Goal: Task Accomplishment & Management: Manage account settings

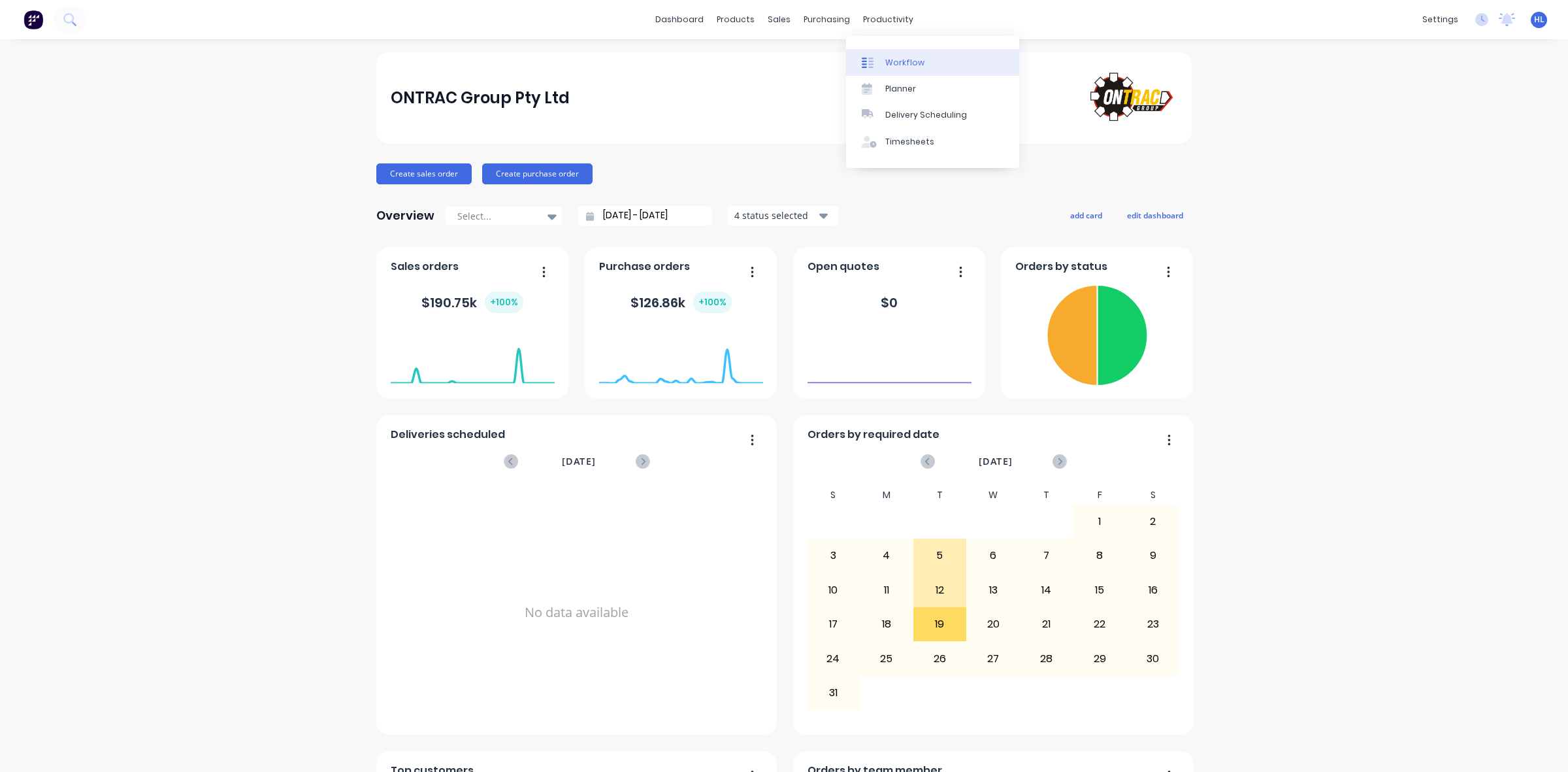
click at [880, 50] on link "Workflow" at bounding box center [933, 61] width 173 height 26
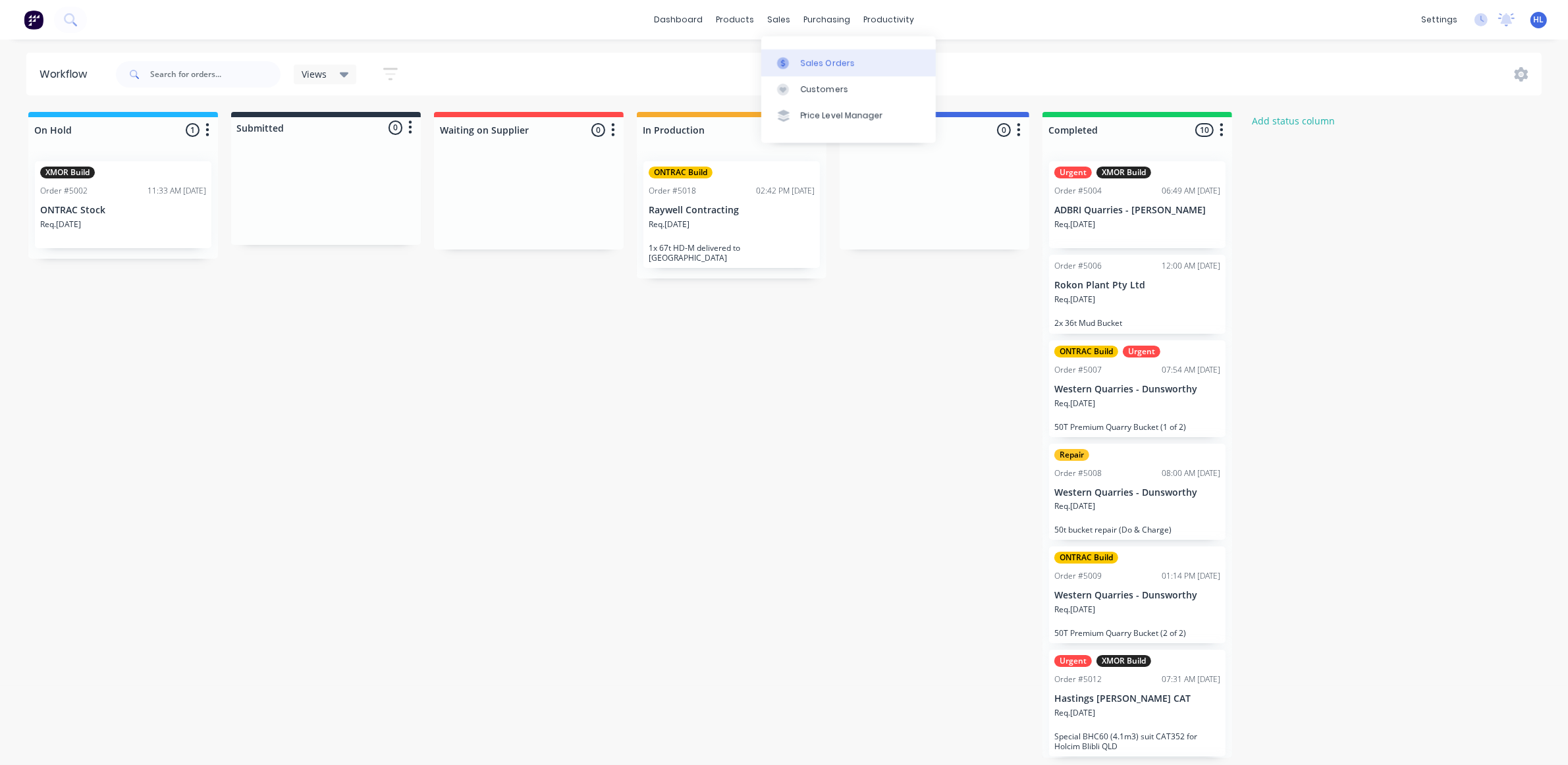
click at [795, 67] on div at bounding box center [786, 63] width 20 height 12
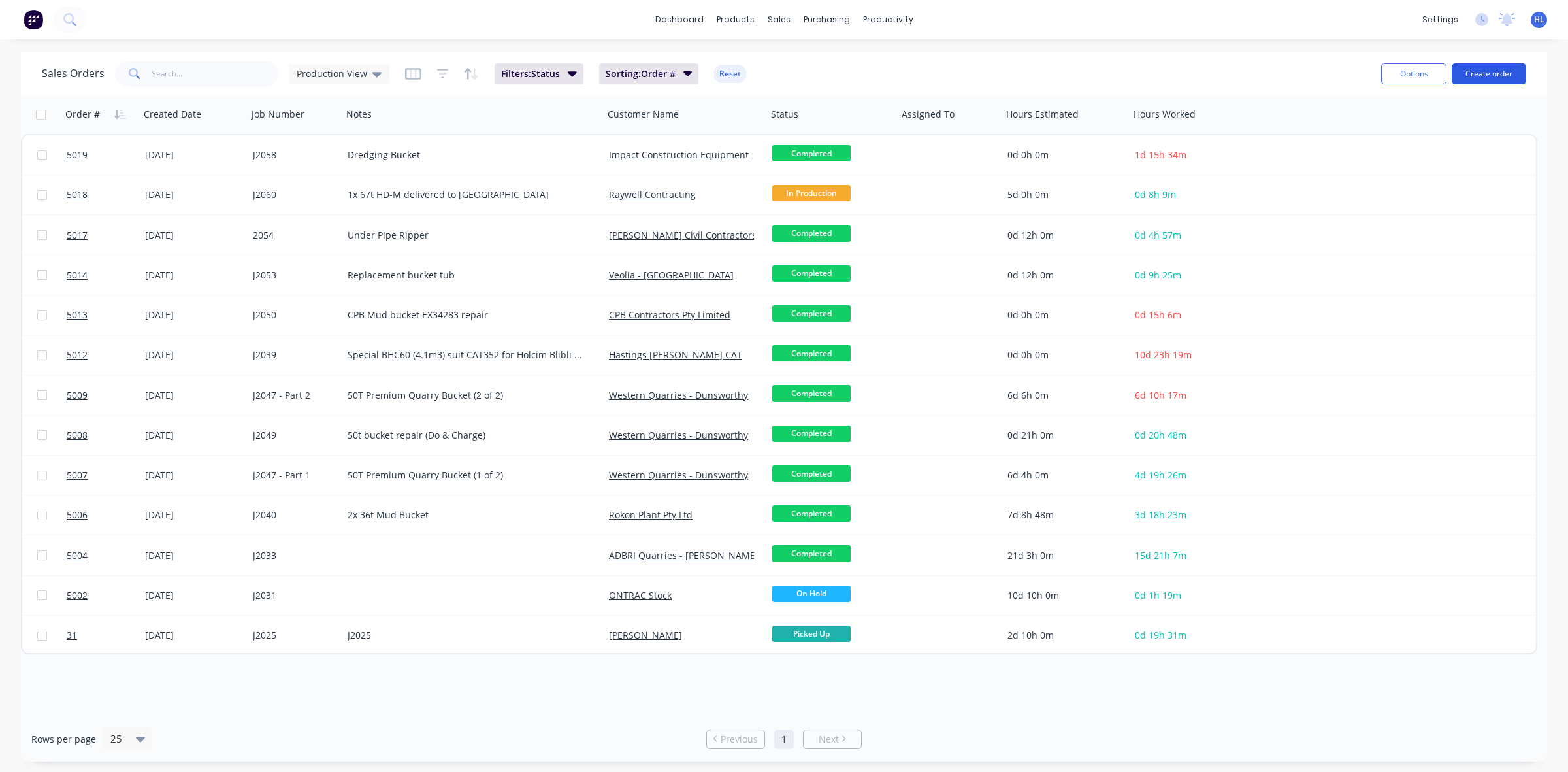
click at [1491, 66] on button "Create order" at bounding box center [1489, 74] width 75 height 21
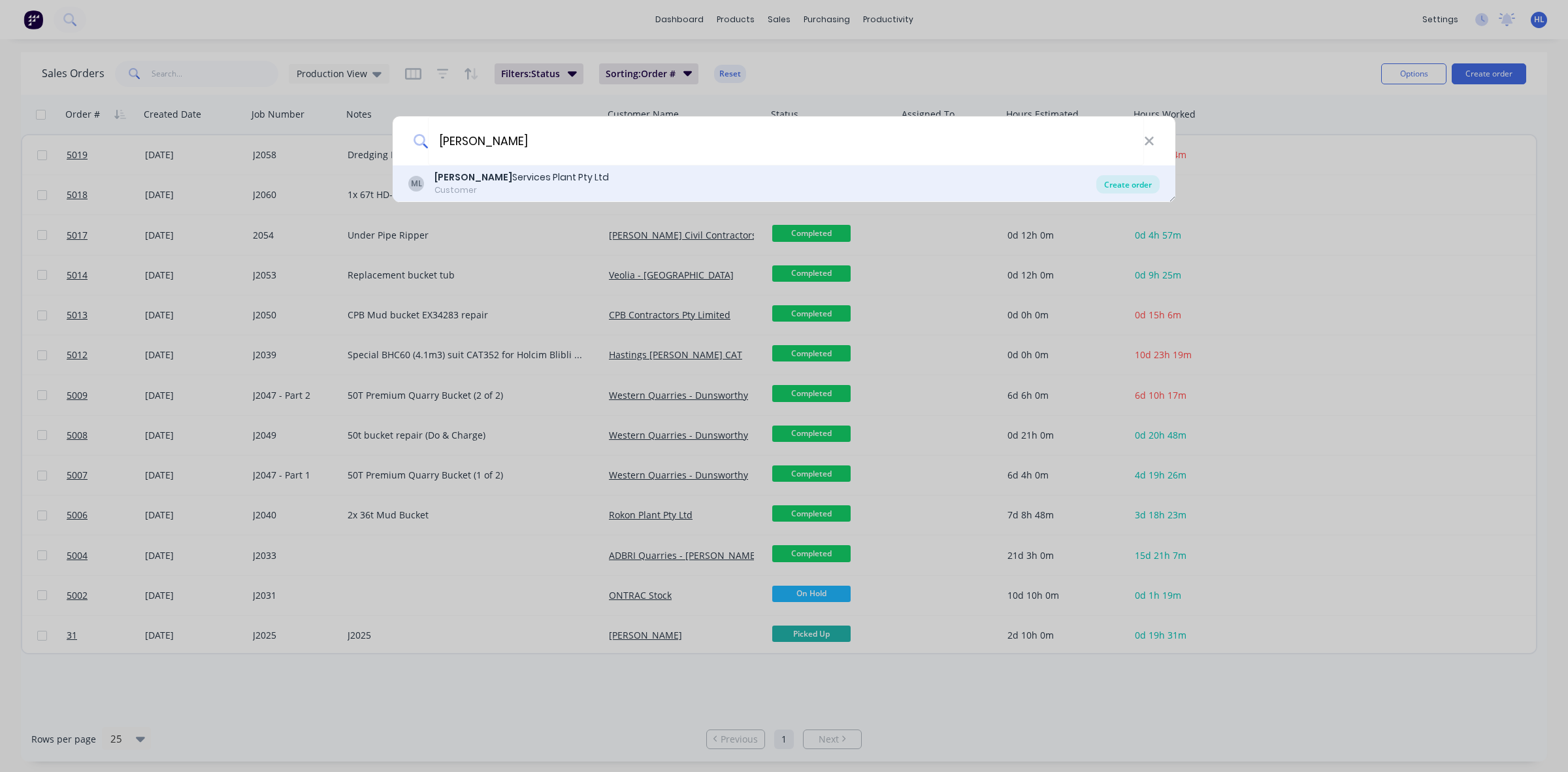
type input "McMahon"
click at [1106, 184] on div "Create order" at bounding box center [1128, 184] width 64 height 18
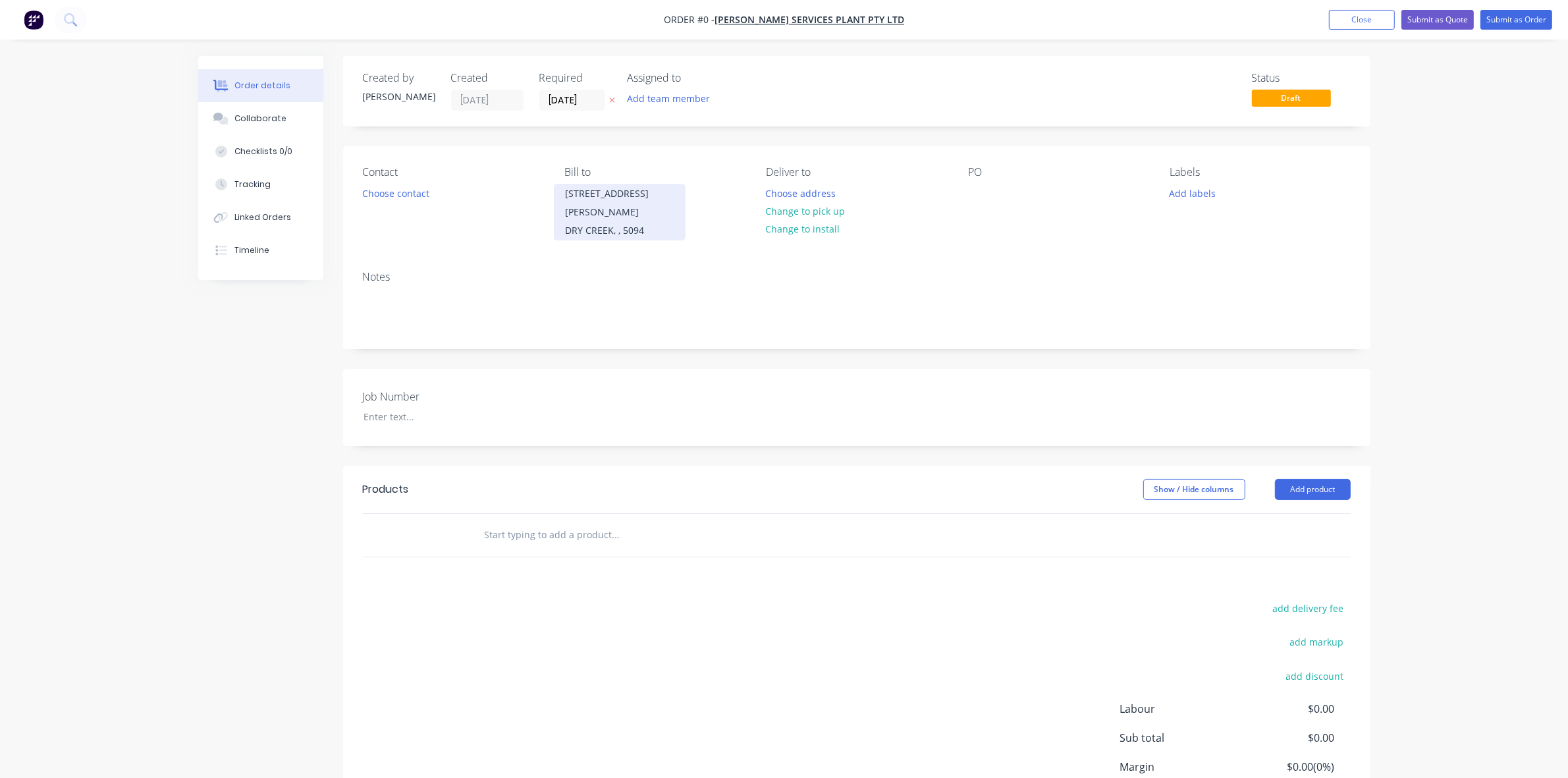
click at [675, 206] on div "26 Duncan Rd DRY CREEK, , 5094" at bounding box center [619, 212] width 132 height 56
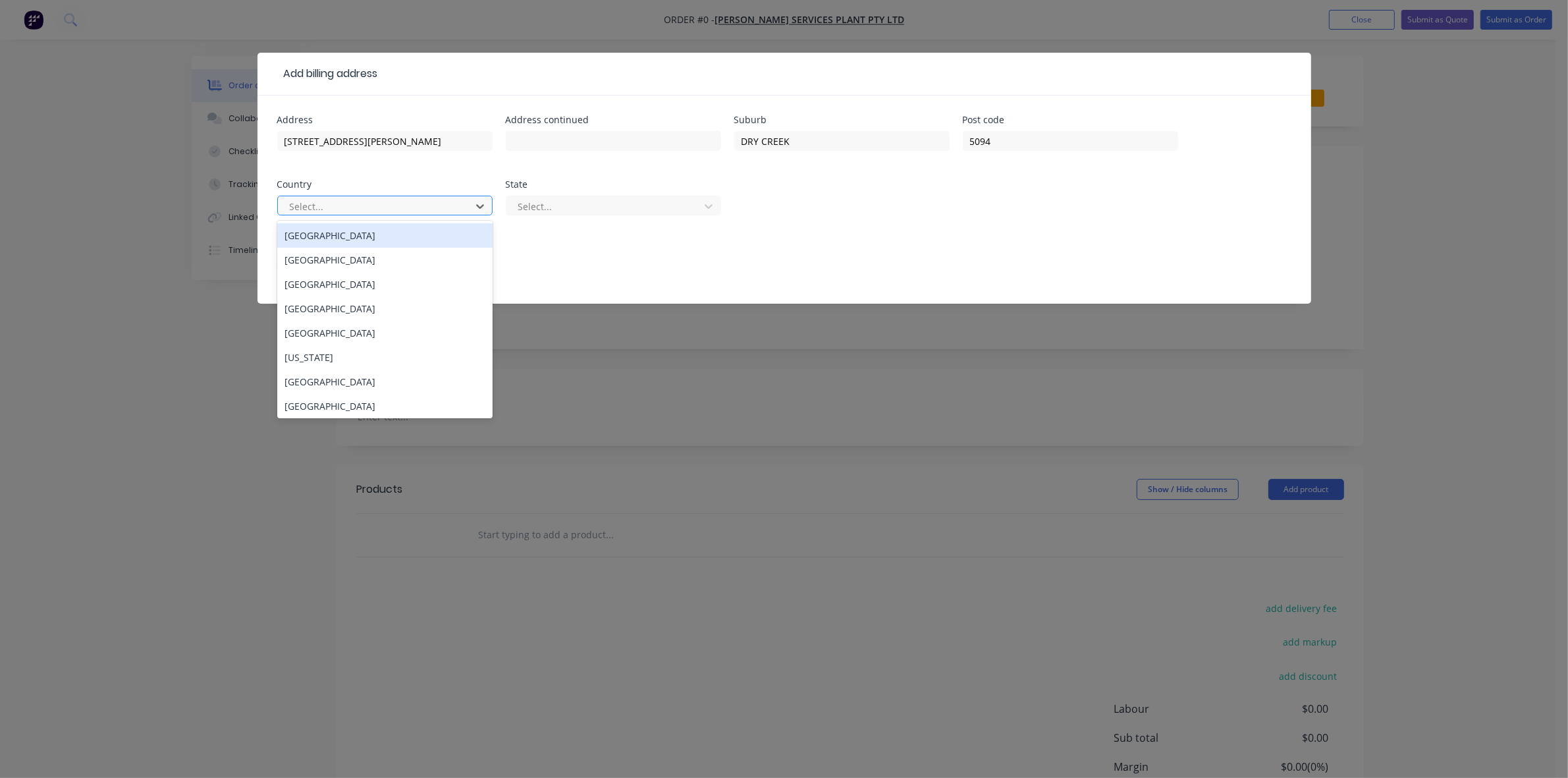
click at [453, 205] on div at bounding box center [377, 206] width 176 height 17
click at [451, 168] on div "Address 26 Duncan Rd Address continued Suburb DRY CREEK Post code 5094 Country …" at bounding box center [784, 173] width 1014 height 116
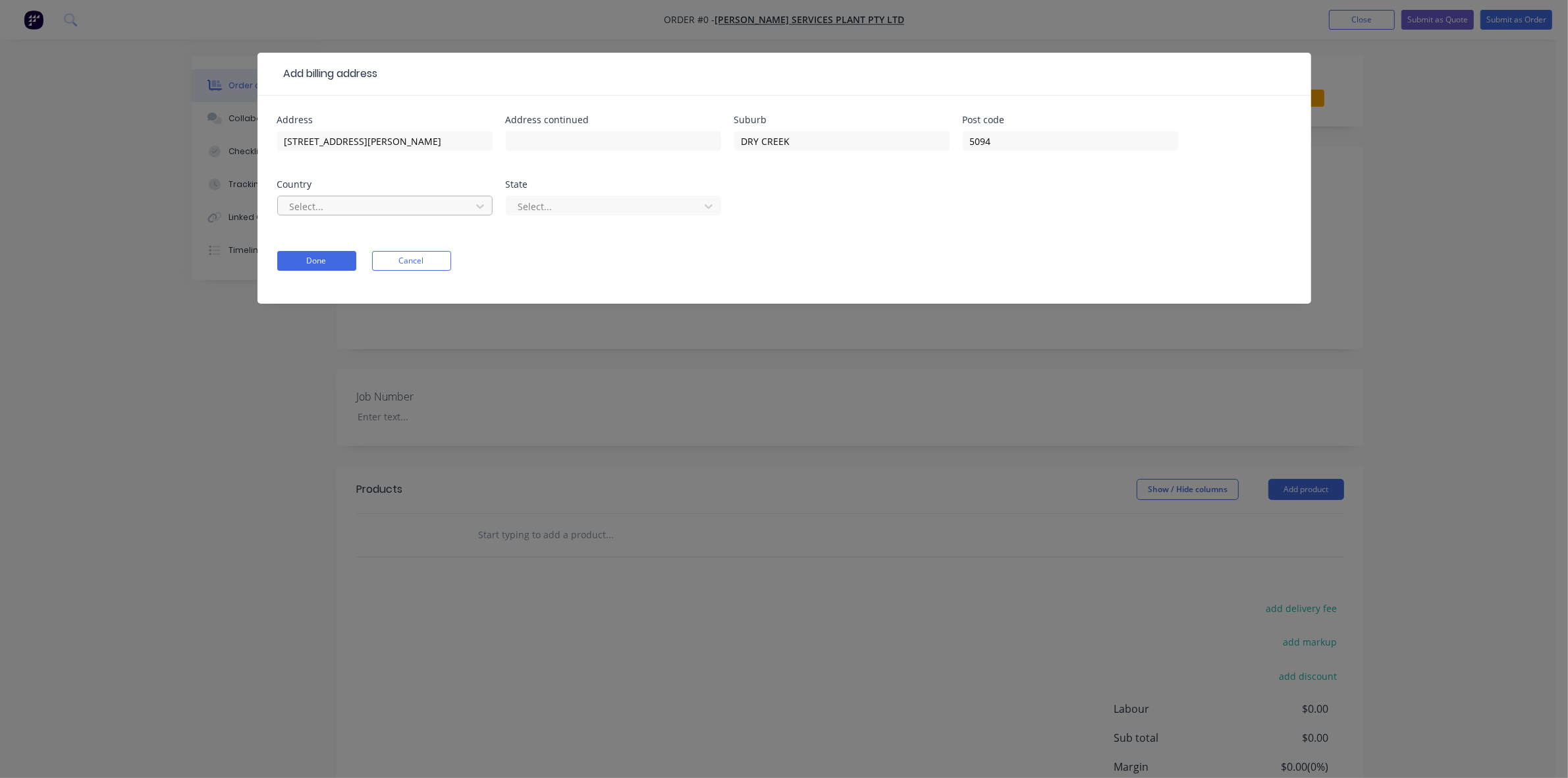
click at [445, 206] on div at bounding box center [377, 206] width 176 height 17
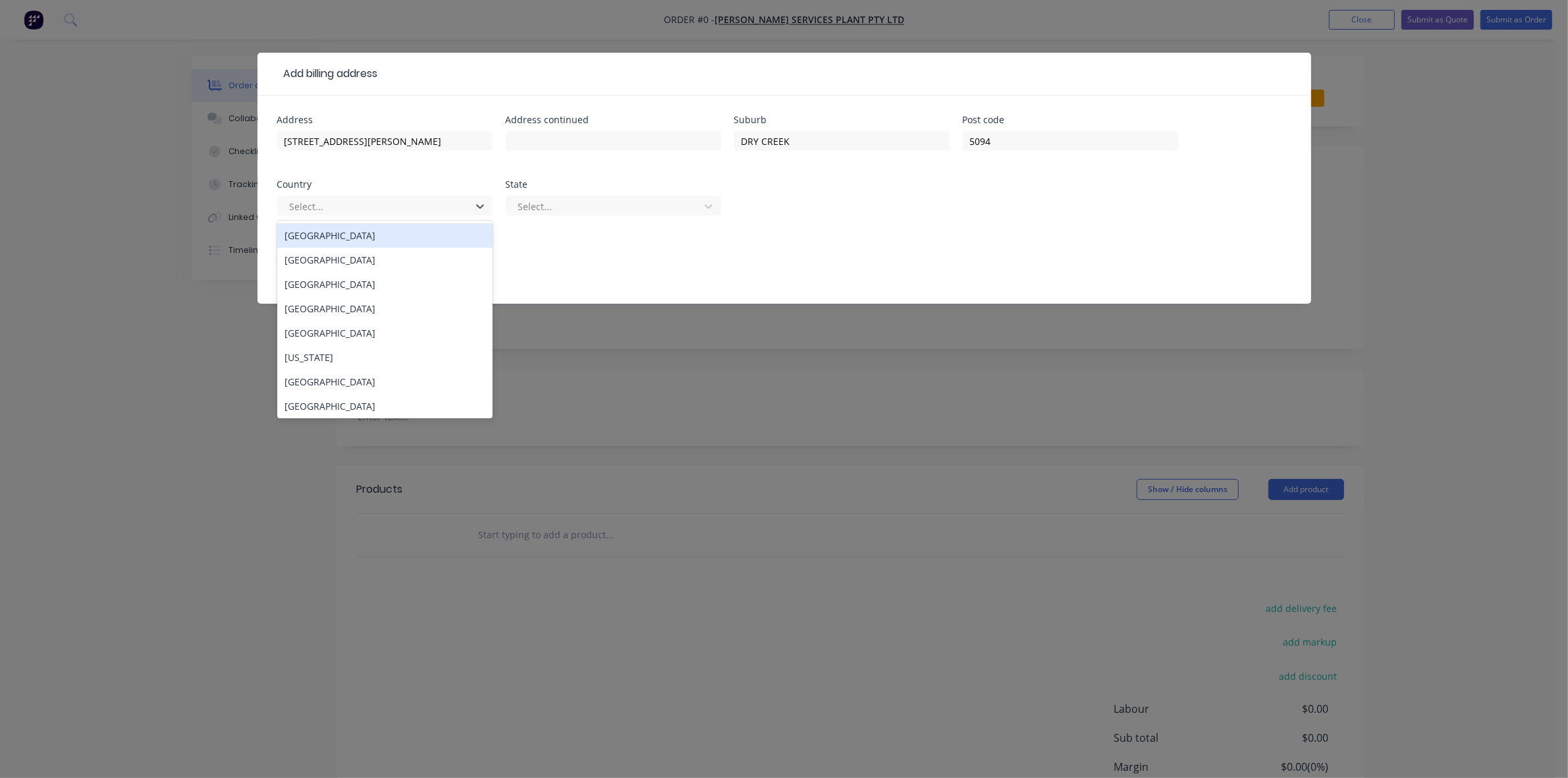
click at [402, 235] on div "Australia" at bounding box center [385, 236] width 216 height 25
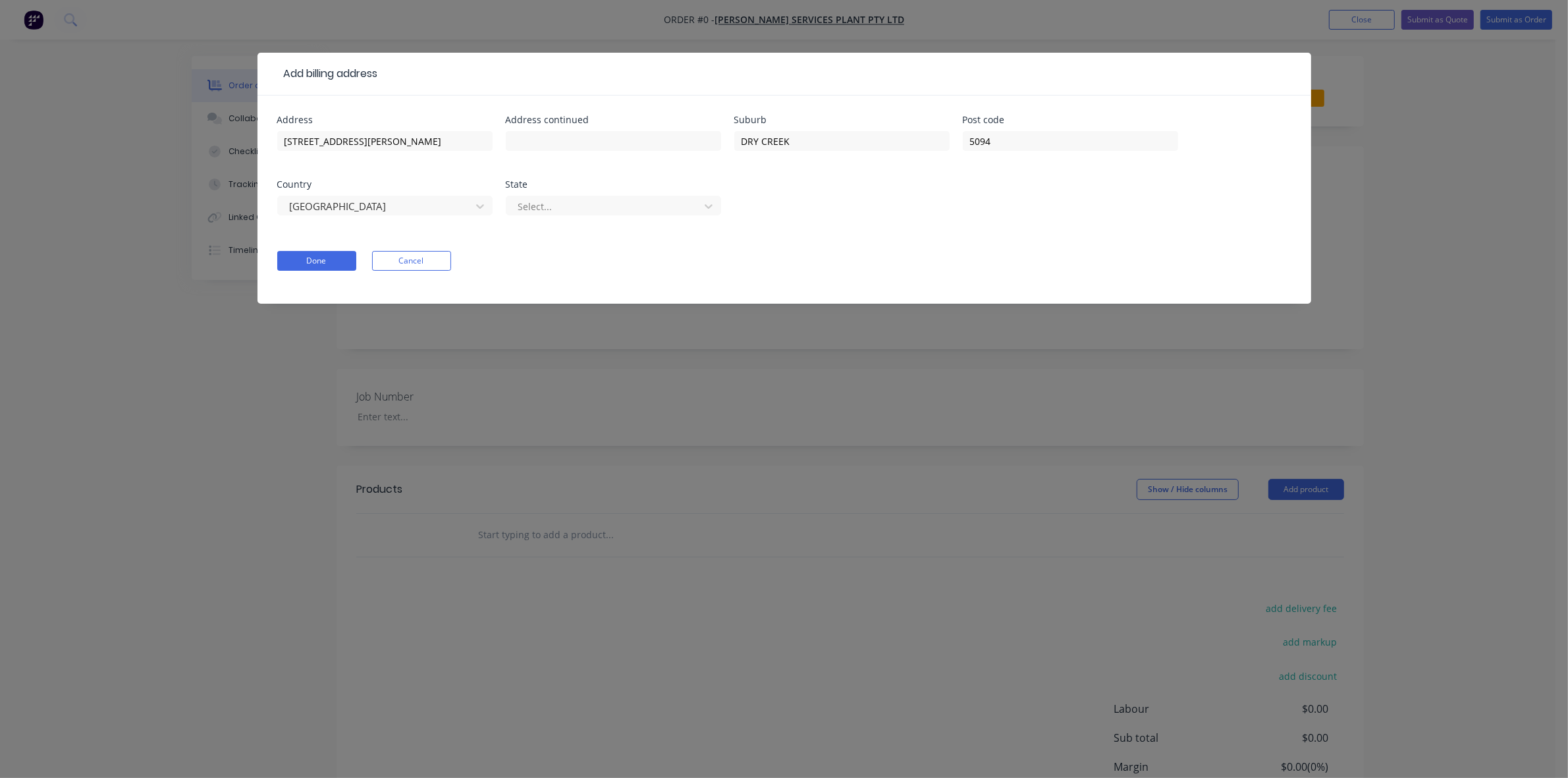
click at [449, 169] on div "Address 26 Duncan Rd Address continued Suburb DRY CREEK Post code 5094 Country …" at bounding box center [784, 173] width 1014 height 116
drag, startPoint x: 386, startPoint y: 146, endPoint x: 185, endPoint y: 130, distance: 201.6
click at [185, 130] on div "Add billing address Address 26 Duncan Rd Address continued Suburb DRY CREEK Pos…" at bounding box center [784, 389] width 1568 height 778
click at [870, 169] on div "Address 26 Duncan Rd Address continued Suburb DRY CREEK Post code 5094 Country …" at bounding box center [784, 173] width 1014 height 116
click at [601, 212] on div at bounding box center [605, 206] width 176 height 17
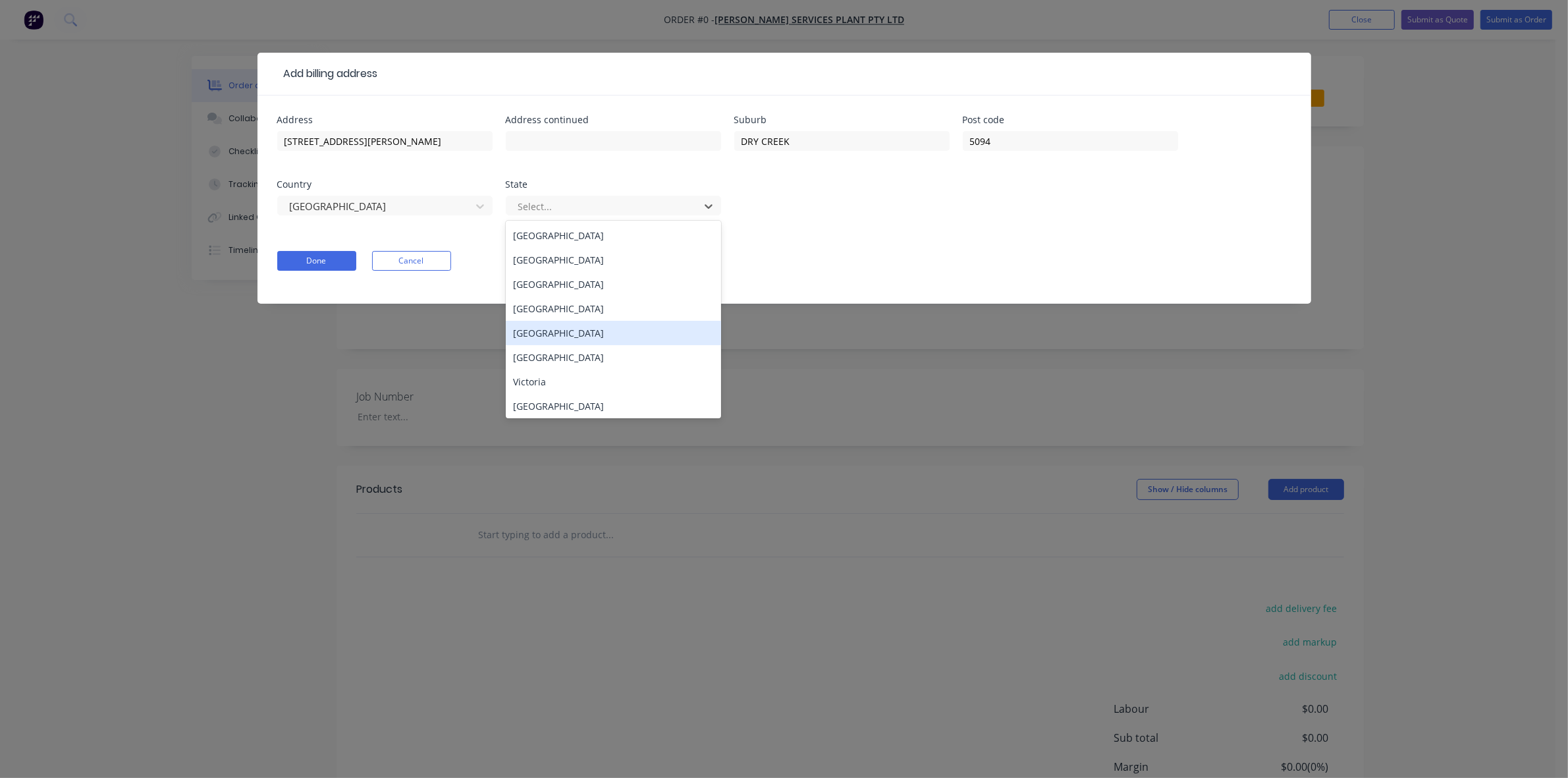
click at [587, 339] on div "South Australia" at bounding box center [614, 332] width 216 height 25
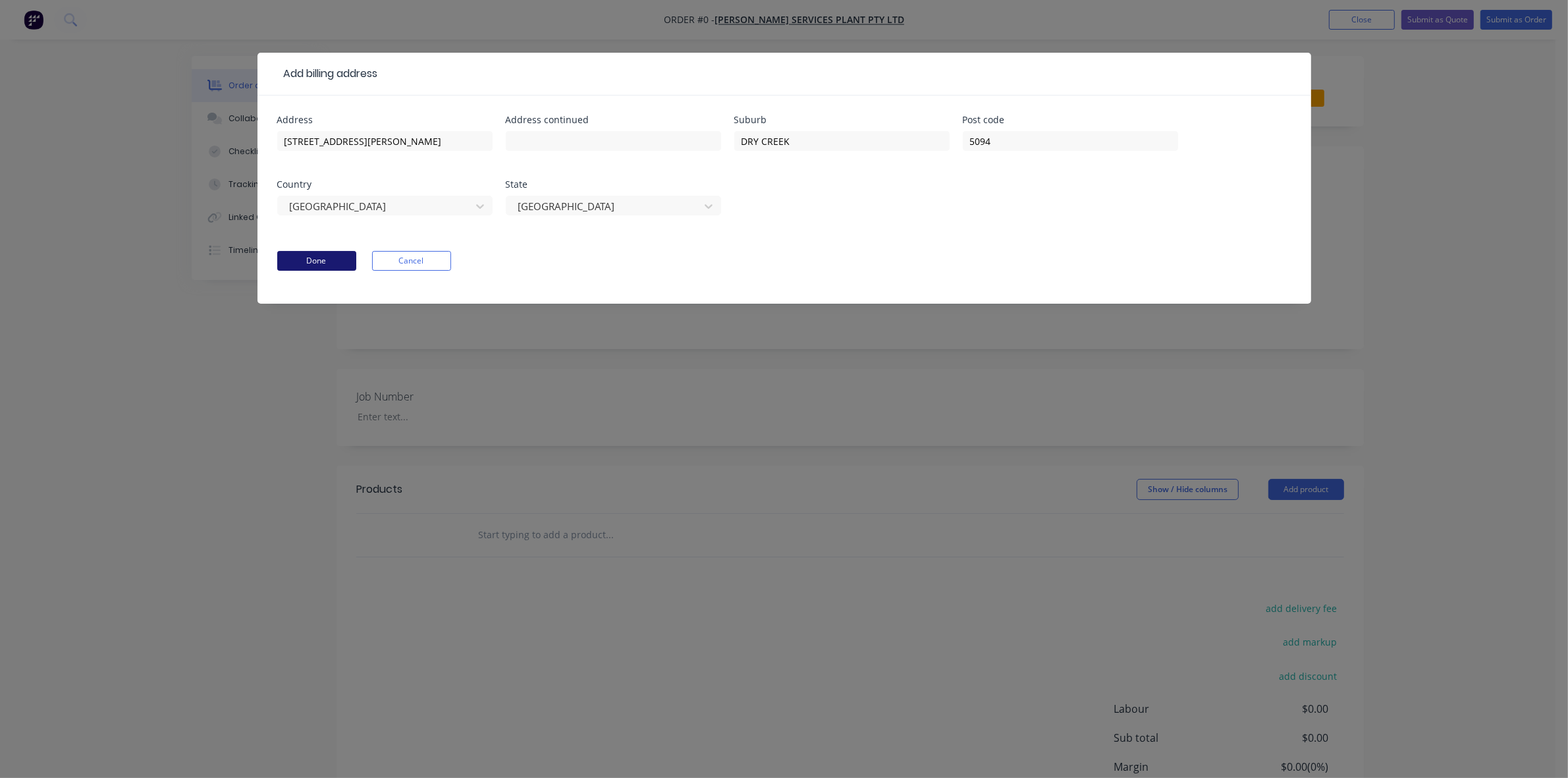
click at [313, 261] on button "Done" at bounding box center [317, 260] width 79 height 20
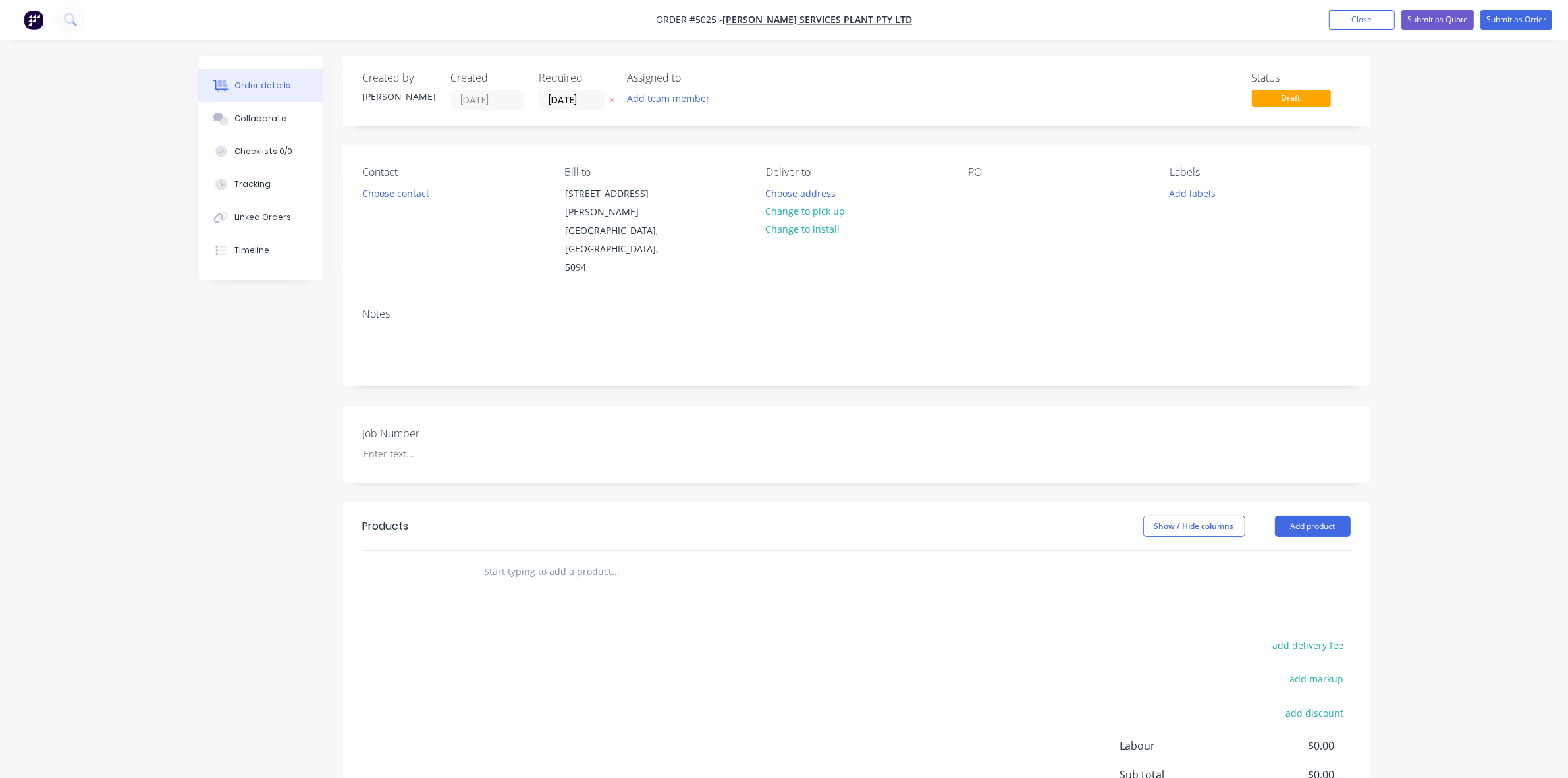
click at [998, 247] on div "Contact Choose contact Bill to 26 Duncan Rd DRY CREEK, South Australia, 5094 De…" at bounding box center [857, 221] width 1027 height 151
click at [1187, 191] on button "Add labels" at bounding box center [1192, 193] width 60 height 17
click at [1195, 337] on div at bounding box center [1192, 337] width 26 height 26
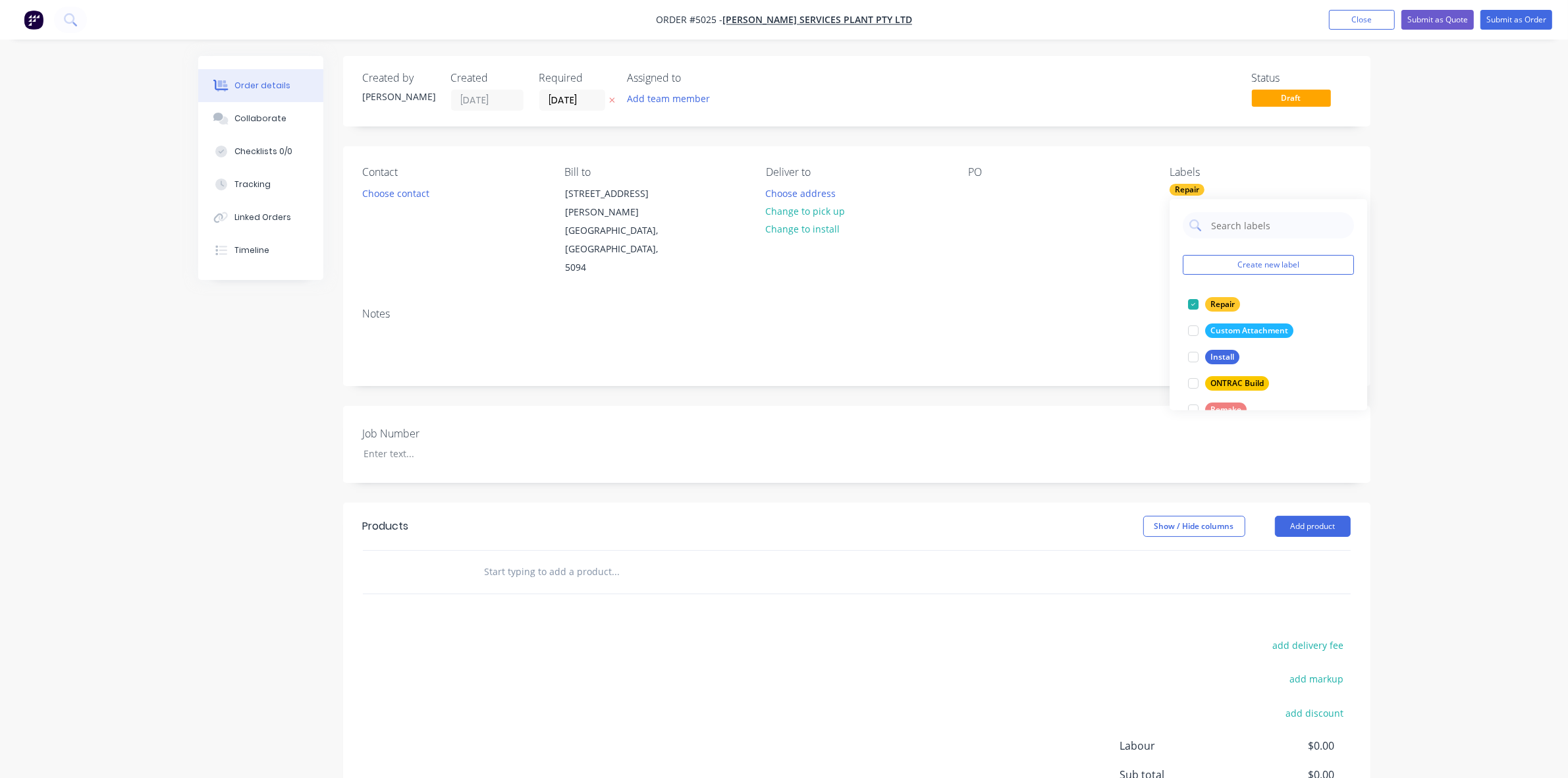
click at [1428, 252] on div "Order details Collaborate Checklists 0/0 Tracking Linked Orders Timeline Order …" at bounding box center [784, 465] width 1568 height 930
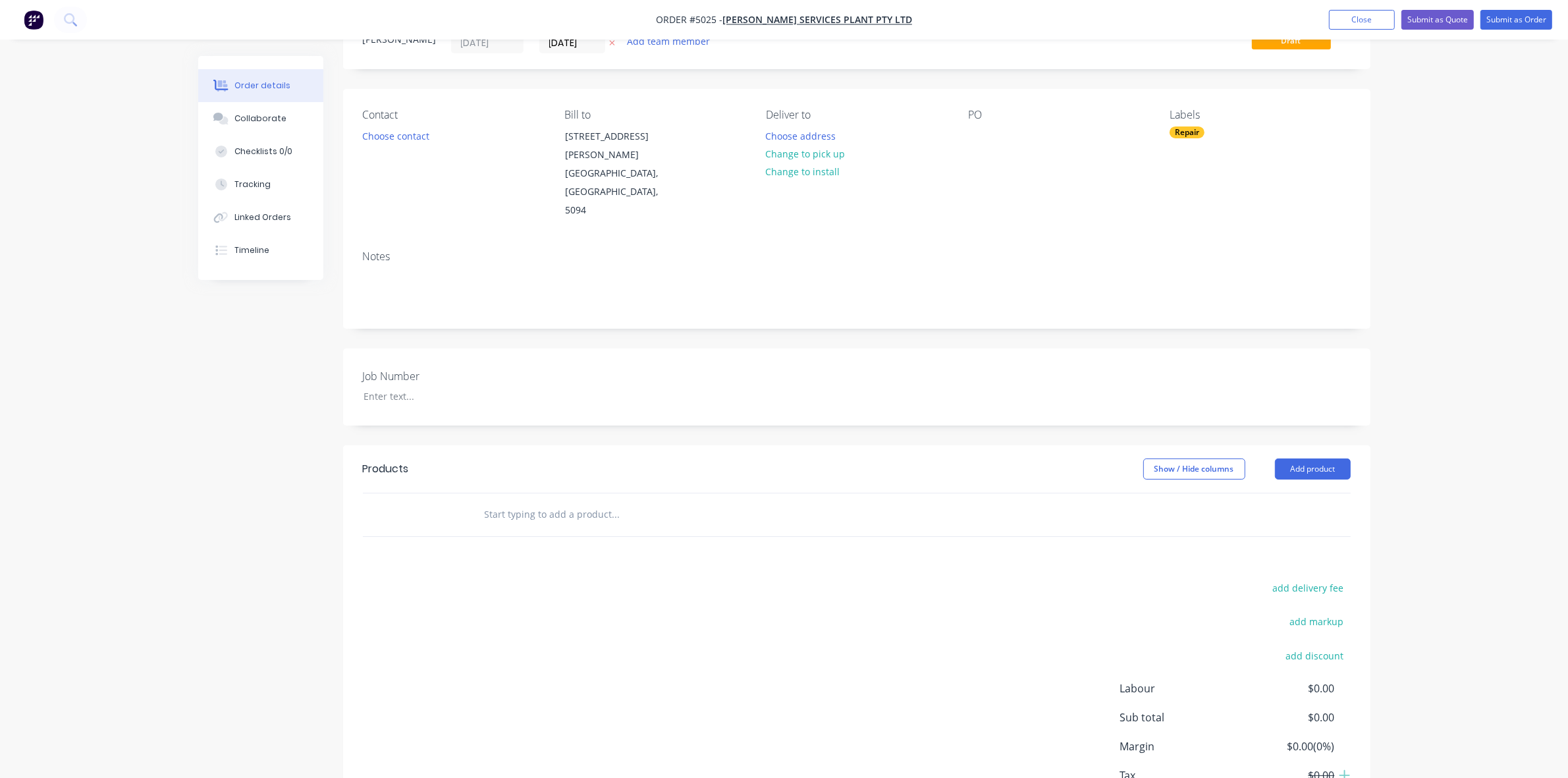
scroll to position [116, 0]
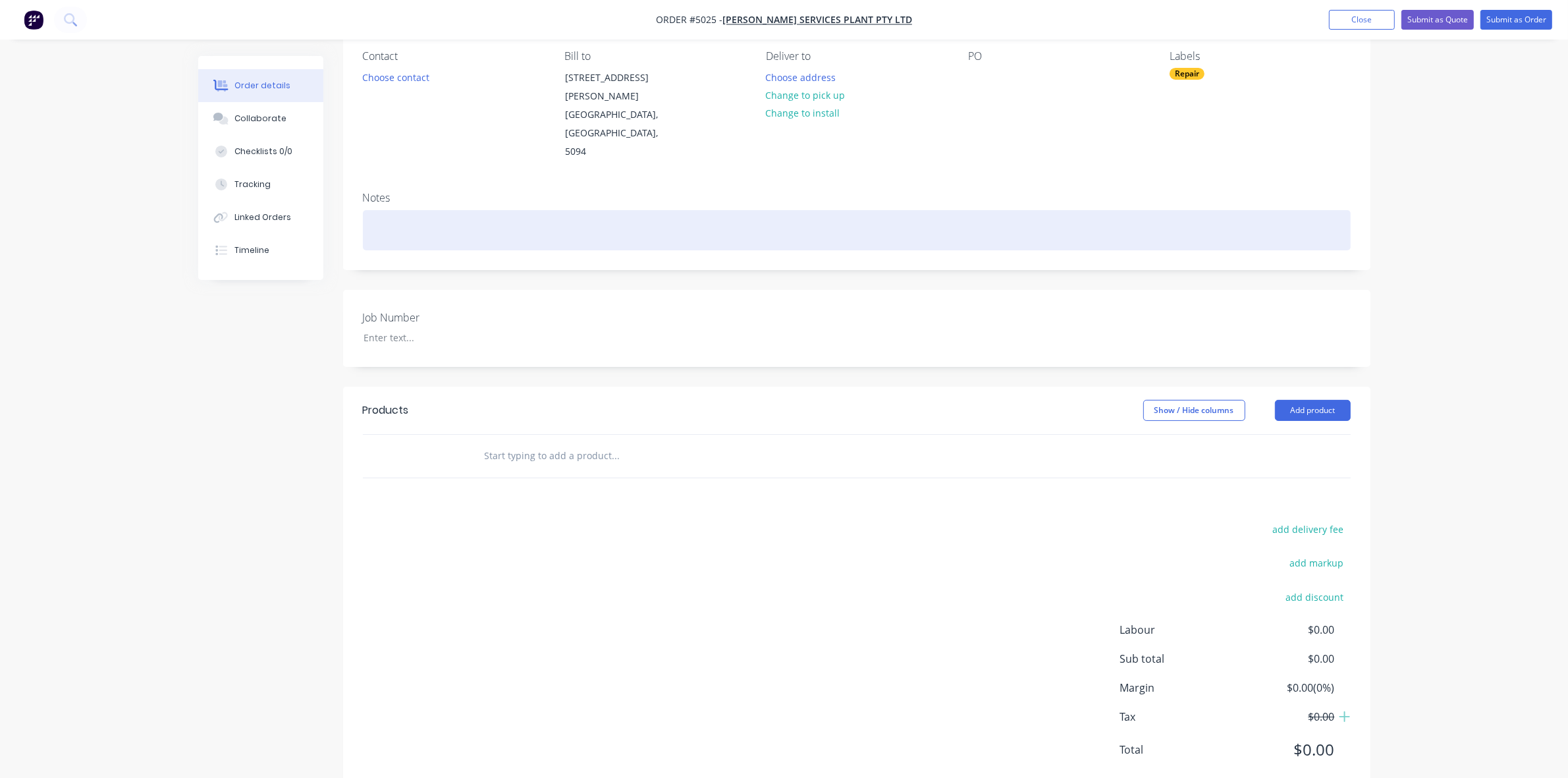
click at [406, 210] on div at bounding box center [857, 230] width 988 height 40
click at [422, 210] on div at bounding box center [857, 230] width 988 height 40
click at [412, 210] on div at bounding box center [857, 230] width 988 height 40
click at [477, 210] on div "XMOR BHC60, upgrade ONTRAC bushing to Donuts Bearing" at bounding box center [857, 230] width 988 height 40
click at [606, 210] on div "XMOR BHC60, upgrade hitch from ONTRAC bushing to Donuts Bearing" at bounding box center [857, 230] width 988 height 40
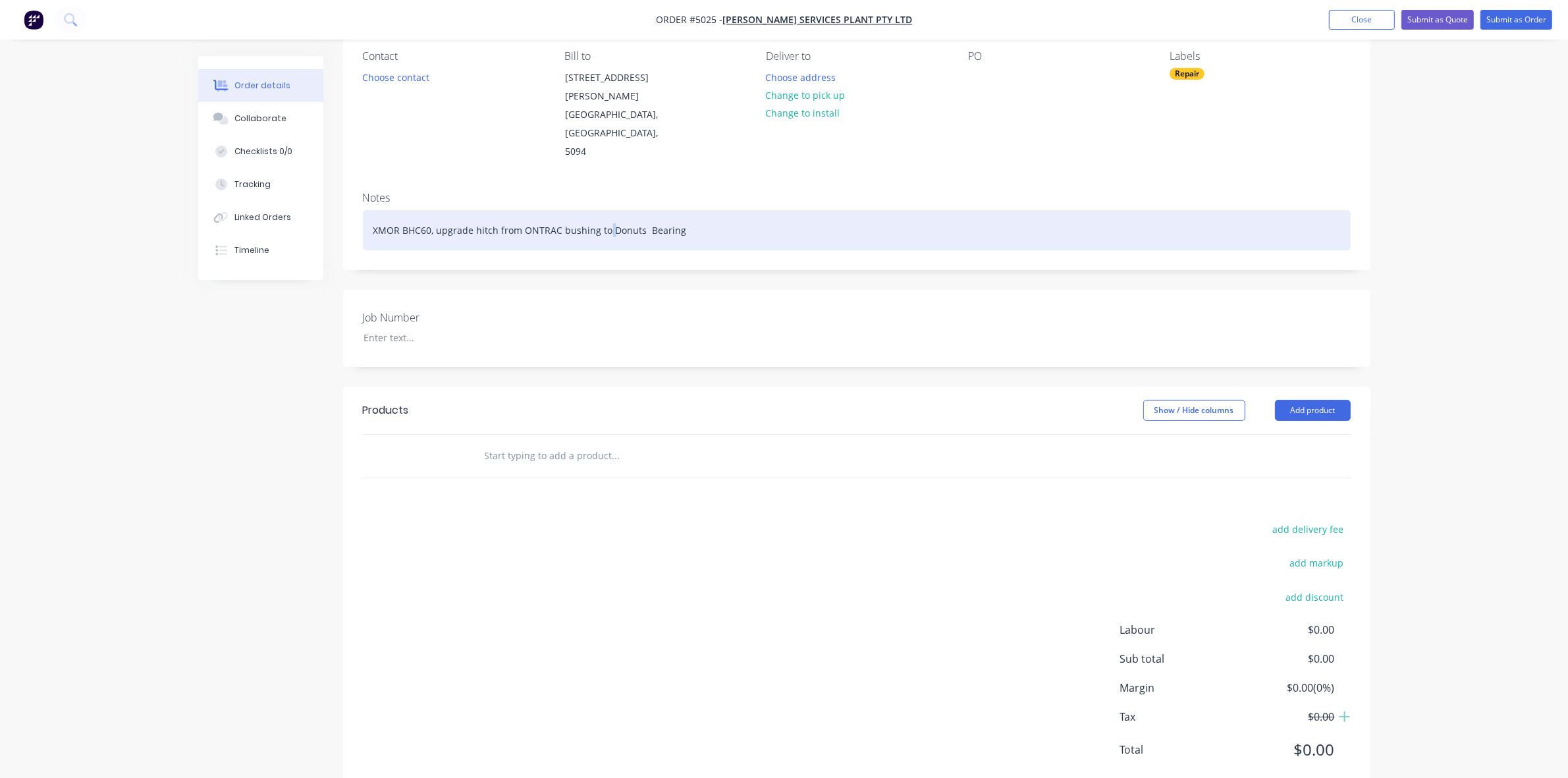
click at [608, 210] on div "XMOR BHC60, upgrade hitch from ONTRAC bushing to Donuts Bearing" at bounding box center [857, 230] width 988 height 40
click at [637, 210] on div "XMOR BHC60, upgrade hitch from ONTRAC bushing to Donuts Bearing" at bounding box center [857, 230] width 988 height 40
click at [642, 210] on div "XMOR BHC60, upgrade hitch from ONTRAC bushing to Donuts Bearing" at bounding box center [857, 230] width 988 height 40
click at [591, 210] on div "XMOR BHC60, upgrade hitch from ONTRAC bushing to Donuts plus Custom Bearings" at bounding box center [857, 230] width 988 height 40
click at [557, 210] on div "XMOR BHC60, upgrade hitch from ONTRAC bushes to Donuts plus Custom Bearings" at bounding box center [857, 230] width 988 height 40
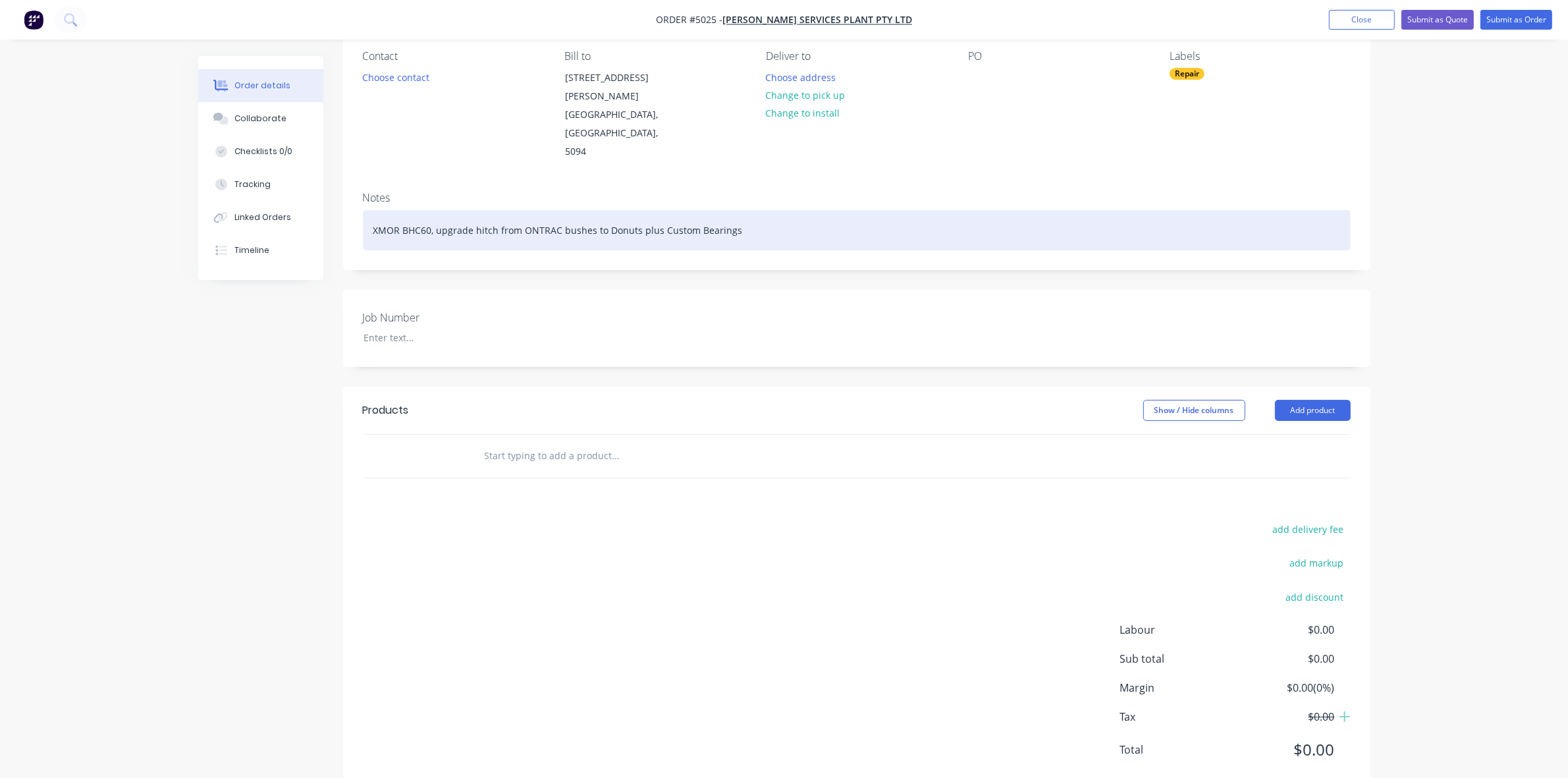
click at [521, 210] on div "XMOR BHC60, upgrade hitch from ONTRAC bushes to Donuts plus Custom Bearings" at bounding box center [857, 230] width 988 height 40
click at [803, 210] on div "XMOR BHC60, upgrade hitch from standard ONTRAC bushes to Donuts plus Custom Bea…" at bounding box center [857, 230] width 988 height 40
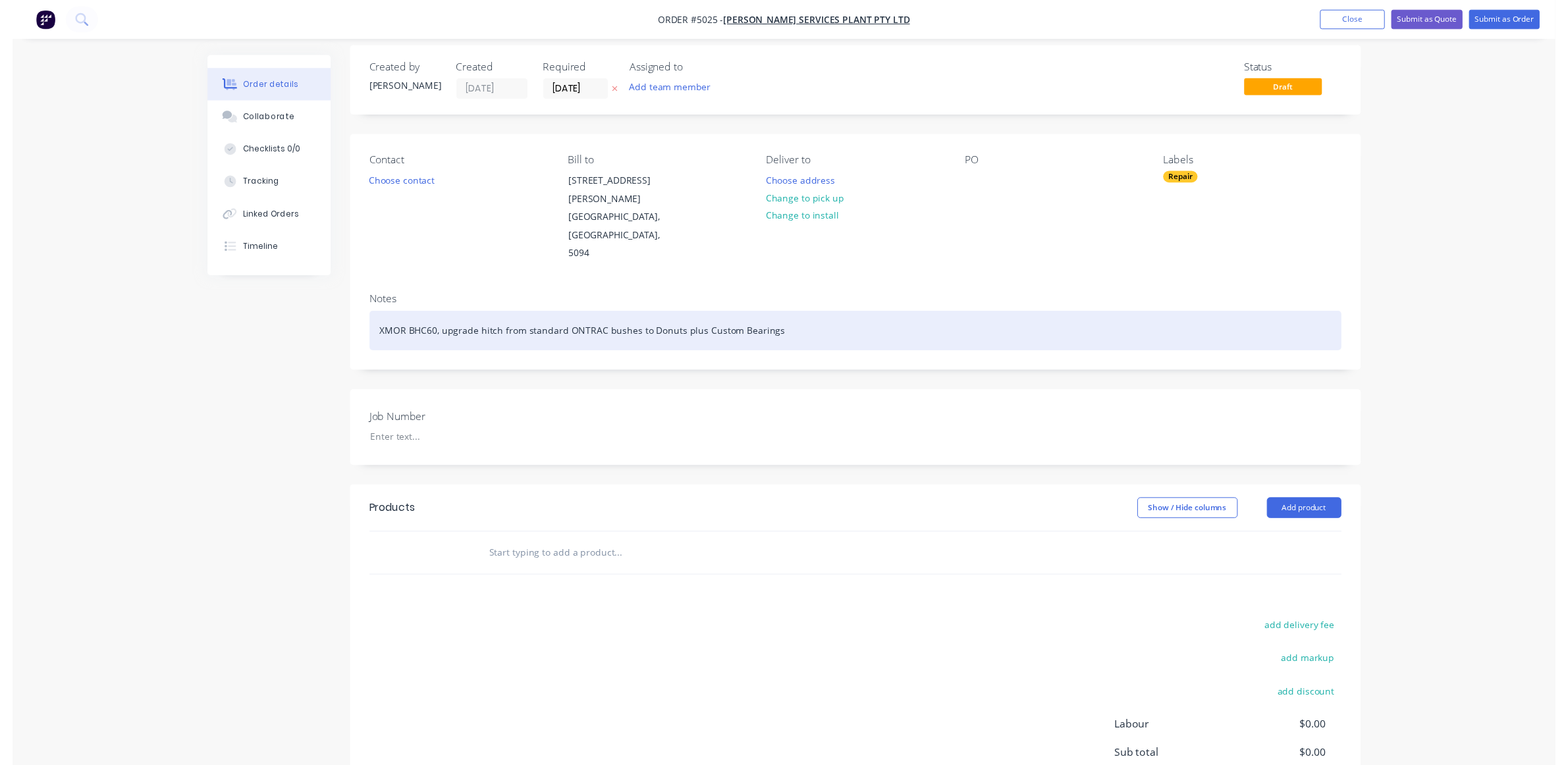
scroll to position [0, 0]
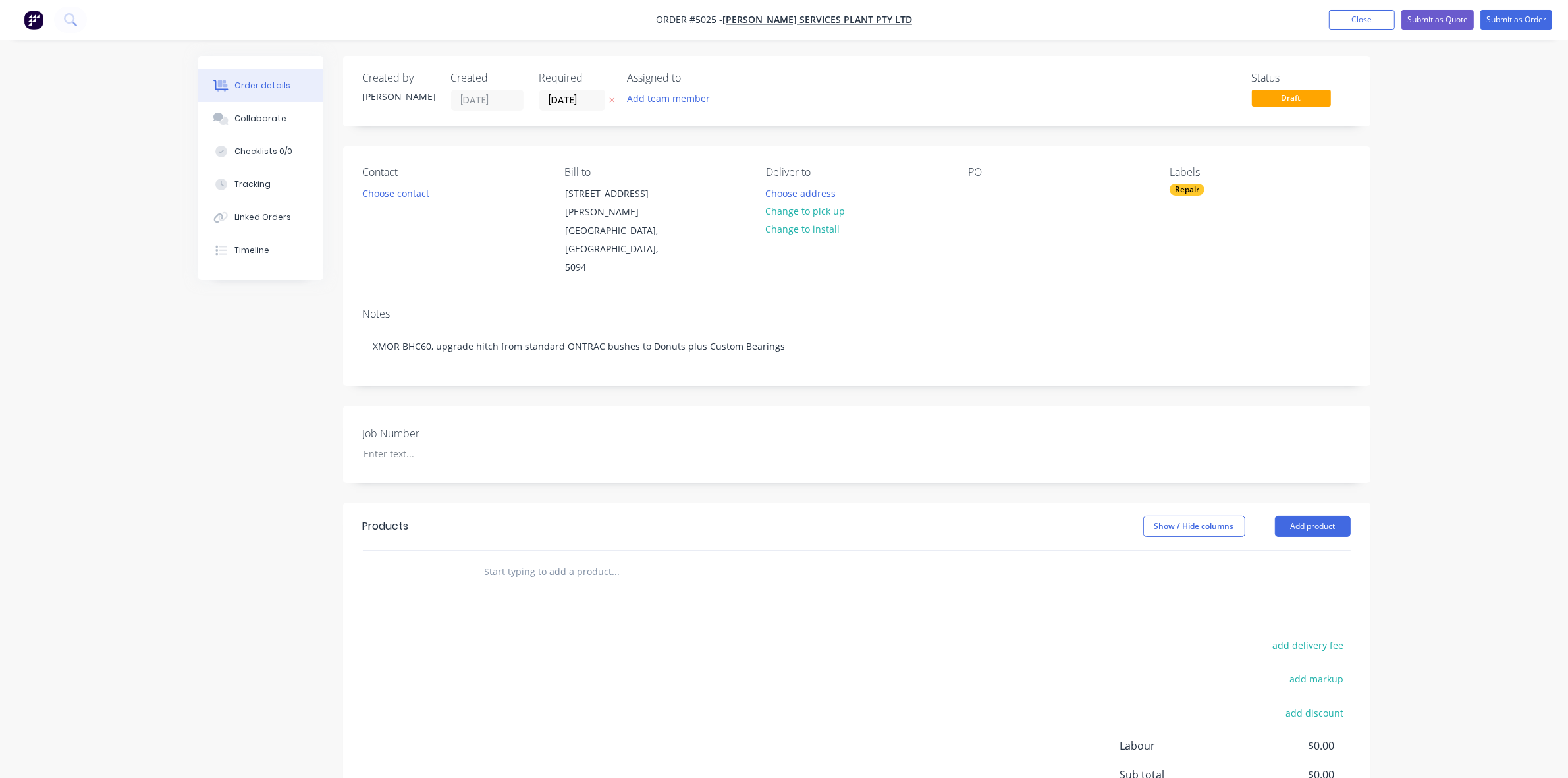
click at [736, 355] on div "Created by Hayden Created 25/08/25 Required 25/08/25 Assigned to Add team membe…" at bounding box center [857, 483] width 1027 height 854
click at [1505, 26] on button "Submit as Order" at bounding box center [1516, 19] width 72 height 20
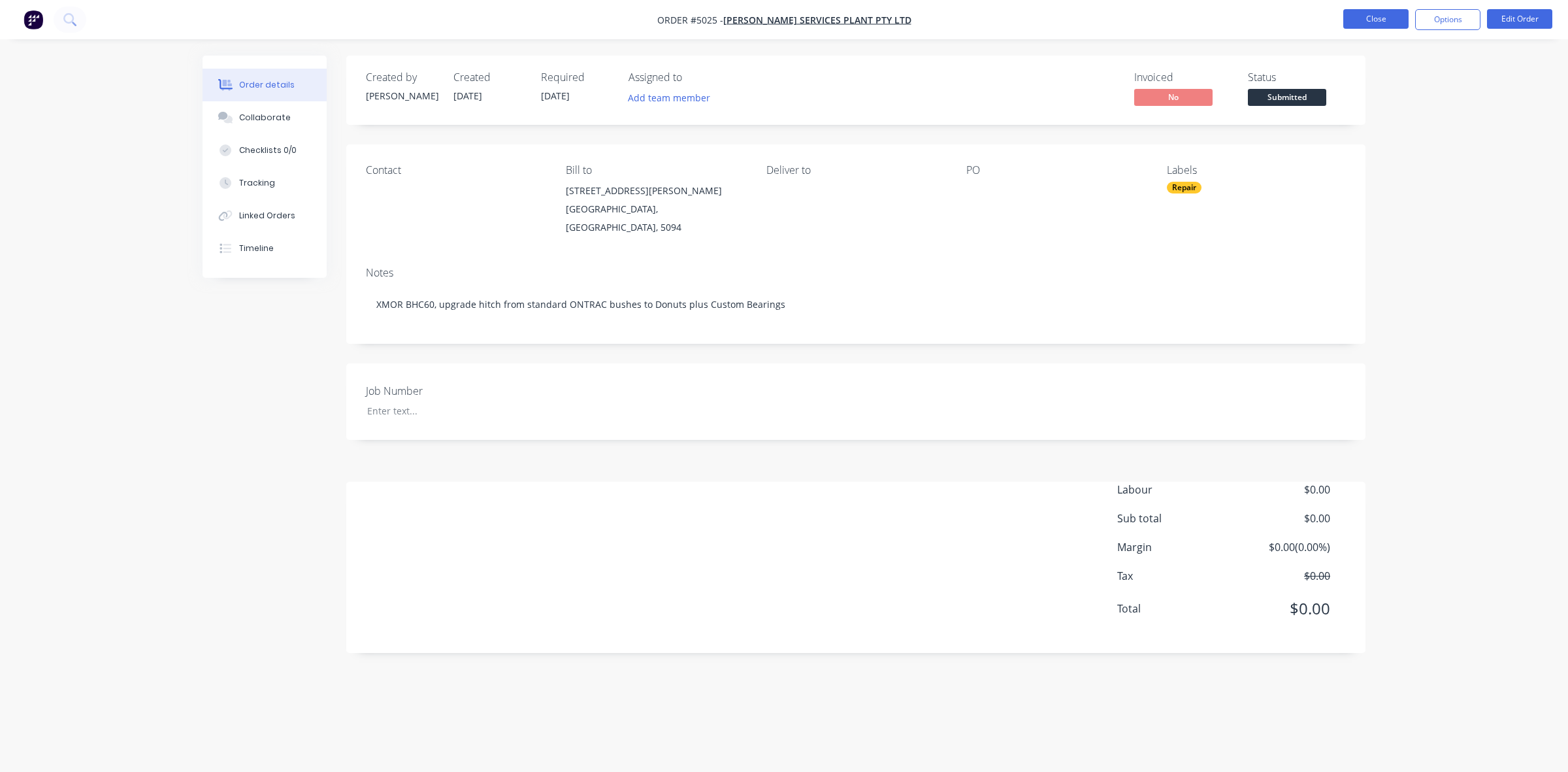
click at [1374, 25] on button "Close" at bounding box center [1376, 19] width 65 height 20
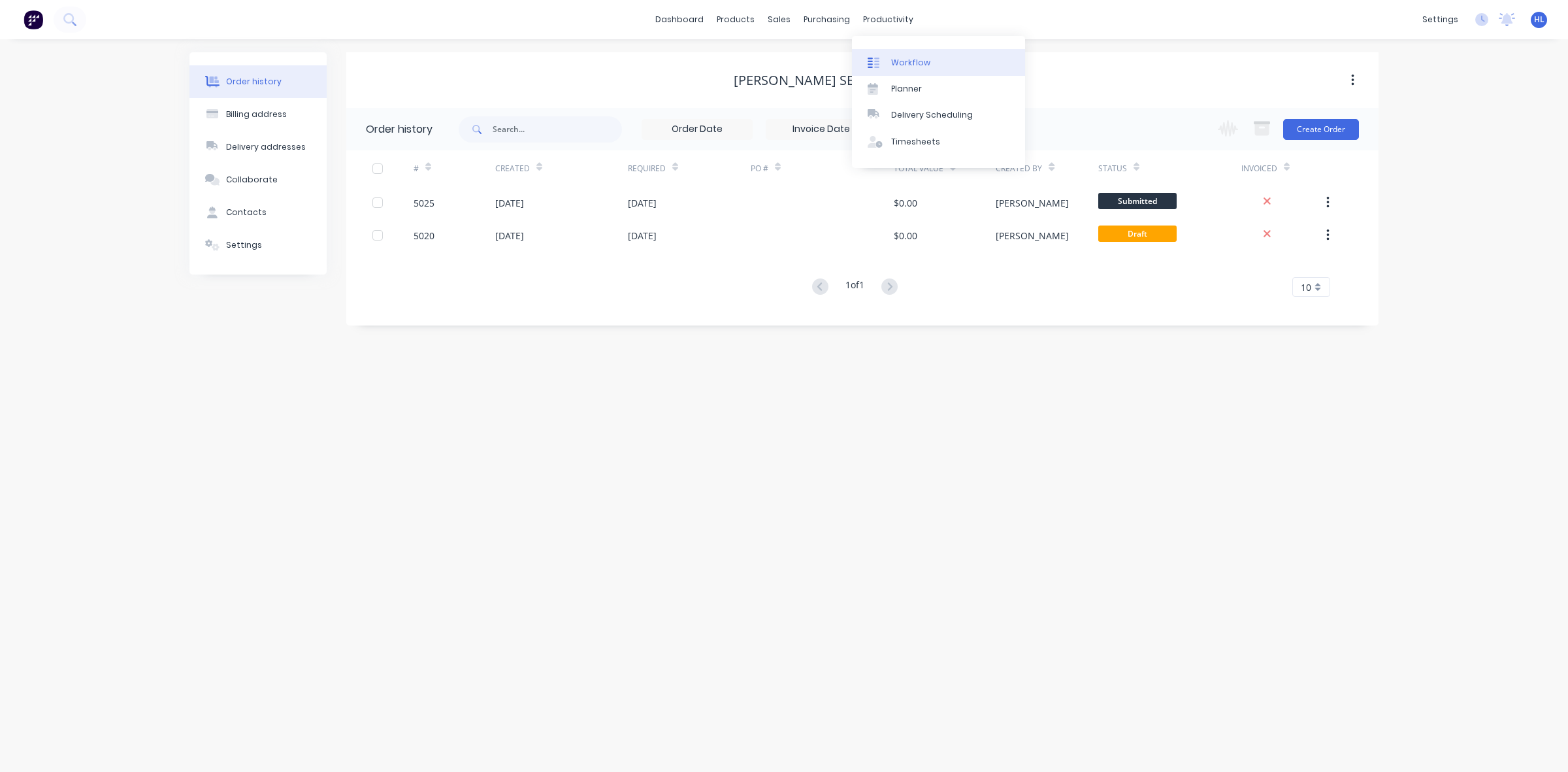
click at [902, 68] on link "Workflow" at bounding box center [939, 61] width 173 height 26
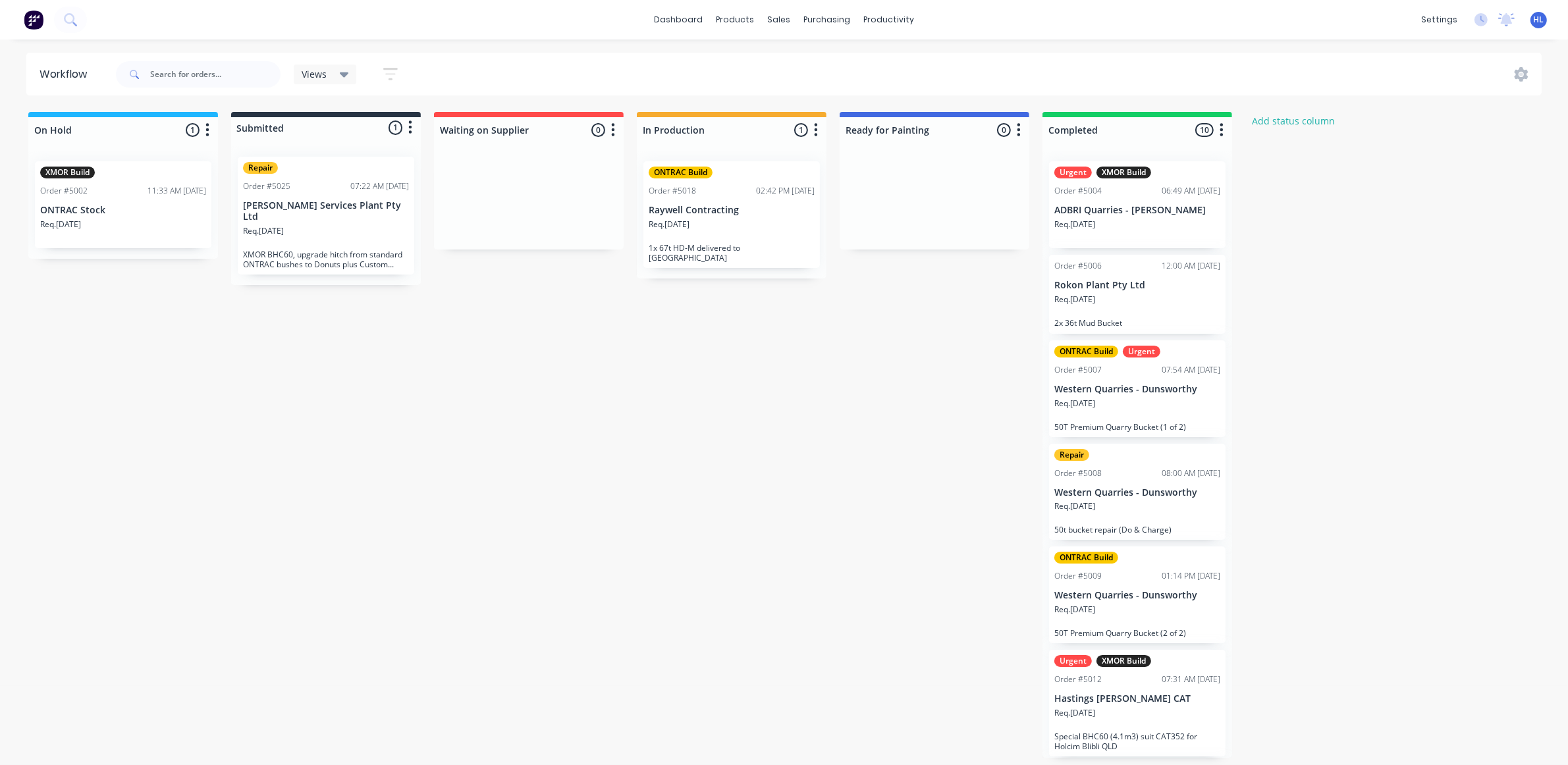
click at [504, 301] on div "On Hold 1 Status colour #1FB6FF hex #1FB6FF Save Cancel Notifications Email SMS…" at bounding box center [801, 434] width 1623 height 646
click at [343, 197] on div "Repair Order #5025 07:22 AM 25/08/25 McMahon Services Plant Pty Ltd Req. 25/08/…" at bounding box center [326, 216] width 177 height 118
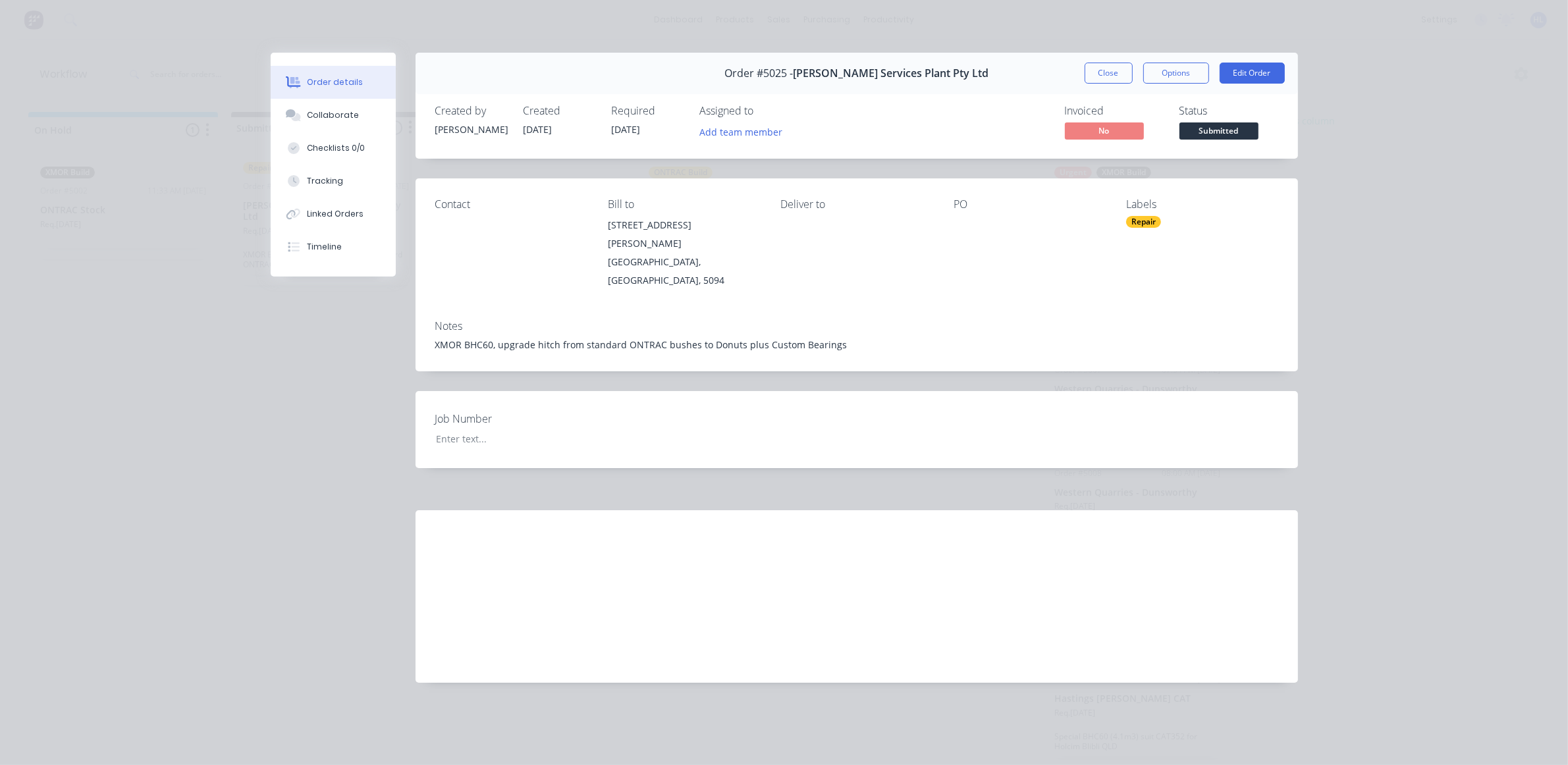
click at [561, 338] on div "XMOR BHC60, upgrade hitch from standard ONTRAC bushes to Donuts plus Custom Bea…" at bounding box center [856, 344] width 843 height 13
drag, startPoint x: 557, startPoint y: 320, endPoint x: 788, endPoint y: 224, distance: 250.2
click at [558, 319] on div "Notes XMOR BHC60, upgrade hitch from standard ONTRAC bushes to Donuts plus Cust…" at bounding box center [856, 340] width 882 height 62
drag, startPoint x: 1268, startPoint y: 57, endPoint x: 1256, endPoint y: 67, distance: 15.6
click at [1265, 60] on div "Order #5025 - McMahon Services Plant Pty Ltd Close Options Edit Order" at bounding box center [856, 73] width 882 height 41
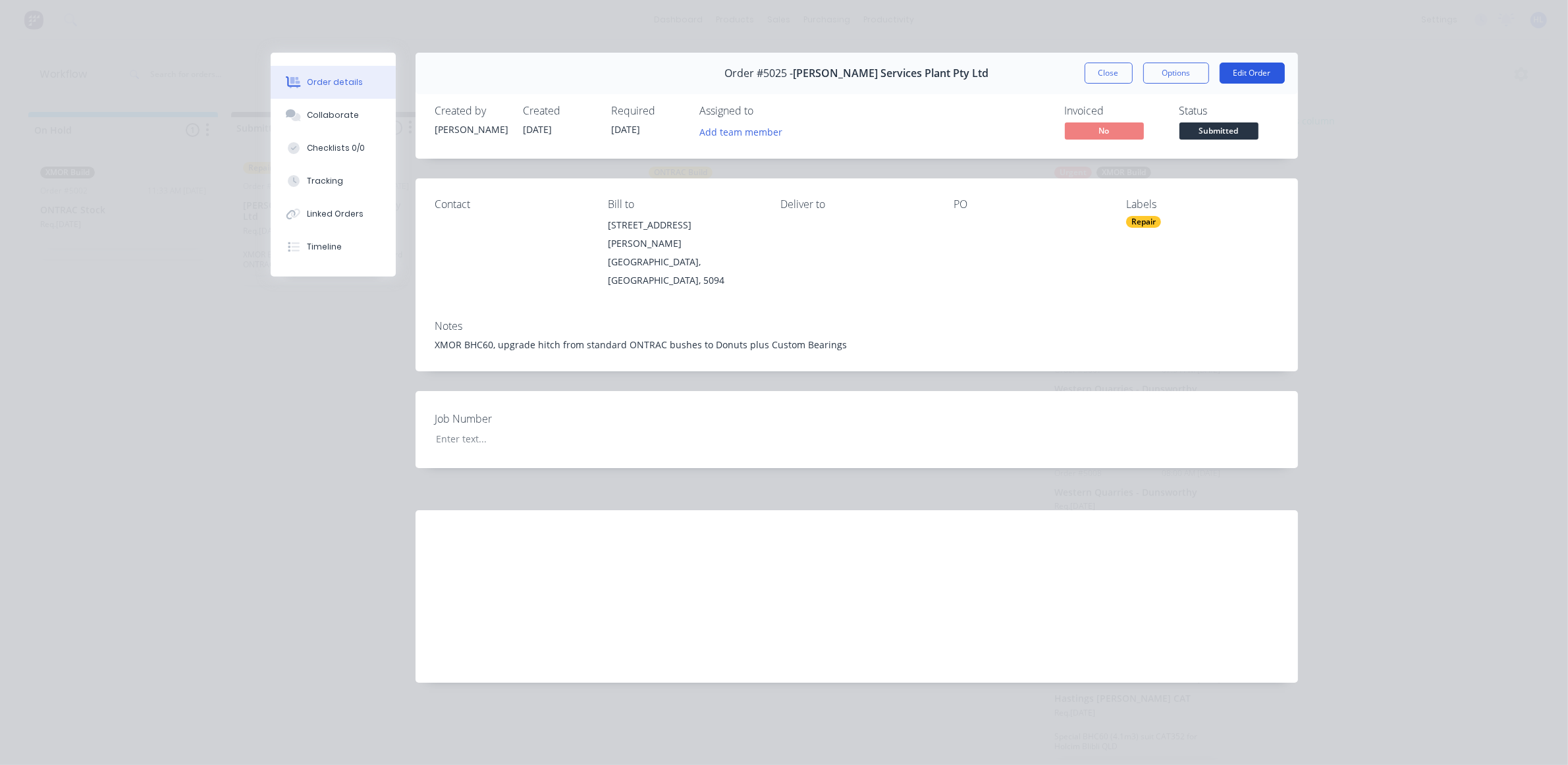
click at [1256, 67] on button "Edit Order" at bounding box center [1252, 73] width 65 height 21
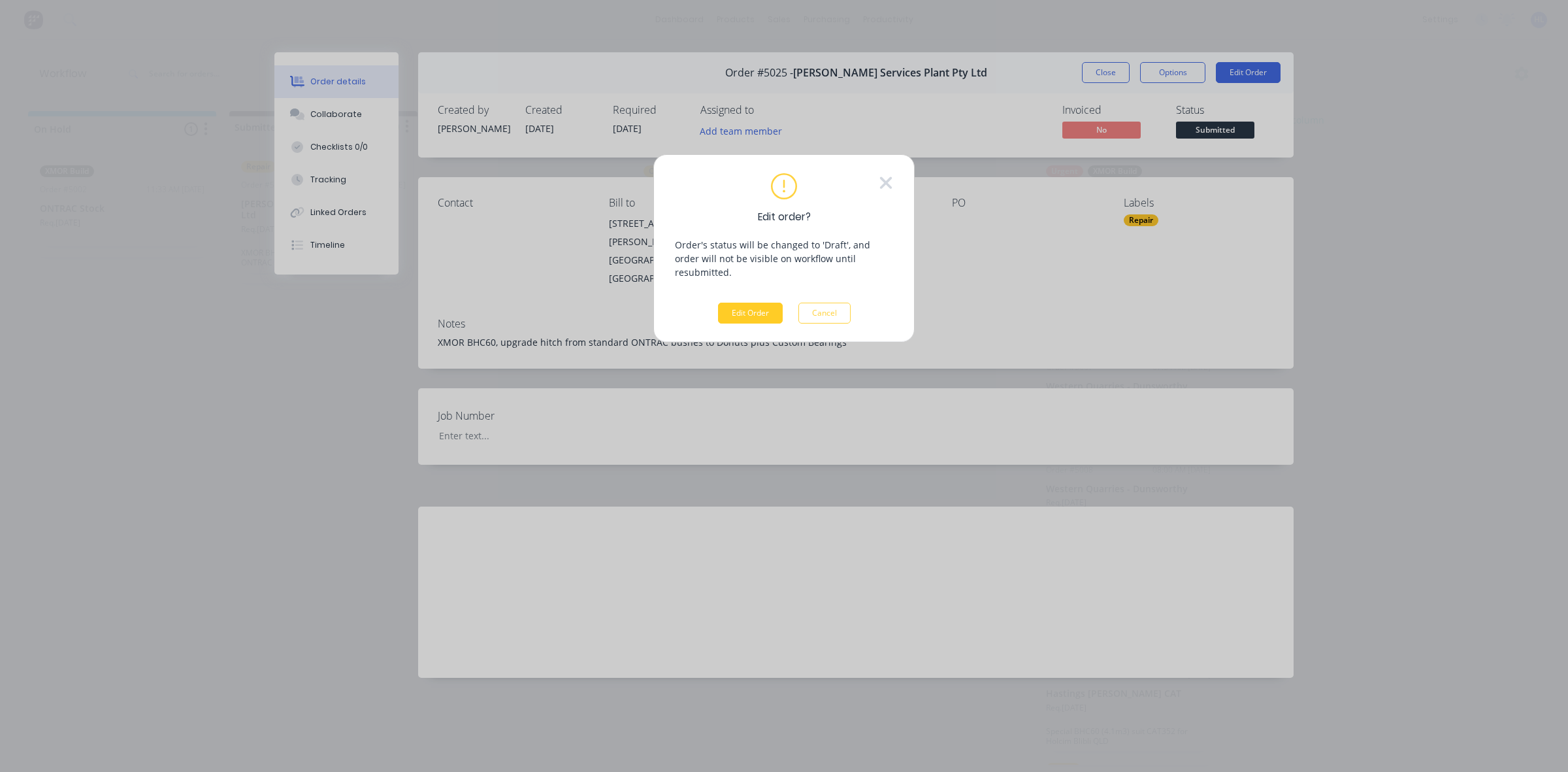
click at [773, 303] on button "Edit Order" at bounding box center [751, 313] width 65 height 21
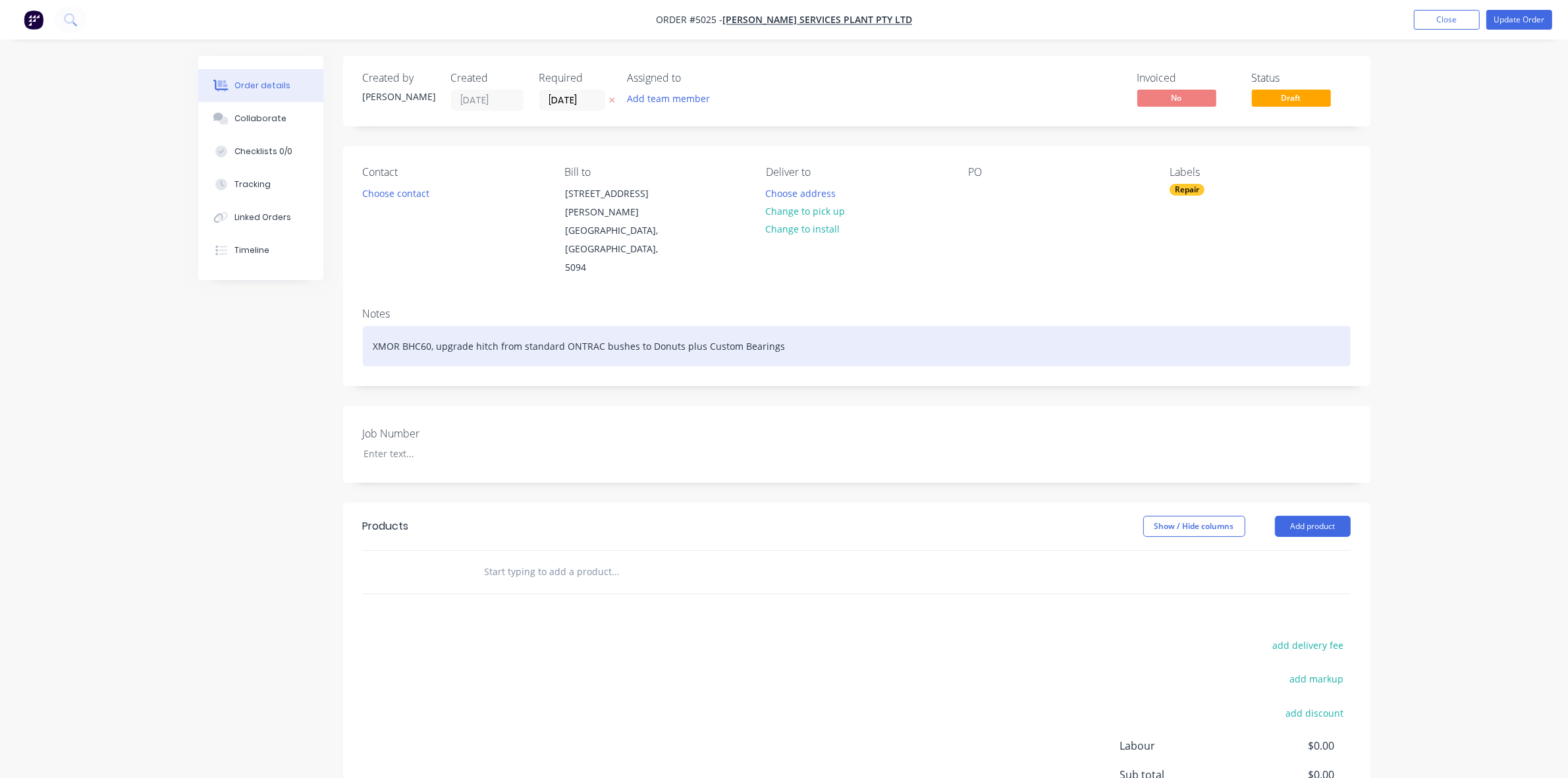
click at [534, 326] on div "XMOR BHC60, upgrade hitch from standard ONTRAC bushes to Donuts plus Custom Bea…" at bounding box center [857, 346] width 988 height 40
click at [670, 326] on div "XMOR BHC60, upgrade hitch from ONTRAC bushes to Donuts plus Custom Bearings" at bounding box center [857, 346] width 988 height 40
click at [767, 326] on div "XMOR BHC60, upgrade hitch from ONTRAC bushes to Donuts plus Bearings" at bounding box center [857, 346] width 988 height 40
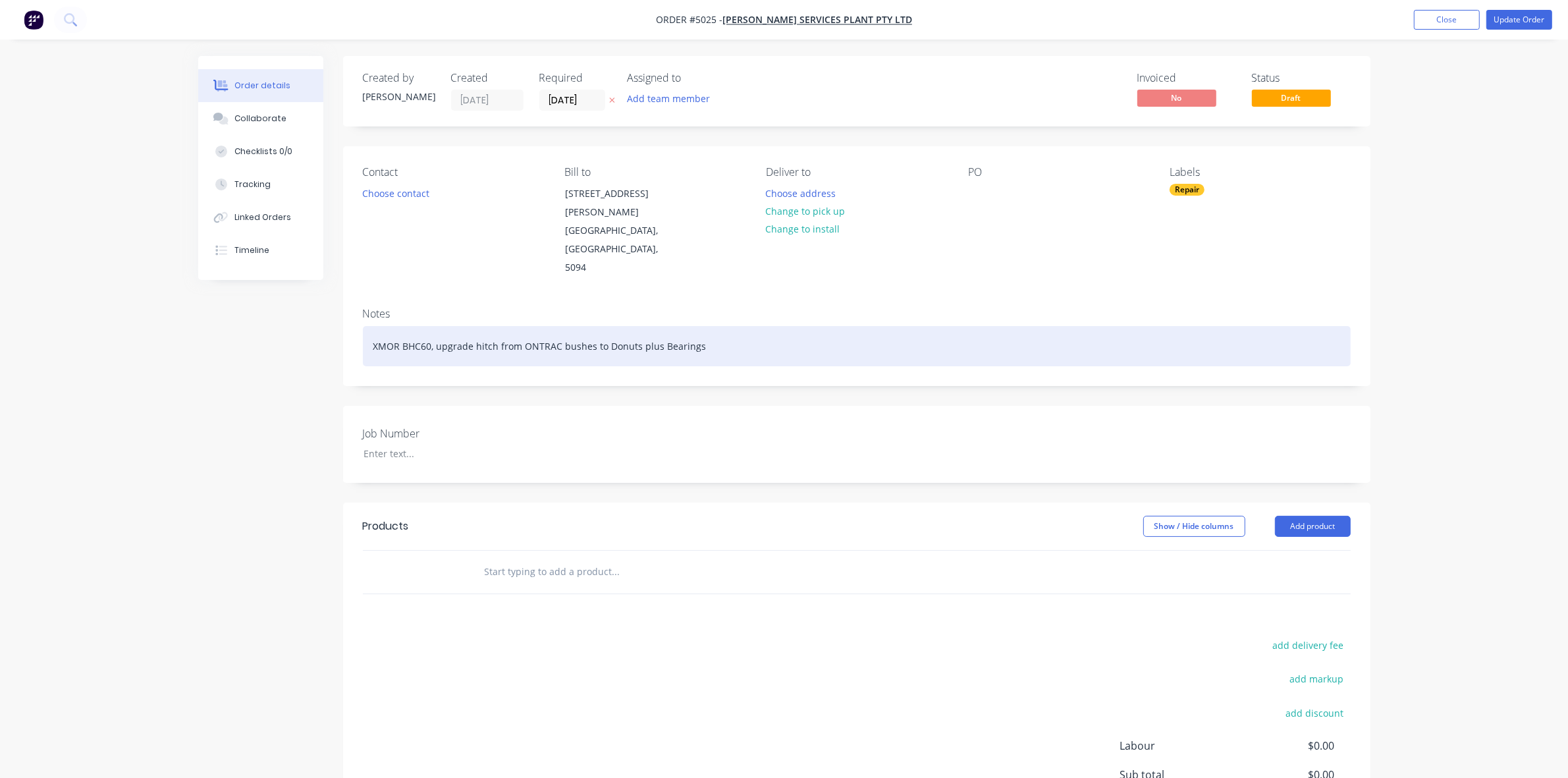
click at [545, 326] on div "XMOR BHC60, upgrade hitch from ONTRAC bushes to Donuts plus Bearings" at bounding box center [857, 346] width 988 height 40
click at [594, 326] on div "XMOR BHC60, upgrade hitch from ONTRAC bushes to Donuts plus Bearings" at bounding box center [857, 346] width 988 height 40
click at [530, 326] on div "XMOR BHC60, upgrade hitch from ONTRAC bushes to Donuts plus Bearings" at bounding box center [857, 346] width 988 height 40
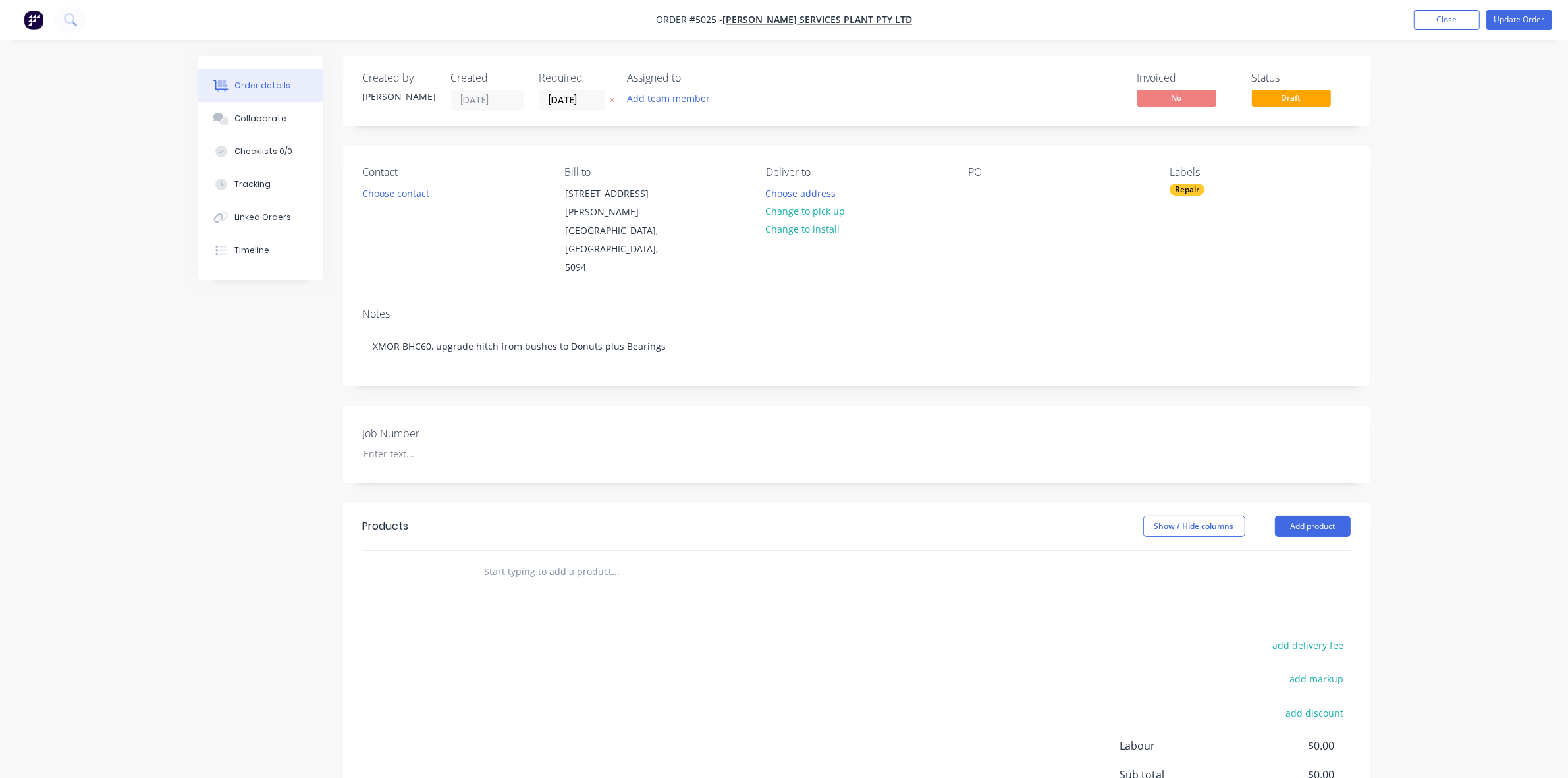
click at [893, 251] on div "Contact Choose contact Bill to 26 Duncan Rd DRY CREEK, South Australia, 5094 De…" at bounding box center [857, 221] width 1027 height 151
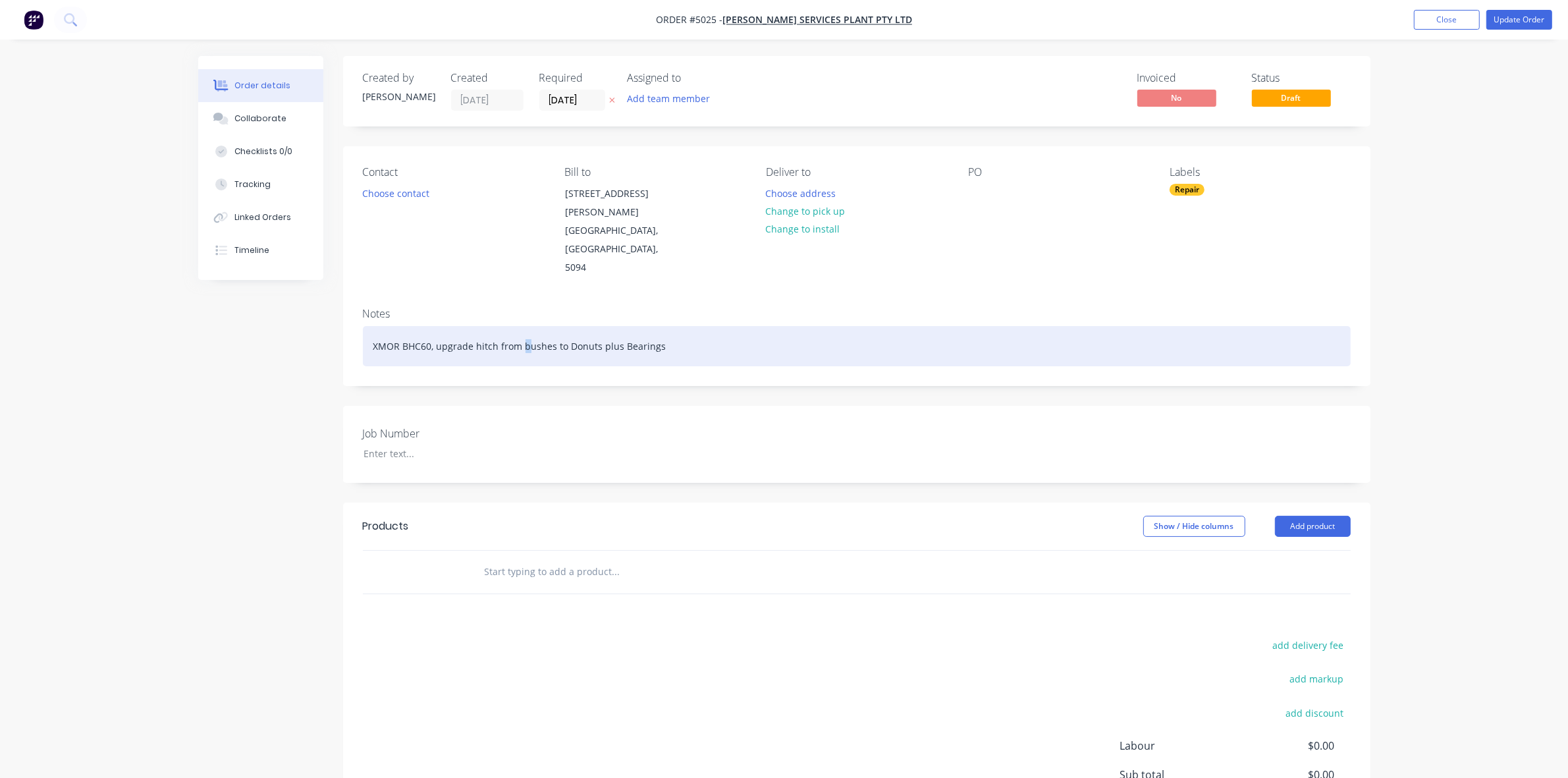
click at [524, 326] on div "XMOR BHC60, upgrade hitch from bushes to Donuts plus Bearings" at bounding box center [857, 346] width 988 height 40
click at [550, 326] on div "XMOR BHC60, upgrade hitch from Bushes to Donuts plus Bearings" at bounding box center [857, 346] width 988 height 40
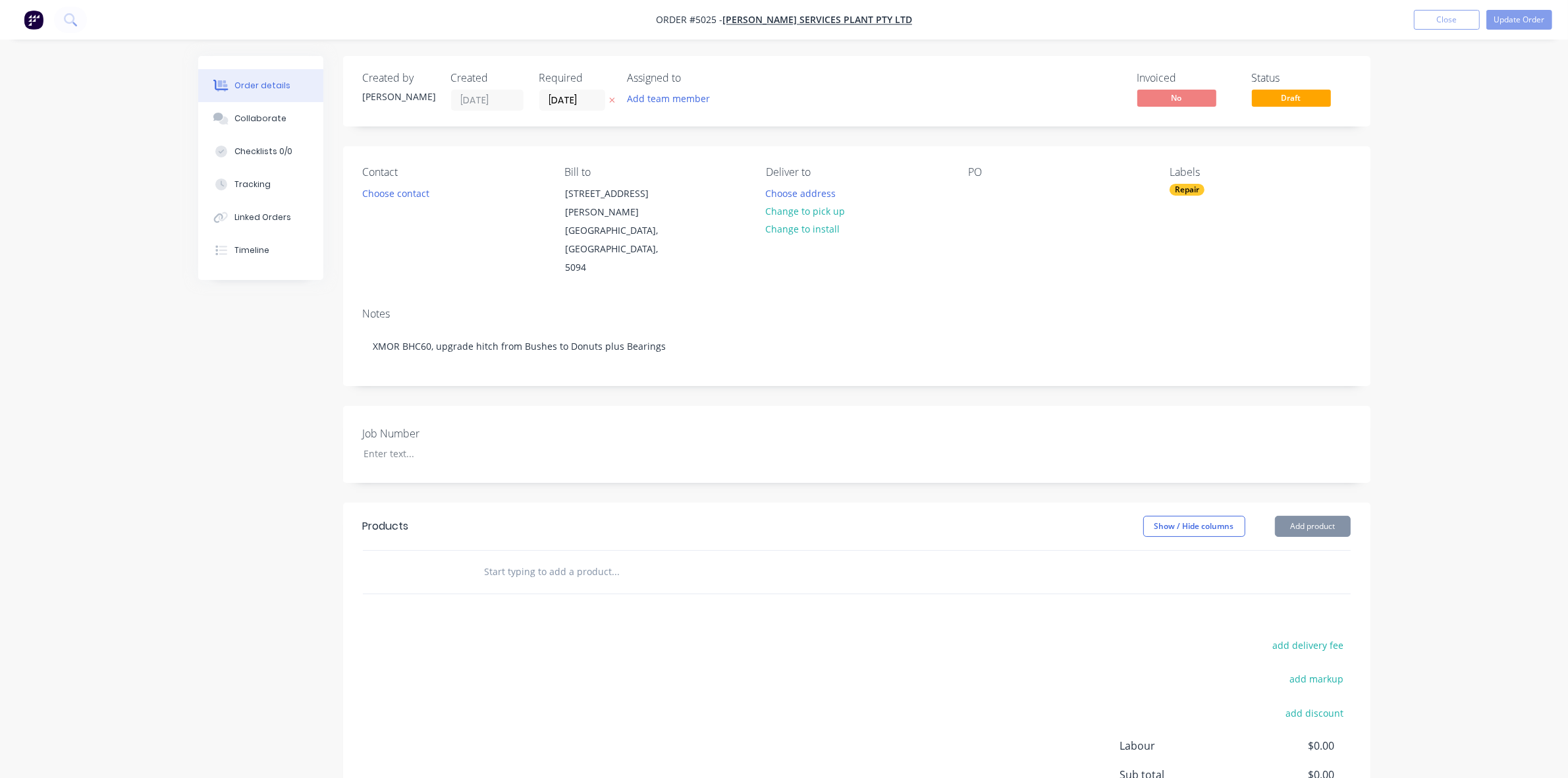
click at [557, 308] on div "Notes" at bounding box center [857, 314] width 988 height 13
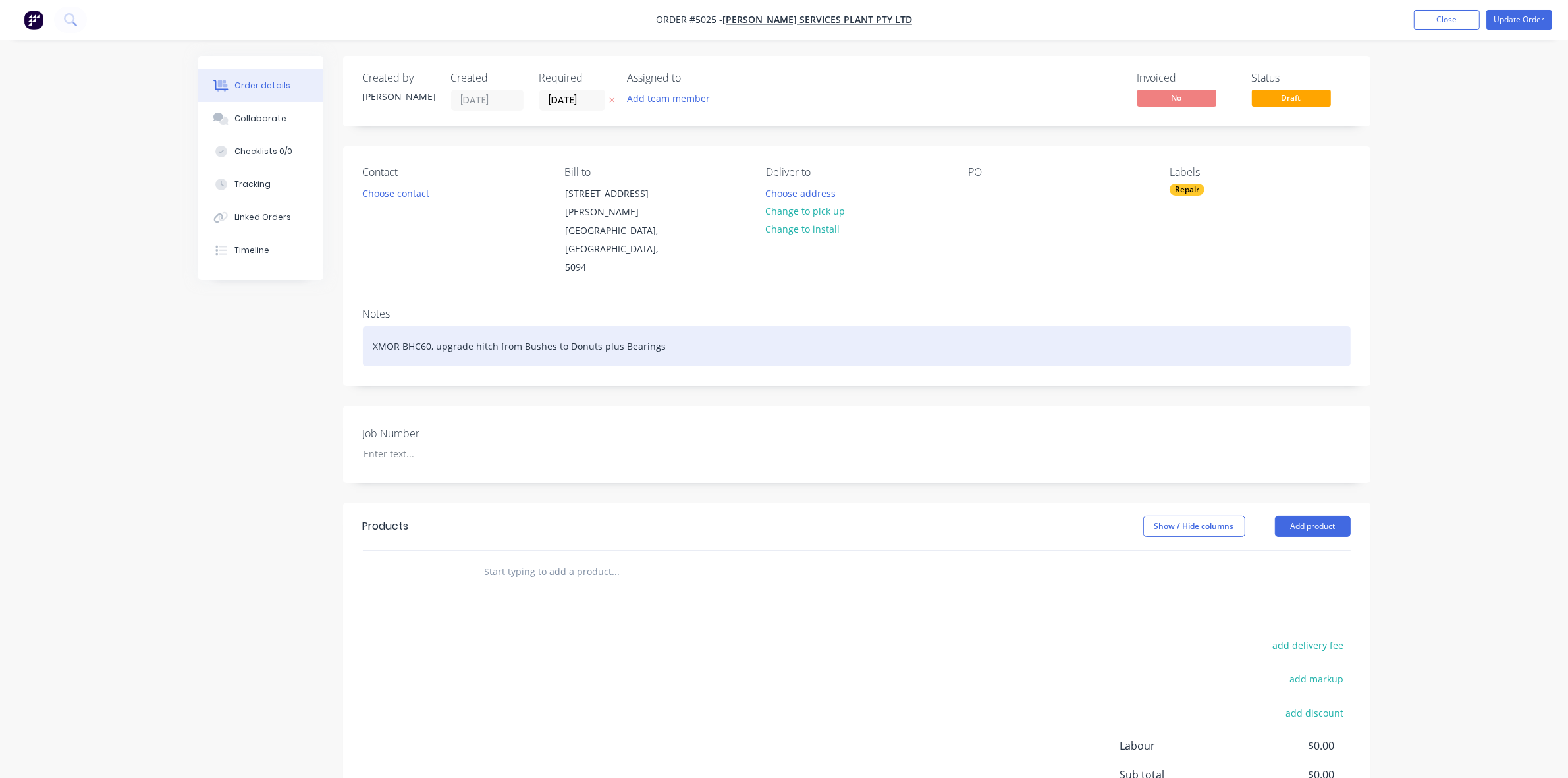
click at [522, 326] on div "XMOR BHC60, upgrade hitch from Bushes to Donuts plus Bearings" at bounding box center [857, 346] width 988 height 40
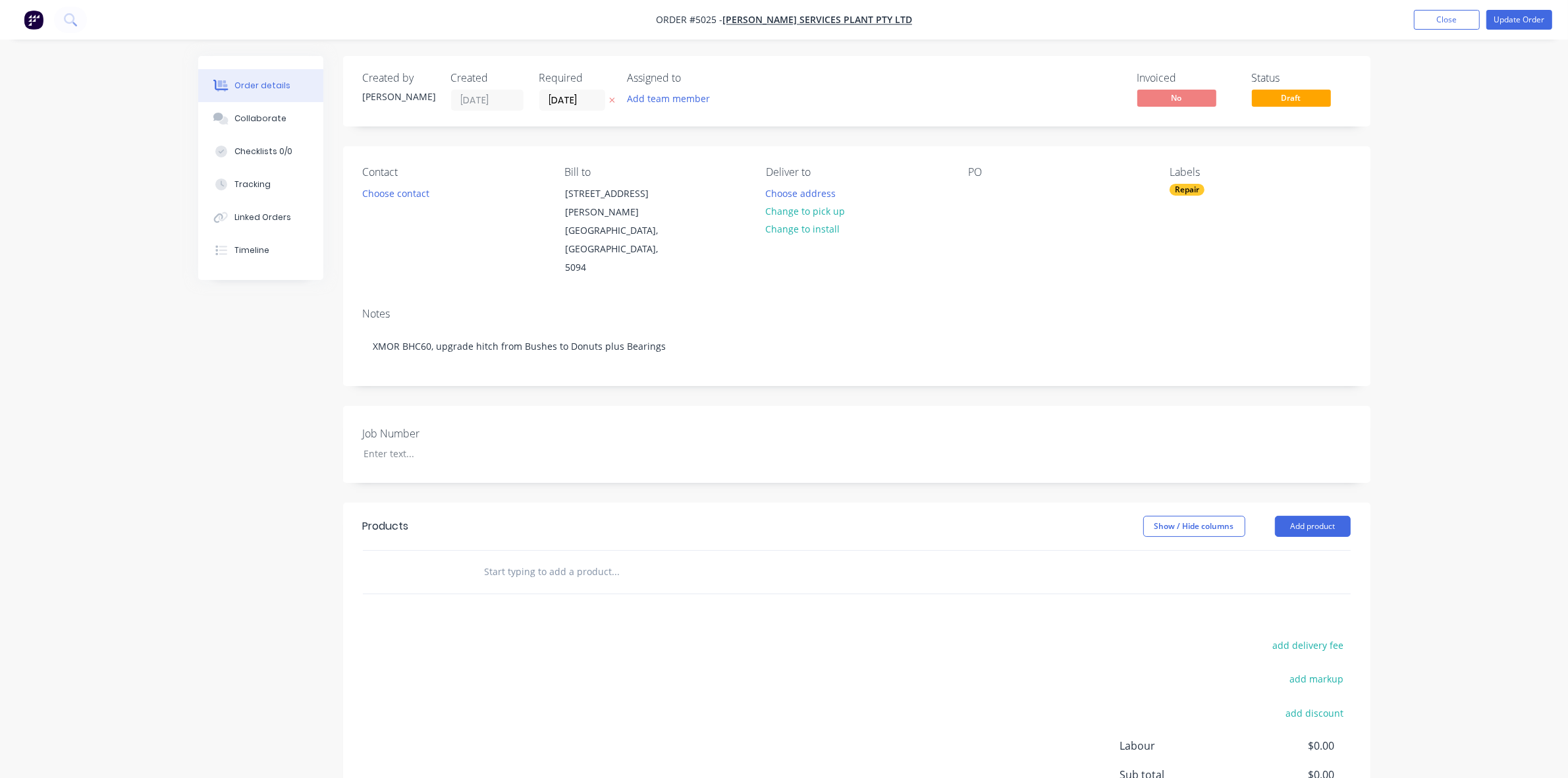
drag, startPoint x: 1513, startPoint y: 36, endPoint x: 1522, endPoint y: 24, distance: 15.0
click at [1514, 35] on nav "Order #5025 - McMahon Services Plant Pty Ltd Add product Close Update Order" at bounding box center [784, 20] width 1568 height 40
click at [1523, 24] on button "Update Order" at bounding box center [1519, 19] width 66 height 20
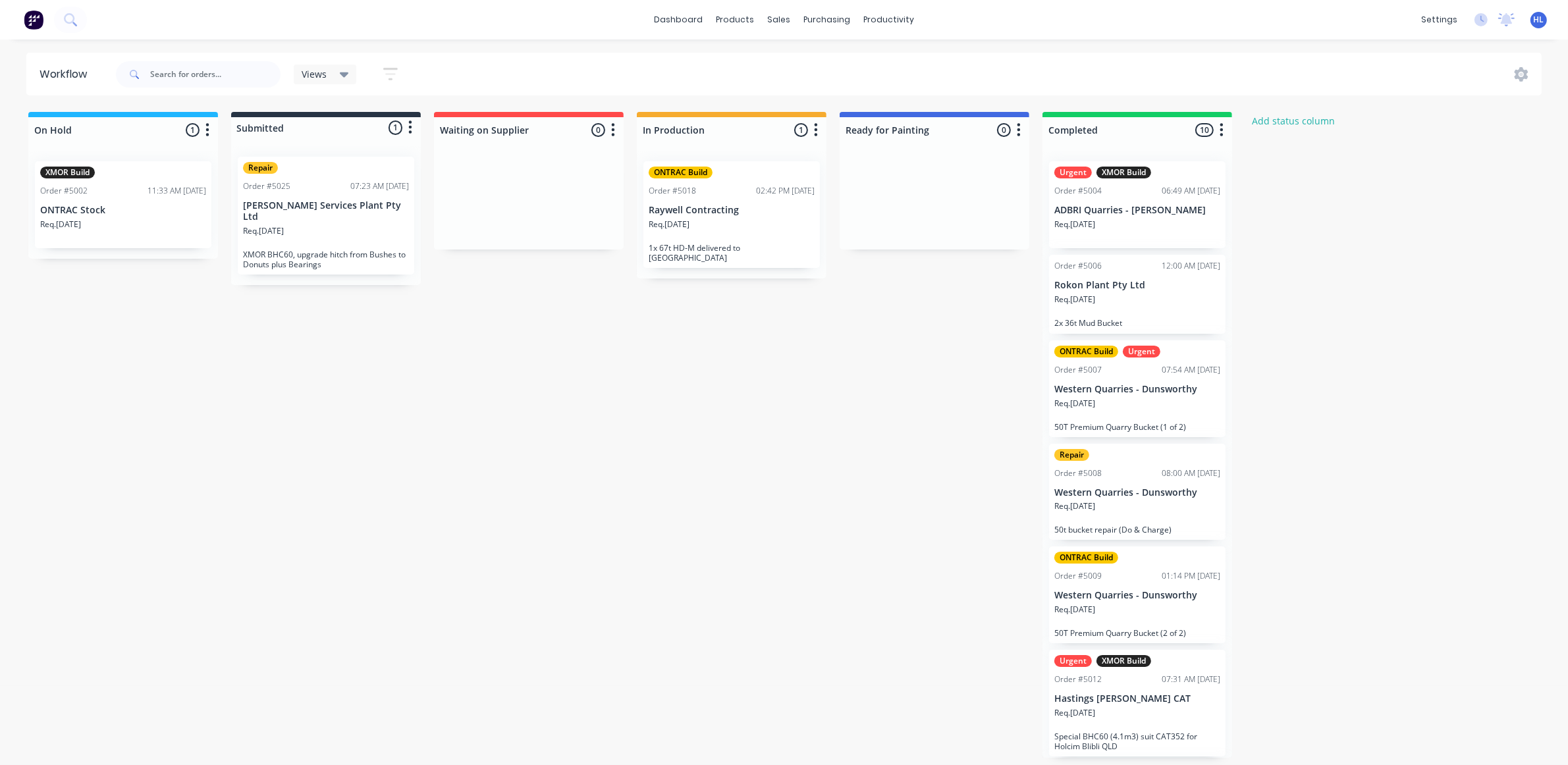
click at [488, 405] on div "On Hold 1 Status colour #1FB6FF hex #1FB6FF Save Cancel Notifications Email SMS…" at bounding box center [801, 434] width 1623 height 646
click at [859, 363] on div "On Hold 1 Status colour #1FB6FF hex #1FB6FF Save Cancel Notifications Email SMS…" at bounding box center [801, 434] width 1623 height 646
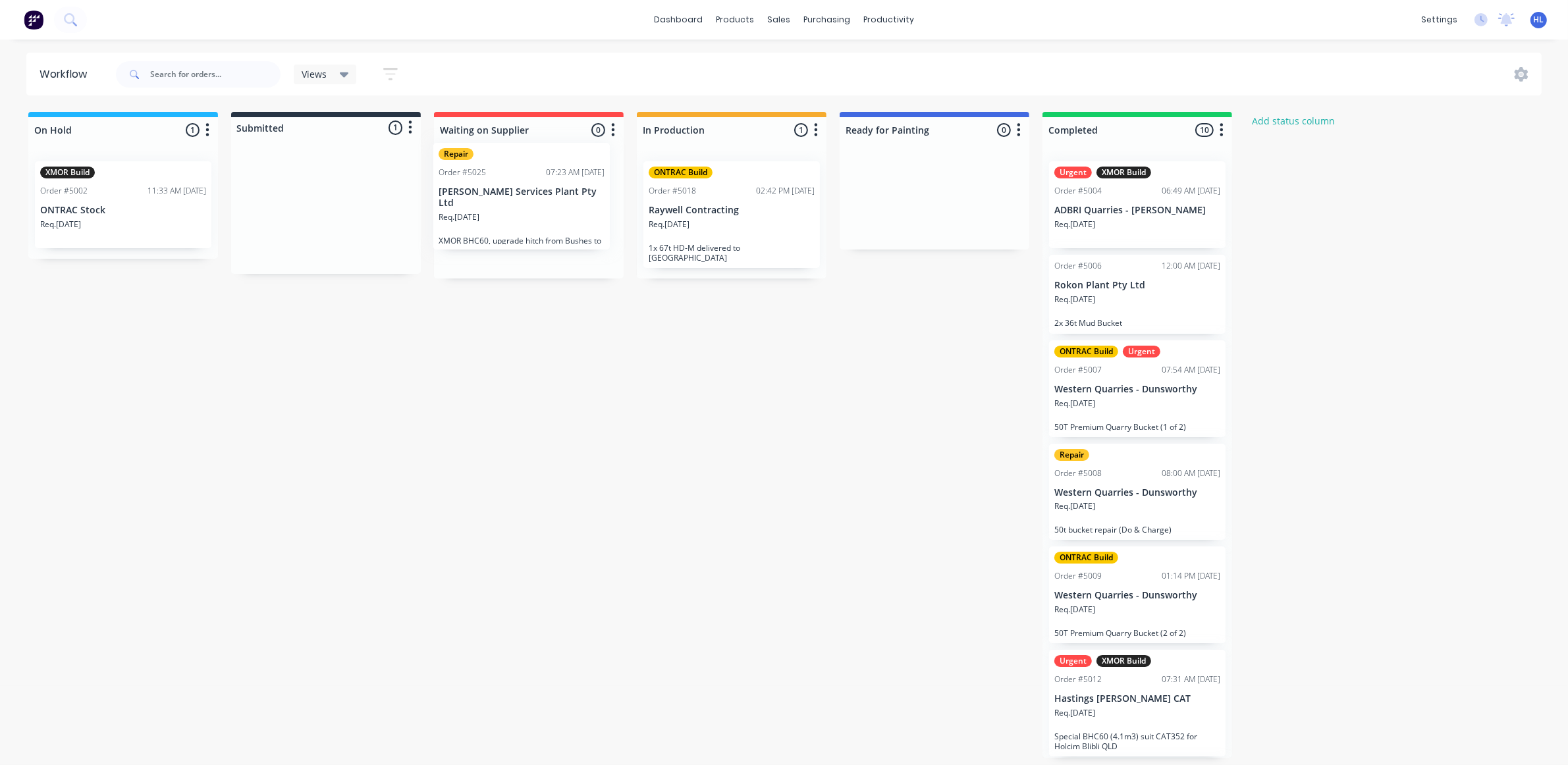
drag, startPoint x: 396, startPoint y: 228, endPoint x: 569, endPoint y: 206, distance: 174.4
click at [569, 206] on div "On Hold 1 Status colour #1FB6FF hex #1FB6FF Save Cancel Notifications Email SMS…" at bounding box center [801, 434] width 1623 height 646
click at [1474, 17] on div "settings No new notifications Mark all as read Test mentioned you in a message …" at bounding box center [1491, 19] width 154 height 20
click at [1474, 17] on icon at bounding box center [1481, 20] width 13 height 13
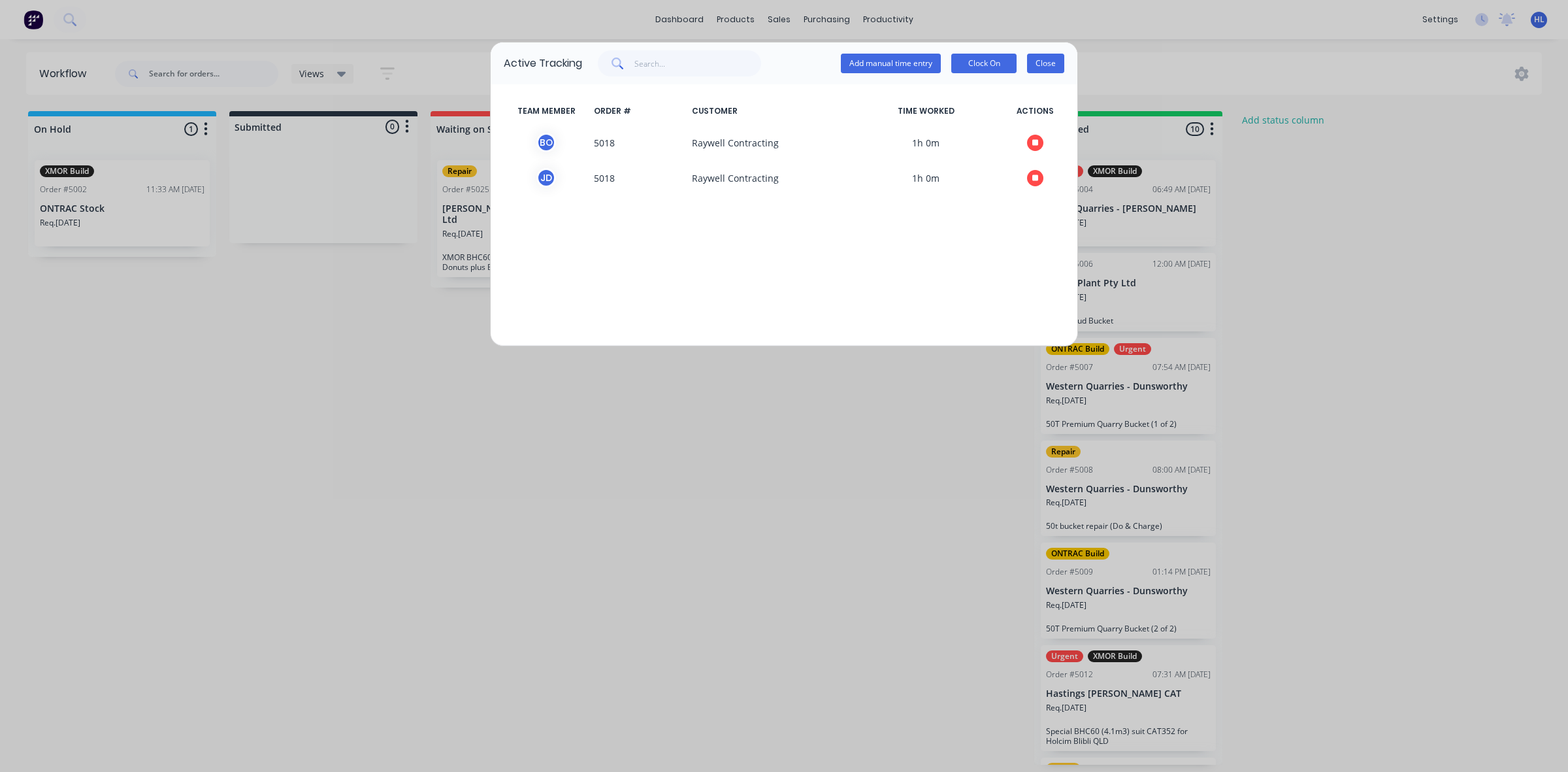
click at [1053, 64] on button "Close" at bounding box center [1046, 63] width 37 height 20
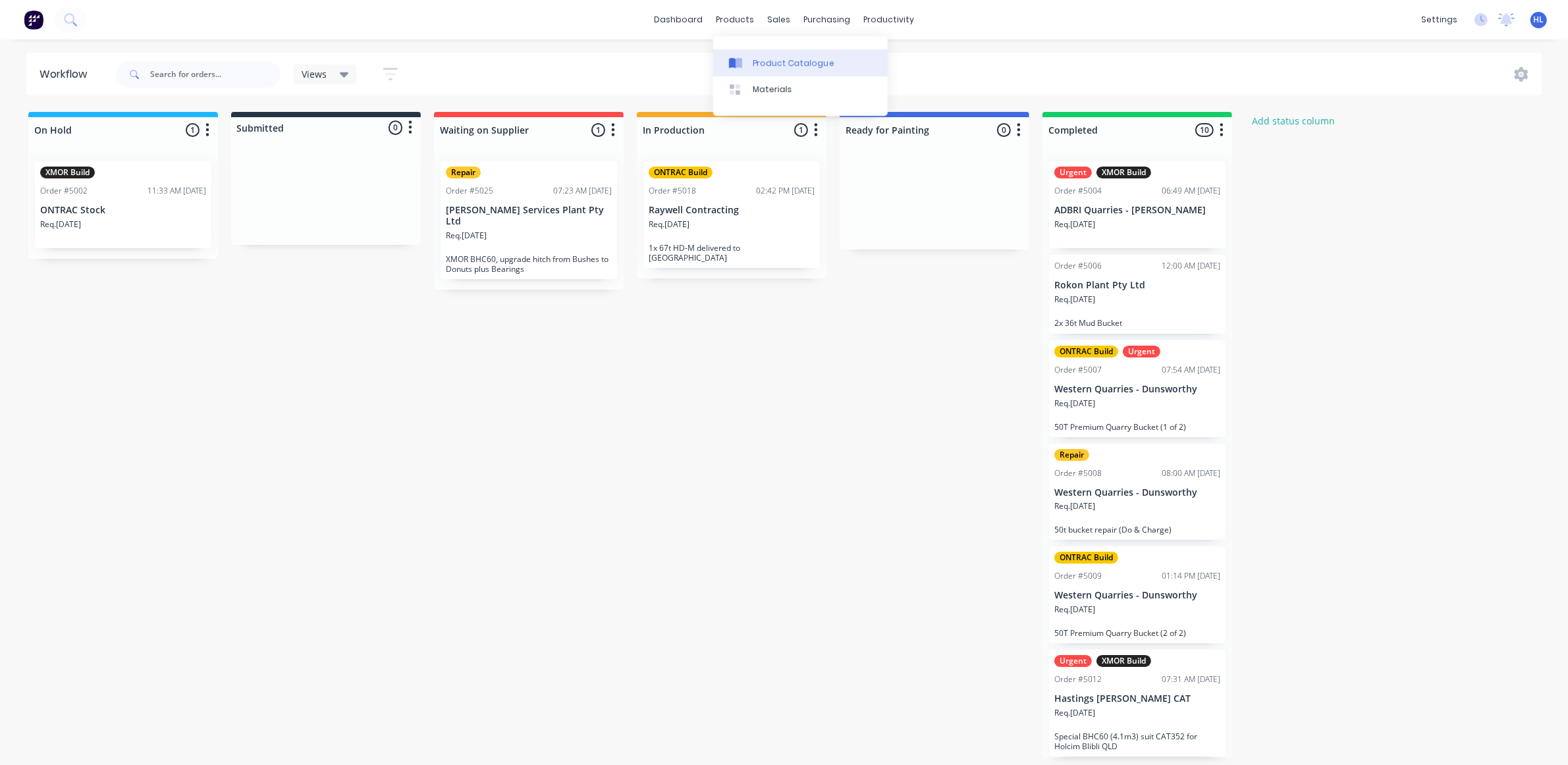
click at [764, 54] on link "Product Catalogue" at bounding box center [800, 62] width 174 height 26
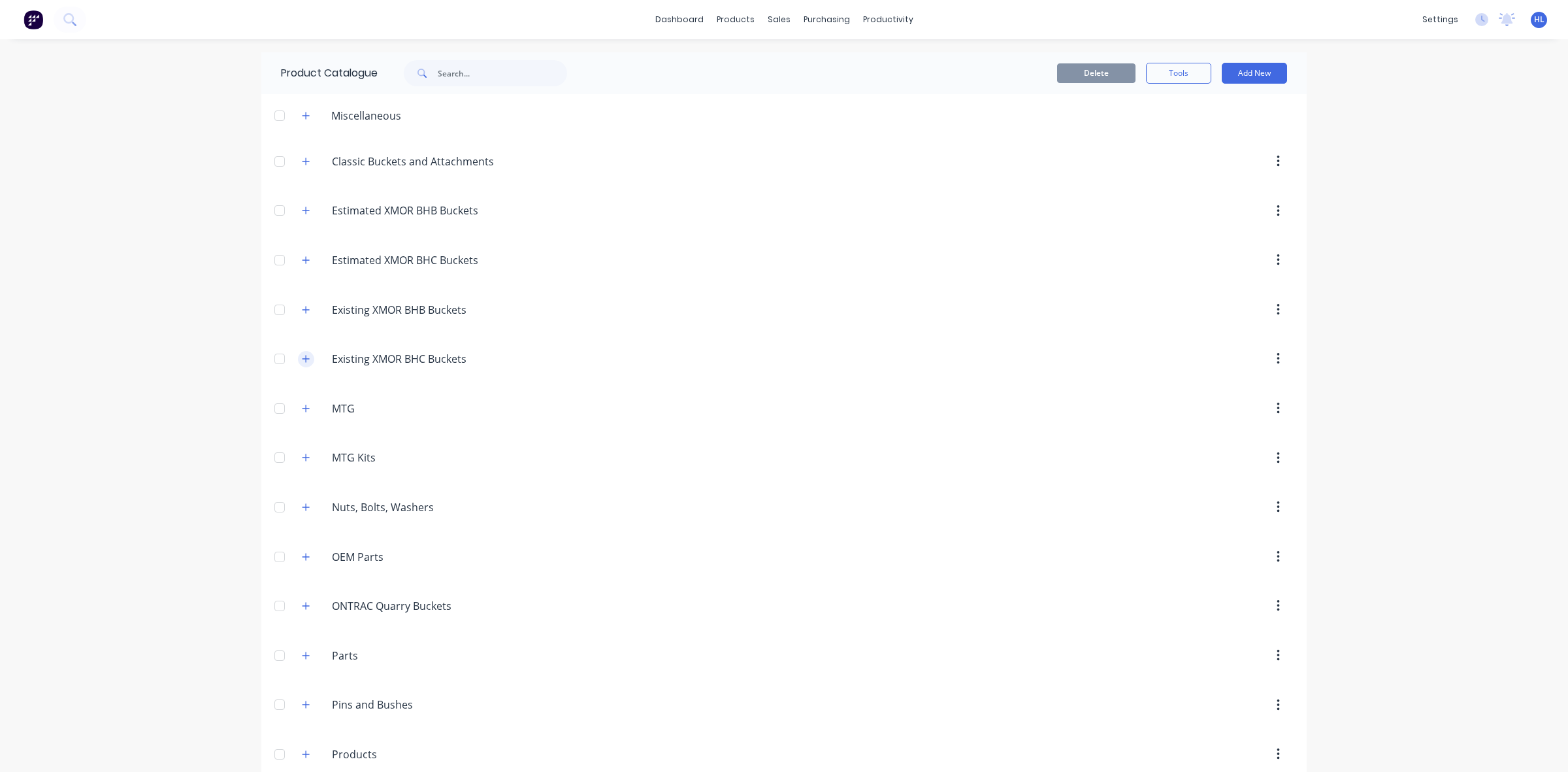
click at [302, 356] on icon "button" at bounding box center [306, 359] width 8 height 9
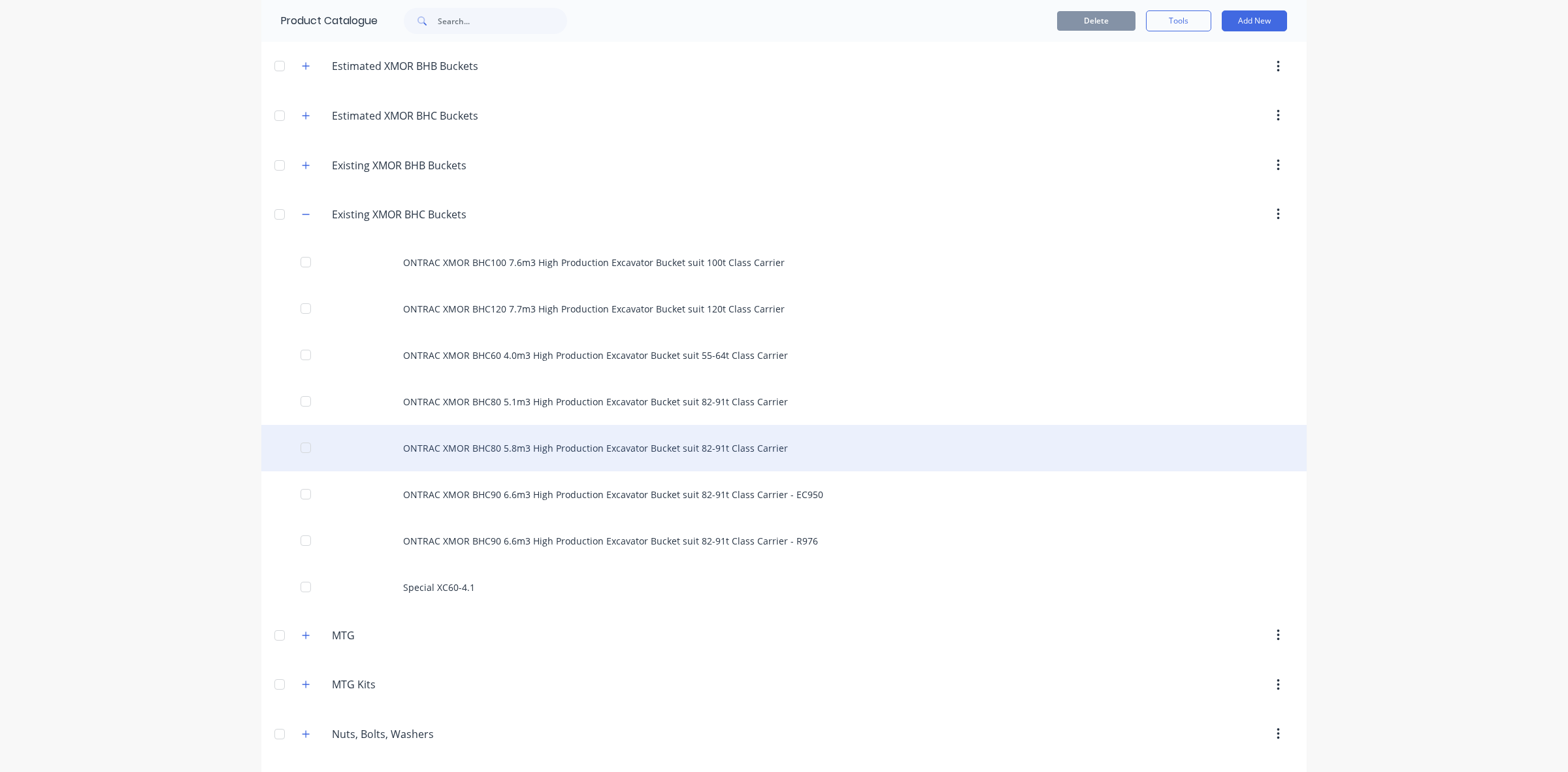
scroll to position [164, 0]
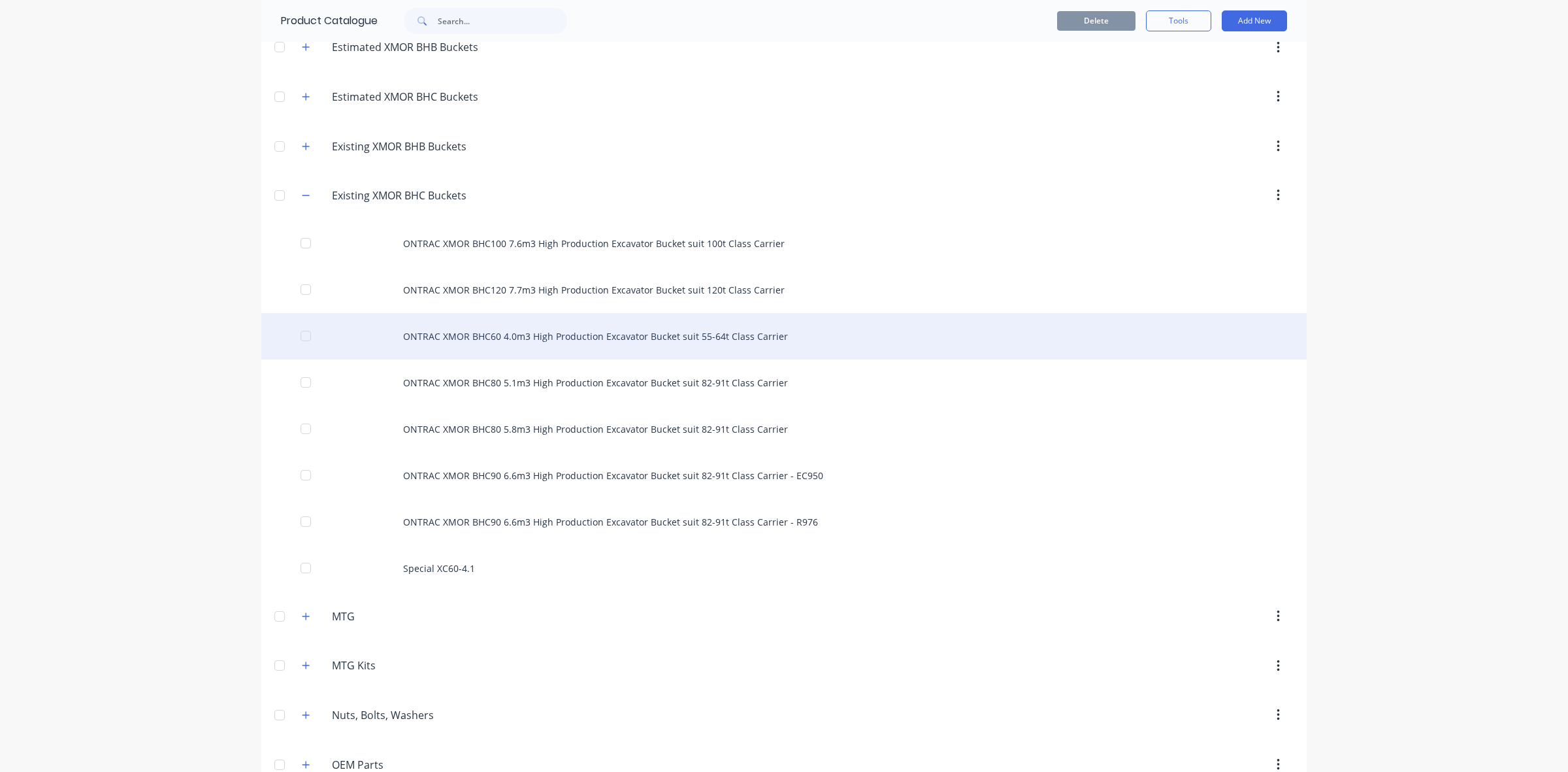
click at [470, 349] on div "ONTRAC XMOR BHC60 4.0m3 High Production Excavator Bucket suit 55-64t Class Carr…" at bounding box center [784, 336] width 1046 height 46
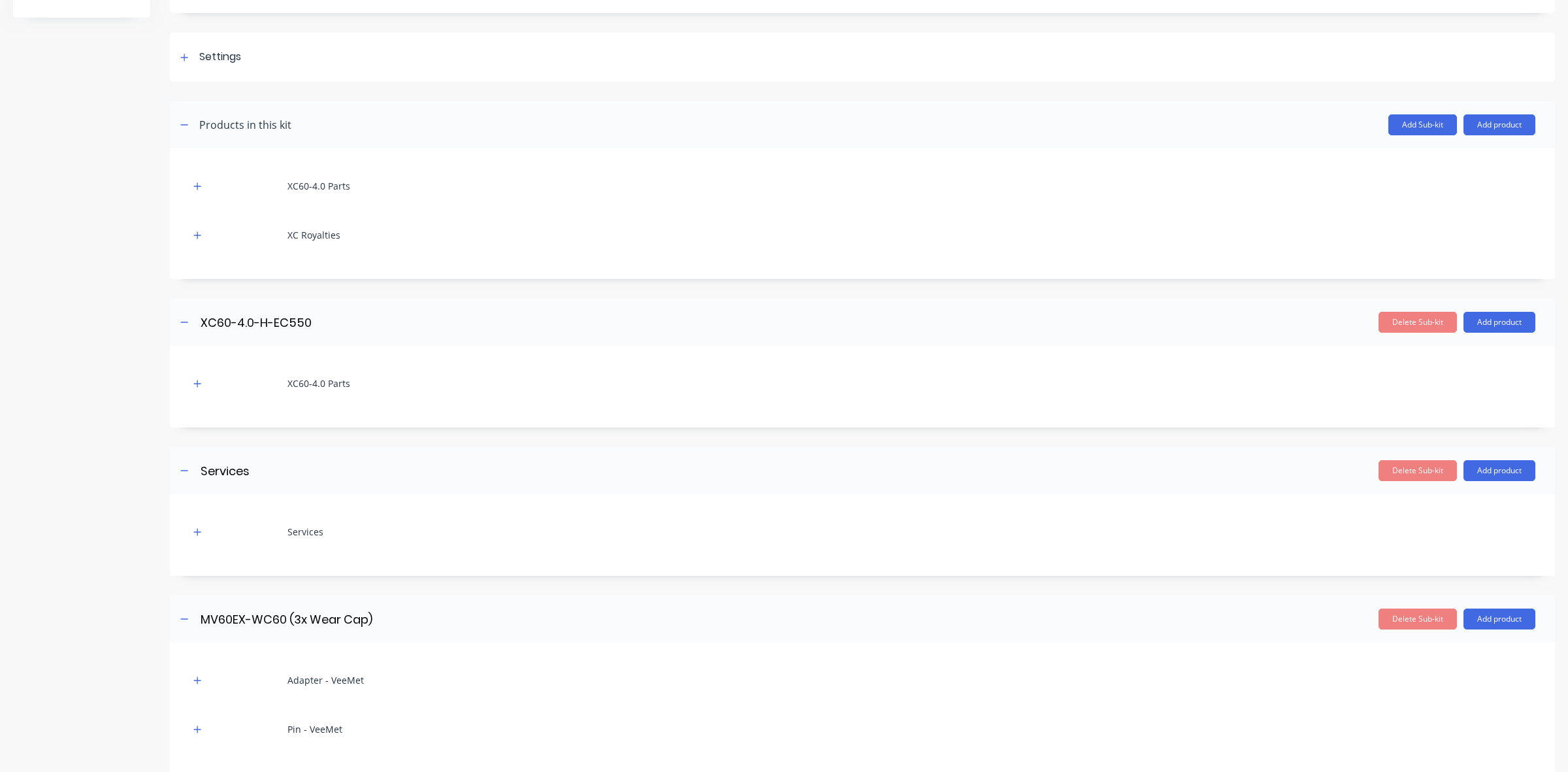
scroll to position [536, 0]
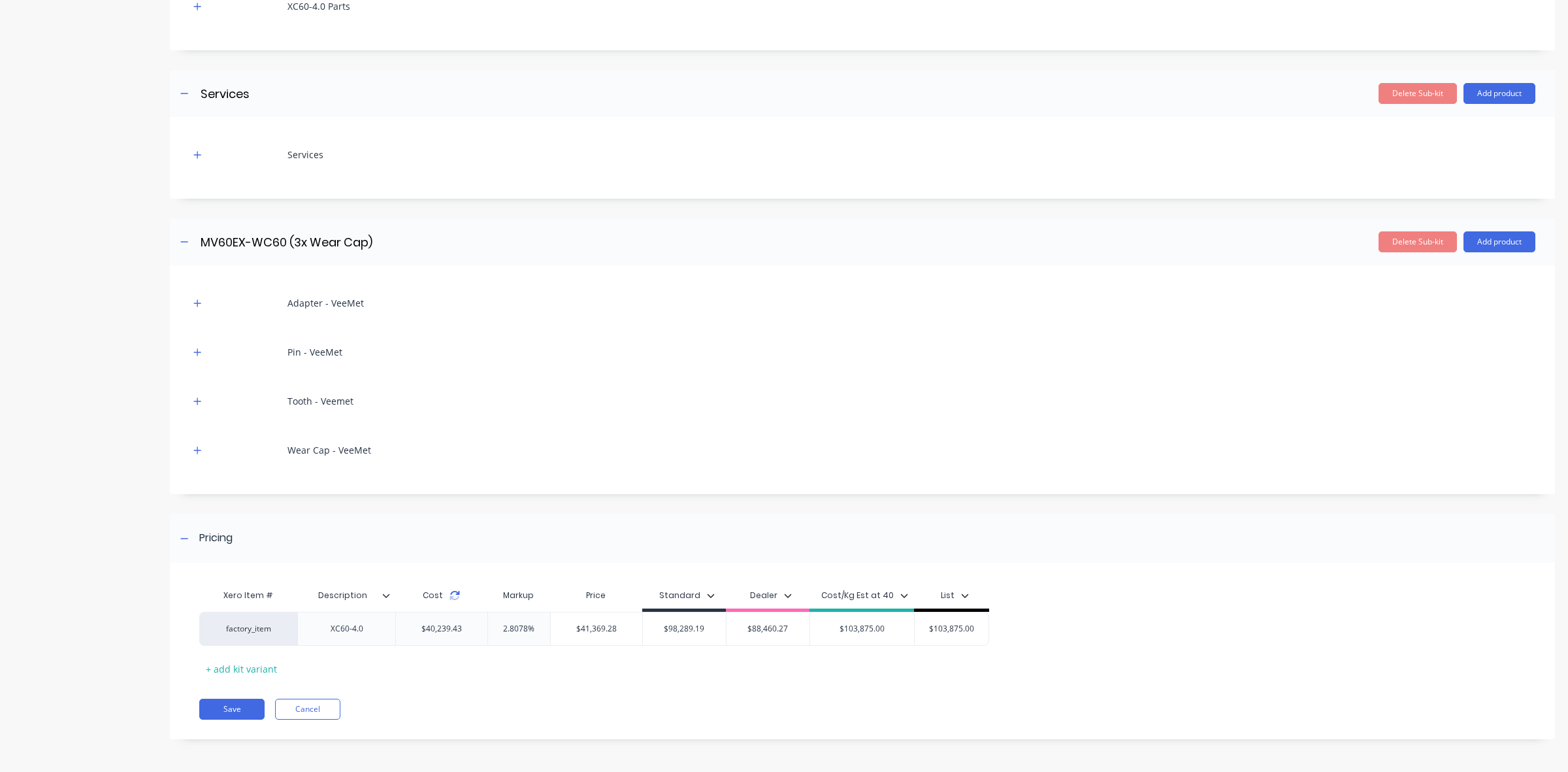
click at [454, 595] on icon at bounding box center [454, 595] width 10 height 10
click at [200, 160] on button "button" at bounding box center [197, 154] width 17 height 17
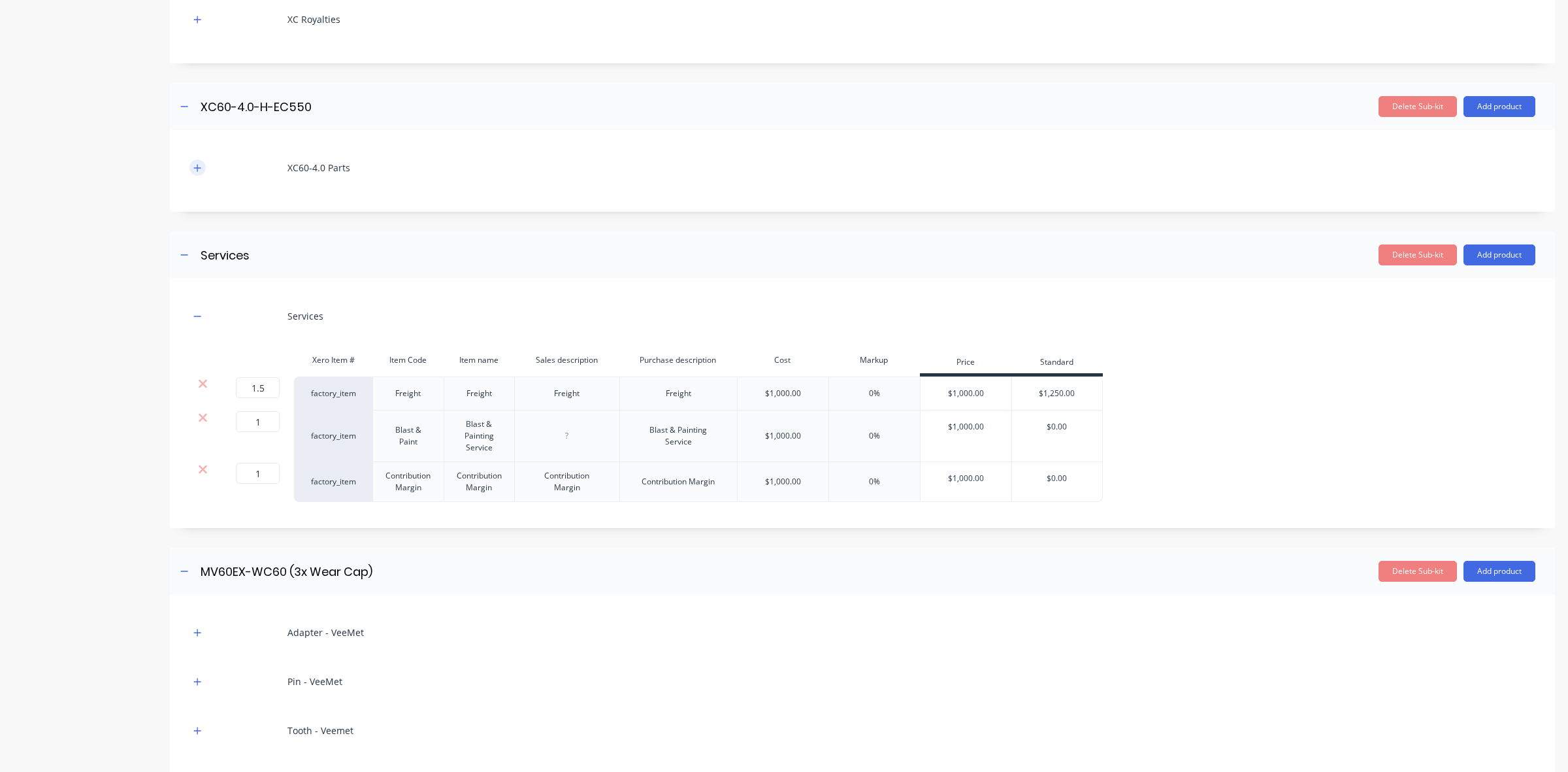
click at [194, 161] on button "button" at bounding box center [197, 168] width 17 height 17
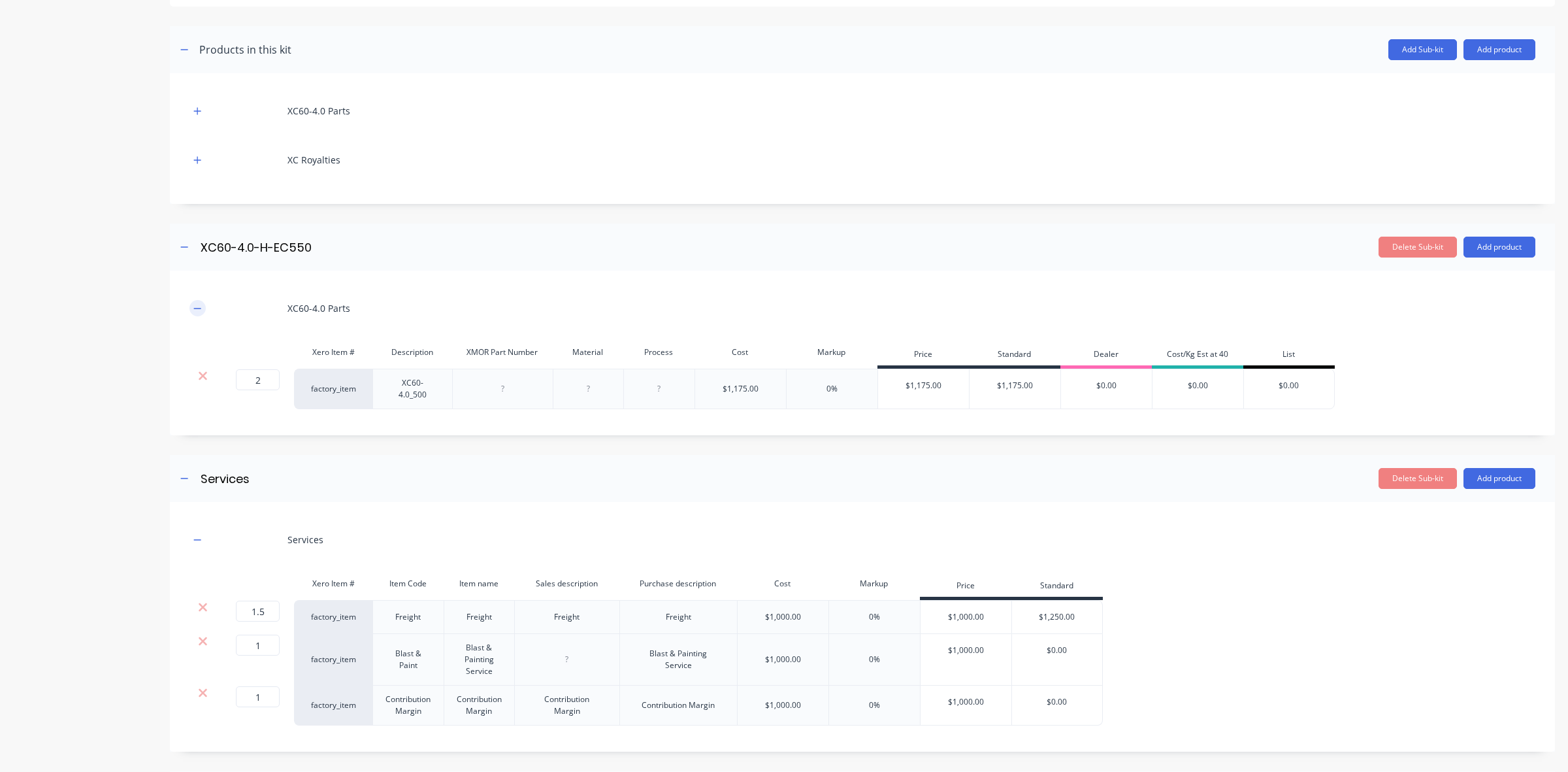
scroll to position [209, 0]
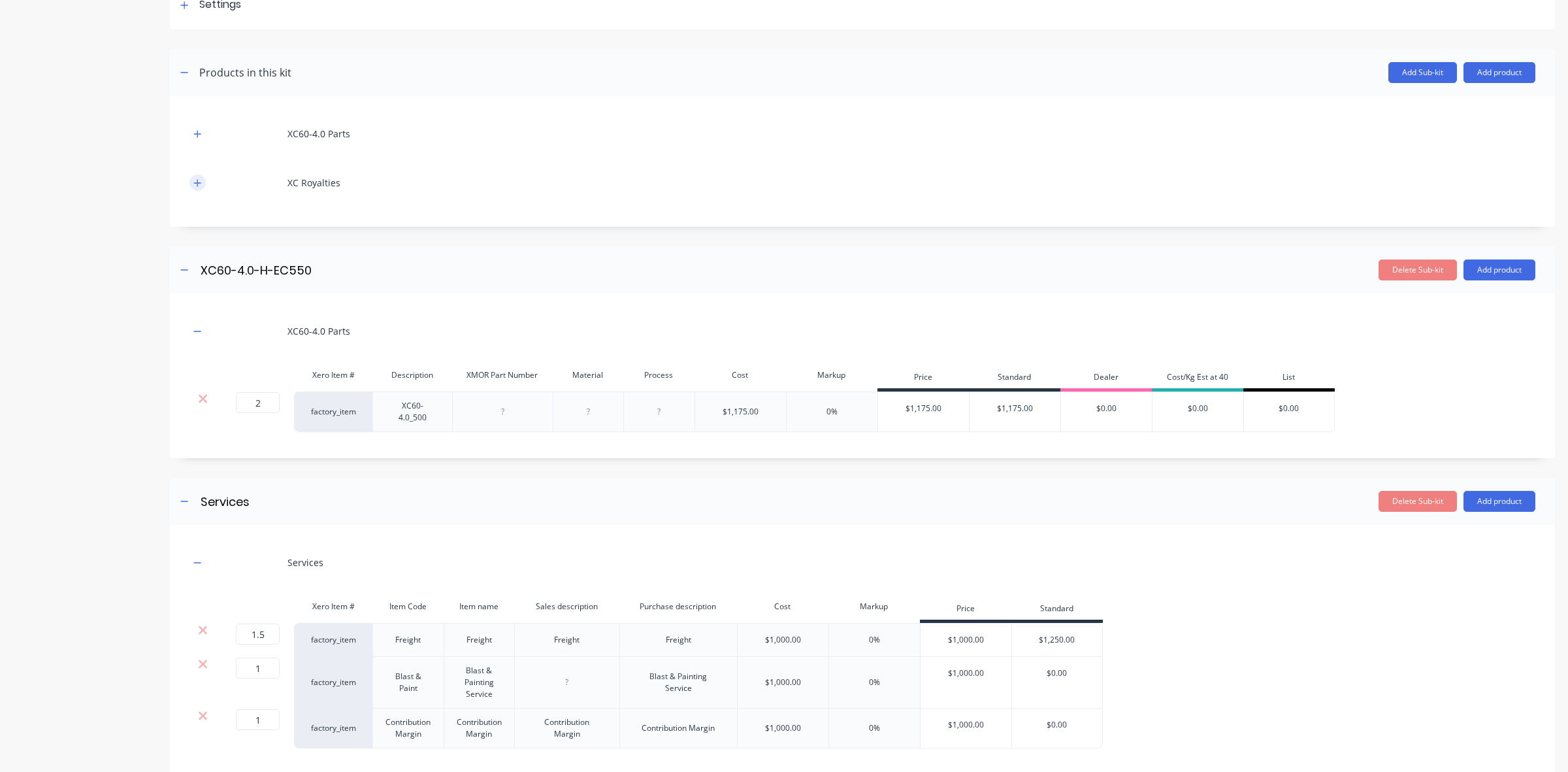
click at [197, 183] on icon "button" at bounding box center [197, 183] width 7 height 7
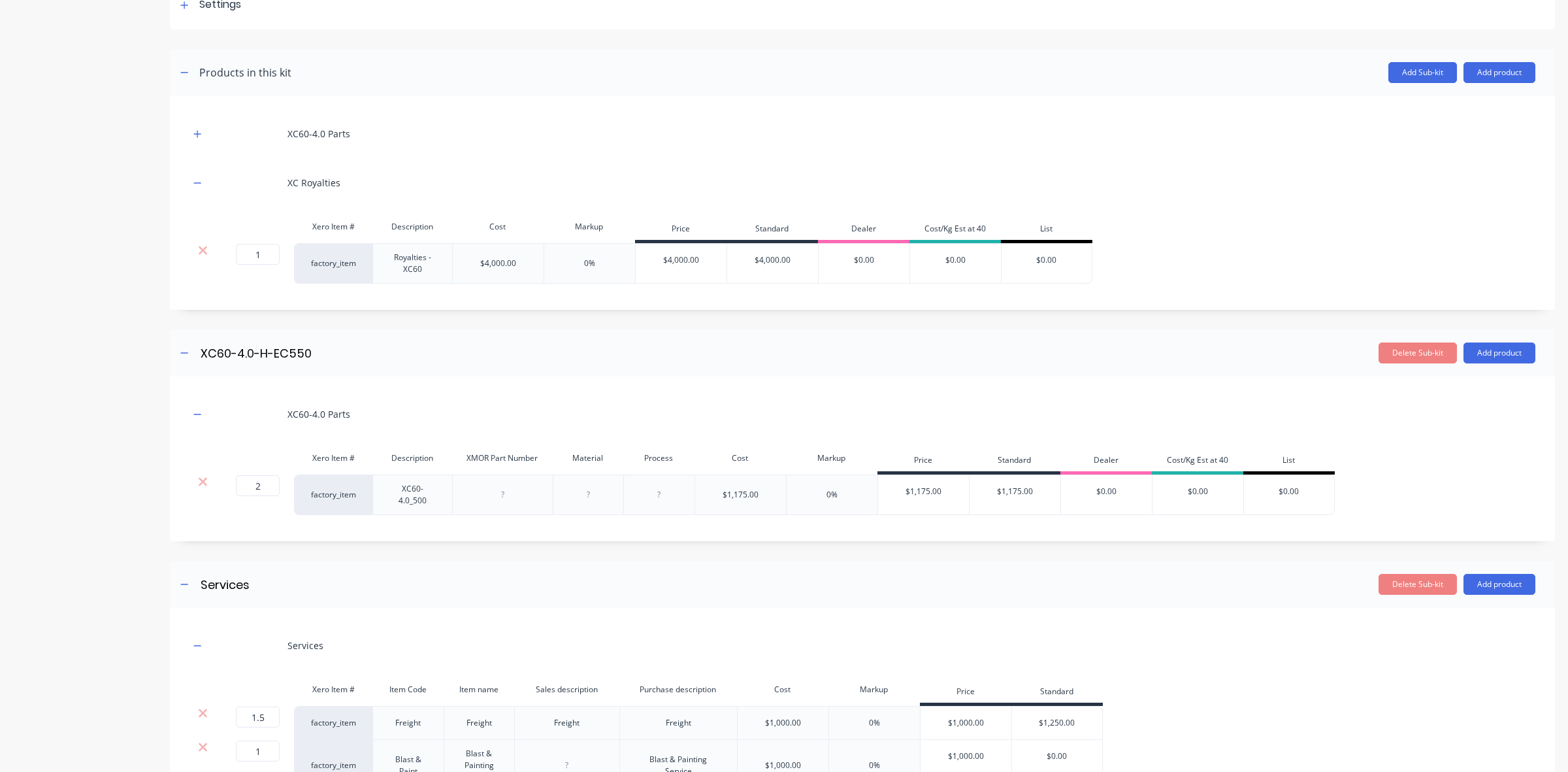
click at [201, 142] on div "XC60-4.0 Parts" at bounding box center [862, 134] width 1346 height 36
click at [197, 137] on icon "button" at bounding box center [197, 134] width 8 height 9
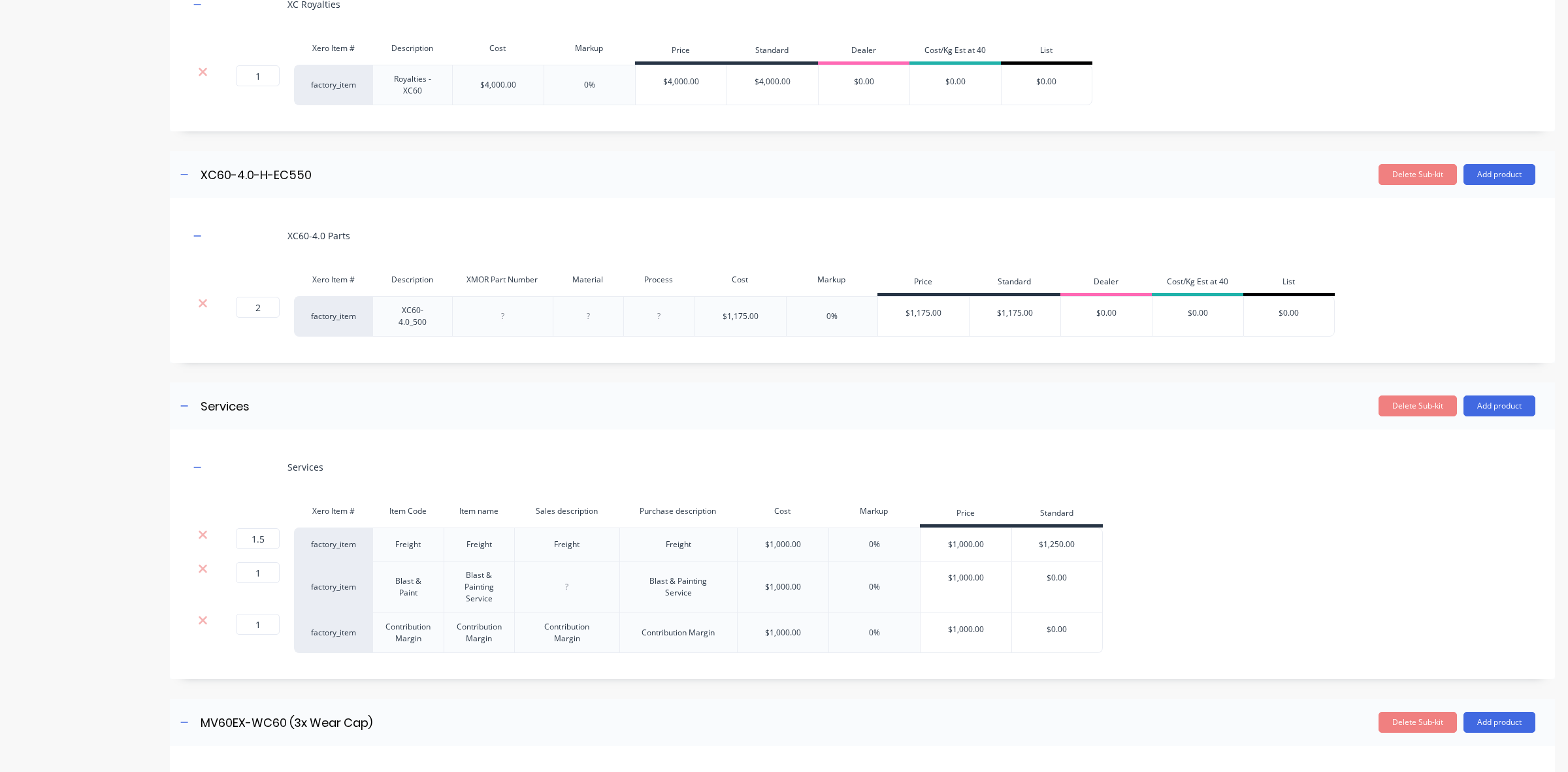
scroll to position [3068, 0]
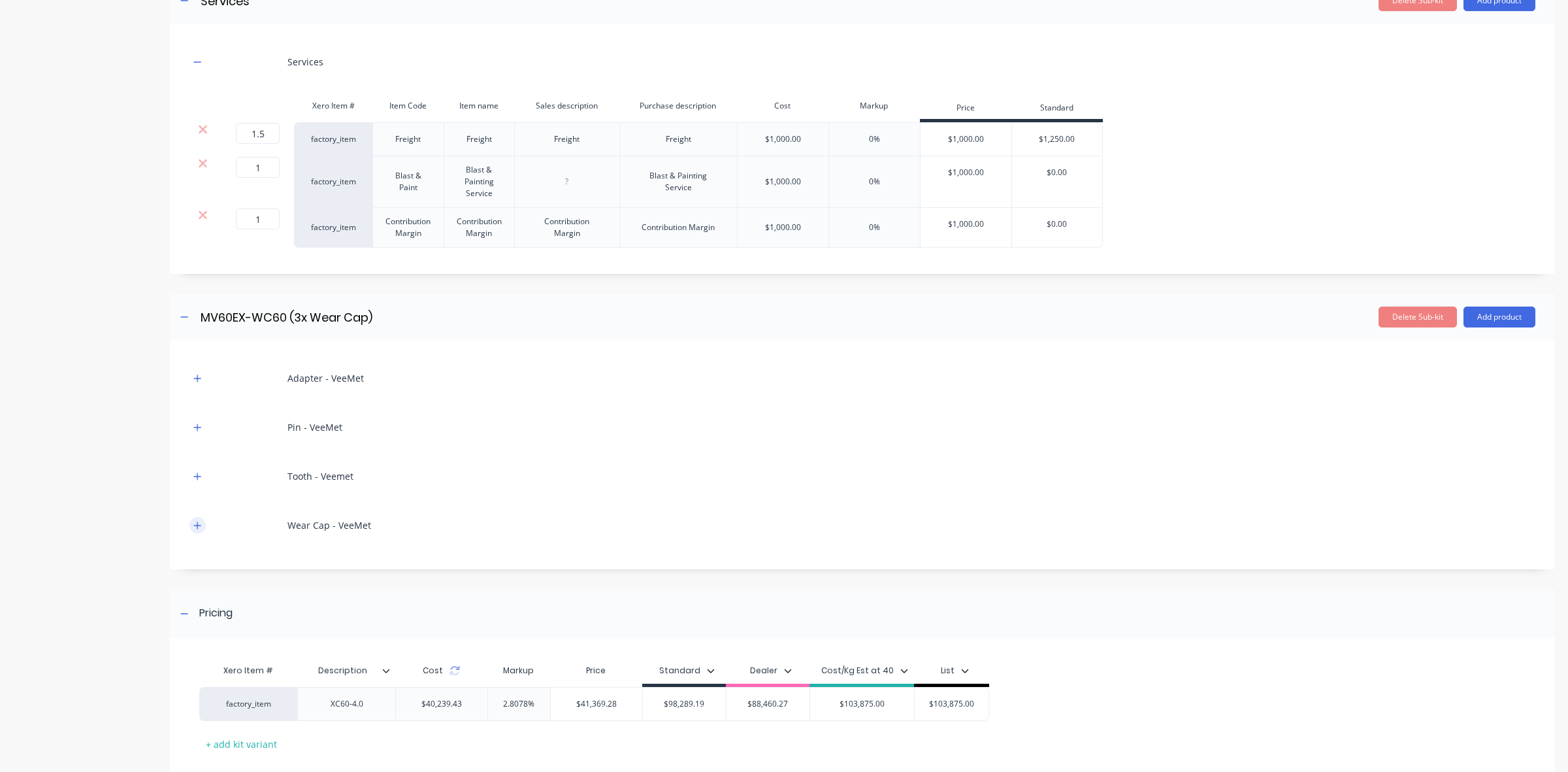
click at [197, 529] on icon "button" at bounding box center [197, 525] width 7 height 7
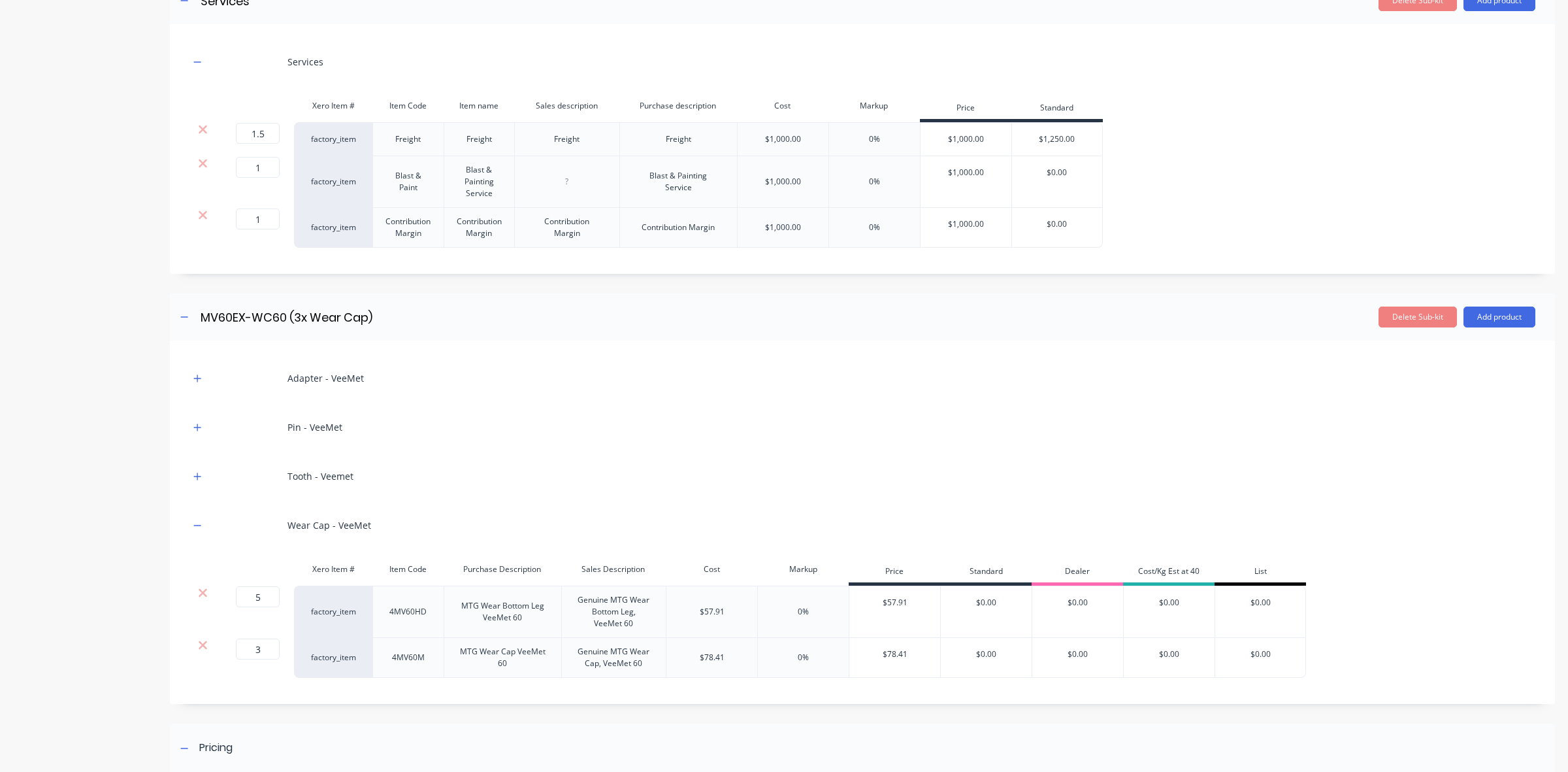
click at [196, 494] on div "Tooth - Veemet" at bounding box center [862, 476] width 1346 height 36
drag, startPoint x: 199, startPoint y: 519, endPoint x: 197, endPoint y: 490, distance: 29.1
click at [199, 481] on icon "button" at bounding box center [197, 477] width 8 height 9
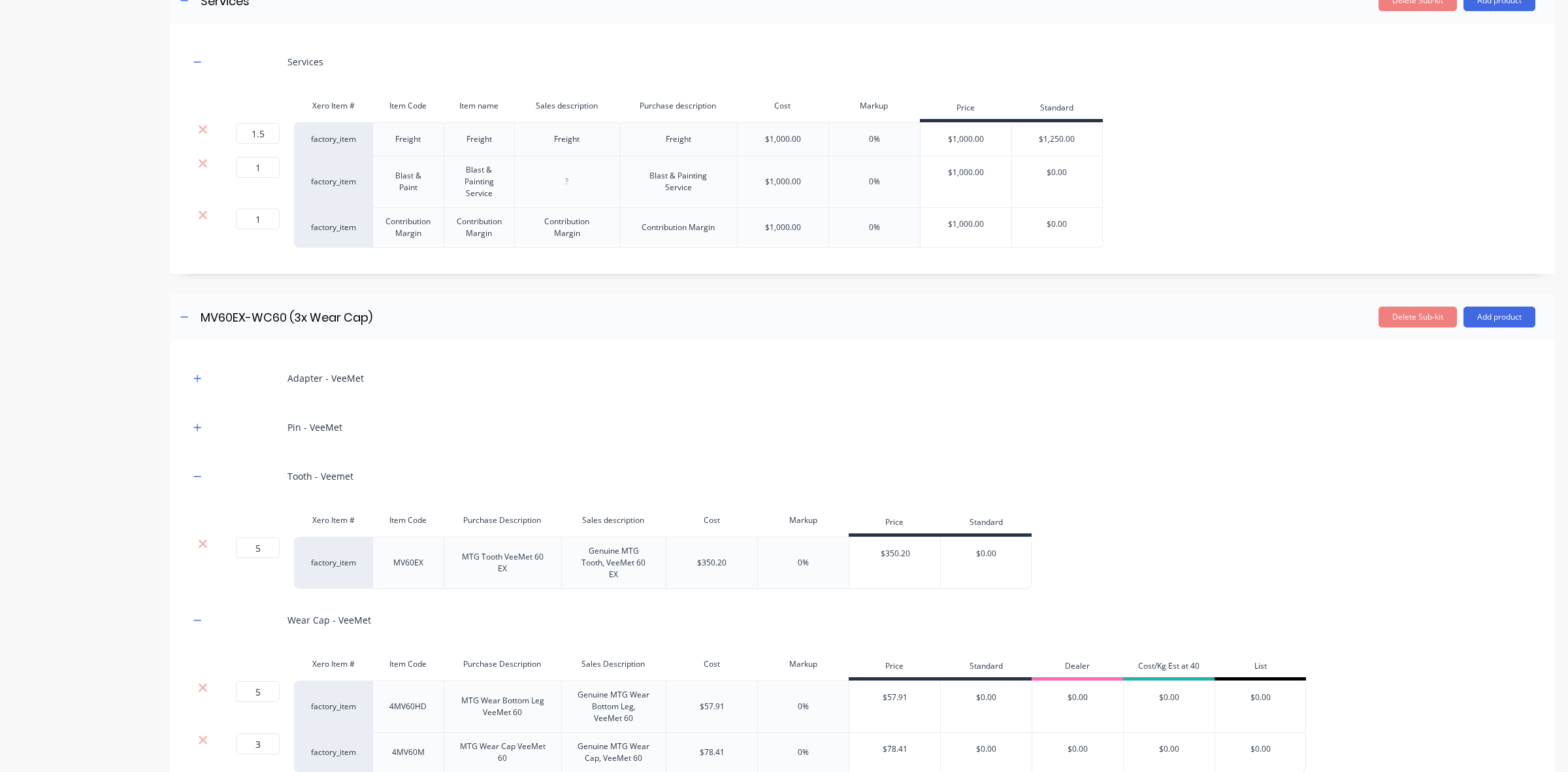
click at [197, 445] on div "Pin - VeeMet" at bounding box center [862, 427] width 1346 height 36
click at [198, 432] on icon "button" at bounding box center [197, 427] width 8 height 9
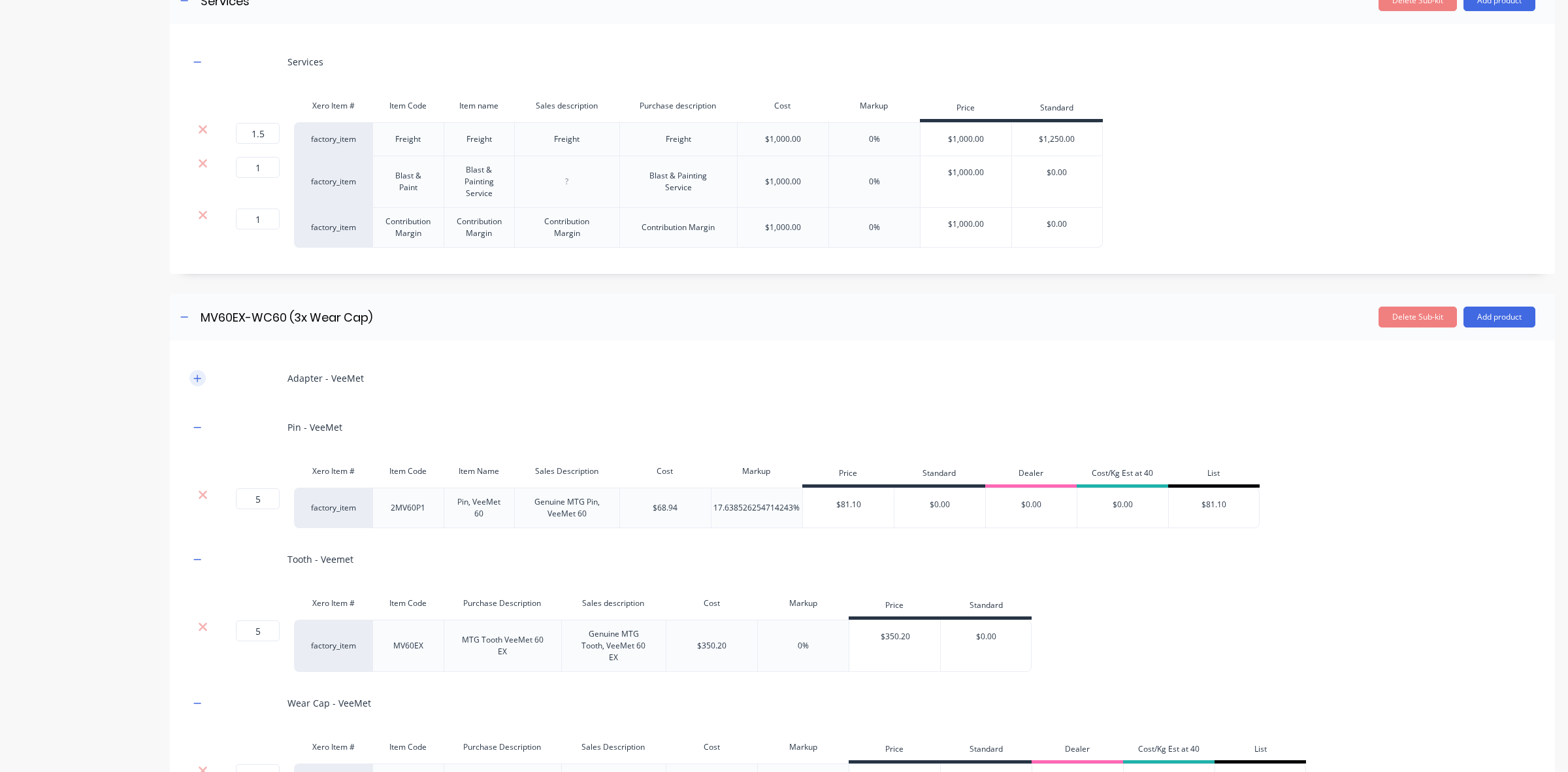
click at [199, 383] on icon "button" at bounding box center [197, 379] width 8 height 9
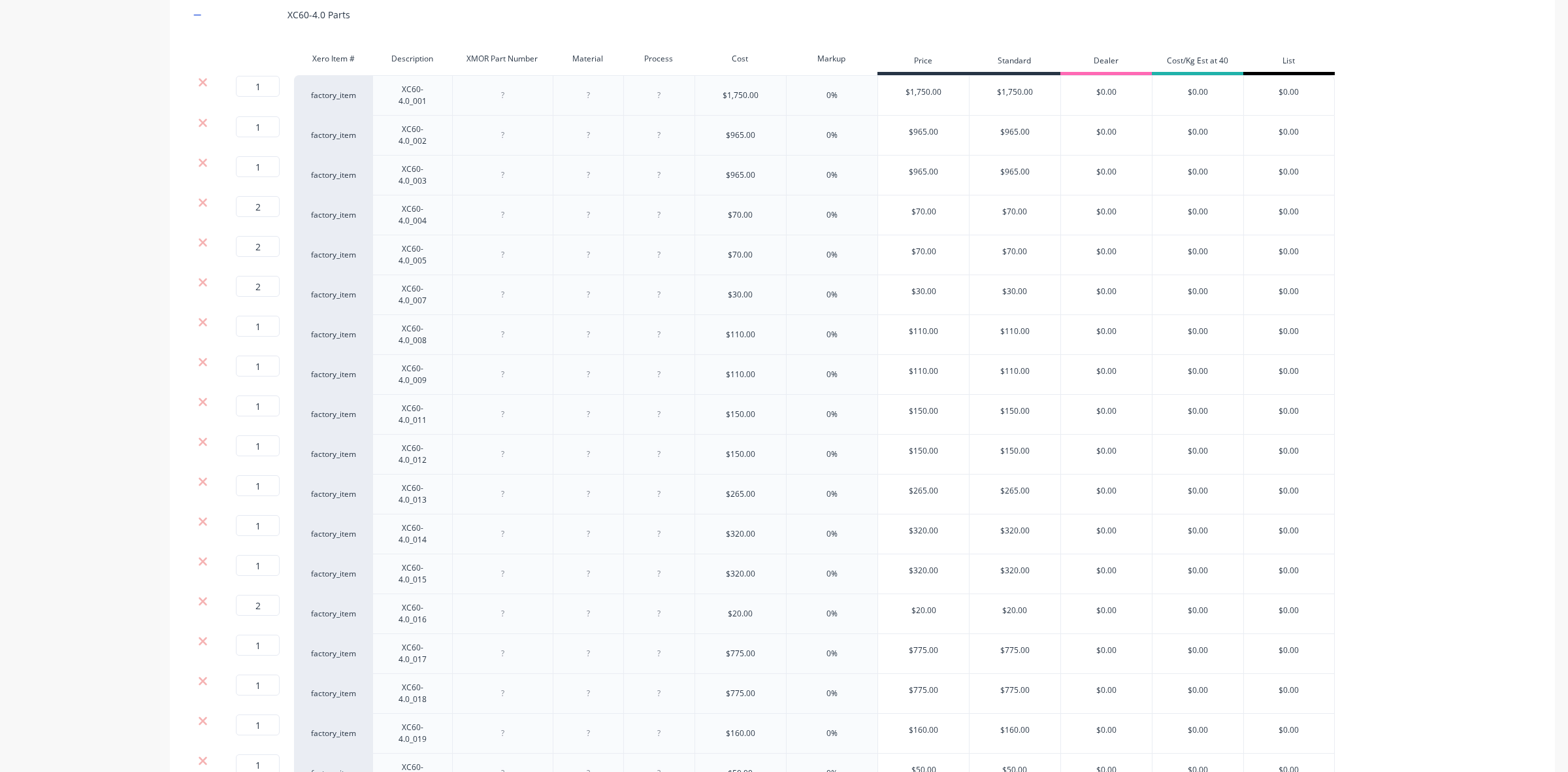
scroll to position [0, 0]
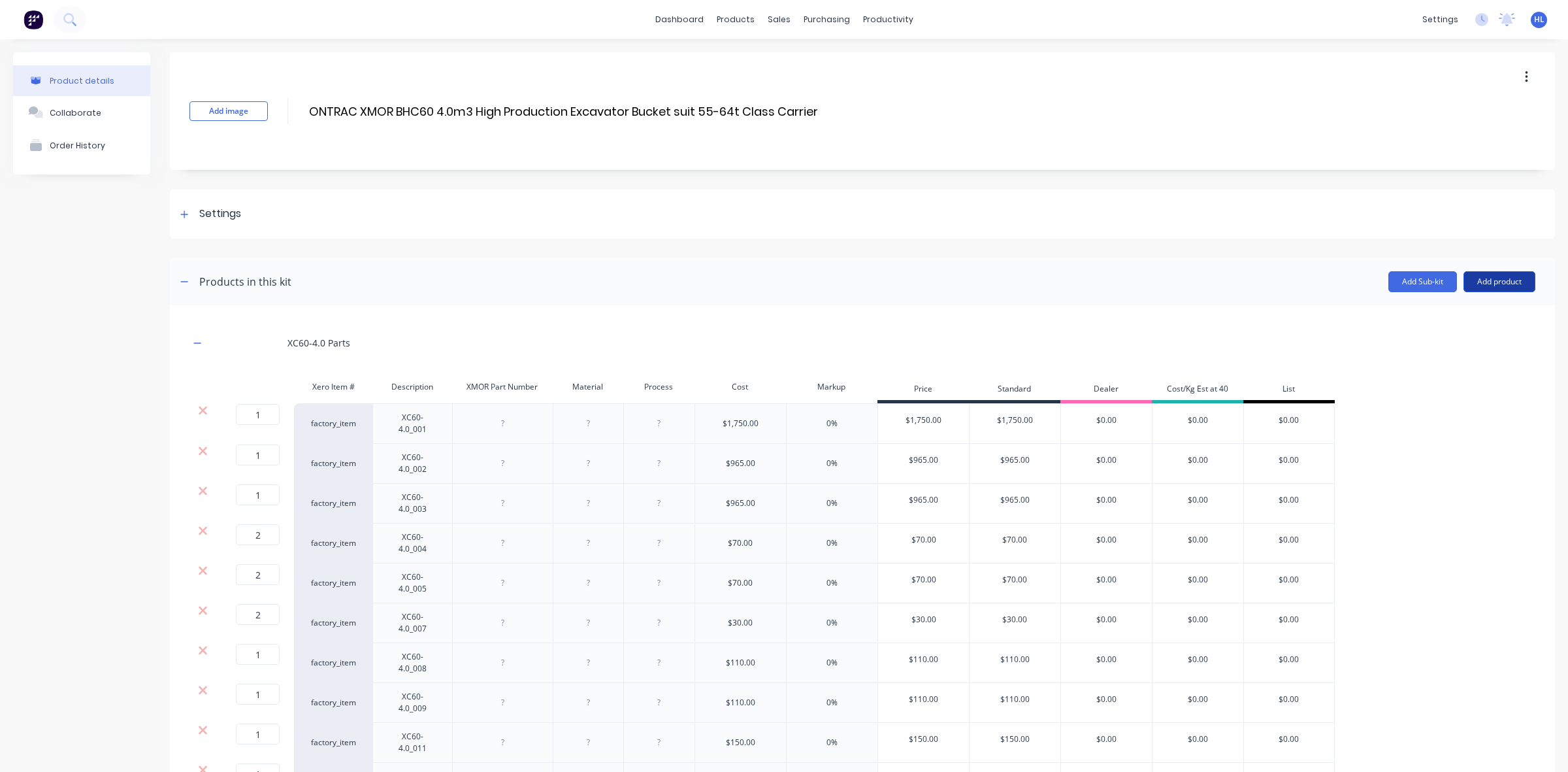
click at [1497, 275] on button "Add product" at bounding box center [1499, 282] width 72 height 21
click at [1459, 338] on div "Labour" at bounding box center [1474, 342] width 101 height 19
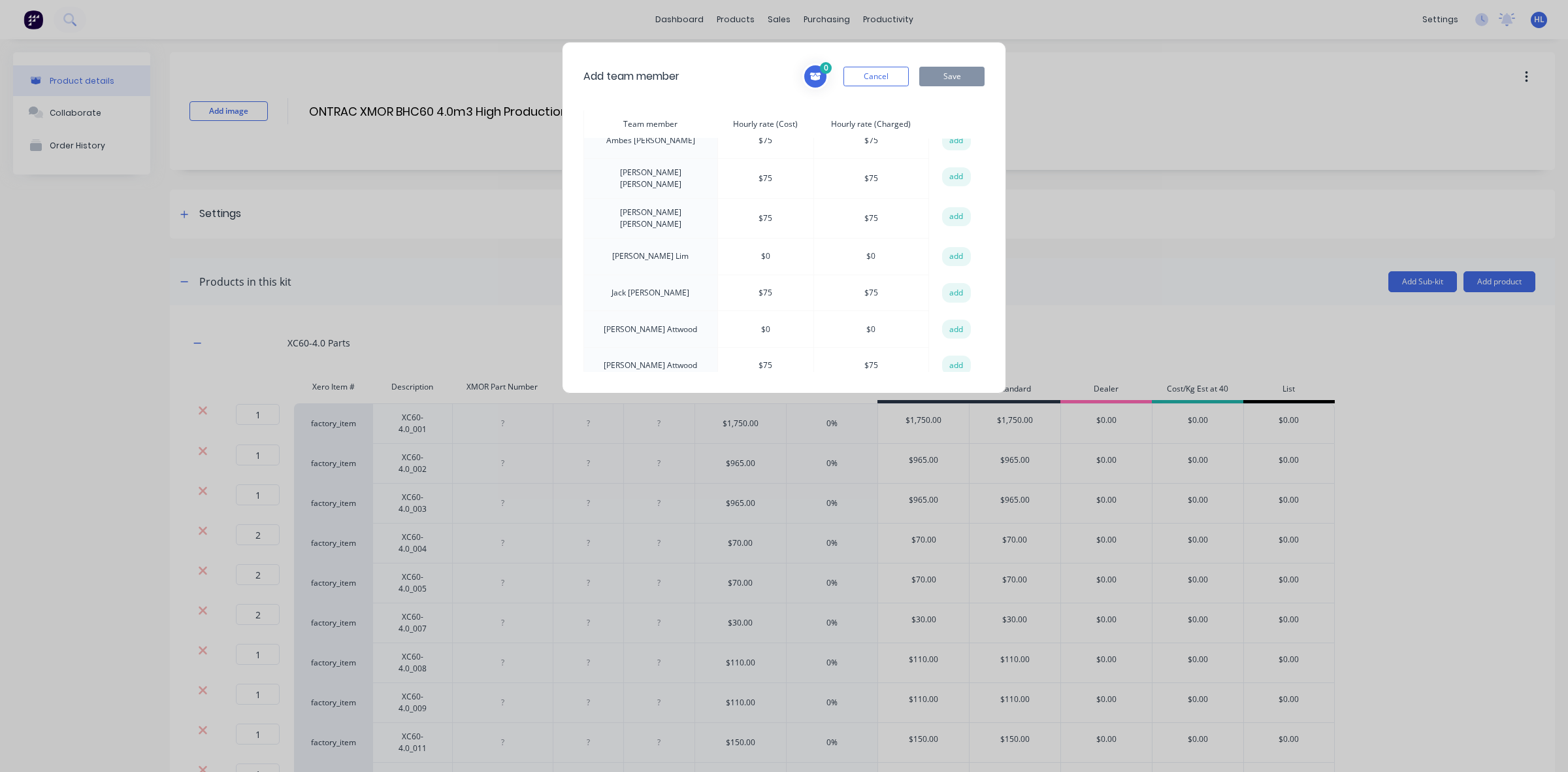
scroll to position [99, 0]
click at [948, 353] on button "add" at bounding box center [957, 355] width 29 height 20
click at [962, 71] on button "Save" at bounding box center [952, 76] width 65 height 20
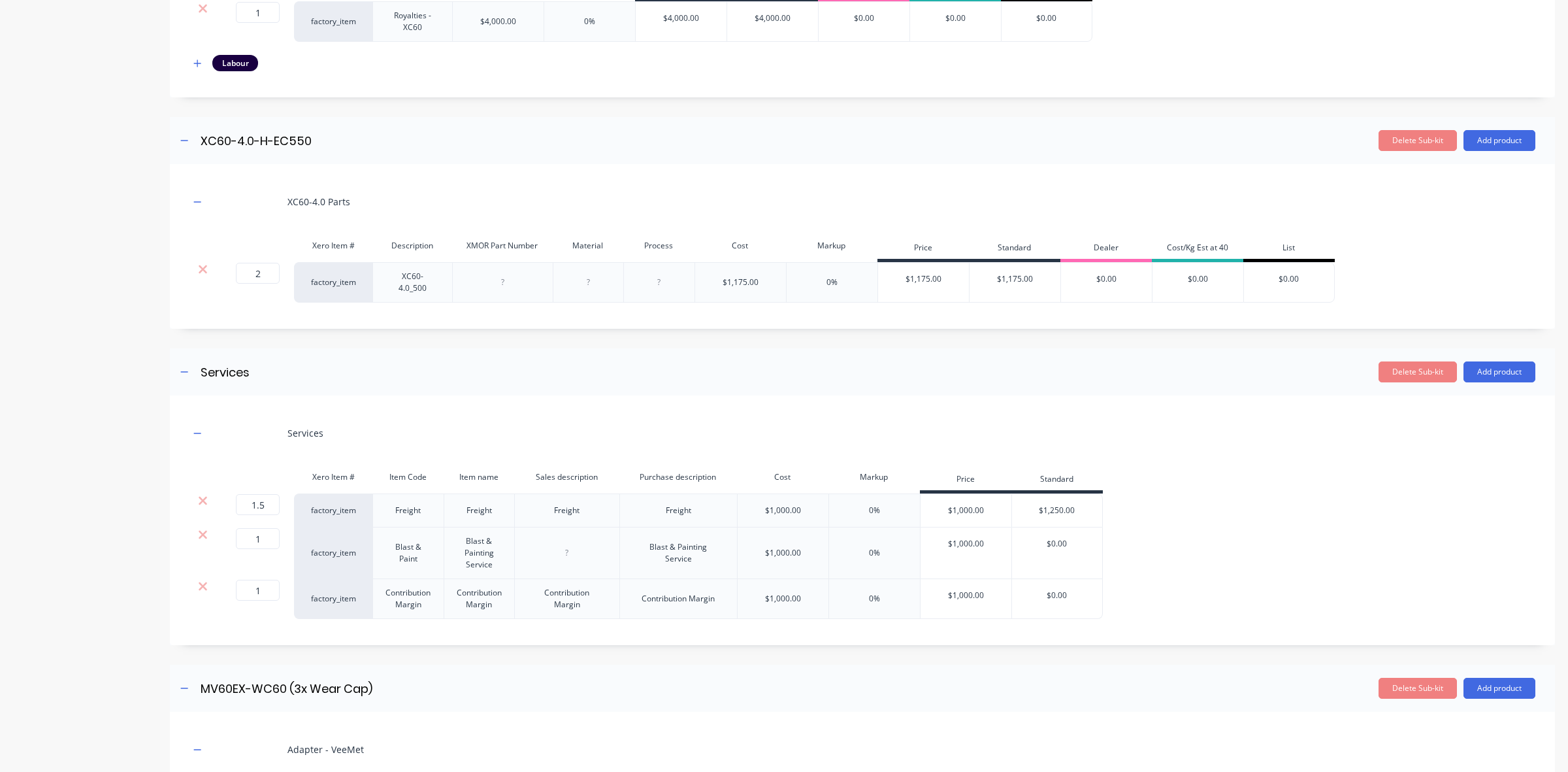
scroll to position [2563, 0]
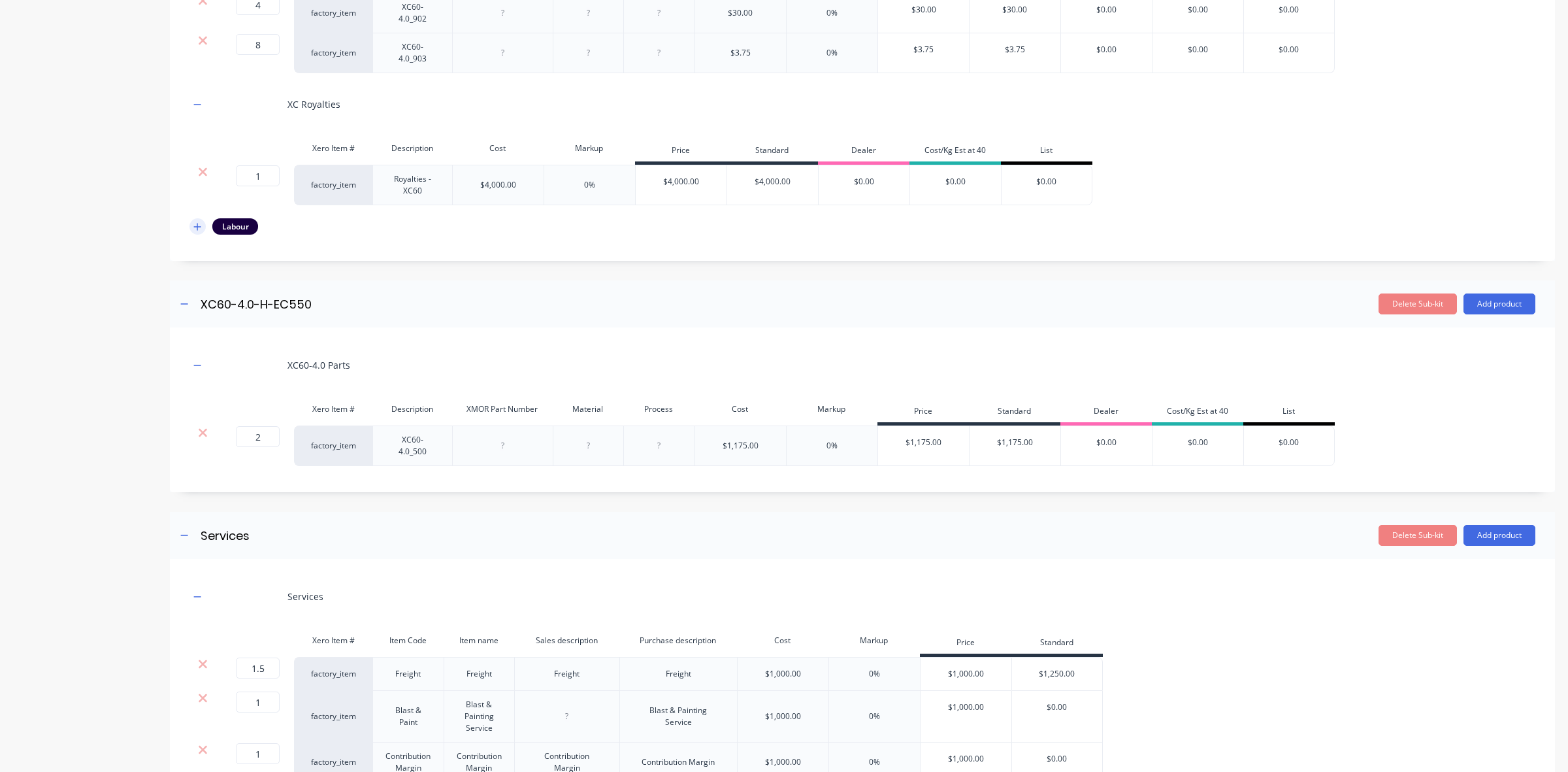
click at [191, 235] on button "button" at bounding box center [197, 226] width 17 height 17
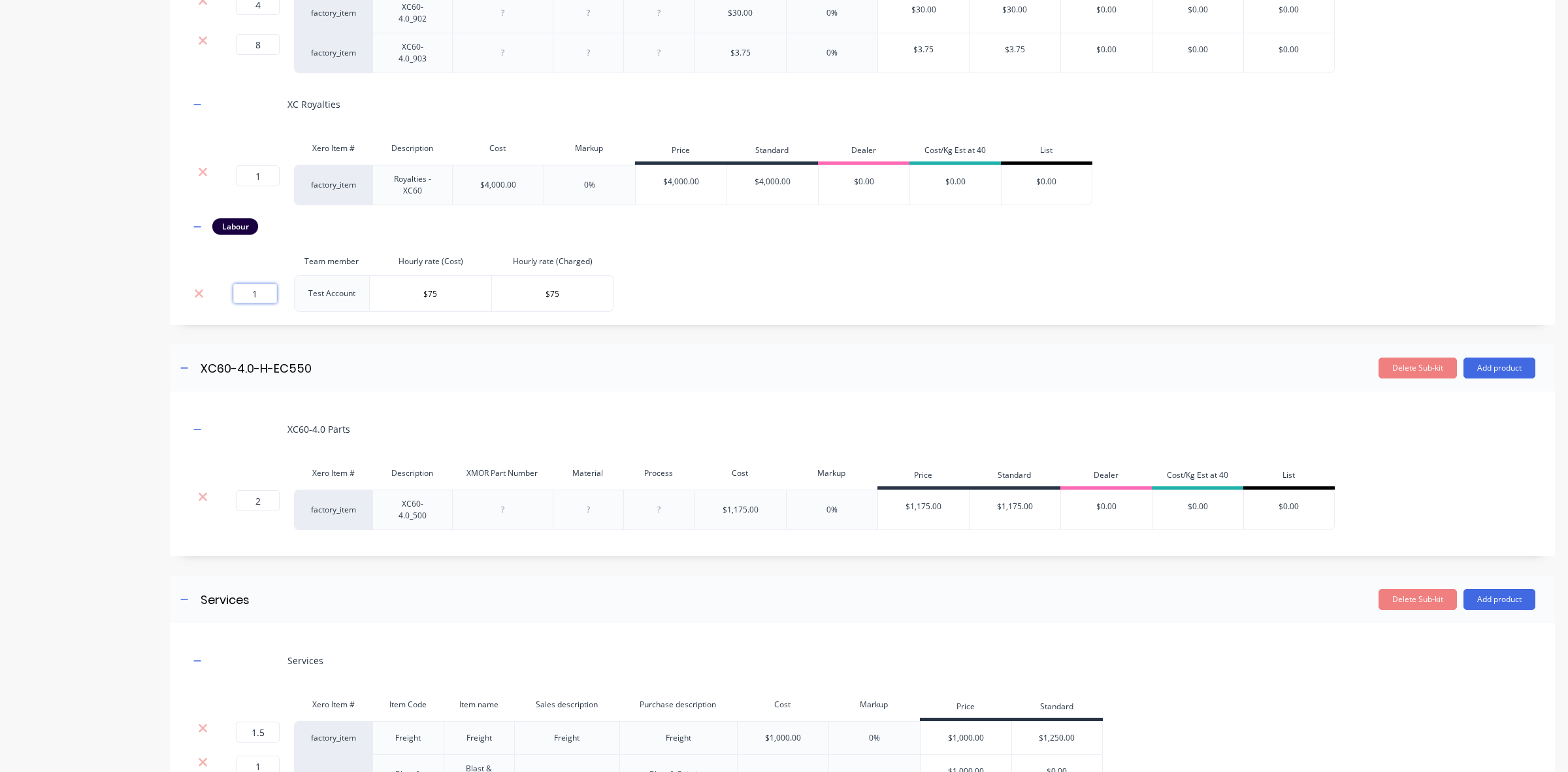
drag, startPoint x: 264, startPoint y: 341, endPoint x: 218, endPoint y: 346, distance: 46.3
click at [217, 312] on td "1" at bounding box center [255, 294] width 79 height 37
type input "250"
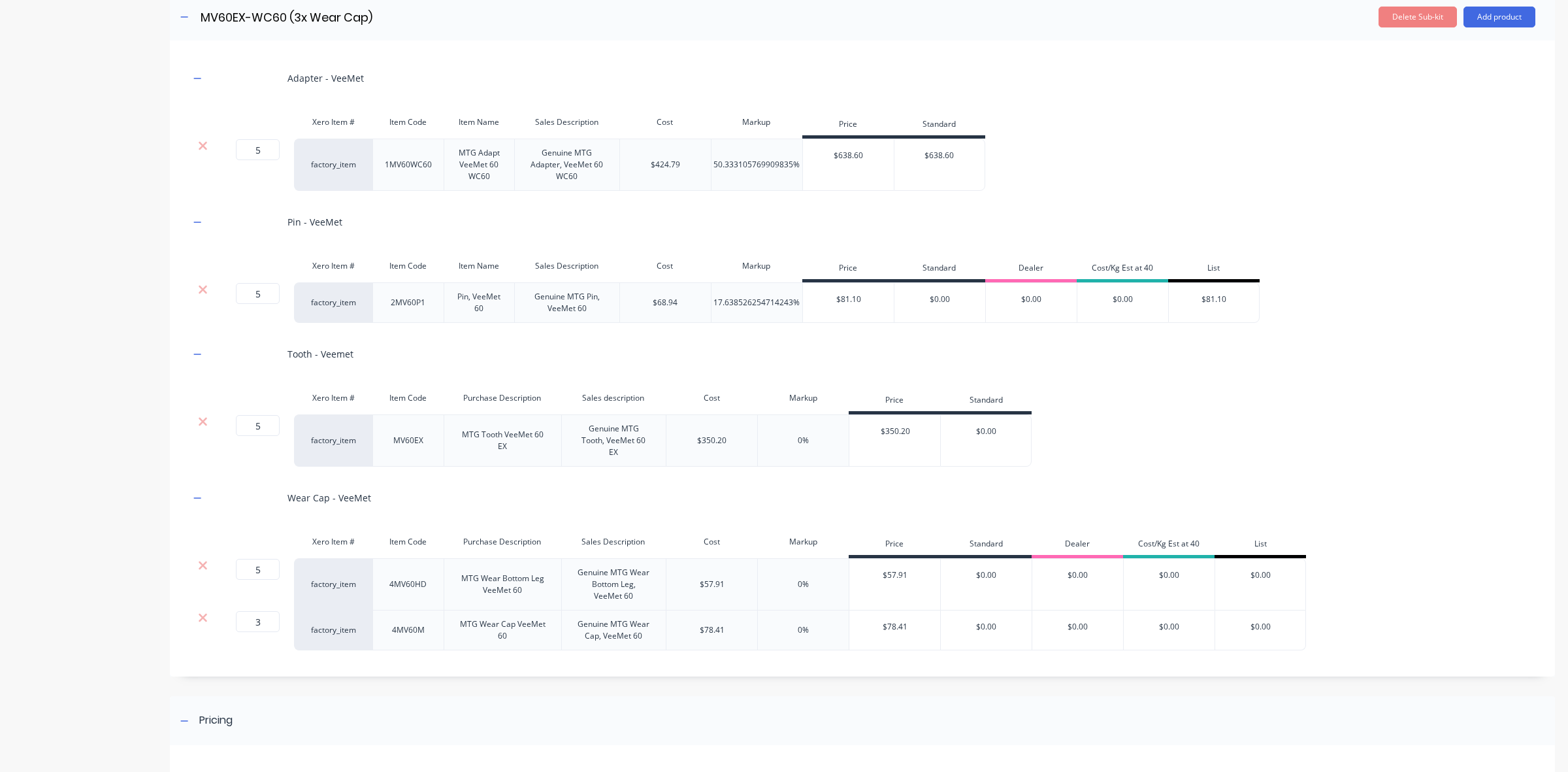
scroll to position [3690, 0]
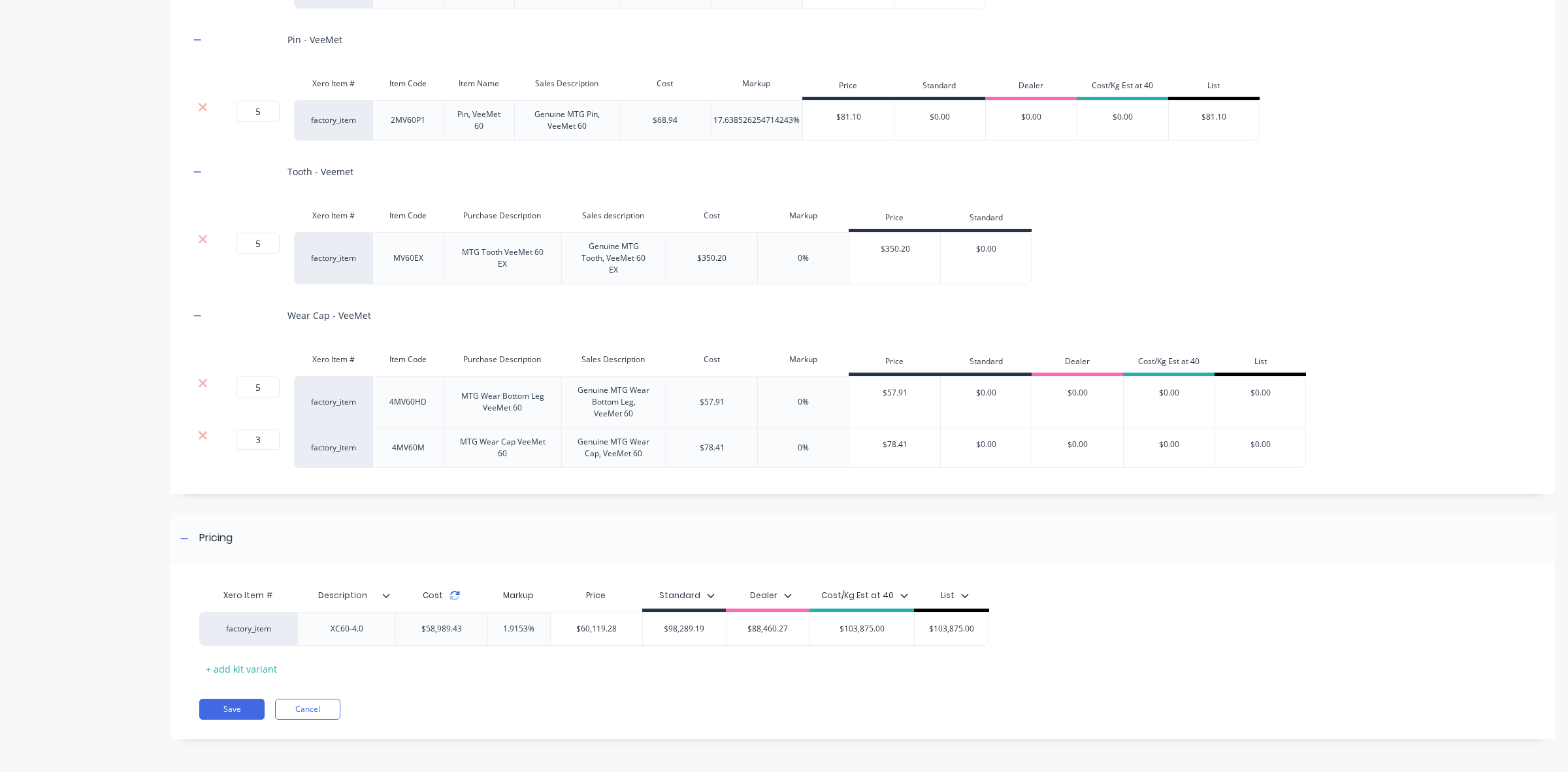
click at [457, 596] on icon at bounding box center [454, 595] width 10 height 10
click at [453, 596] on icon at bounding box center [454, 595] width 10 height 10
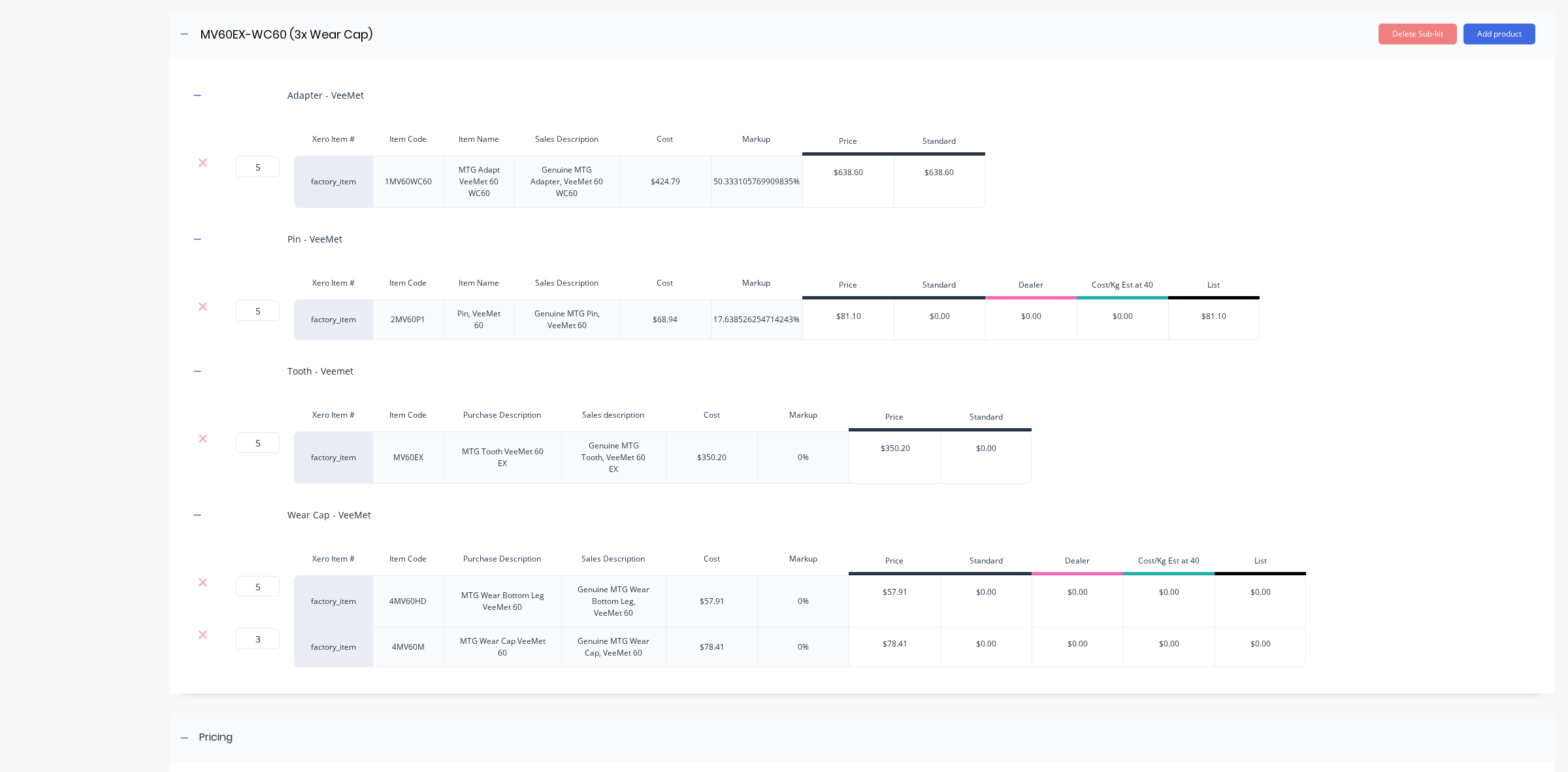
scroll to position [3527, 0]
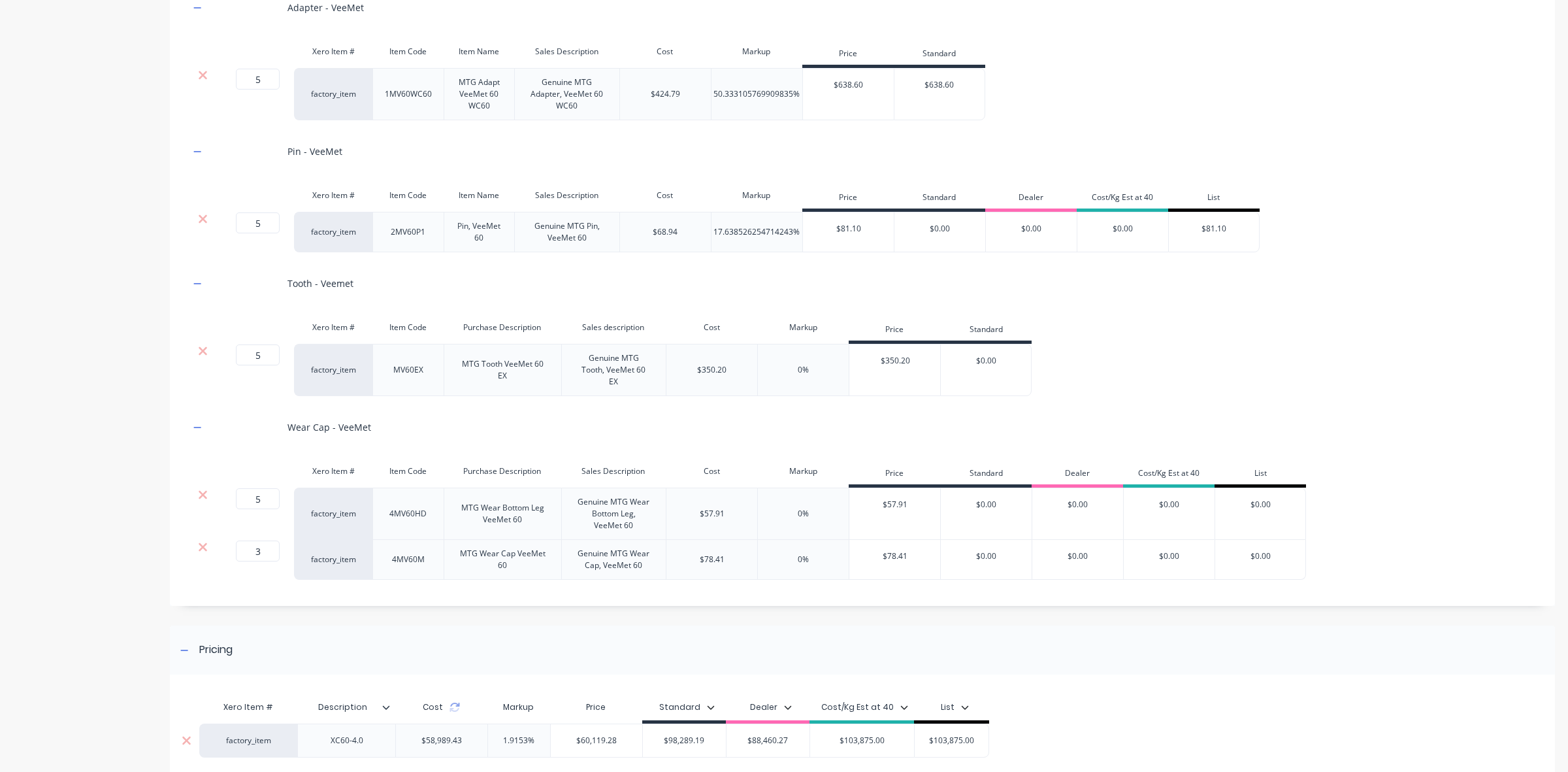
scroll to position [3690, 0]
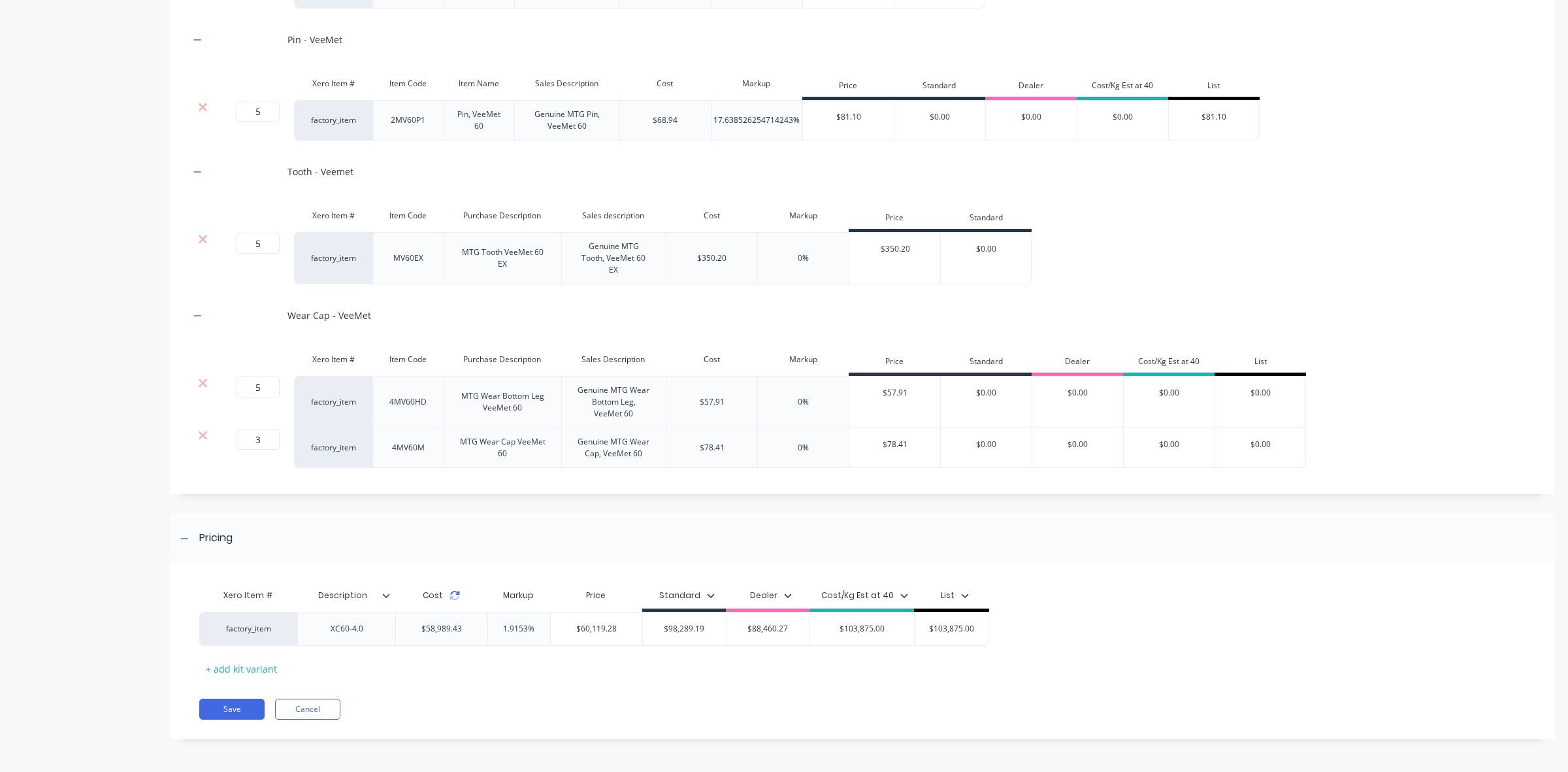
click at [454, 595] on icon at bounding box center [454, 595] width 10 height 10
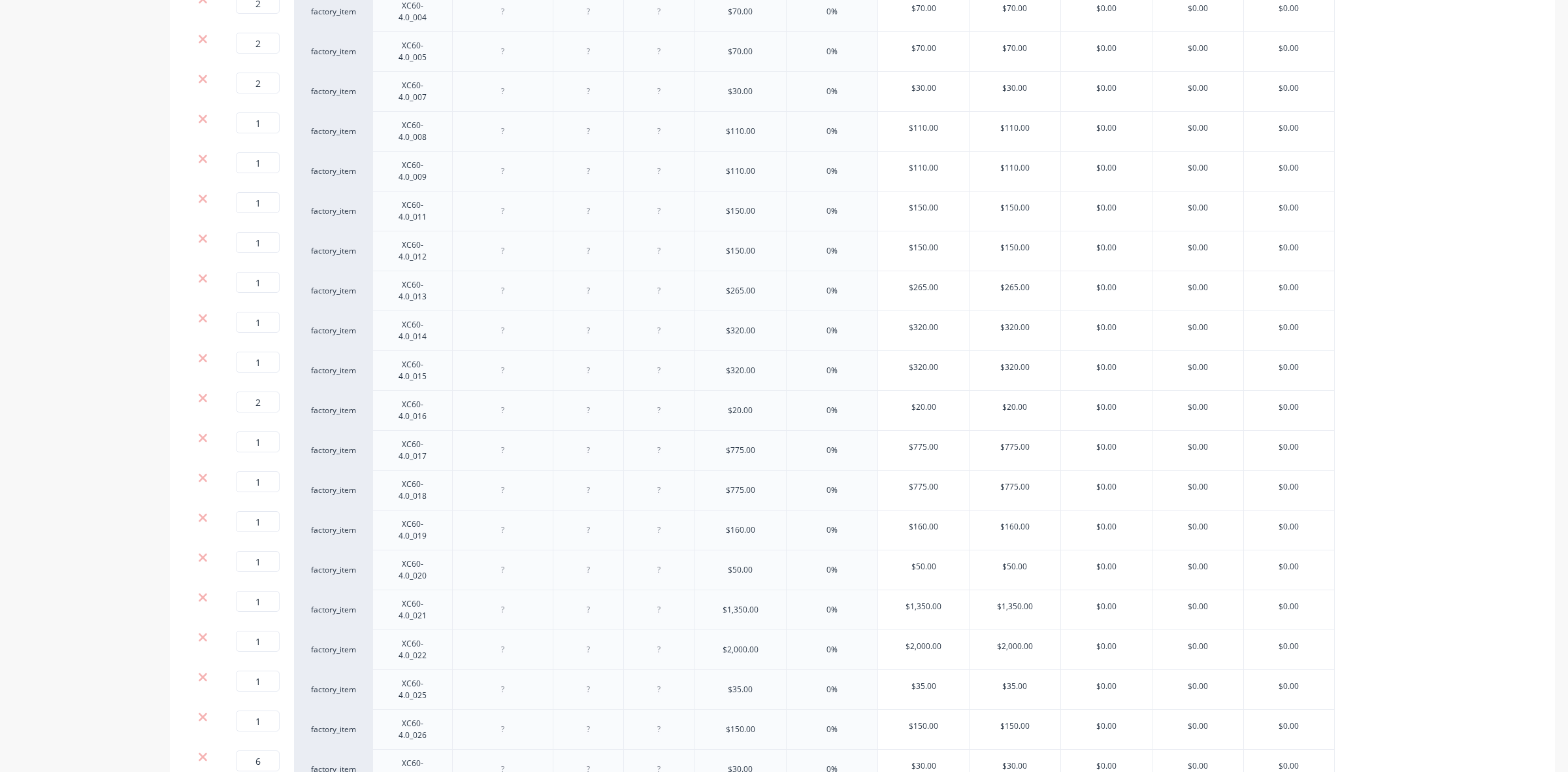
scroll to position [327, 0]
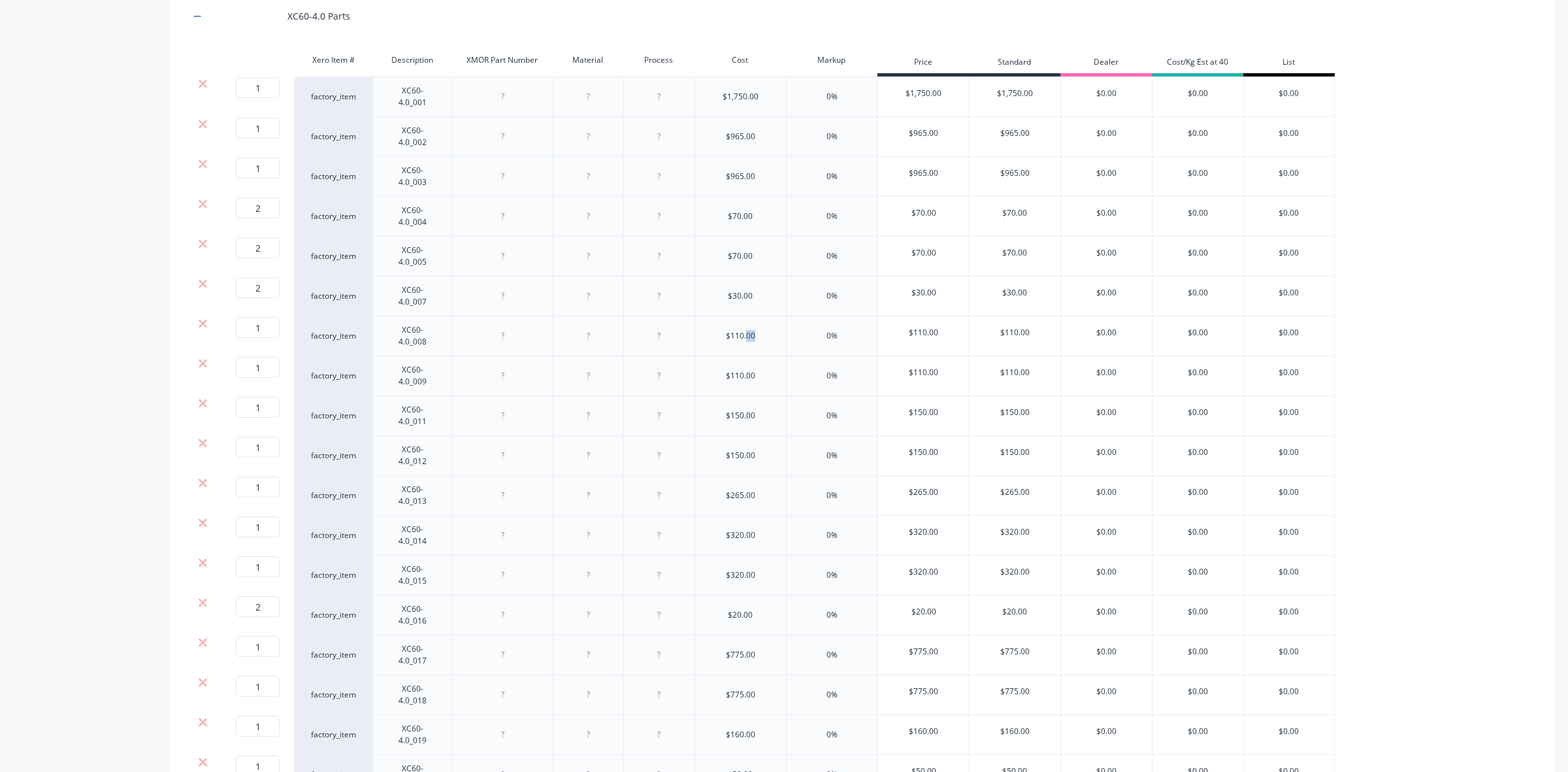
drag, startPoint x: 746, startPoint y: 338, endPoint x: 762, endPoint y: 338, distance: 16.0
click at [762, 338] on div "$110.00" at bounding box center [740, 336] width 91 height 40
click at [762, 338] on div "$110.00" at bounding box center [740, 336] width 91 height 40
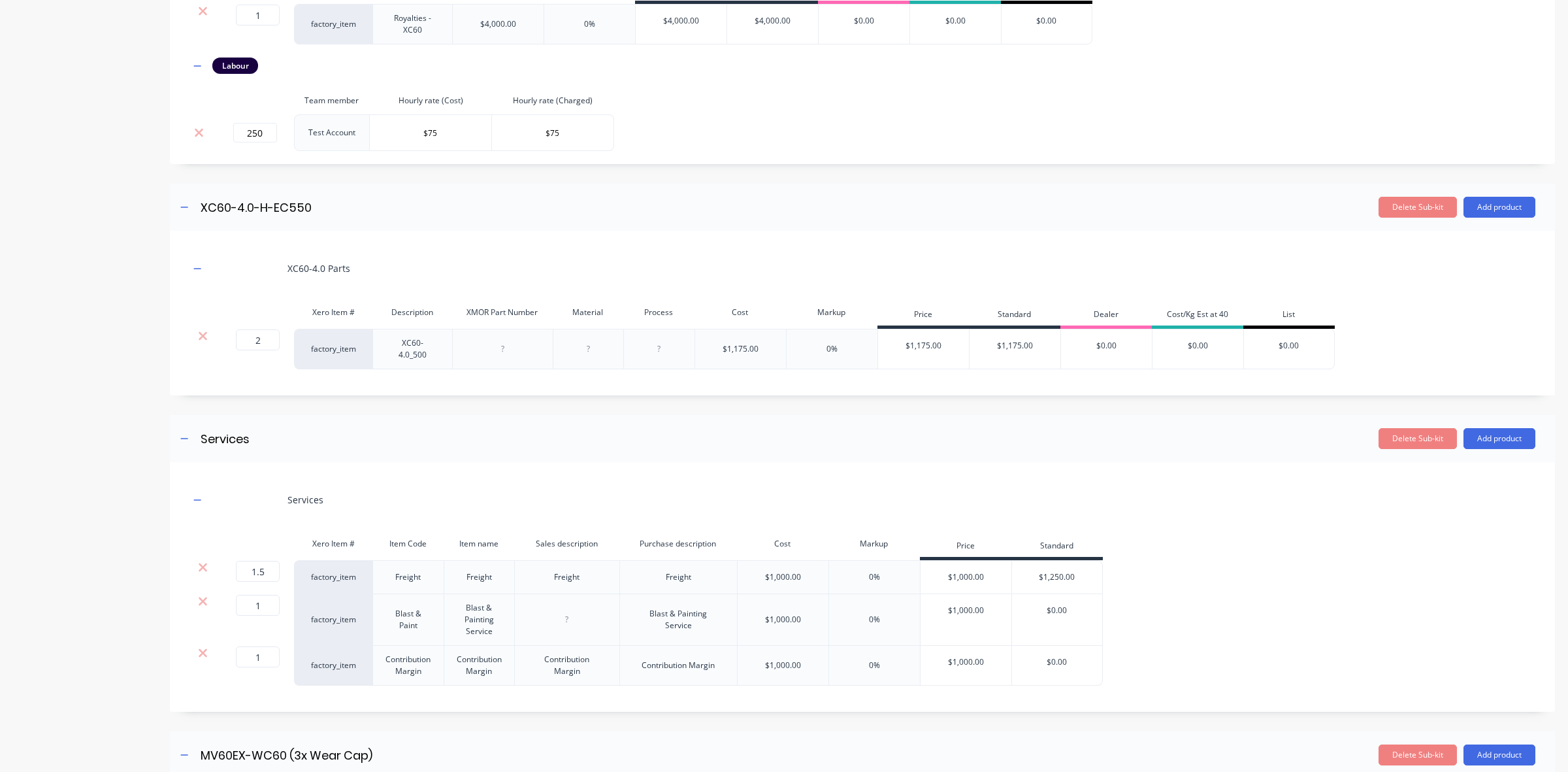
scroll to position [2465, 0]
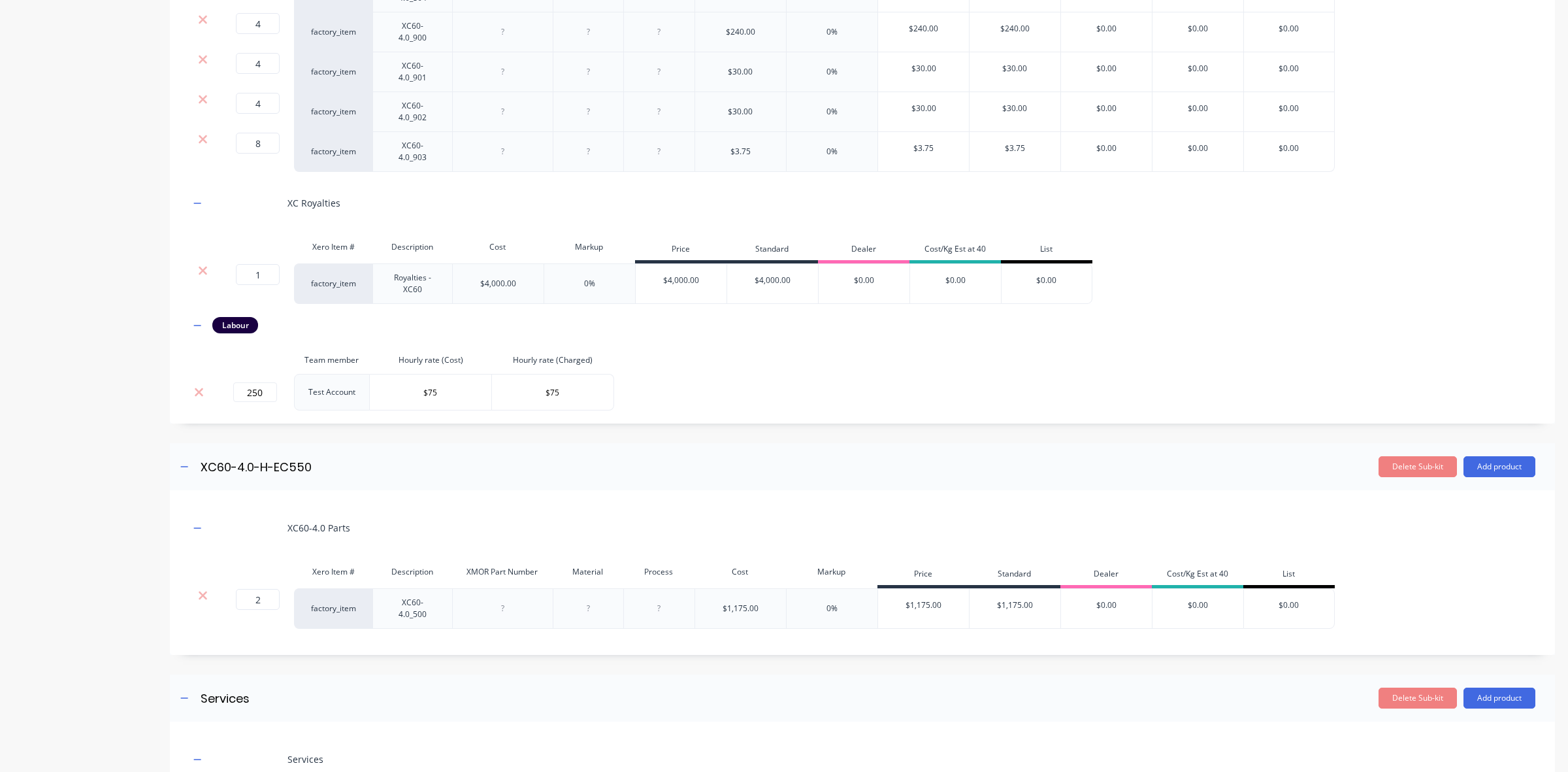
click at [580, 477] on div "Delete Sub-kit Add product" at bounding box center [983, 467] width 1105 height 21
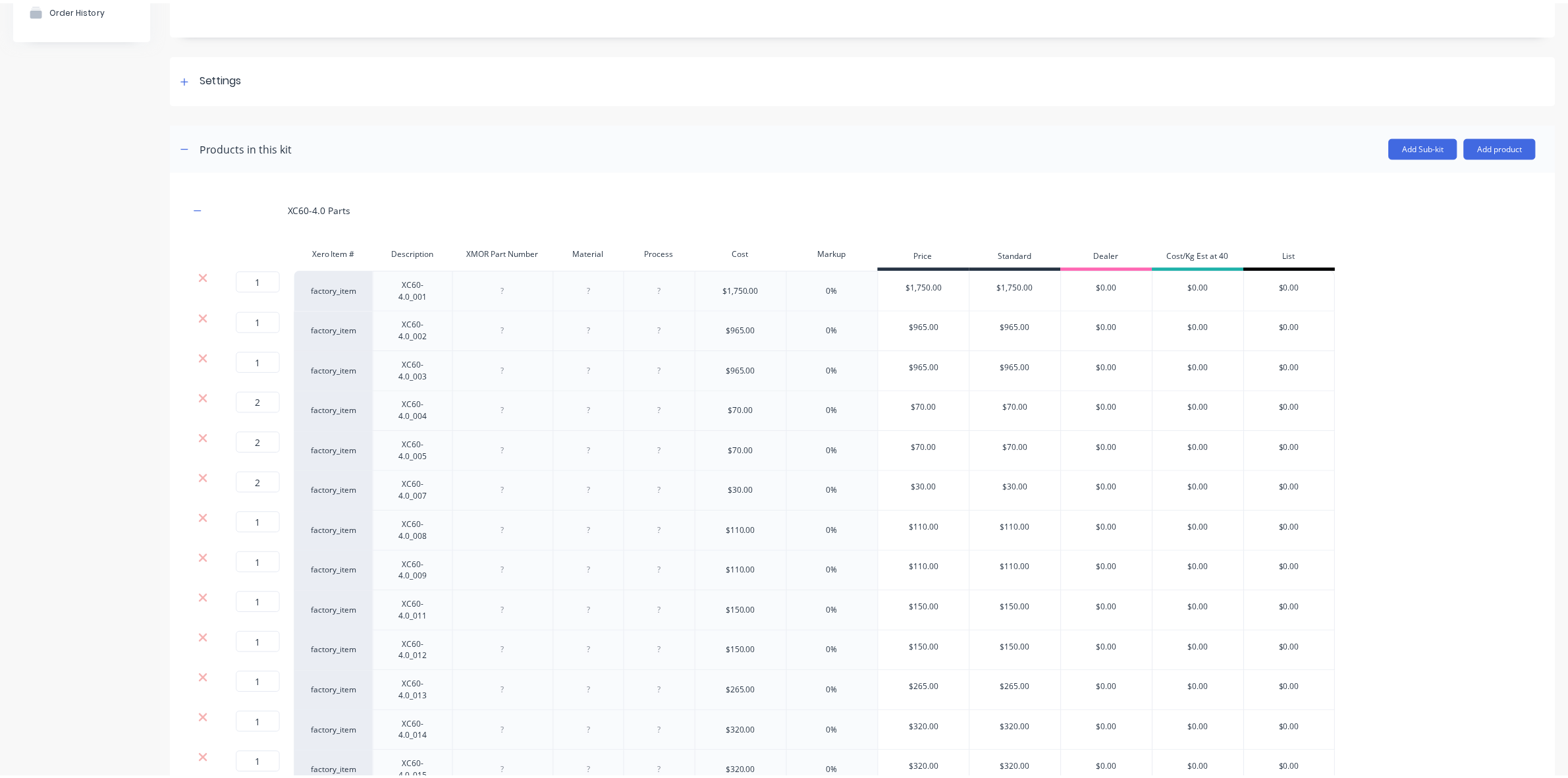
scroll to position [0, 0]
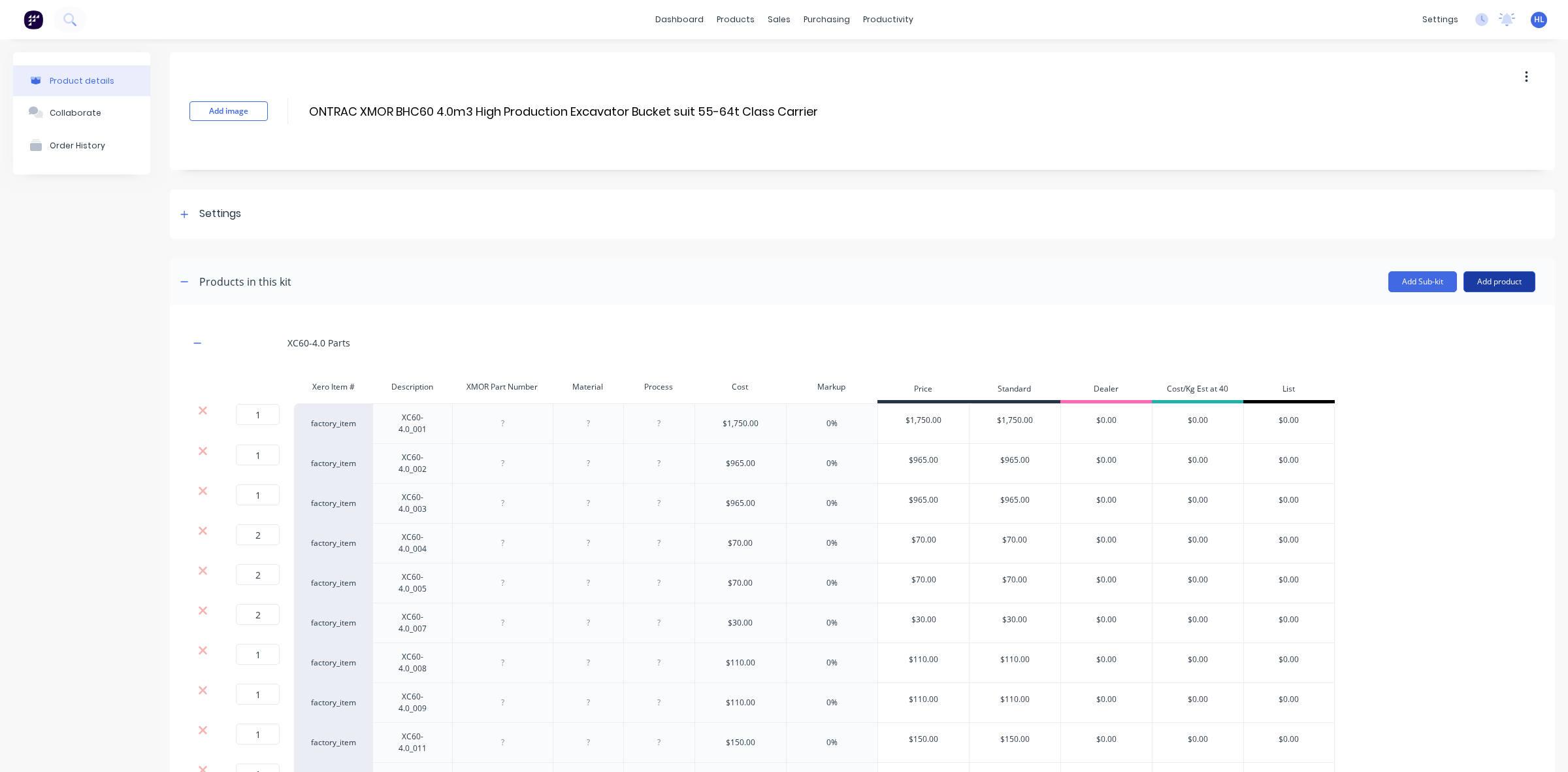
click at [1483, 279] on button "Add product" at bounding box center [1499, 282] width 72 height 21
click at [1463, 311] on div "Product catalogue" at bounding box center [1474, 316] width 101 height 19
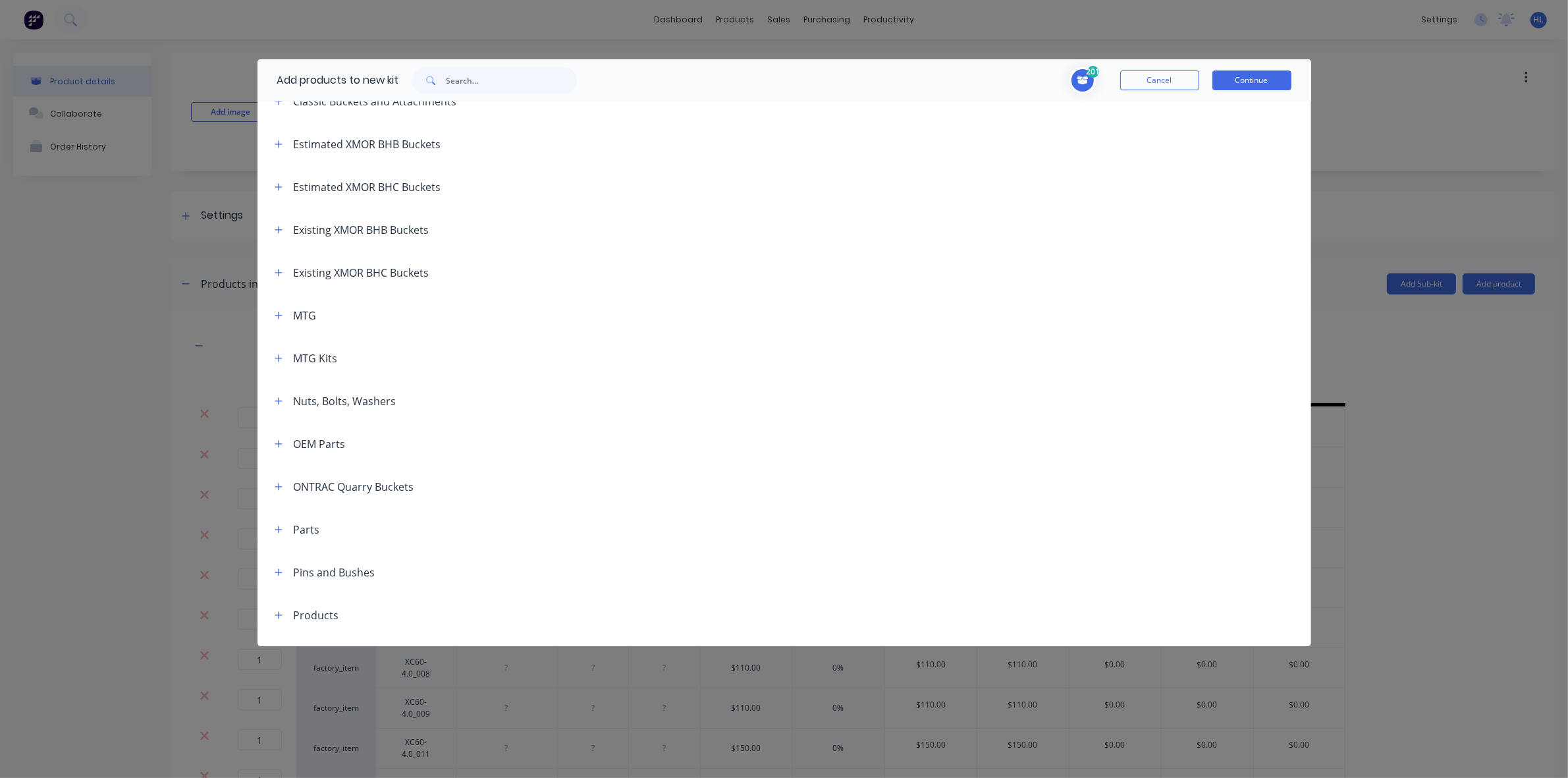
scroll to position [165, 0]
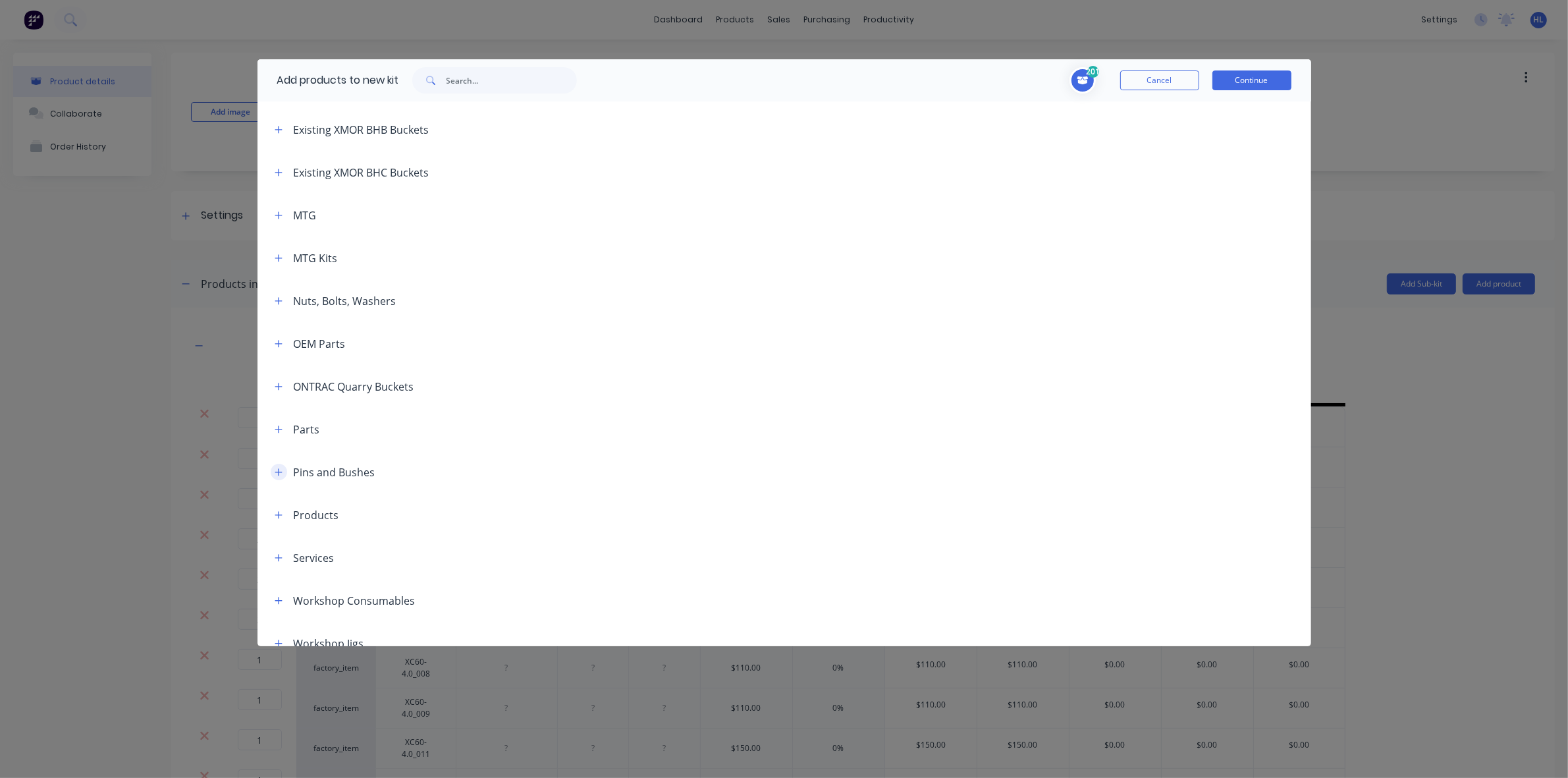
click at [277, 469] on icon "button" at bounding box center [277, 472] width 7 height 7
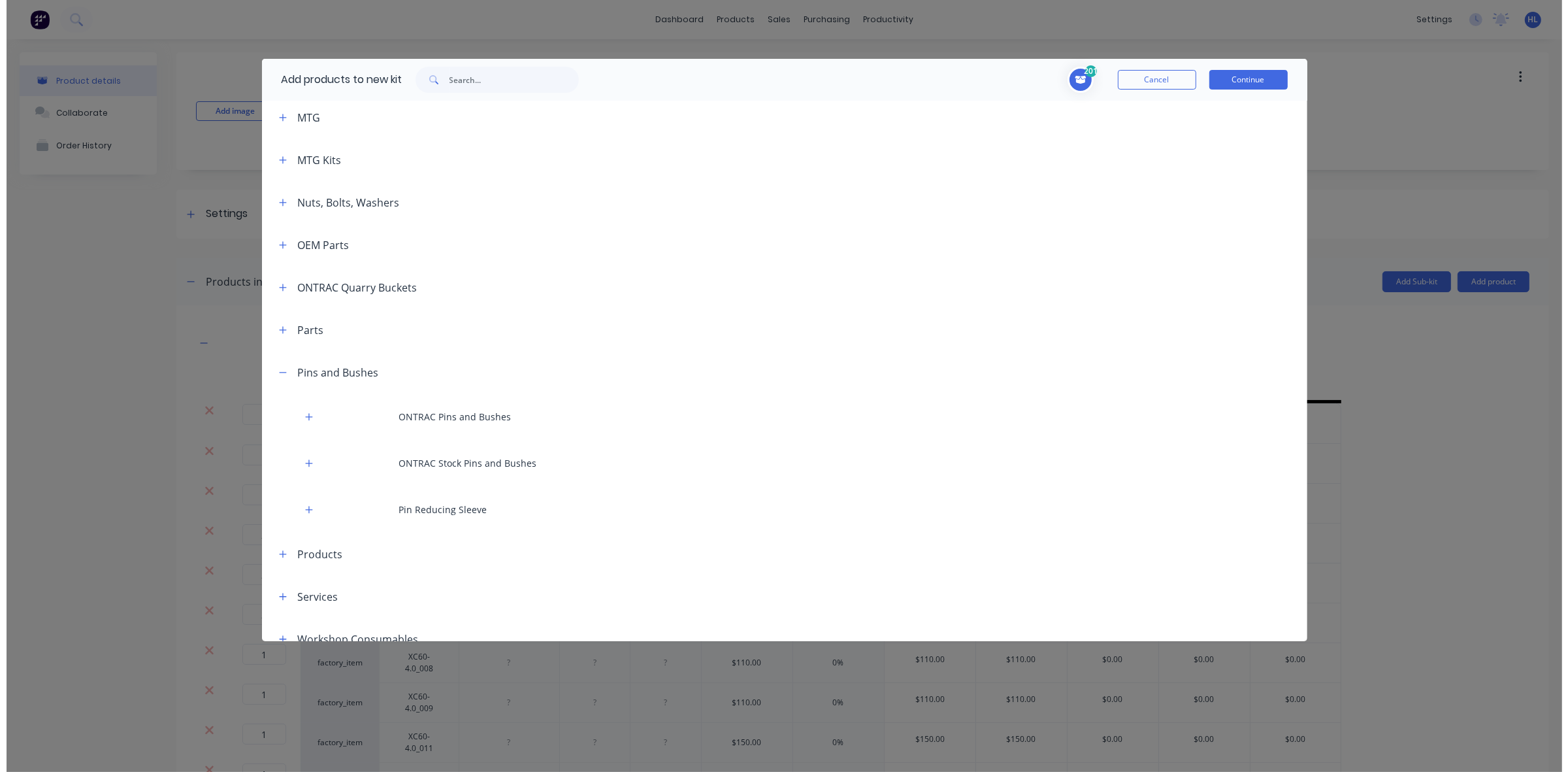
scroll to position [408, 0]
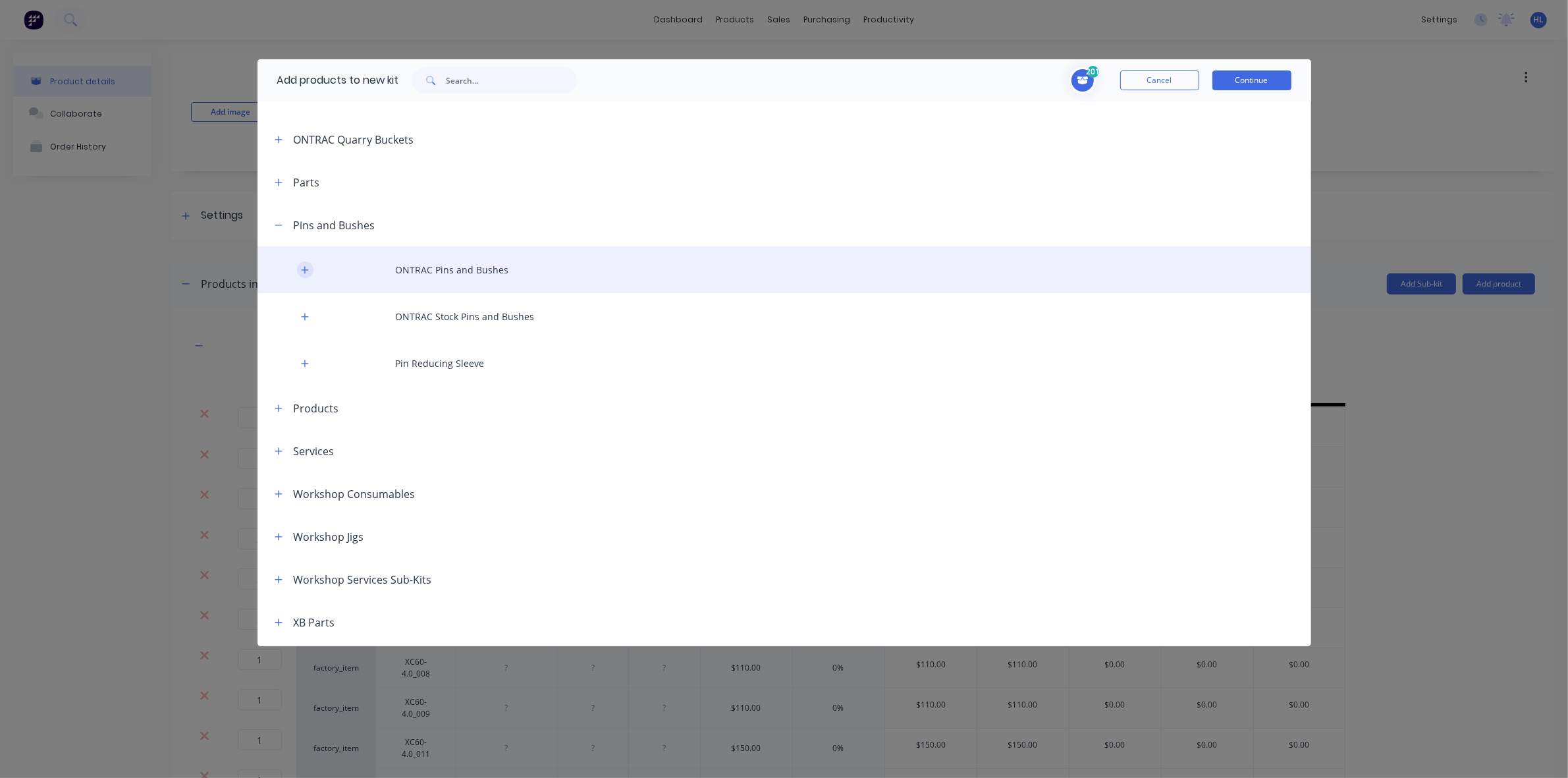
click at [301, 270] on icon "button" at bounding box center [304, 270] width 7 height 7
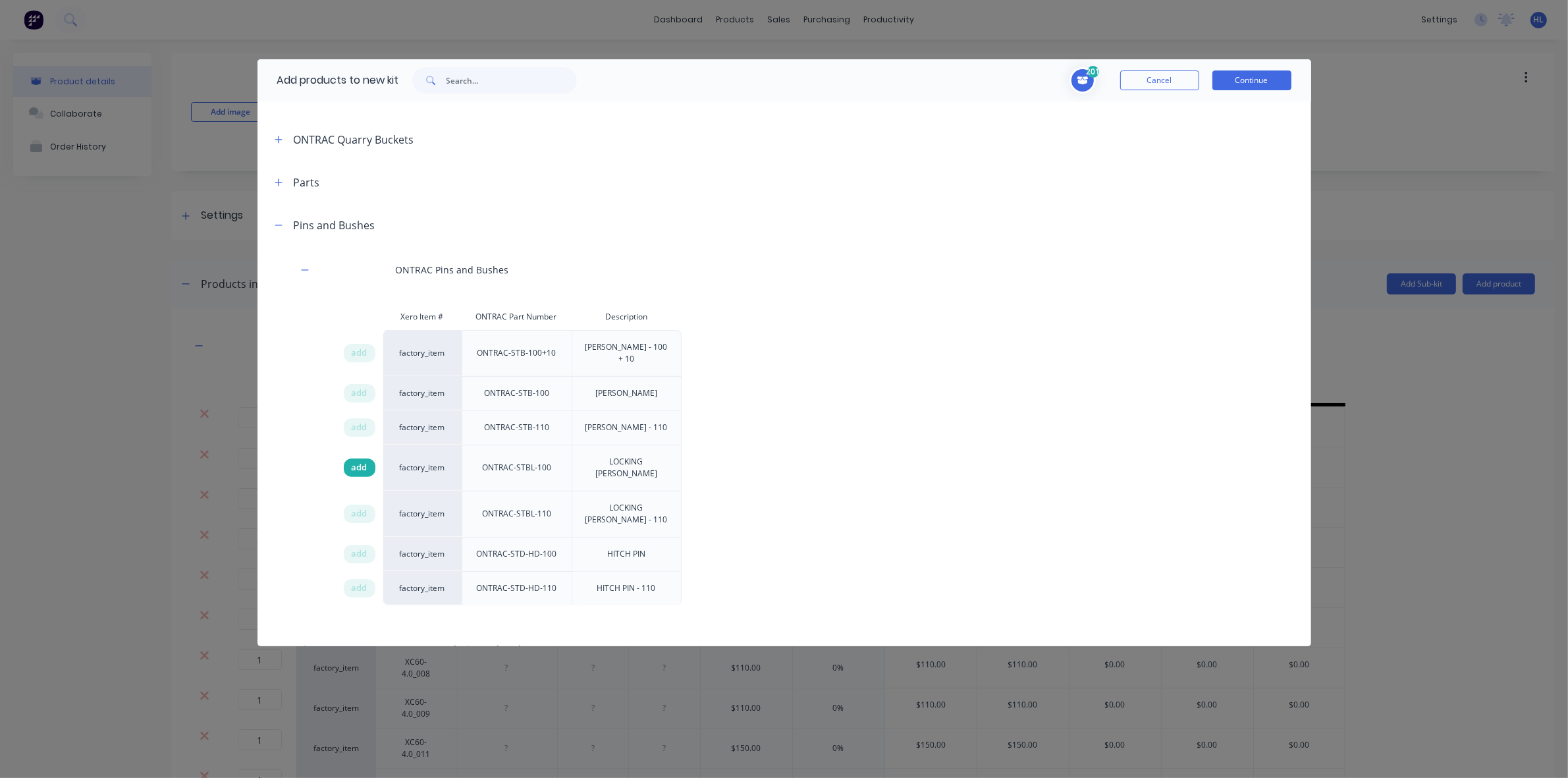
click at [367, 458] on div "add" at bounding box center [360, 467] width 32 height 18
click at [365, 461] on span "add" at bounding box center [360, 467] width 16 height 13
click at [362, 387] on span "add" at bounding box center [360, 393] width 16 height 13
click at [363, 421] on span "add" at bounding box center [360, 427] width 16 height 13
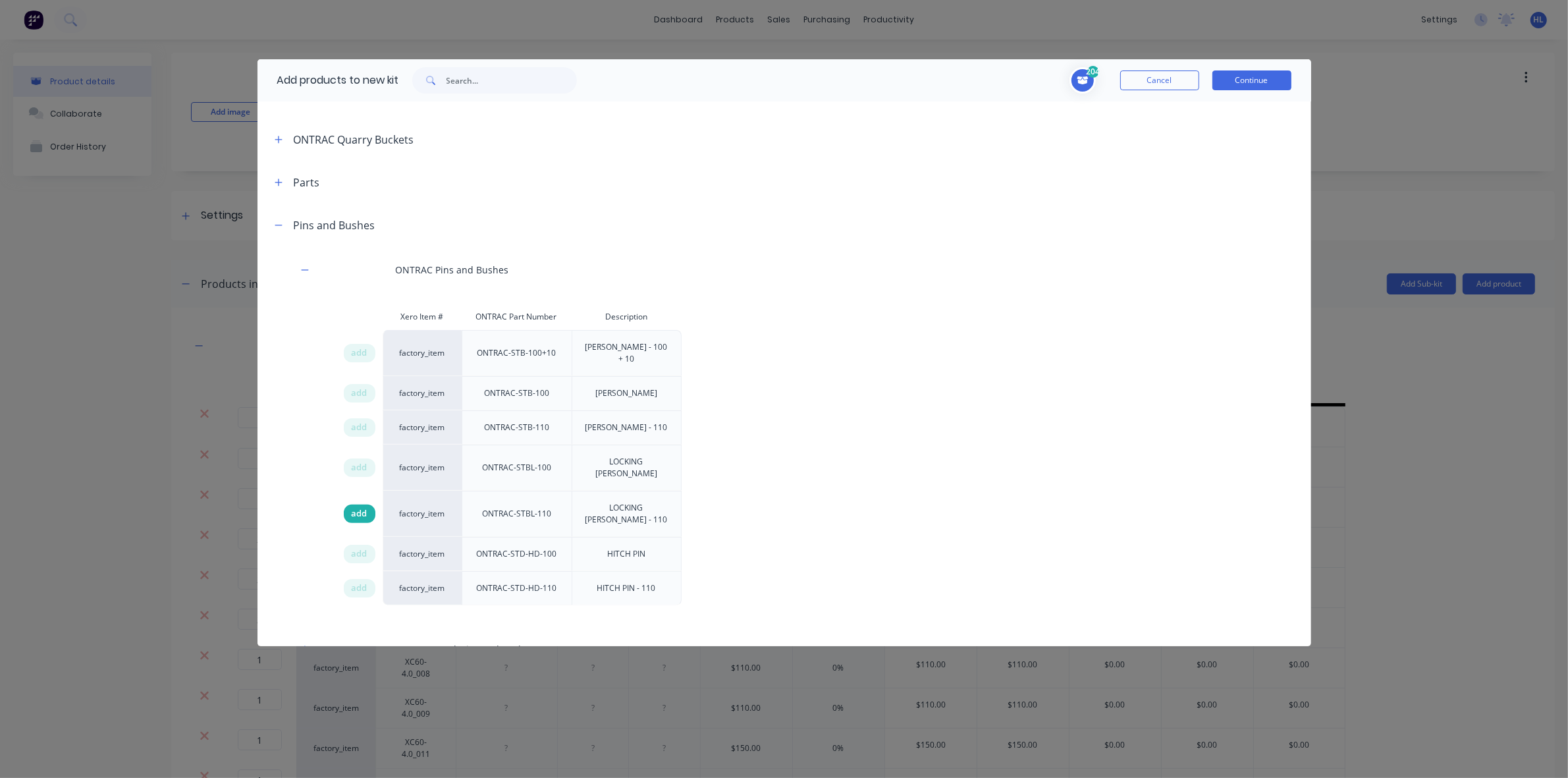
click at [359, 508] on span "add" at bounding box center [360, 514] width 16 height 13
click at [1274, 90] on button "Continue" at bounding box center [1252, 80] width 79 height 20
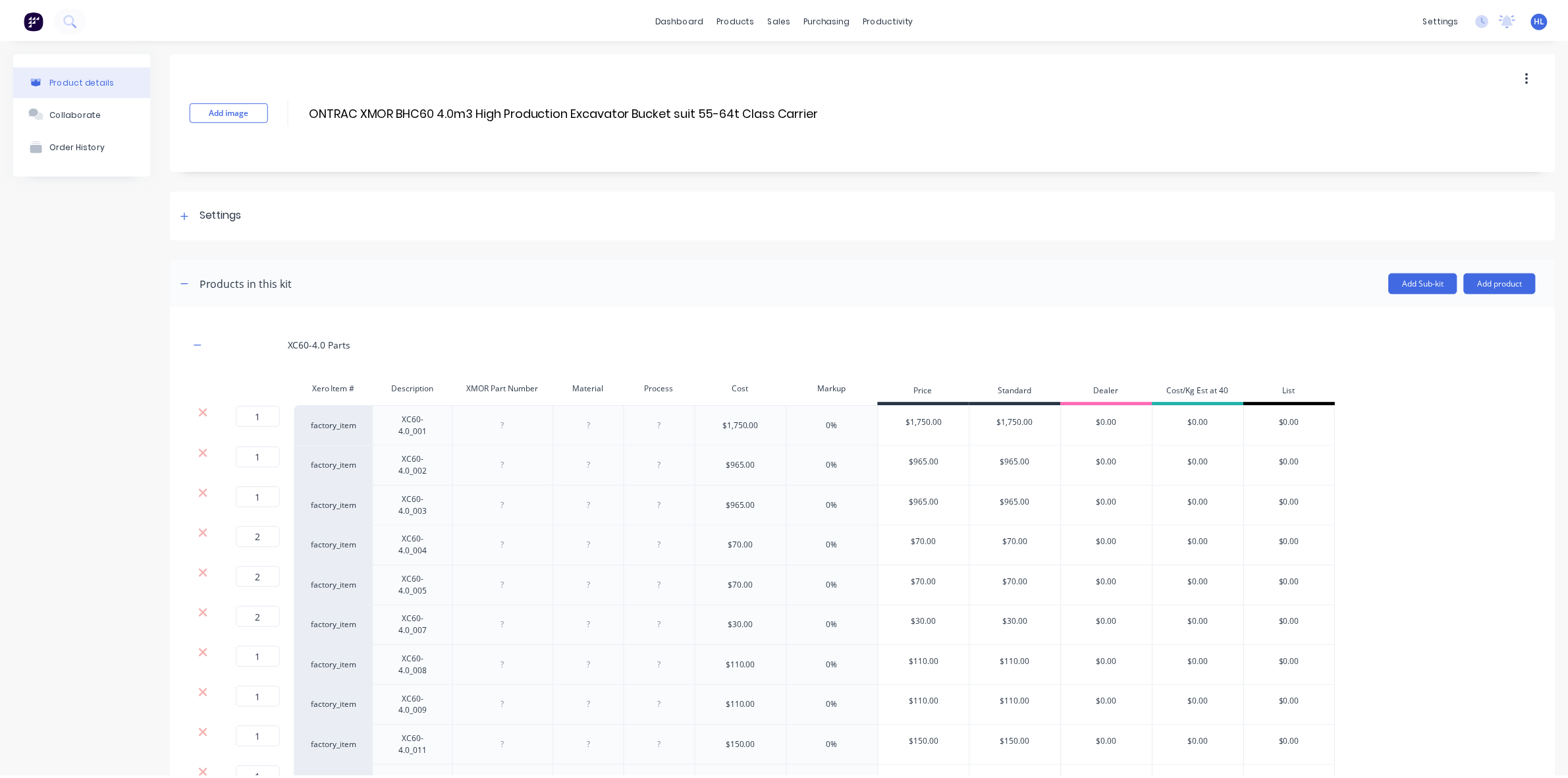
scroll to position [0, 0]
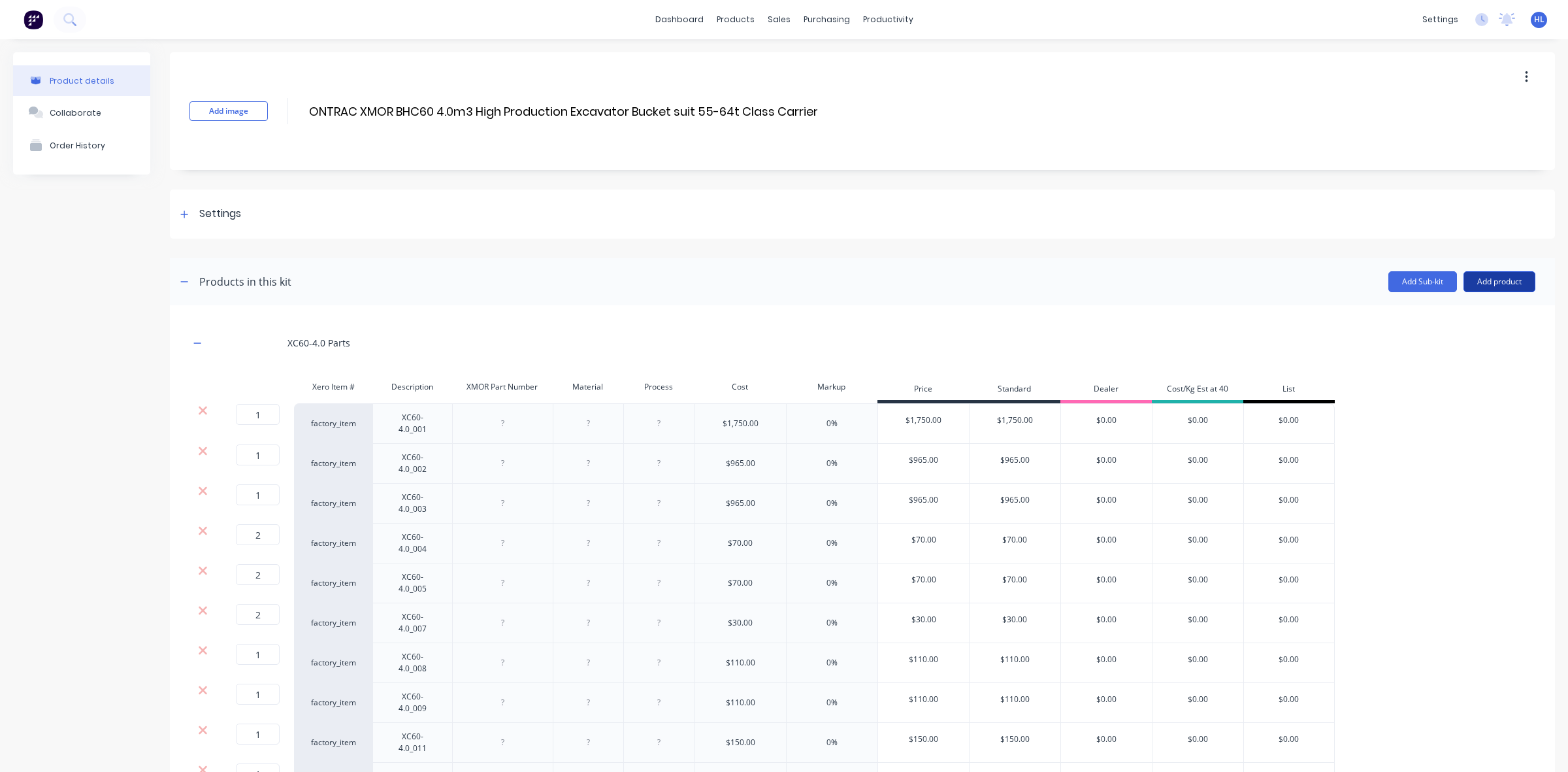
click at [1481, 283] on button "Add product" at bounding box center [1499, 282] width 72 height 21
click at [1471, 309] on div "Product catalogue" at bounding box center [1474, 316] width 101 height 19
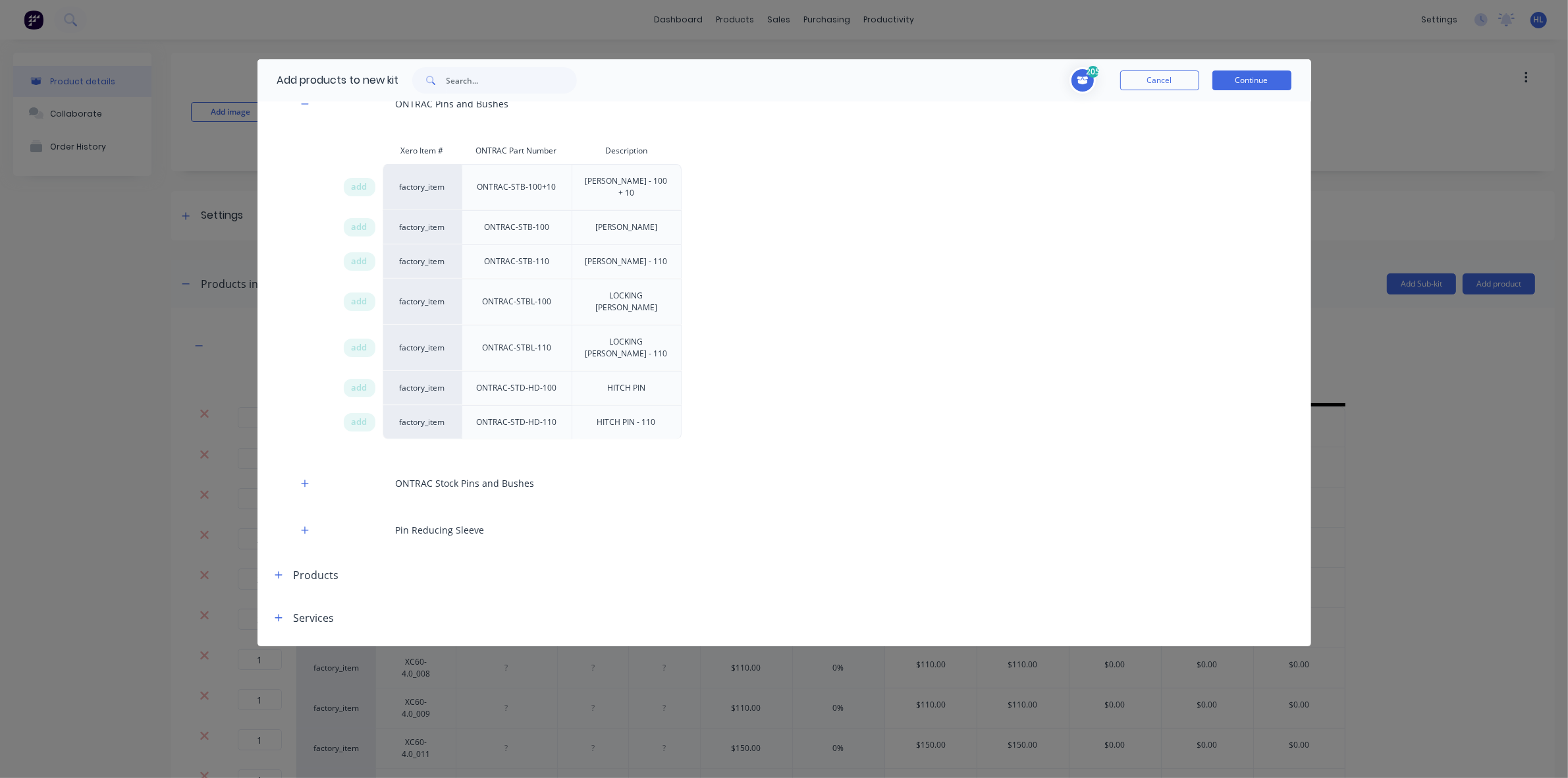
scroll to position [577, 0]
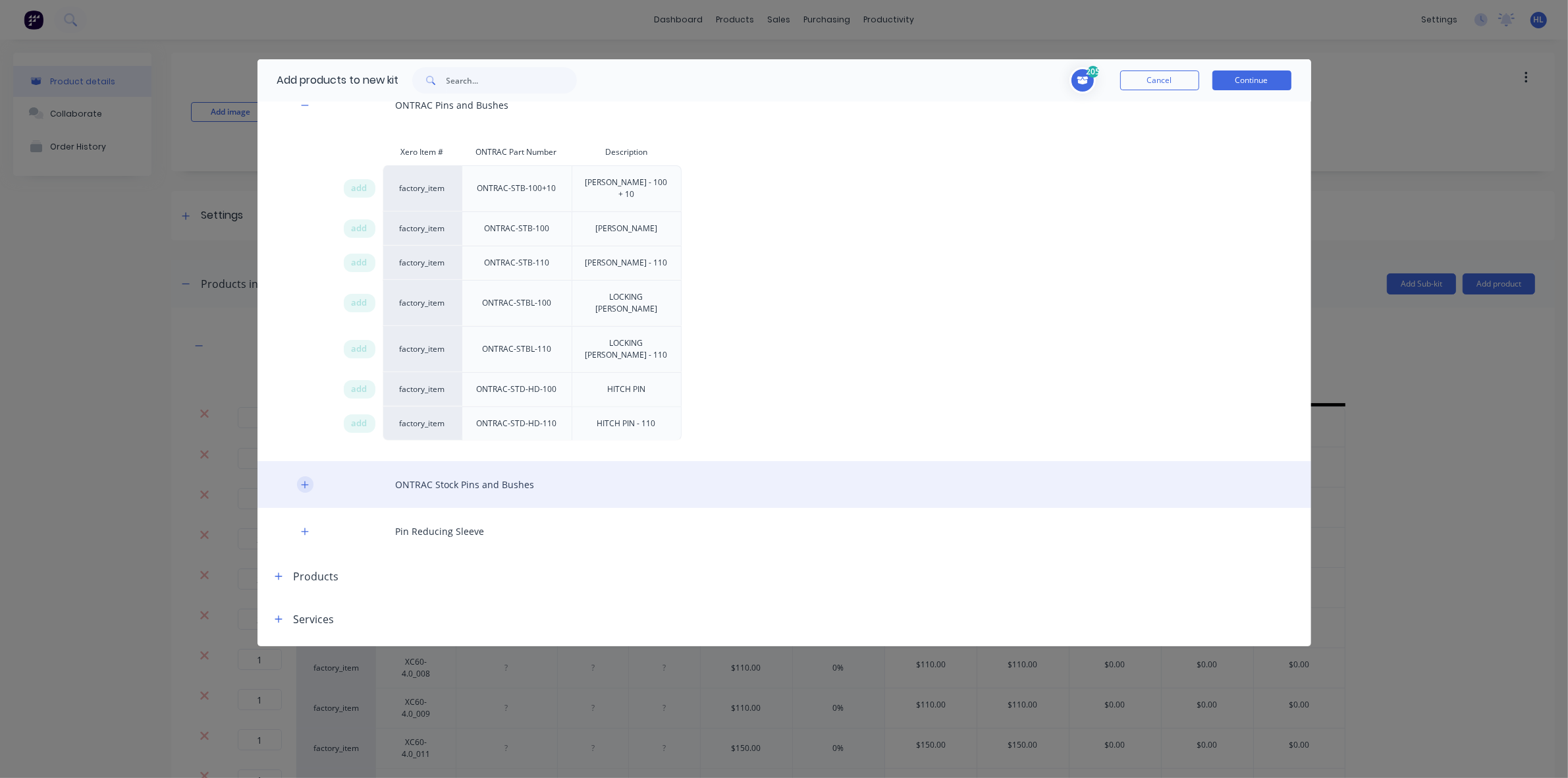
click at [304, 480] on icon "button" at bounding box center [305, 485] width 8 height 10
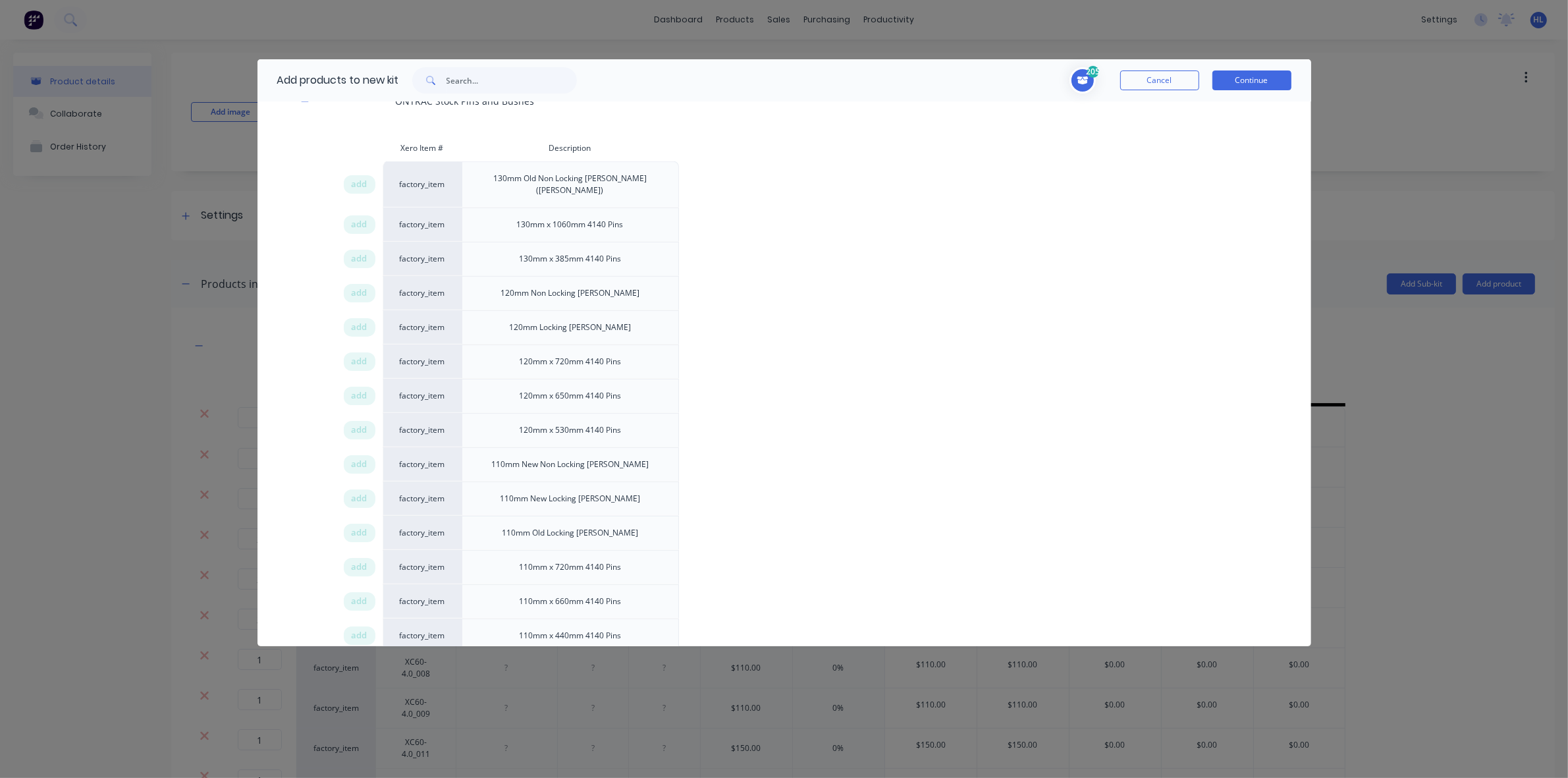
scroll to position [1152, 0]
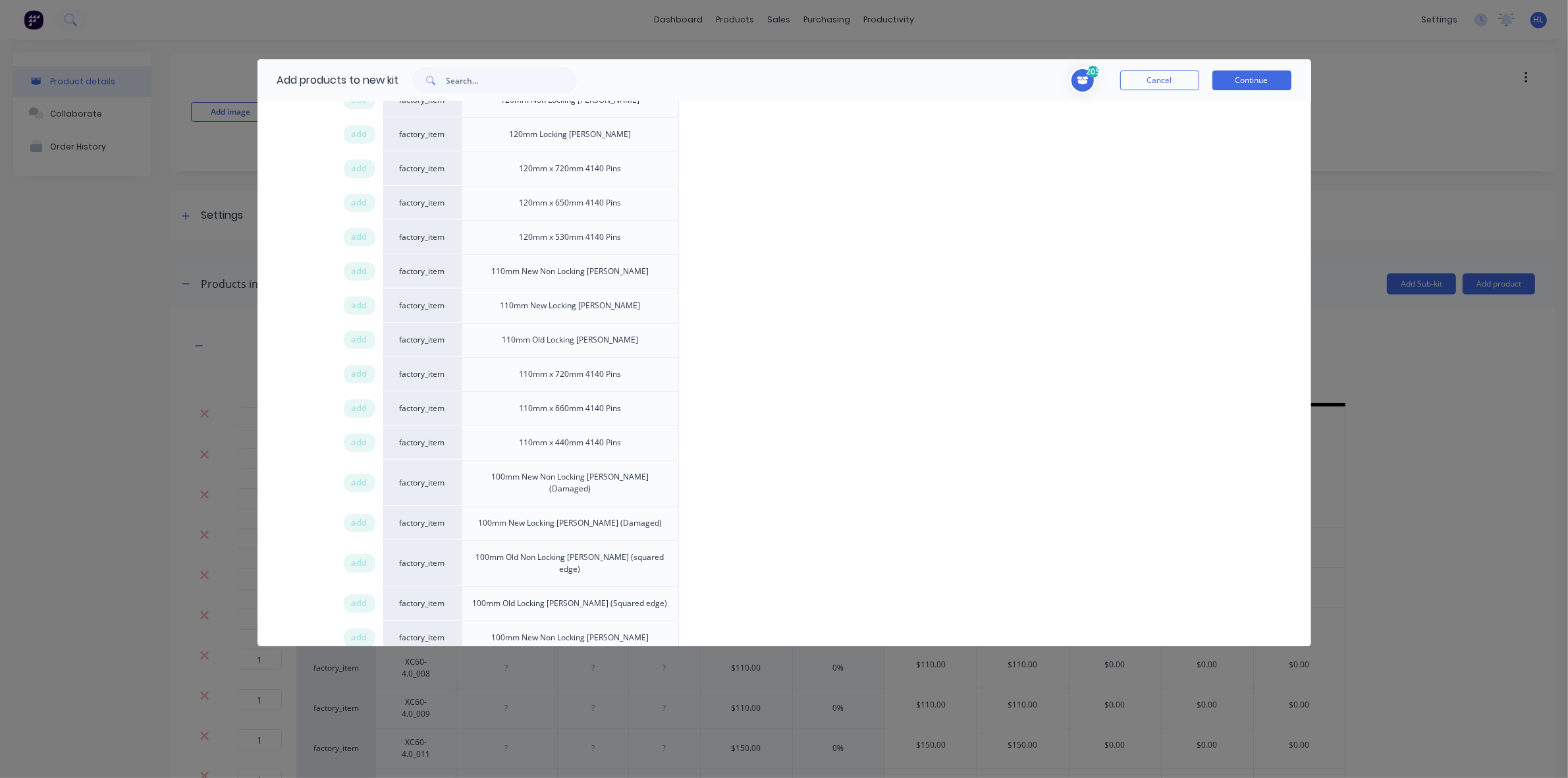
drag, startPoint x: 365, startPoint y: 328, endPoint x: 389, endPoint y: 329, distance: 24.0
click at [365, 367] on span "add" at bounding box center [360, 374] width 16 height 13
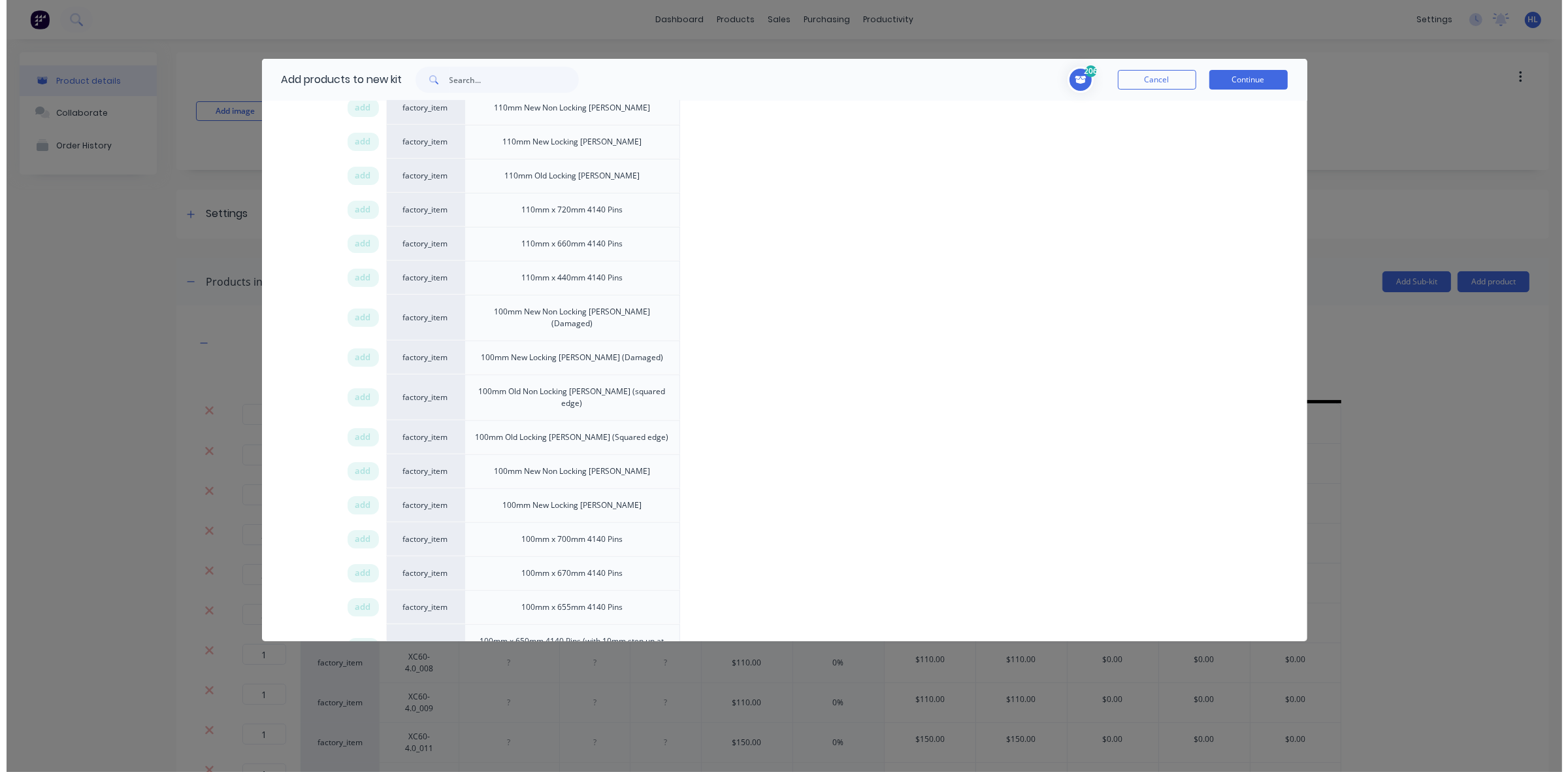
scroll to position [1307, 0]
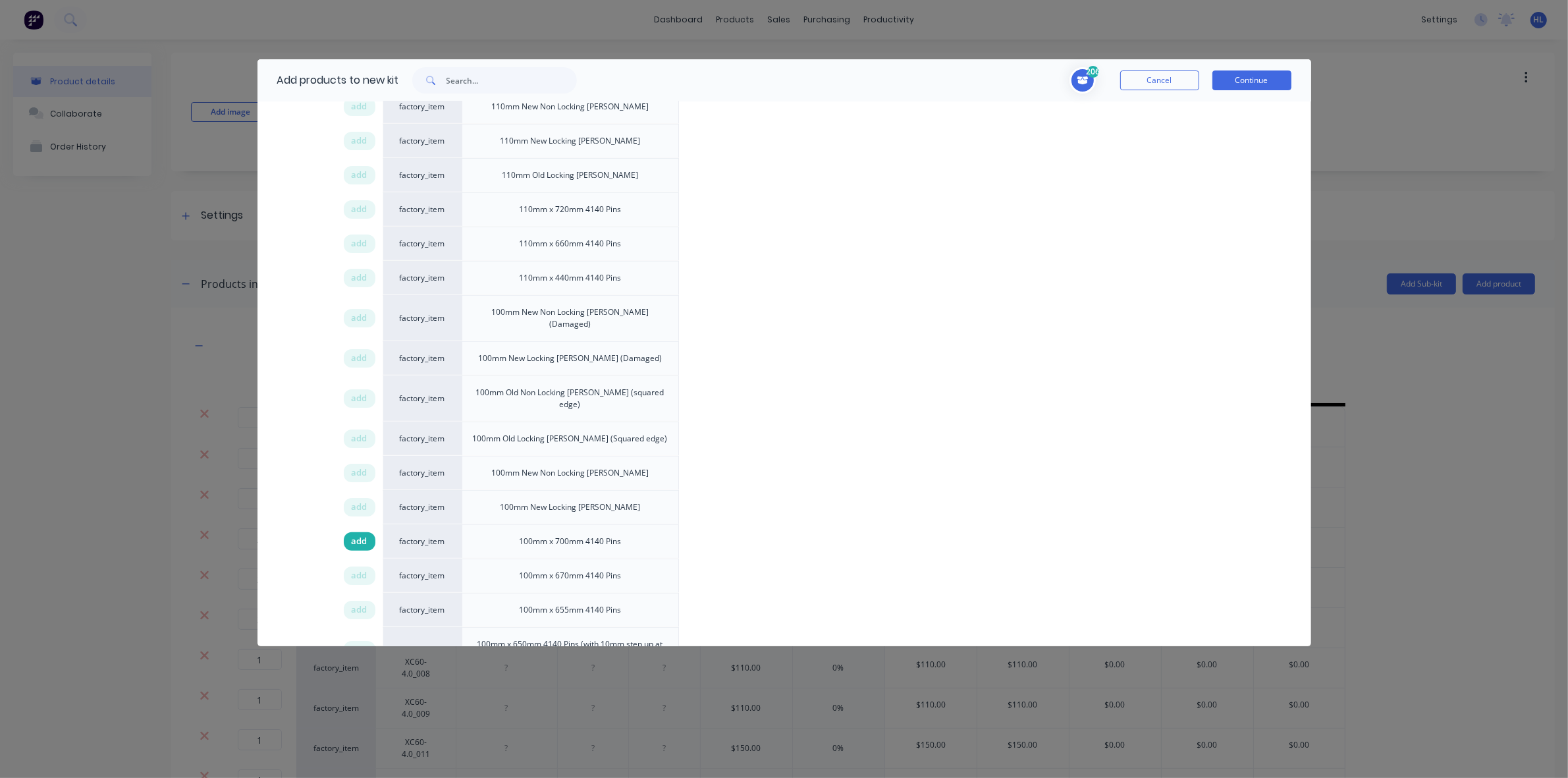
click at [354, 535] on span "add" at bounding box center [360, 541] width 16 height 13
click at [1252, 81] on button "Continue" at bounding box center [1252, 80] width 79 height 20
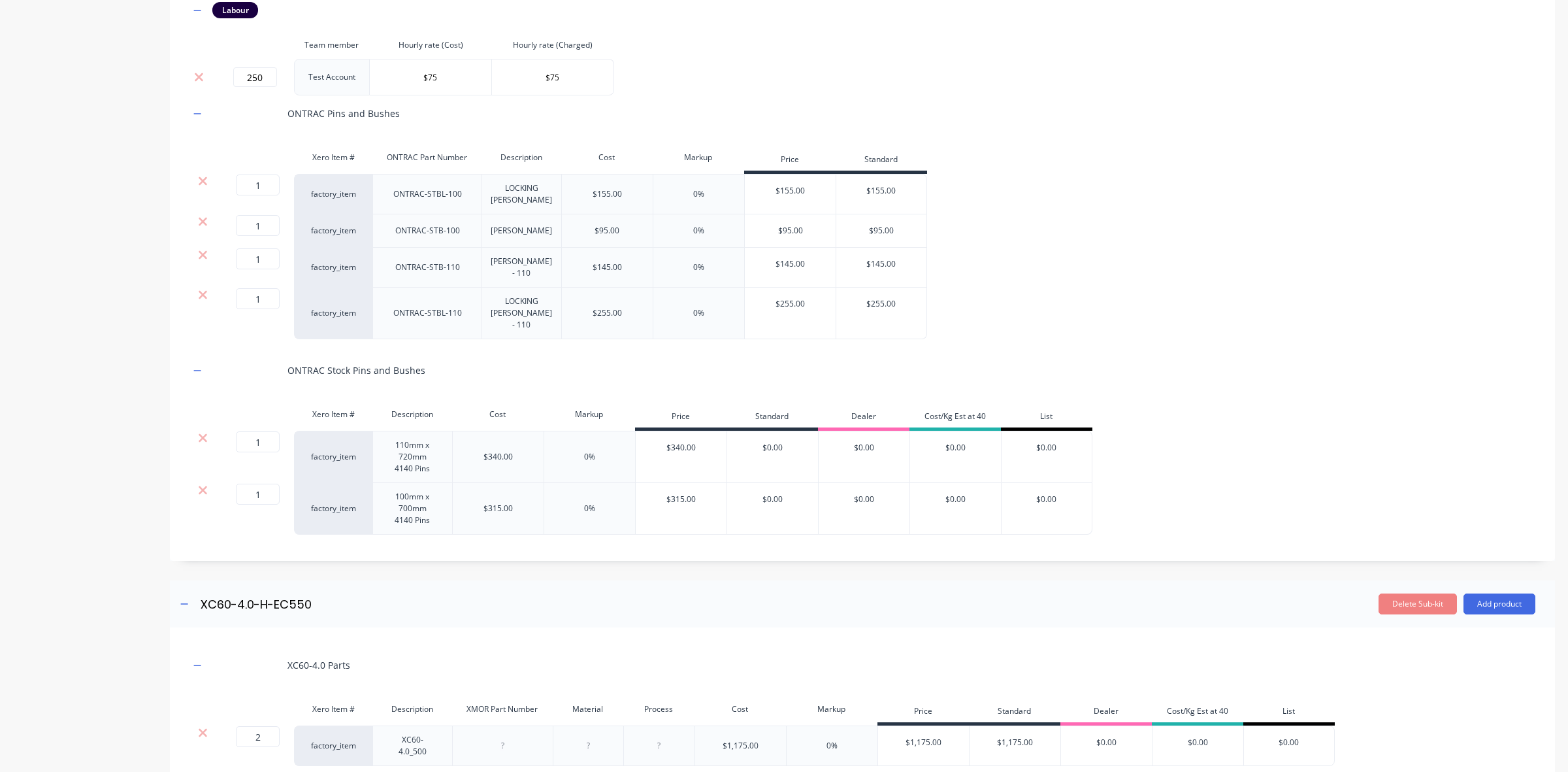
scroll to position [2860, 0]
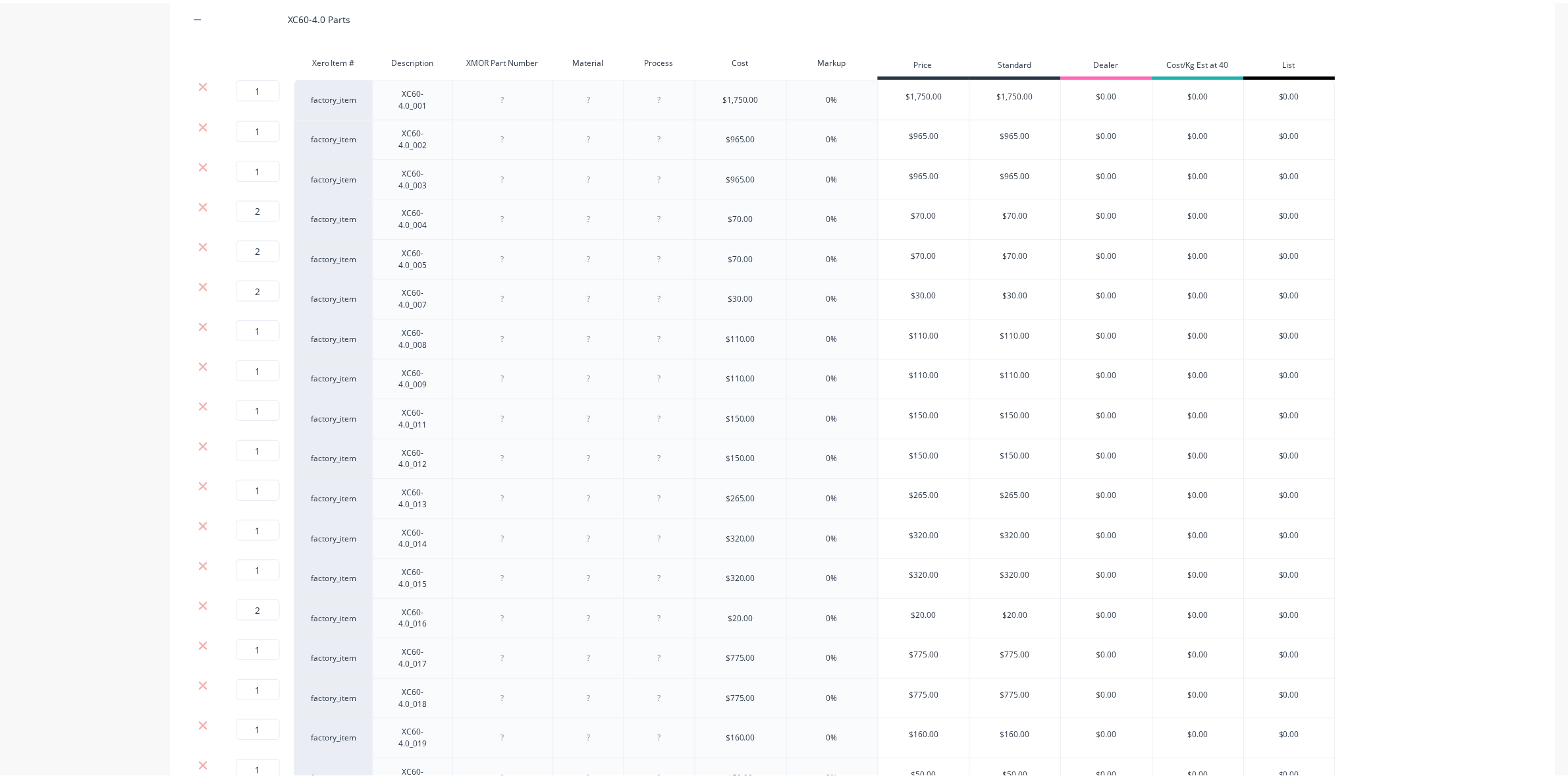
scroll to position [0, 0]
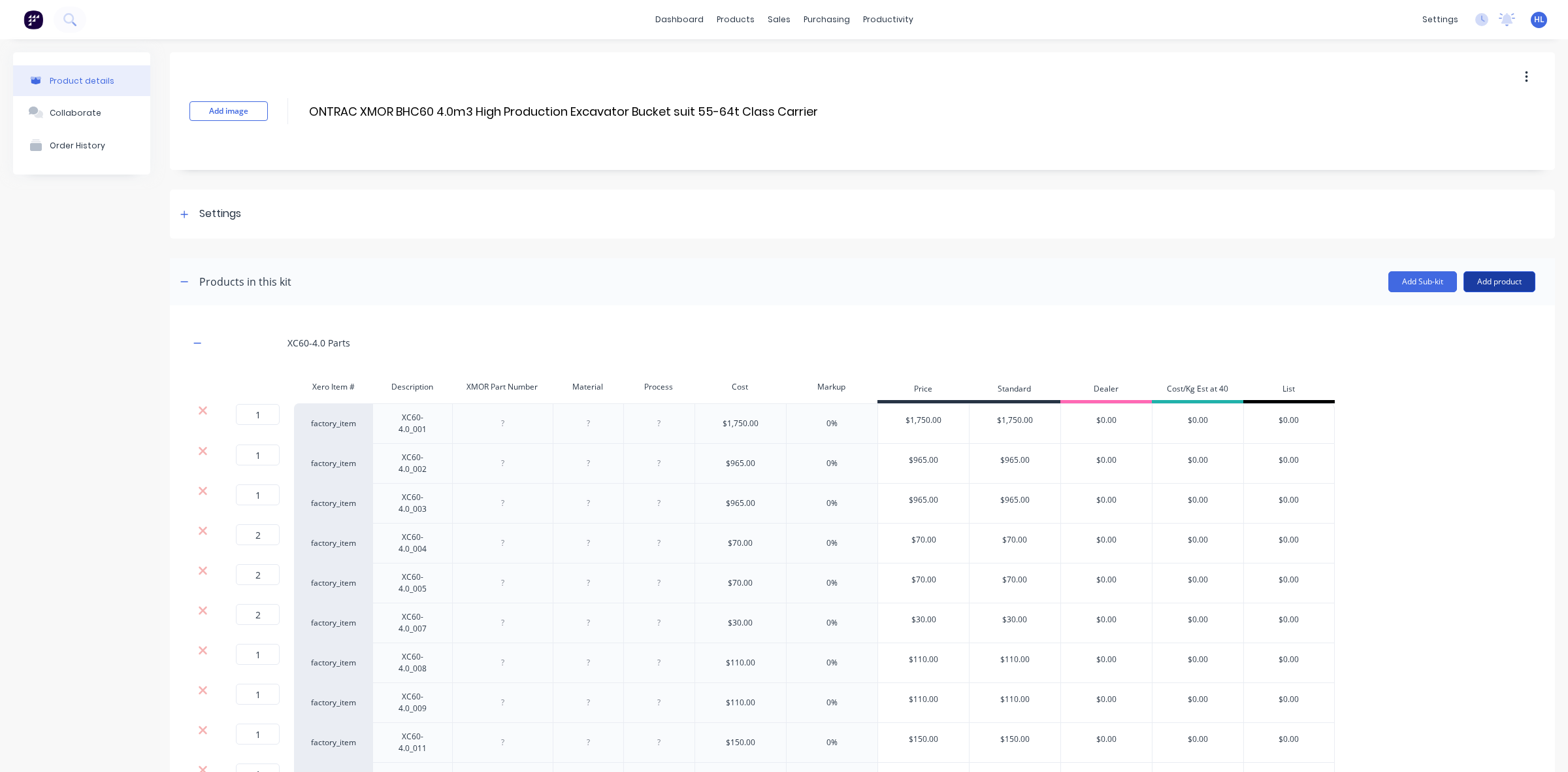
click at [1488, 289] on button "Add product" at bounding box center [1499, 282] width 72 height 21
click at [1475, 311] on div "Product catalogue" at bounding box center [1474, 316] width 101 height 19
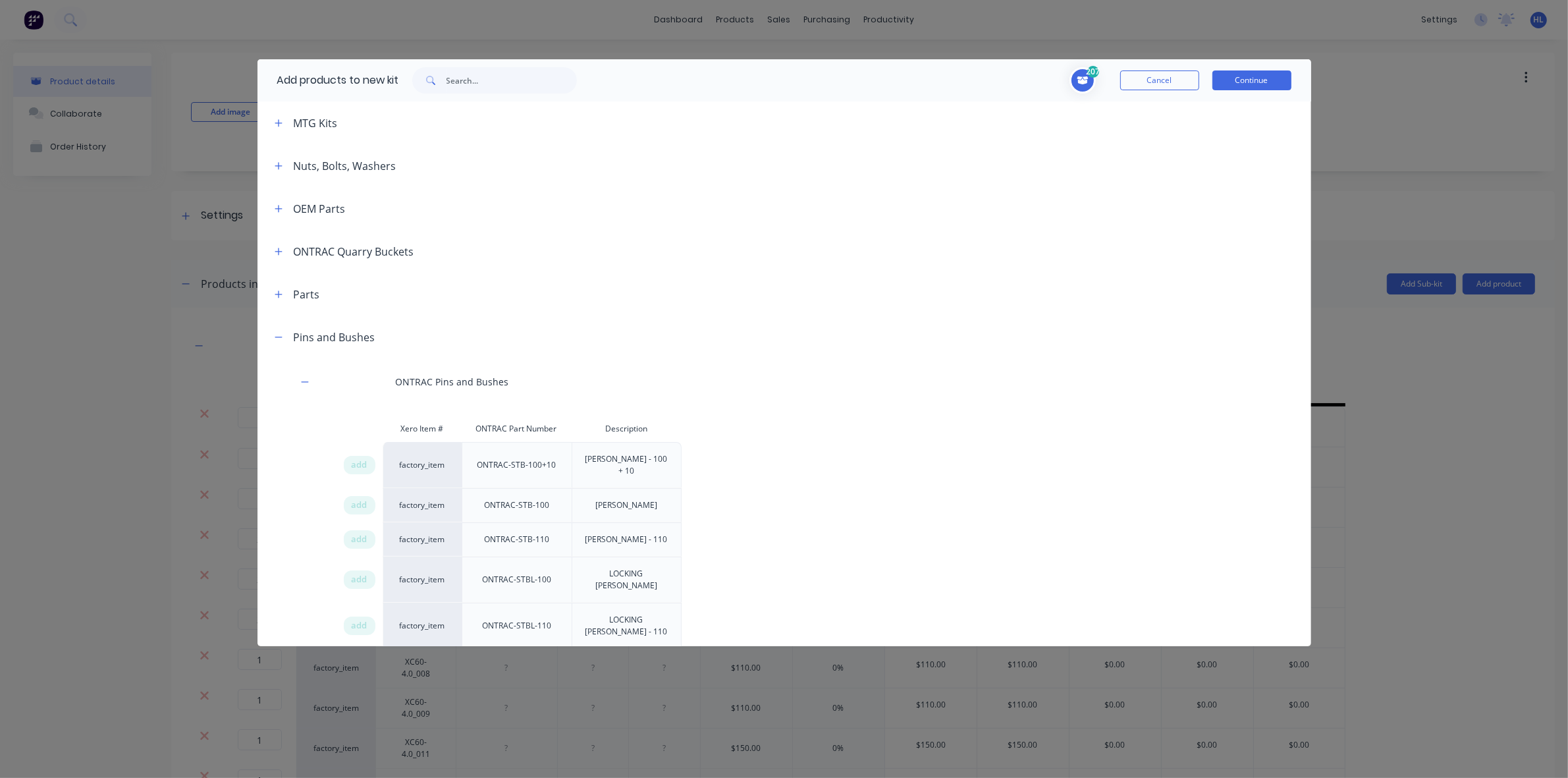
scroll to position [247, 0]
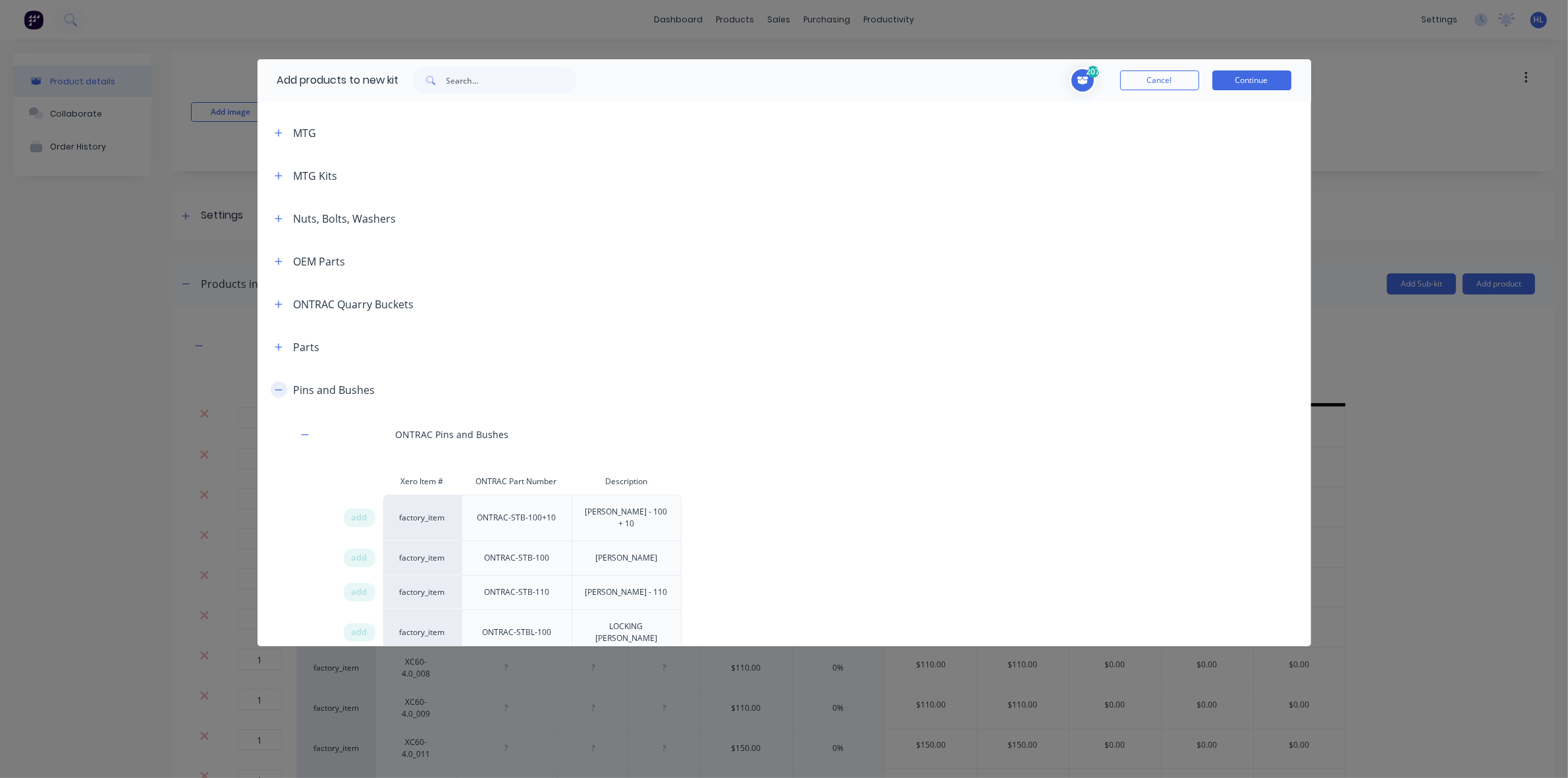
click at [280, 390] on icon "button" at bounding box center [278, 390] width 8 height 10
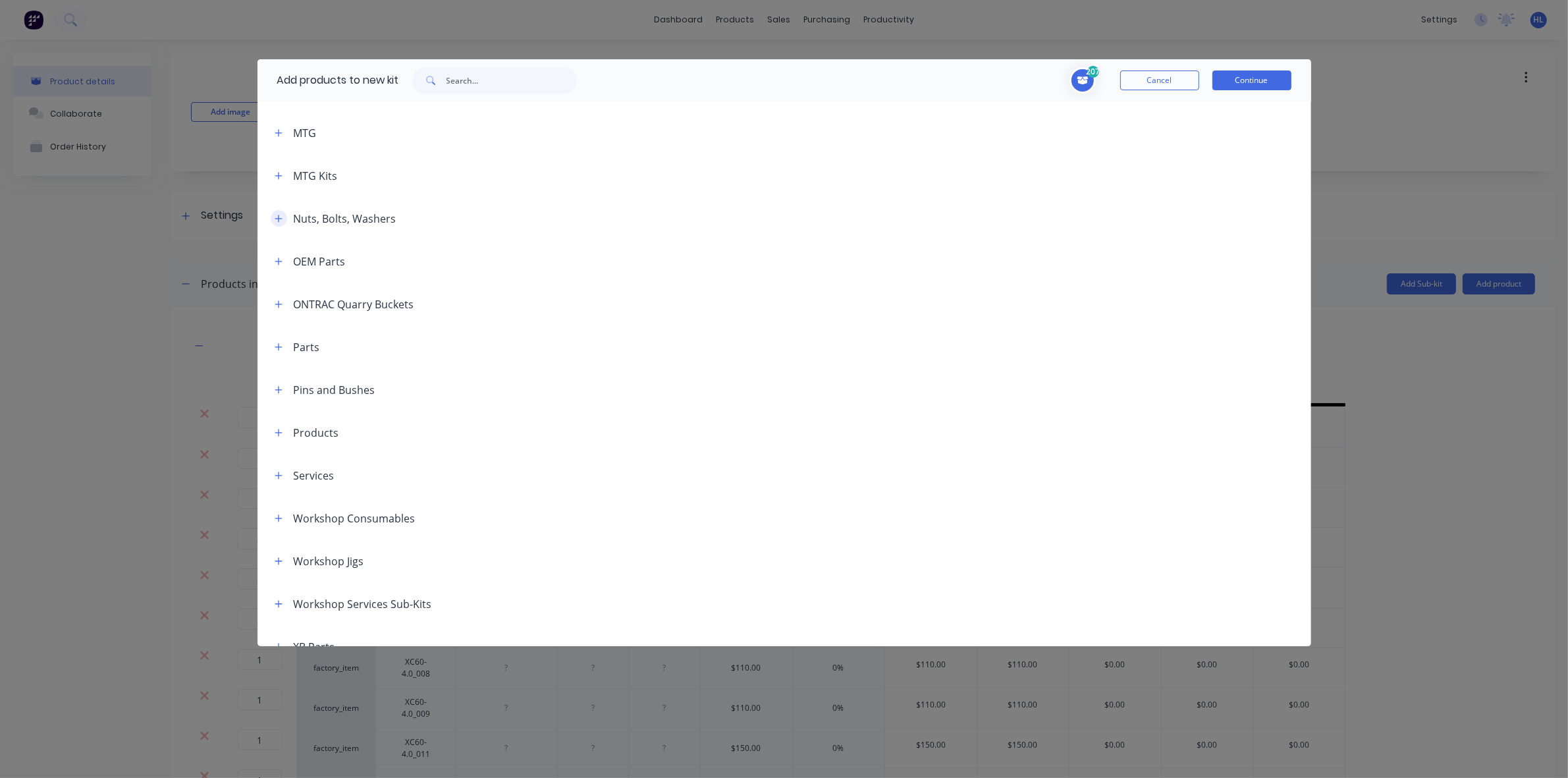
click at [281, 221] on icon "button" at bounding box center [278, 219] width 8 height 10
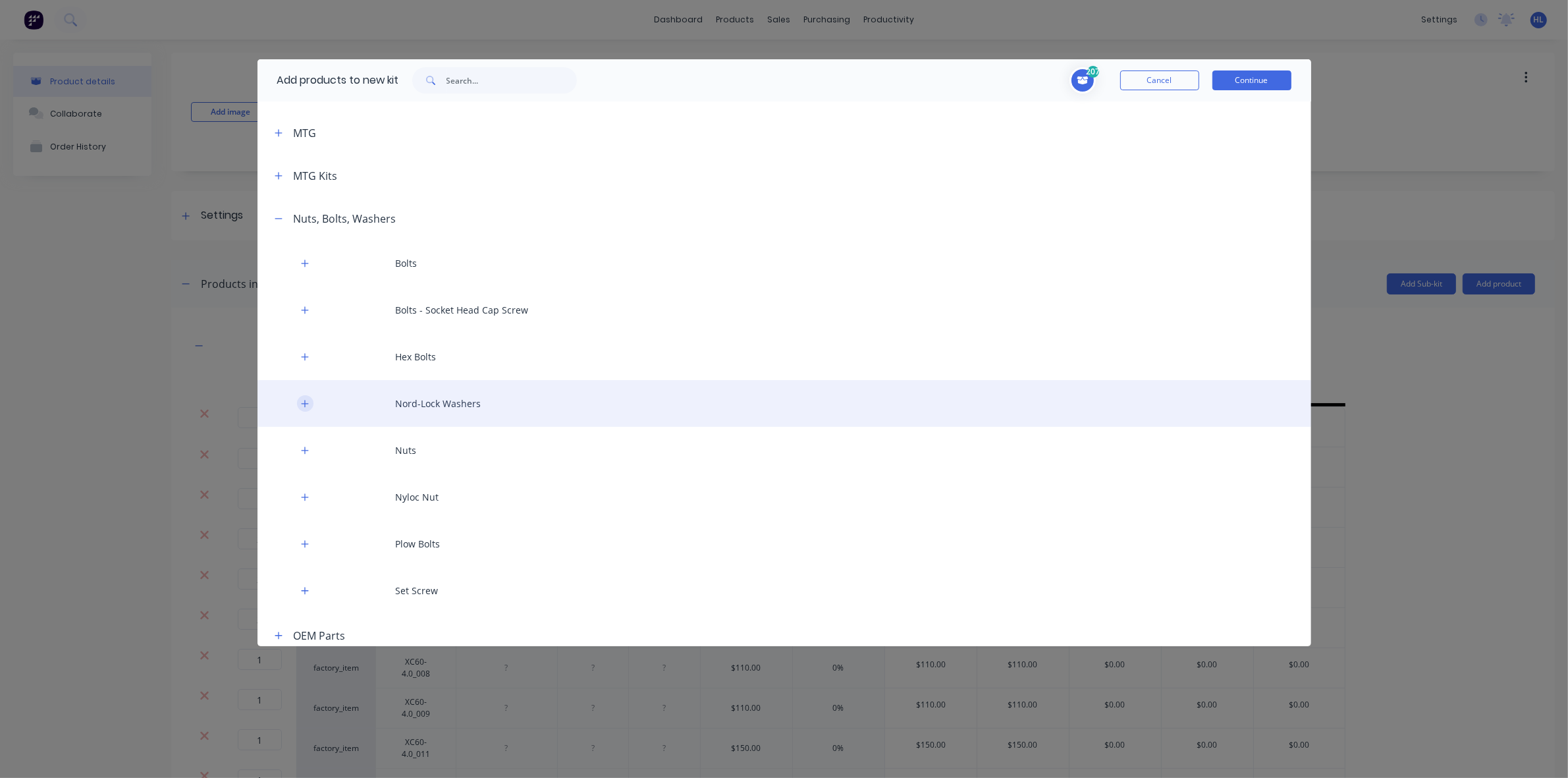
click at [307, 400] on icon "button" at bounding box center [305, 404] width 8 height 10
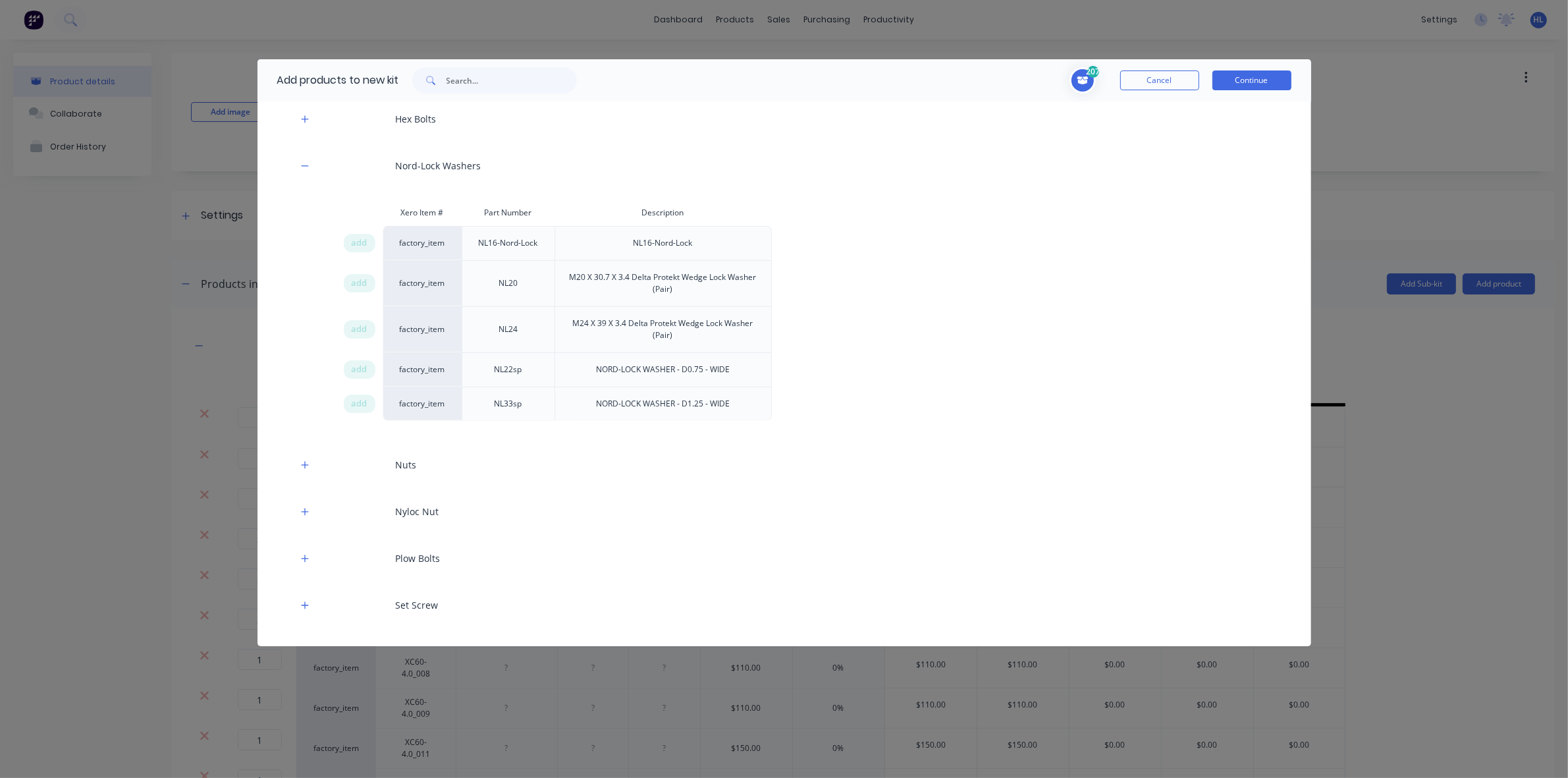
scroll to position [494, 0]
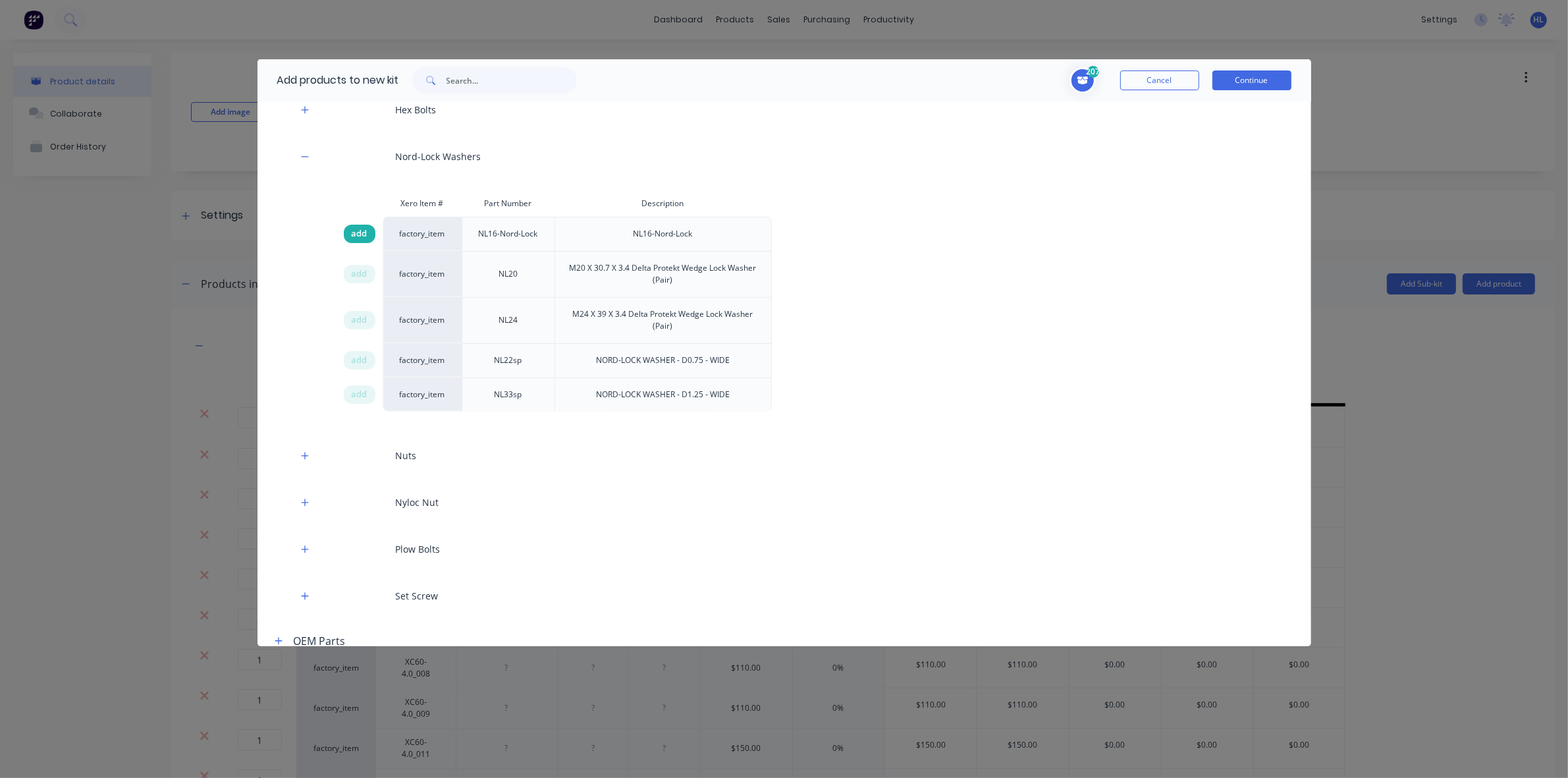
click at [359, 234] on span "add" at bounding box center [360, 234] width 16 height 13
click at [363, 275] on span "add" at bounding box center [360, 274] width 16 height 13
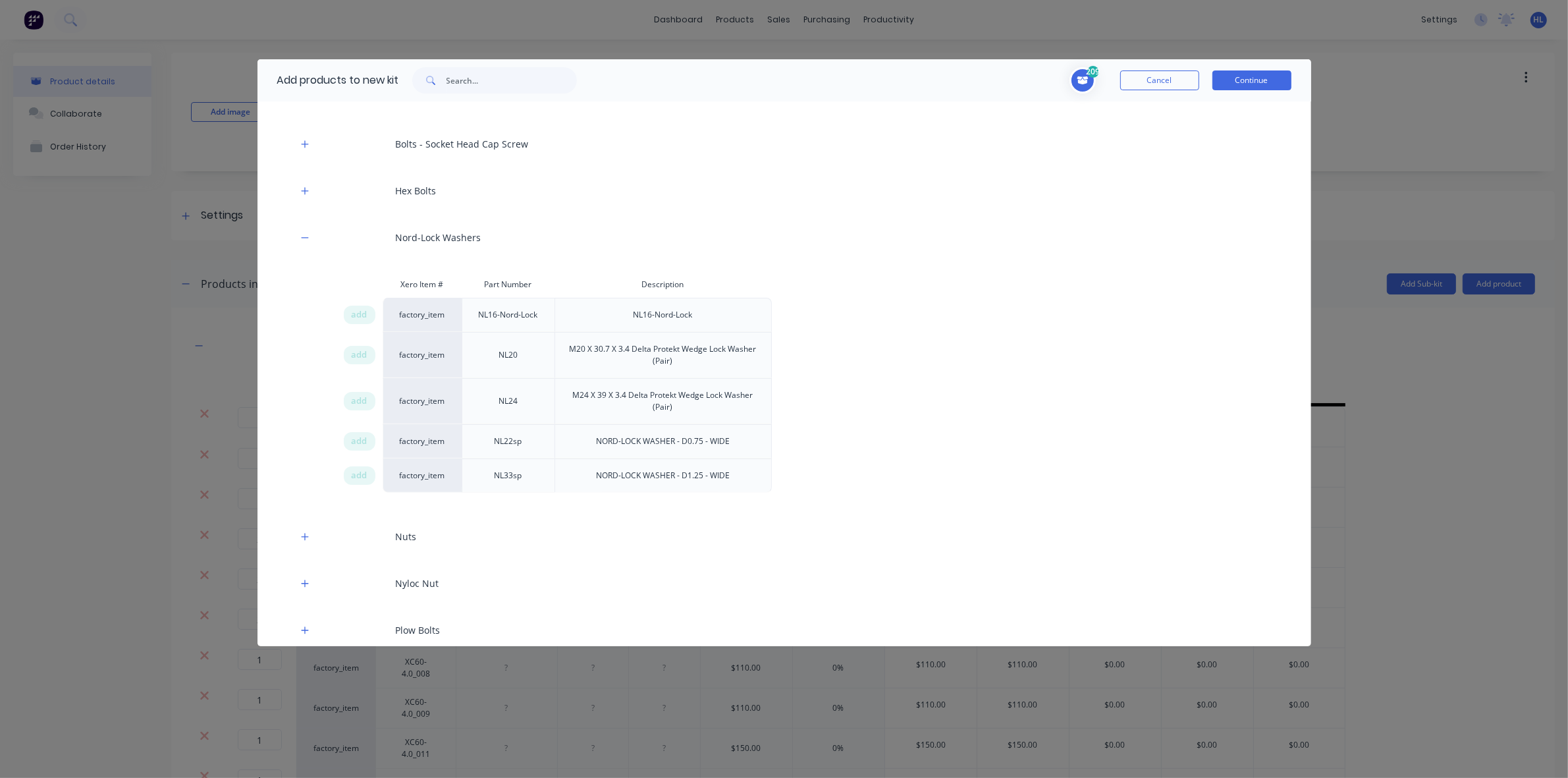
scroll to position [412, 0]
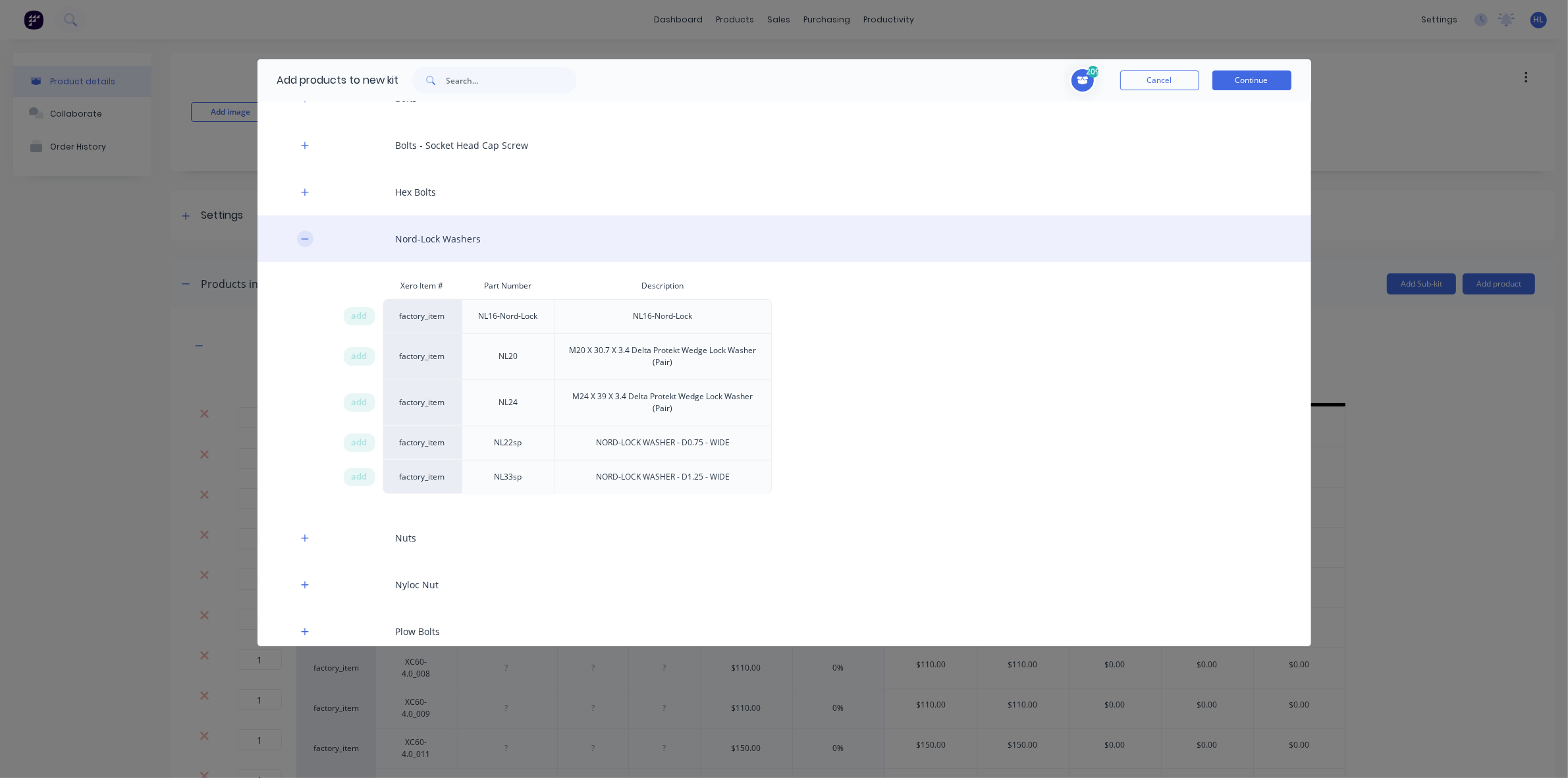
click at [304, 242] on icon "button" at bounding box center [305, 240] width 8 height 10
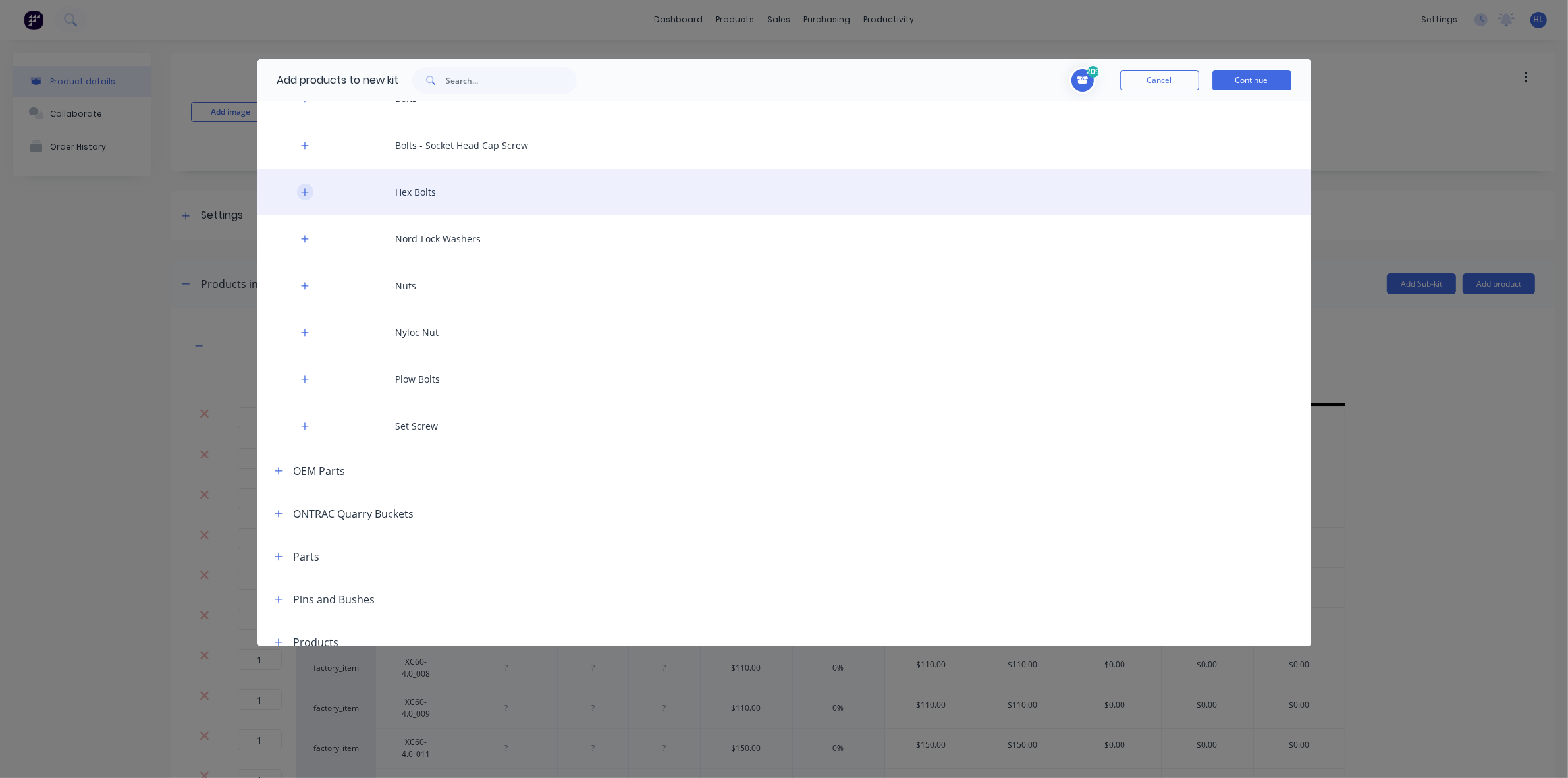
click at [308, 189] on icon "button" at bounding box center [305, 193] width 8 height 10
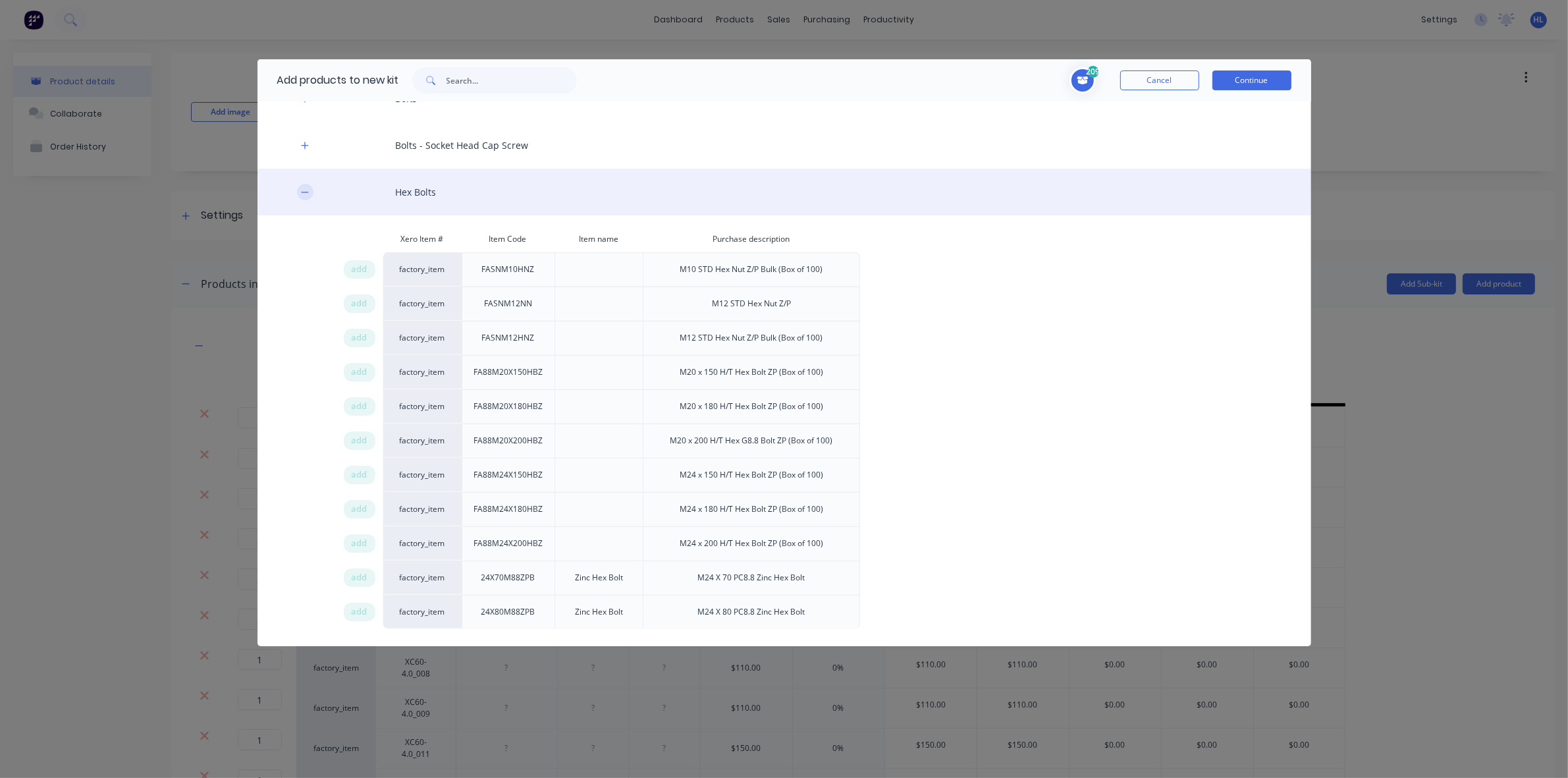
click at [303, 192] on icon "button" at bounding box center [304, 192] width 7 height 1
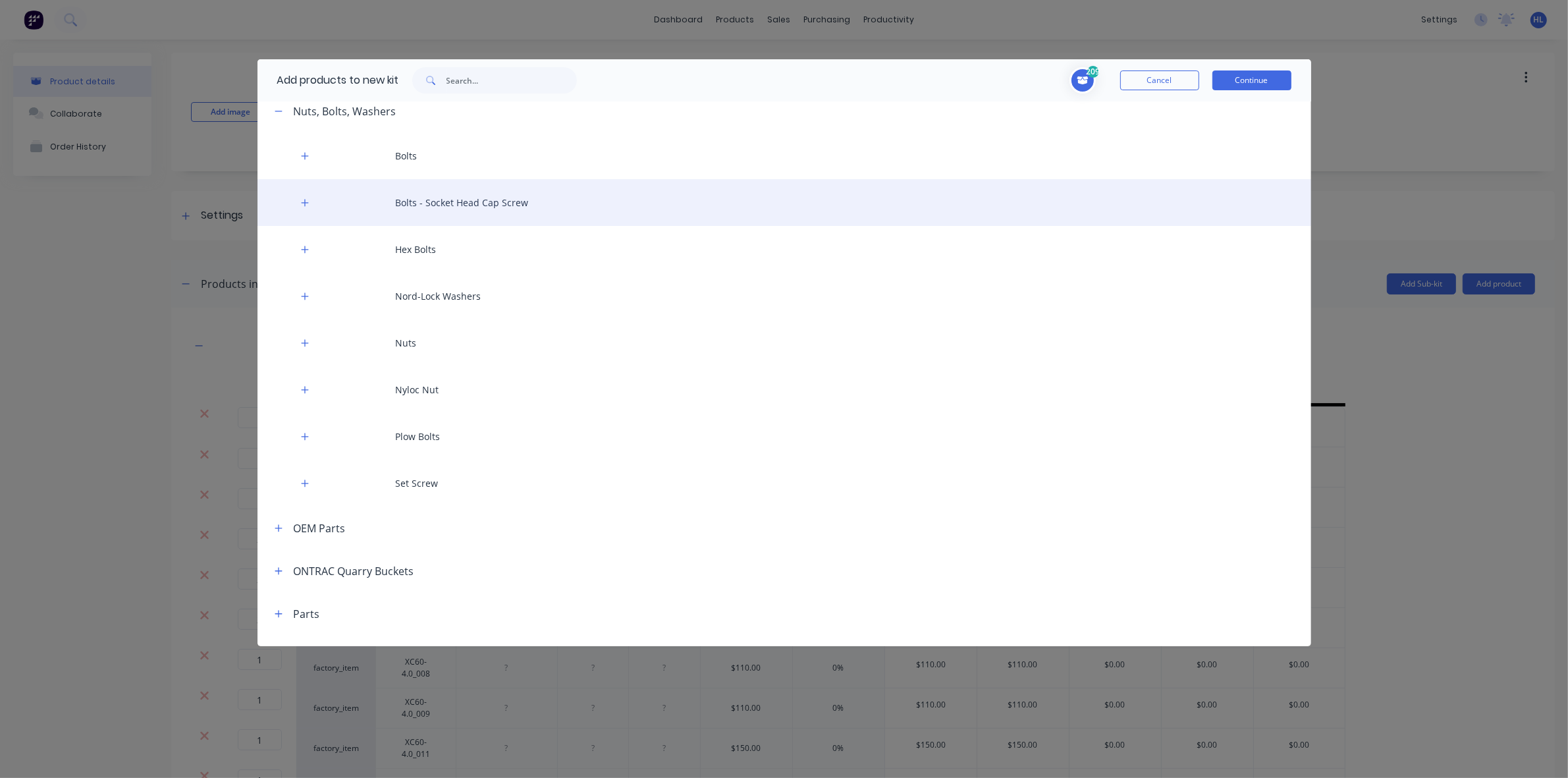
scroll to position [329, 0]
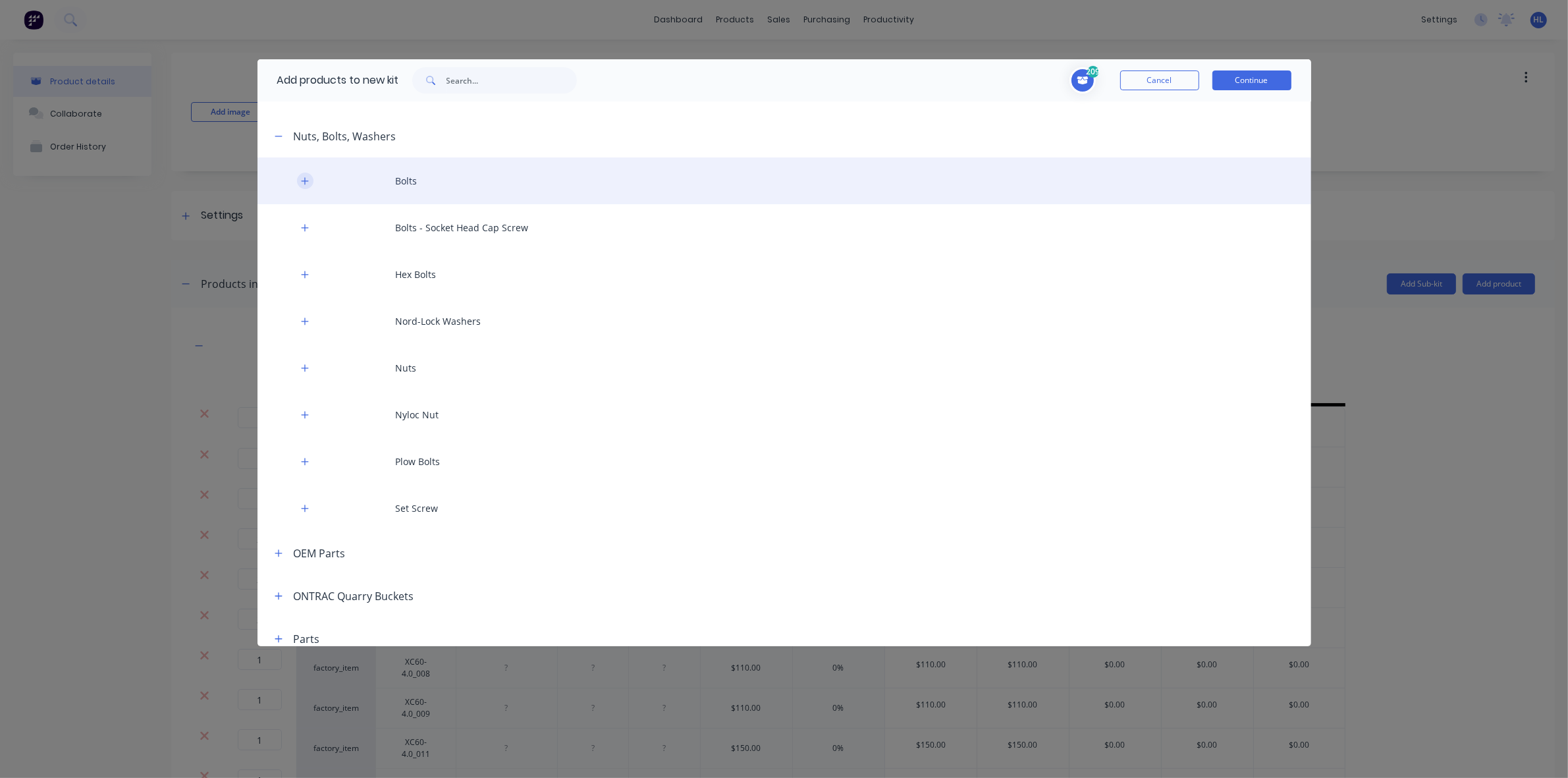
click at [306, 183] on icon "button" at bounding box center [305, 182] width 8 height 10
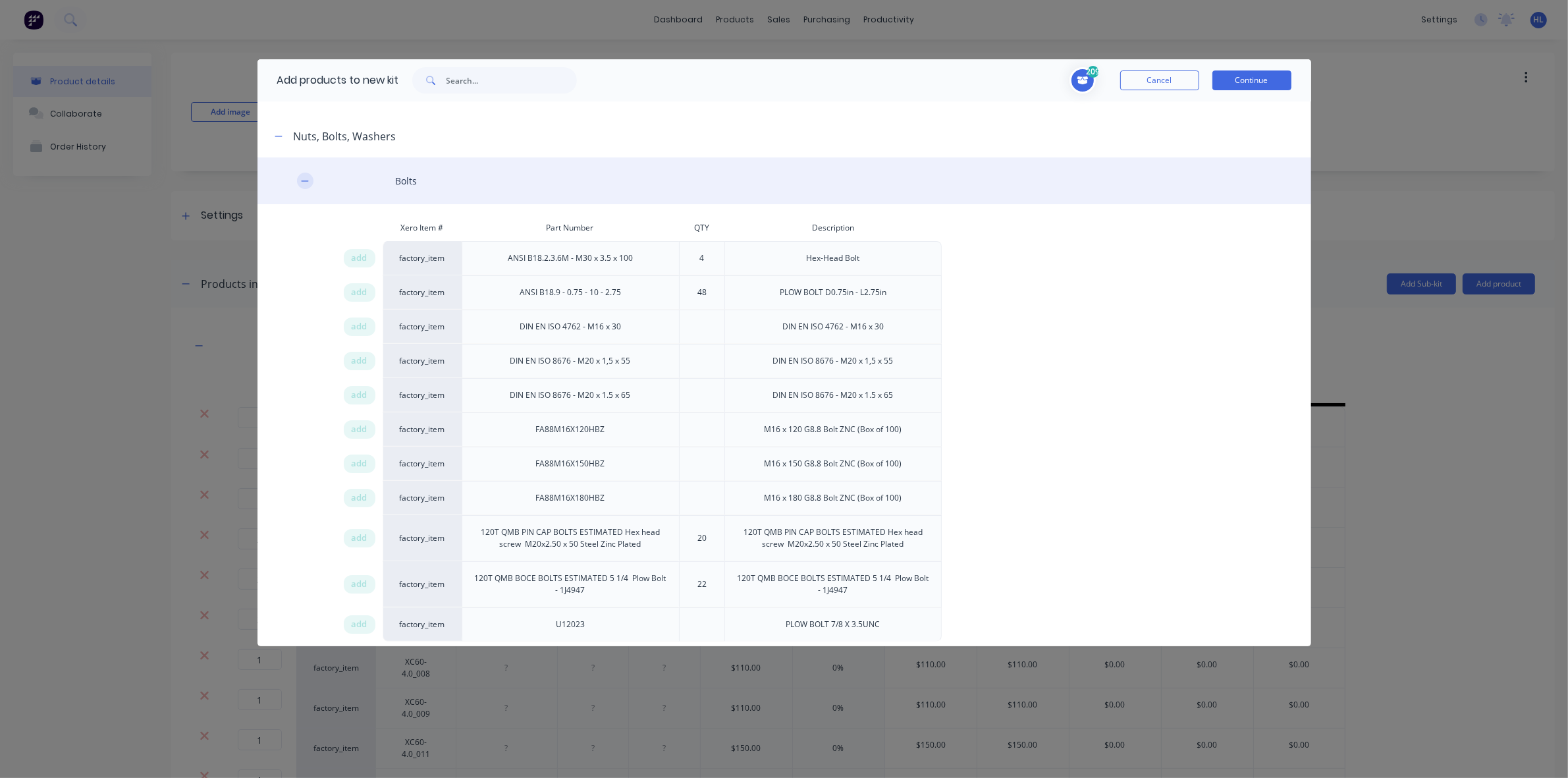
click at [303, 177] on icon "button" at bounding box center [305, 182] width 8 height 10
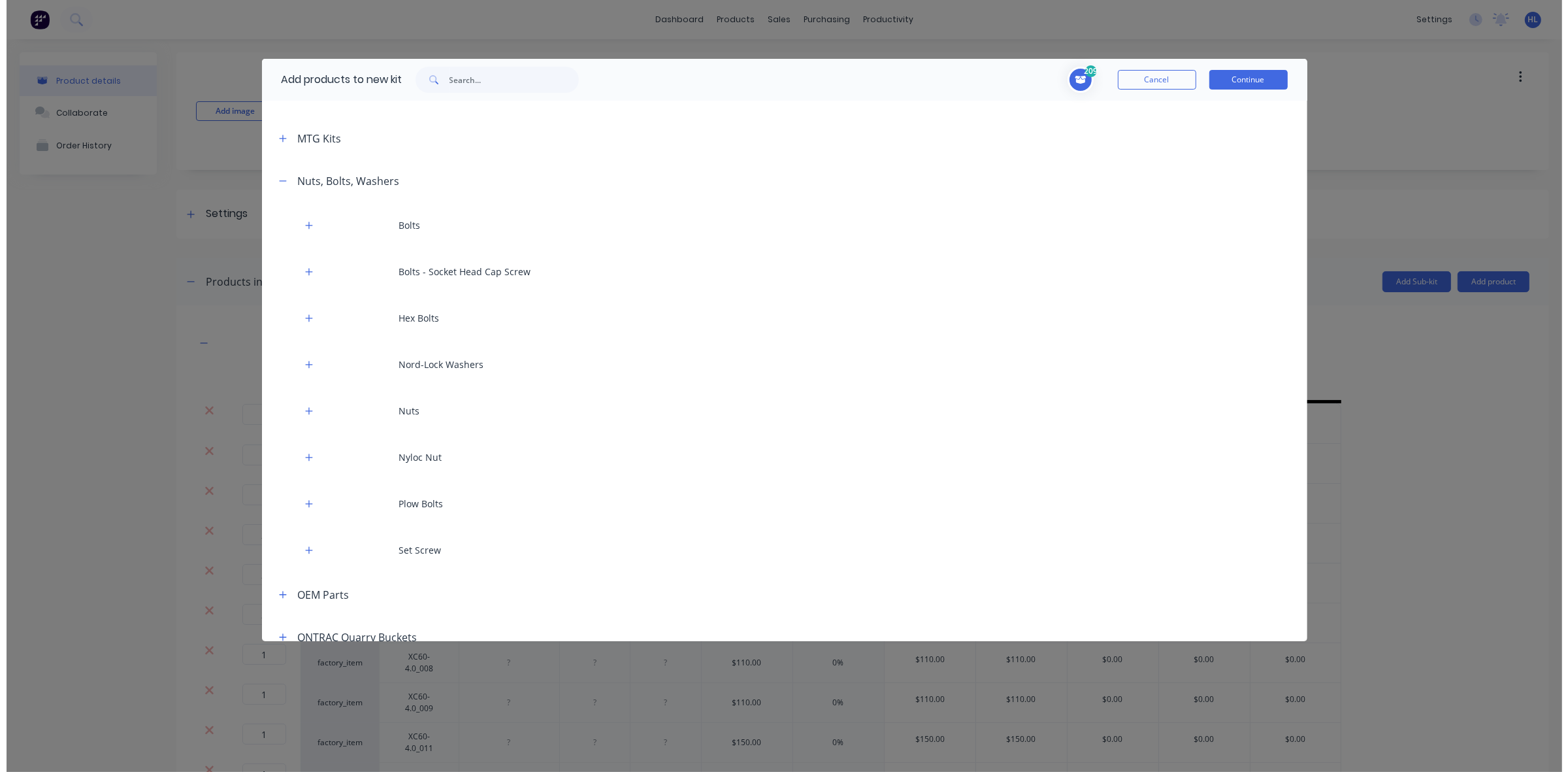
scroll to position [245, 0]
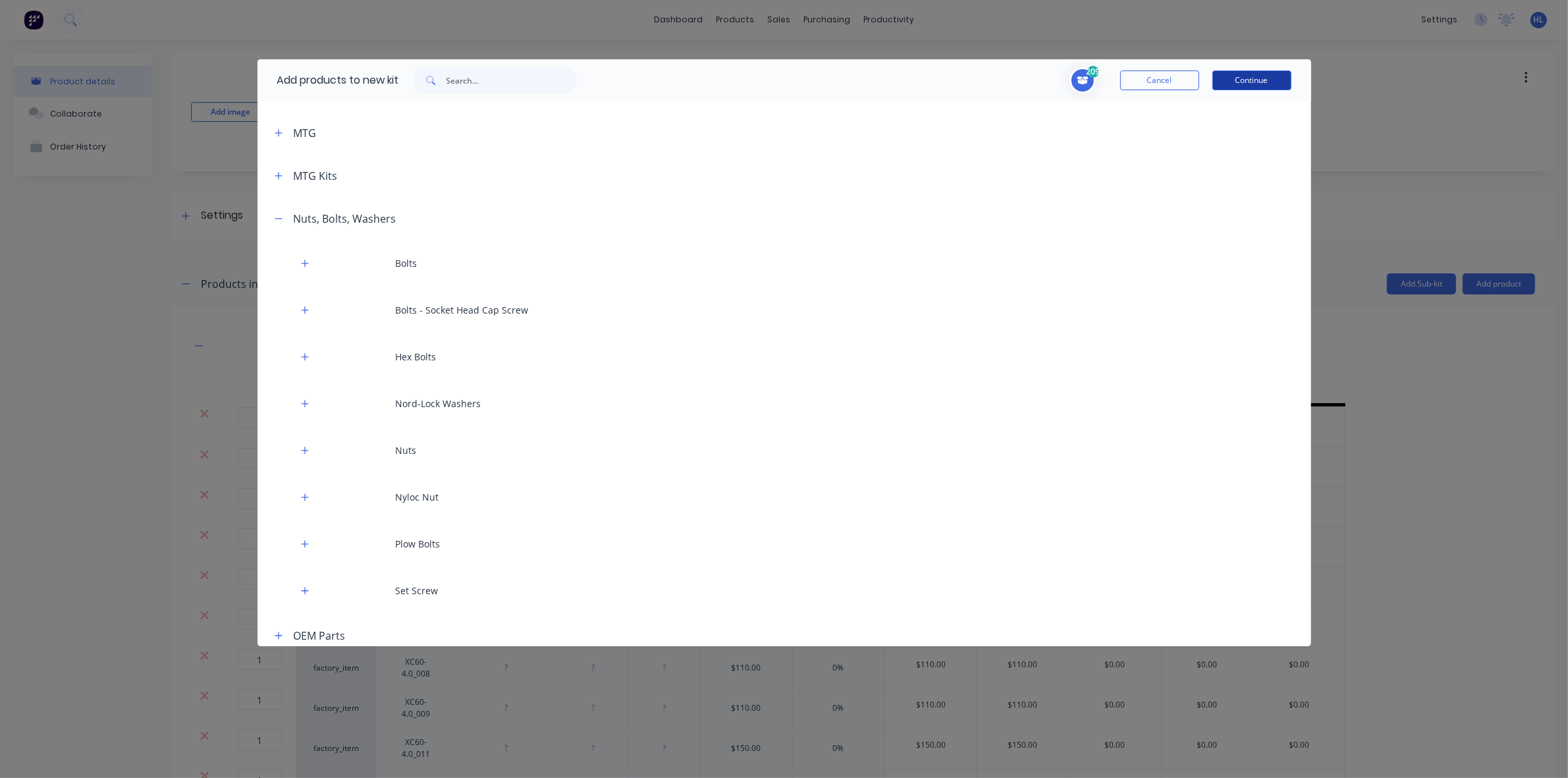
click at [1236, 74] on button "Continue" at bounding box center [1252, 80] width 79 height 20
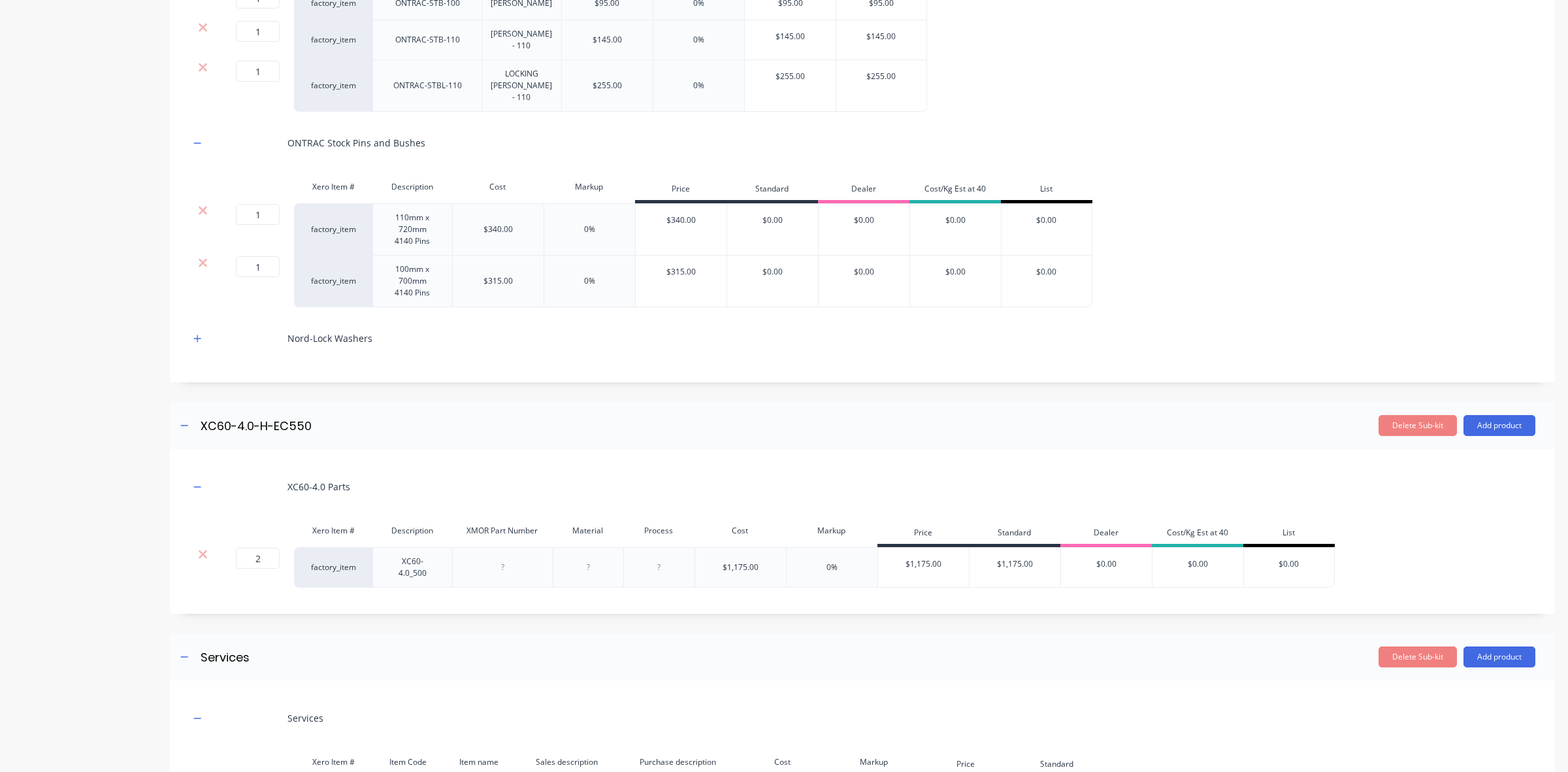
scroll to position [3105, 0]
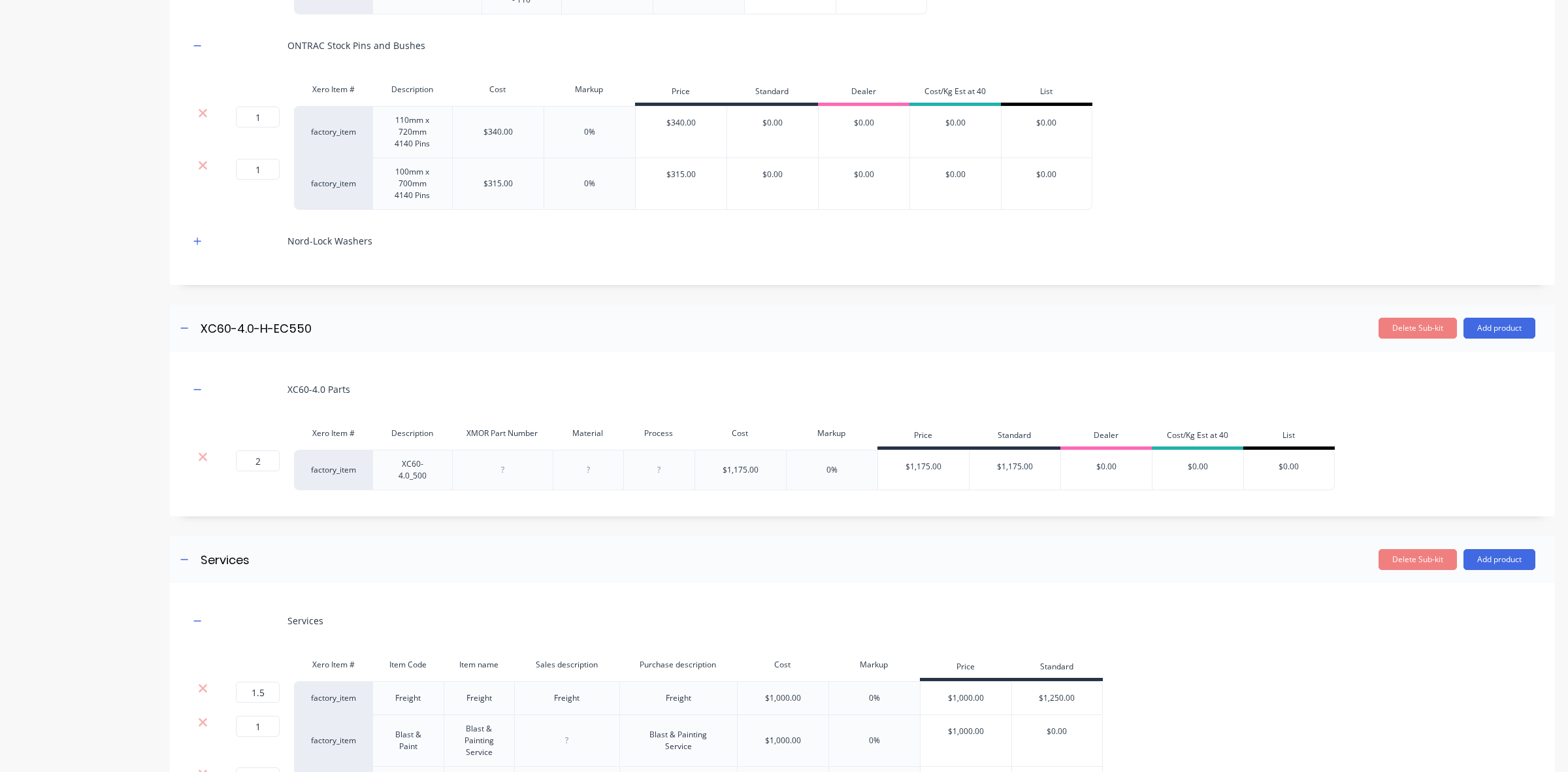
click at [197, 246] on icon "button" at bounding box center [197, 242] width 8 height 9
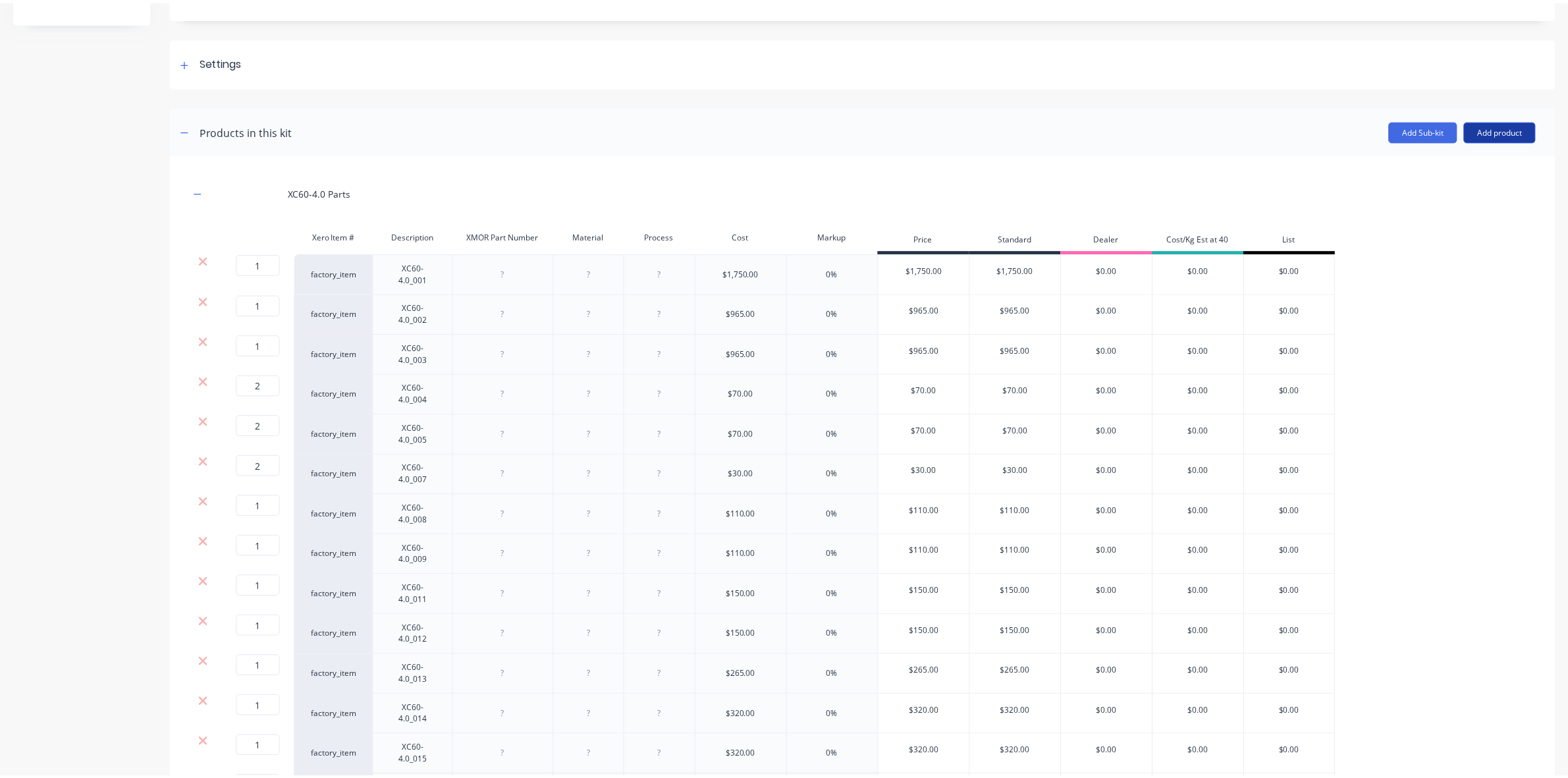
scroll to position [126, 0]
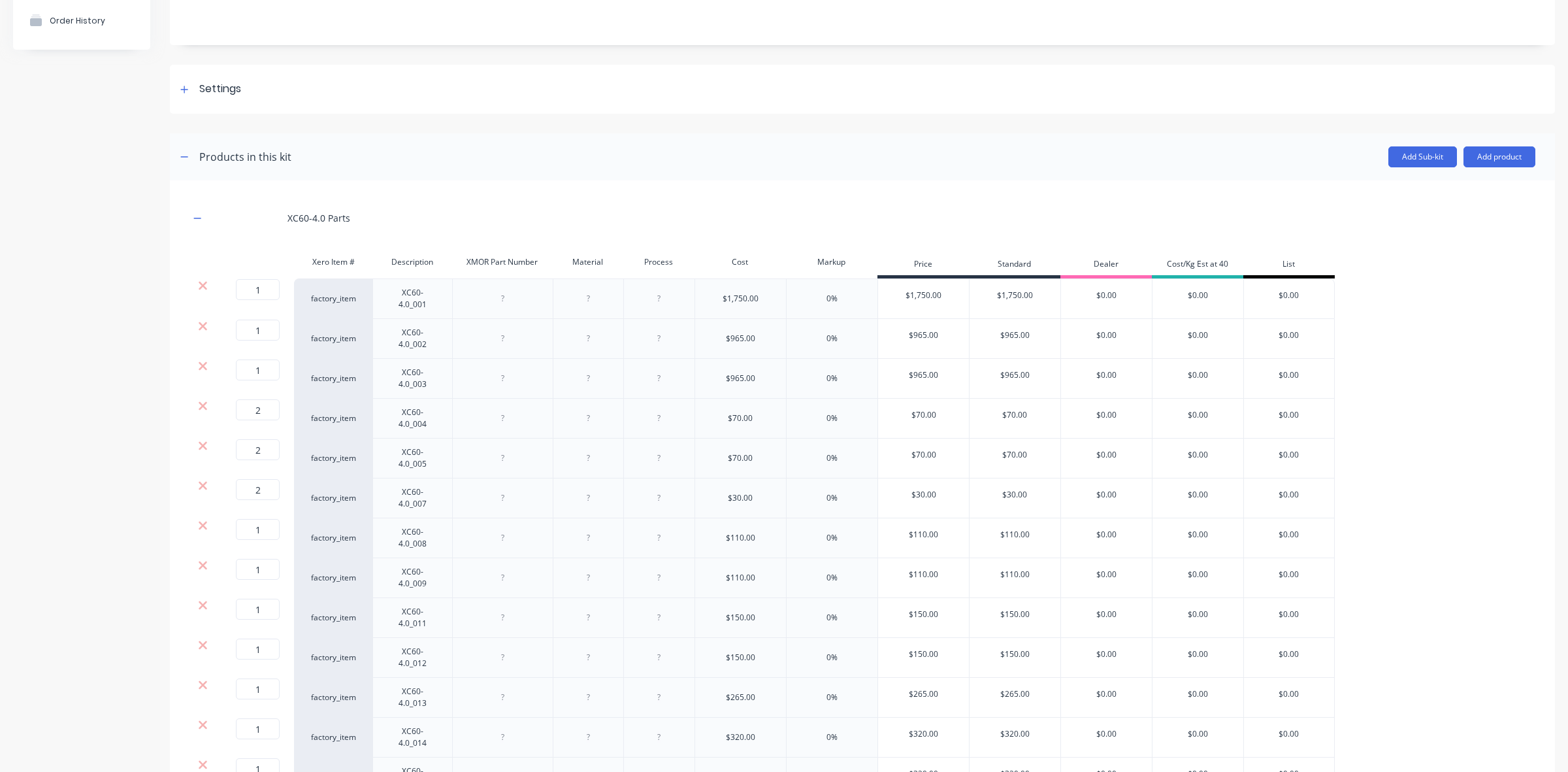
click at [1516, 144] on header "Products in this kit Add Sub-kit Add product" at bounding box center [862, 157] width 1385 height 47
click at [1494, 160] on button "Add product" at bounding box center [1499, 157] width 72 height 21
click at [1466, 187] on div "Product catalogue" at bounding box center [1474, 190] width 101 height 19
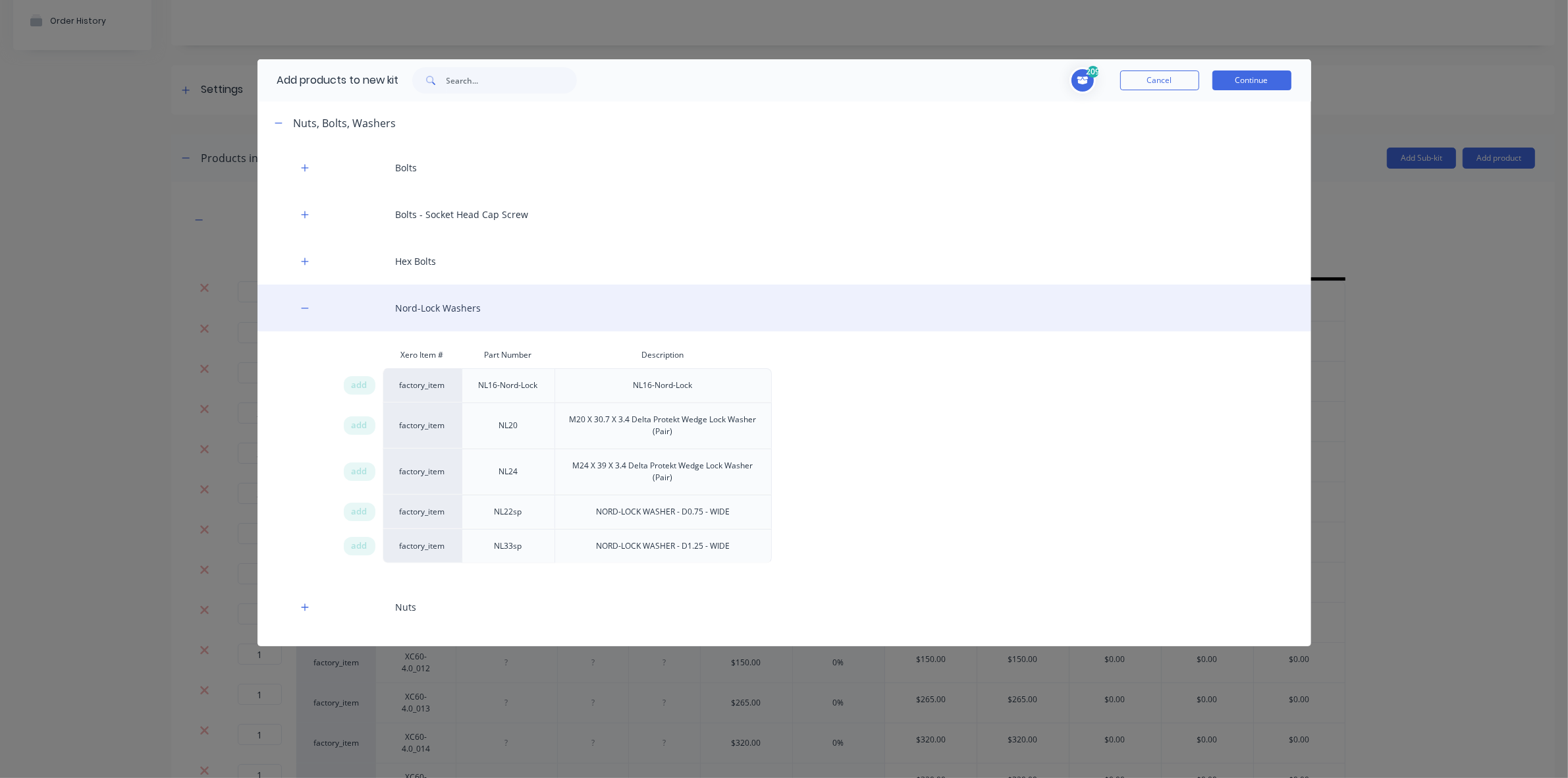
scroll to position [329, 0]
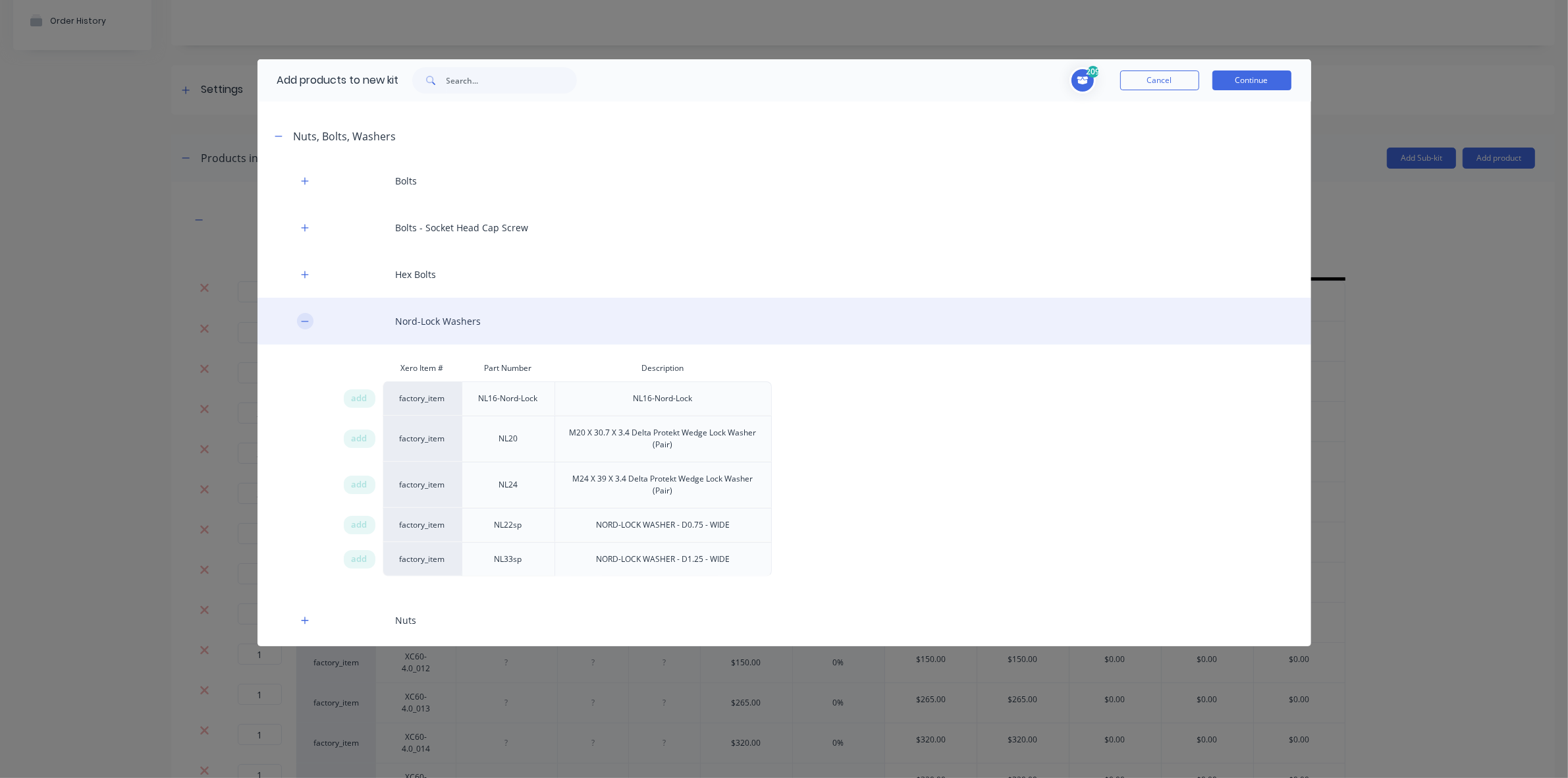
click at [305, 323] on icon "button" at bounding box center [305, 321] width 8 height 10
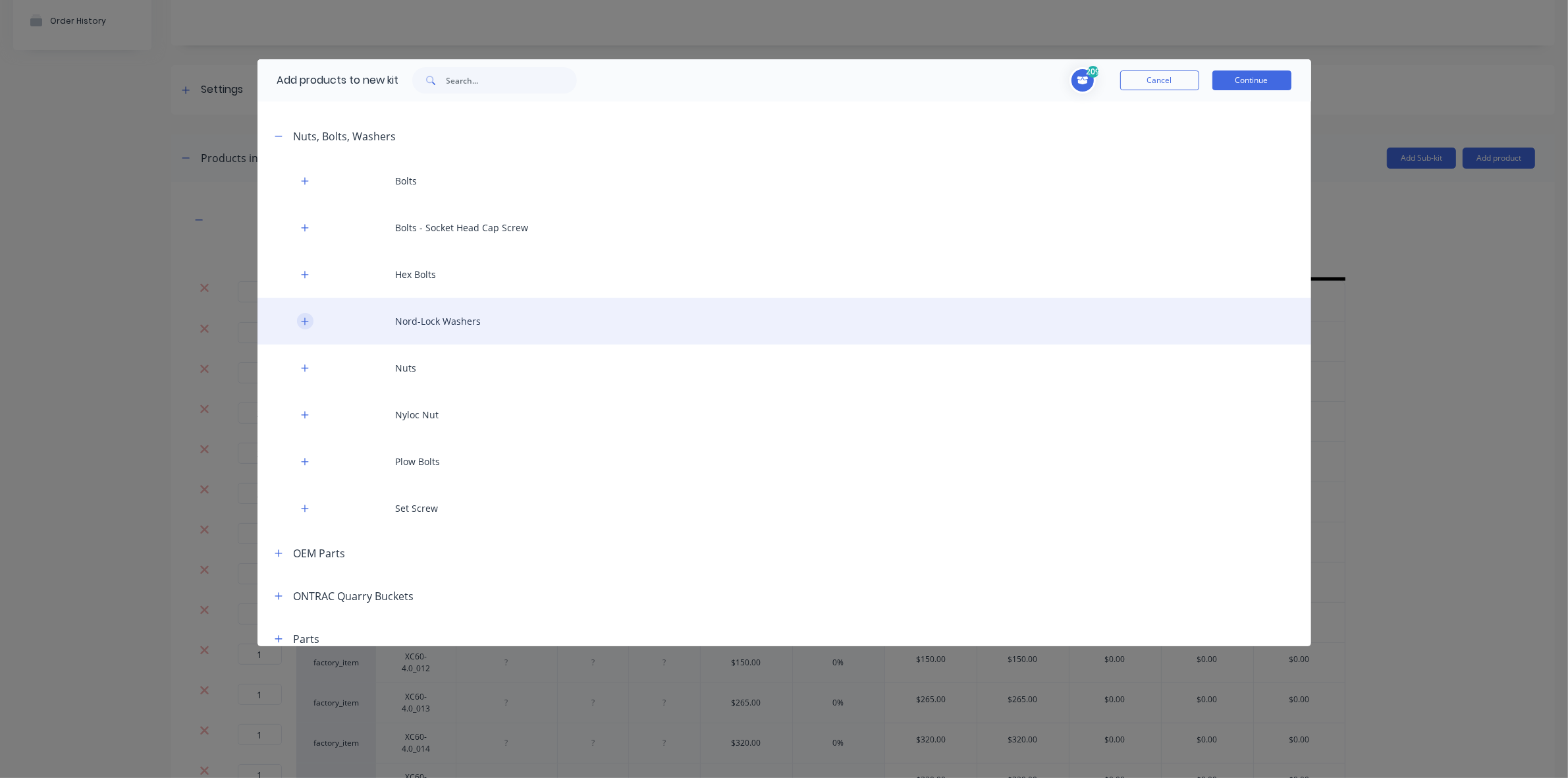
click at [301, 321] on icon "button" at bounding box center [305, 321] width 8 height 10
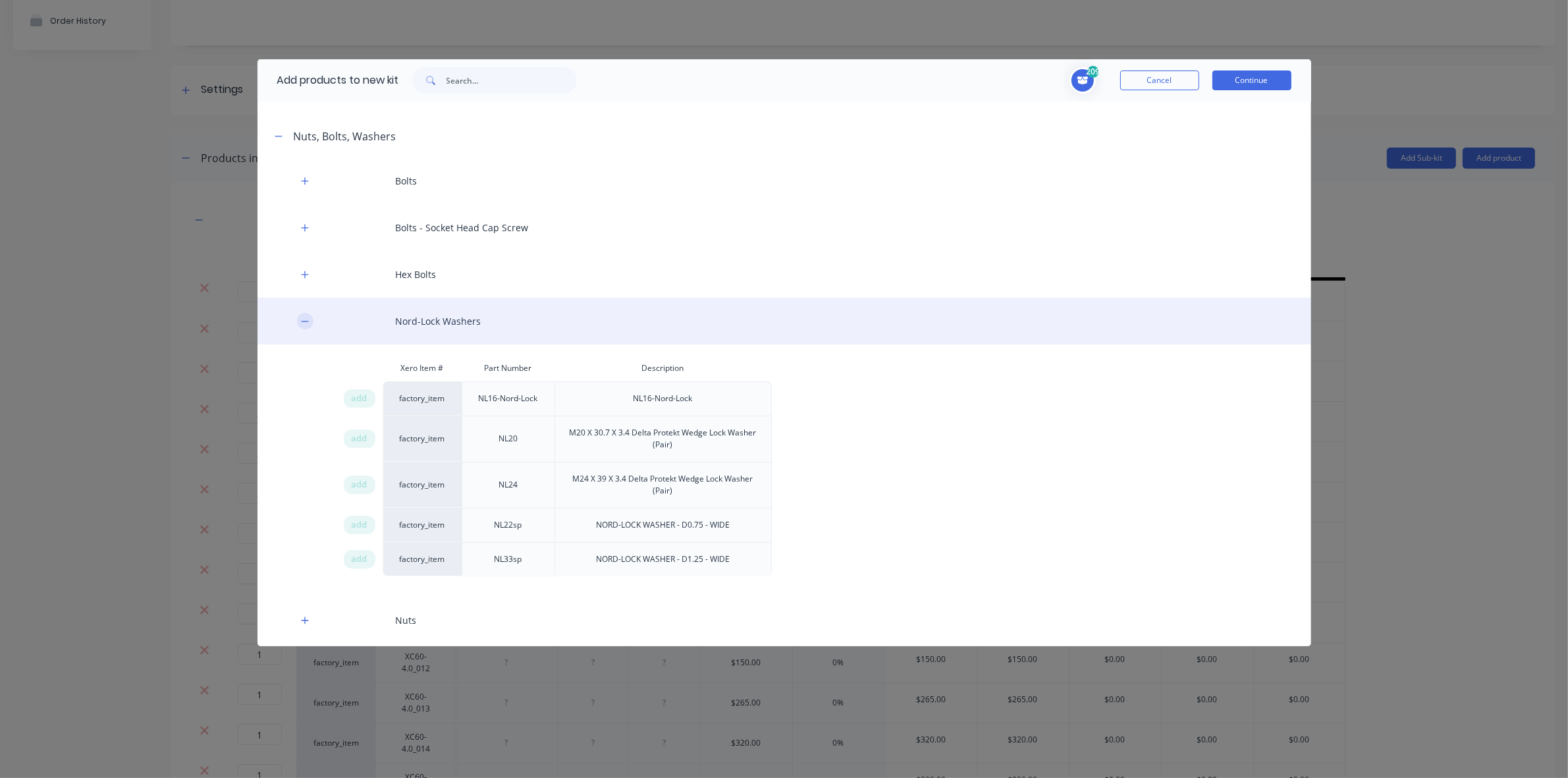
click at [301, 320] on icon "button" at bounding box center [304, 320] width 7 height 1
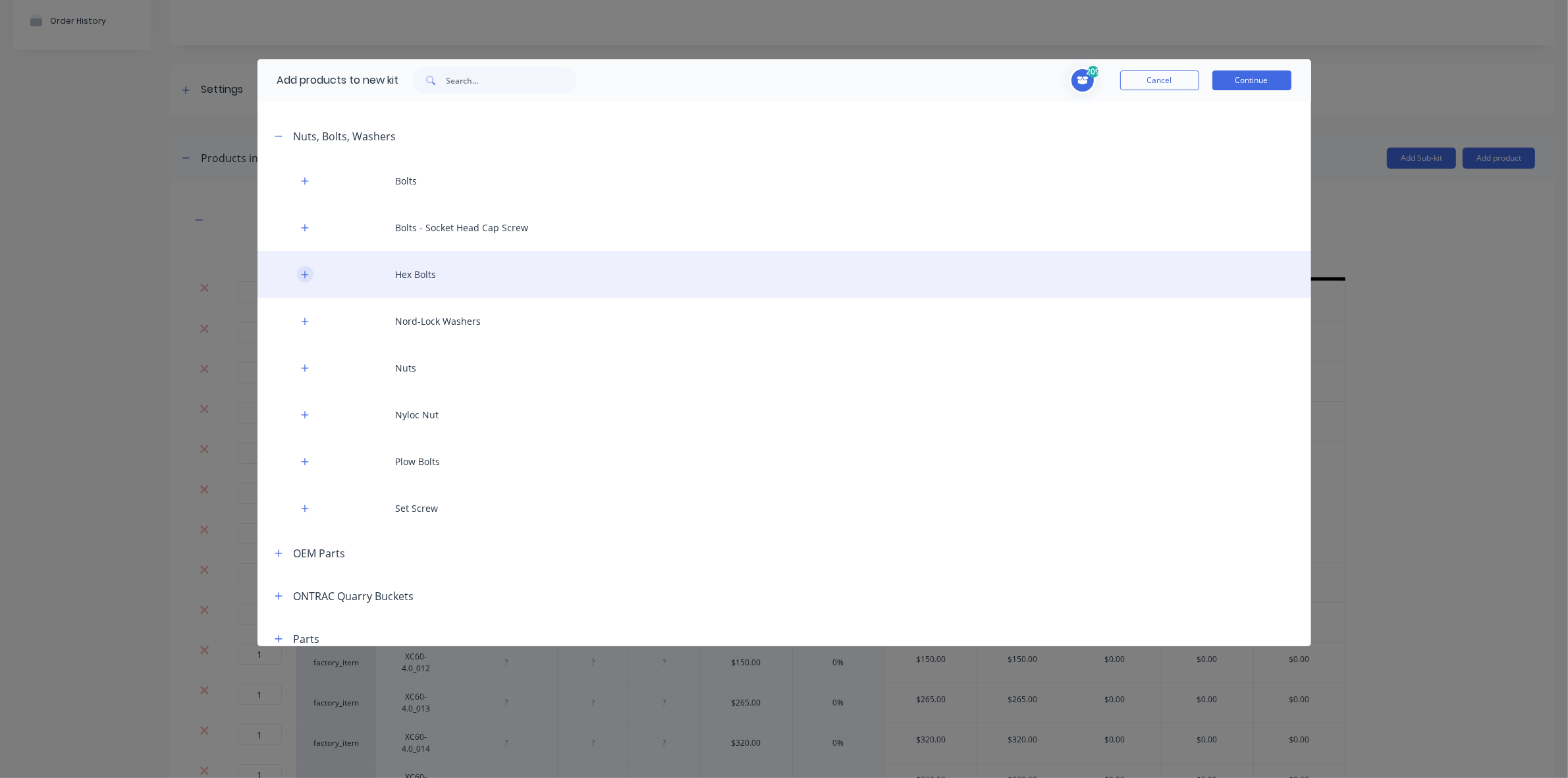
click at [309, 271] on button "button" at bounding box center [305, 274] width 17 height 17
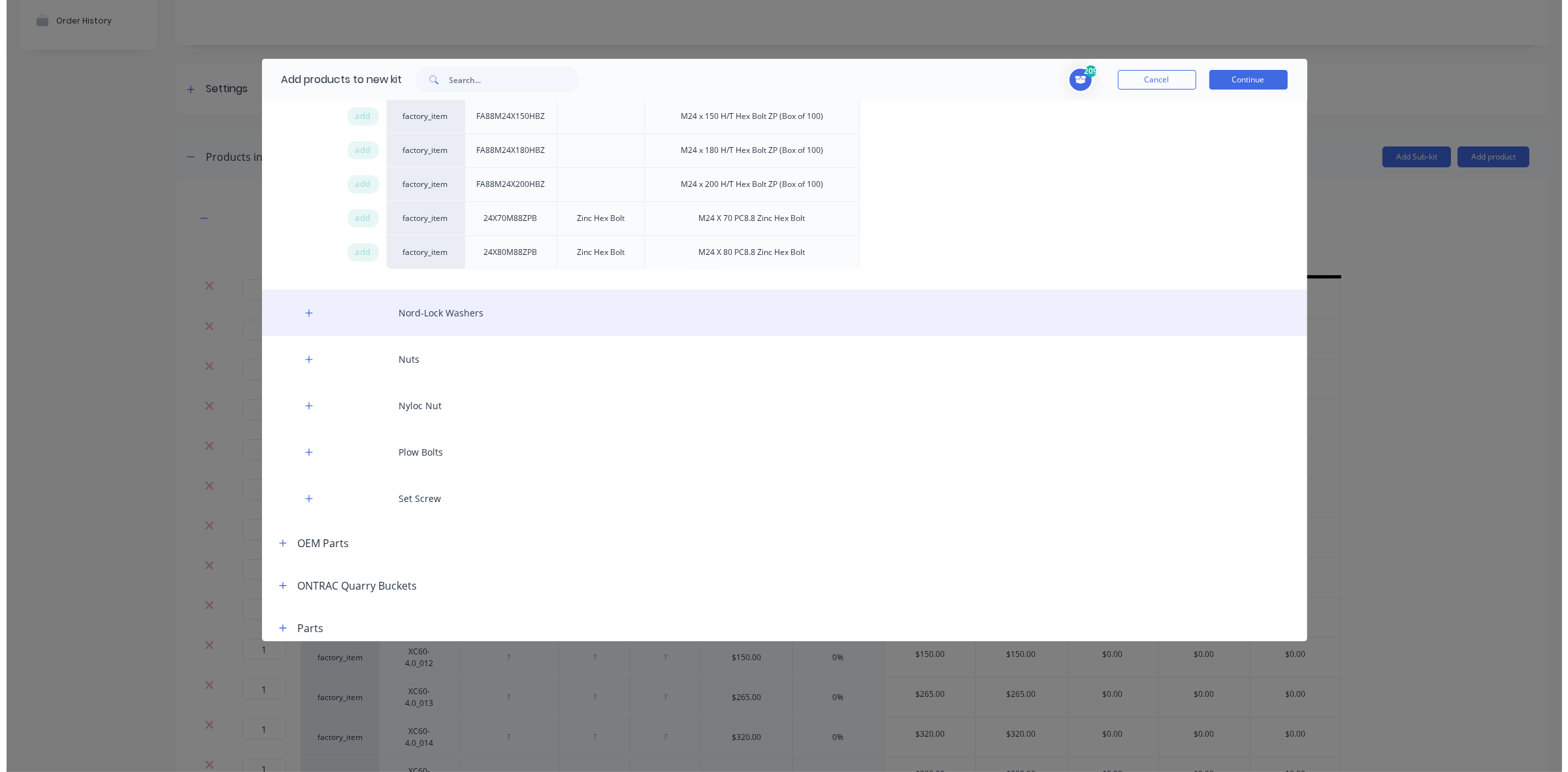
scroll to position [735, 0]
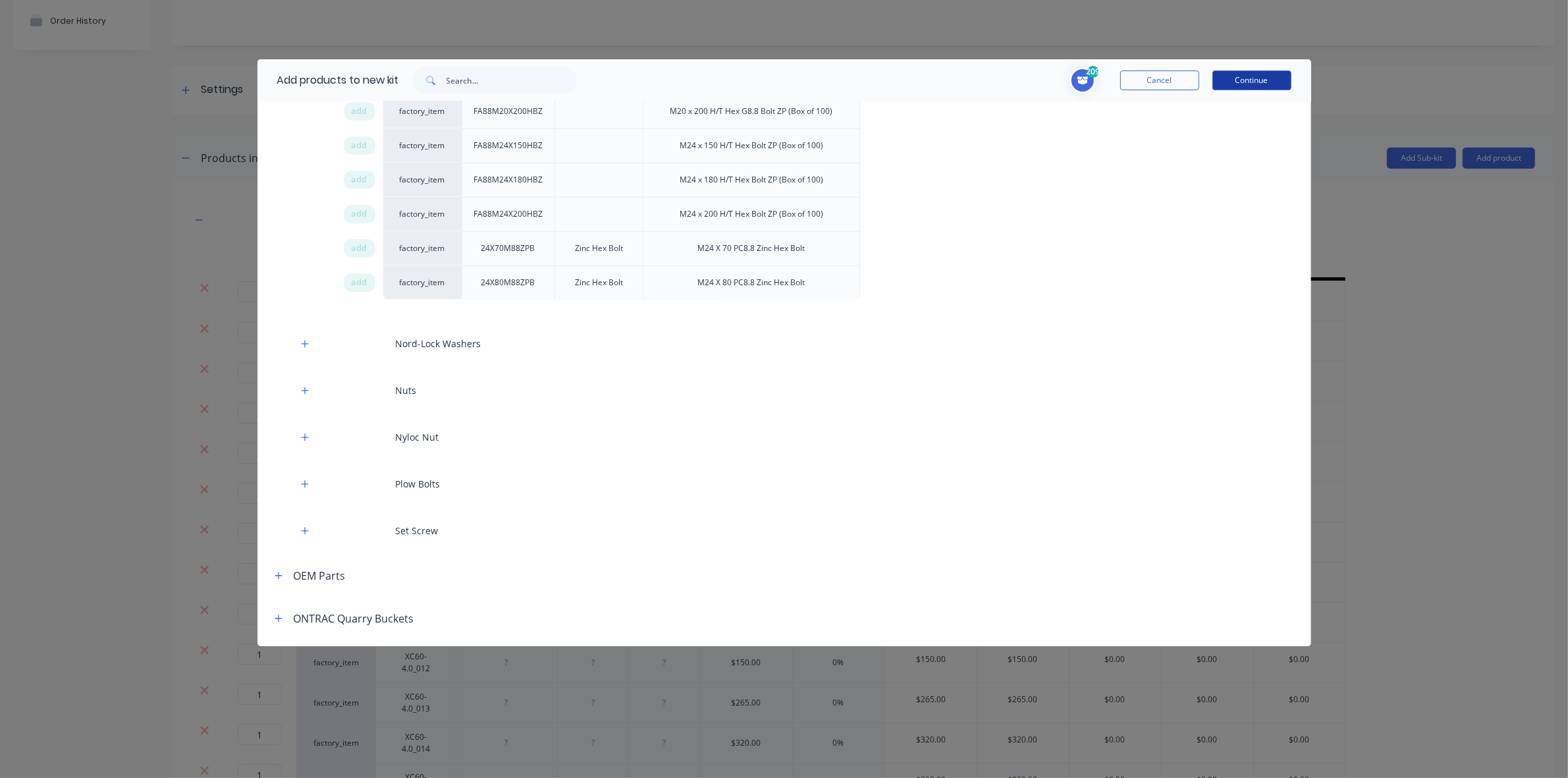
click at [1259, 76] on button "Continue" at bounding box center [1252, 80] width 79 height 20
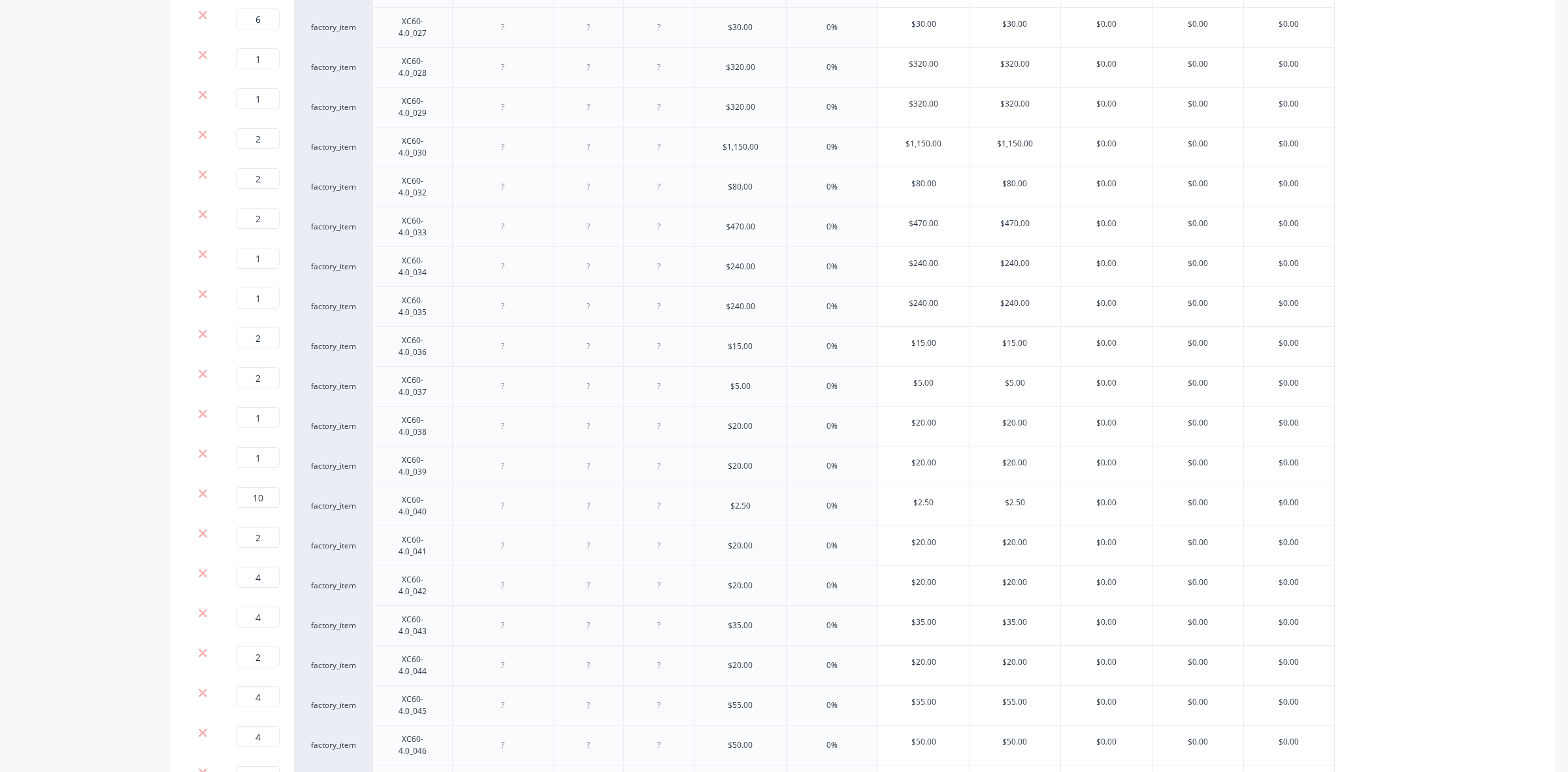
scroll to position [4175, 0]
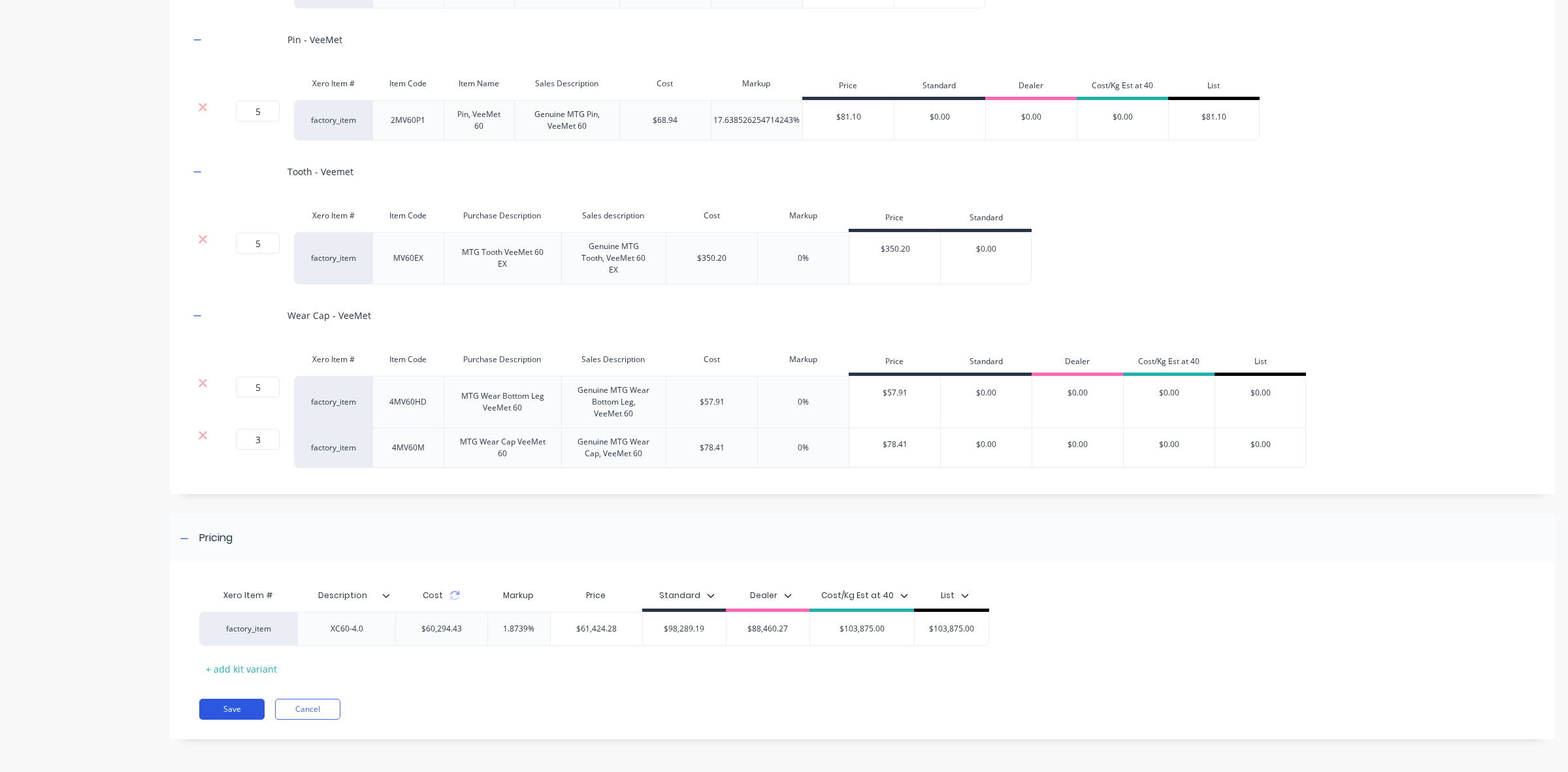
click at [237, 707] on button "Save" at bounding box center [231, 709] width 65 height 21
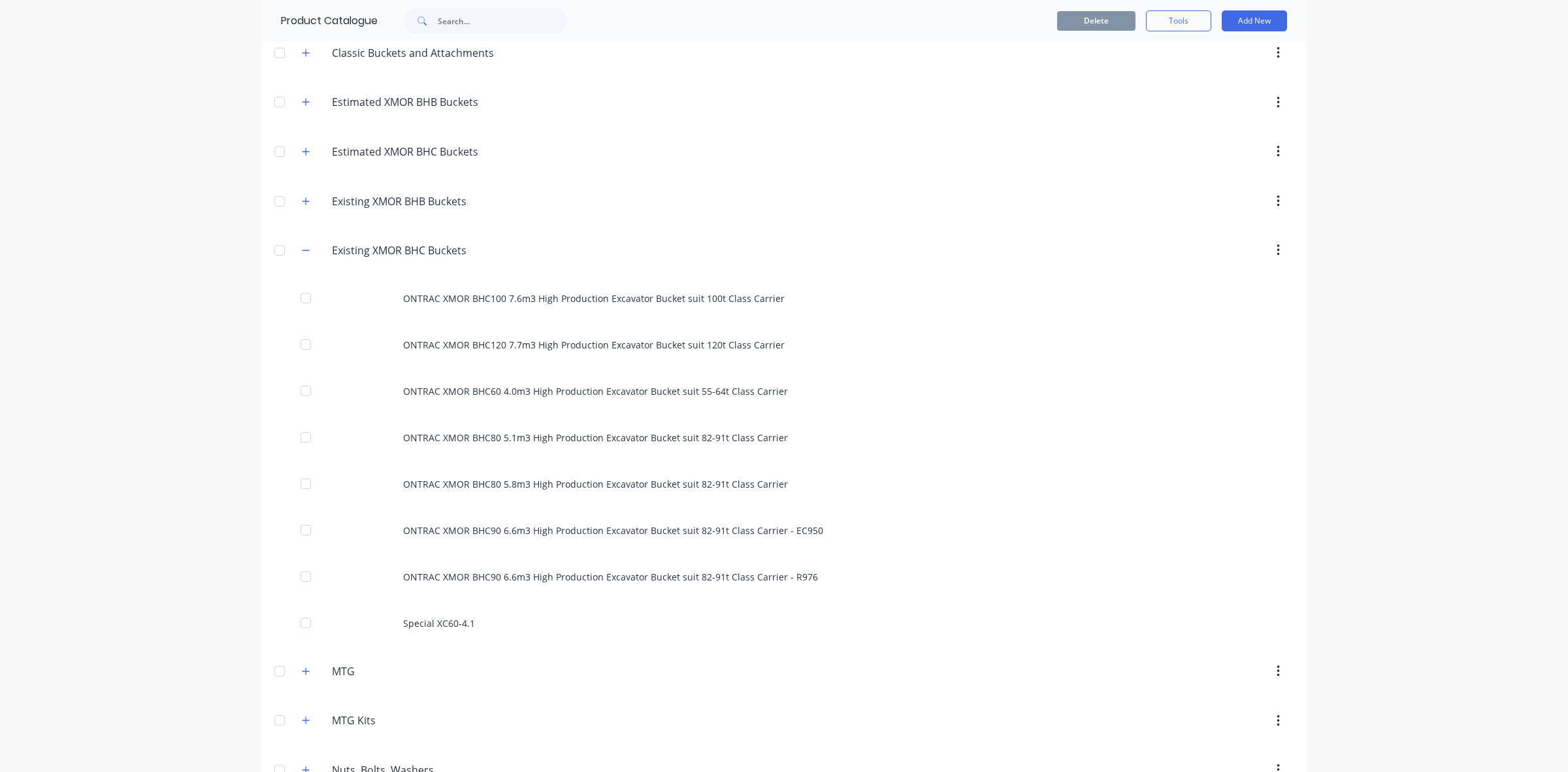
scroll to position [245, 0]
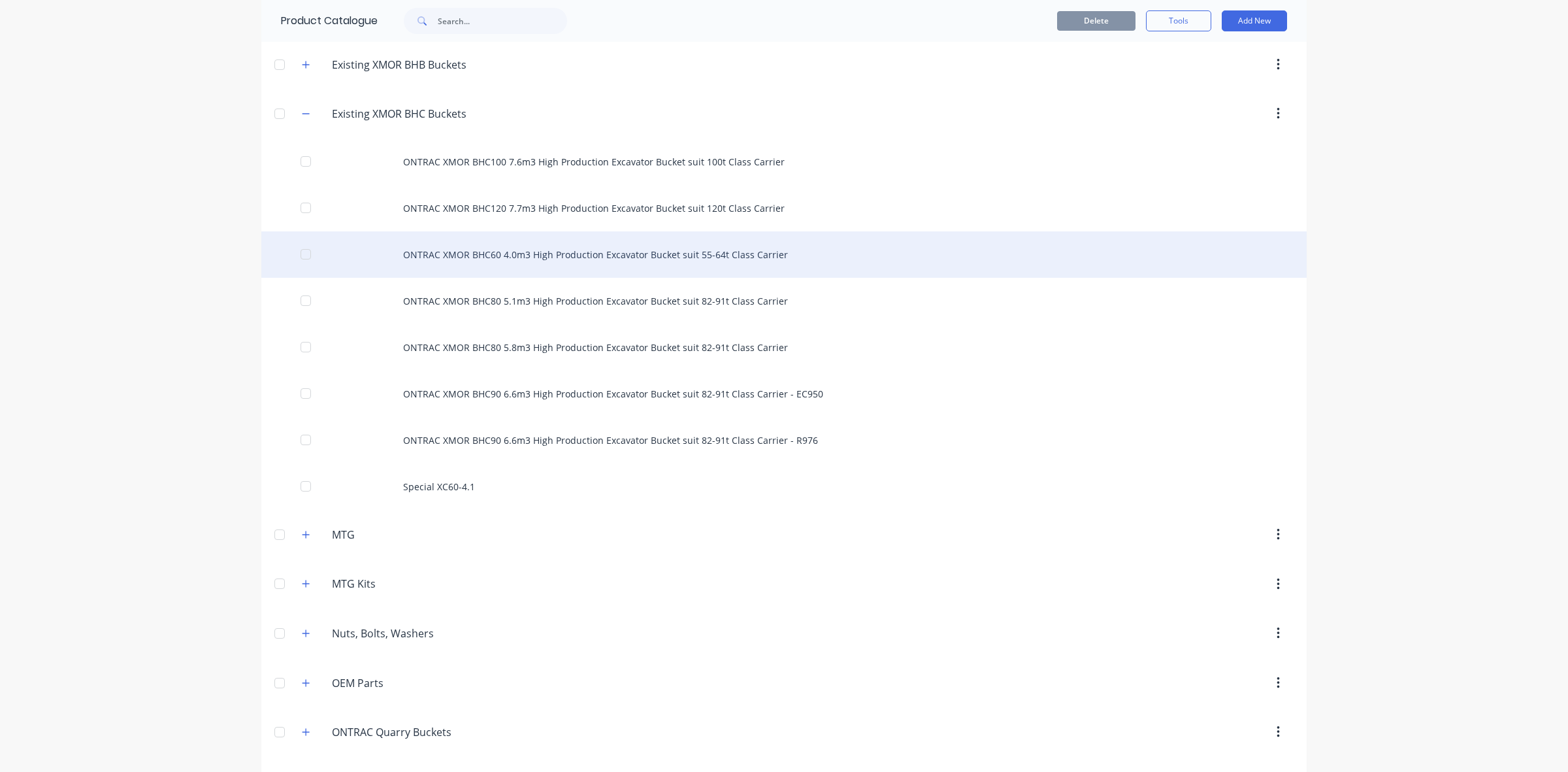
click at [592, 257] on div "ONTRAC XMOR BHC60 4.0m3 High Production Excavator Bucket suit 55-64t Class Carr…" at bounding box center [784, 254] width 1046 height 46
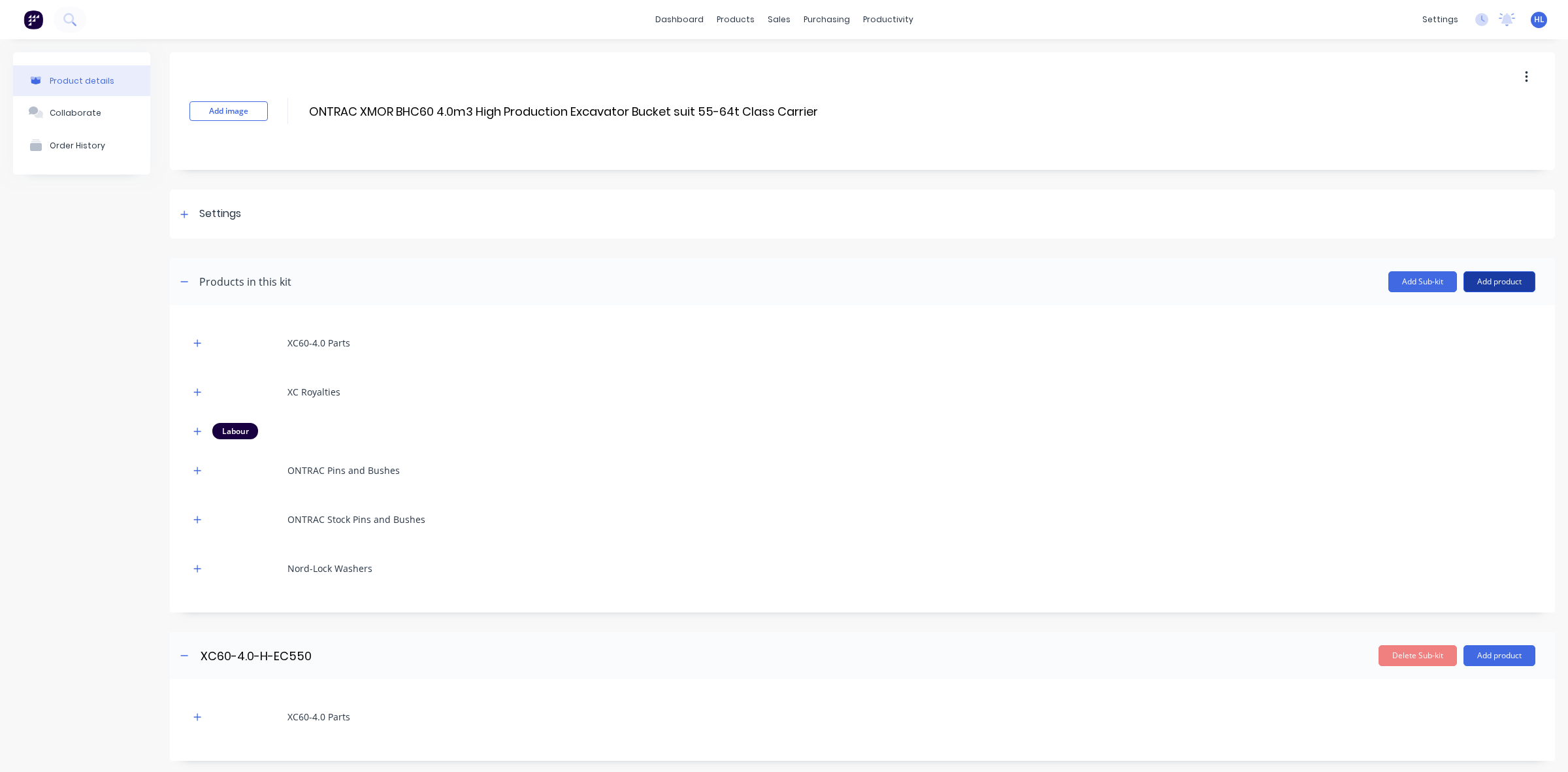
click at [1503, 287] on button "Add product" at bounding box center [1499, 282] width 72 height 21
click at [1475, 317] on div "Product catalogue" at bounding box center [1474, 316] width 101 height 19
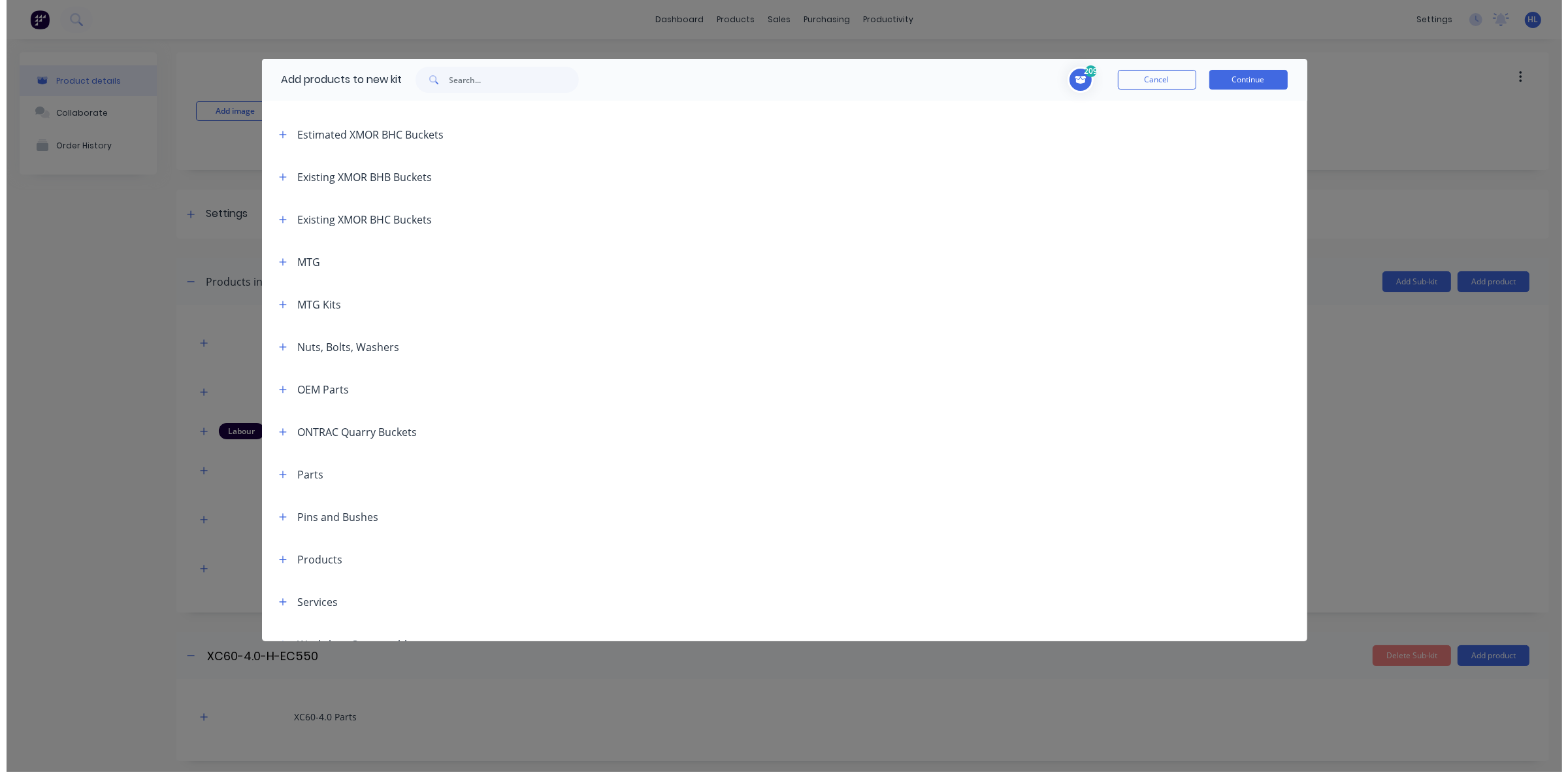
scroll to position [327, 0]
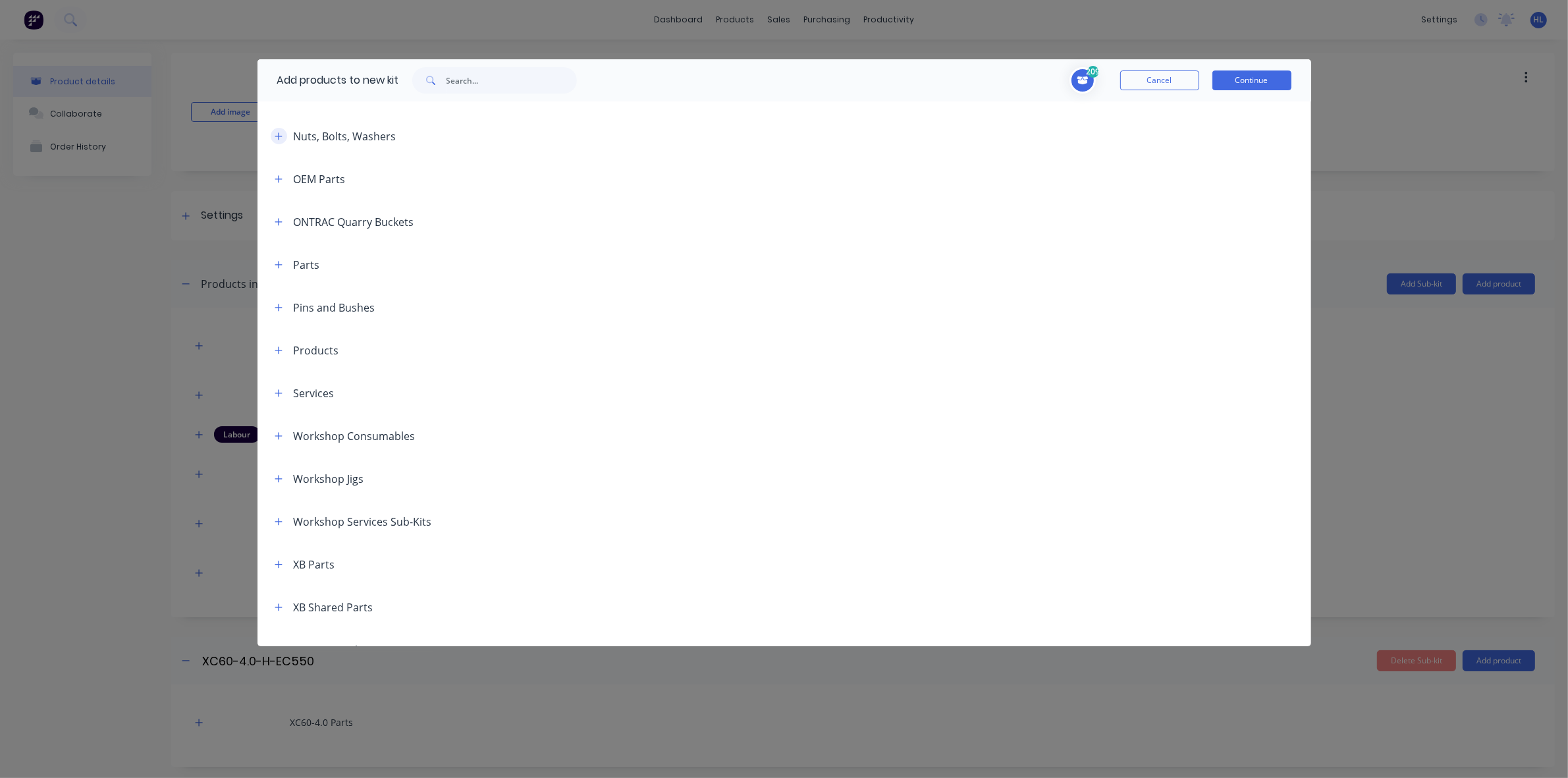
click at [277, 128] on button "button" at bounding box center [278, 136] width 17 height 17
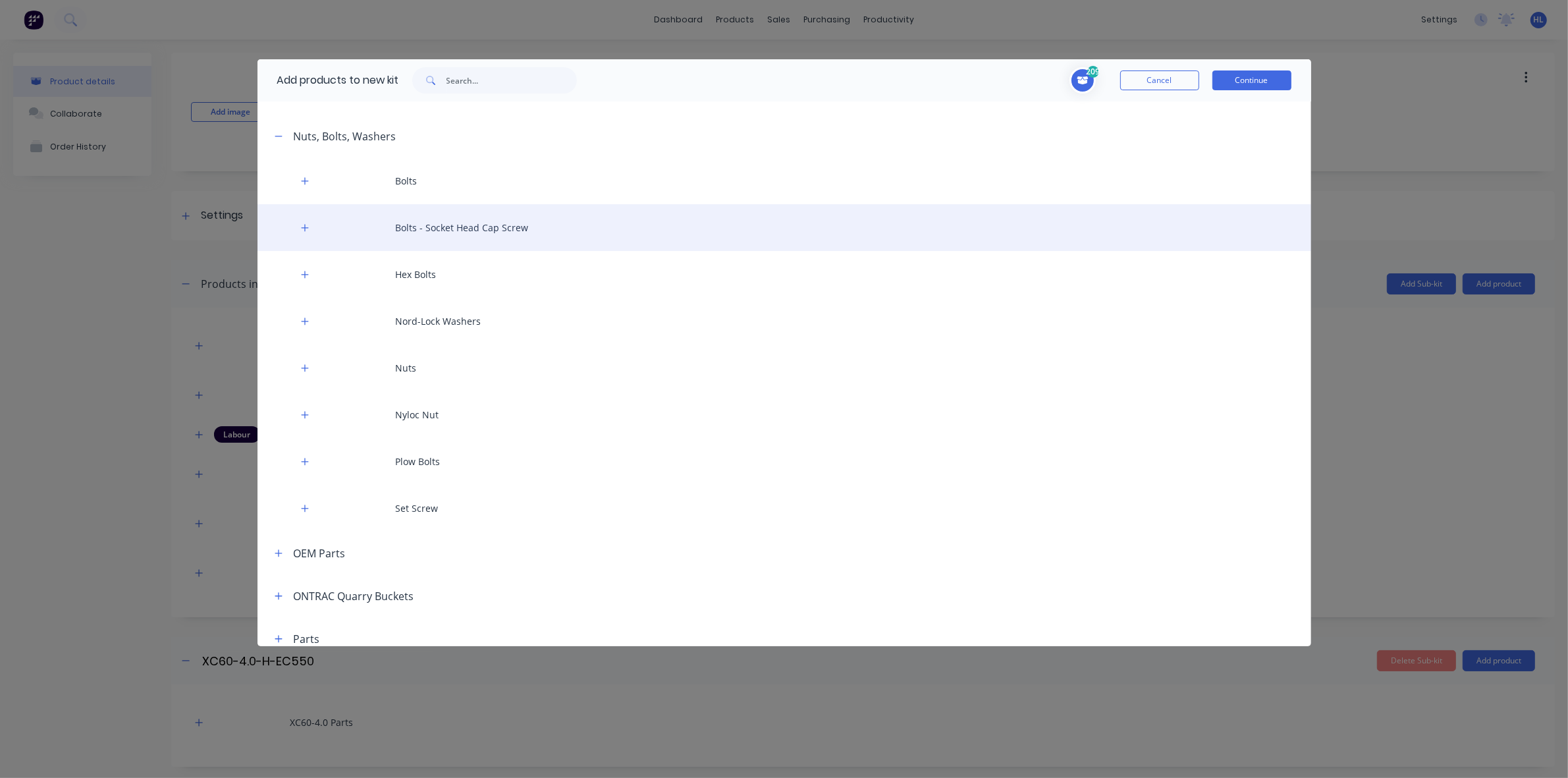
click at [296, 222] on div "Bolts - Socket Head Cap Screw" at bounding box center [784, 227] width 1054 height 47
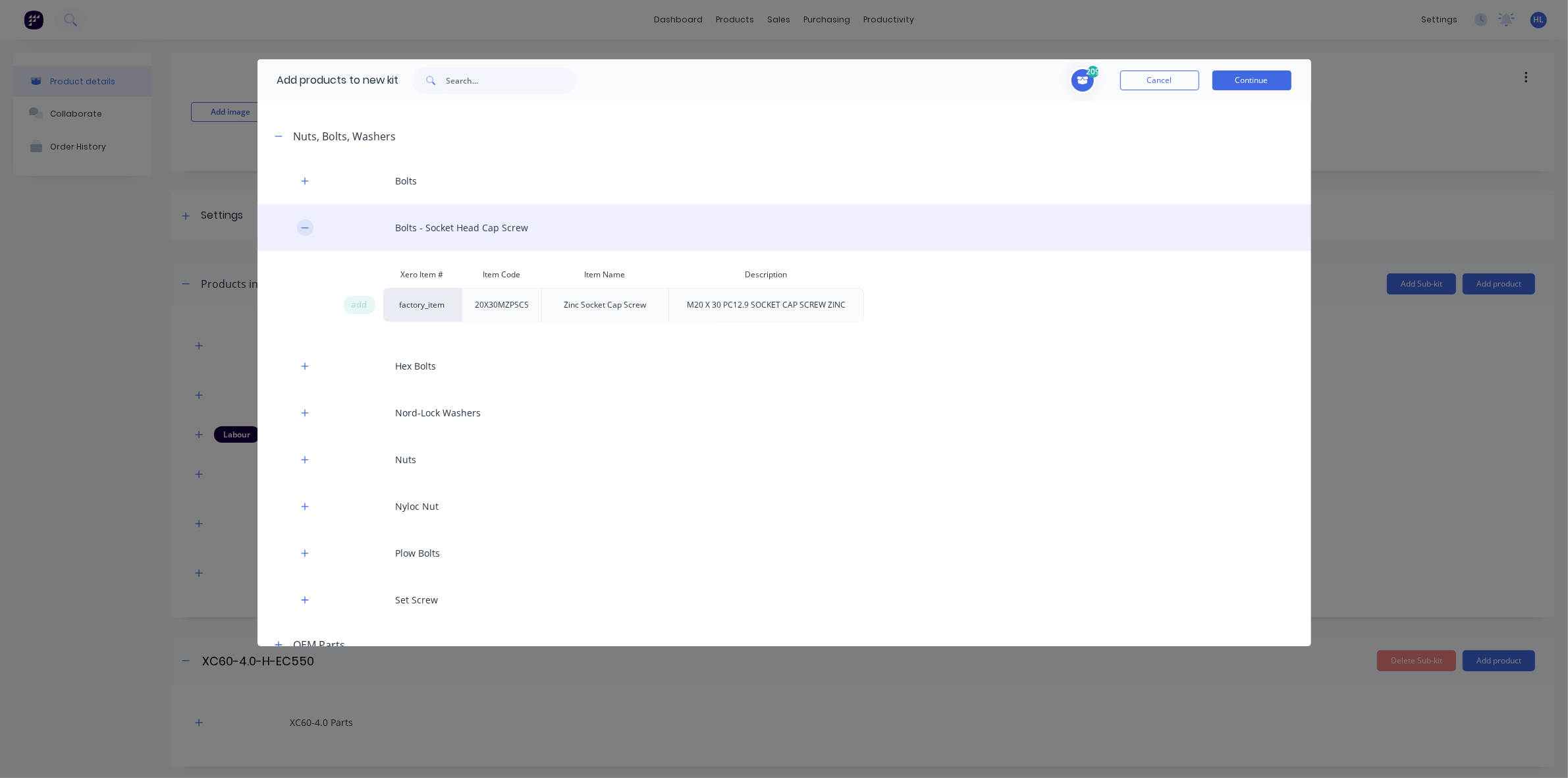
click at [306, 228] on icon "button" at bounding box center [305, 228] width 8 height 10
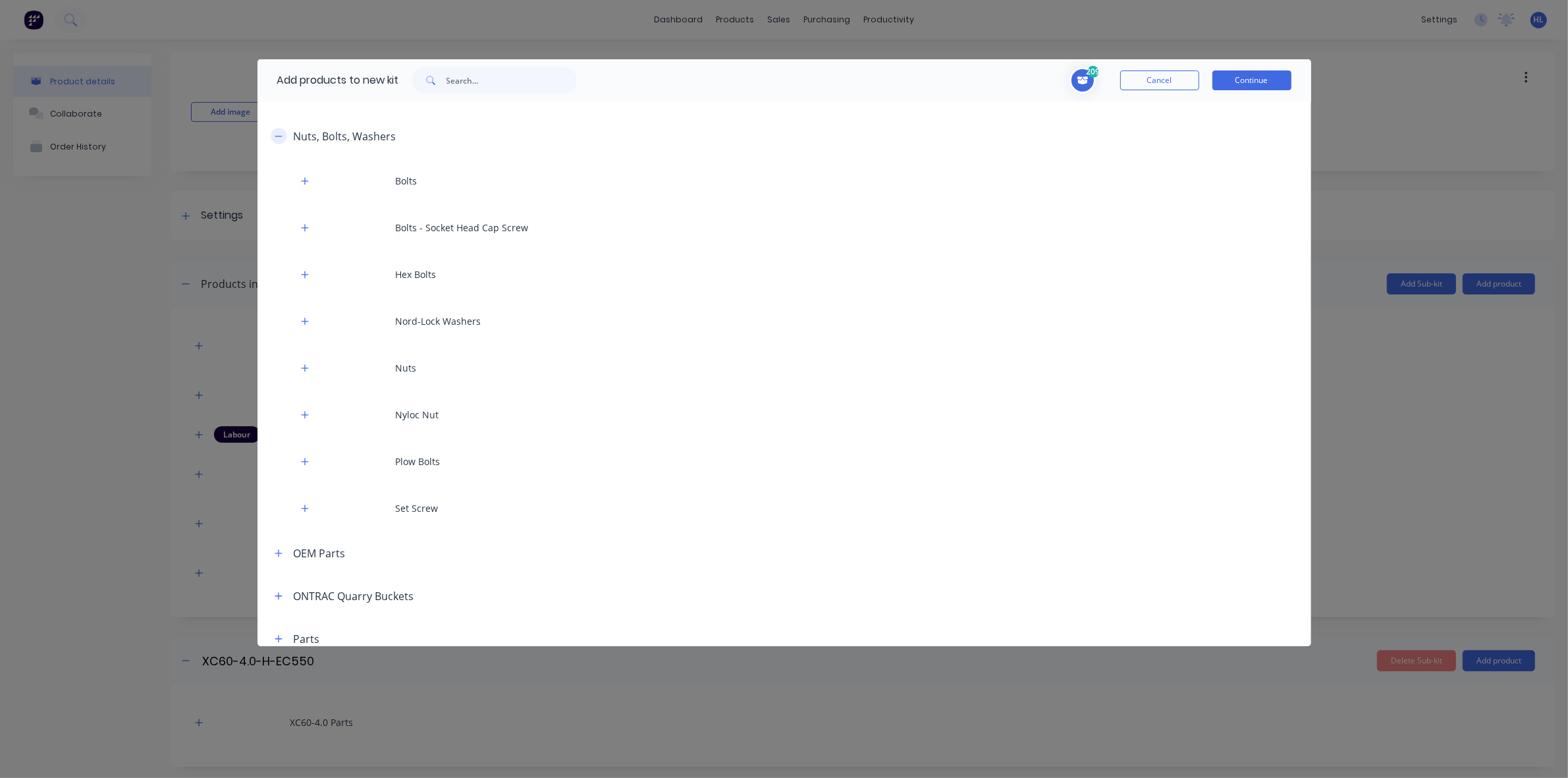
click at [280, 138] on icon "button" at bounding box center [278, 136] width 8 height 10
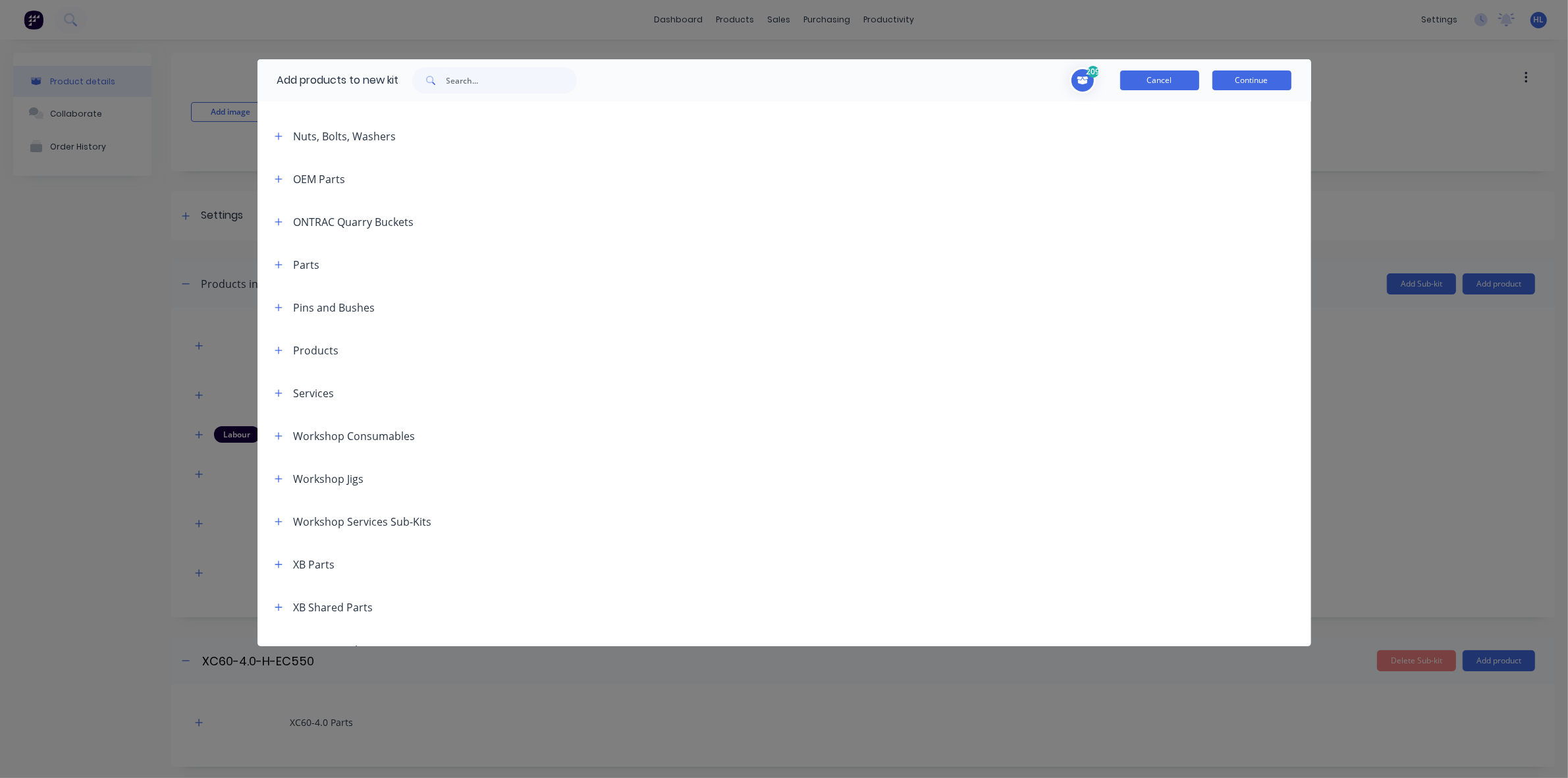
click at [1172, 77] on button "Cancel" at bounding box center [1160, 80] width 79 height 20
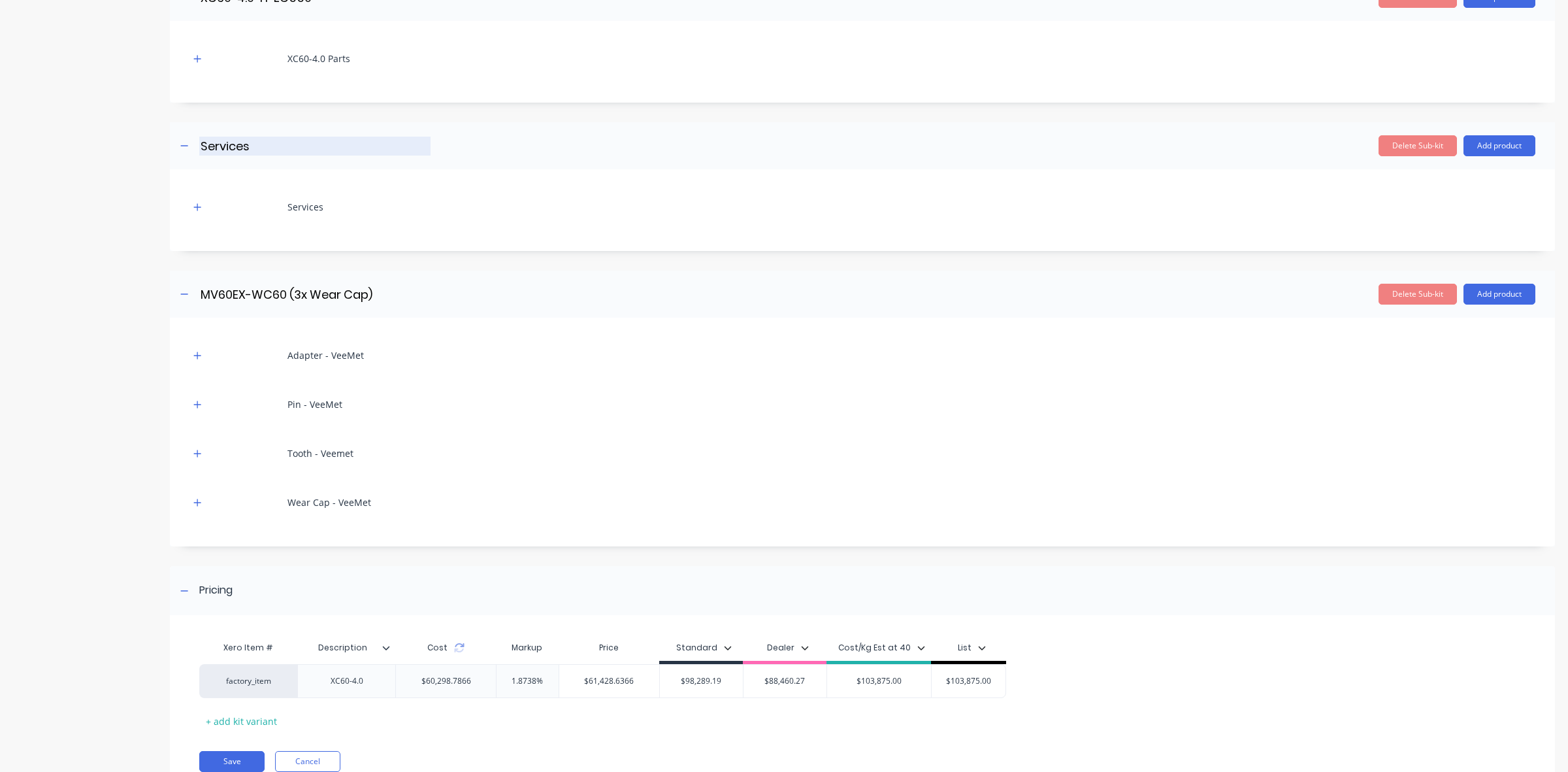
scroll to position [630, 0]
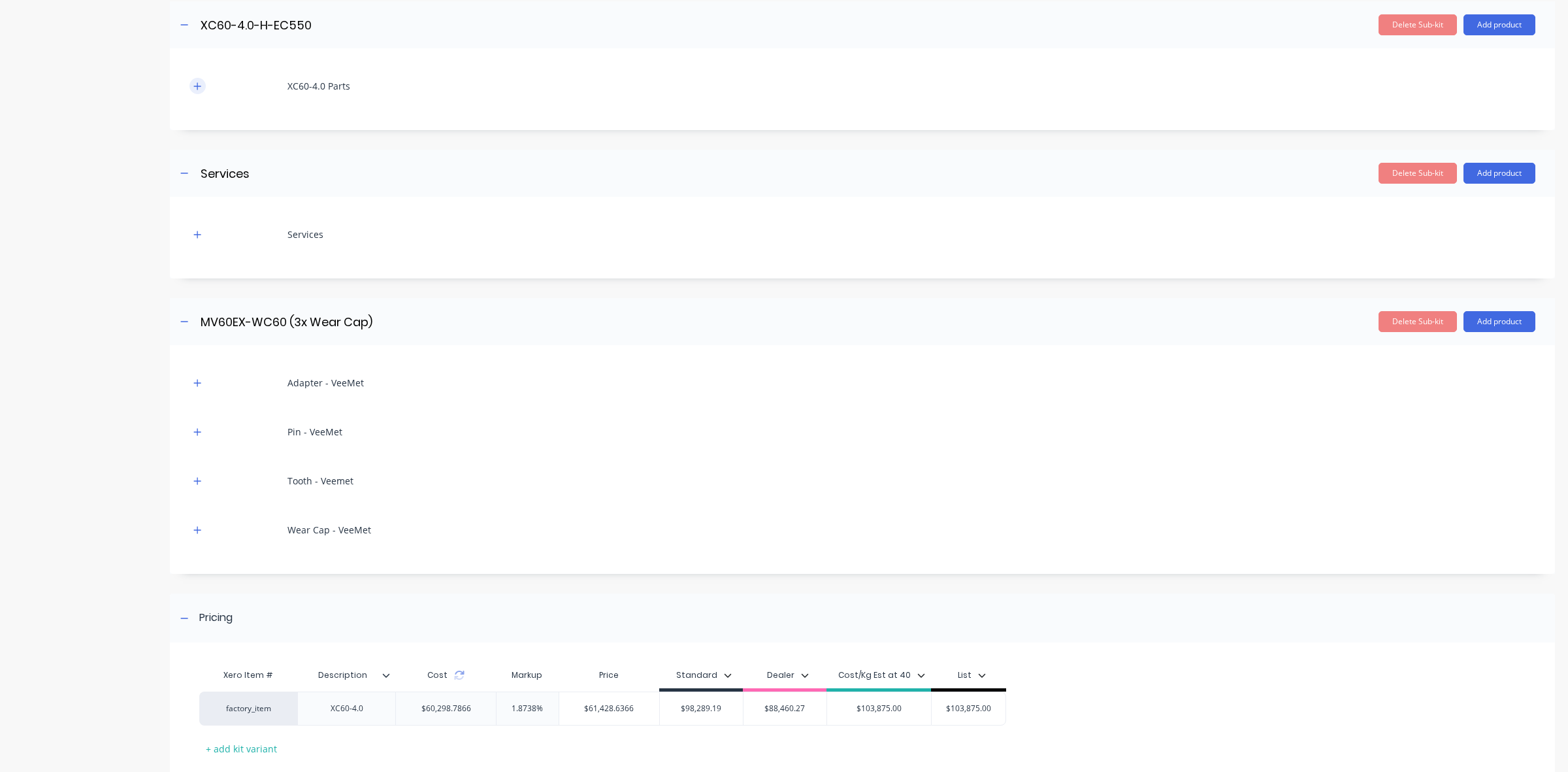
click at [198, 89] on icon "button" at bounding box center [197, 87] width 8 height 9
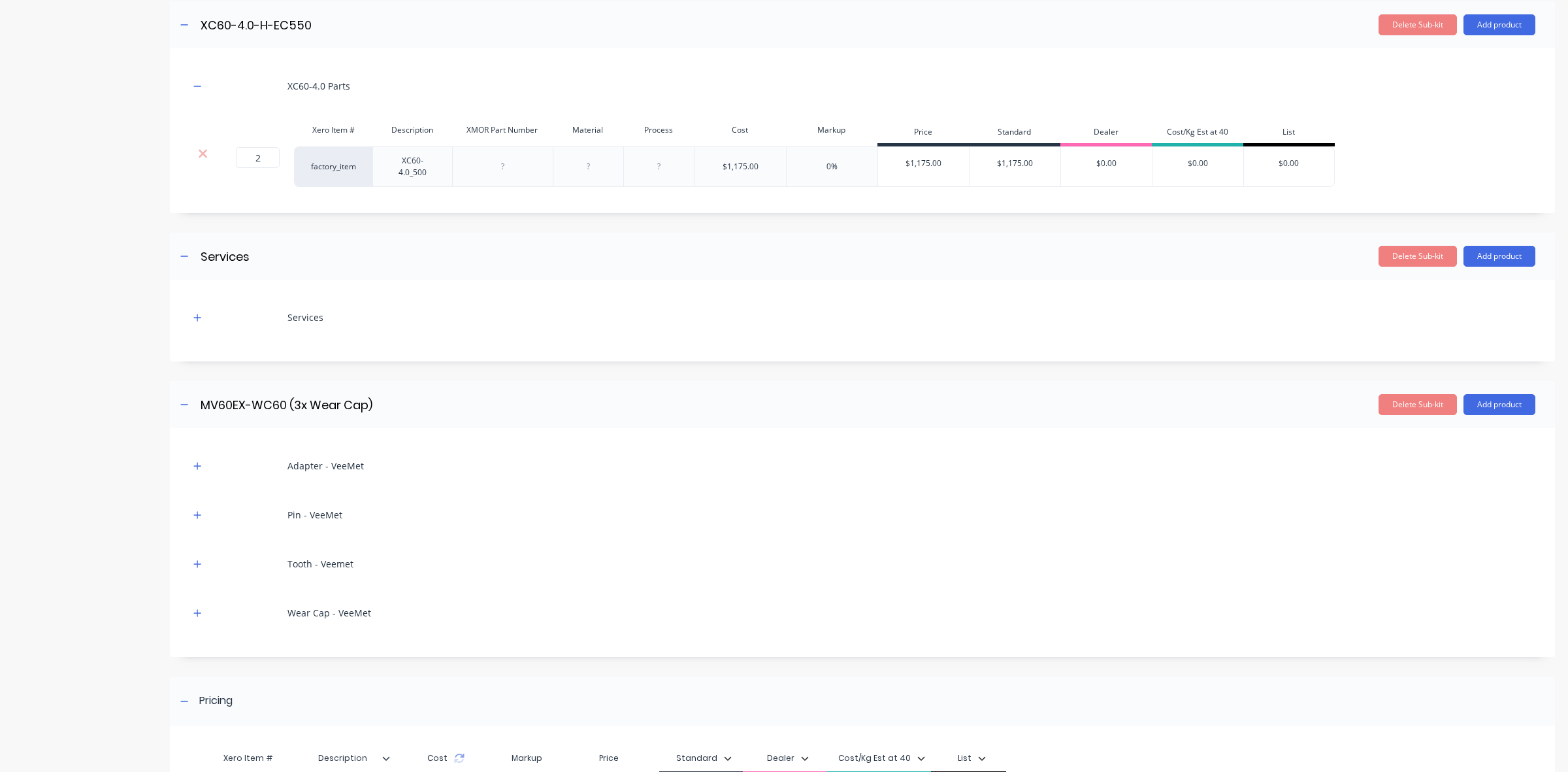
scroll to position [304, 0]
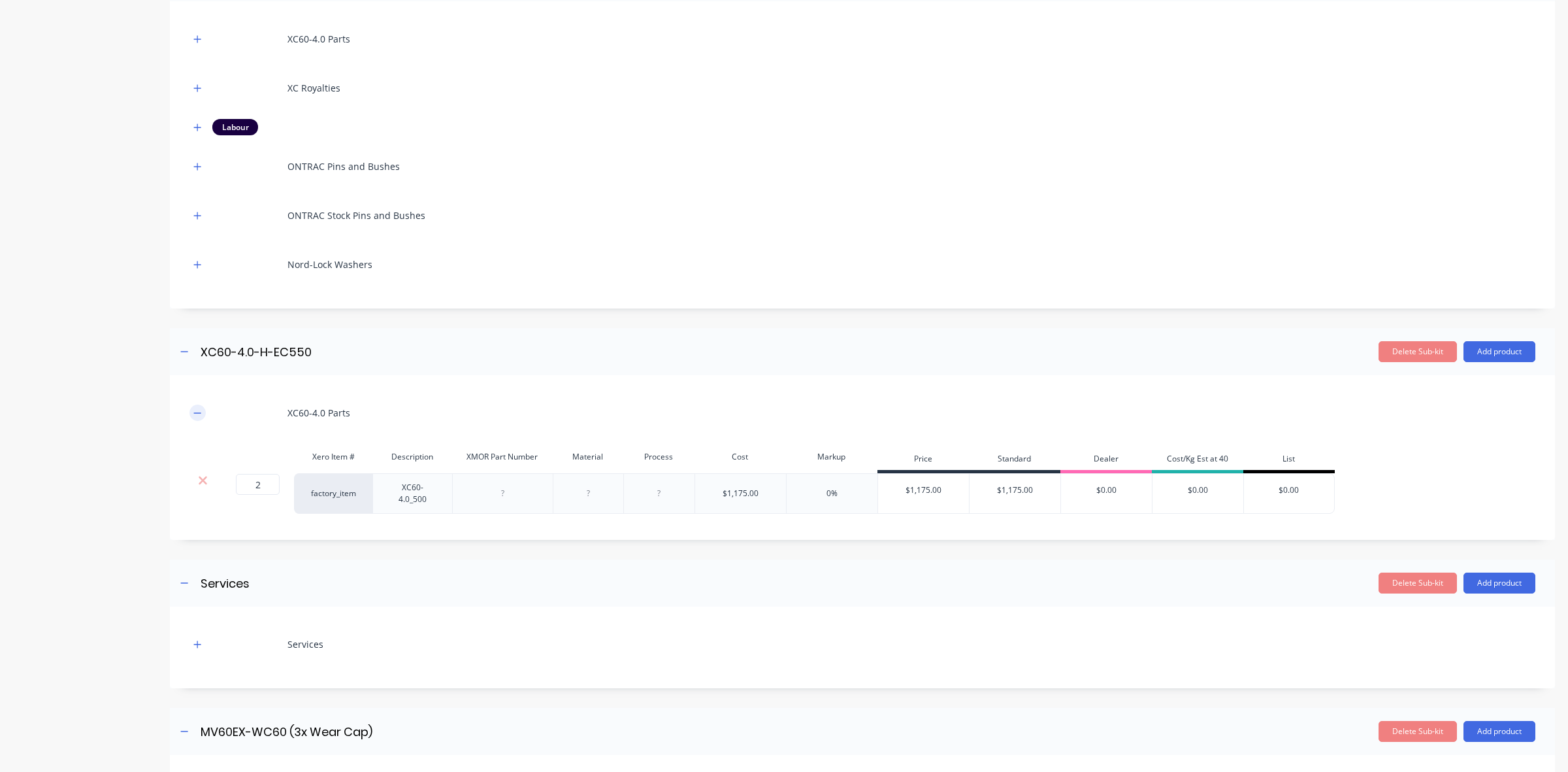
click at [197, 412] on icon "button" at bounding box center [197, 413] width 8 height 9
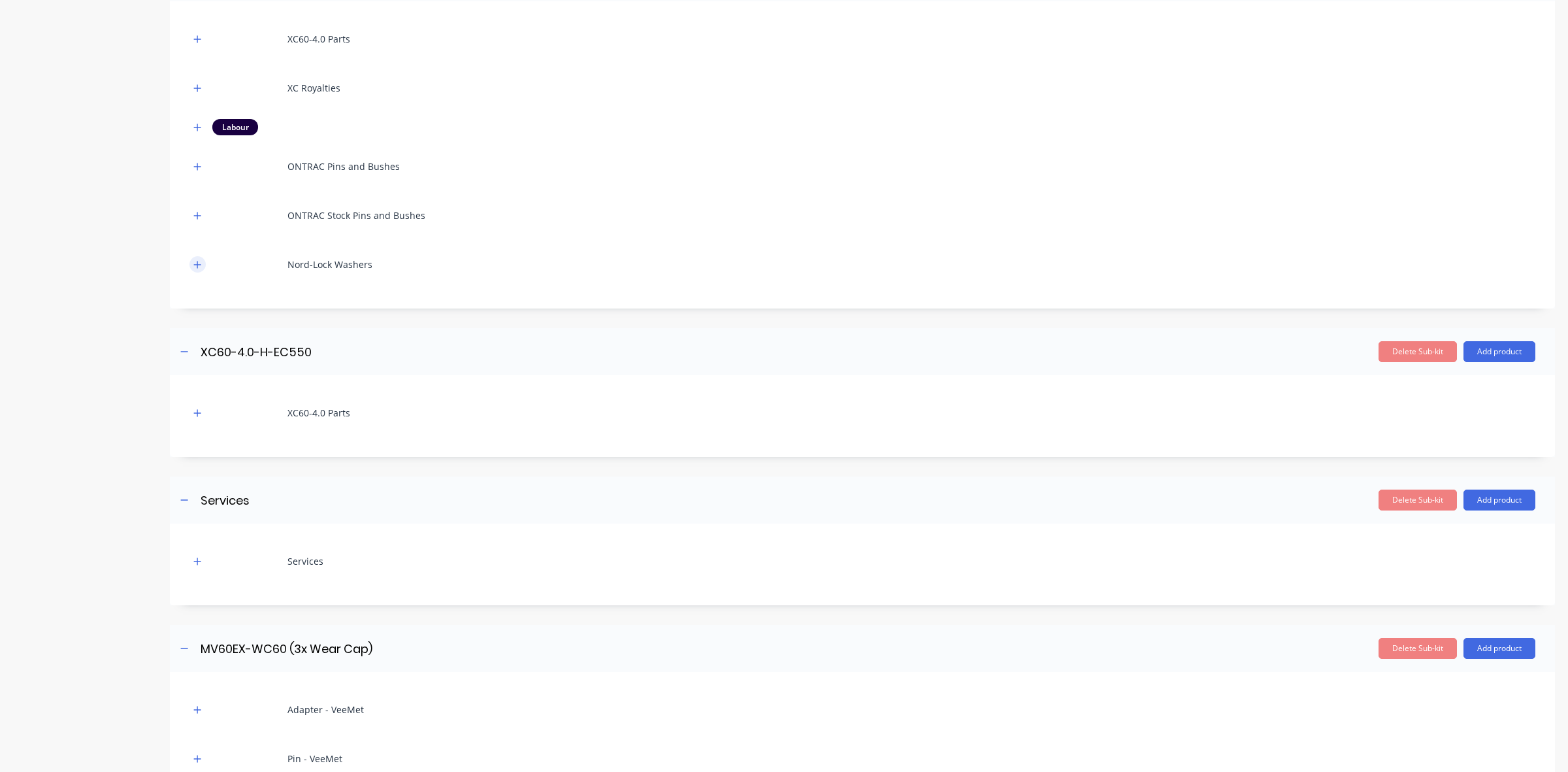
click at [197, 267] on icon "button" at bounding box center [197, 265] width 8 height 9
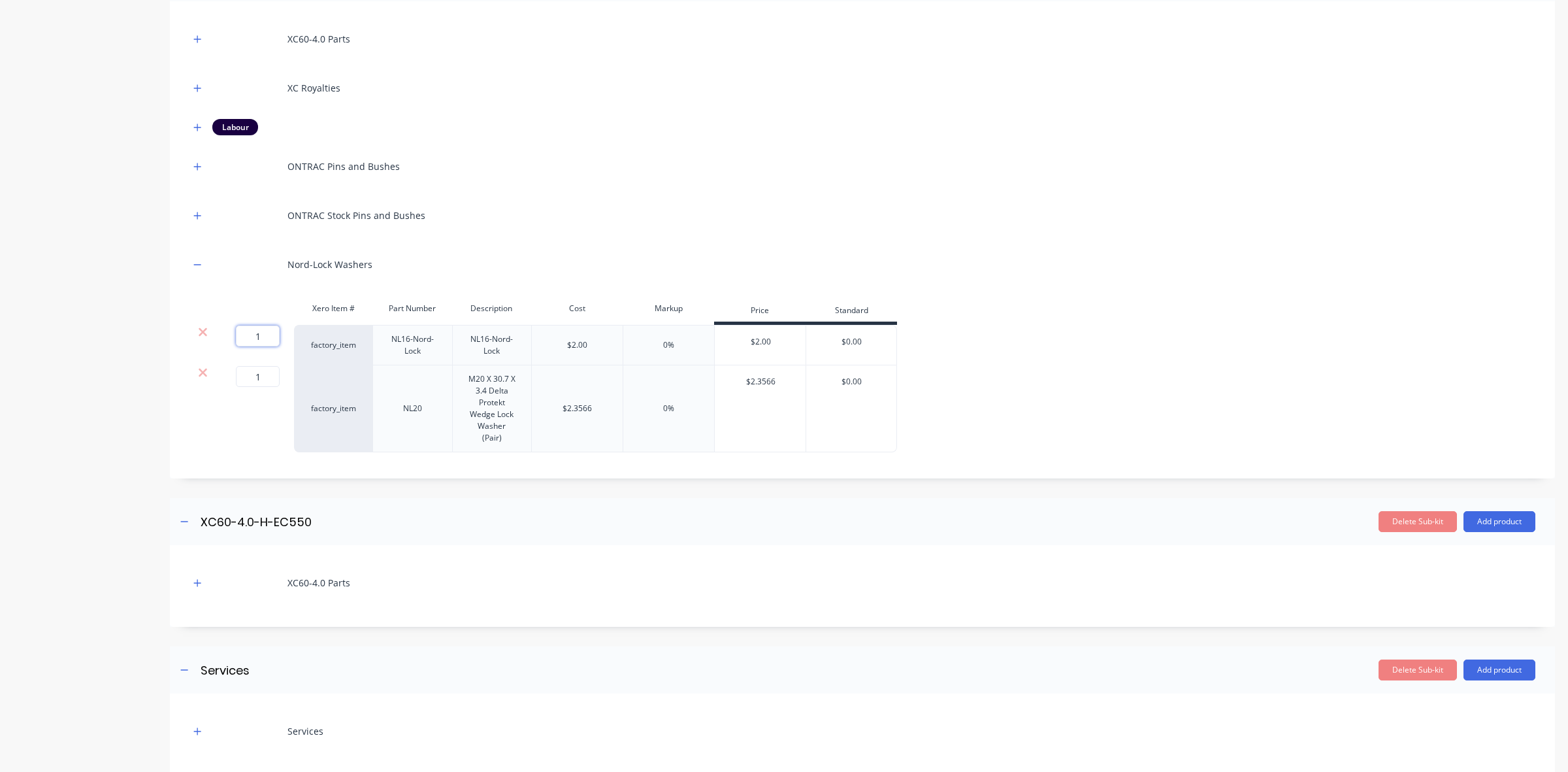
drag, startPoint x: 271, startPoint y: 335, endPoint x: 236, endPoint y: 341, distance: 35.5
click at [236, 341] on input "1" at bounding box center [258, 336] width 44 height 21
type input "32"
drag, startPoint x: 275, startPoint y: 379, endPoint x: 236, endPoint y: 390, distance: 40.5
type input "92"
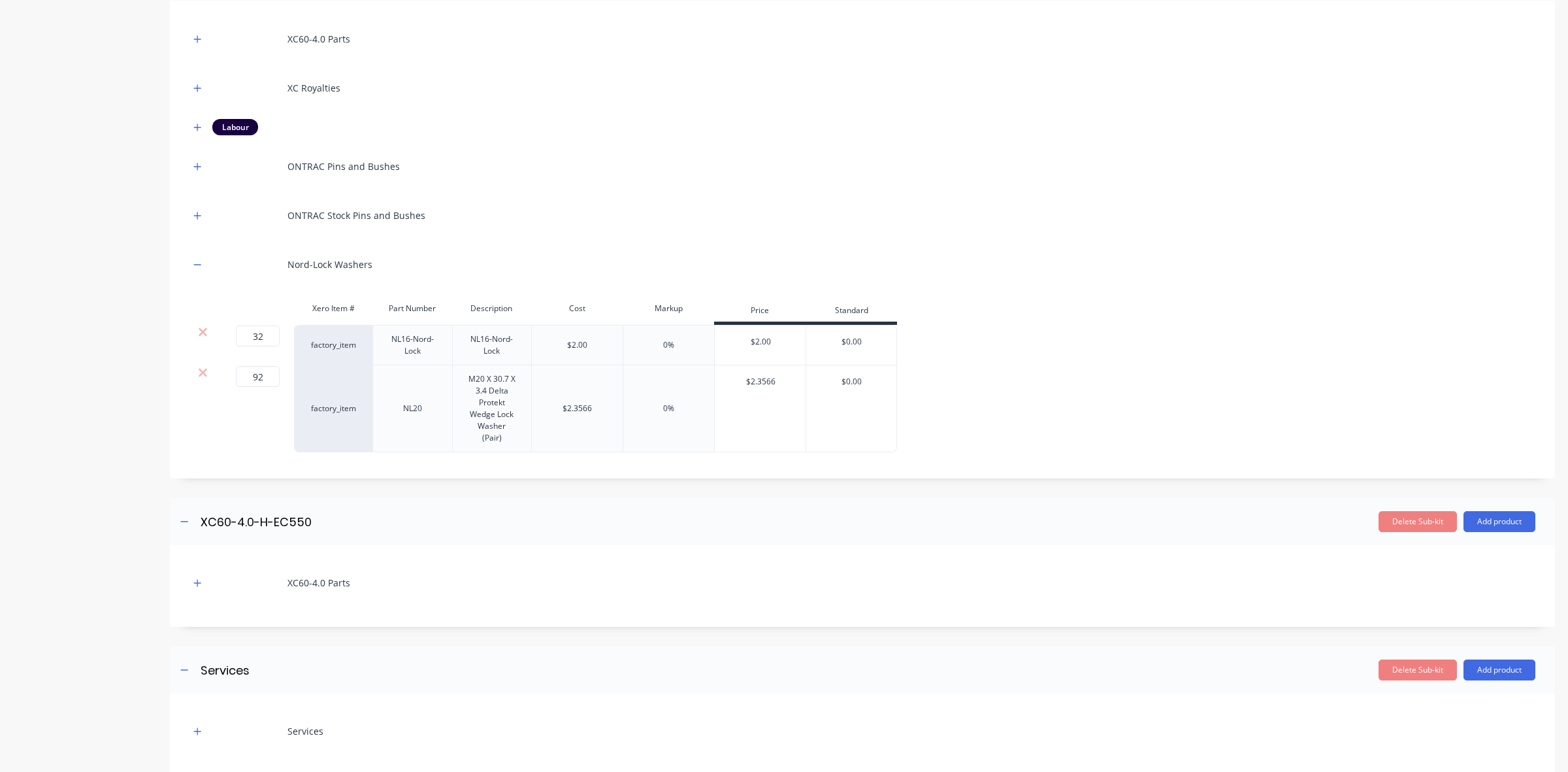
click at [423, 426] on div "NL20" at bounding box center [411, 408] width 79 height 87
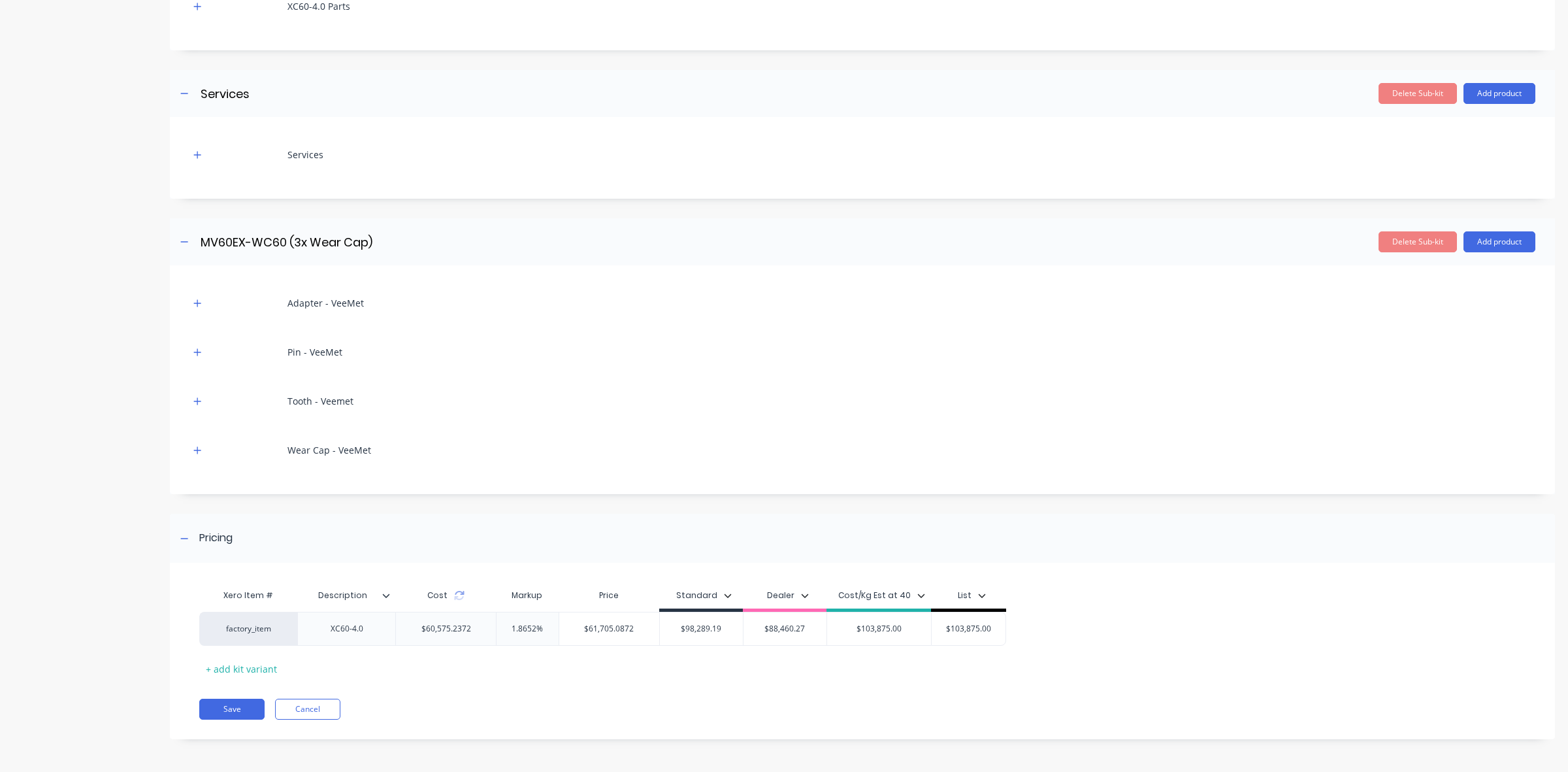
scroll to position [882, 0]
click at [459, 593] on icon at bounding box center [459, 593] width 9 height 4
click at [455, 593] on icon at bounding box center [459, 595] width 10 height 10
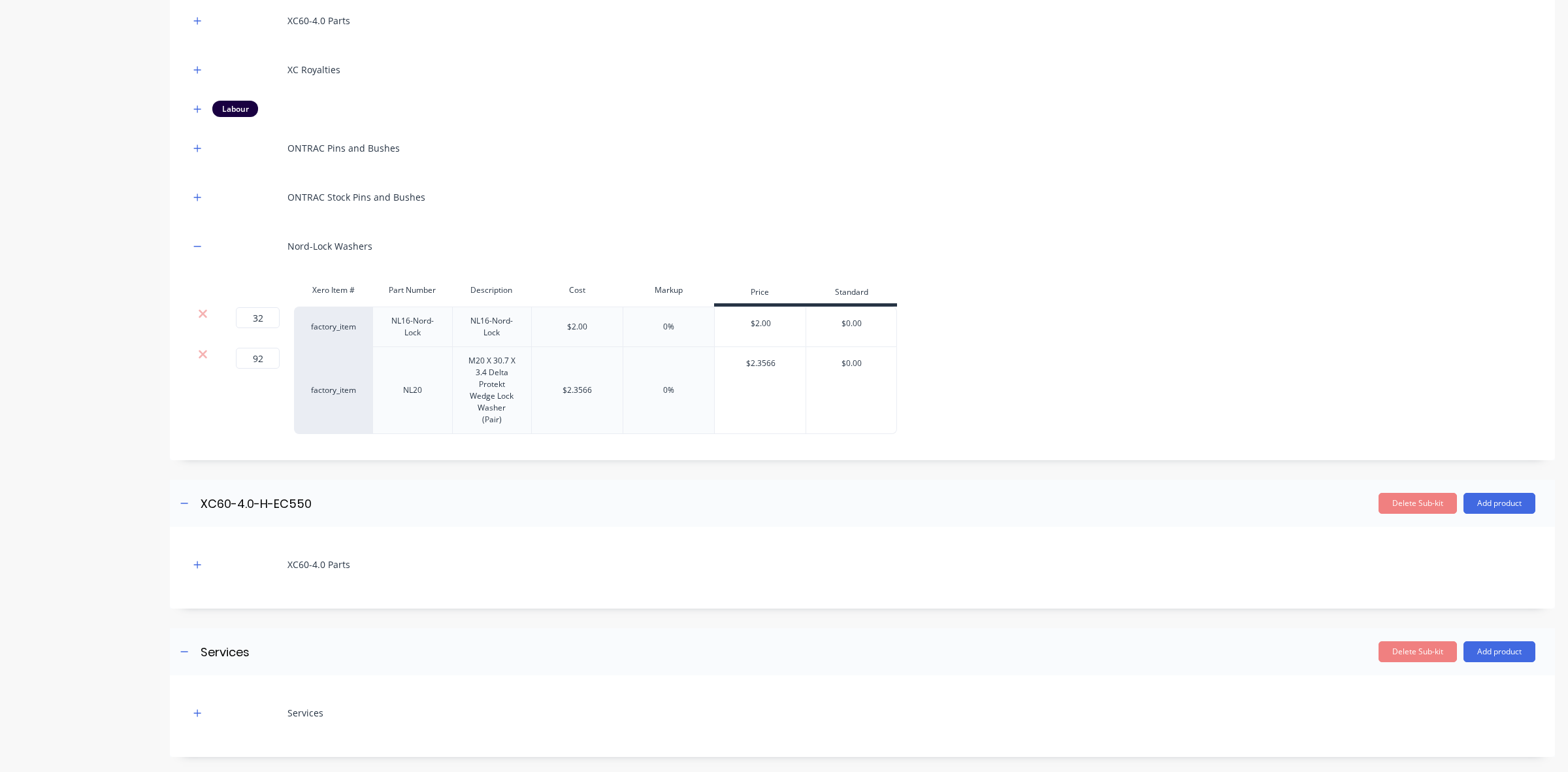
scroll to position [311, 0]
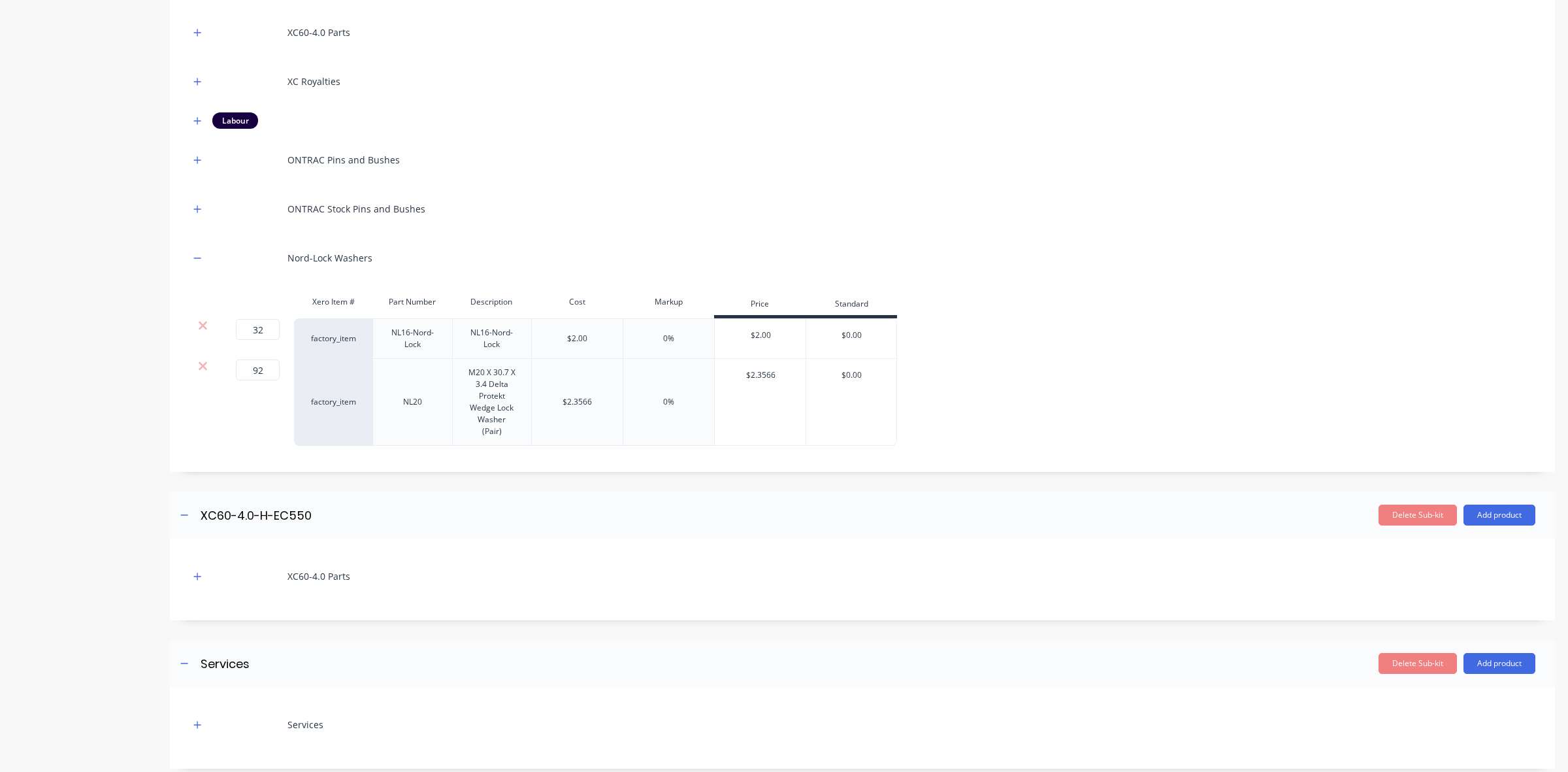
click at [181, 437] on div "XC60-4.0 Parts XC Royalties Labour ONTRAC Pins and Bushes ONTRAC Stock Pins and…" at bounding box center [862, 233] width 1385 height 477
click at [238, 468] on div "XC60-4.0 Parts XC Royalties Labour ONTRAC Pins and Bushes ONTRAC Stock Pins and…" at bounding box center [862, 233] width 1385 height 477
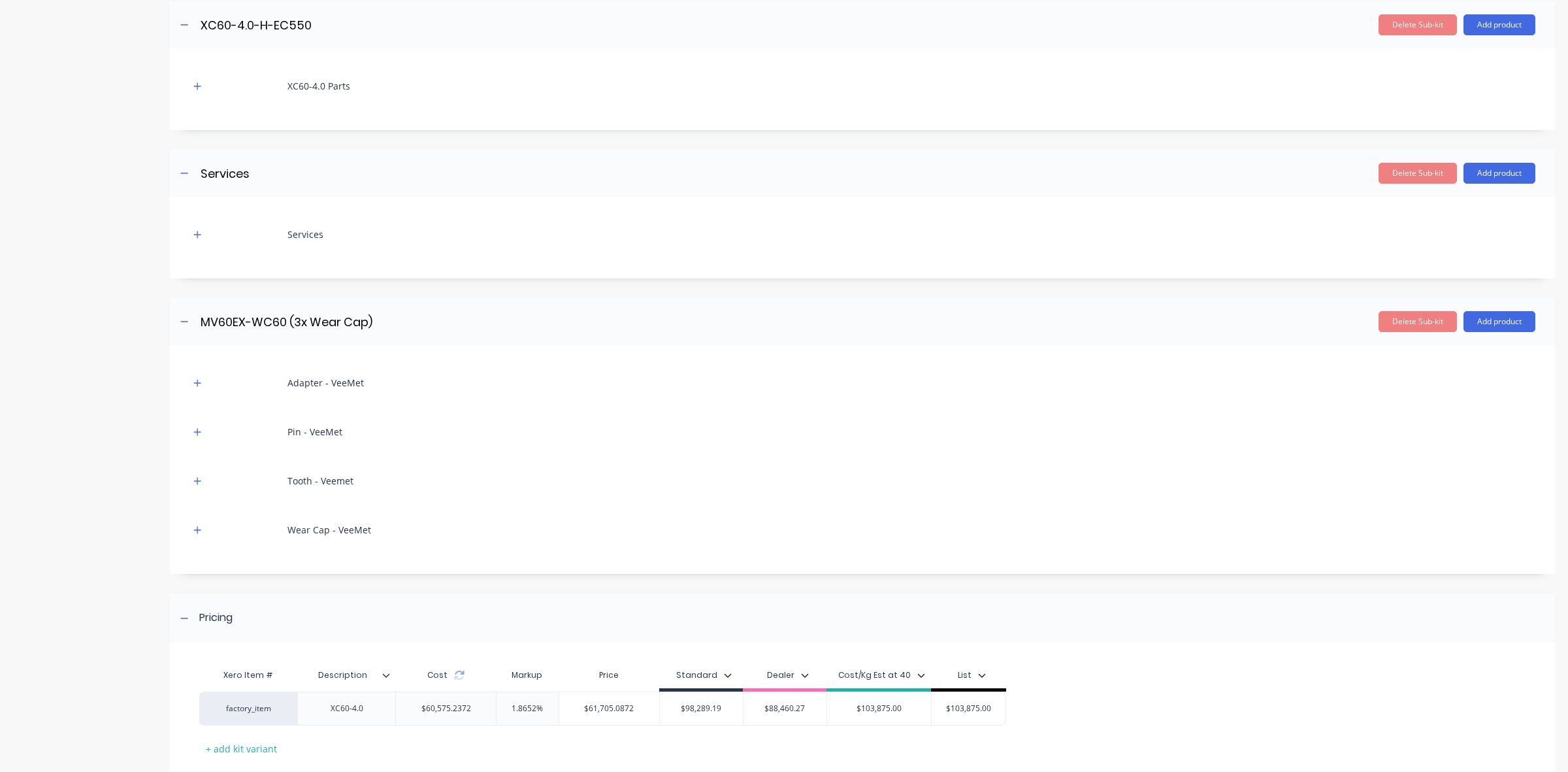
scroll to position [882, 0]
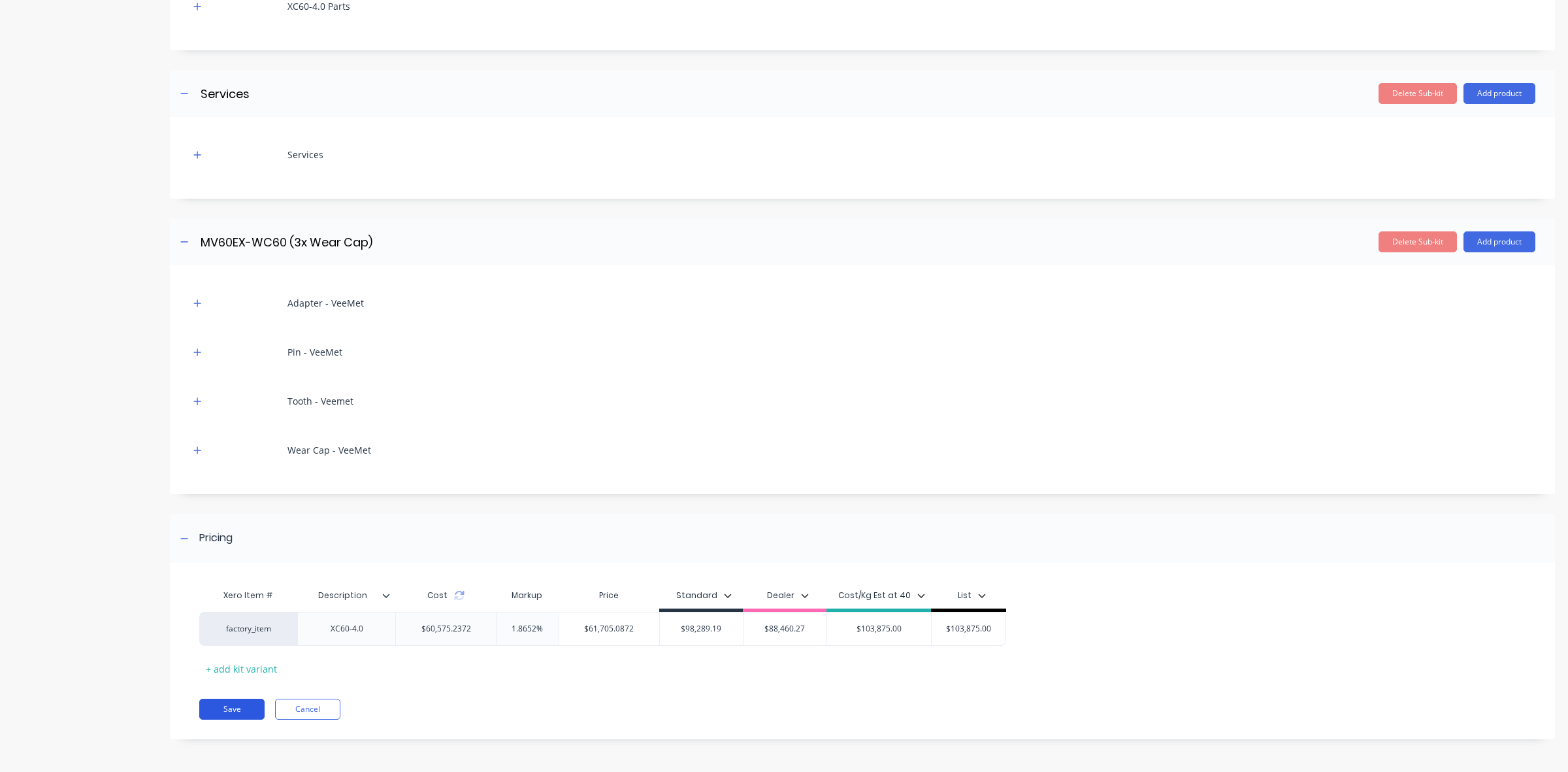
click at [224, 710] on button "Save" at bounding box center [231, 709] width 65 height 21
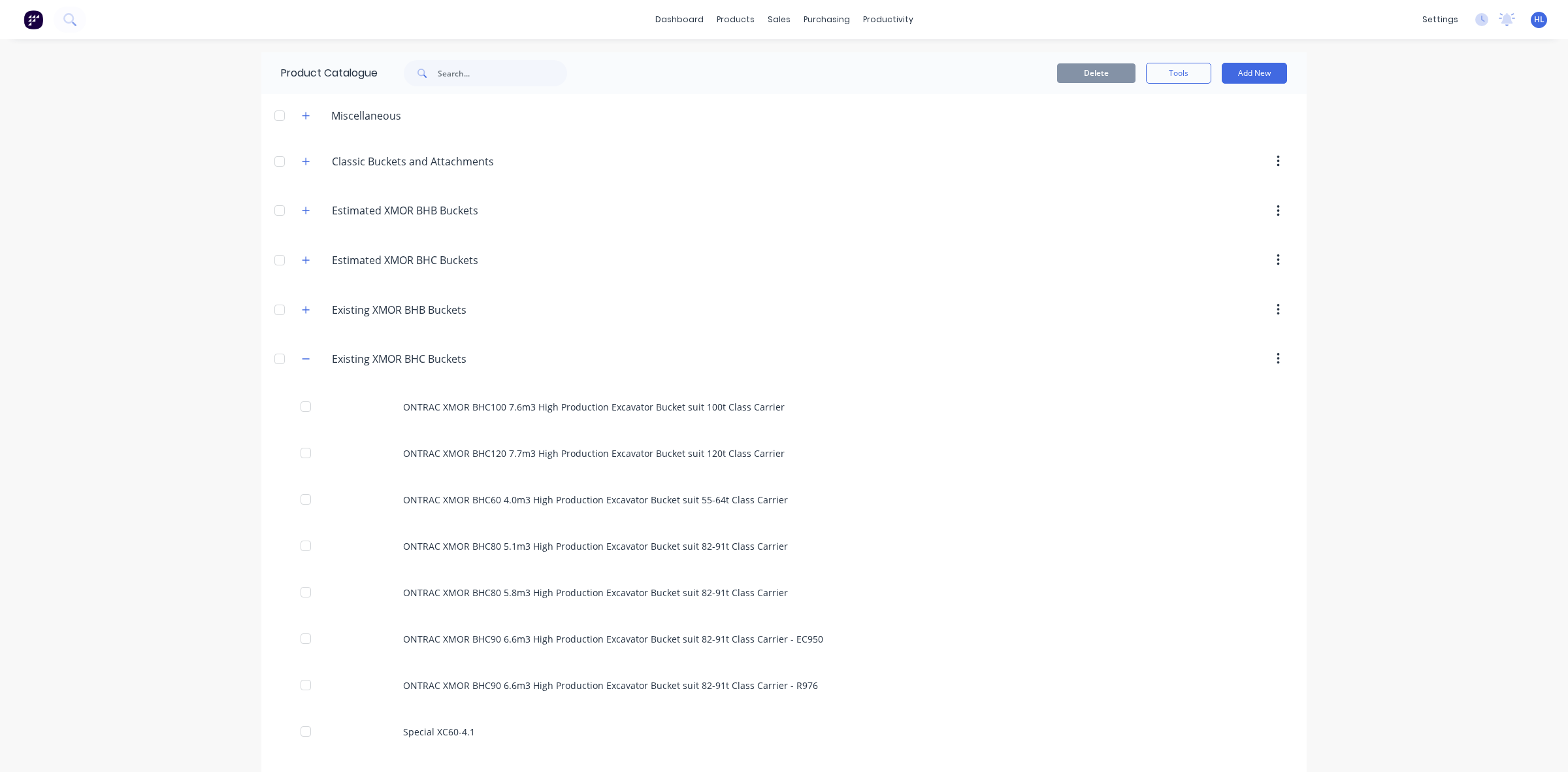
click at [176, 430] on div "dashboard products sales purchasing productivity dashboard products Product Cat…" at bounding box center [784, 386] width 1568 height 772
click at [135, 244] on div "dashboard products sales purchasing productivity dashboard products Product Cat…" at bounding box center [784, 386] width 1568 height 772
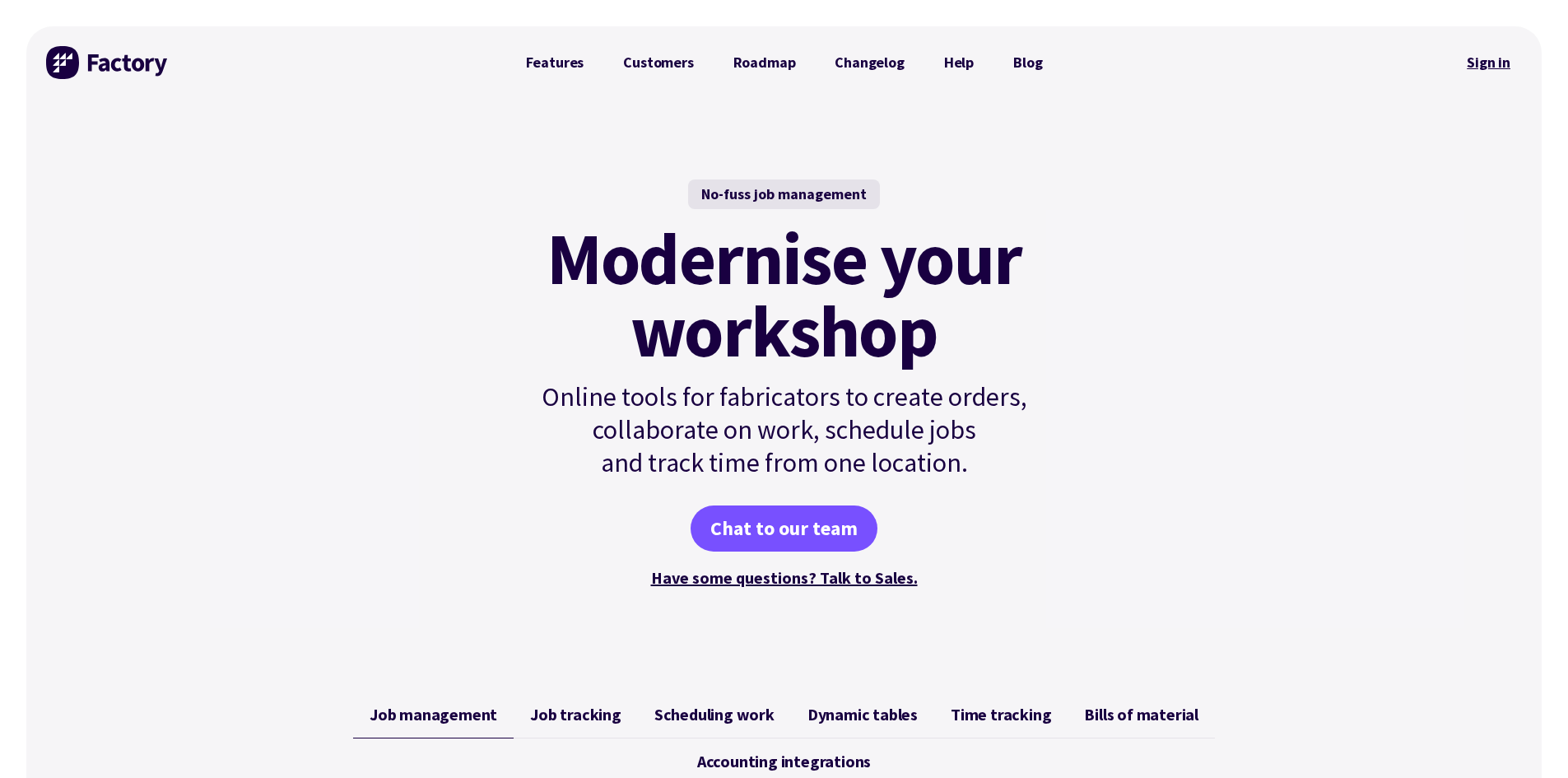
click at [1494, 57] on link "Sign in" at bounding box center [1488, 62] width 66 height 38
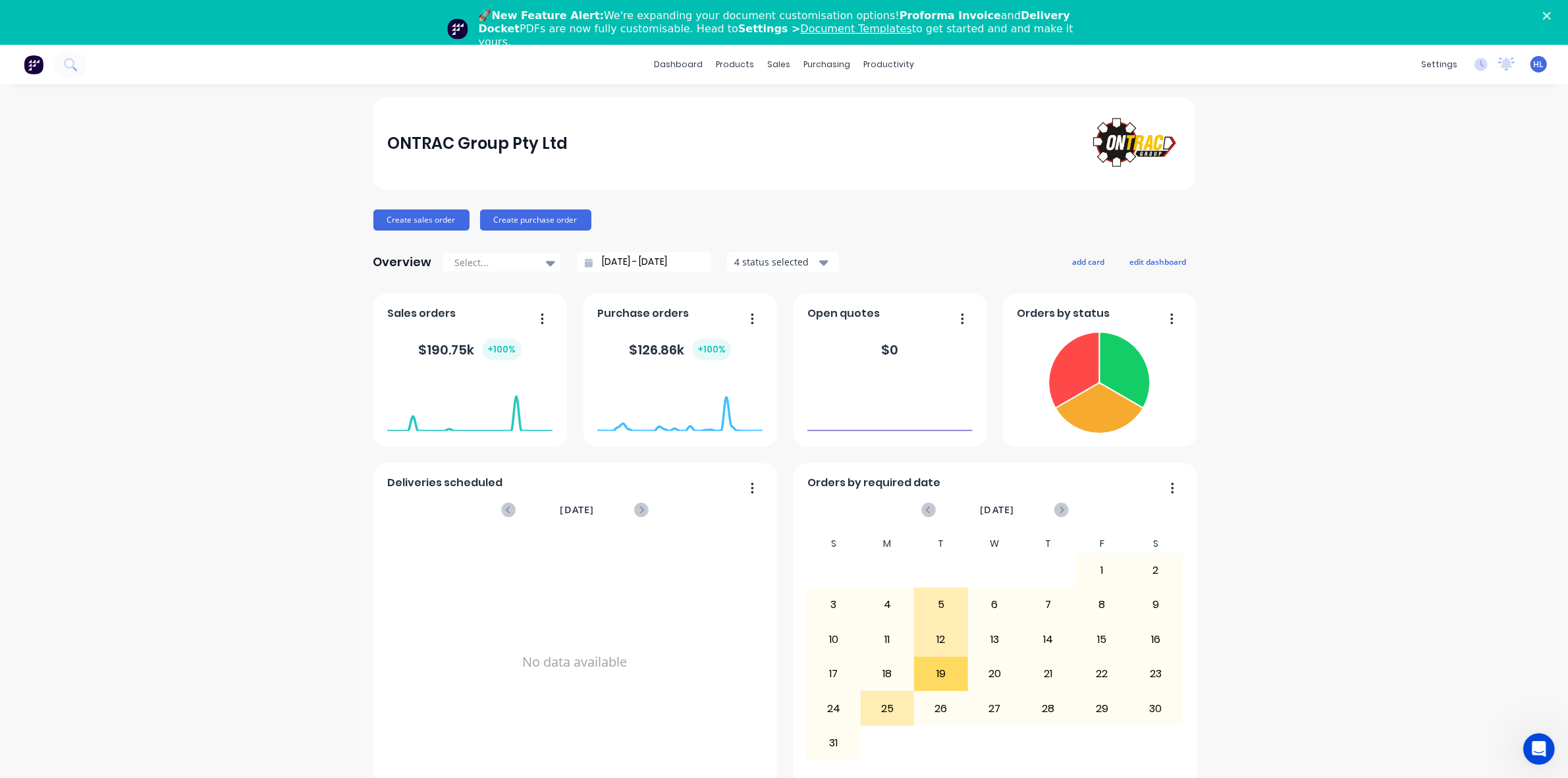
click at [1551, 13] on icon "Close" at bounding box center [1547, 16] width 8 height 8
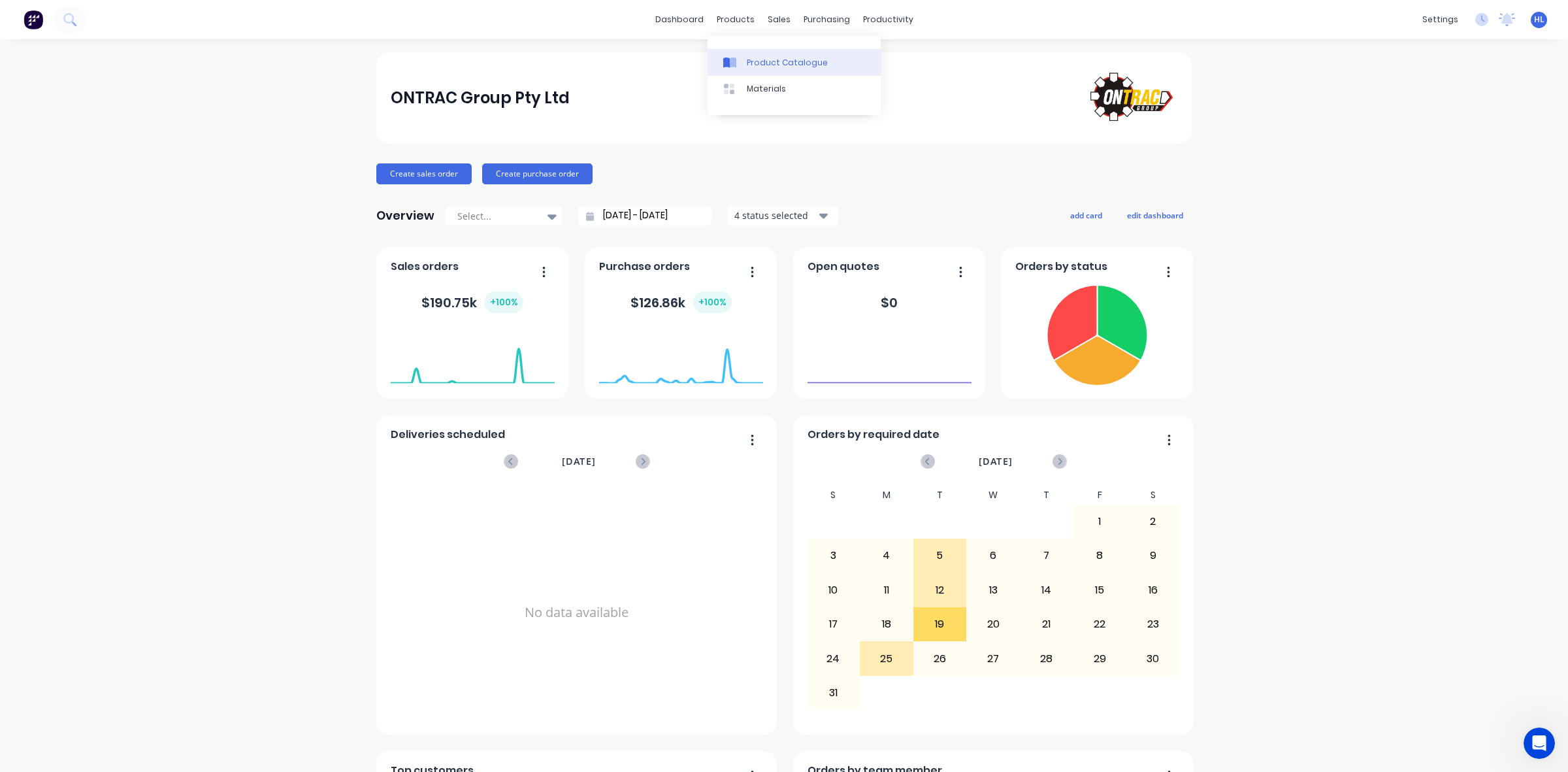
click at [754, 67] on div "Product Catalogue" at bounding box center [787, 62] width 81 height 12
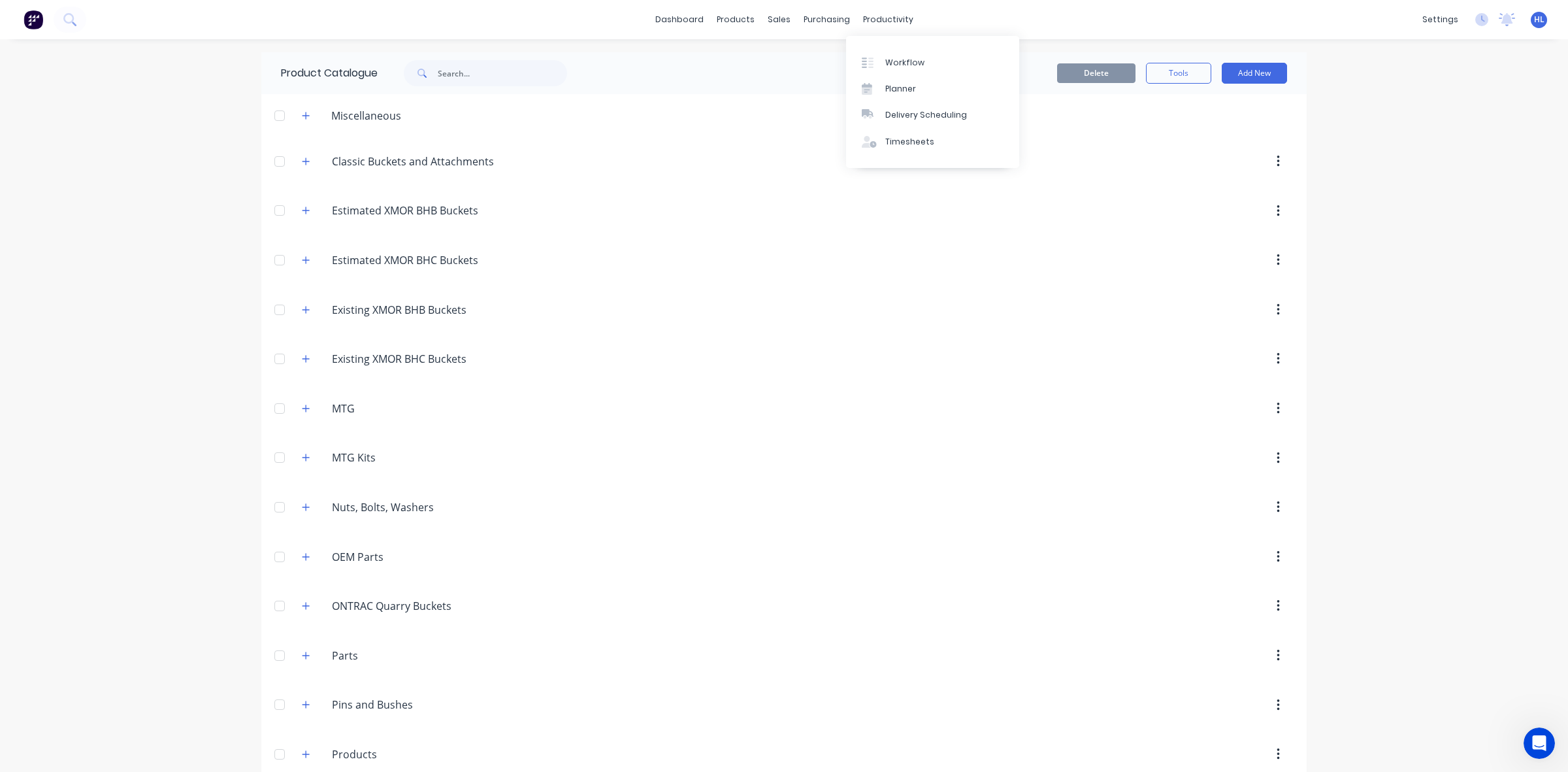
click at [865, 57] on icon at bounding box center [864, 62] width 6 height 10
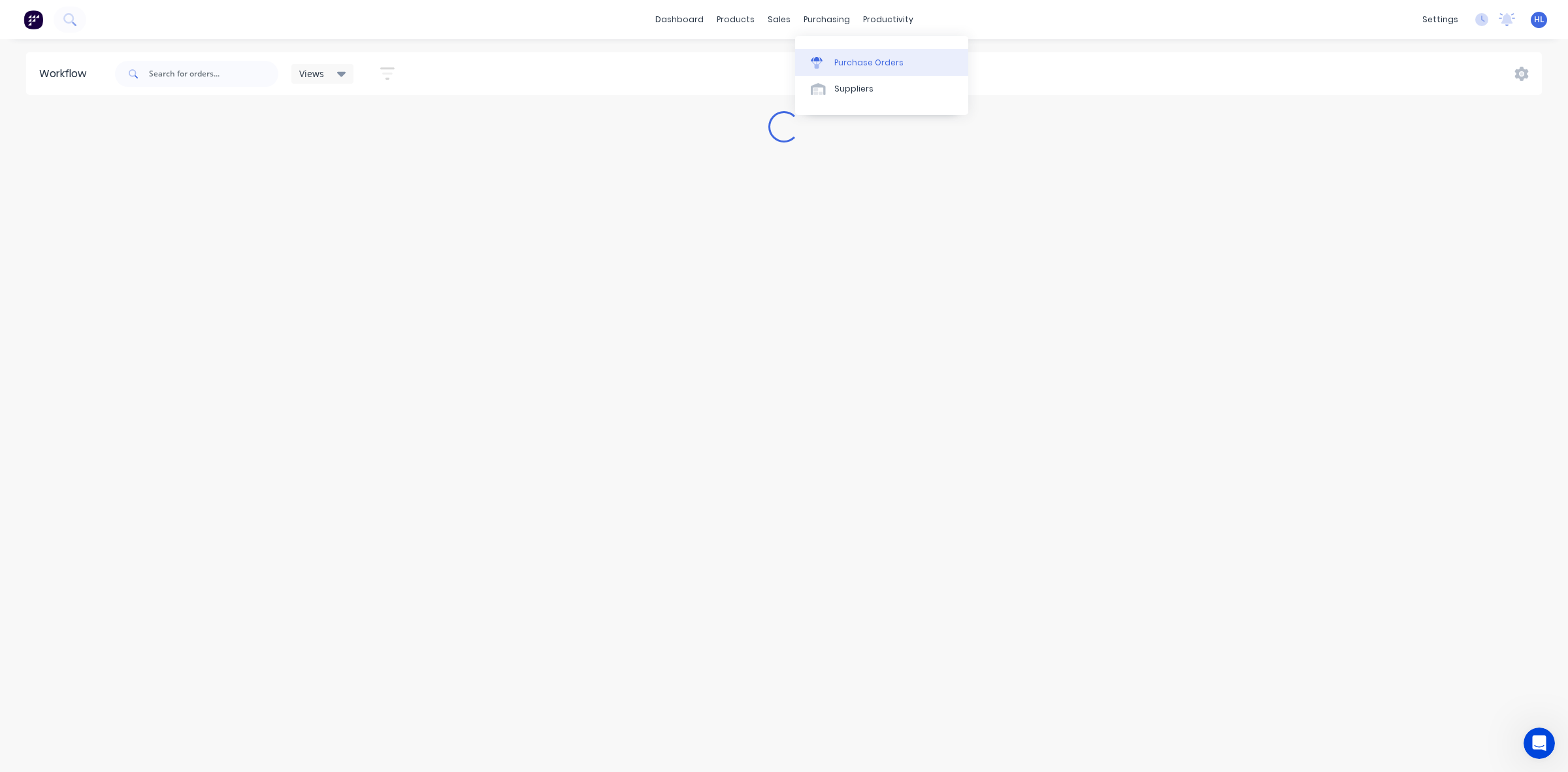
click at [842, 64] on div "Purchase Orders" at bounding box center [869, 62] width 69 height 12
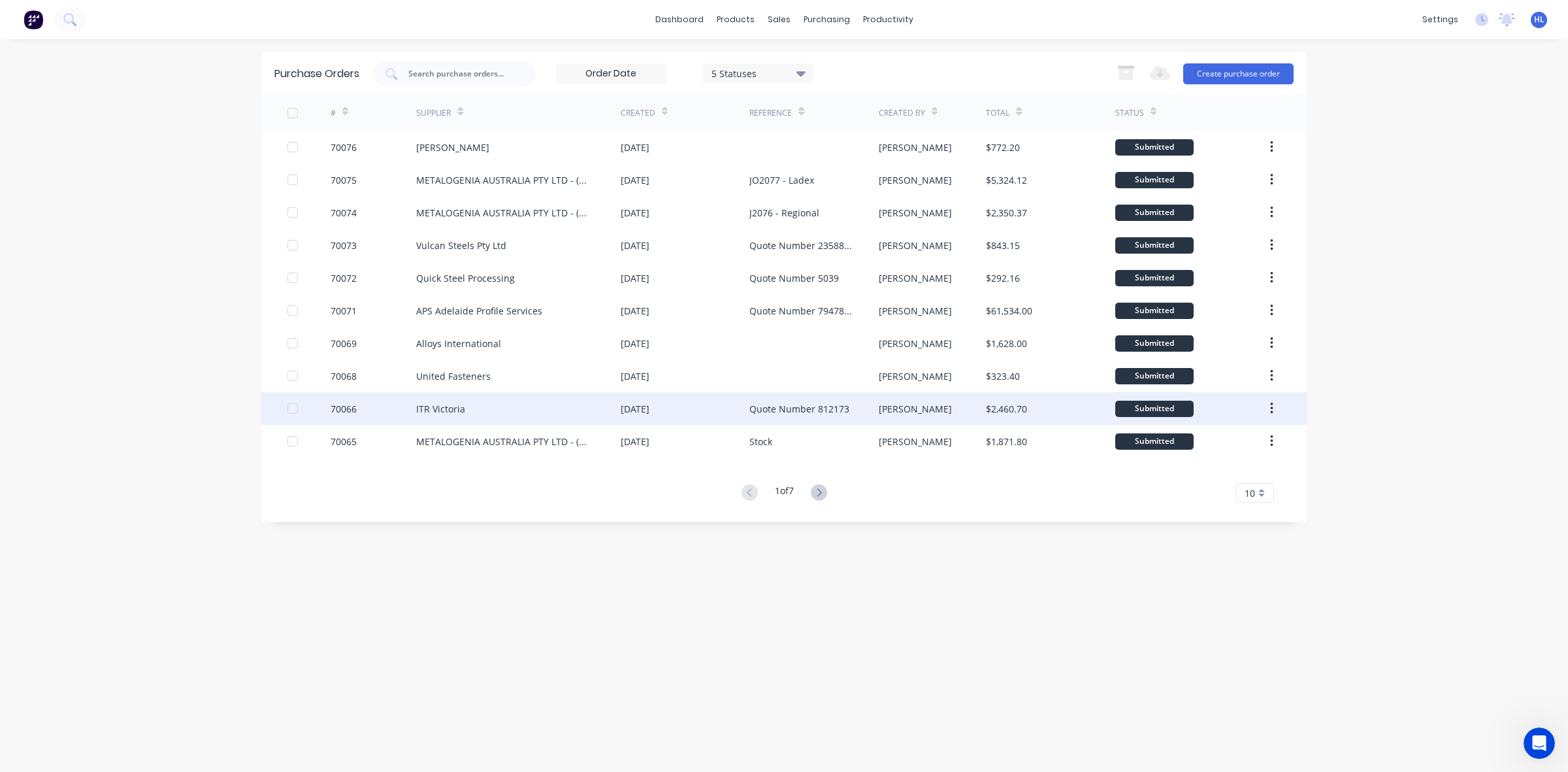
click at [489, 413] on div "ITR Victoria" at bounding box center [518, 408] width 205 height 33
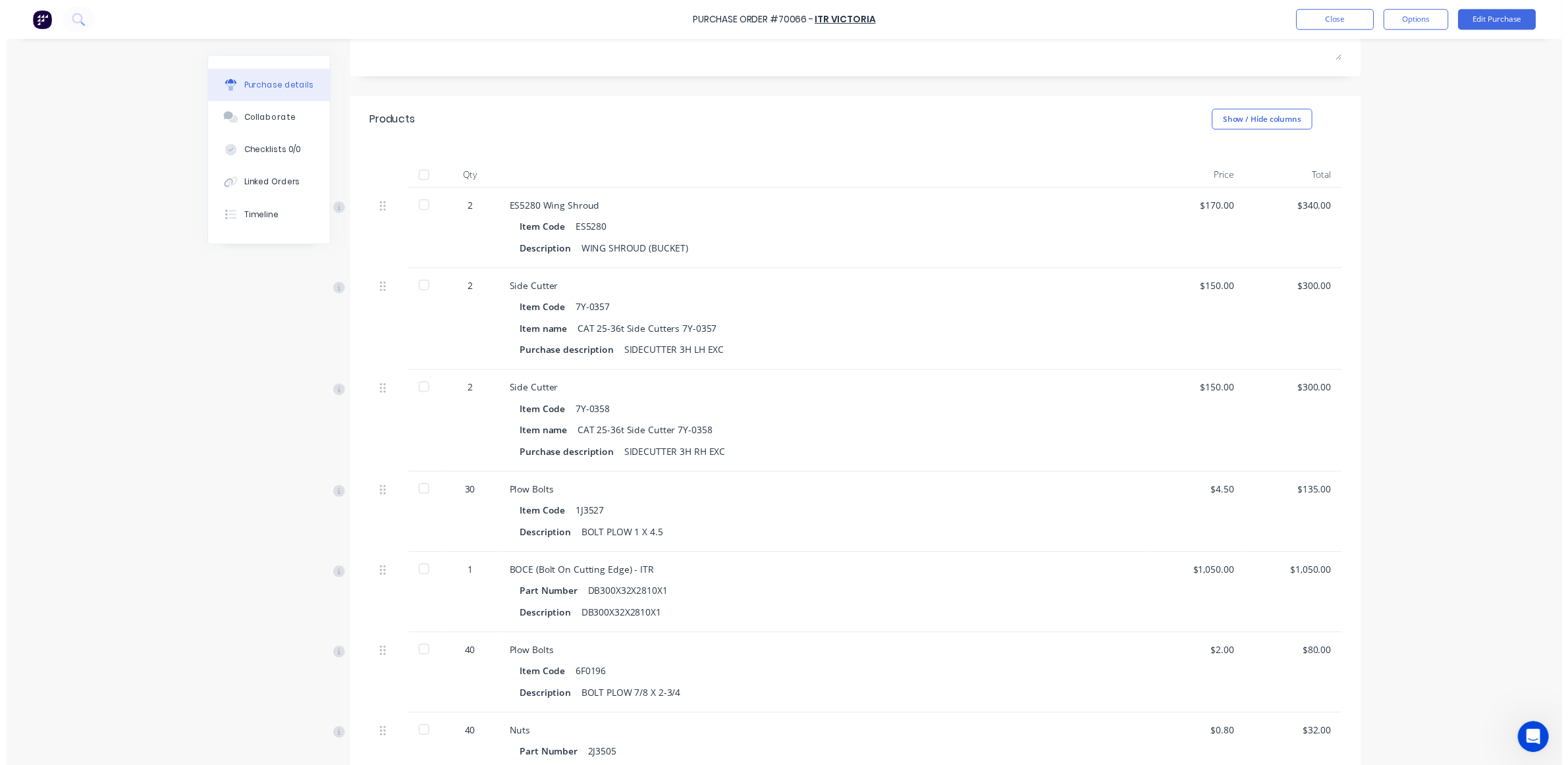
scroll to position [165, 0]
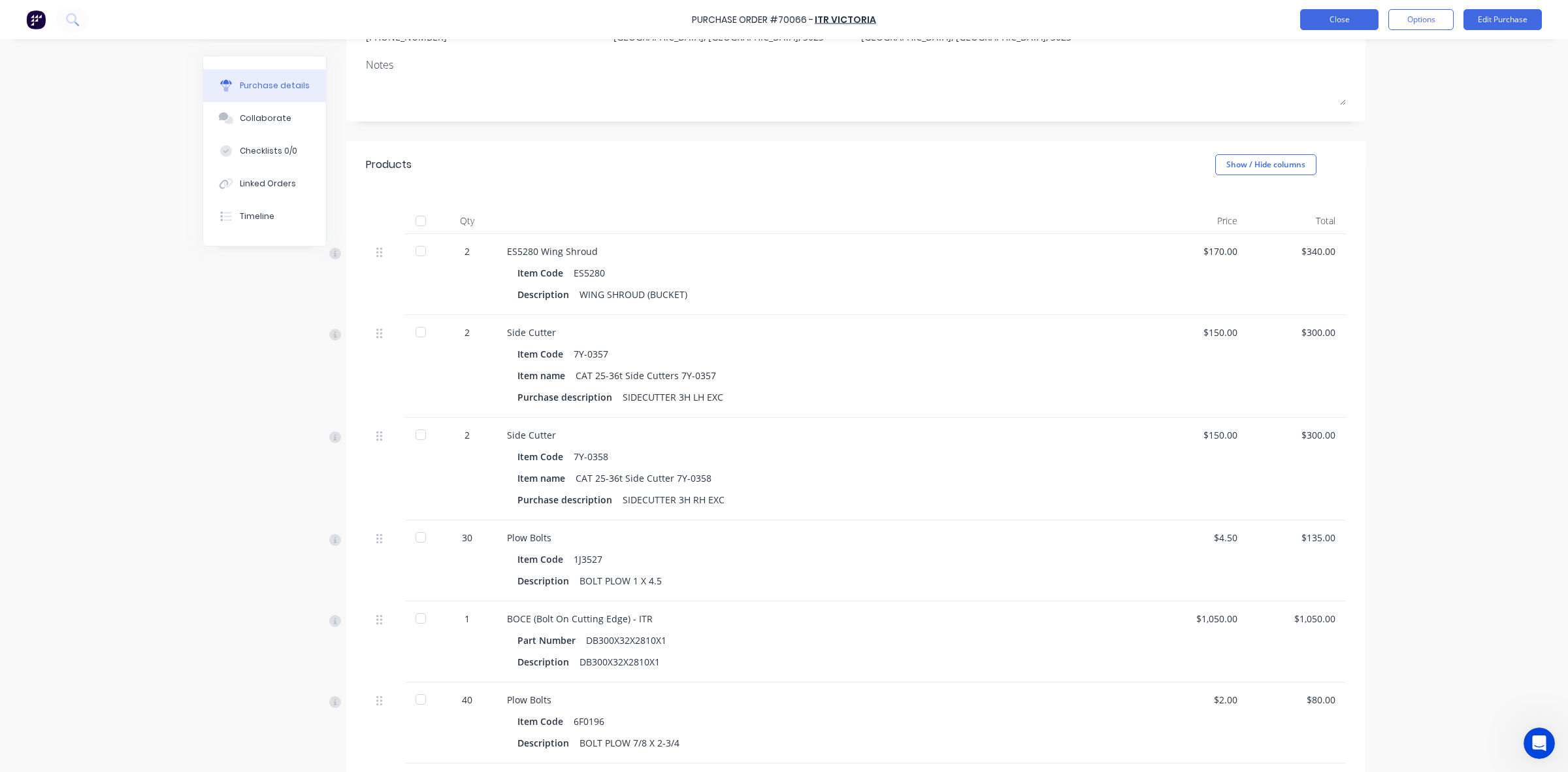
click at [1334, 21] on button "Close" at bounding box center [1340, 20] width 79 height 21
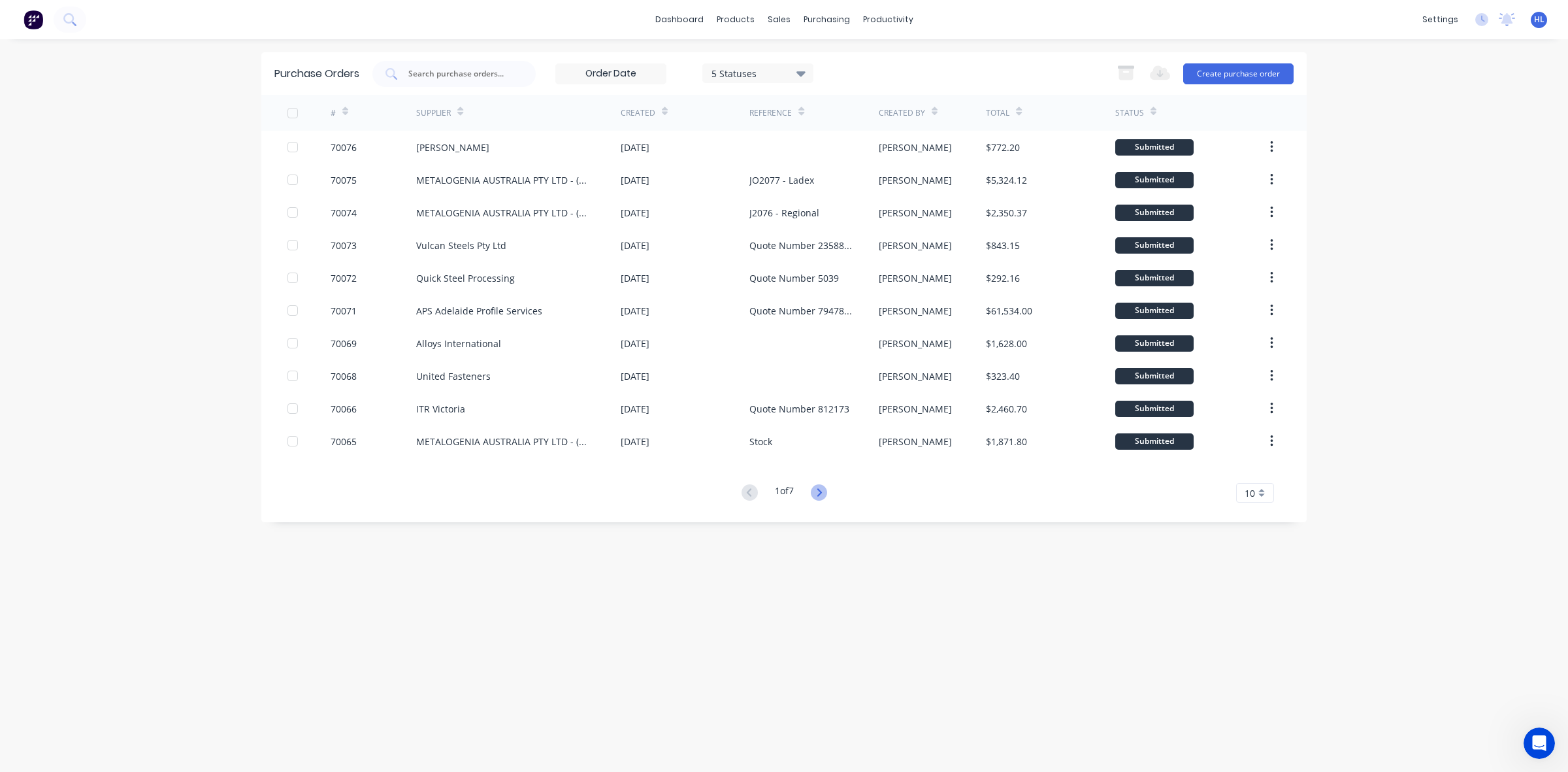
click at [819, 495] on icon at bounding box center [819, 492] width 17 height 17
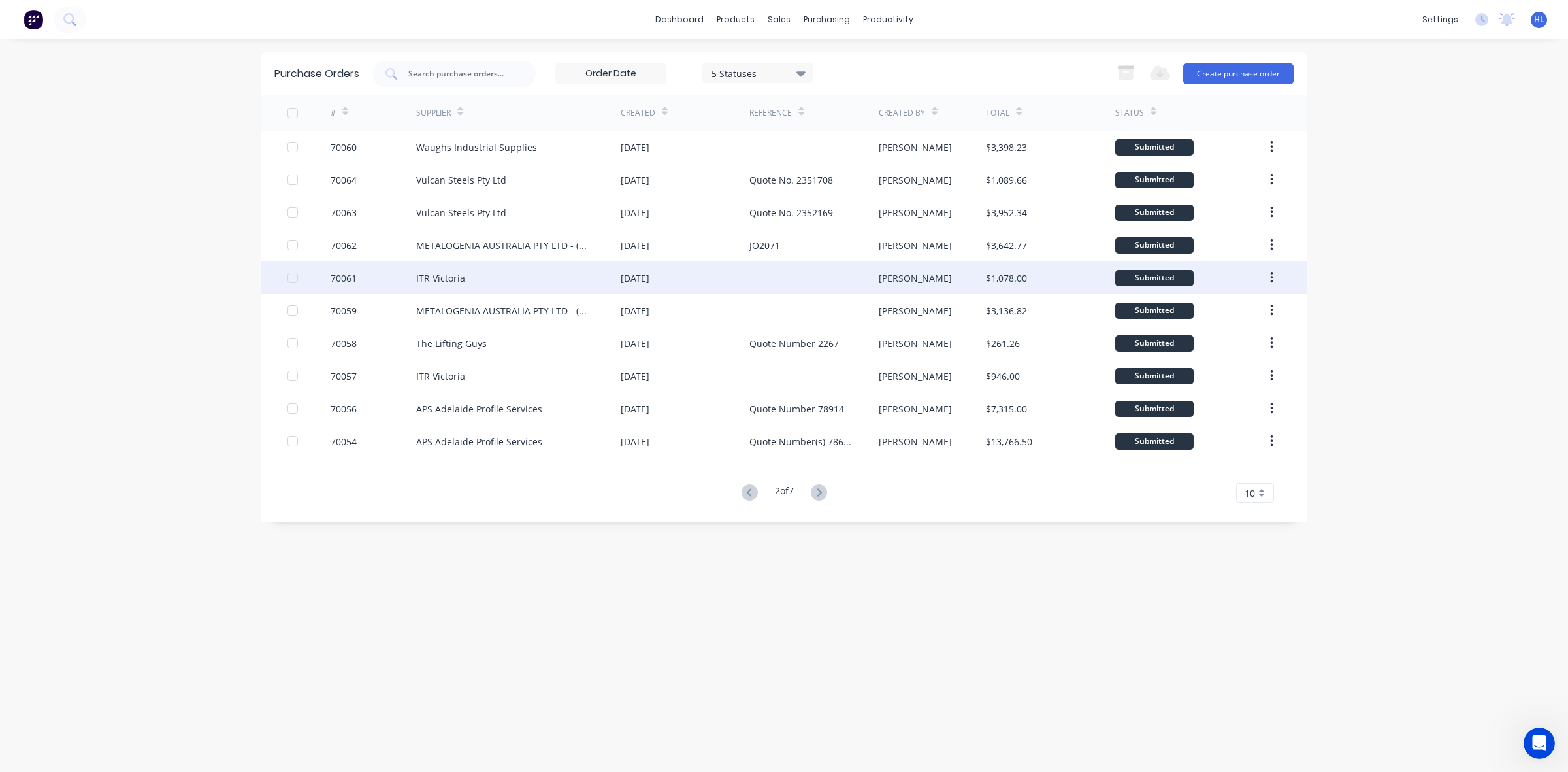
click at [468, 283] on div "ITR Victoria" at bounding box center [518, 278] width 205 height 33
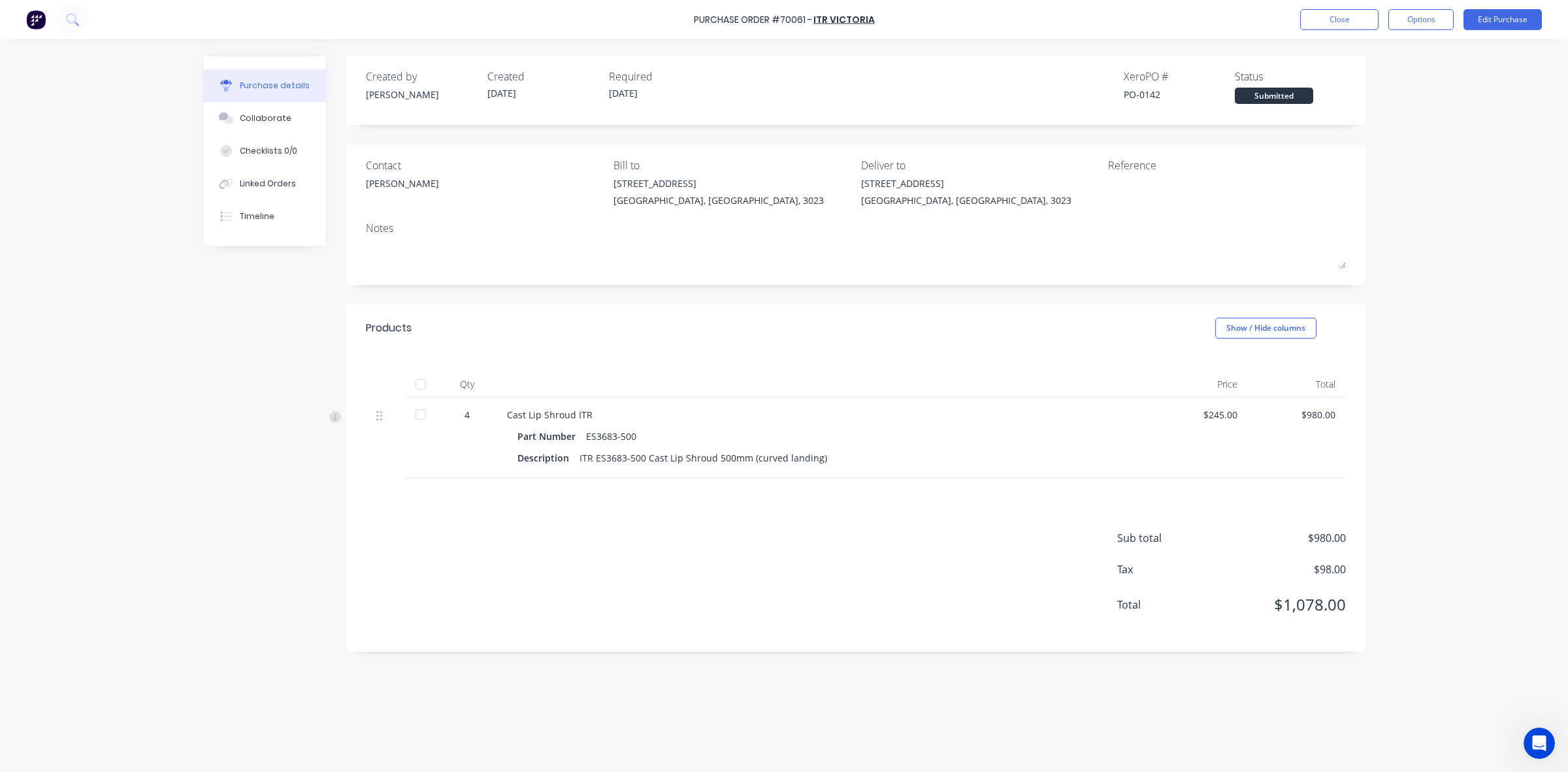
click at [637, 437] on div "Part Number ES3683-500" at bounding box center [823, 436] width 611 height 19
drag, startPoint x: 630, startPoint y: 434, endPoint x: 596, endPoint y: 440, distance: 34.5
click at [596, 440] on div "ES3683-500" at bounding box center [611, 436] width 50 height 19
click at [588, 440] on div "ES3683-500" at bounding box center [611, 436] width 50 height 19
click at [588, 438] on div "ES3683-500" at bounding box center [611, 436] width 50 height 19
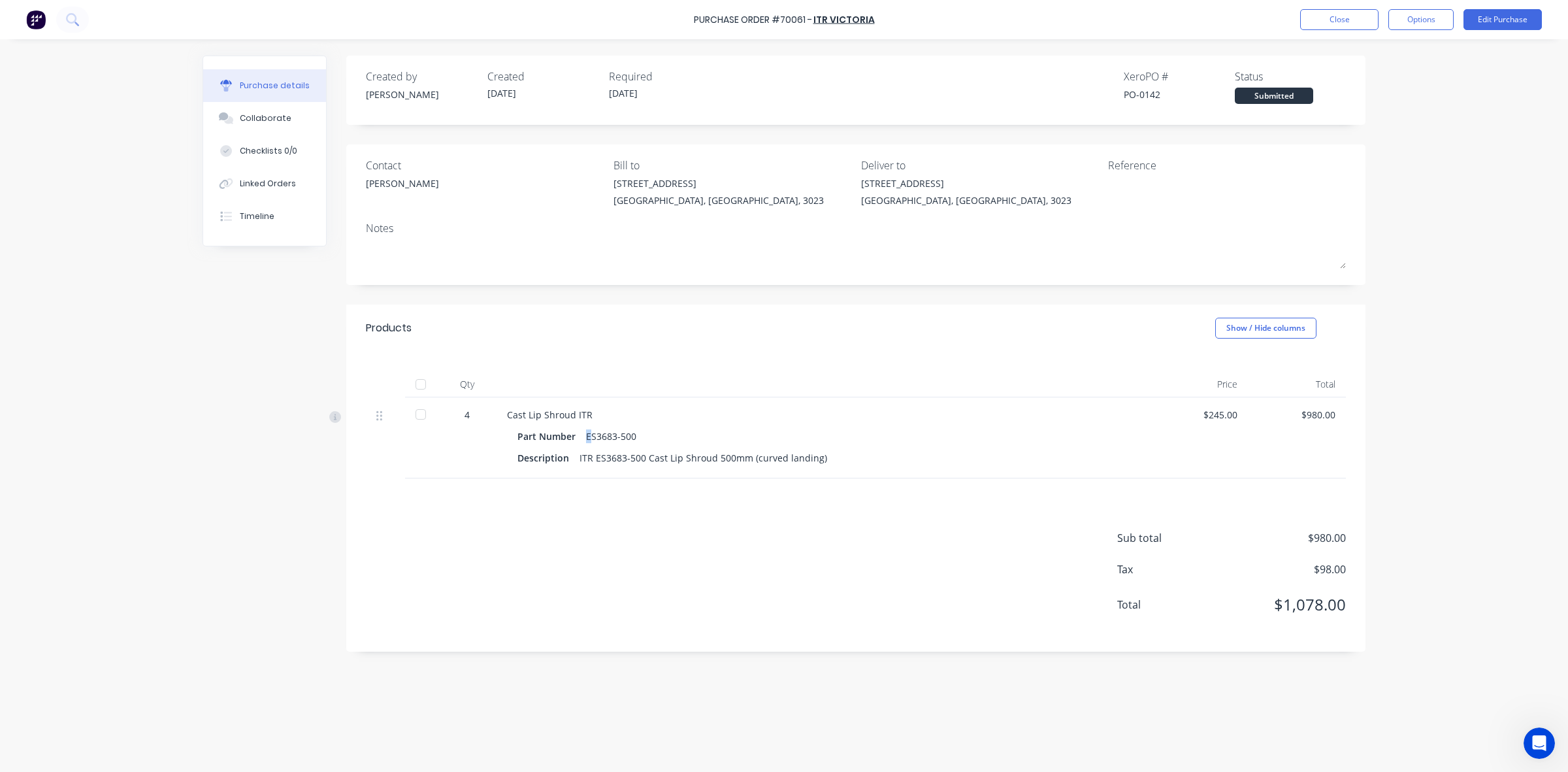
click at [586, 438] on div "ES3683-500" at bounding box center [611, 436] width 50 height 19
drag, startPoint x: 585, startPoint y: 437, endPoint x: 677, endPoint y: 445, distance: 92.3
click at [677, 445] on div "Part Number ES3683-500" at bounding box center [823, 436] width 611 height 19
copy div "ES3683-500"
click at [788, 527] on div "Sub total $980.00 Tax $98.00 Total $1,078.00" at bounding box center [856, 565] width 1020 height 173
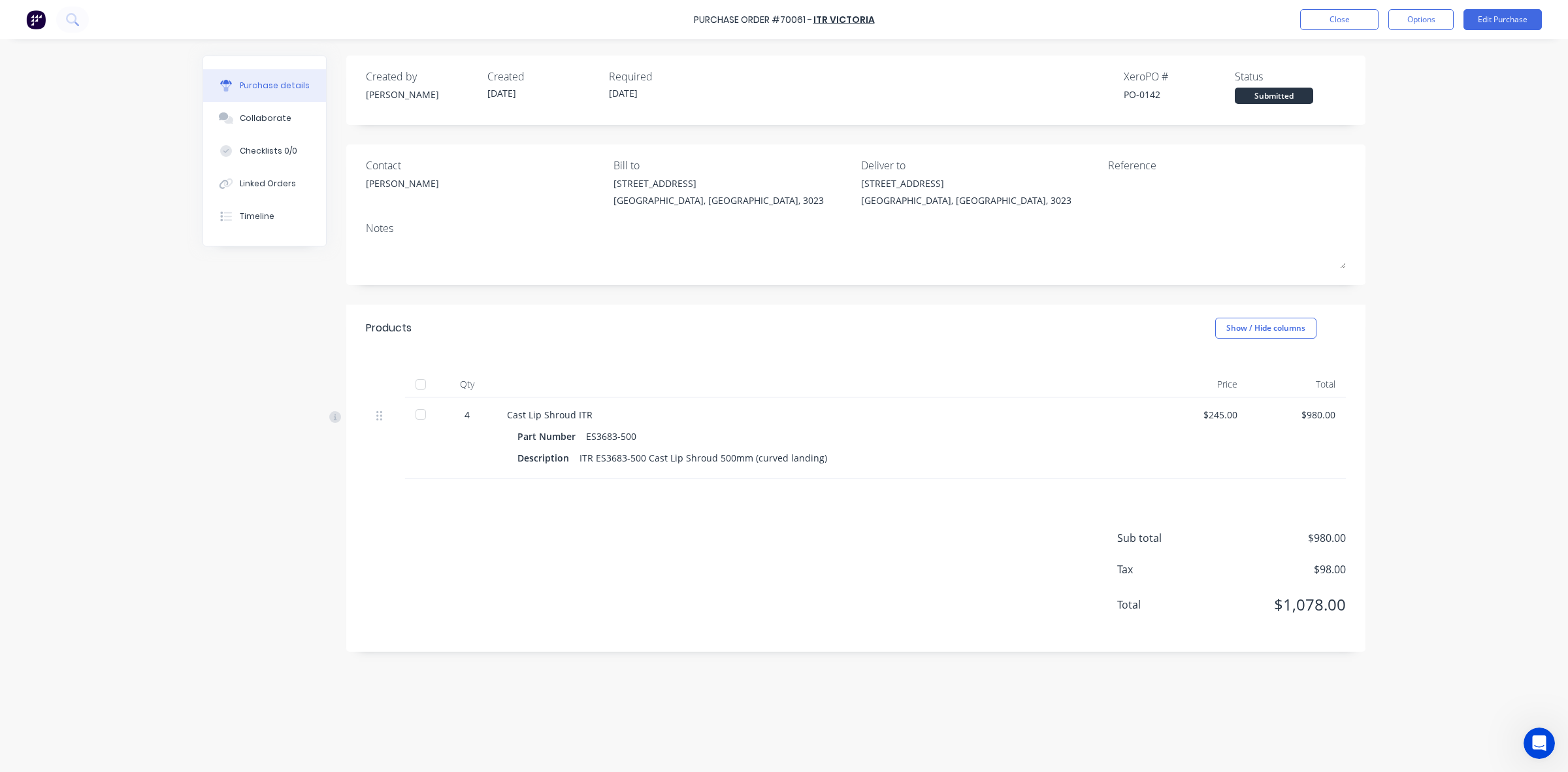
click at [1326, 8] on div "Purchase Order #70061 - ITR Victoria Close Options Edit Purchase" at bounding box center [784, 20] width 1568 height 39
click at [1331, 23] on button "Close" at bounding box center [1340, 20] width 79 height 21
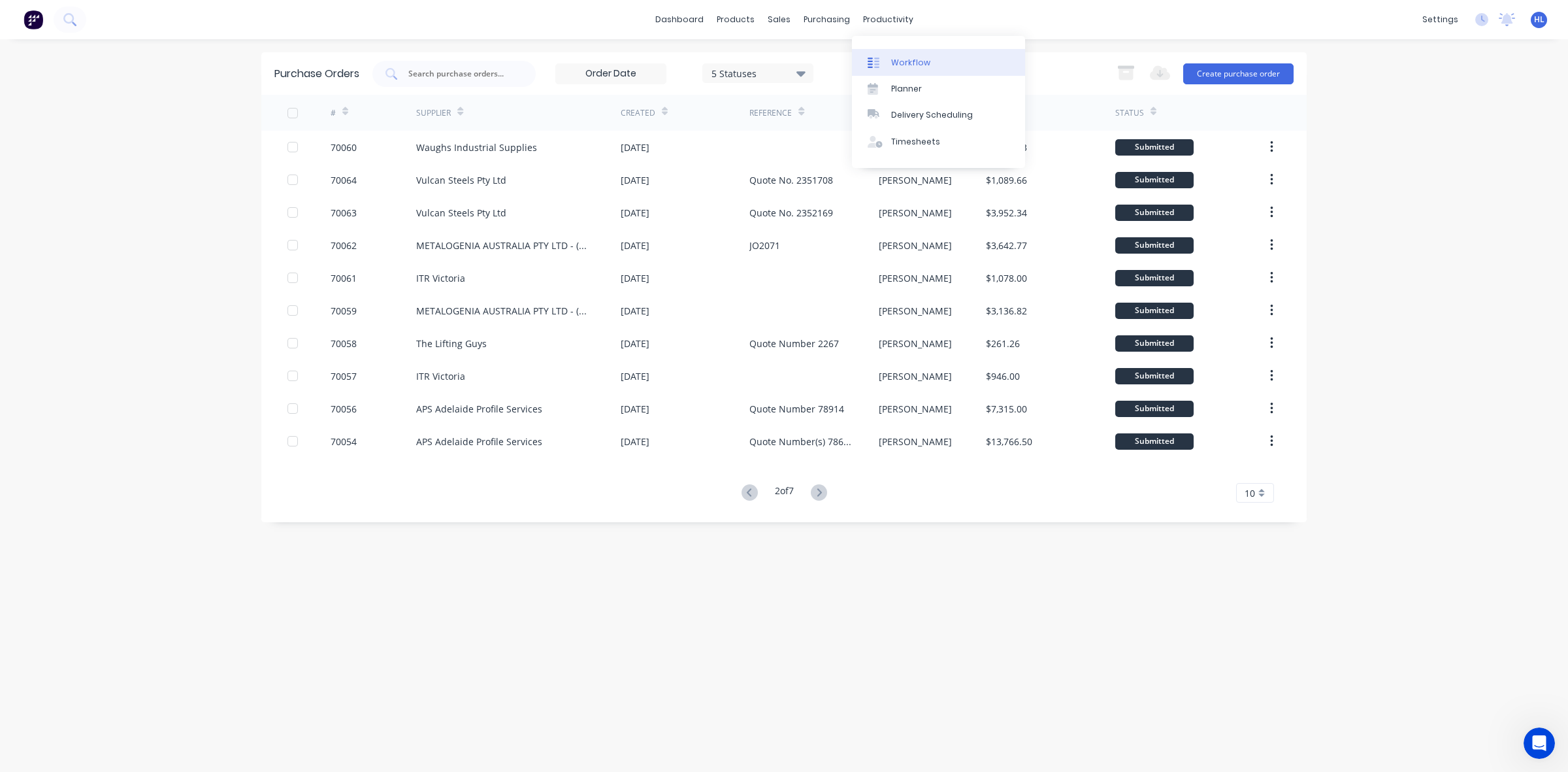
click at [926, 61] on div "Workflow" at bounding box center [911, 62] width 39 height 12
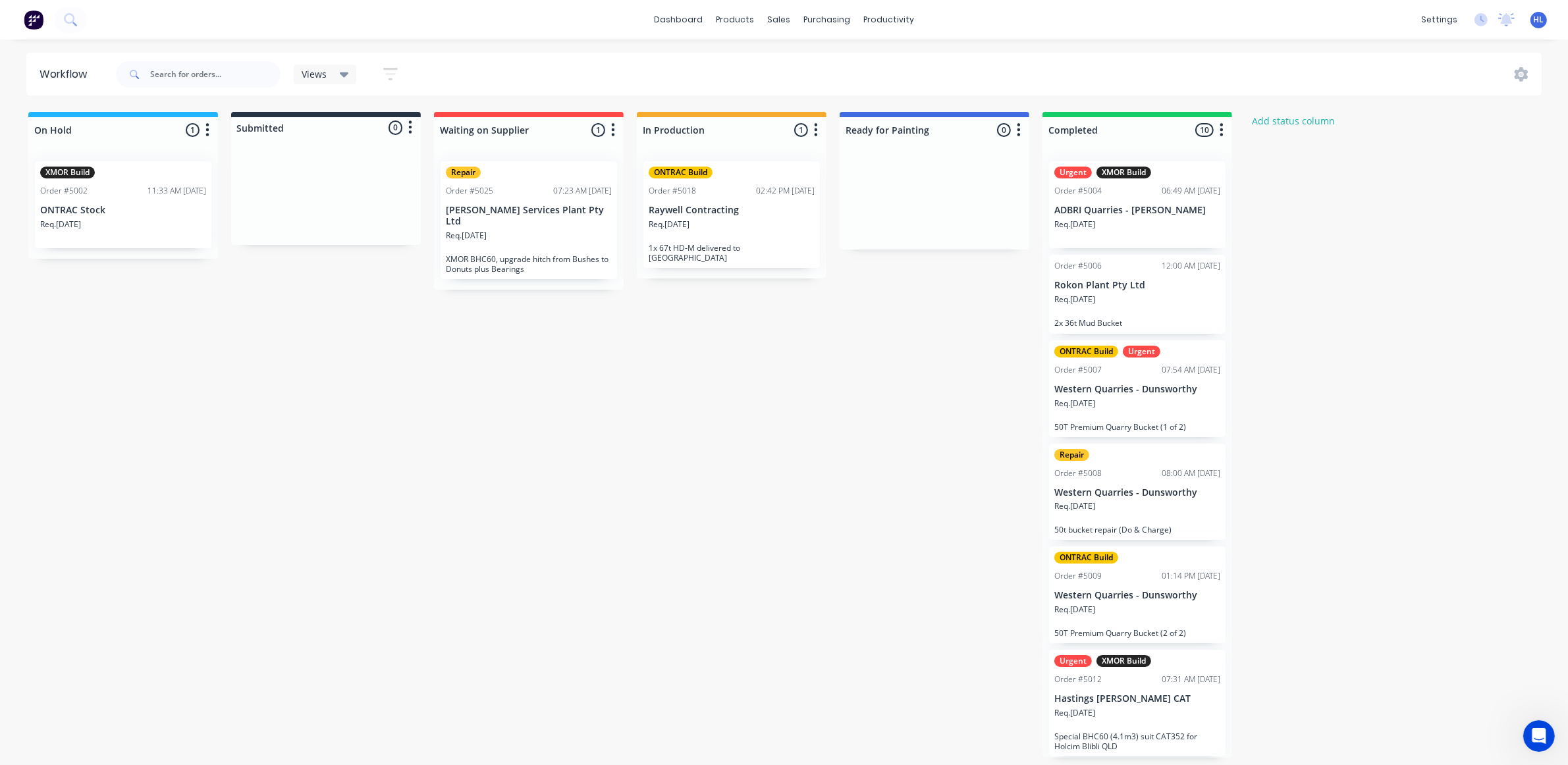
click at [1142, 694] on p "Hastings Deering CAT" at bounding box center [1137, 699] width 166 height 11
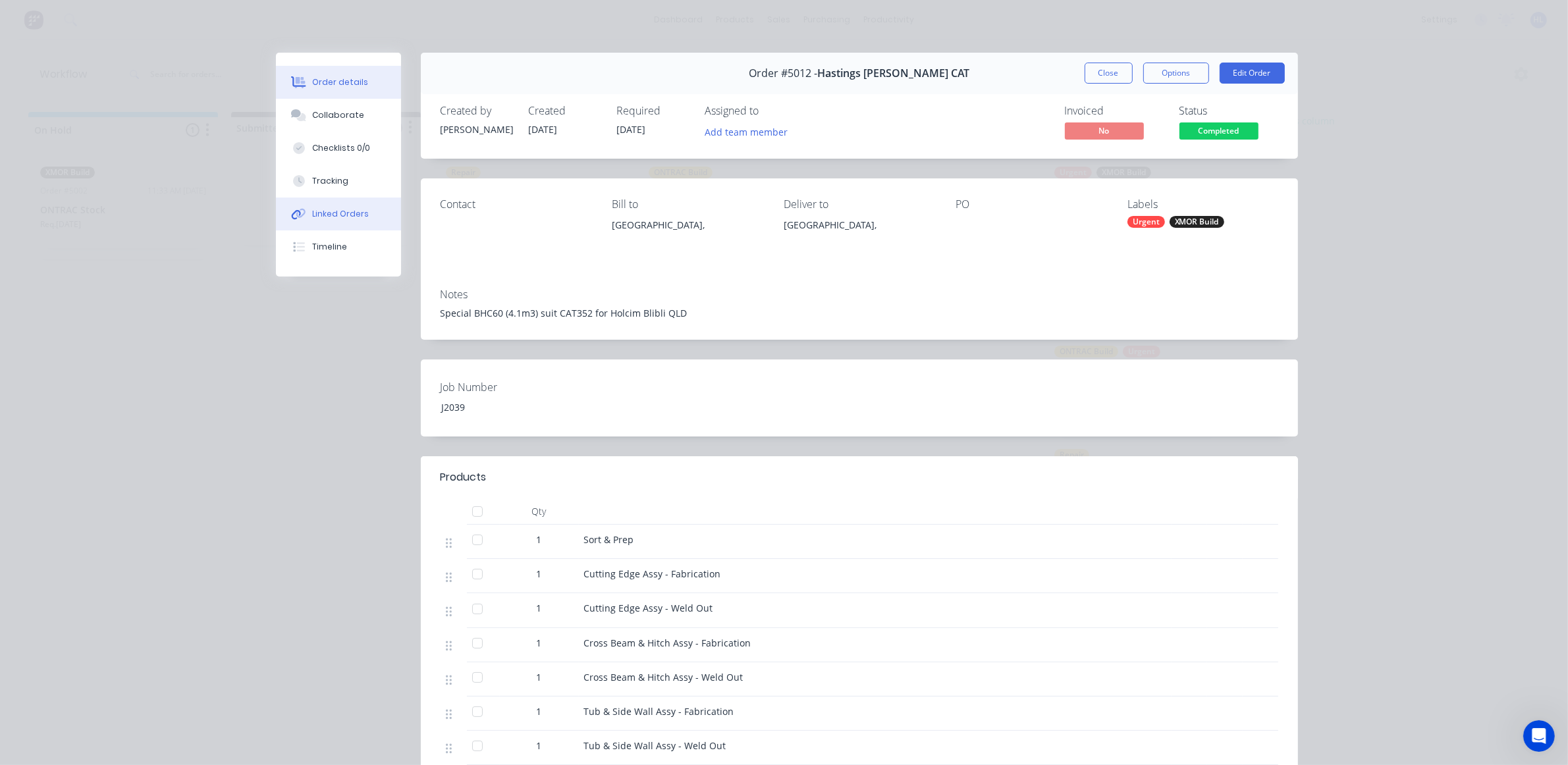
click at [337, 202] on button "Linked Orders" at bounding box center [338, 214] width 125 height 33
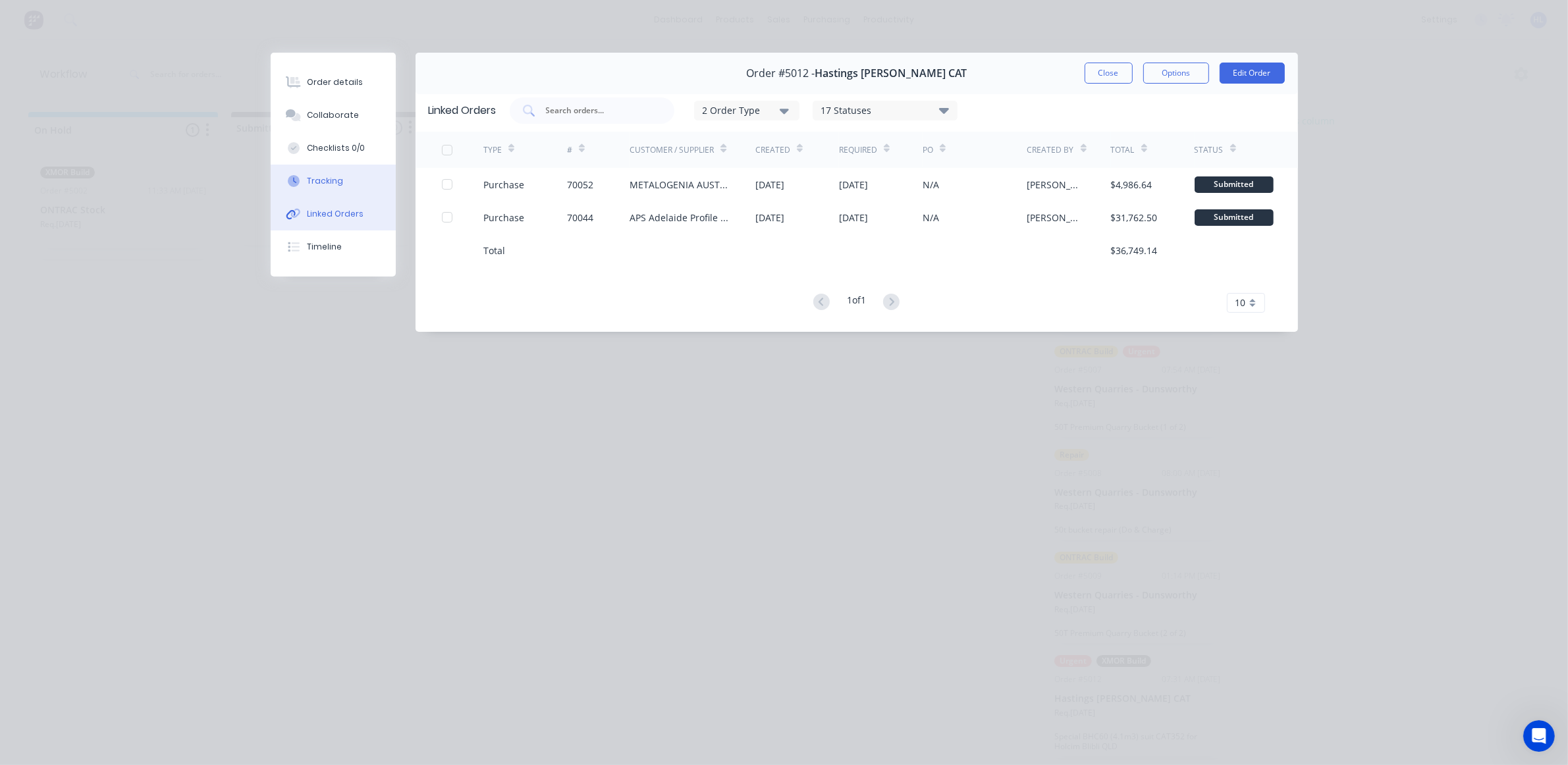
click at [346, 183] on button "Tracking" at bounding box center [333, 182] width 125 height 33
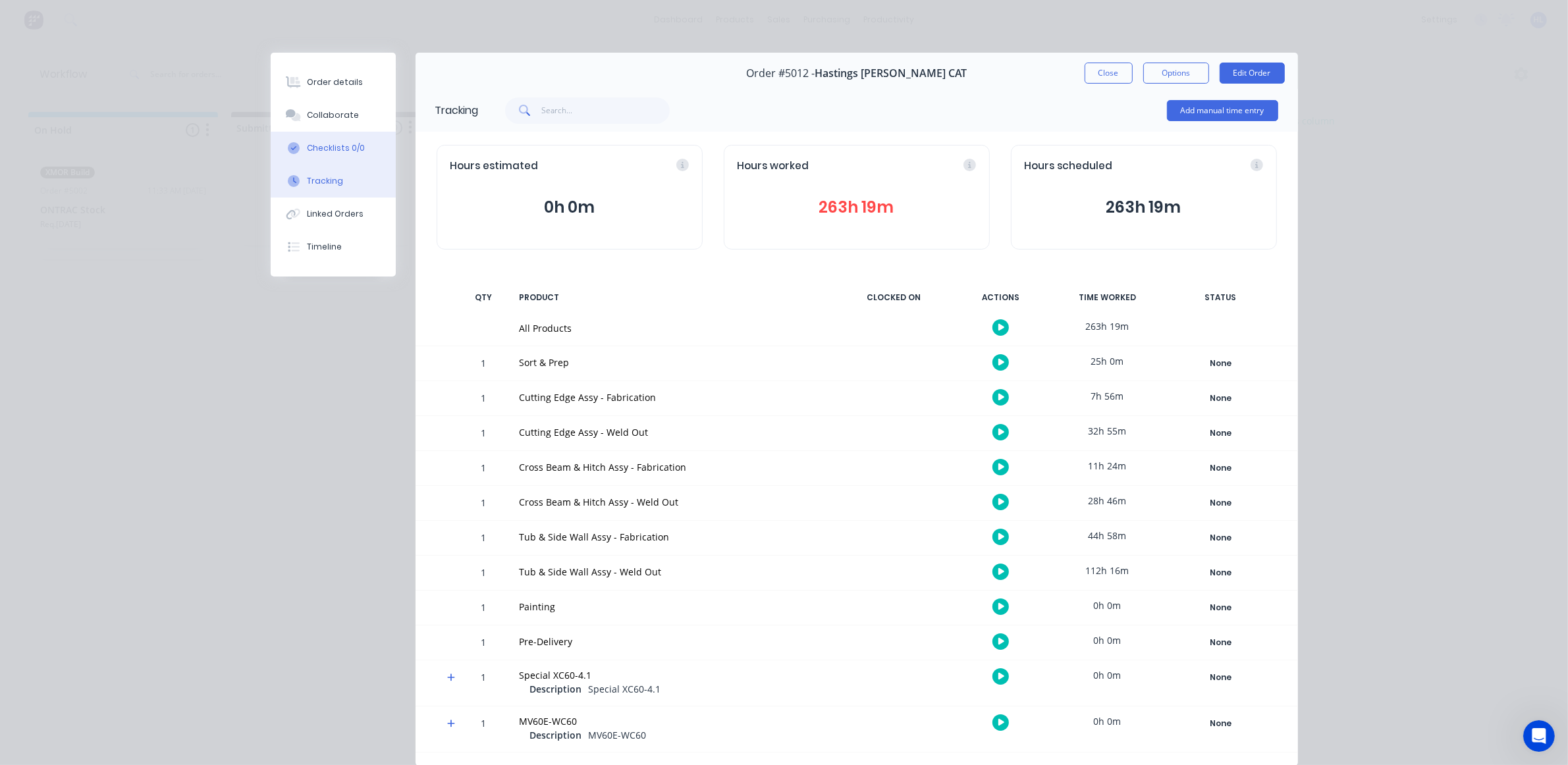
click at [336, 150] on div "Checklists 0/0" at bounding box center [335, 147] width 58 height 12
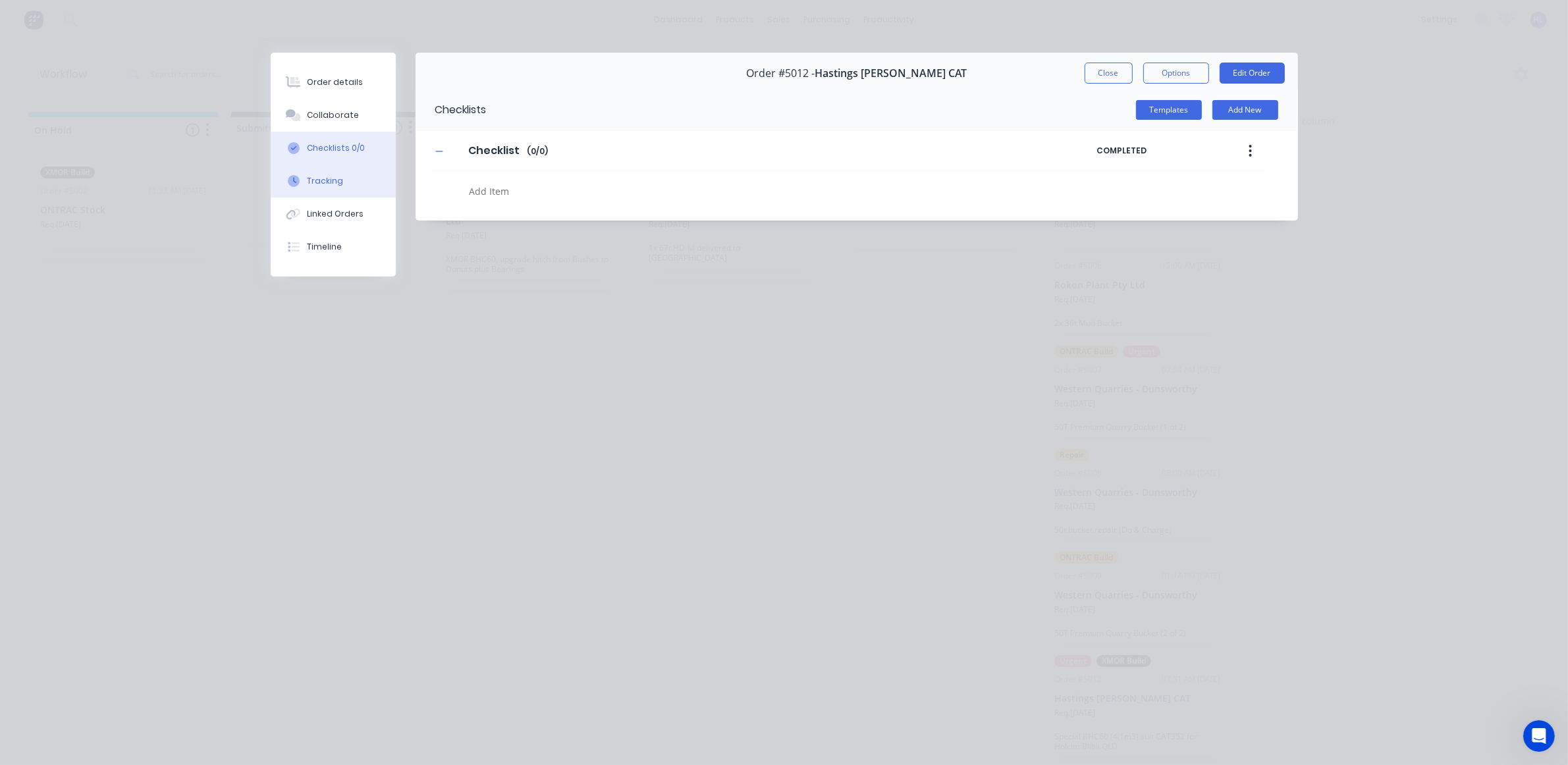
click at [330, 176] on div "Tracking" at bounding box center [325, 181] width 36 height 12
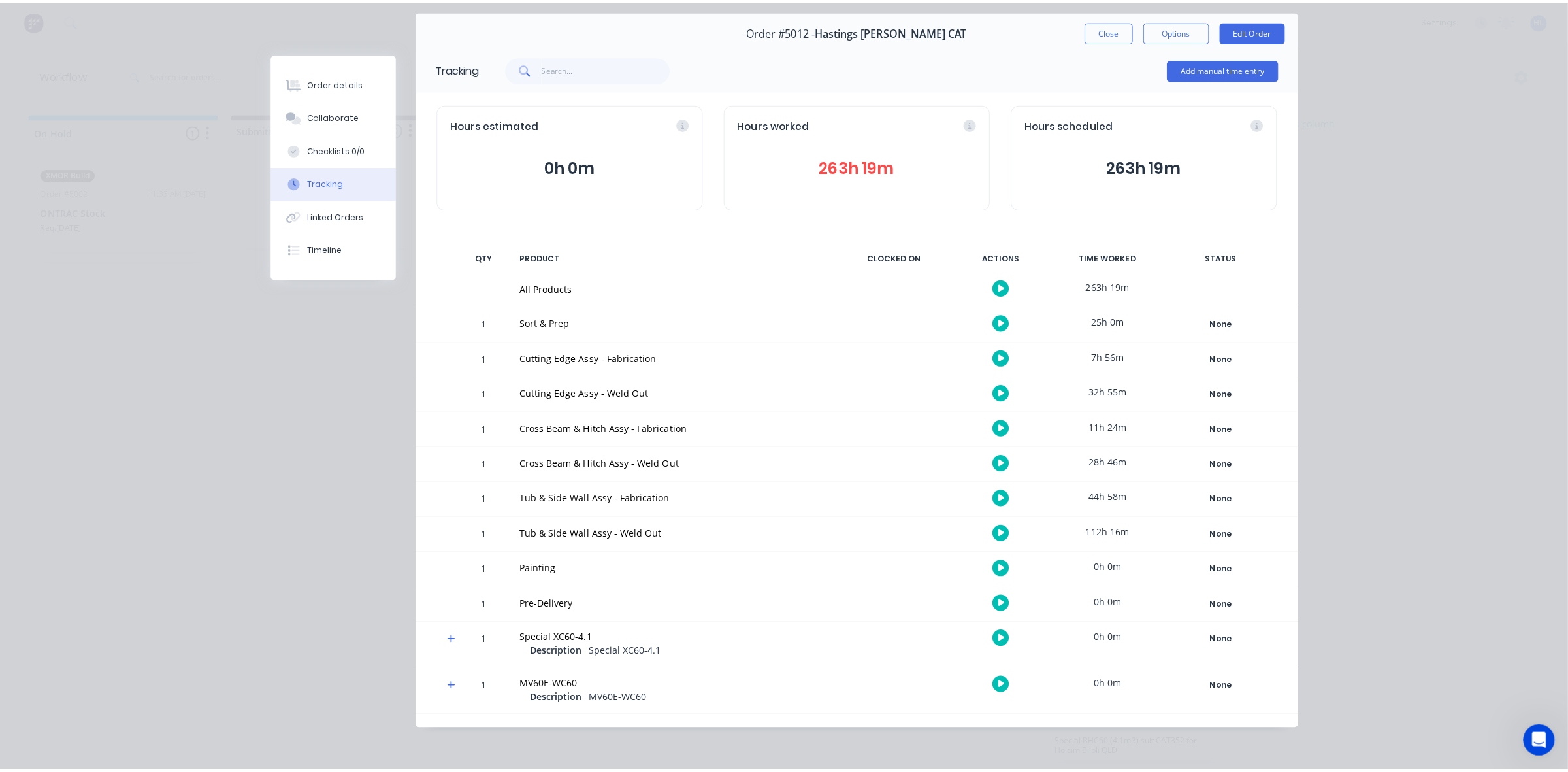
scroll to position [44, 0]
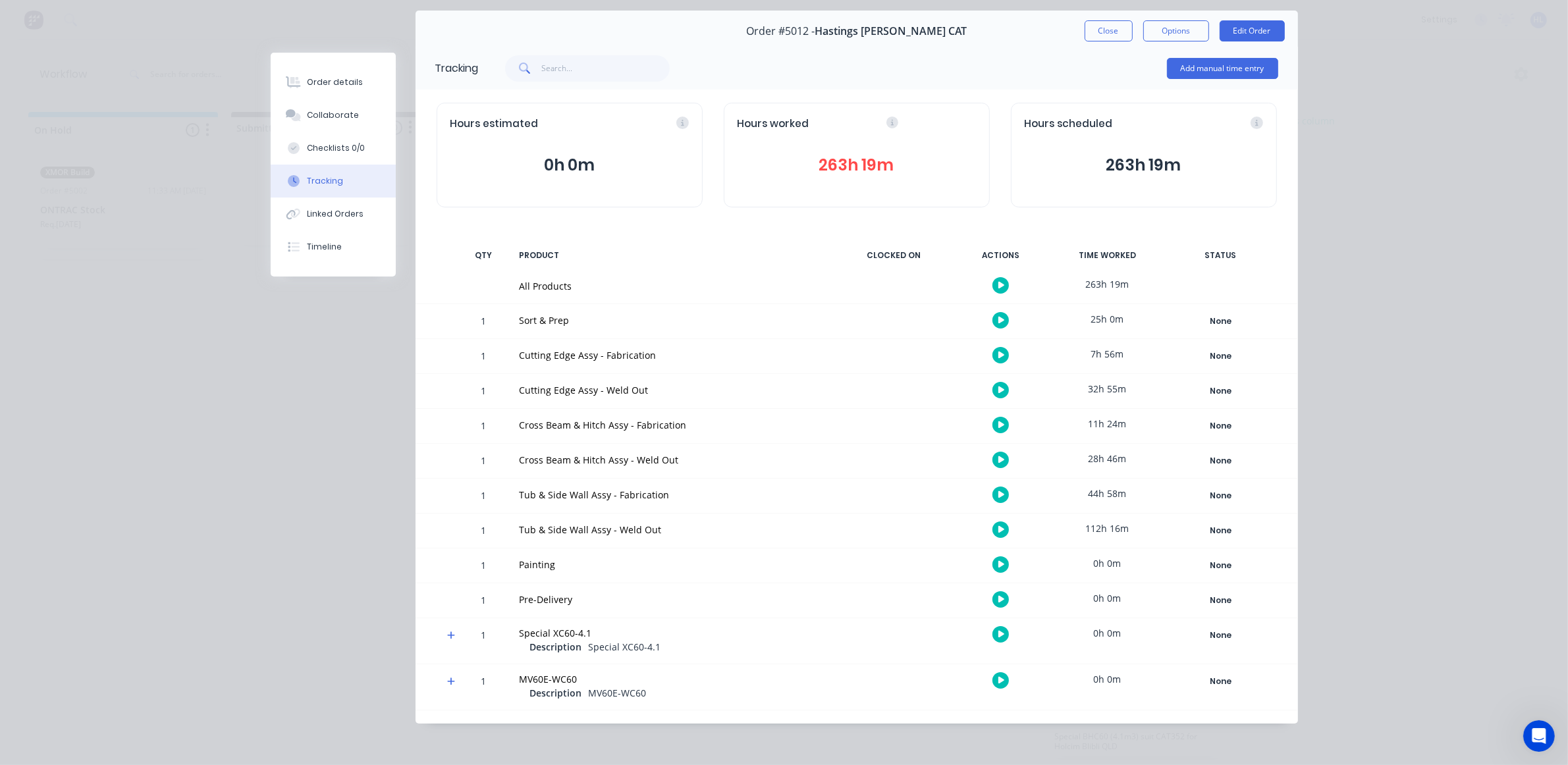
click at [1117, 21] on button "Close" at bounding box center [1108, 31] width 48 height 21
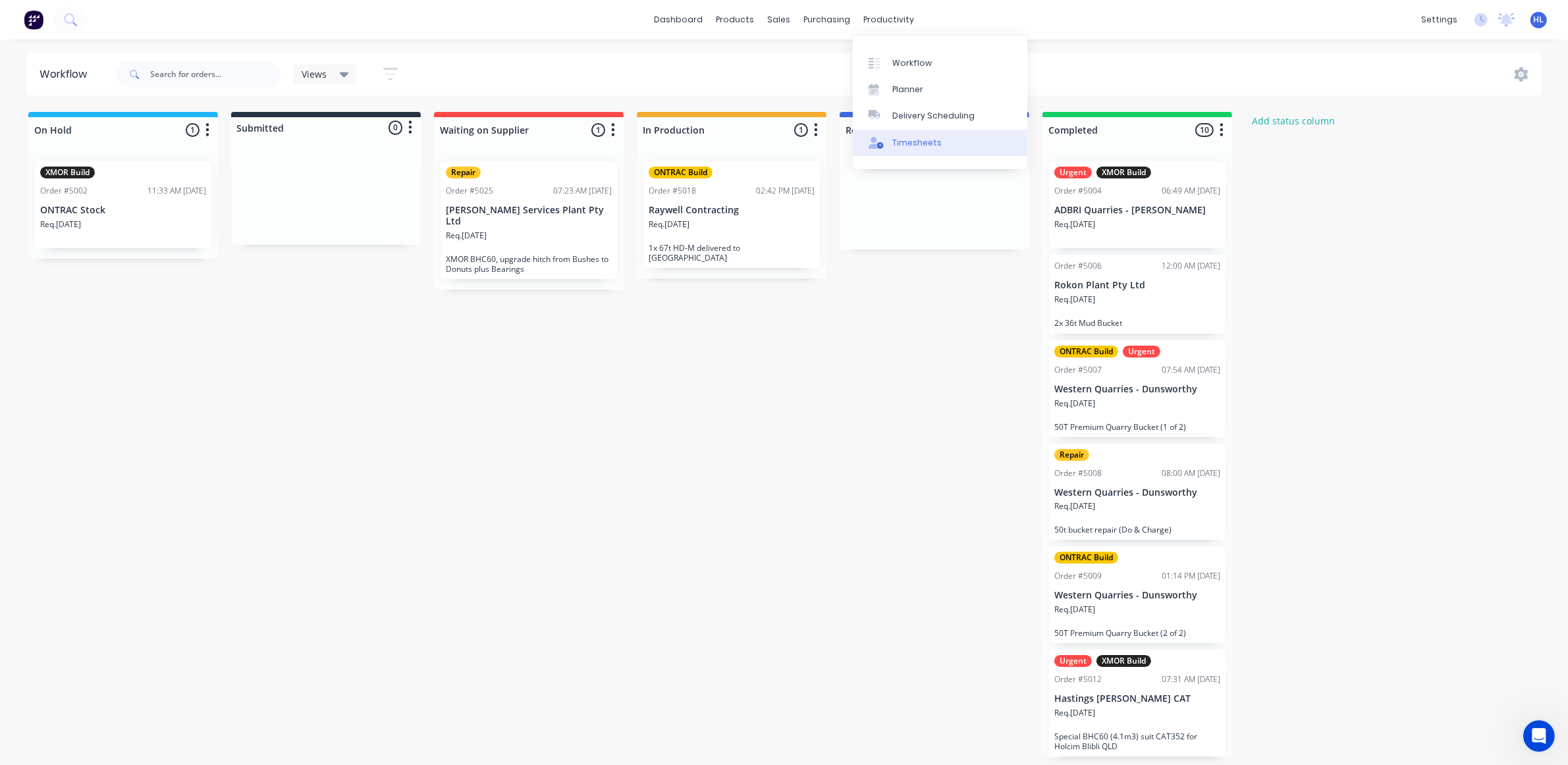
click at [920, 152] on link "Timesheets" at bounding box center [940, 143] width 174 height 26
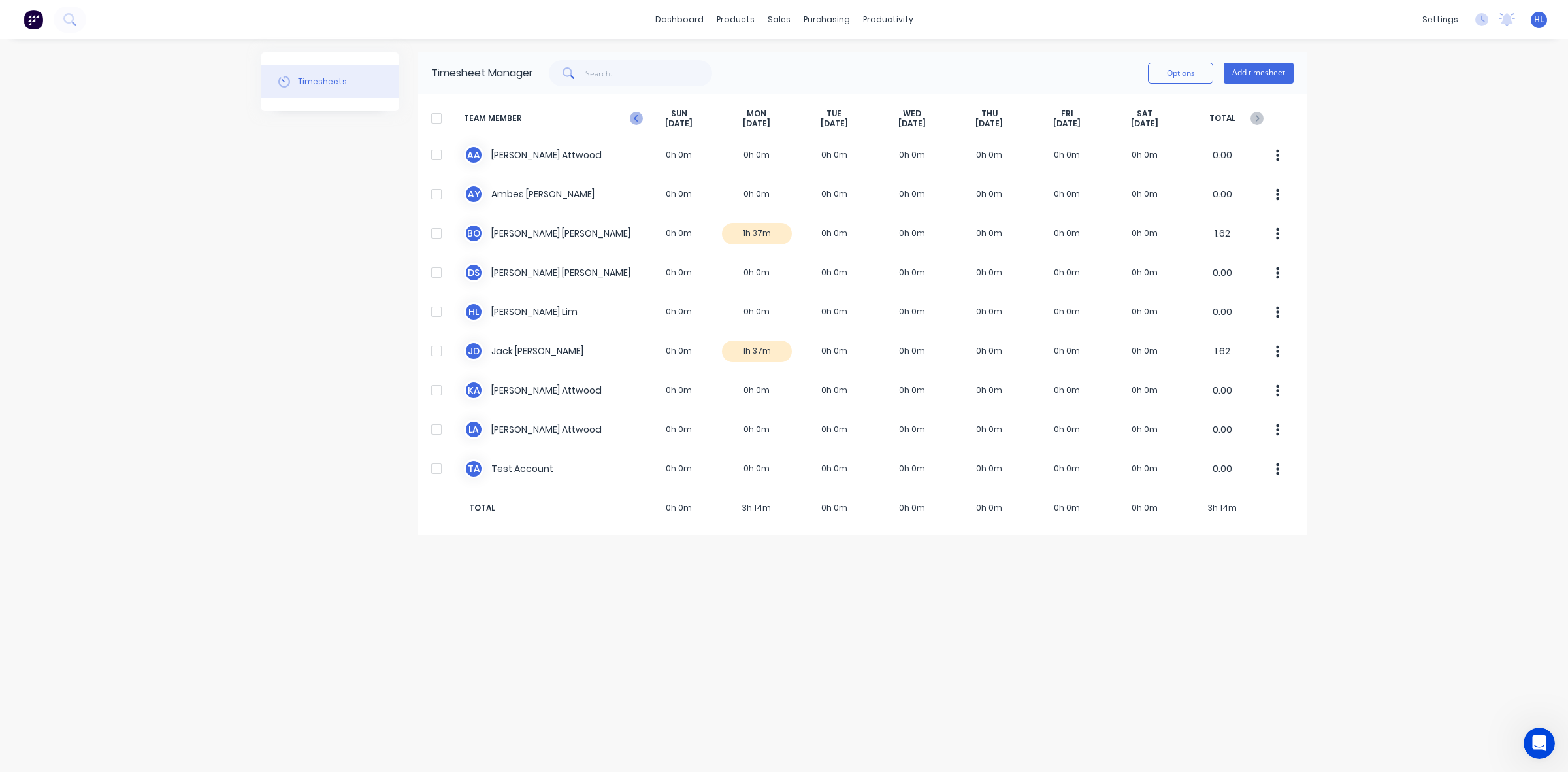
click at [642, 114] on icon at bounding box center [636, 118] width 13 height 13
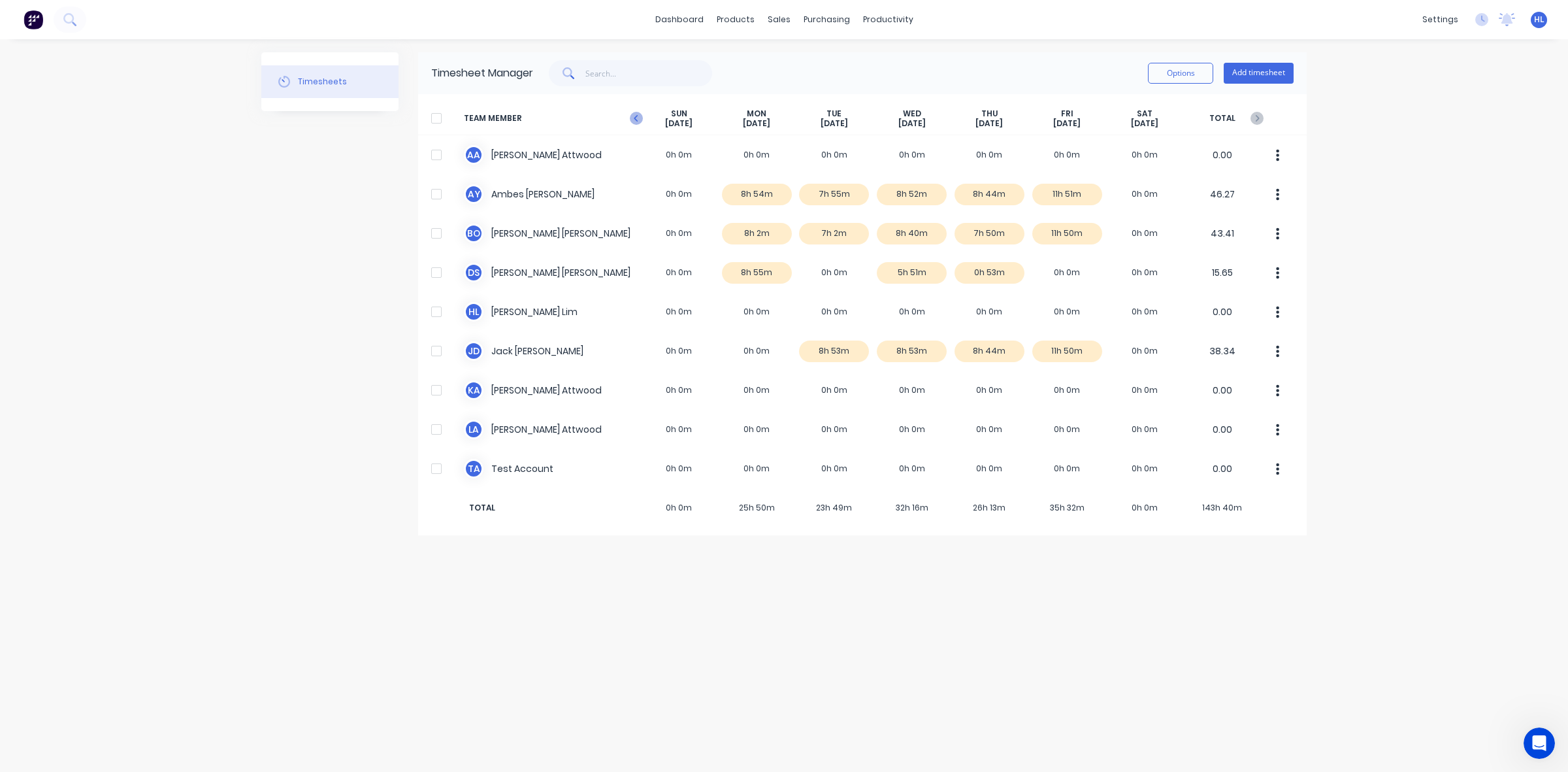
click at [640, 114] on icon at bounding box center [636, 118] width 13 height 13
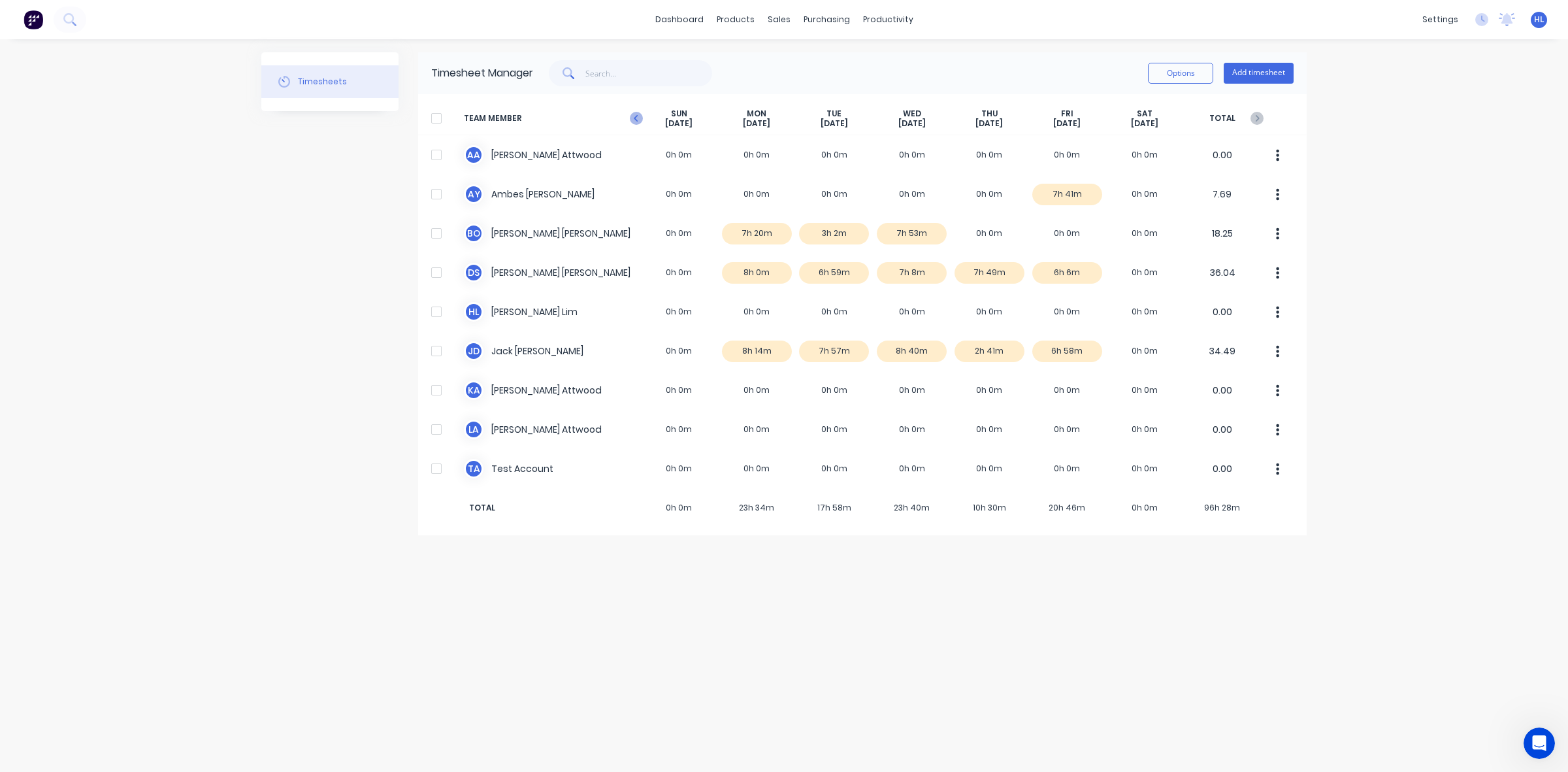
click at [639, 115] on icon at bounding box center [636, 118] width 13 height 13
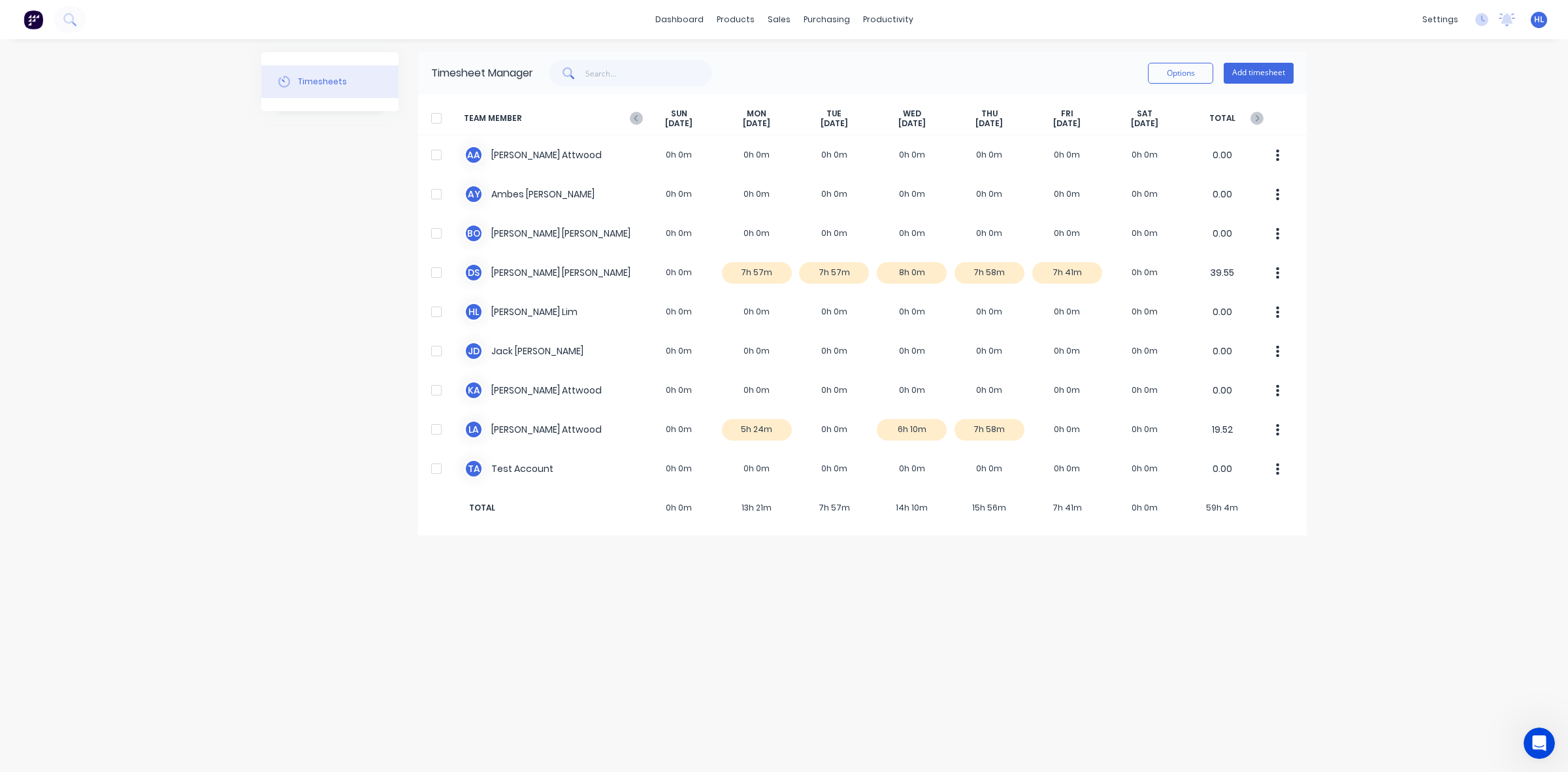
click at [639, 115] on icon at bounding box center [636, 118] width 13 height 13
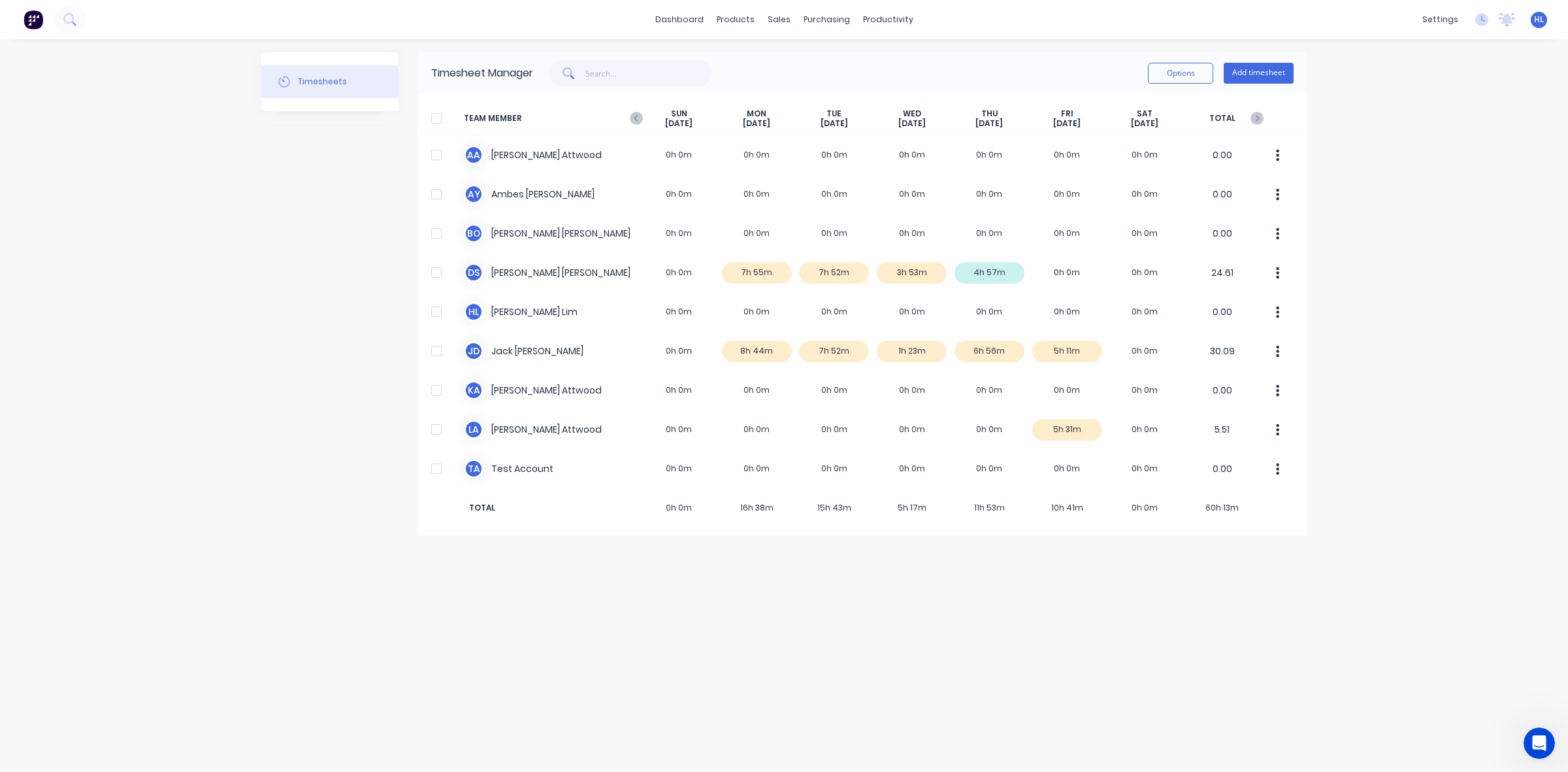
click at [639, 115] on icon at bounding box center [636, 118] width 13 height 13
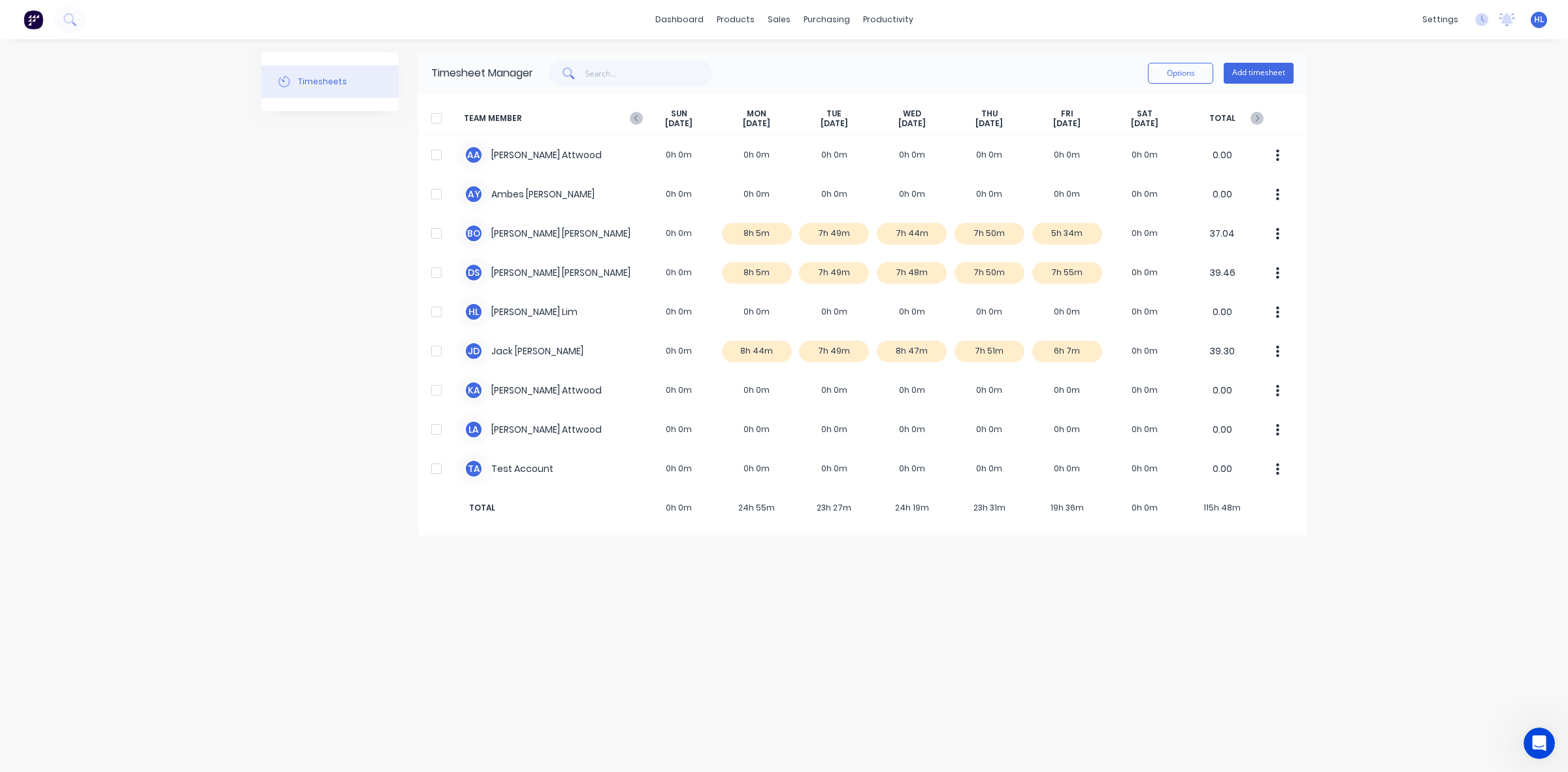
click at [639, 115] on icon at bounding box center [636, 118] width 13 height 13
click at [638, 115] on icon at bounding box center [636, 118] width 13 height 13
click at [642, 110] on div "SUN Jul 6th" at bounding box center [679, 119] width 78 height 20
click at [637, 112] on icon at bounding box center [636, 118] width 13 height 13
click at [632, 120] on icon at bounding box center [636, 118] width 13 height 13
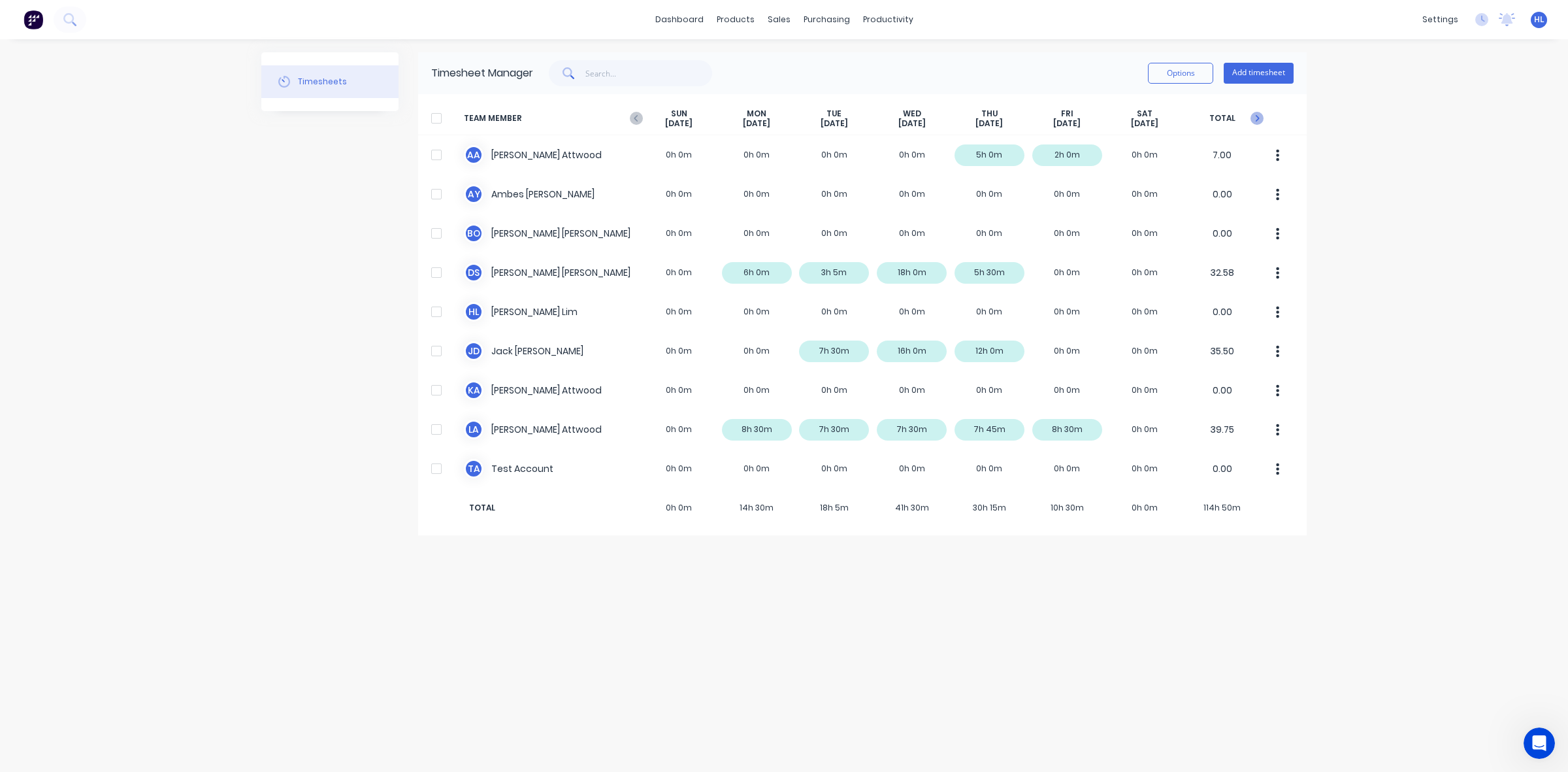
click at [1255, 114] on icon at bounding box center [1257, 118] width 13 height 13
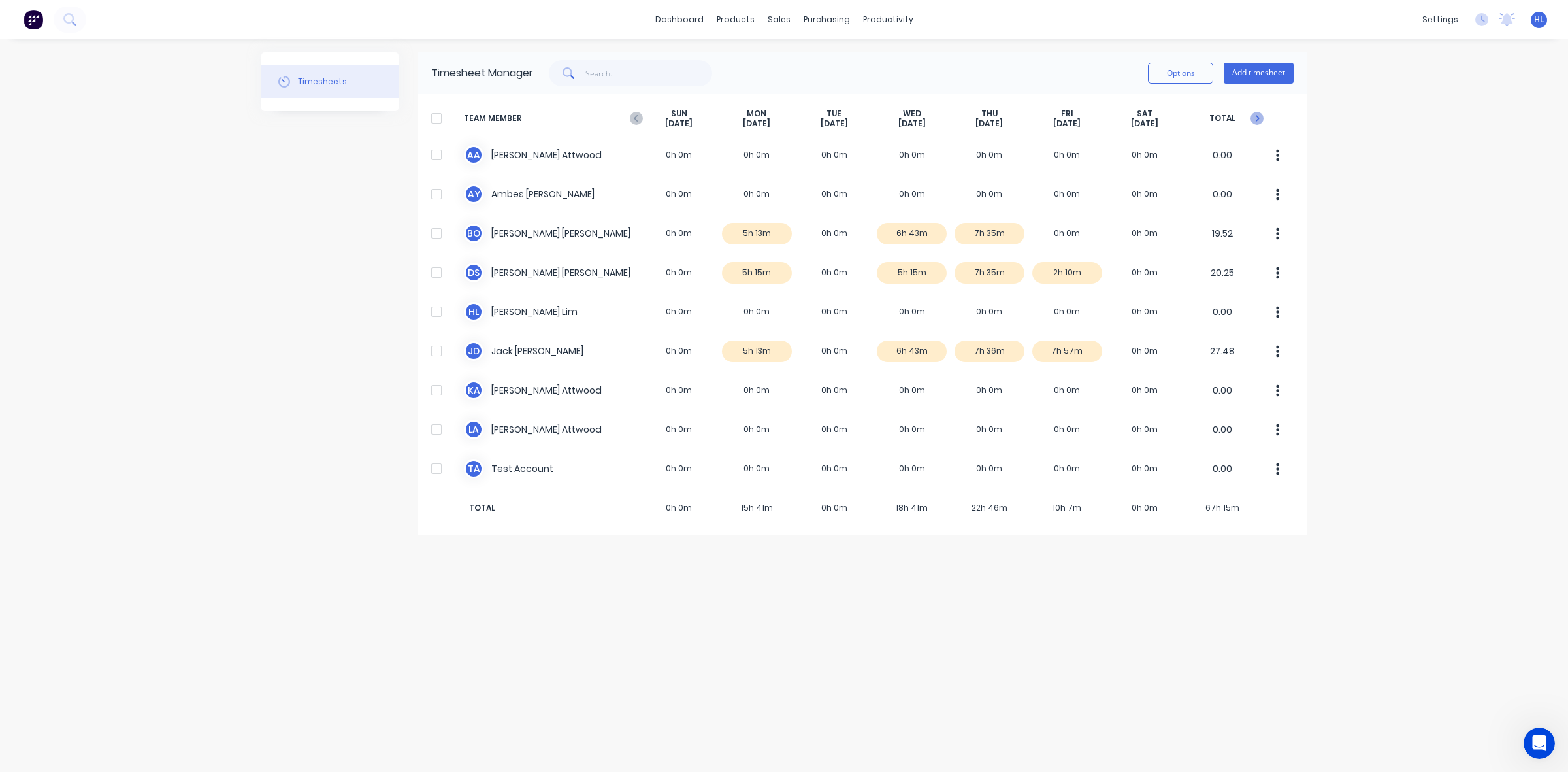
click at [1256, 116] on icon at bounding box center [1257, 118] width 4 height 6
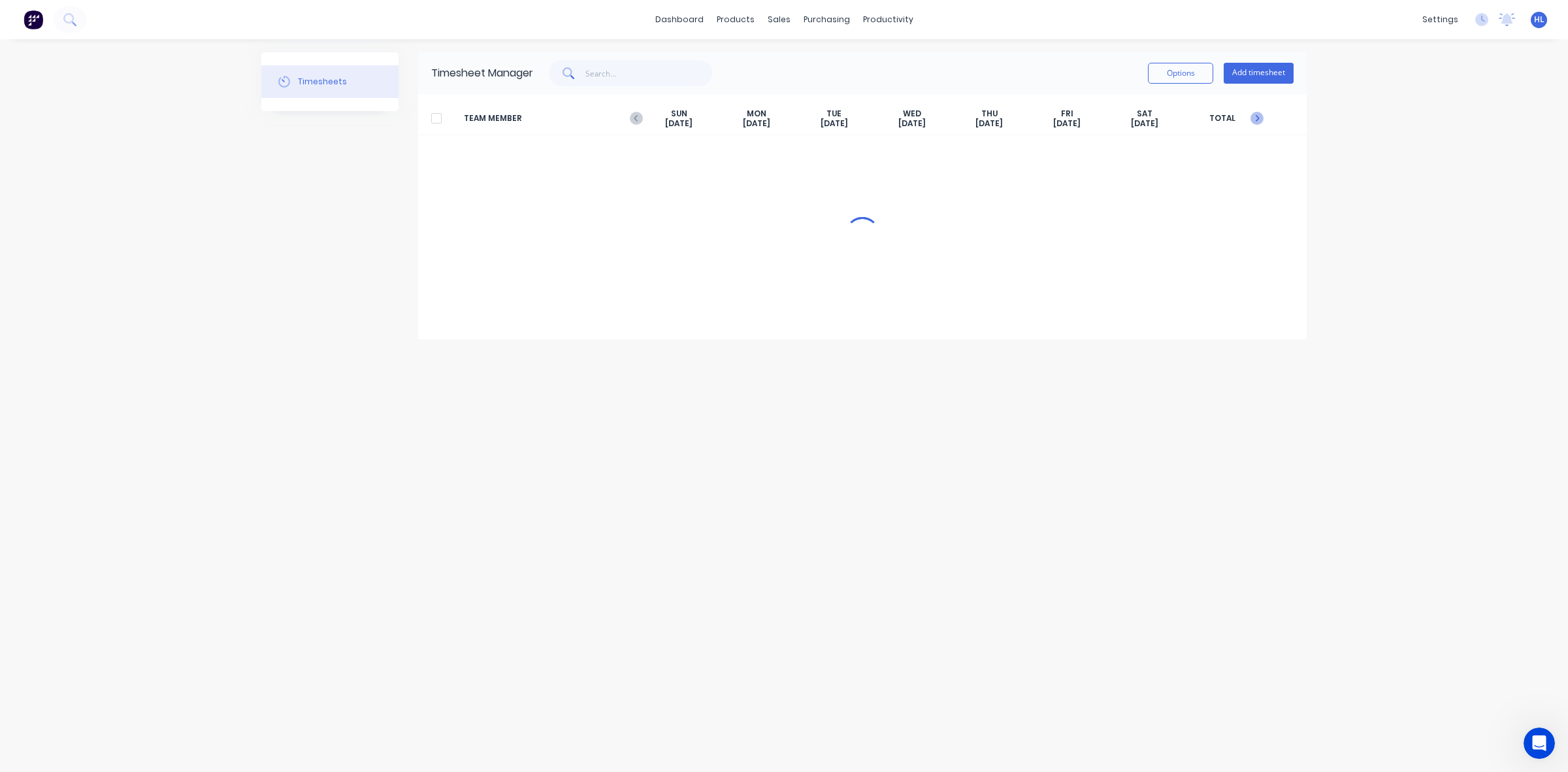
click at [1256, 116] on icon at bounding box center [1257, 118] width 4 height 6
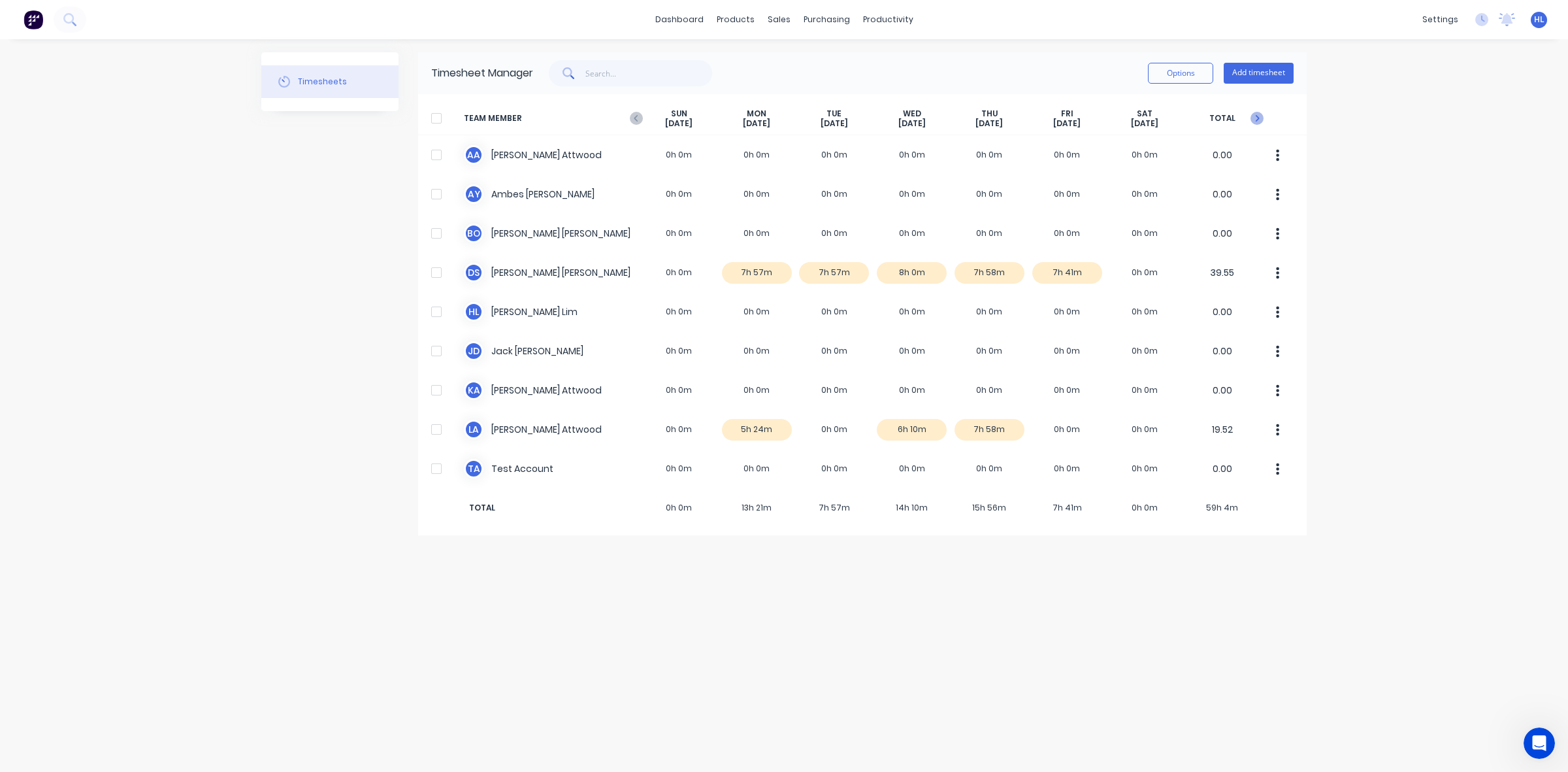
click at [1256, 116] on icon at bounding box center [1257, 118] width 4 height 6
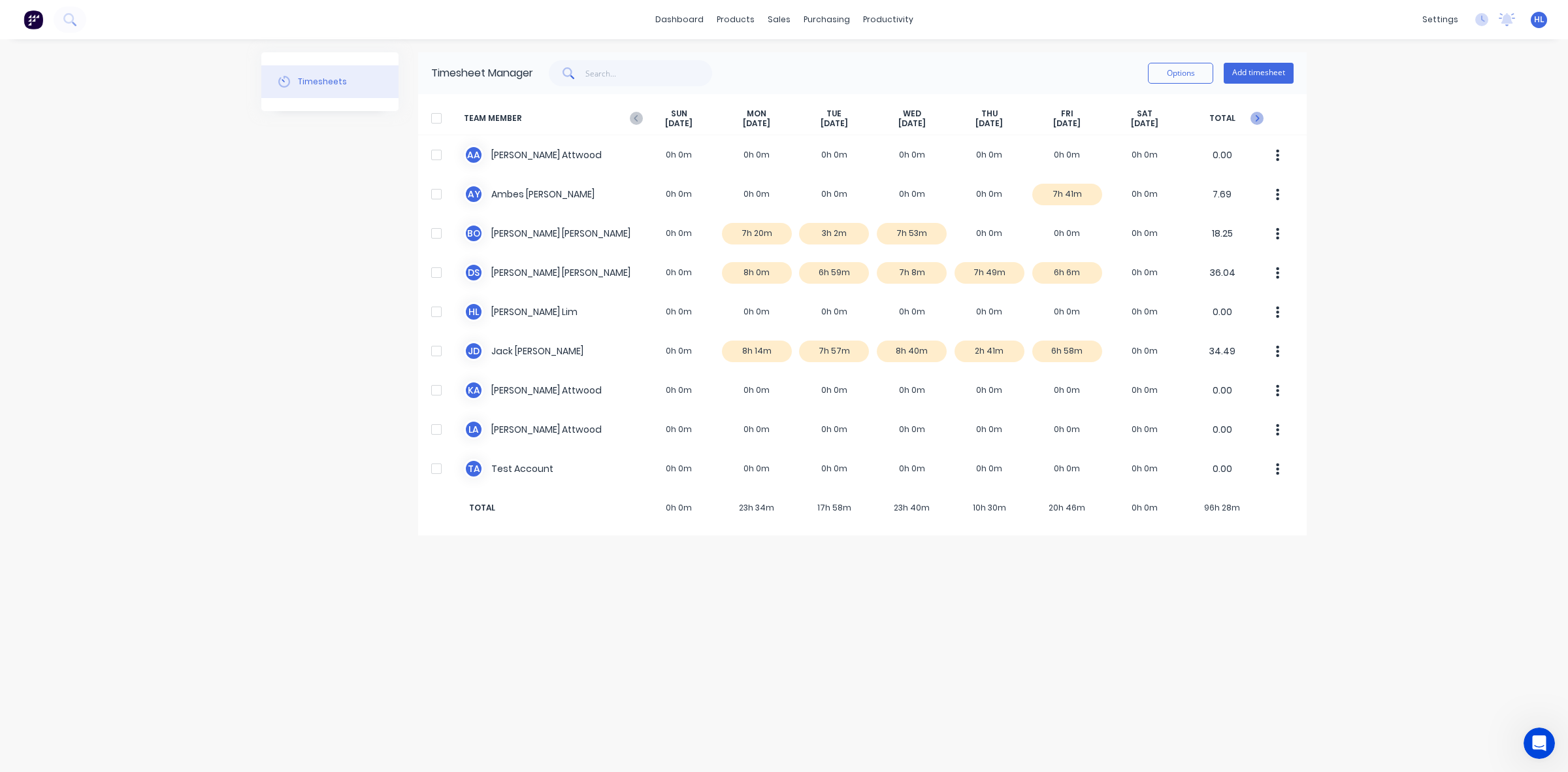
click at [1256, 116] on icon at bounding box center [1257, 118] width 4 height 6
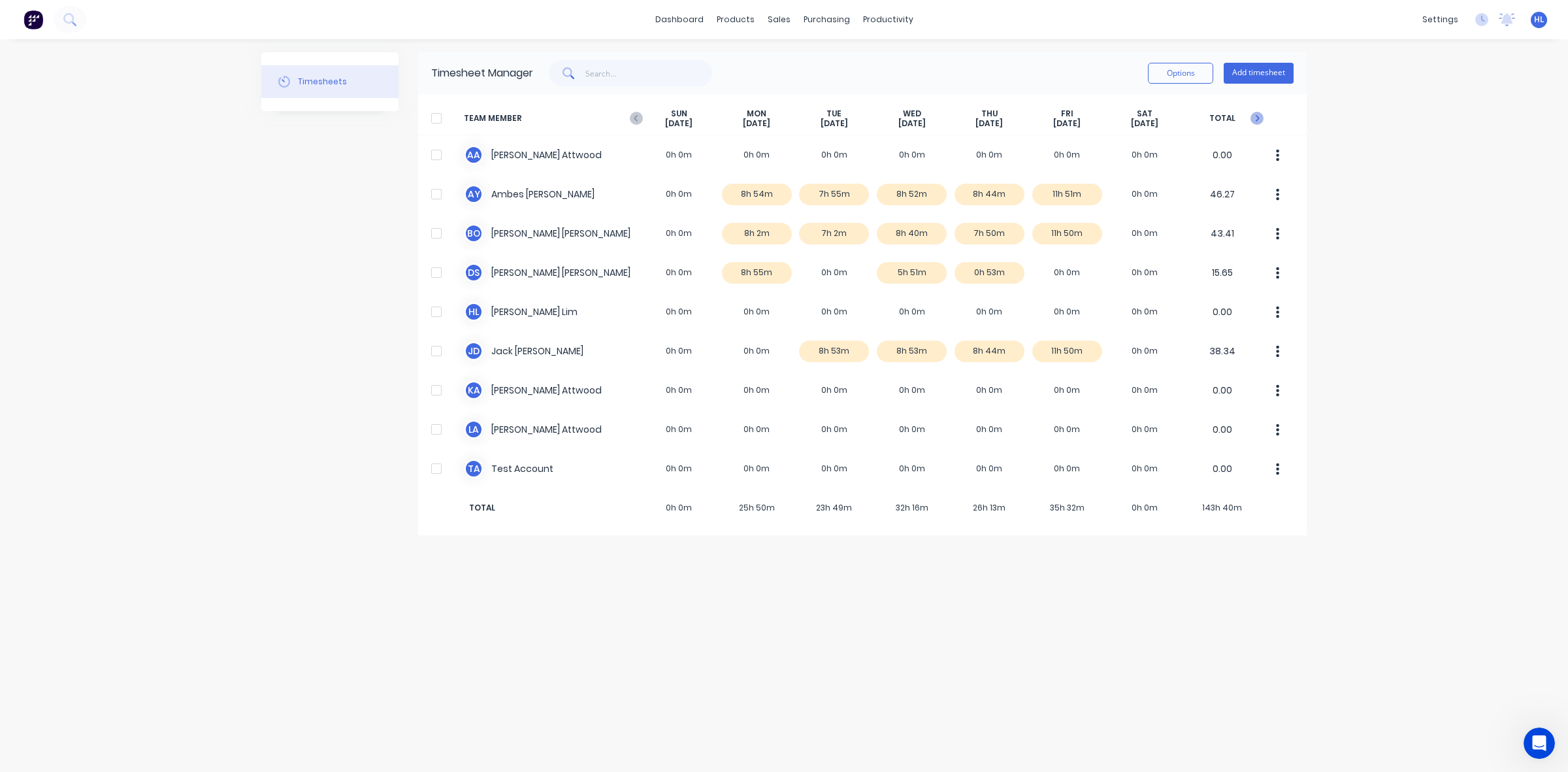
click at [1256, 116] on icon at bounding box center [1257, 118] width 4 height 6
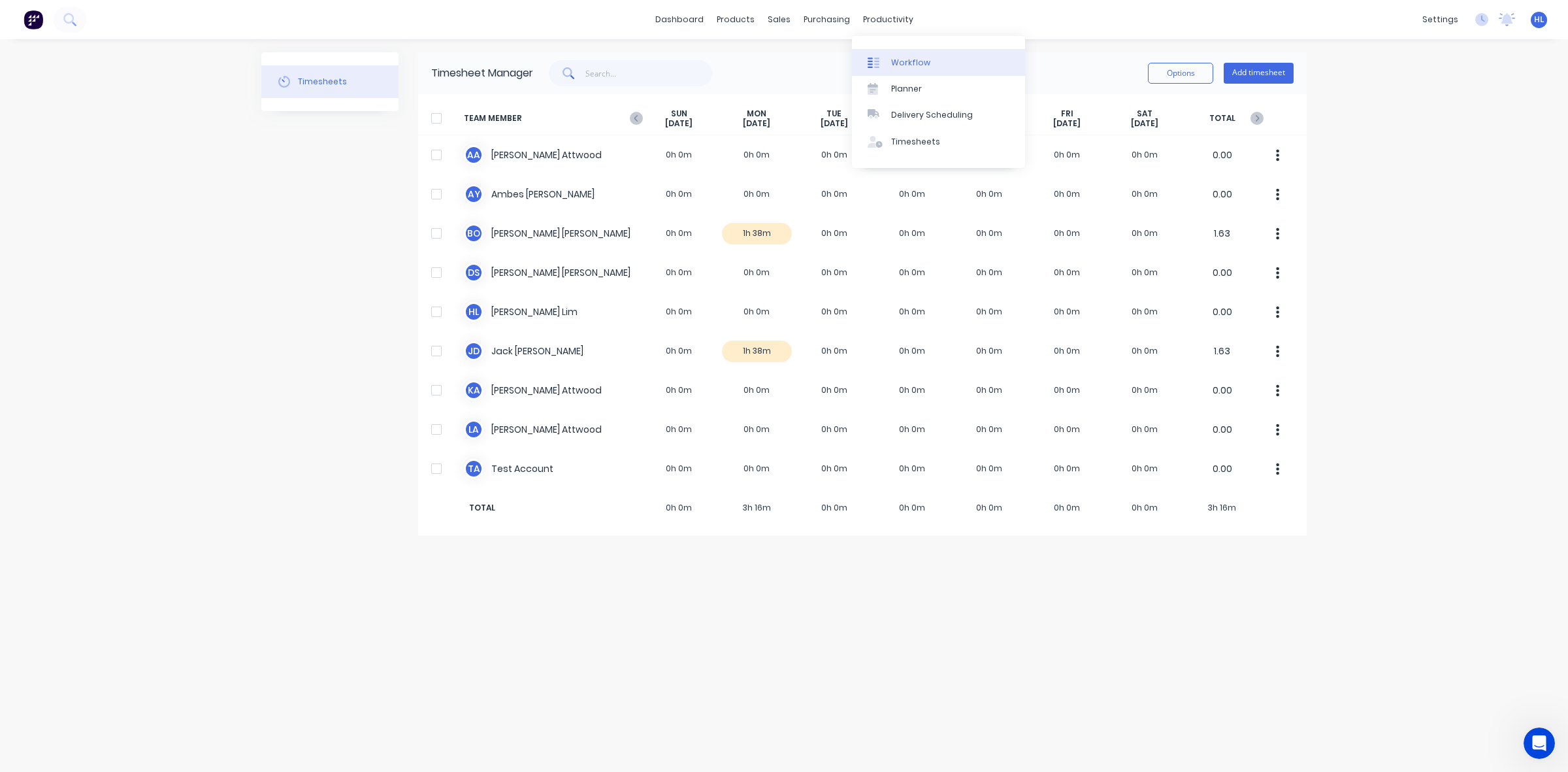
click at [922, 59] on div "Workflow" at bounding box center [911, 62] width 39 height 12
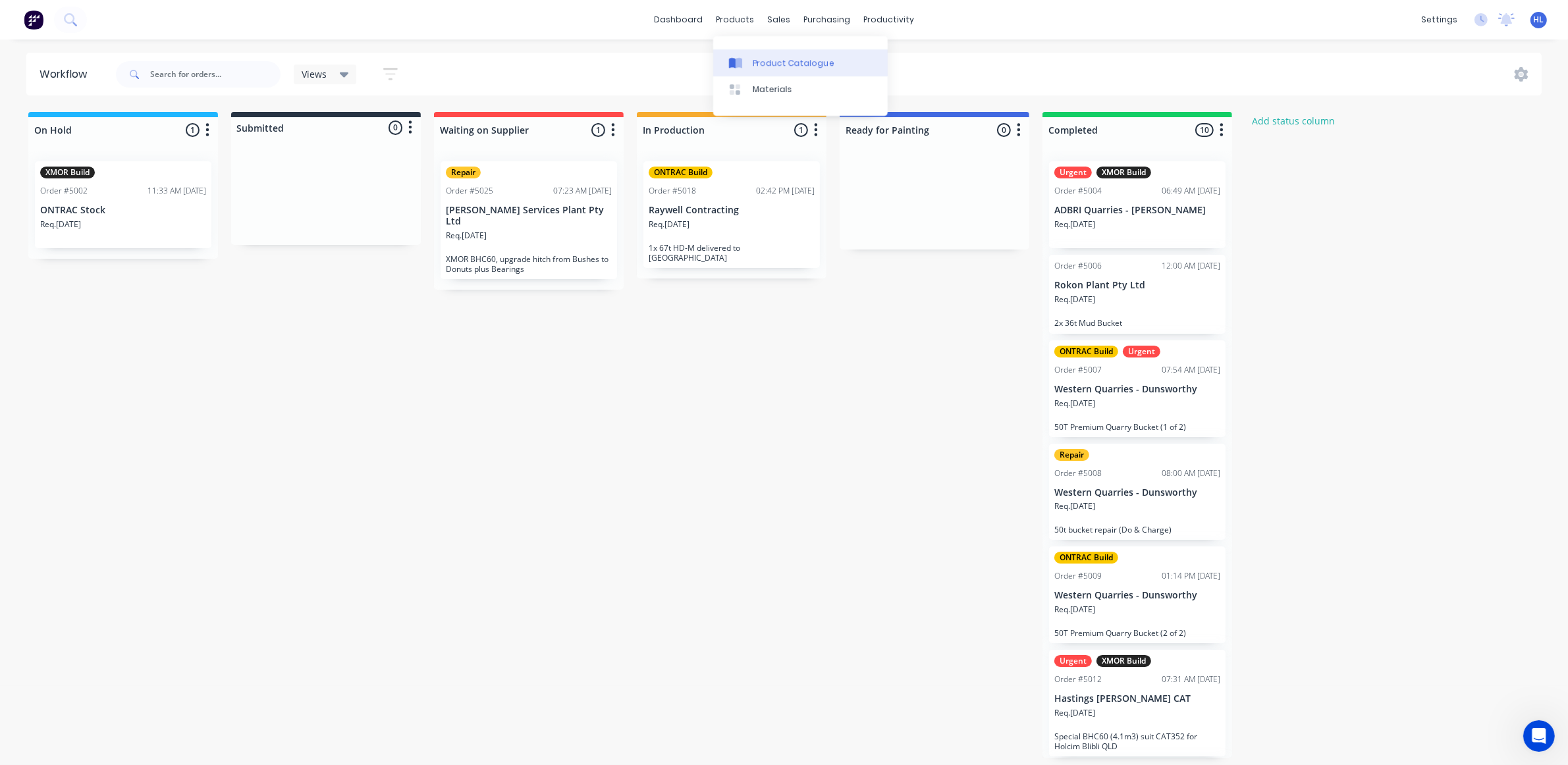
click at [786, 68] on div "Product Catalogue" at bounding box center [793, 63] width 82 height 12
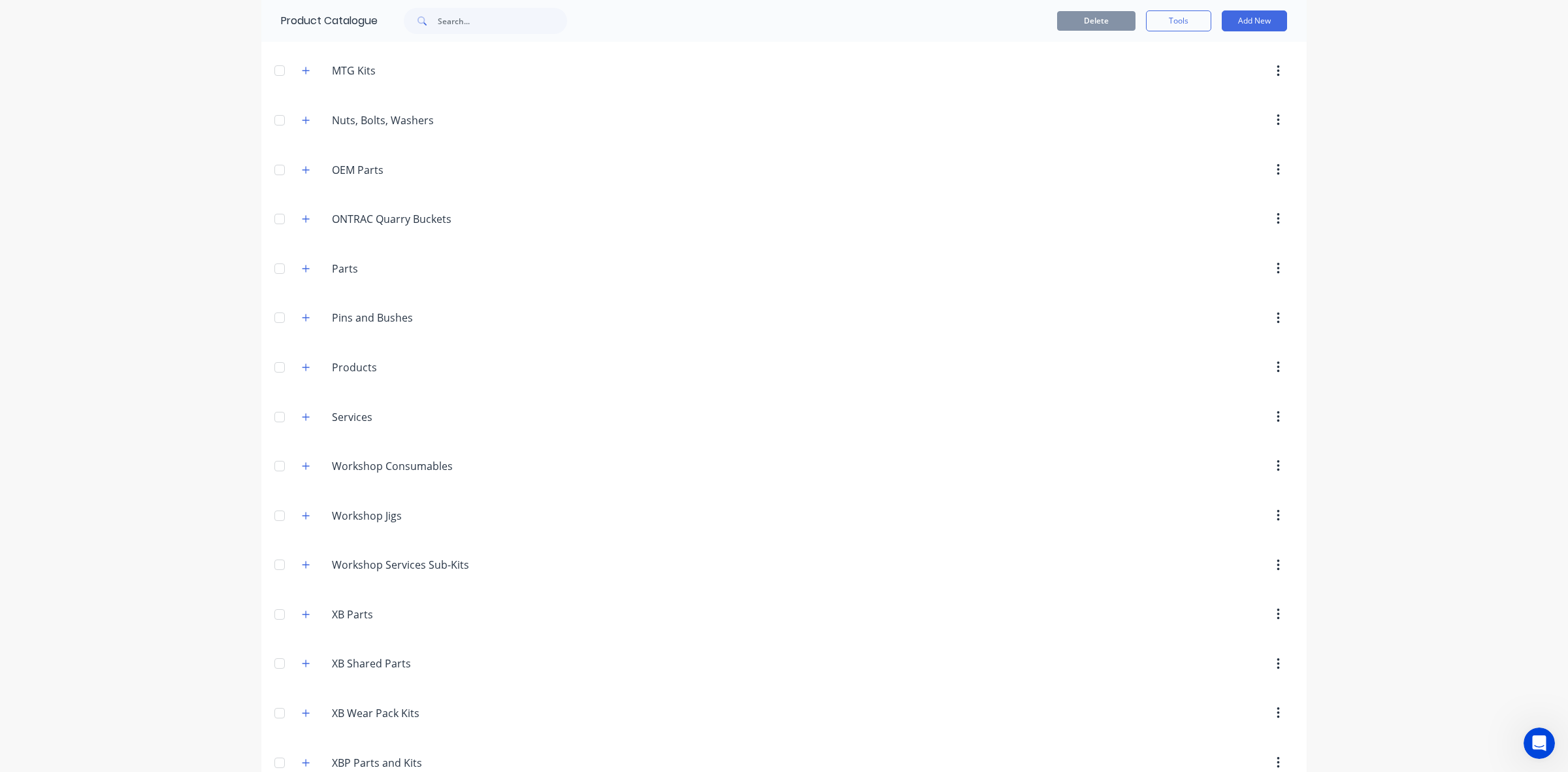
scroll to position [327, 0]
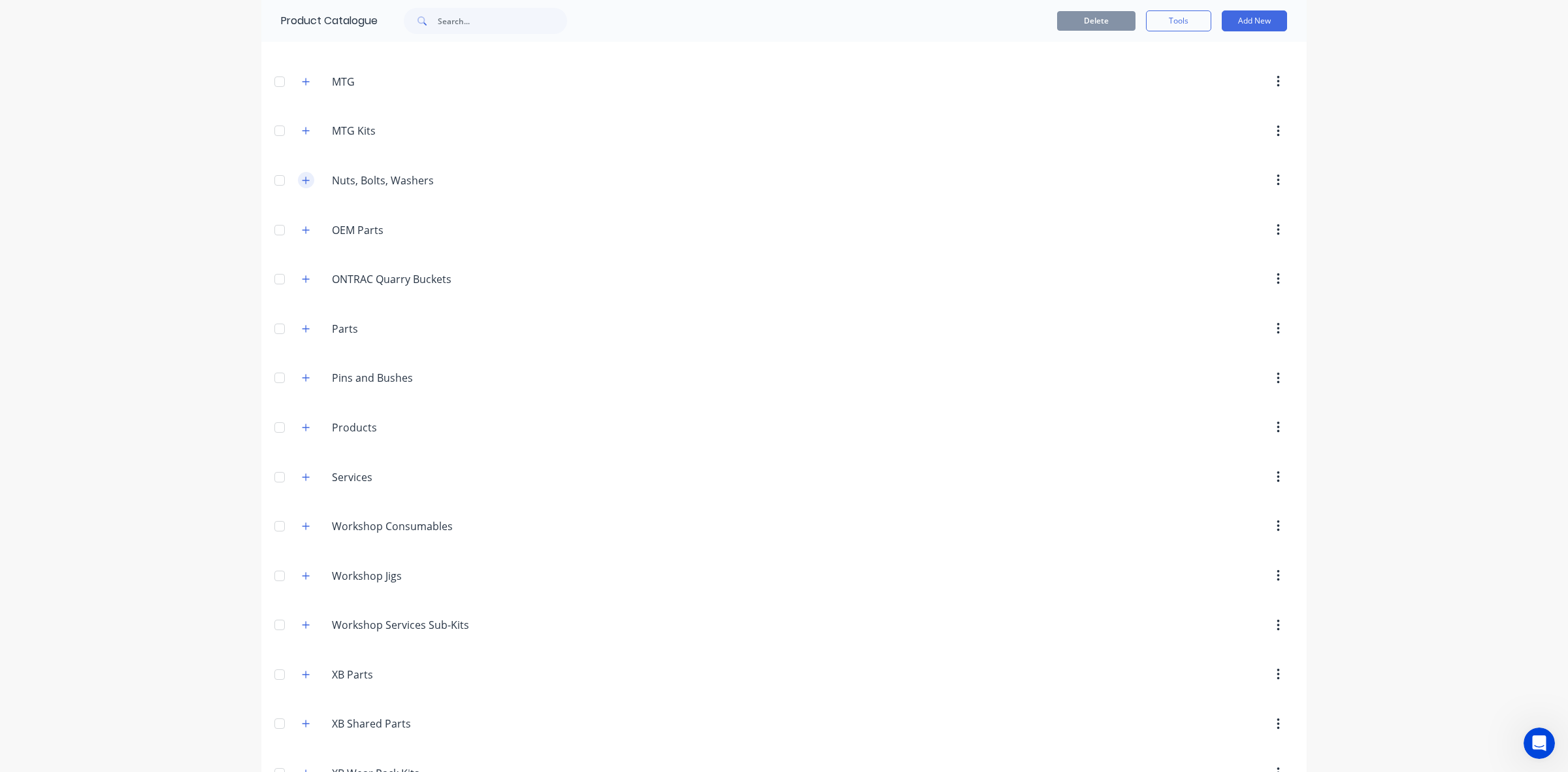
click at [302, 179] on icon "button" at bounding box center [306, 180] width 8 height 9
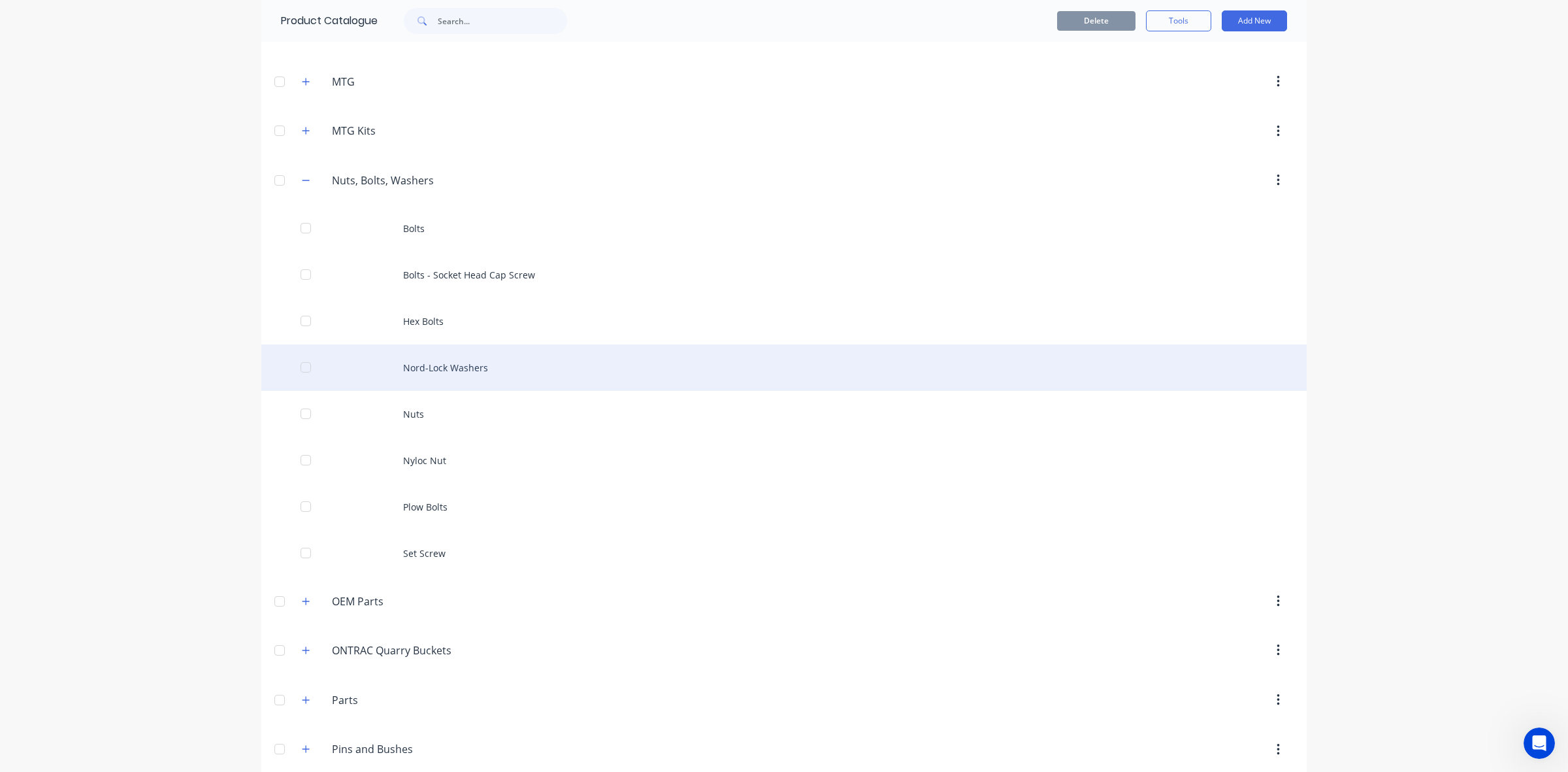
click at [469, 360] on div "Nord-Lock Washers" at bounding box center [784, 368] width 1046 height 46
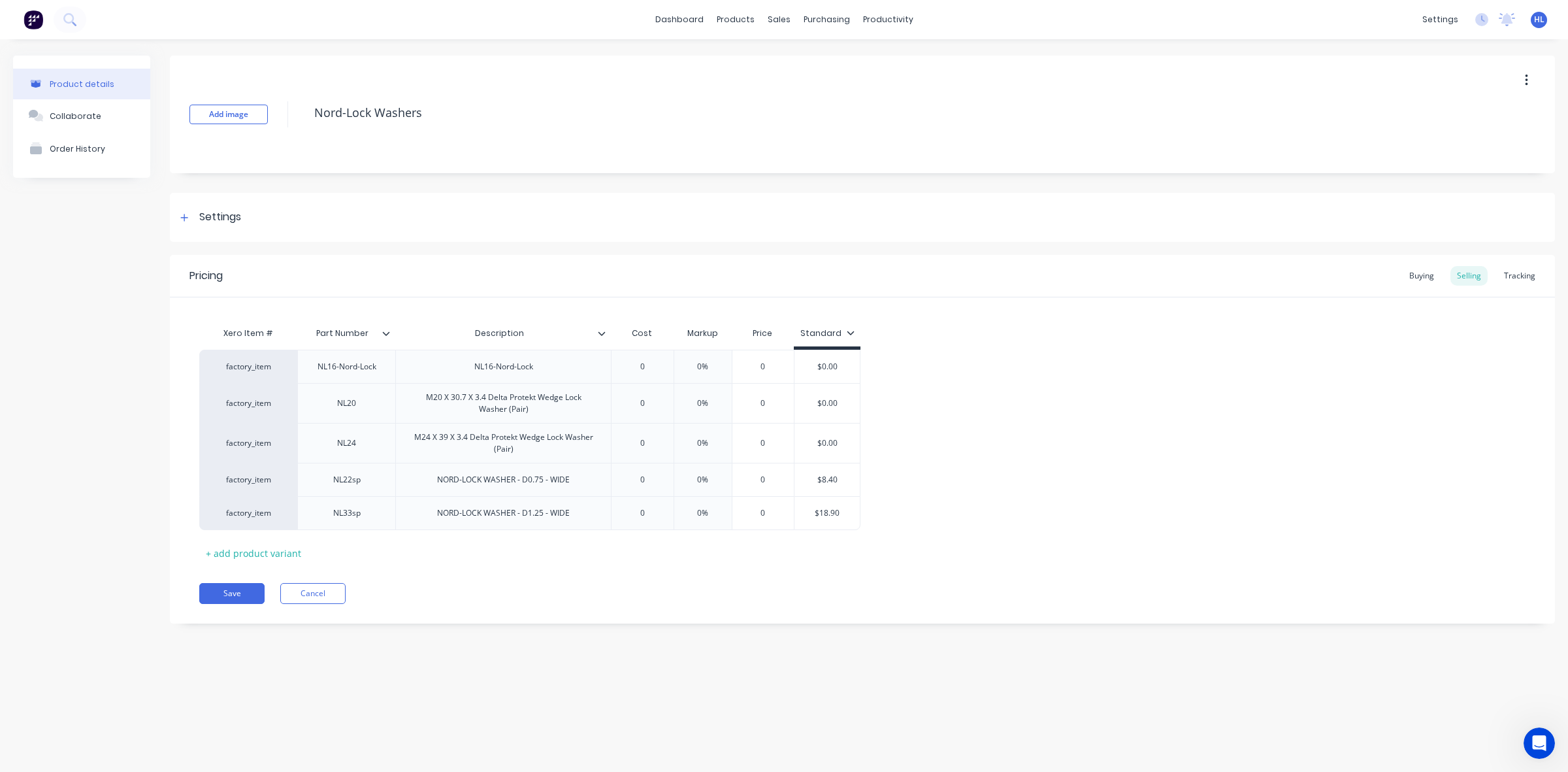
type textarea "x"
click at [1419, 275] on div "Buying" at bounding box center [1422, 275] width 38 height 20
type input "$2.49"
drag, startPoint x: 747, startPoint y: 397, endPoint x: 678, endPoint y: 397, distance: 69.0
click at [678, 397] on input "$2.49" at bounding box center [710, 400] width 198 height 12
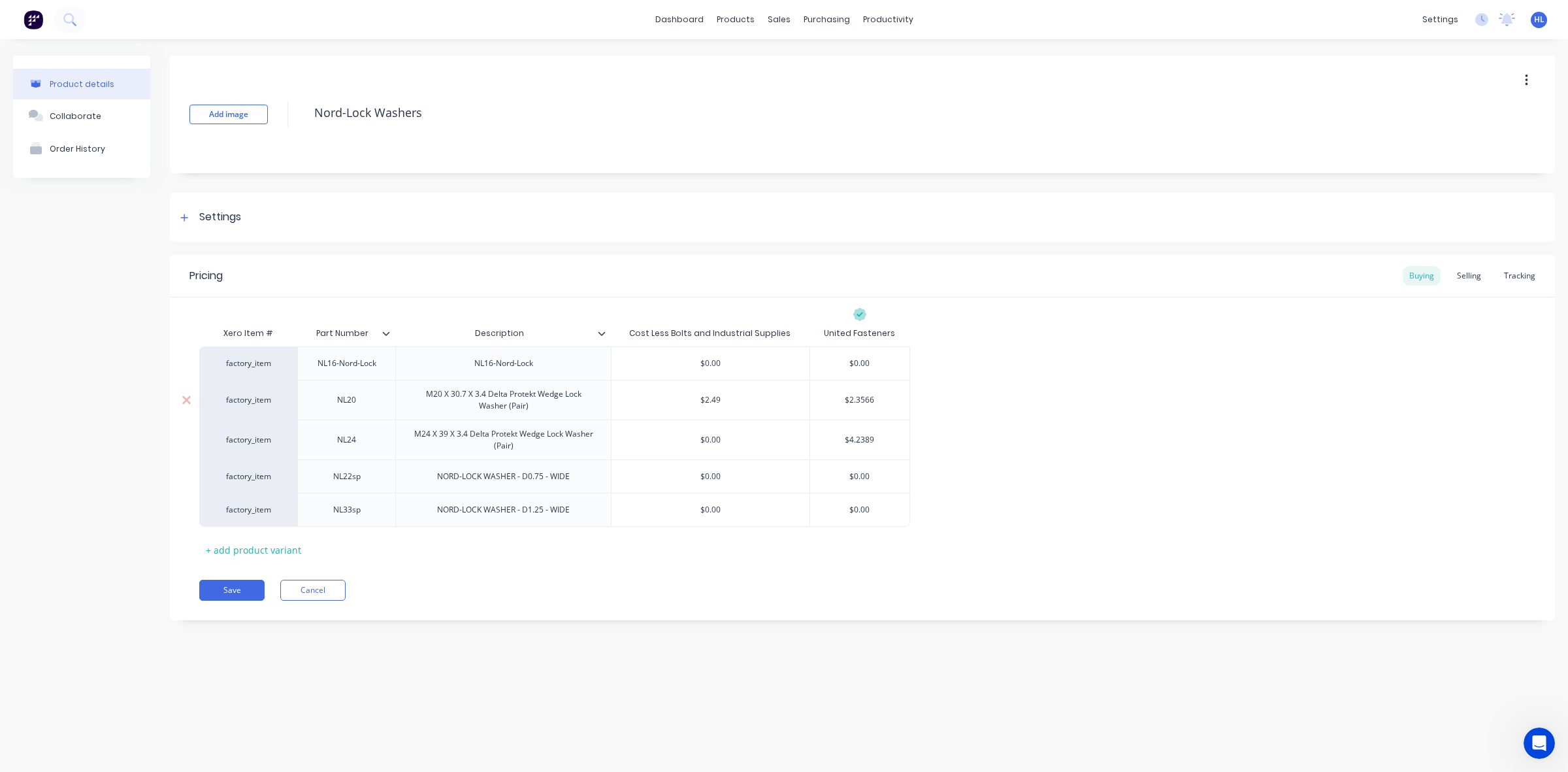
type input "$2.3566"
drag, startPoint x: 887, startPoint y: 401, endPoint x: 834, endPoint y: 402, distance: 53.0
click at [834, 402] on input "$2.3566" at bounding box center [860, 400] width 99 height 12
click at [1174, 439] on div "factory_item NL16-Nord-Lock NL16-Nord-Lock $0.00 $0.00 factory_item NL20 M20 X …" at bounding box center [862, 436] width 1326 height 180
click at [1481, 275] on div "Selling" at bounding box center [1469, 275] width 37 height 20
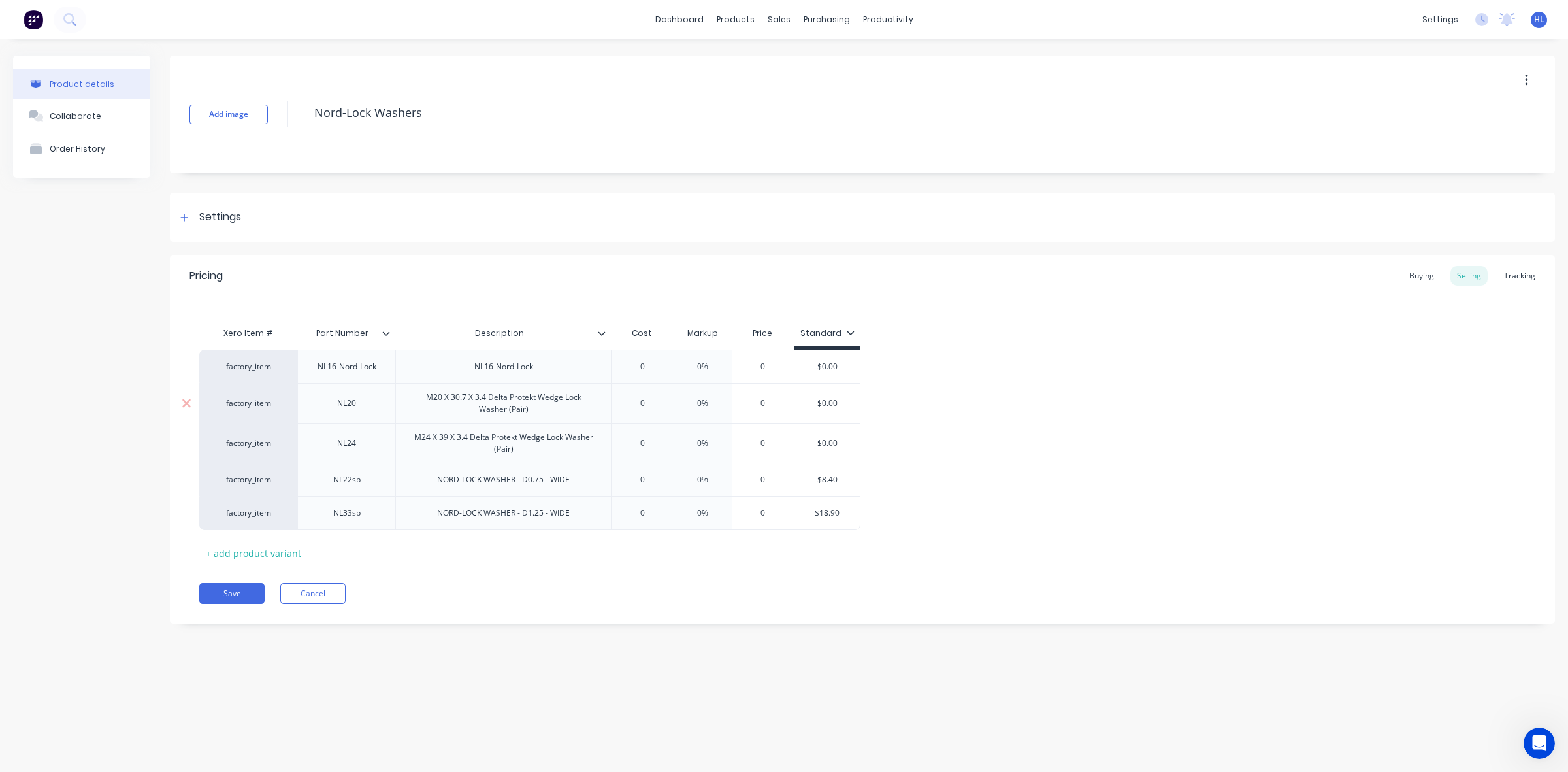
type input "0"
drag, startPoint x: 655, startPoint y: 403, endPoint x: 621, endPoint y: 403, distance: 34.0
click at [621, 403] on input "0" at bounding box center [642, 403] width 65 height 12
paste input "$2.3566"
type textarea "x"
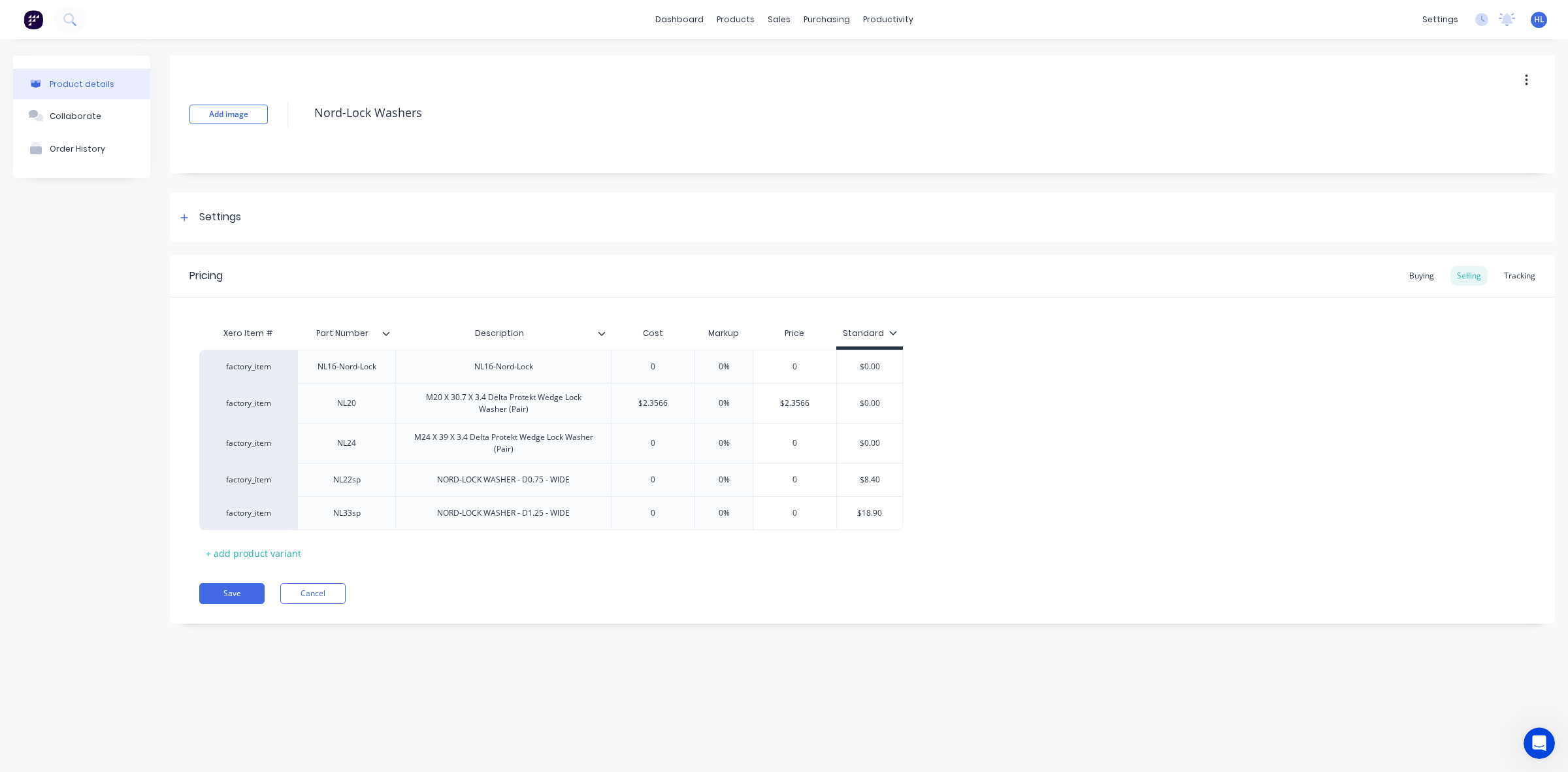
type input "$2.3566"
click at [1116, 423] on div "factory_item NL16-Nord-Lock NL16-Nord-Lock 0 0% 0 $0.00 factory_item NL20 M20 X…" at bounding box center [862, 439] width 1326 height 180
click at [1417, 273] on div "Buying" at bounding box center [1422, 275] width 38 height 20
type input "$4.2389"
drag, startPoint x: 879, startPoint y: 445, endPoint x: 837, endPoint y: 441, distance: 42.2
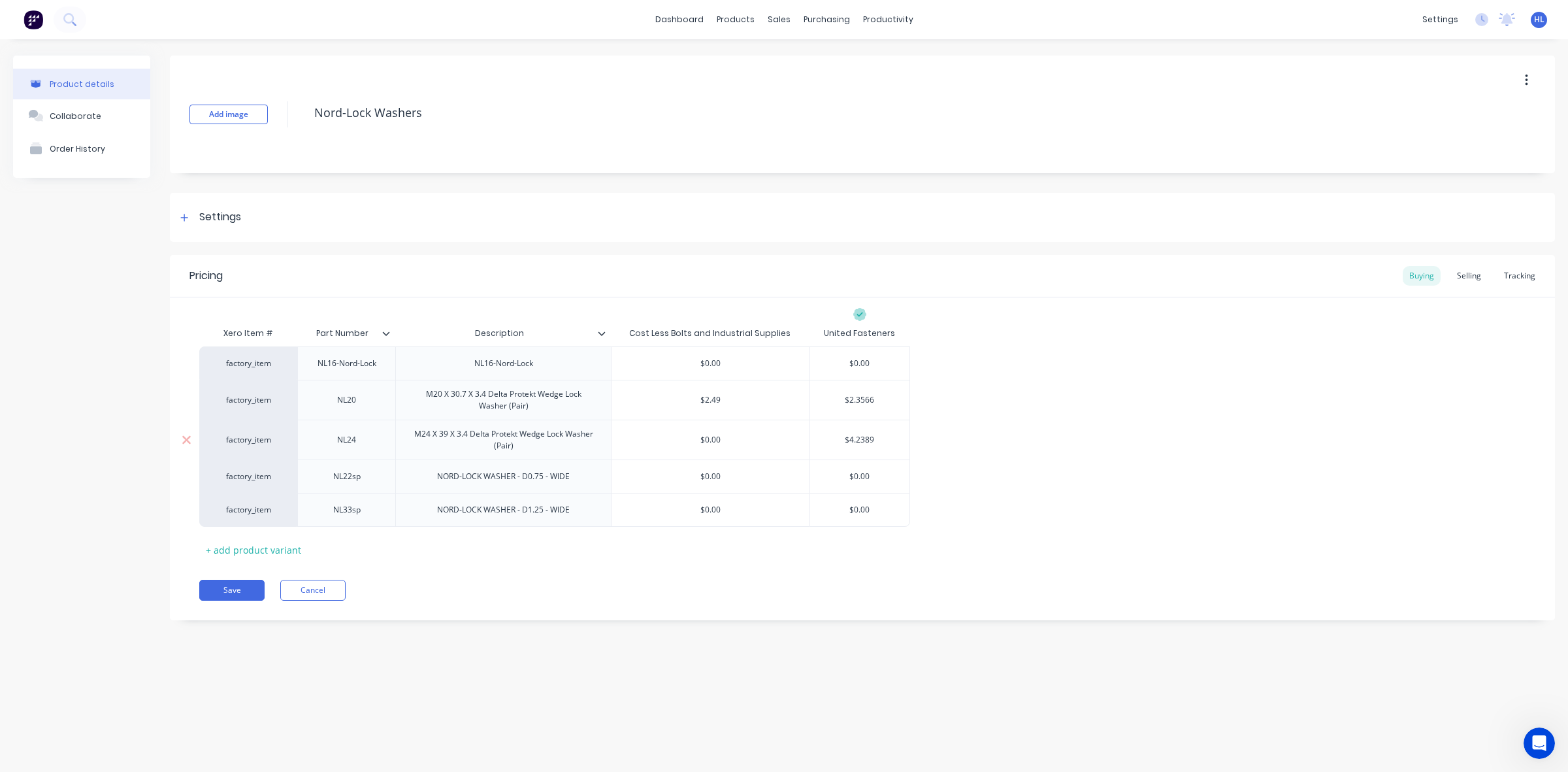
click at [811, 439] on input "$4.2389" at bounding box center [860, 439] width 99 height 12
click at [1186, 468] on div "factory_item NL16-Nord-Lock NL16-Nord-Lock $0.00 $0.00 factory_item NL20 M20 X …" at bounding box center [862, 436] width 1326 height 180
click at [1478, 271] on div "Selling" at bounding box center [1469, 275] width 37 height 20
type input "0"
drag, startPoint x: 654, startPoint y: 445, endPoint x: 621, endPoint y: 452, distance: 33.7
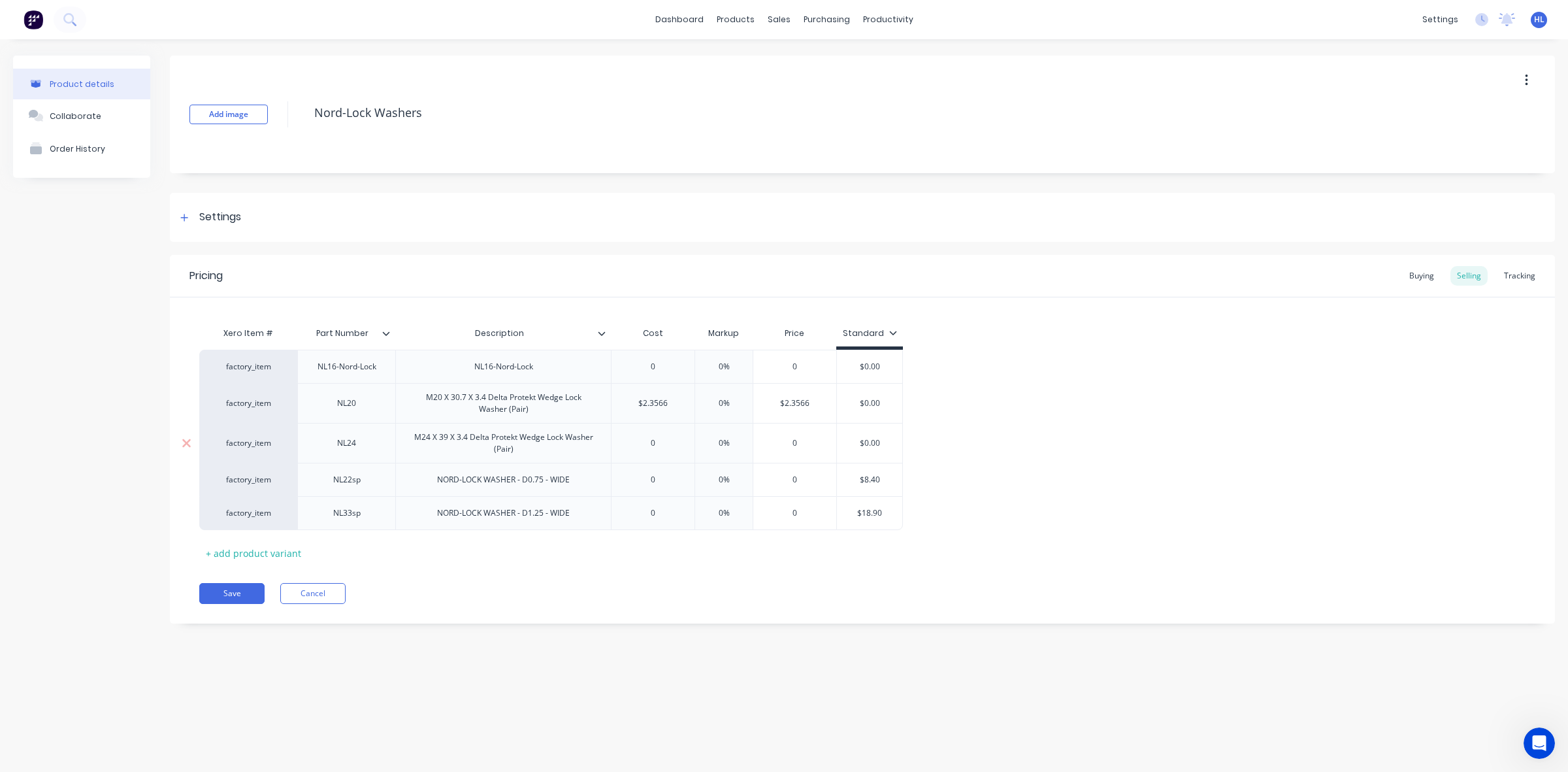
click at [621, 452] on div "0 0" at bounding box center [652, 443] width 83 height 33
paste input "$4.2389"
type textarea "x"
type input "$4.2389"
click at [1065, 463] on div "factory_item NL16-Nord-Lock NL16-Nord-Lock 0 0% 0 $0.00 factory_item NL20 M20 X…" at bounding box center [862, 439] width 1326 height 180
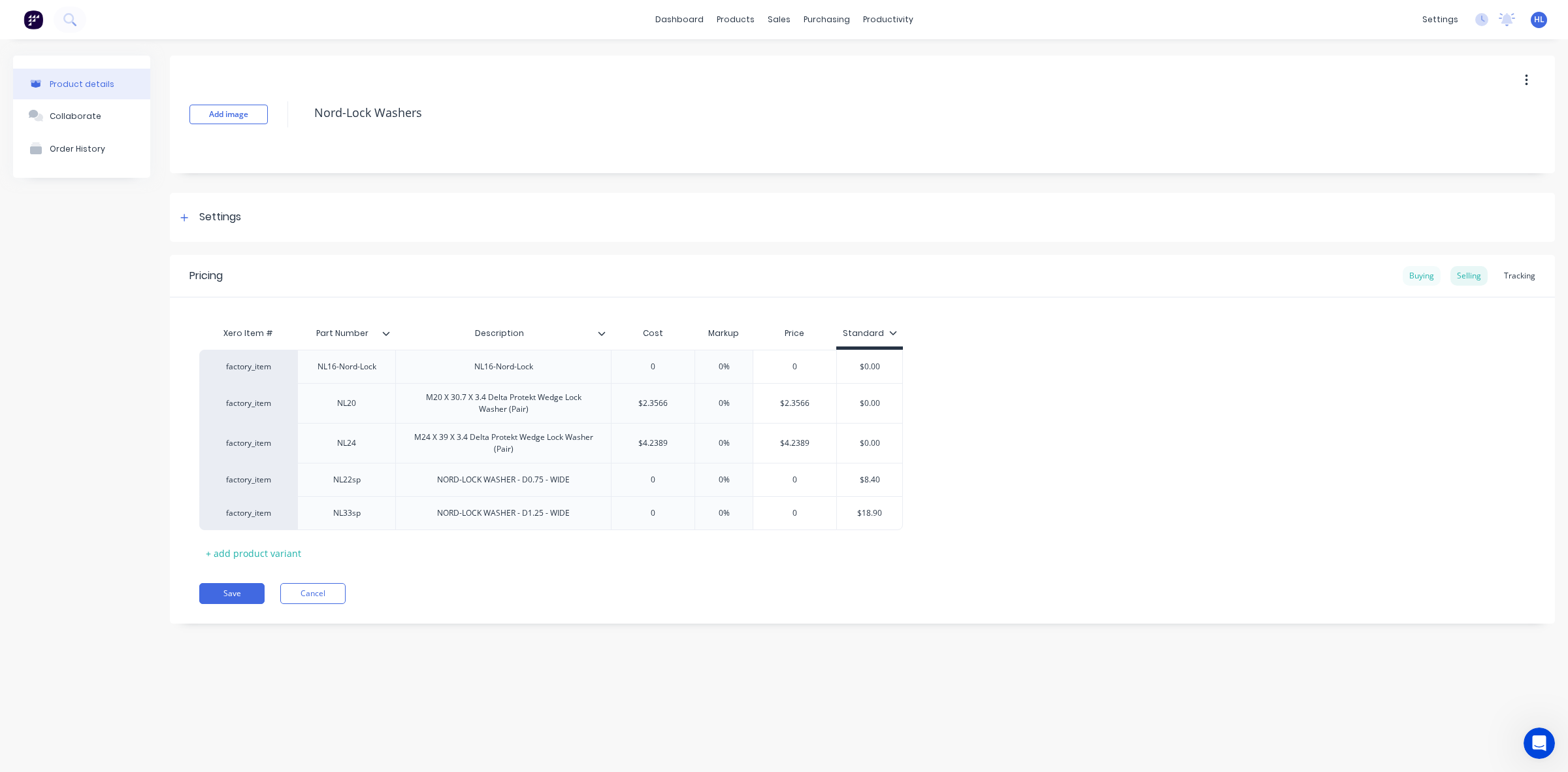
click at [1426, 278] on div "Buying" at bounding box center [1422, 275] width 38 height 20
click at [1471, 275] on div "Selling" at bounding box center [1469, 275] width 37 height 20
click at [1426, 273] on div "Buying" at bounding box center [1422, 275] width 38 height 20
type input "$4.2389"
click at [880, 442] on input "$4.2389" at bounding box center [860, 439] width 99 height 12
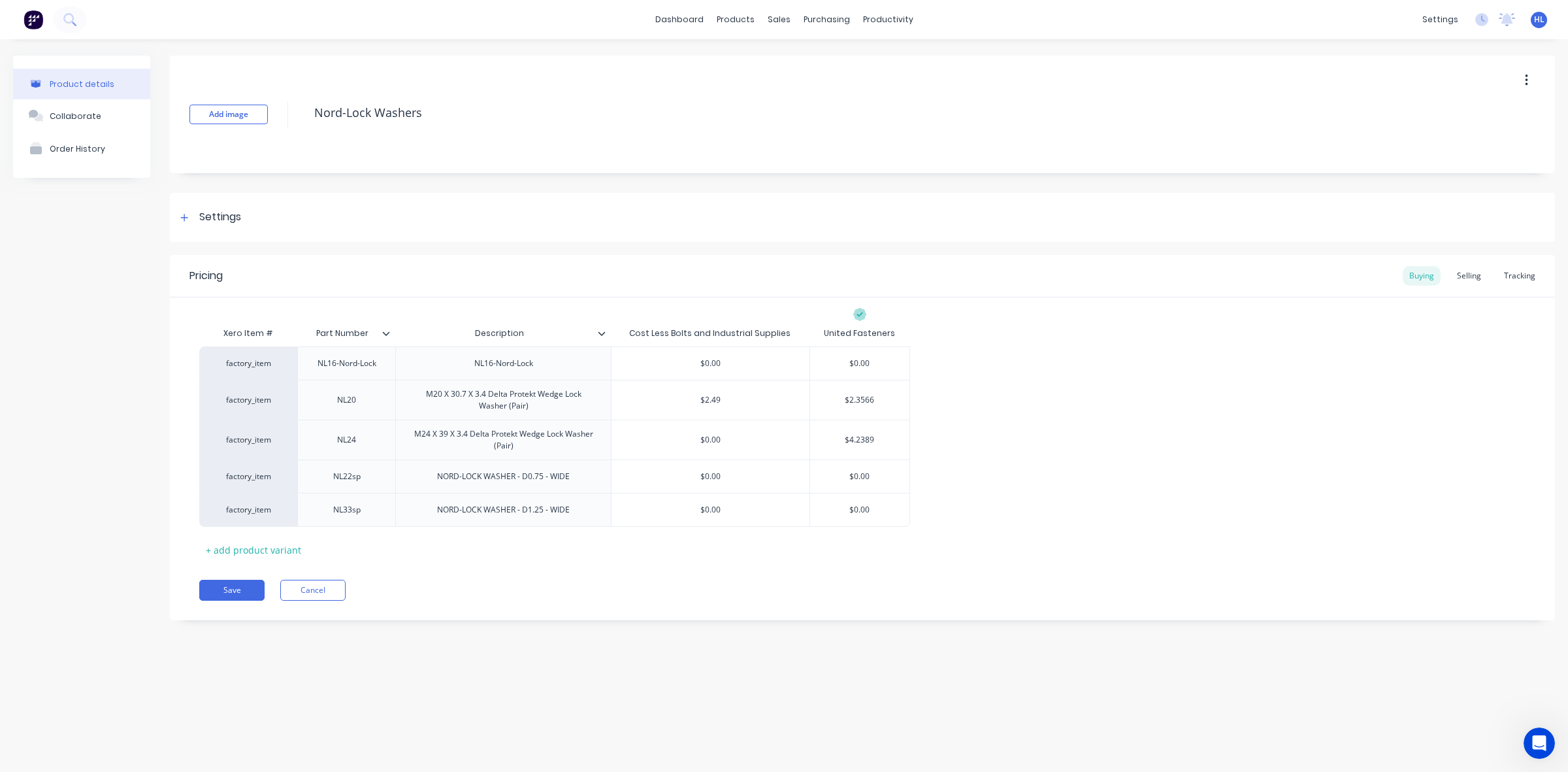
click at [1036, 452] on div "factory_item NL16-Nord-Lock NL16-Nord-Lock $0.00 $0.00 factory_item NL20 M20 X …" at bounding box center [862, 436] width 1326 height 180
click at [1469, 275] on div "Selling" at bounding box center [1469, 275] width 37 height 20
click at [1430, 275] on div "Buying" at bounding box center [1422, 275] width 38 height 20
click at [1472, 273] on div "Selling" at bounding box center [1469, 275] width 37 height 20
click at [1418, 275] on div "Buying" at bounding box center [1422, 275] width 38 height 20
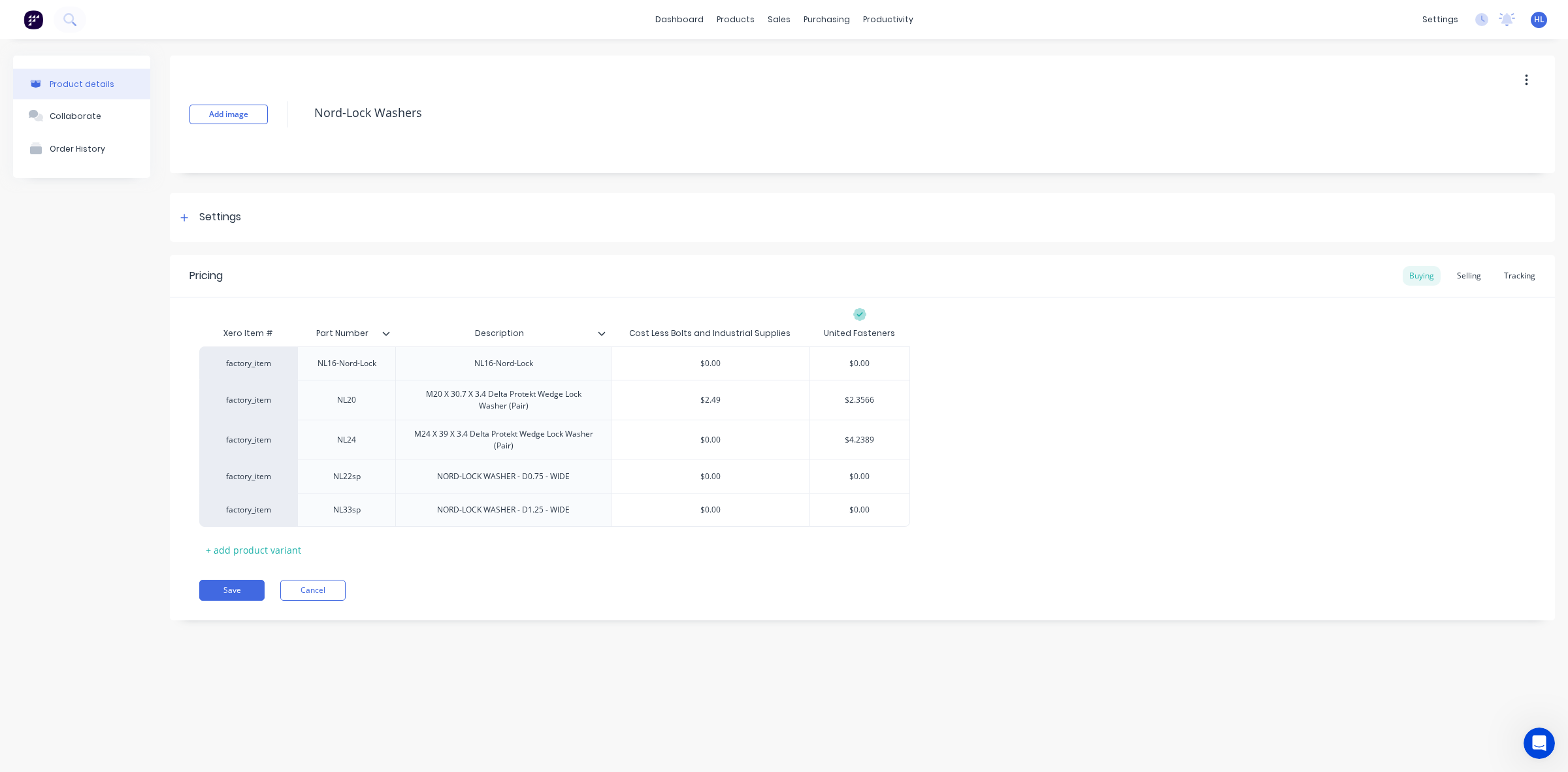
click at [1202, 372] on div "factory_item NL16-Nord-Lock NL16-Nord-Lock $0.00 $0.00 factory_item NL20 M20 X …" at bounding box center [862, 436] width 1326 height 180
drag, startPoint x: 1472, startPoint y: 279, endPoint x: 1446, endPoint y: 279, distance: 26.0
click at [1472, 279] on div "Selling" at bounding box center [1469, 275] width 37 height 20
click at [1441, 275] on div "Buying" at bounding box center [1422, 275] width 38 height 20
click at [1466, 272] on div "Selling" at bounding box center [1469, 275] width 37 height 20
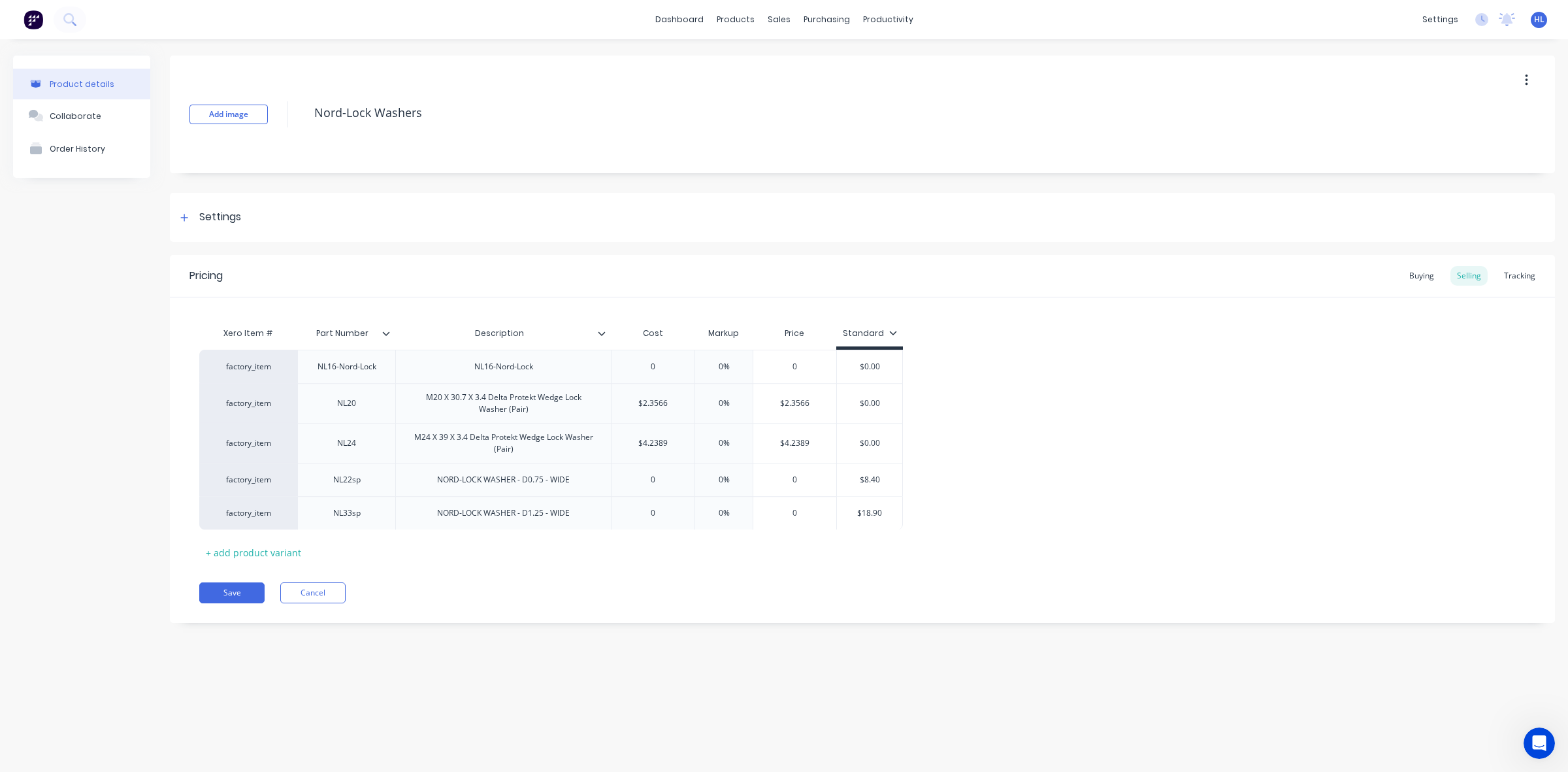
drag, startPoint x: 657, startPoint y: 375, endPoint x: 644, endPoint y: 375, distance: 13.0
click at [644, 375] on div "factory_item NL16-Nord-Lock NL16-Nord-Lock 0 0% 0 $0.00 factory_item NL20 M20 X…" at bounding box center [862, 439] width 1326 height 179
type input "0"
drag, startPoint x: 660, startPoint y: 371, endPoint x: 644, endPoint y: 372, distance: 16.0
click at [644, 372] on input "0" at bounding box center [652, 366] width 83 height 12
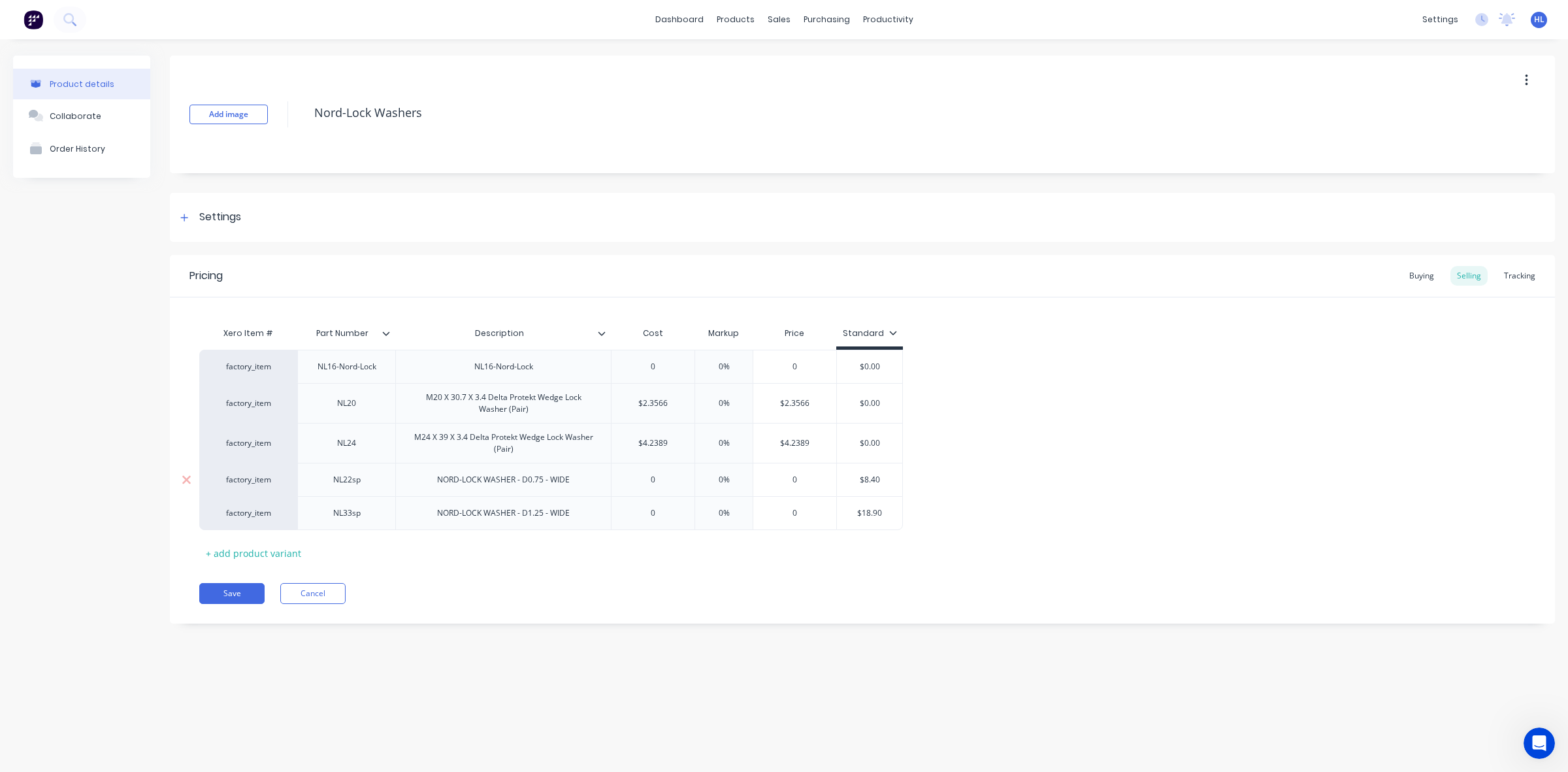
type textarea "x"
type input "$2.00"
click at [237, 598] on button "Save" at bounding box center [231, 593] width 65 height 21
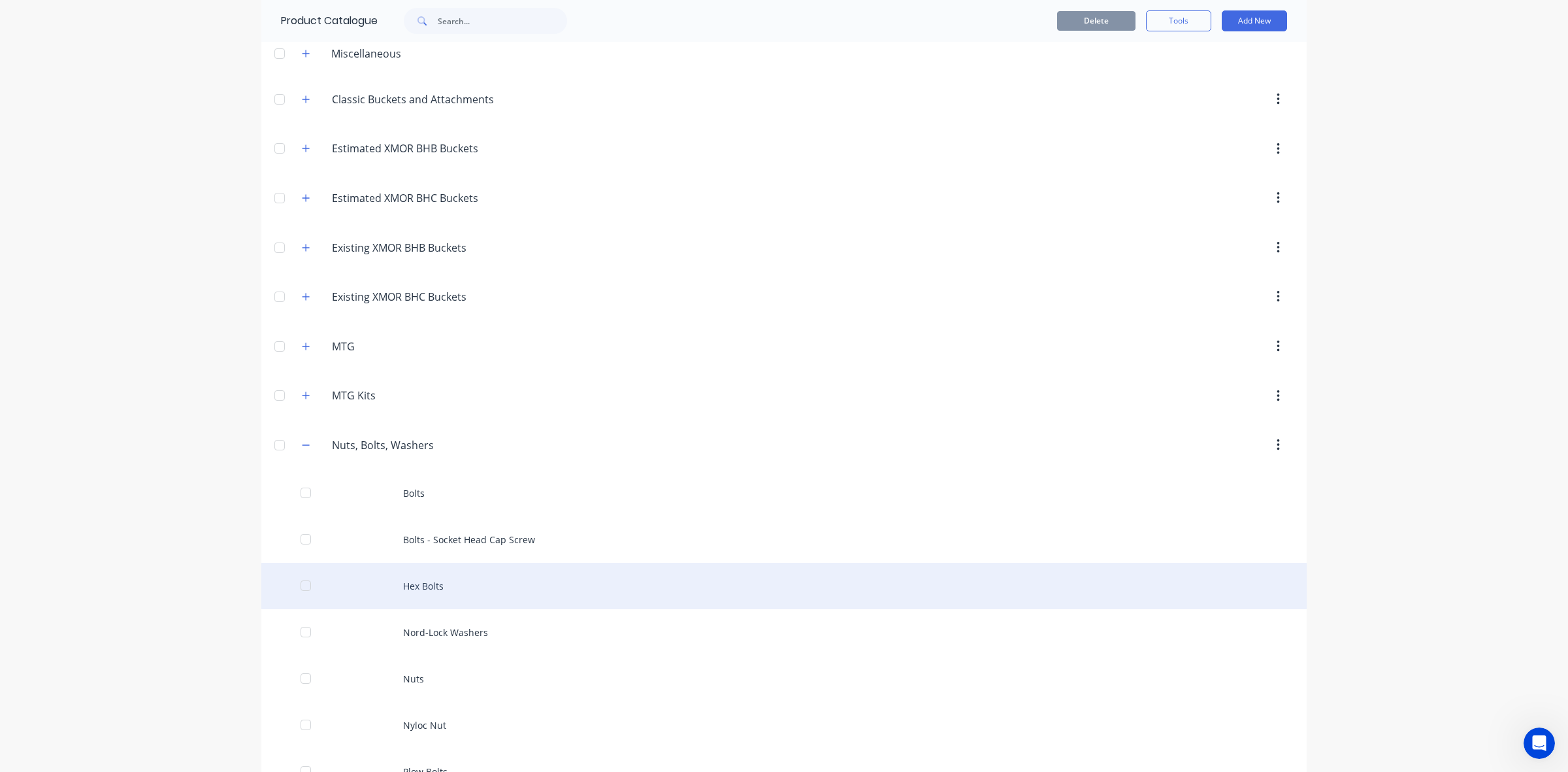
scroll to position [164, 0]
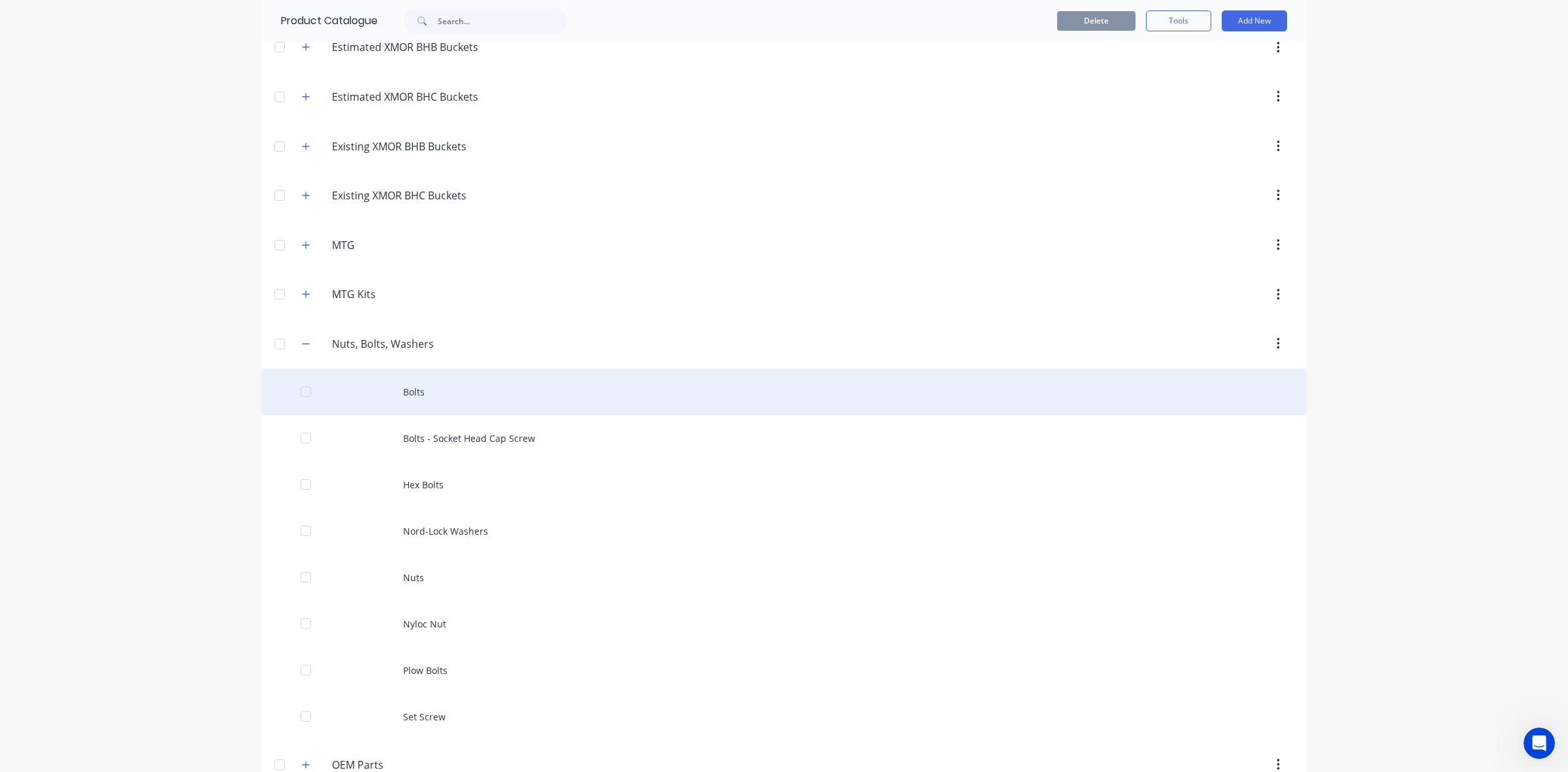
click at [488, 412] on div "Bolts" at bounding box center [784, 391] width 1046 height 46
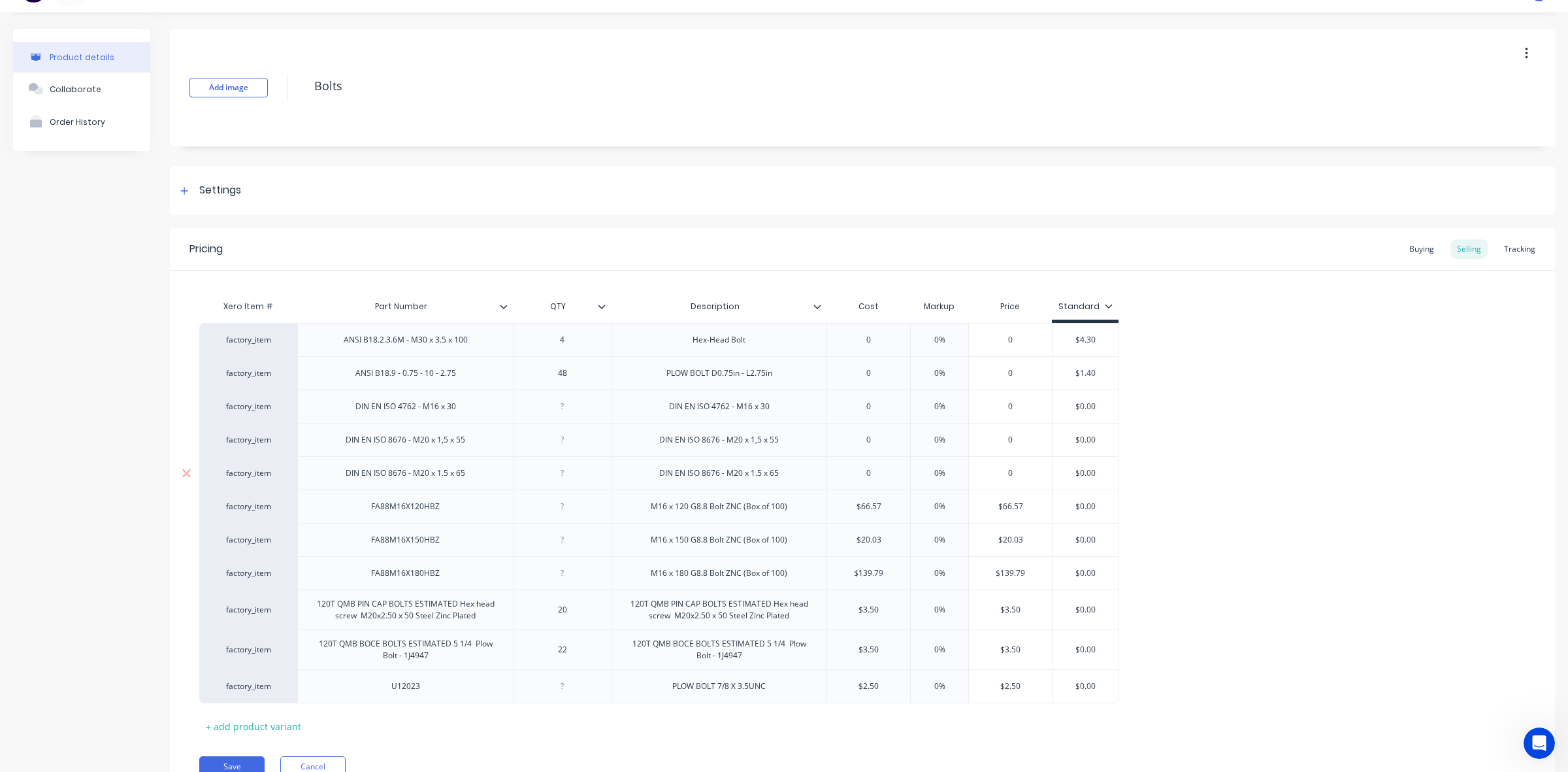
scroll to position [90, 0]
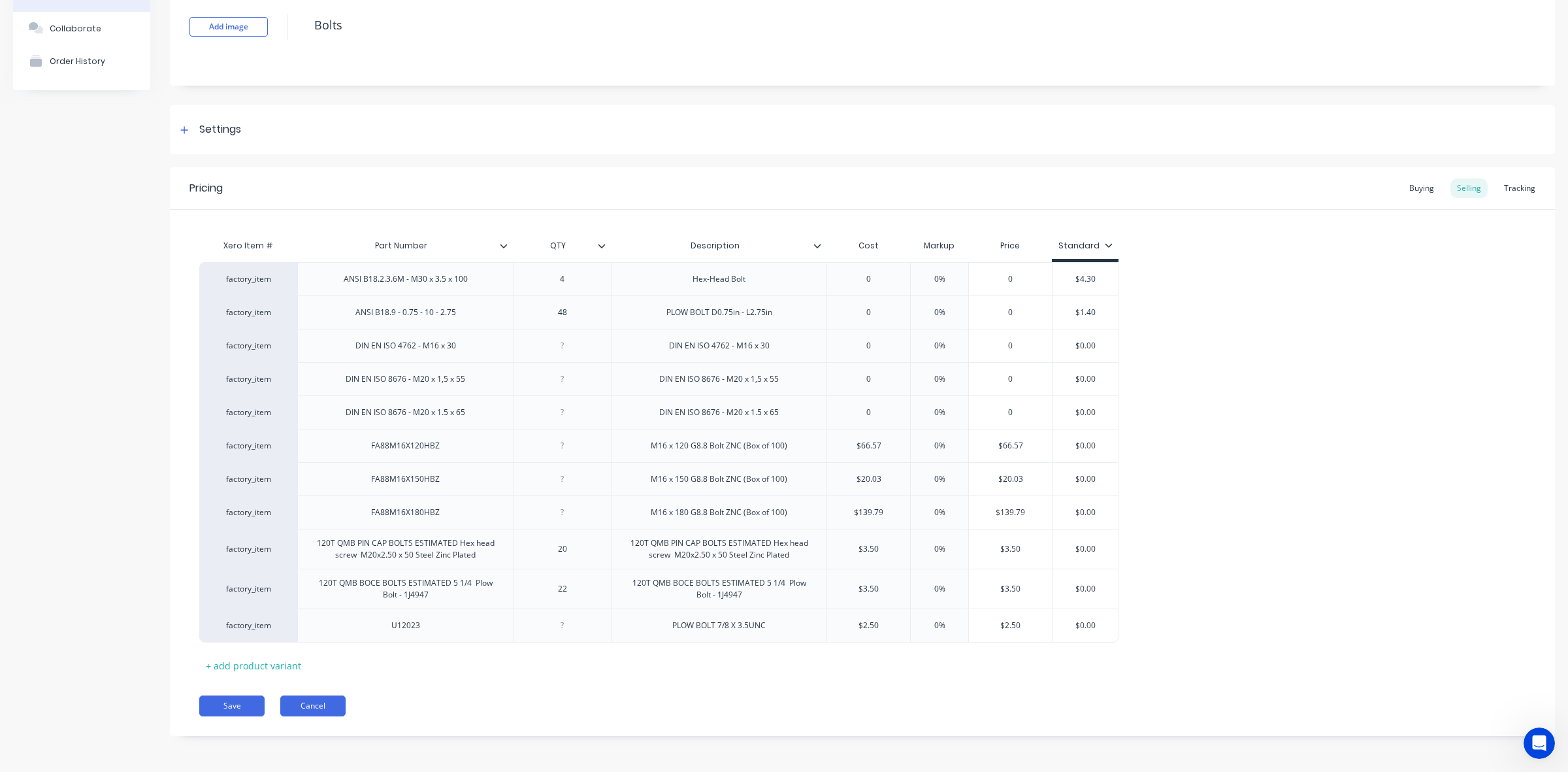
click at [314, 704] on button "Cancel" at bounding box center [312, 706] width 65 height 21
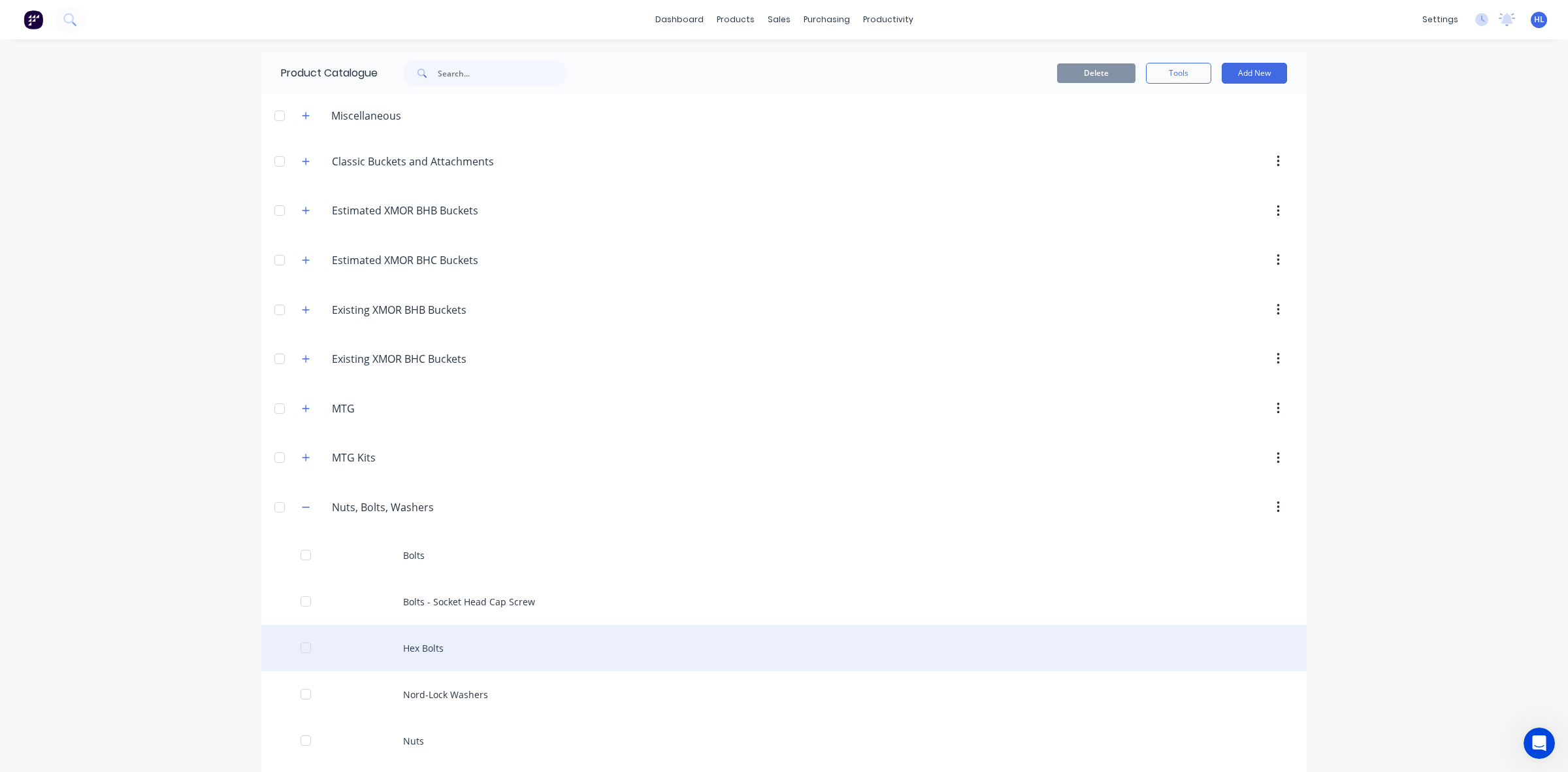
click at [474, 648] on div "Hex Bolts" at bounding box center [784, 648] width 1046 height 46
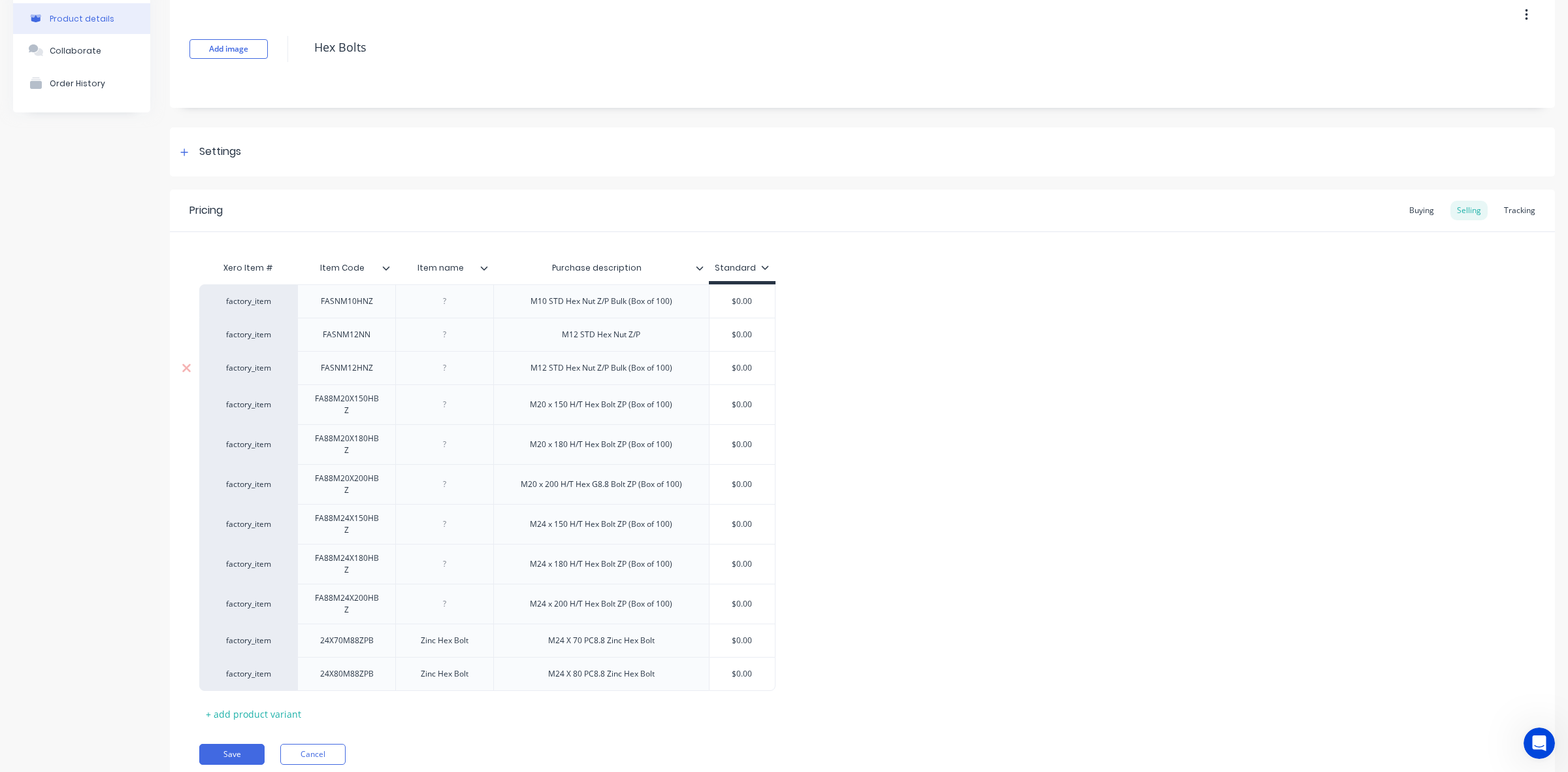
scroll to position [115, 0]
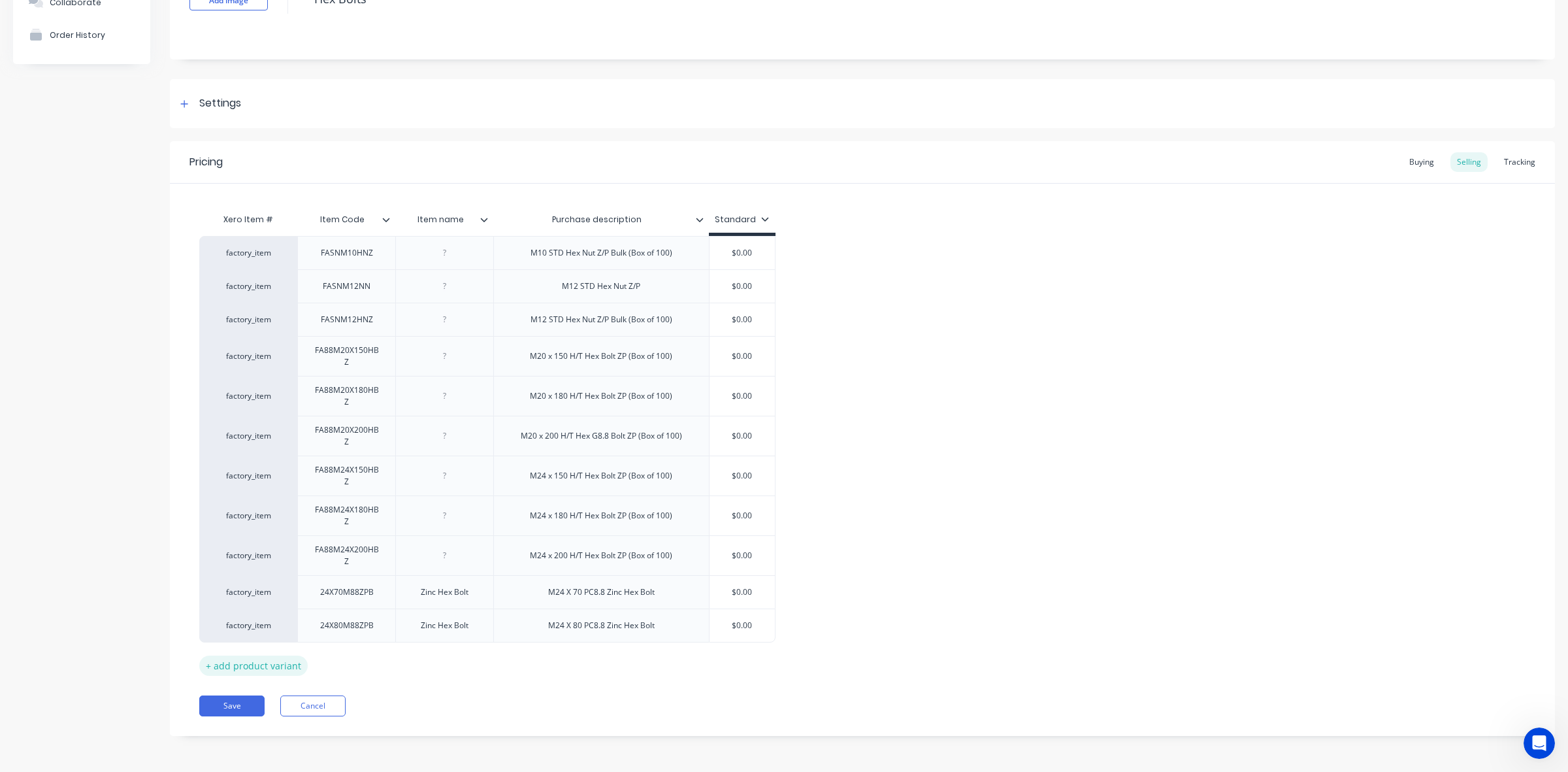
click at [271, 670] on div "+ add product variant" at bounding box center [253, 666] width 109 height 20
type textarea "x"
click at [603, 657] on div at bounding box center [601, 658] width 65 height 17
paste div
click at [944, 648] on div "factory_item FASNM10HNZ M10 STD Hex Nut Z/P Bulk (Box of 100) $0.00 factory_ite…" at bounding box center [862, 454] width 1326 height 440
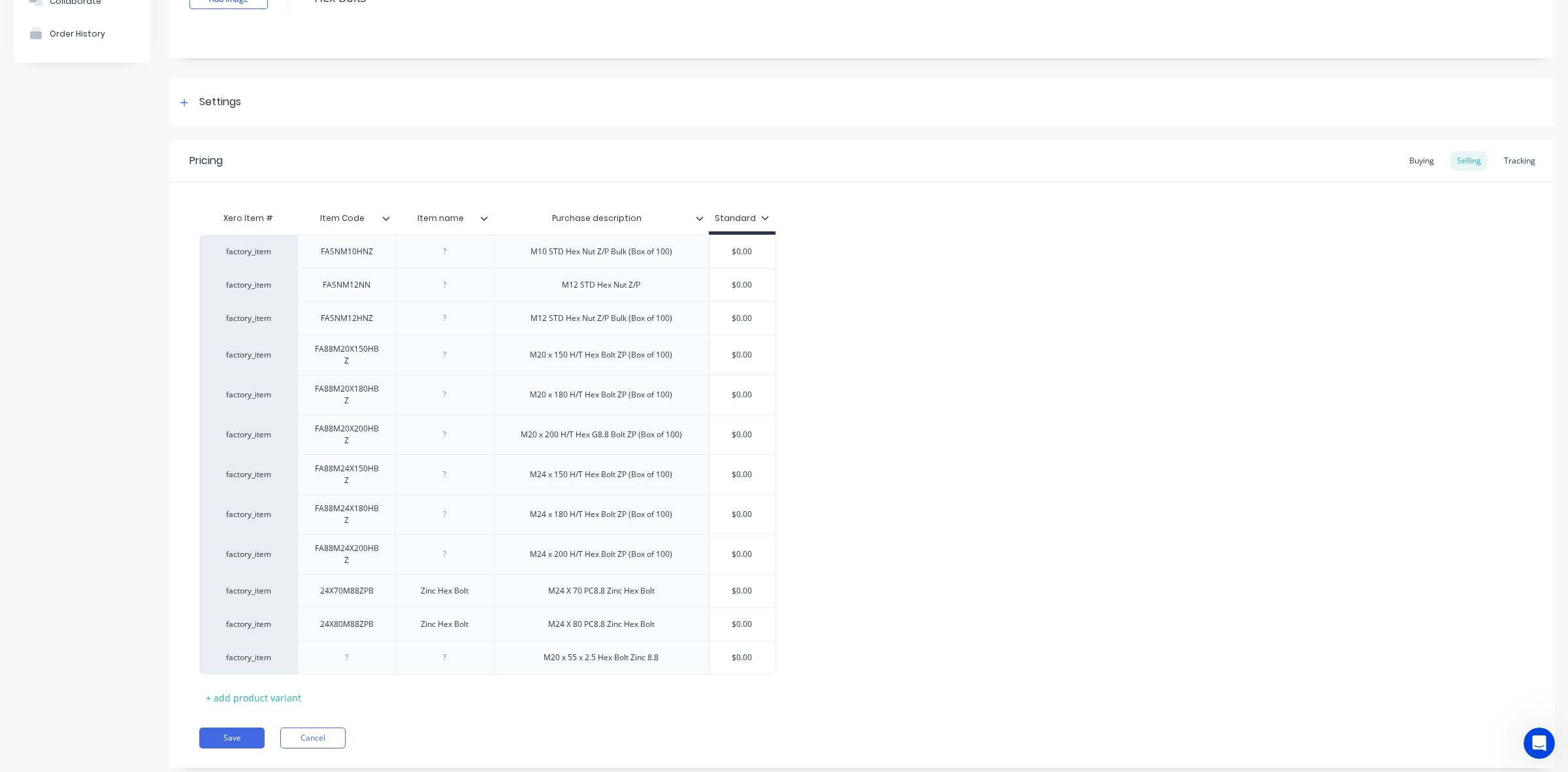
type textarea "x"
click at [1409, 158] on div "Buying" at bounding box center [1422, 161] width 38 height 20
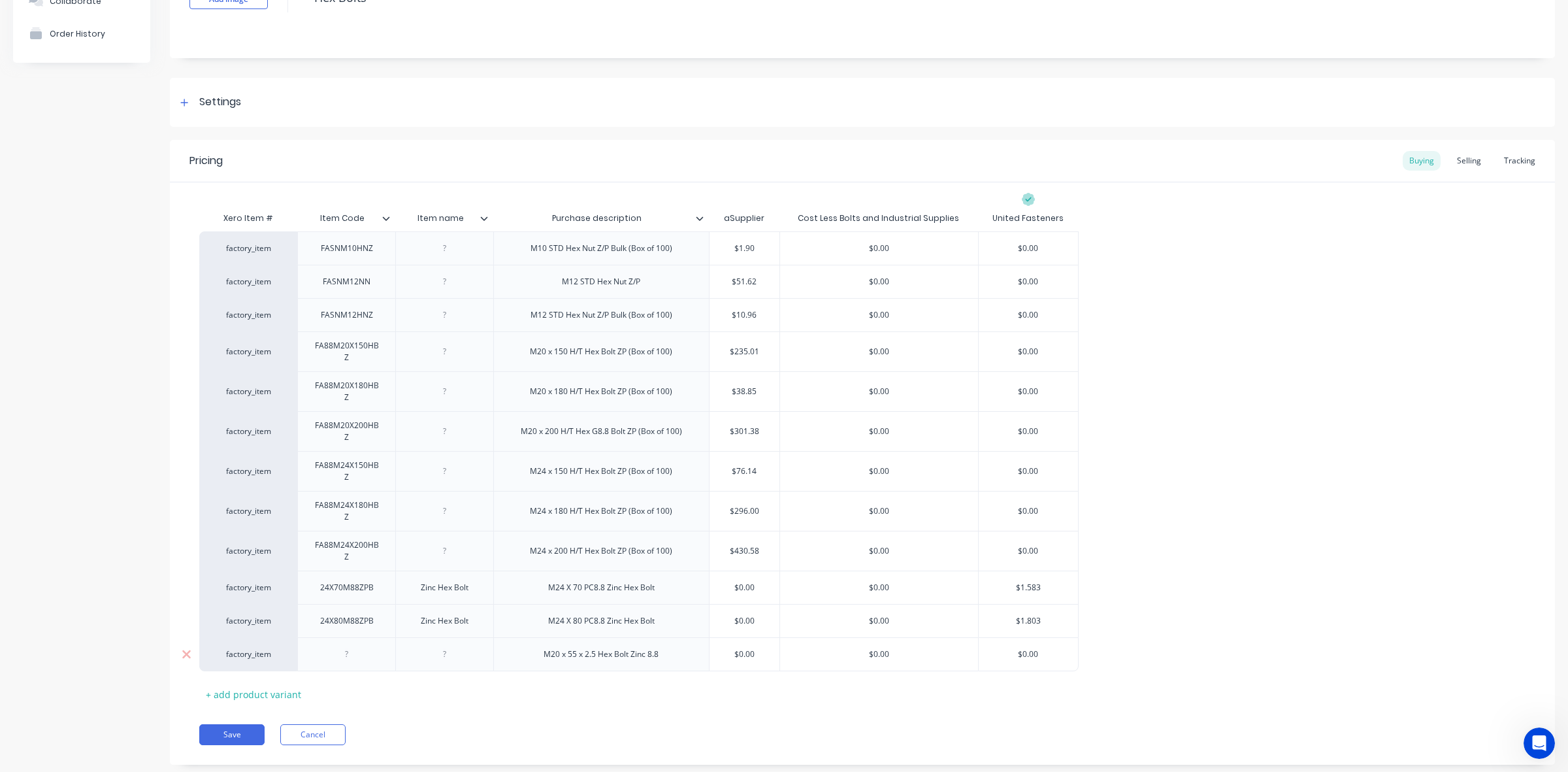
type input "$0.00"
drag, startPoint x: 1036, startPoint y: 656, endPoint x: 1020, endPoint y: 663, distance: 17.5
click at [1020, 663] on div "$0.00 $0.00" at bounding box center [1028, 655] width 99 height 33
type textarea "x"
type input "0"
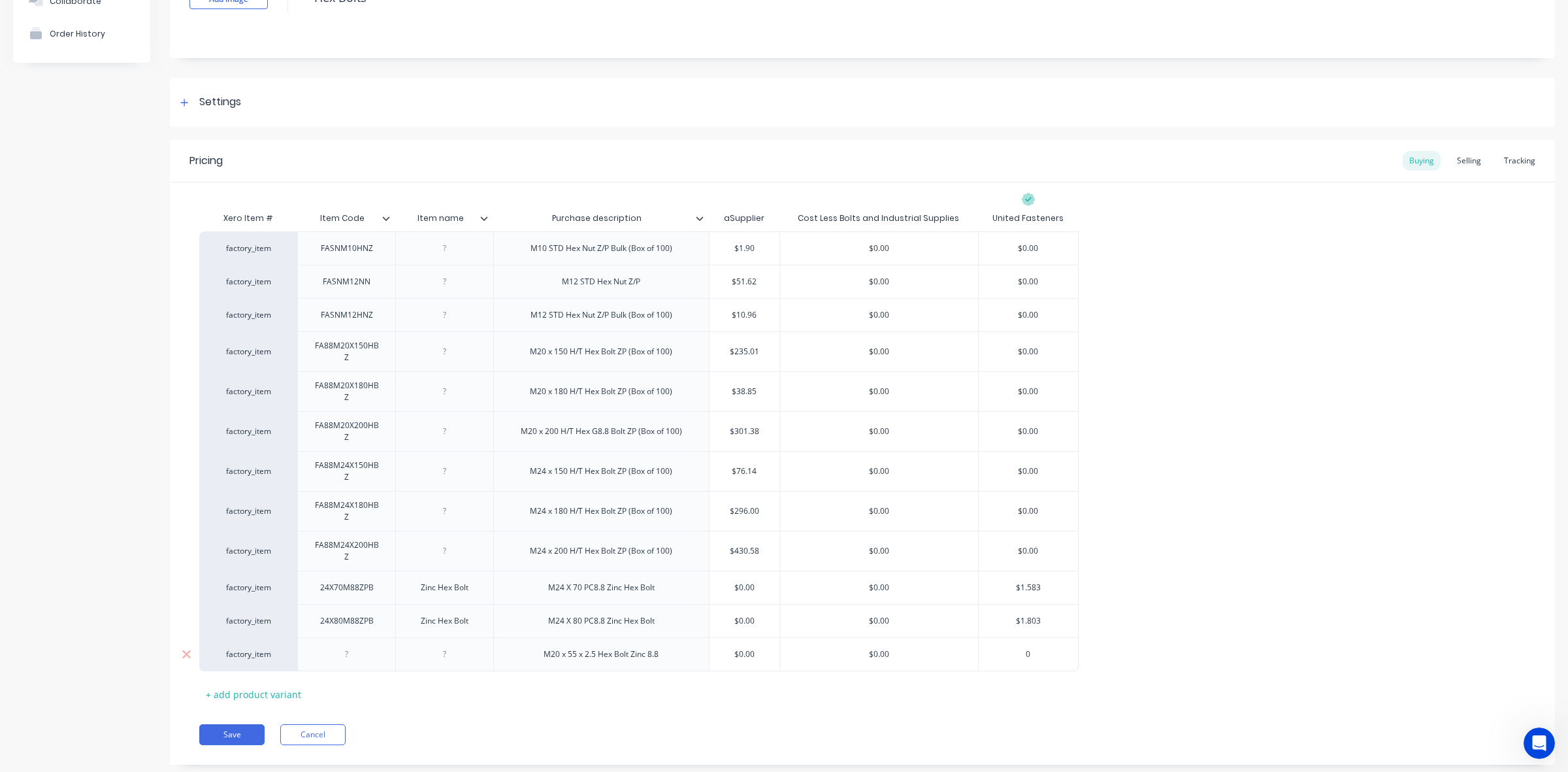
type textarea "x"
type input "0."
type textarea "x"
type input "0.98"
type textarea "x"
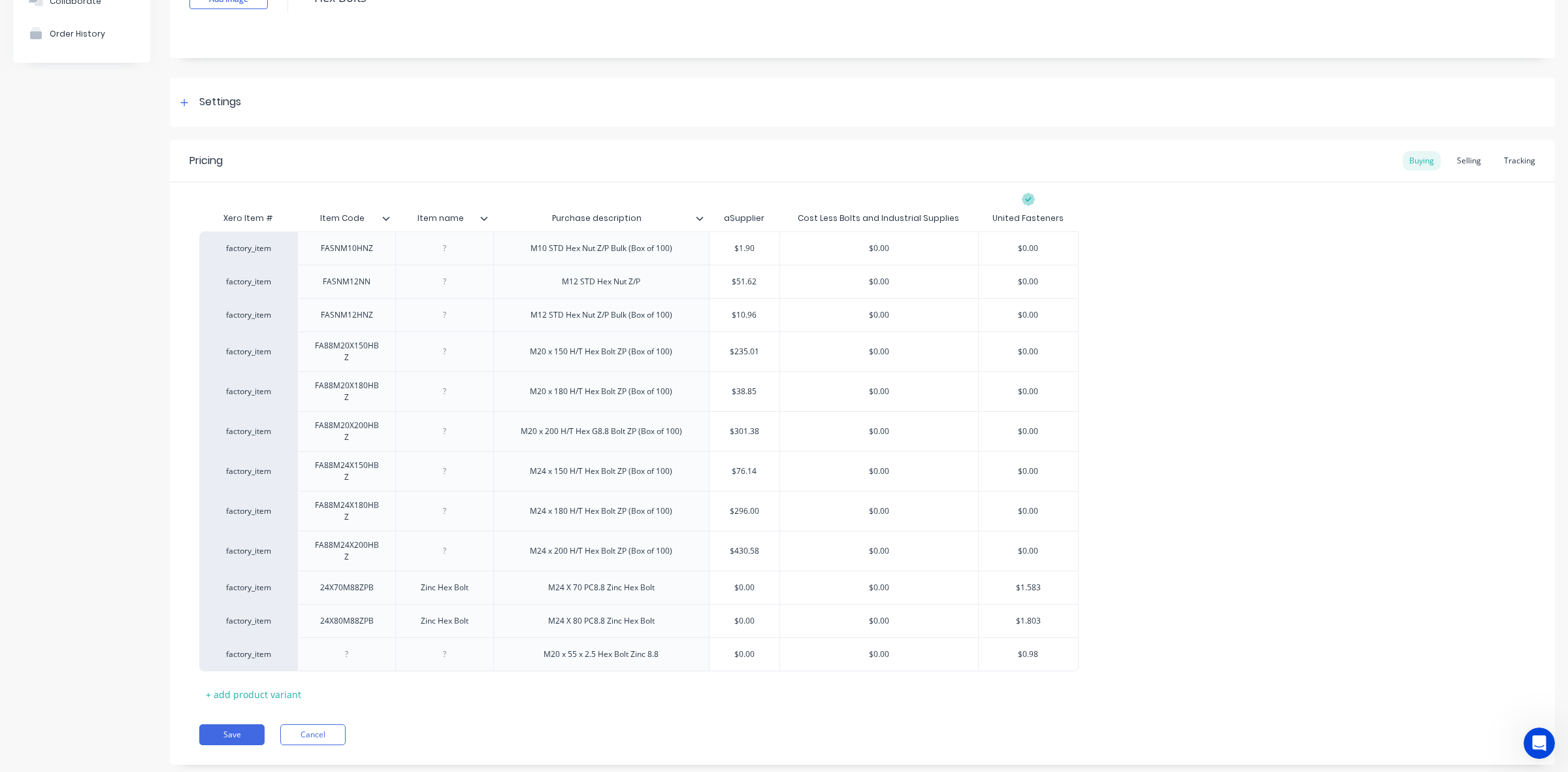
click at [1144, 657] on div "factory_item FASNM10HNZ M10 STD Hex Nut Z/P Bulk (Box of 100) $1.90 $0.00 $0.00…" at bounding box center [862, 451] width 1326 height 440
type input "$0.98"
drag, startPoint x: 1020, startPoint y: 660, endPoint x: 1009, endPoint y: 659, distance: 11.0
click at [1008, 660] on input "$0.98" at bounding box center [1028, 654] width 99 height 12
drag, startPoint x: 1248, startPoint y: 537, endPoint x: 1266, endPoint y: 517, distance: 26.9
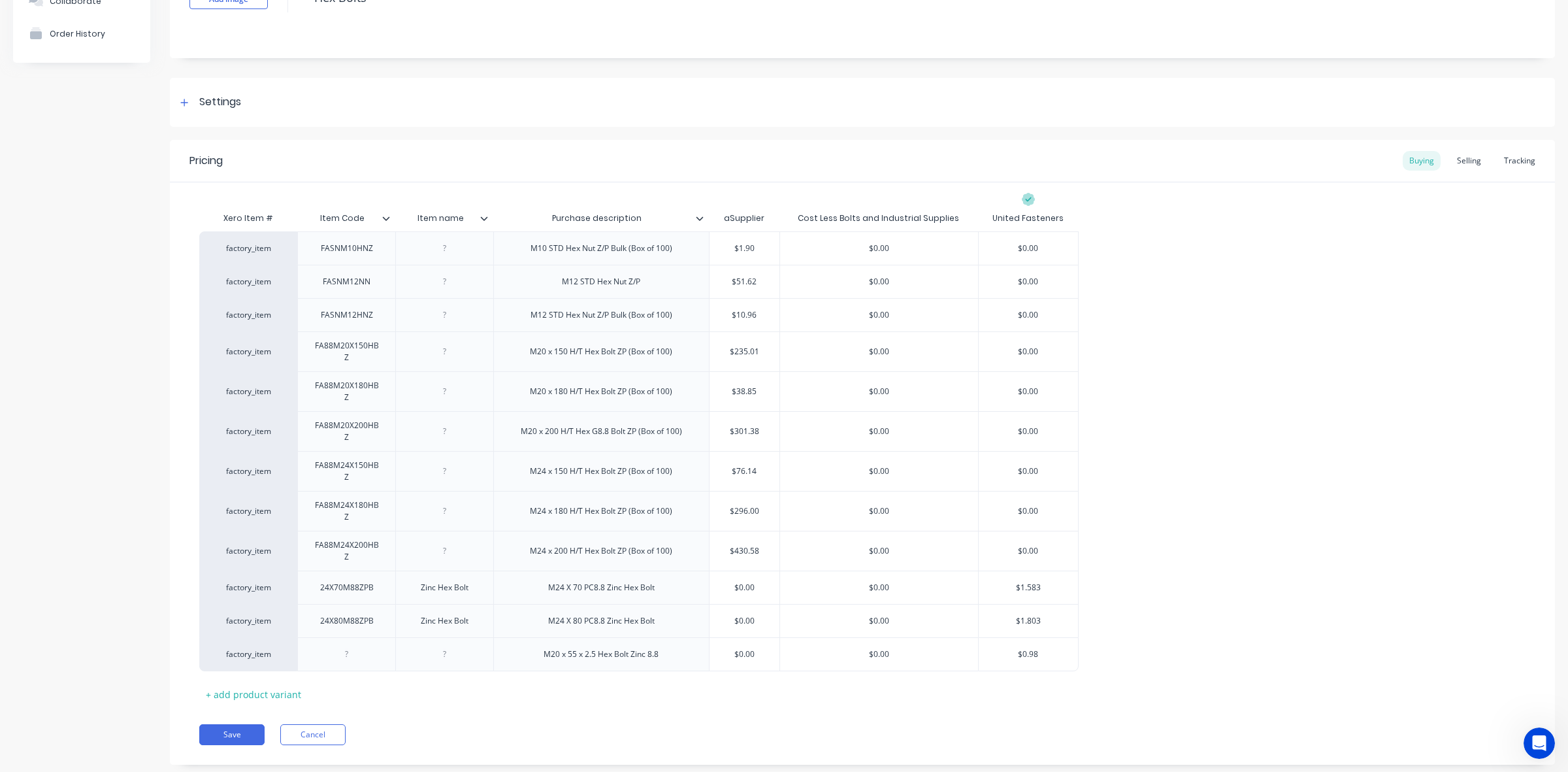
click at [1249, 537] on div "factory_item FASNM10HNZ M10 STD Hex Nut Z/P Bulk (Box of 100) $1.90 $0.00 $0.00…" at bounding box center [862, 451] width 1326 height 440
click at [1455, 164] on div "Selling" at bounding box center [1469, 161] width 37 height 20
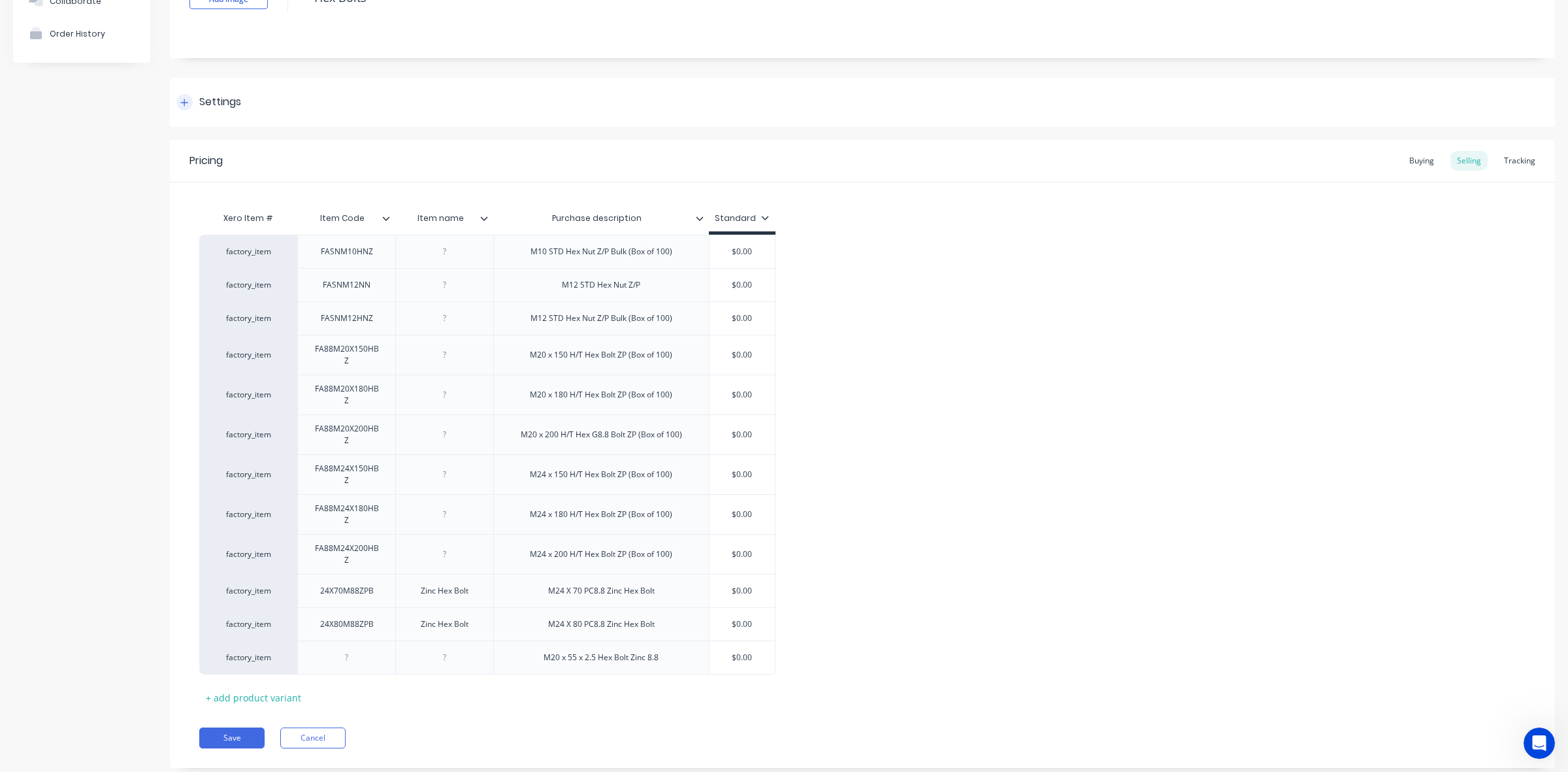
click at [198, 100] on div "Settings" at bounding box center [208, 102] width 65 height 17
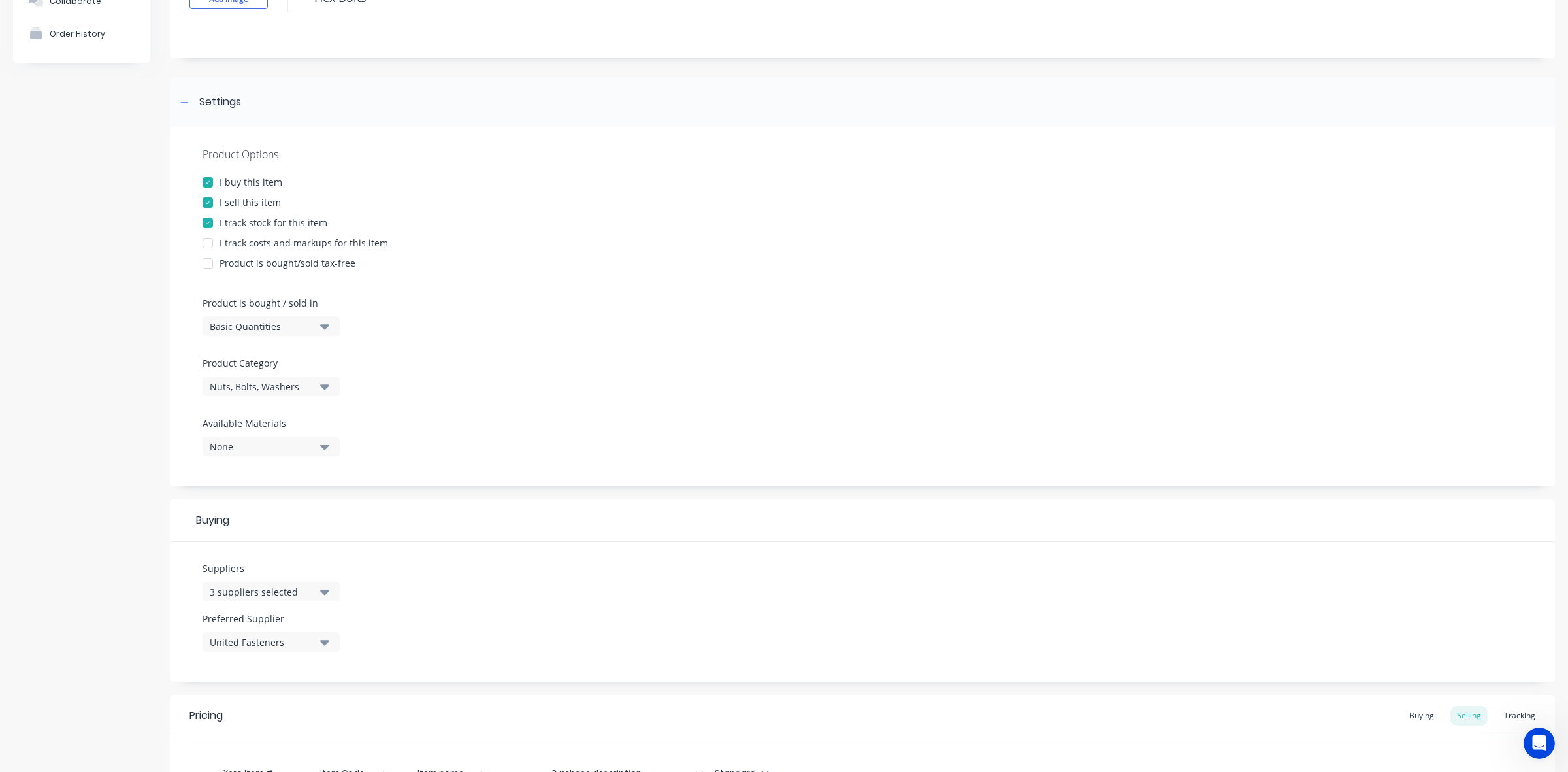
click at [270, 249] on div "I track costs and markups for this item" at bounding box center [304, 242] width 168 height 13
type textarea "x"
click at [227, 106] on div "Settings" at bounding box center [220, 102] width 42 height 17
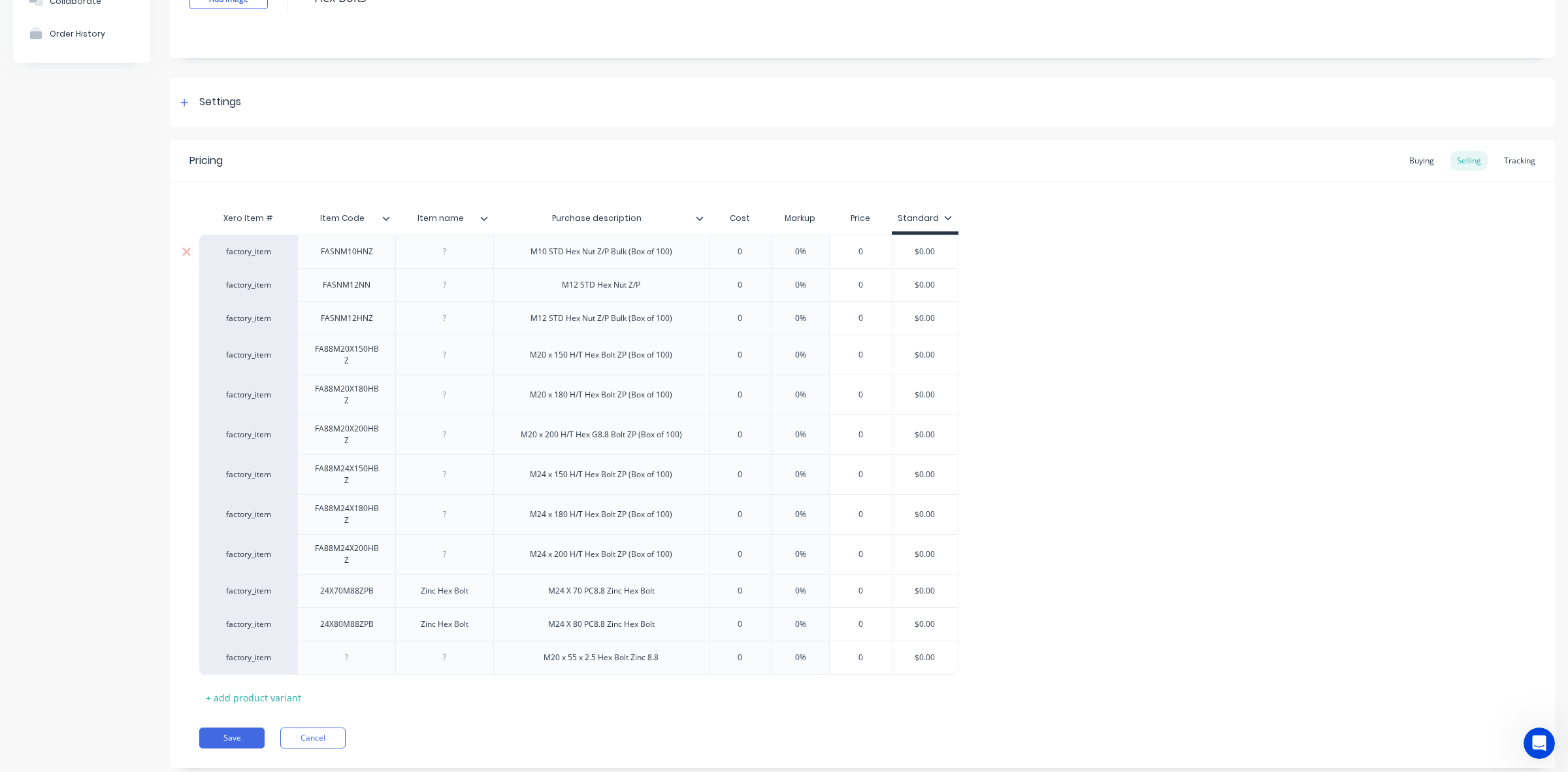
scroll to position [149, 0]
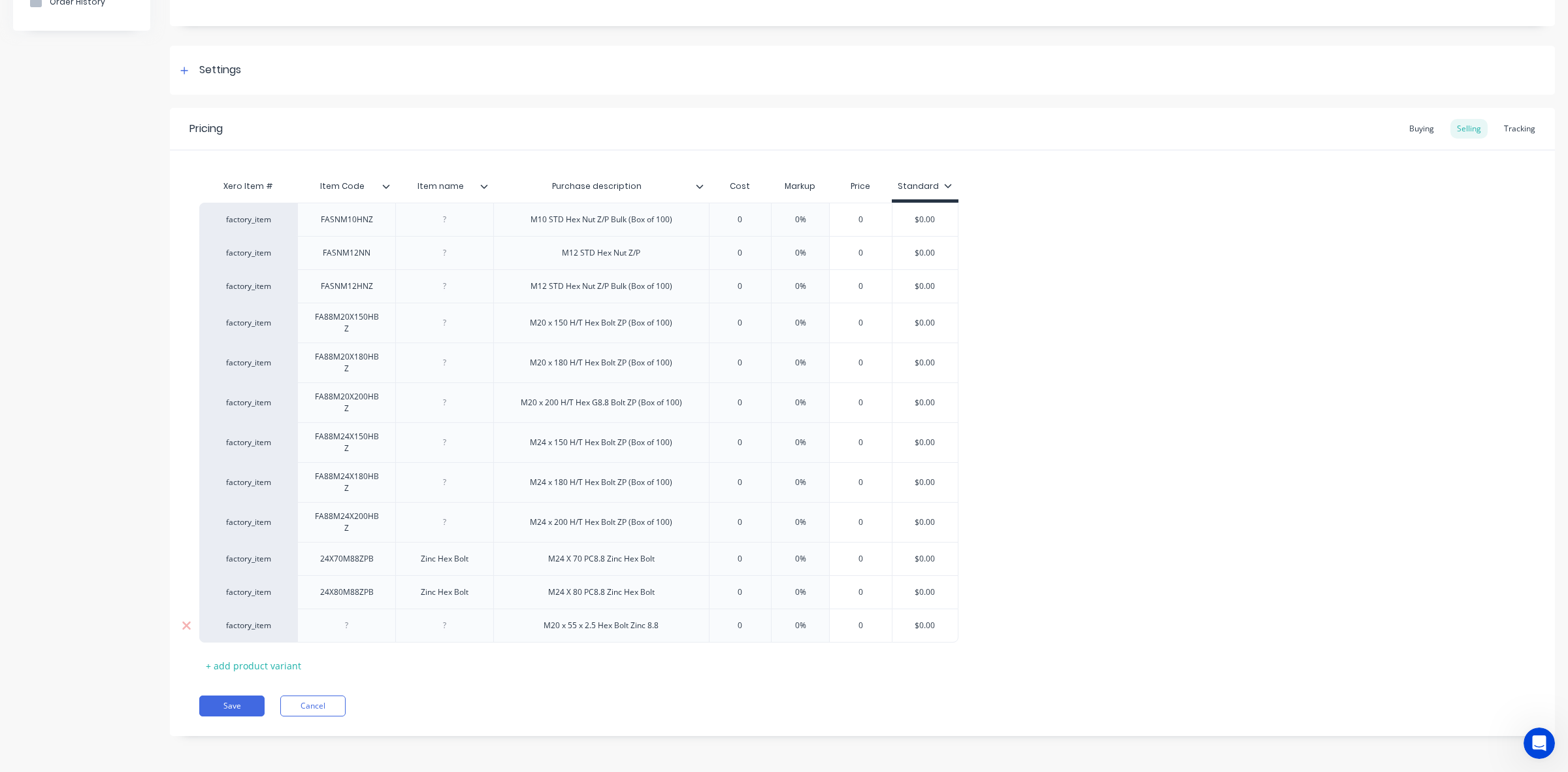
type input "0"
click at [731, 627] on input "0" at bounding box center [740, 625] width 65 height 12
click at [735, 626] on input "0" at bounding box center [740, 625] width 65 height 12
drag, startPoint x: 748, startPoint y: 626, endPoint x: 721, endPoint y: 629, distance: 27.2
click at [721, 629] on input "0" at bounding box center [740, 625] width 65 height 12
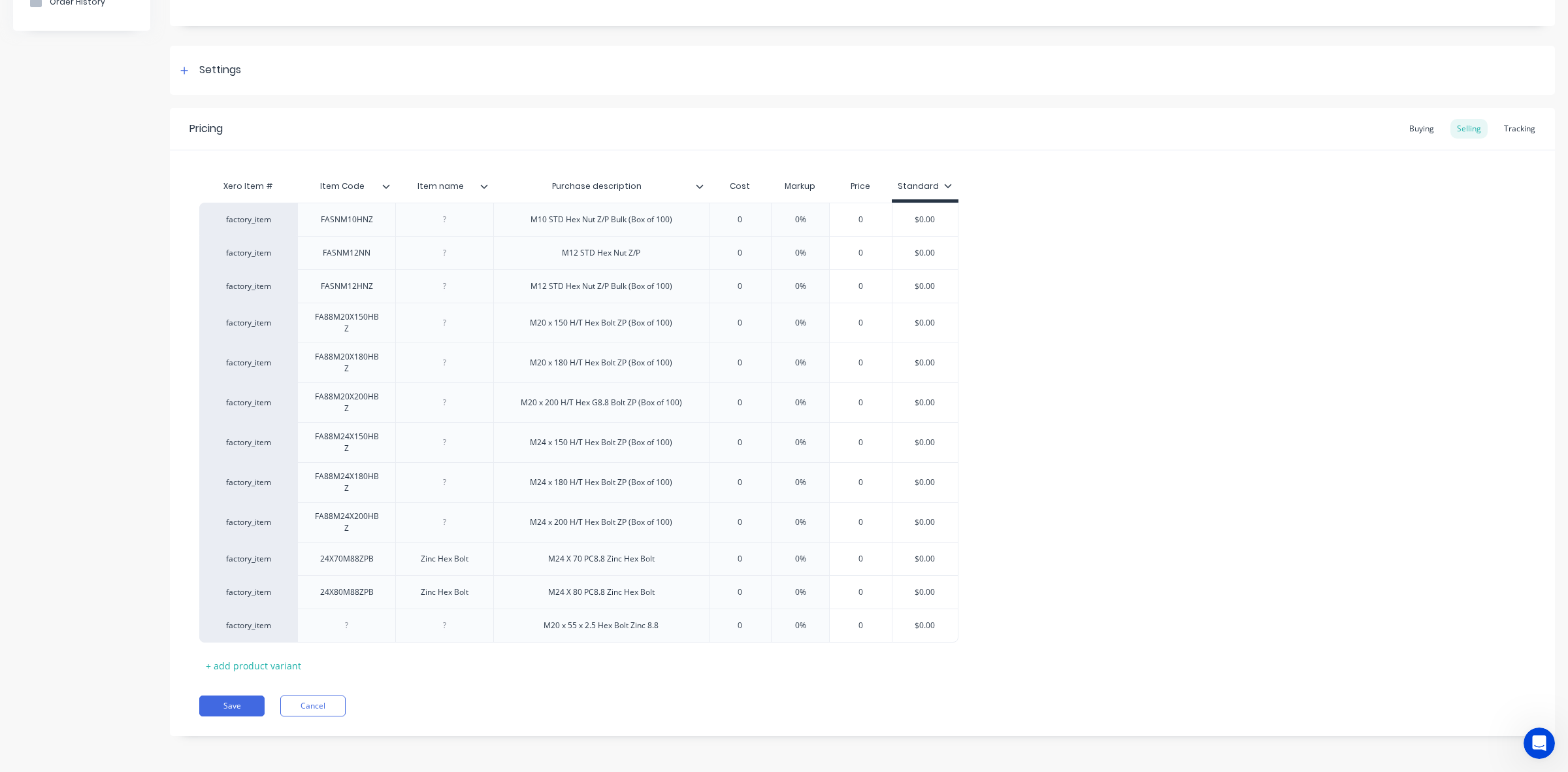
paste input "$0.98"
type textarea "x"
type input "$0.98"
click at [1087, 579] on div "factory_item FASNM10HNZ M10 STD Hex Nut Z/P Bulk (Box of 100) 0 0% 0 $0.00 fact…" at bounding box center [862, 422] width 1326 height 440
click at [1415, 129] on div "Buying" at bounding box center [1422, 128] width 38 height 20
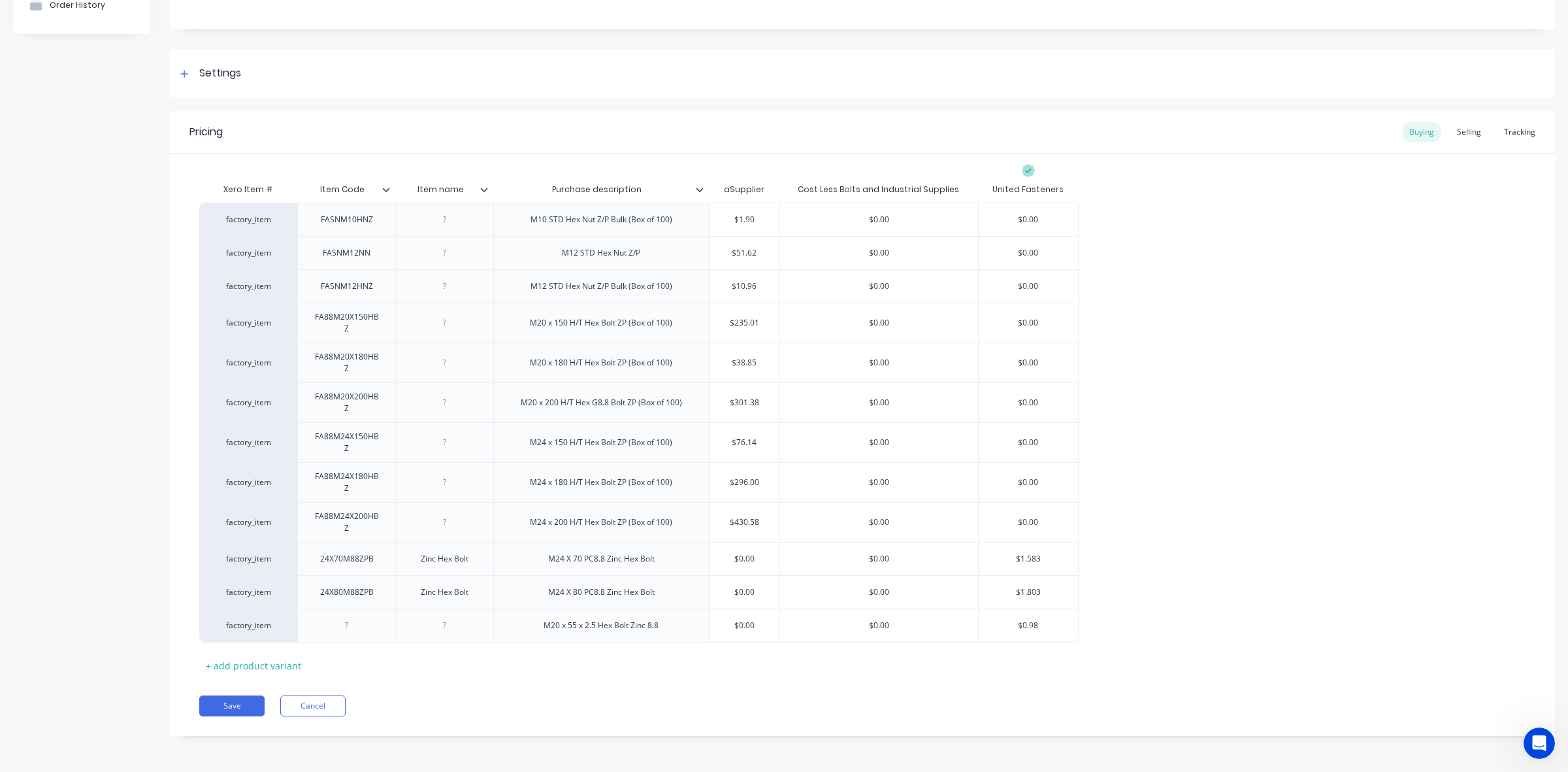
scroll to position [145, 0]
type input "$1.583"
drag, startPoint x: 1047, startPoint y: 559, endPoint x: 954, endPoint y: 562, distance: 93.0
click at [954, 562] on div "factory_item 24X70M88ZPB Zinc Hex Bolt M24 X 70 PC8.8 Zinc Hex Bolt $0.00 $0.00…" at bounding box center [639, 559] width 880 height 33
drag, startPoint x: 1461, startPoint y: 134, endPoint x: 1226, endPoint y: 275, distance: 274.1
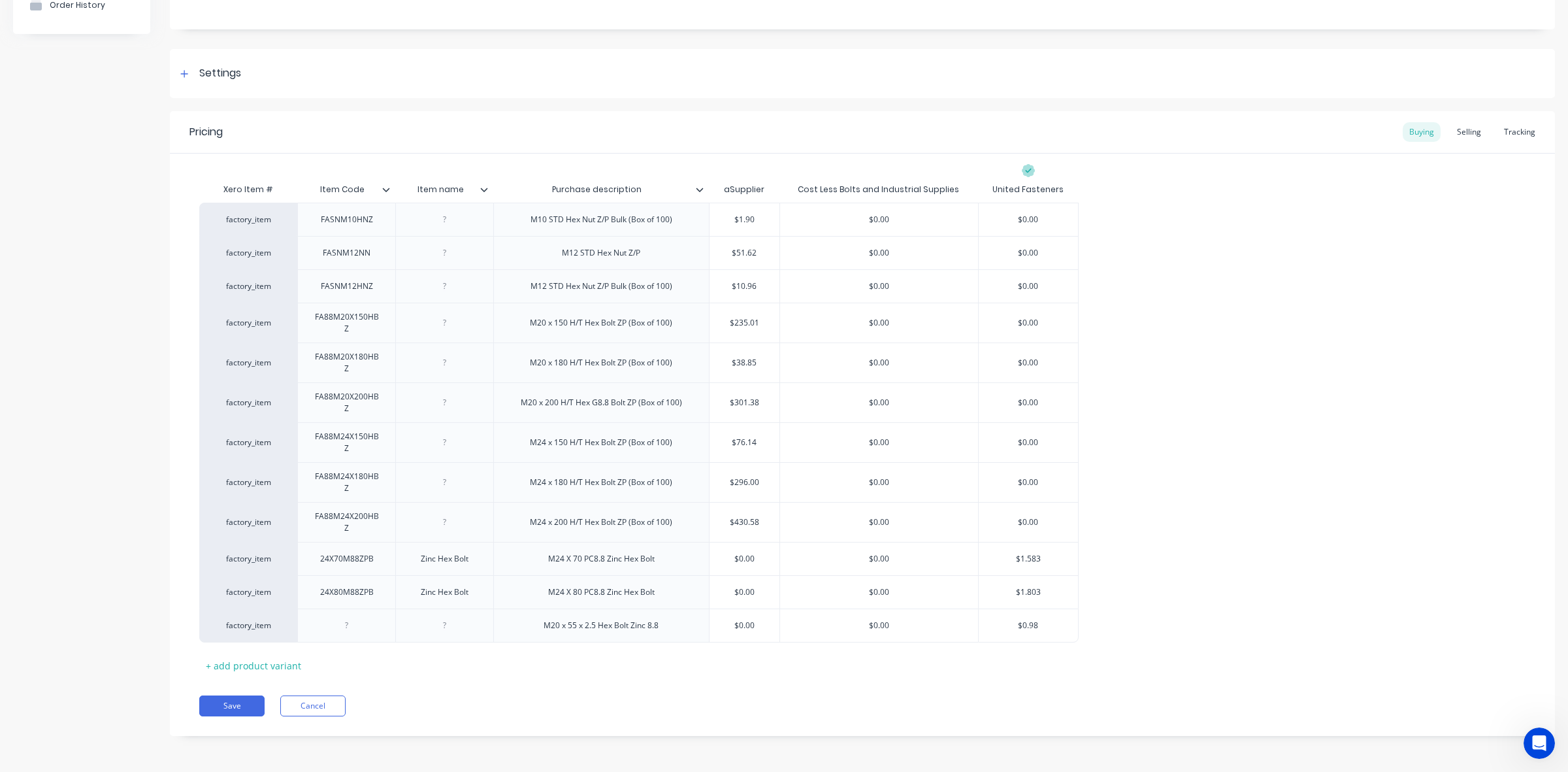
click at [1460, 134] on div "Selling" at bounding box center [1469, 131] width 37 height 20
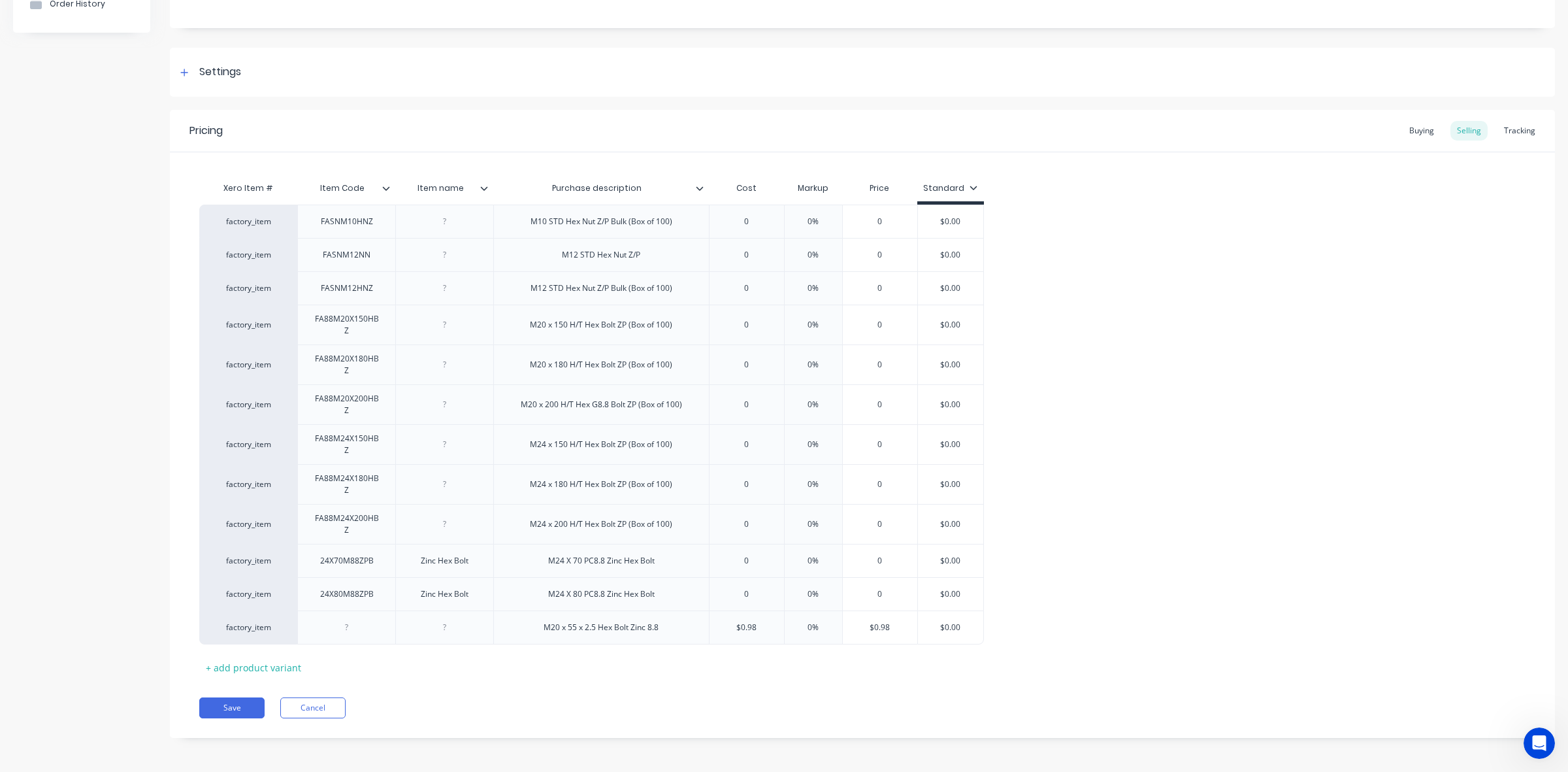
click at [721, 567] on div "factory_item FASNM10HNZ M10 STD Hex Nut Z/P Bulk (Box of 100) 0 0% 0 $0.00 fact…" at bounding box center [862, 424] width 1326 height 440
type input "0"
drag, startPoint x: 752, startPoint y: 563, endPoint x: 722, endPoint y: 563, distance: 30.0
click at [722, 563] on input "0" at bounding box center [747, 560] width 75 height 12
paste input "$1.583"
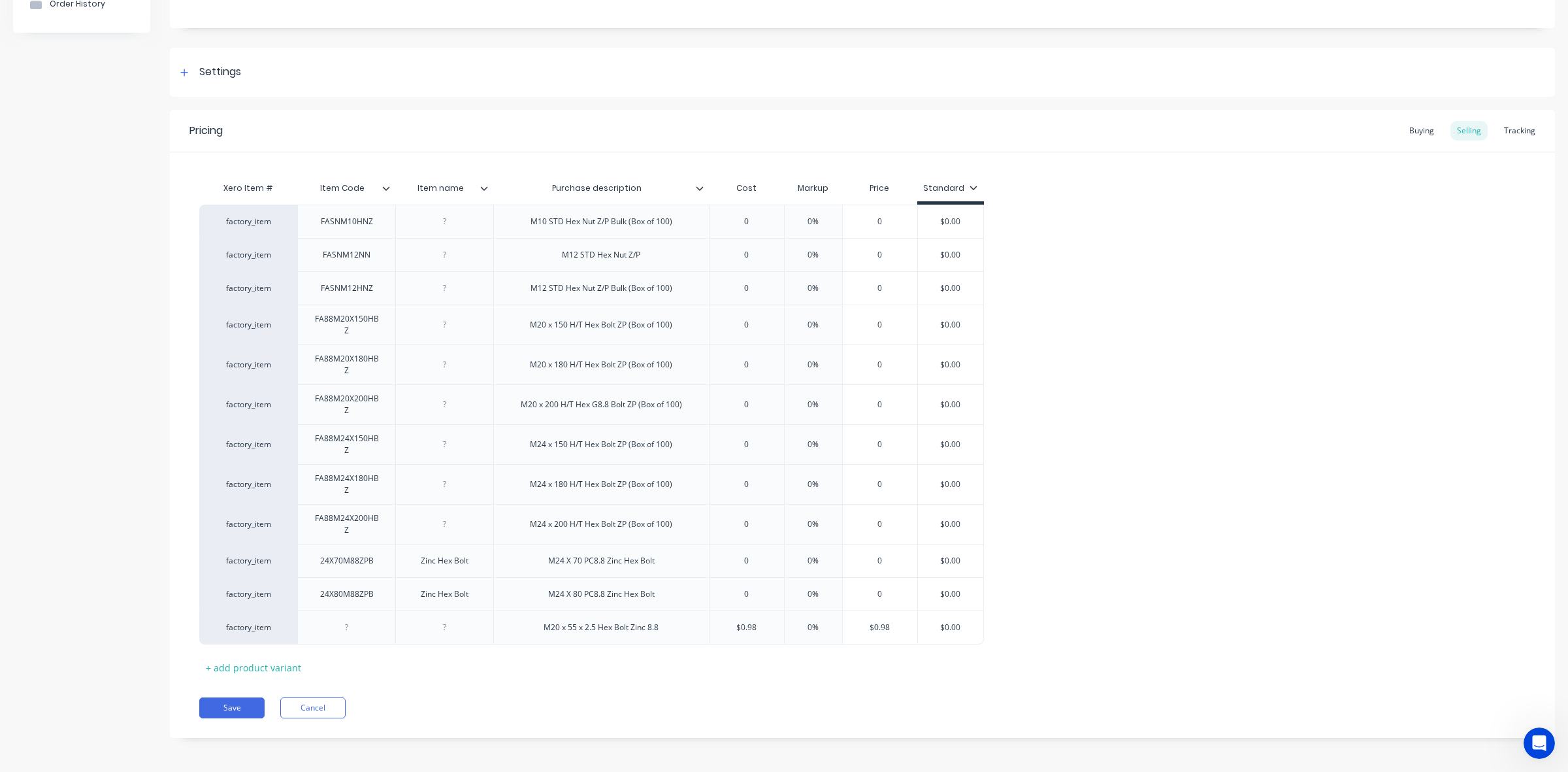
type textarea "x"
type input "$1.583"
click at [1419, 128] on div "Buying" at bounding box center [1422, 131] width 38 height 20
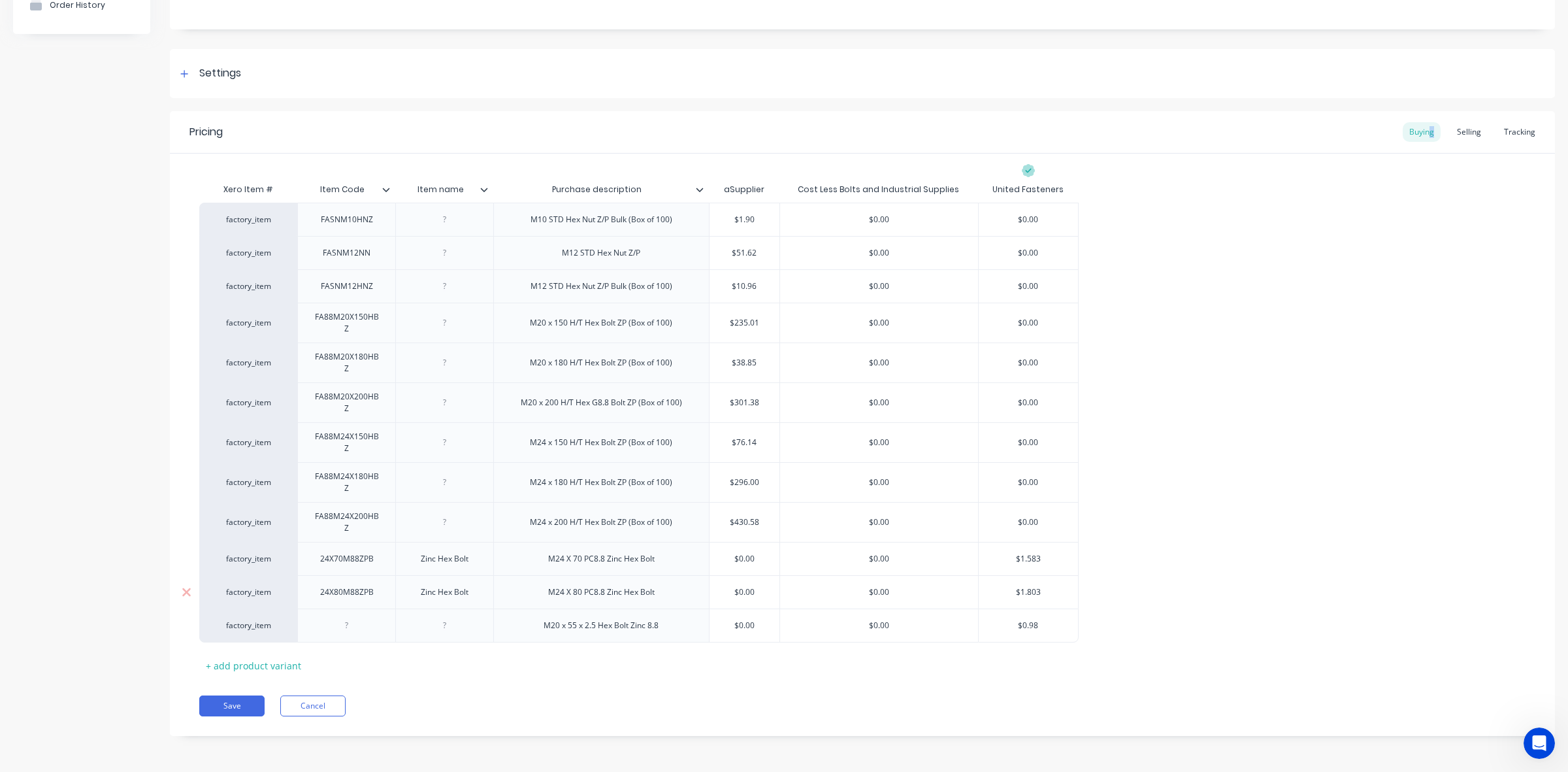
type input "$1.803"
drag, startPoint x: 1024, startPoint y: 593, endPoint x: 984, endPoint y: 592, distance: 40.0
click at [983, 592] on input "$1.803" at bounding box center [1028, 592] width 99 height 12
click at [1466, 124] on div "Selling" at bounding box center [1469, 131] width 37 height 20
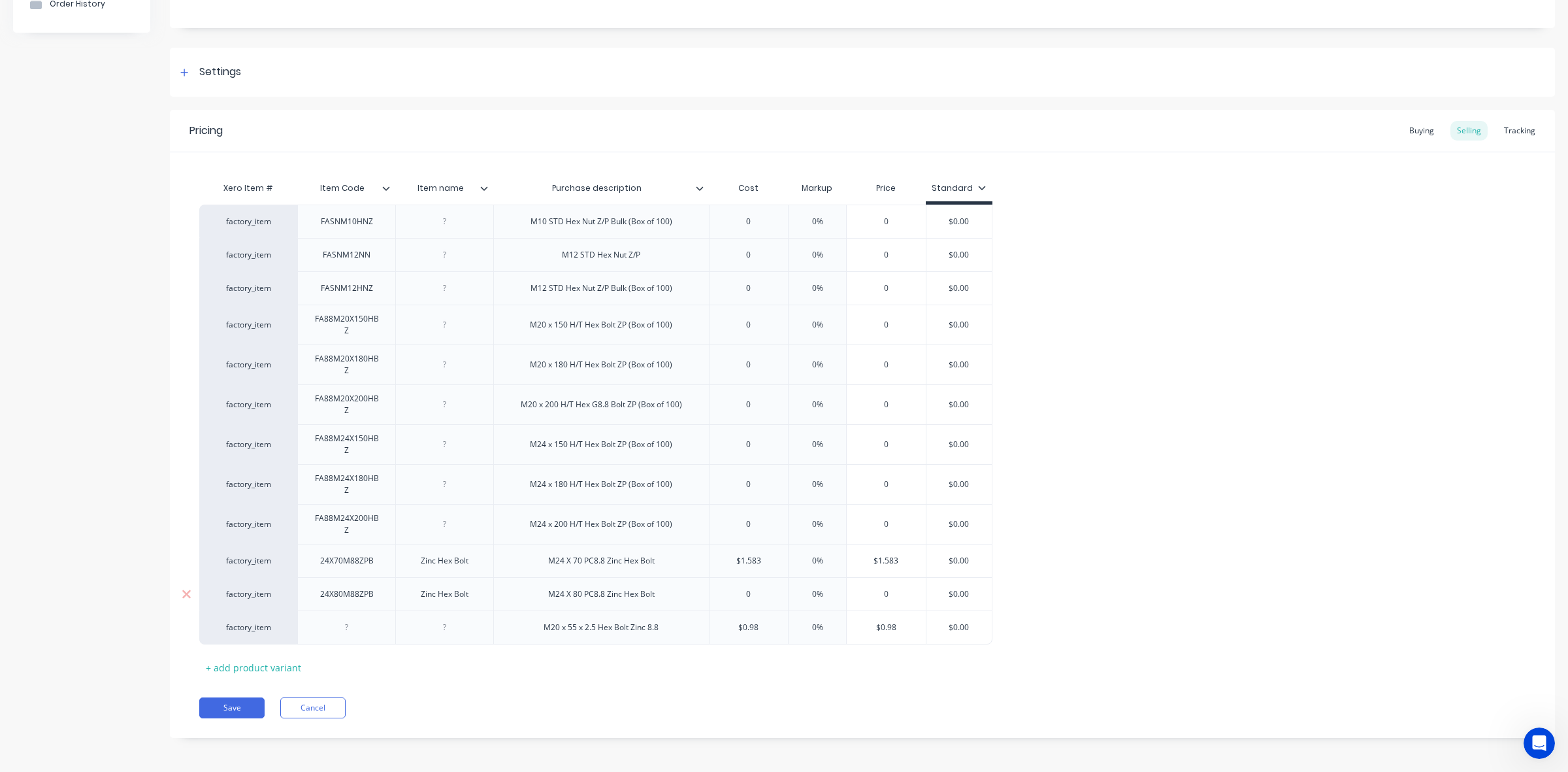
type input "0"
drag, startPoint x: 746, startPoint y: 599, endPoint x: 733, endPoint y: 598, distance: 13.0
click at [733, 598] on input "0" at bounding box center [749, 593] width 79 height 12
paste input "$1.803"
type textarea "x"
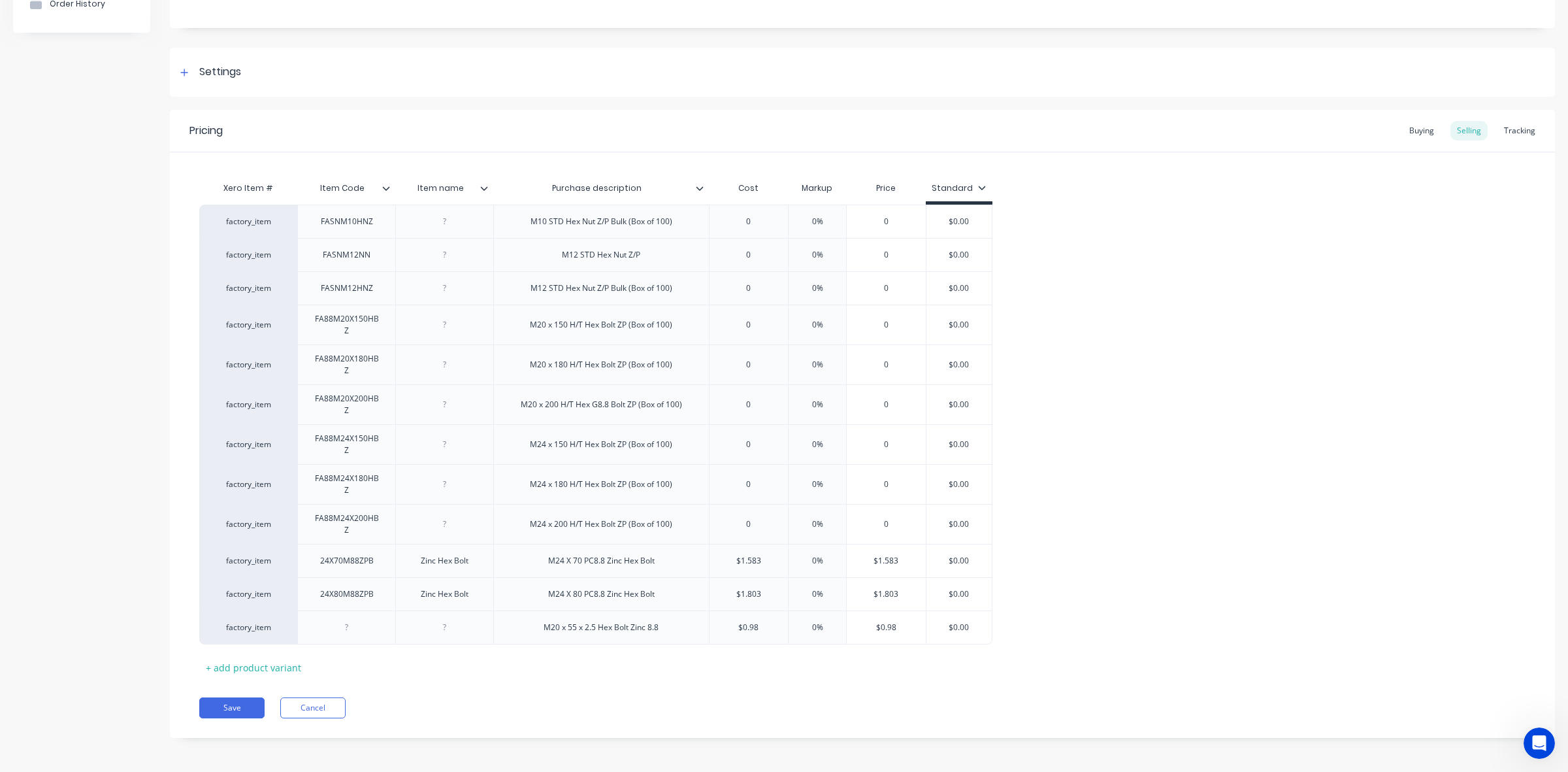
type input "$1.803"
click at [1142, 569] on div "factory_item FASNM10HNZ M10 STD Hex Nut Z/P Bulk (Box of 100) 0 0% 0 $0.00 fact…" at bounding box center [862, 424] width 1326 height 440
click at [544, 637] on div "M20 x 55 x 2.5 Hex Bolt Zinc 8.8" at bounding box center [601, 627] width 216 height 34
type textarea "x"
click at [345, 629] on div at bounding box center [346, 628] width 65 height 17
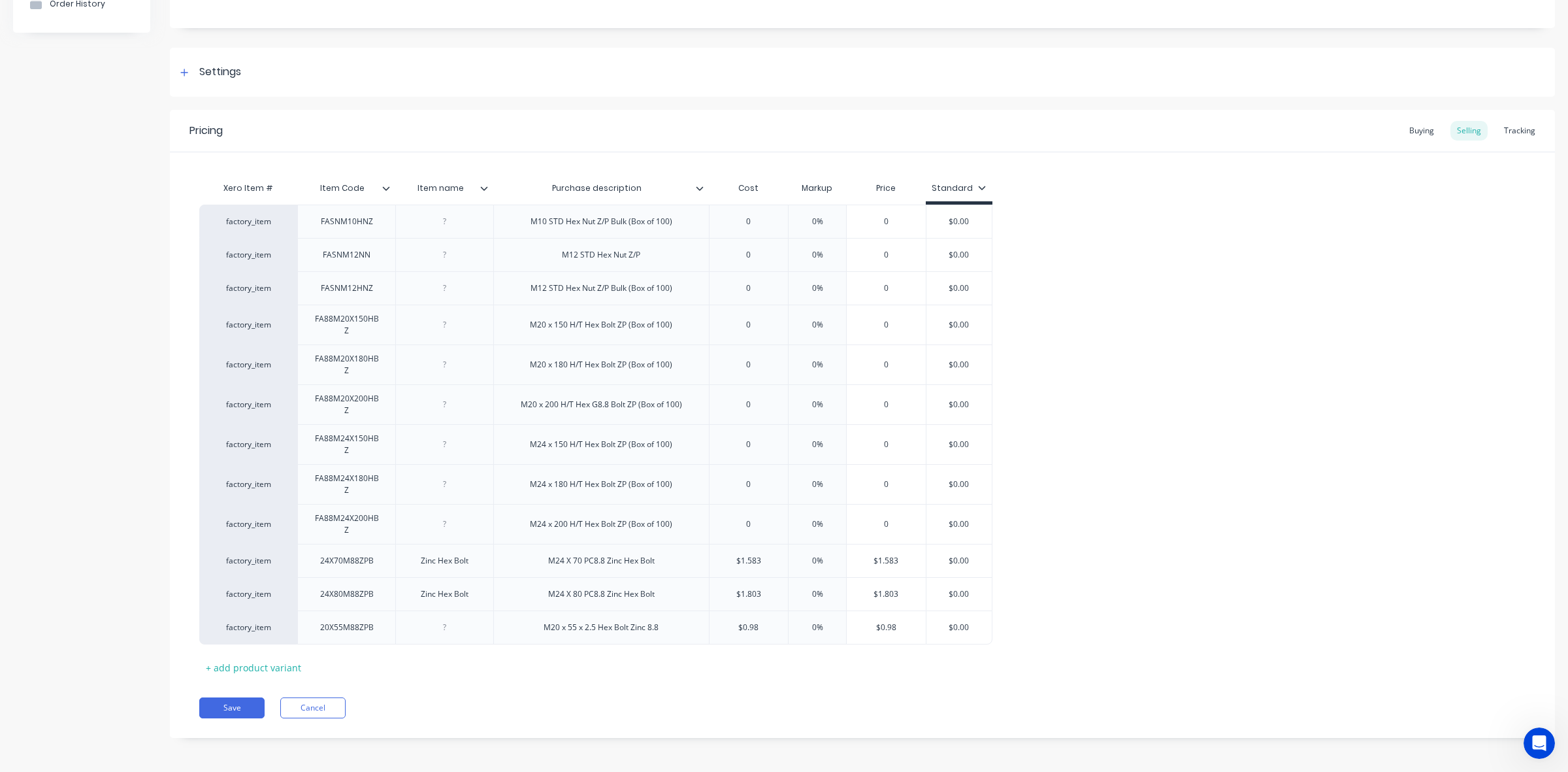
click at [518, 667] on div "Xero Item # Item Code Item name Purchase description Cost Markup Price Standard…" at bounding box center [862, 427] width 1326 height 503
drag, startPoint x: 476, startPoint y: 593, endPoint x: 367, endPoint y: 583, distance: 109.5
click at [367, 583] on div "factory_item 24X80M88ZPB Zinc Hex Bolt M24 X 80 PC8.8 Zinc Hex Bolt $1.803 $1.8…" at bounding box center [596, 593] width 793 height 33
copy div "Zinc Hex Bolt"
click at [422, 611] on div at bounding box center [444, 627] width 98 height 34
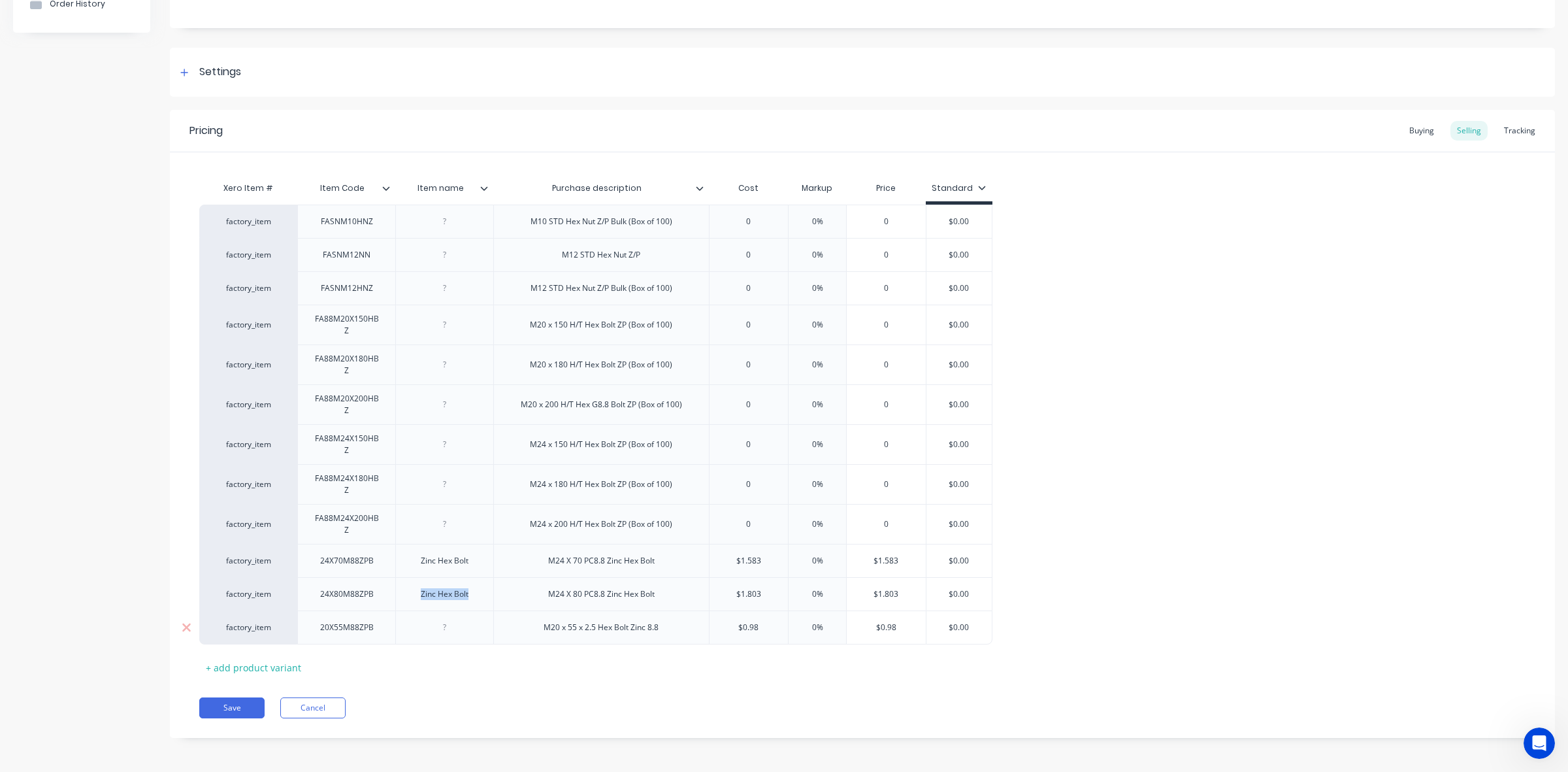
type textarea "x"
click at [437, 625] on div at bounding box center [445, 628] width 65 height 17
paste div
click at [478, 647] on div "Xero Item # Item Code Item name Purchase description Cost Markup Price Standard…" at bounding box center [862, 427] width 1326 height 503
click at [481, 665] on div "Xero Item # Item Code Item name Purchase description Cost Markup Price Standard…" at bounding box center [862, 427] width 1326 height 503
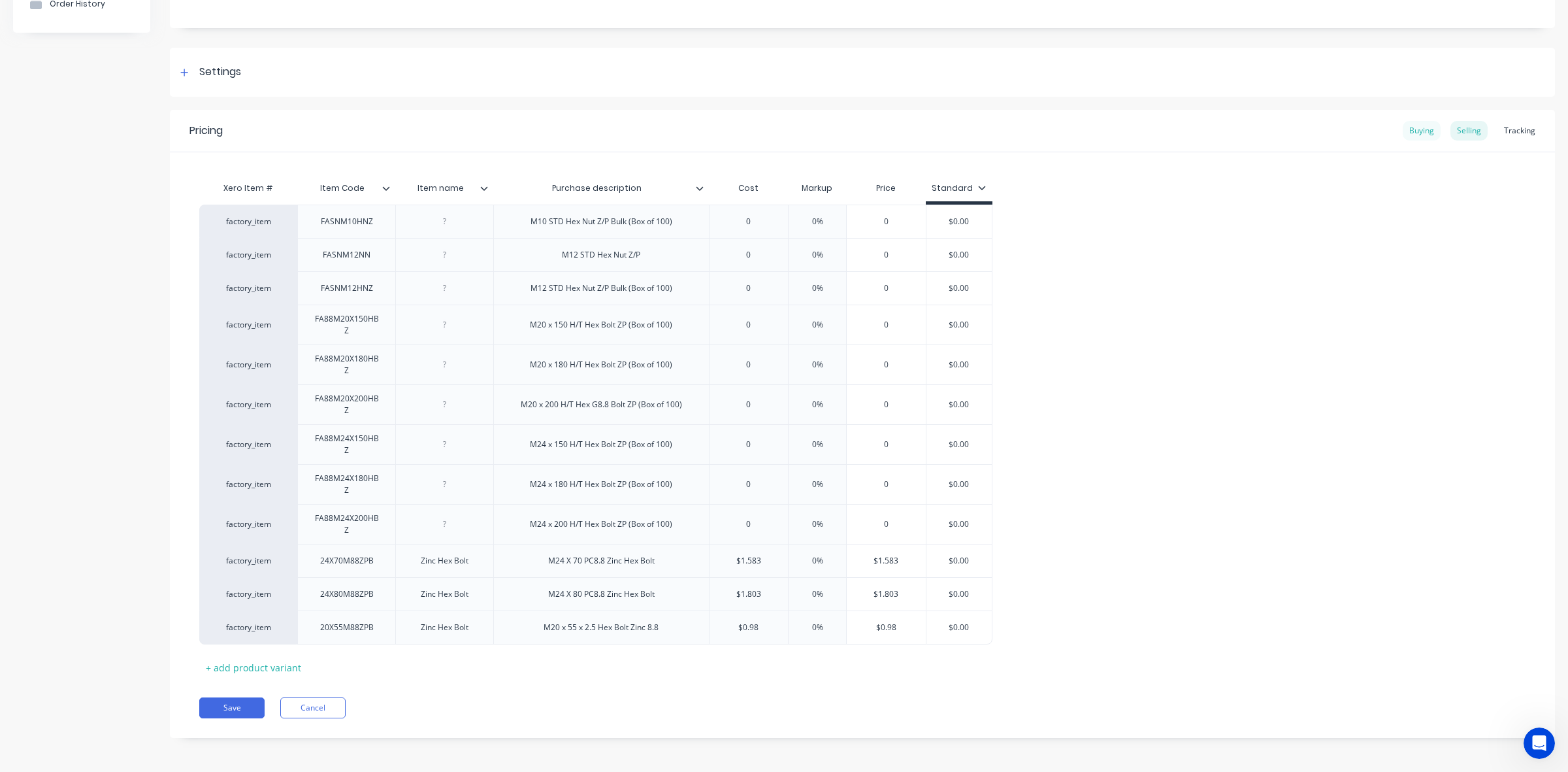
click at [1417, 131] on div "Buying" at bounding box center [1422, 131] width 38 height 20
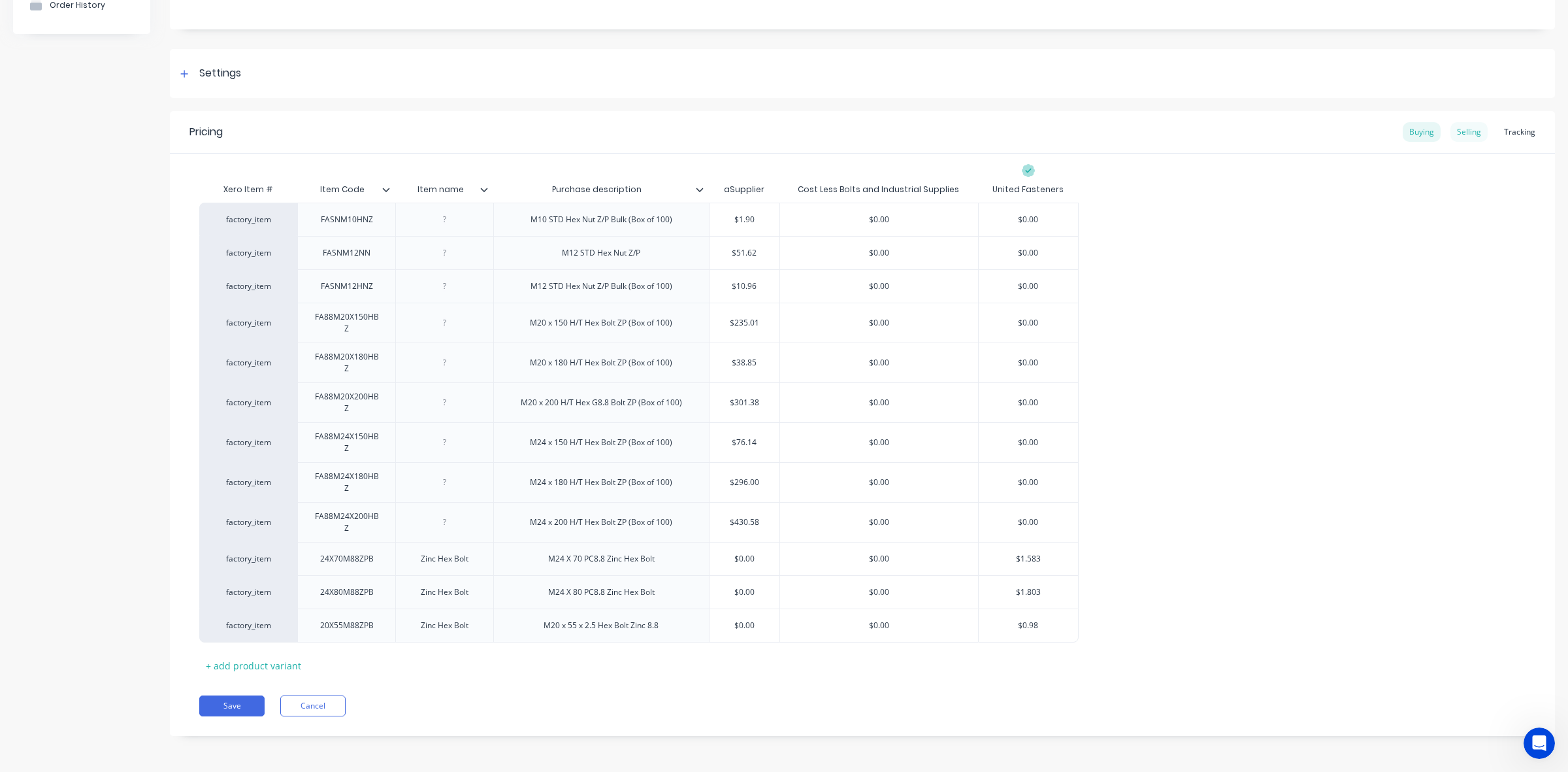
click at [1458, 128] on div "Selling" at bounding box center [1469, 131] width 37 height 20
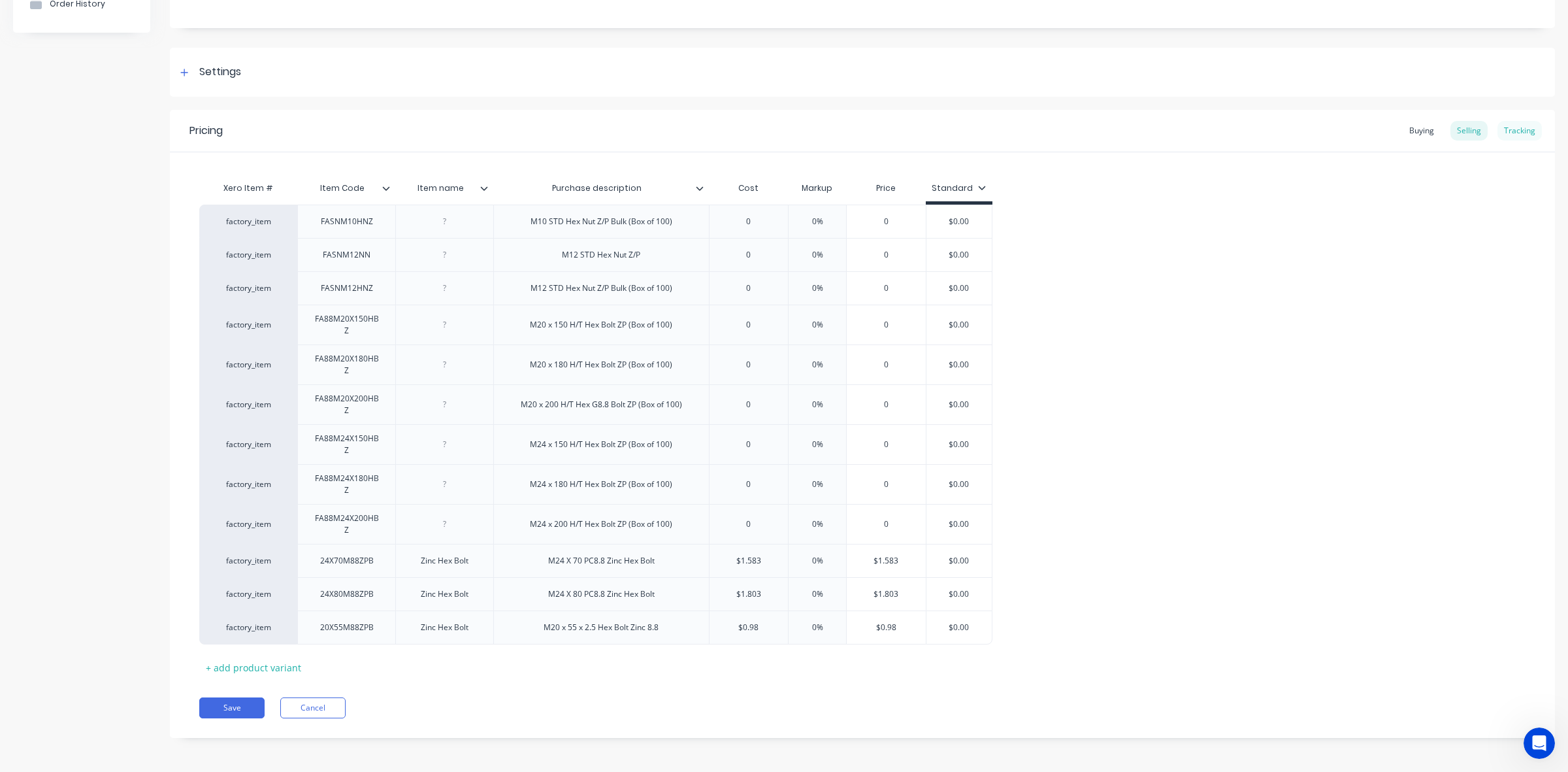
click at [1505, 123] on div "Tracking" at bounding box center [1520, 131] width 44 height 20
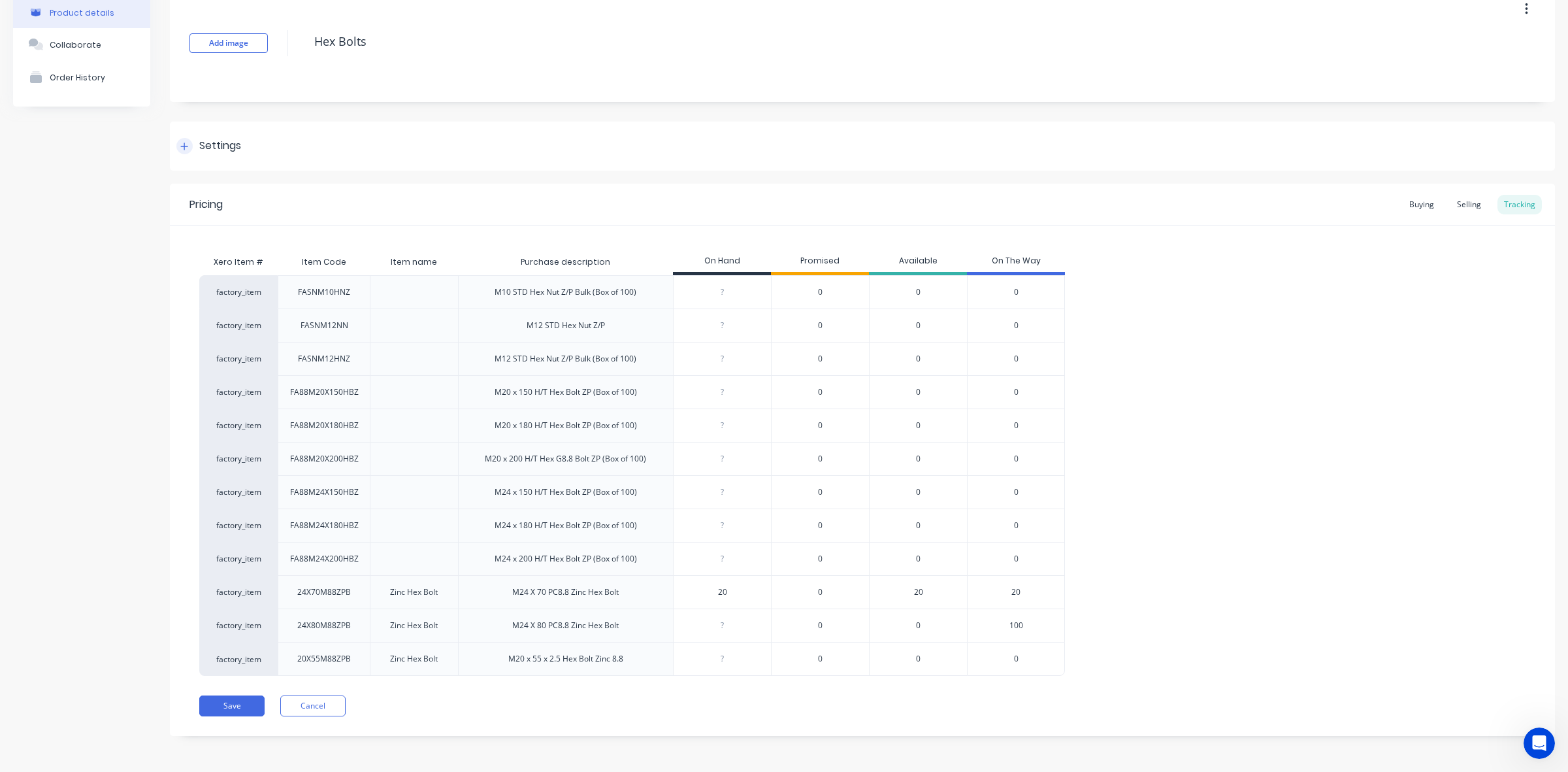
click at [1444, 121] on div "Settings" at bounding box center [862, 146] width 1385 height 49
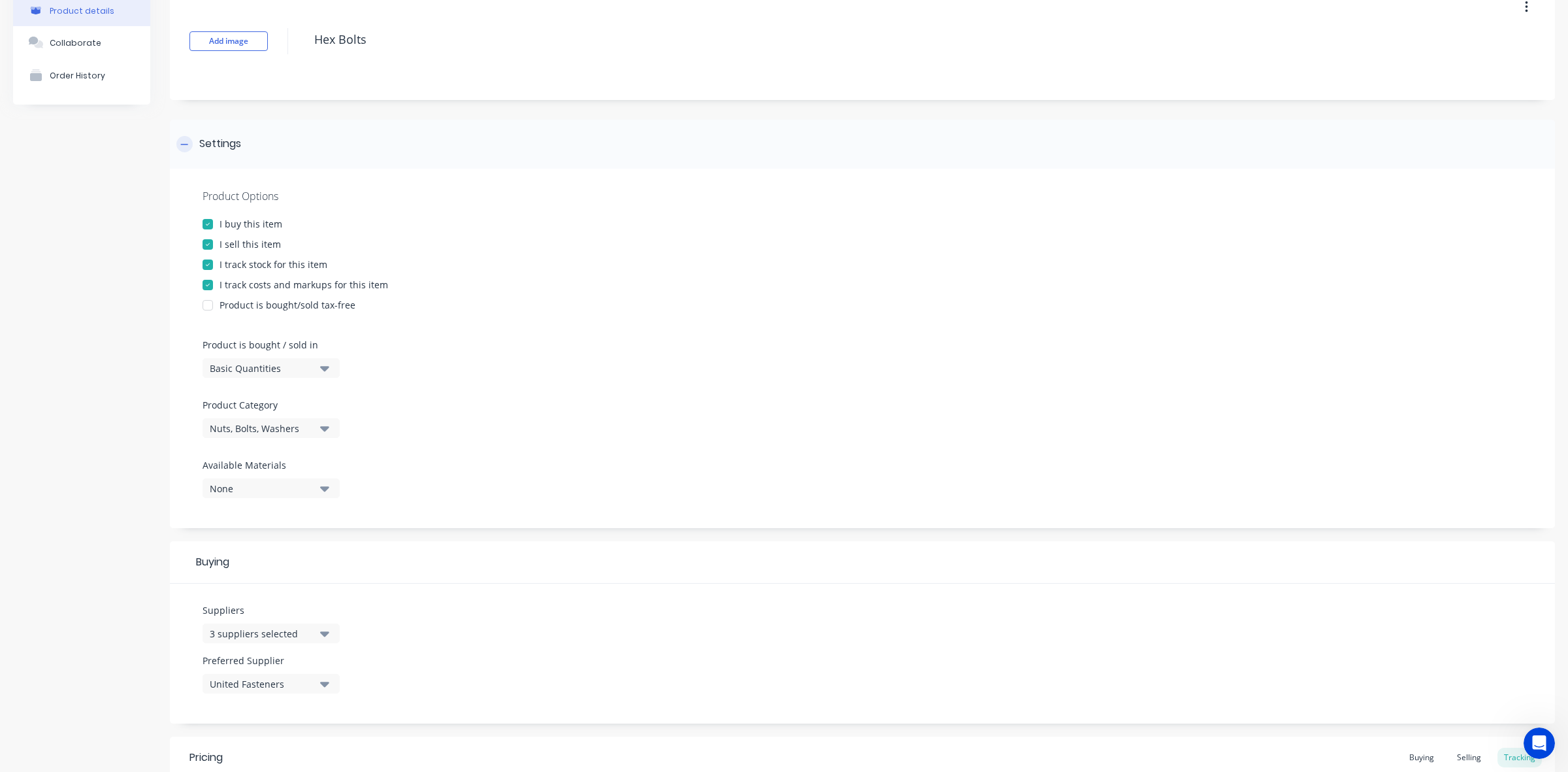
drag, startPoint x: 1197, startPoint y: 147, endPoint x: 1236, endPoint y: 149, distance: 39.1
click at [1197, 146] on div "Settings" at bounding box center [862, 144] width 1385 height 49
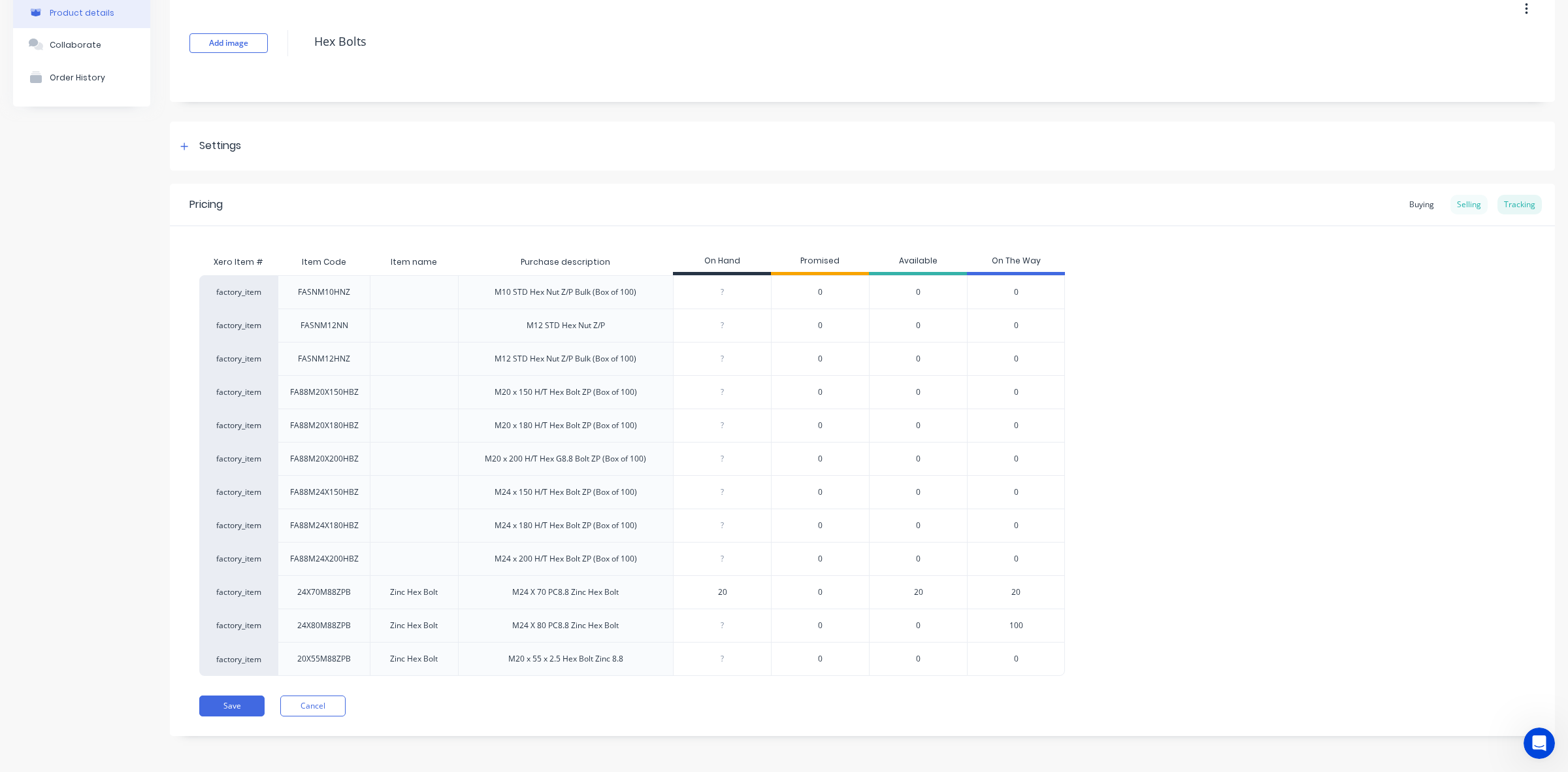
click at [1458, 207] on div "Selling" at bounding box center [1469, 205] width 37 height 20
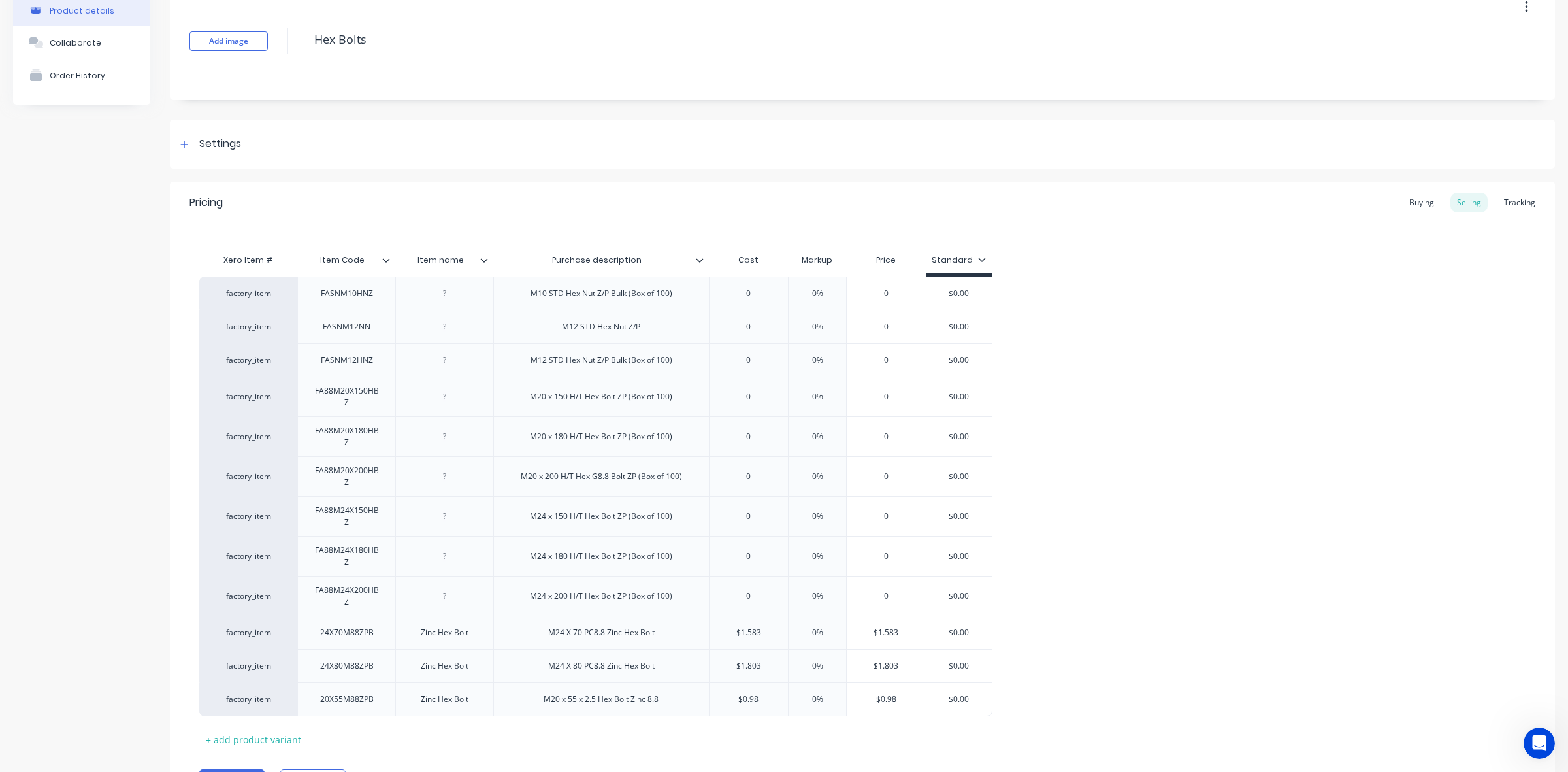
click at [1431, 204] on div "Buying Selling Tracking" at bounding box center [1472, 202] width 139 height 20
click at [1405, 199] on div "Buying" at bounding box center [1422, 202] width 38 height 20
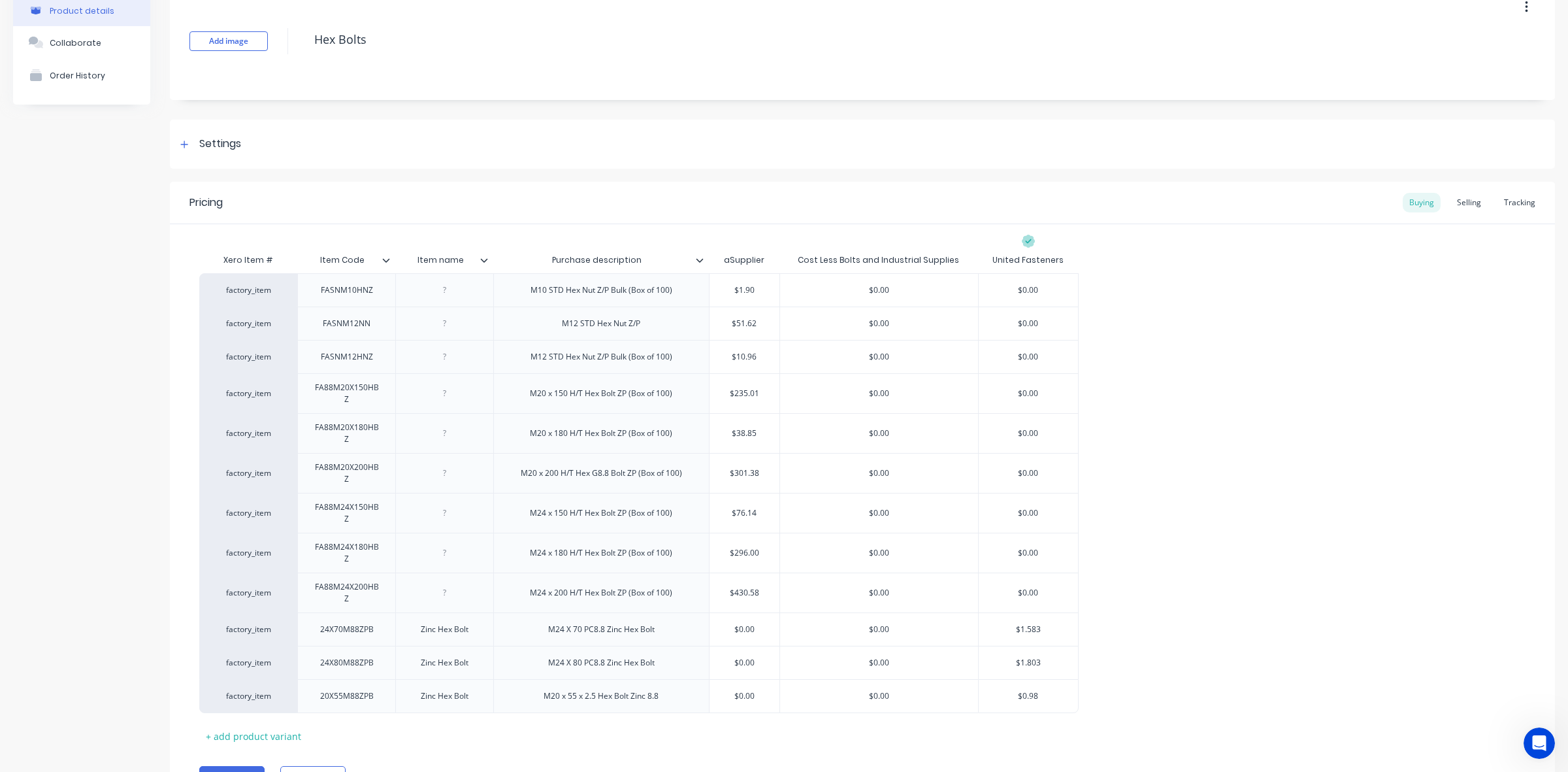
scroll to position [145, 0]
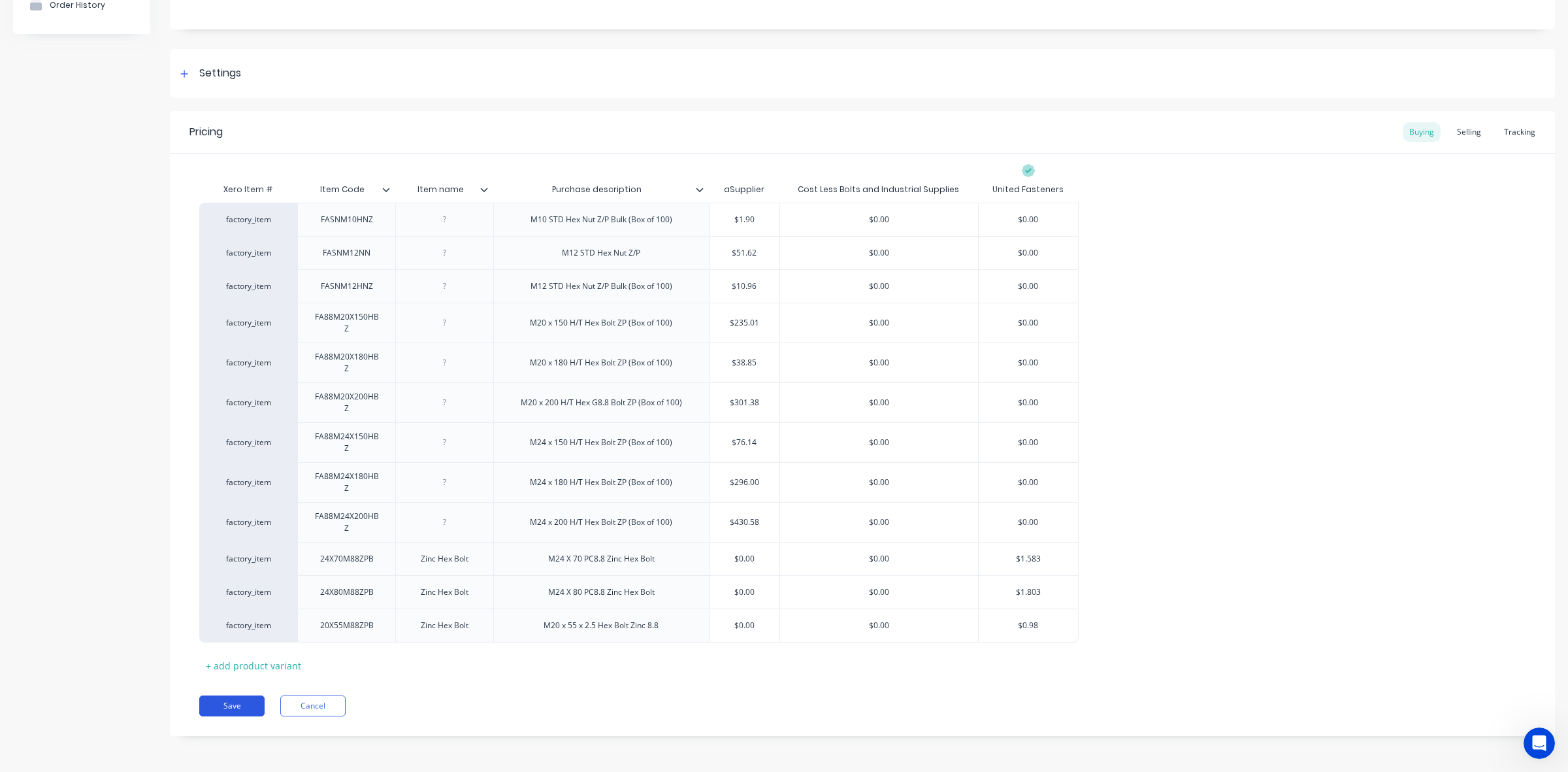
click at [253, 707] on button "Save" at bounding box center [231, 706] width 65 height 21
type textarea "x"
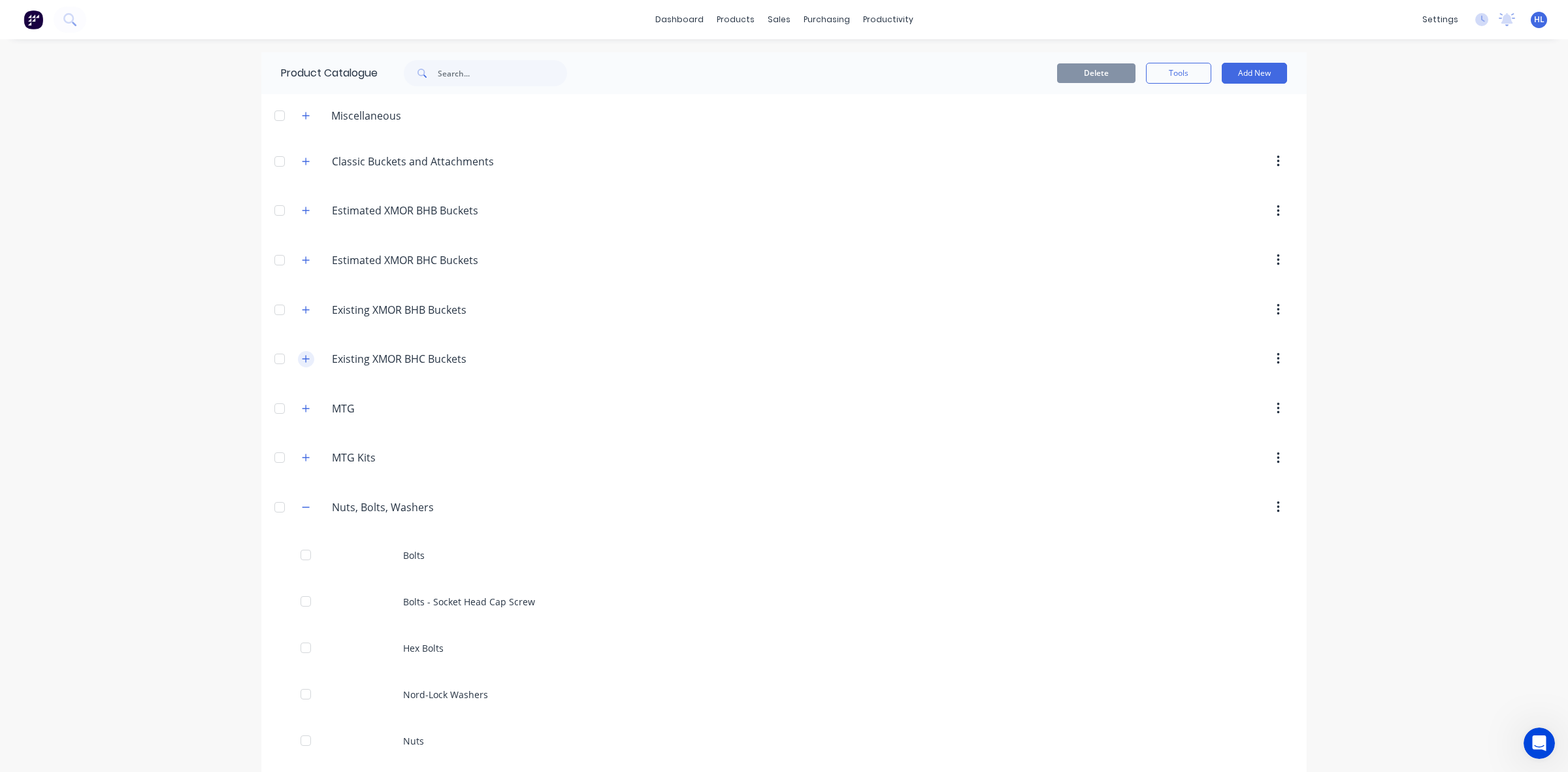
click at [302, 366] on button "button" at bounding box center [306, 359] width 17 height 17
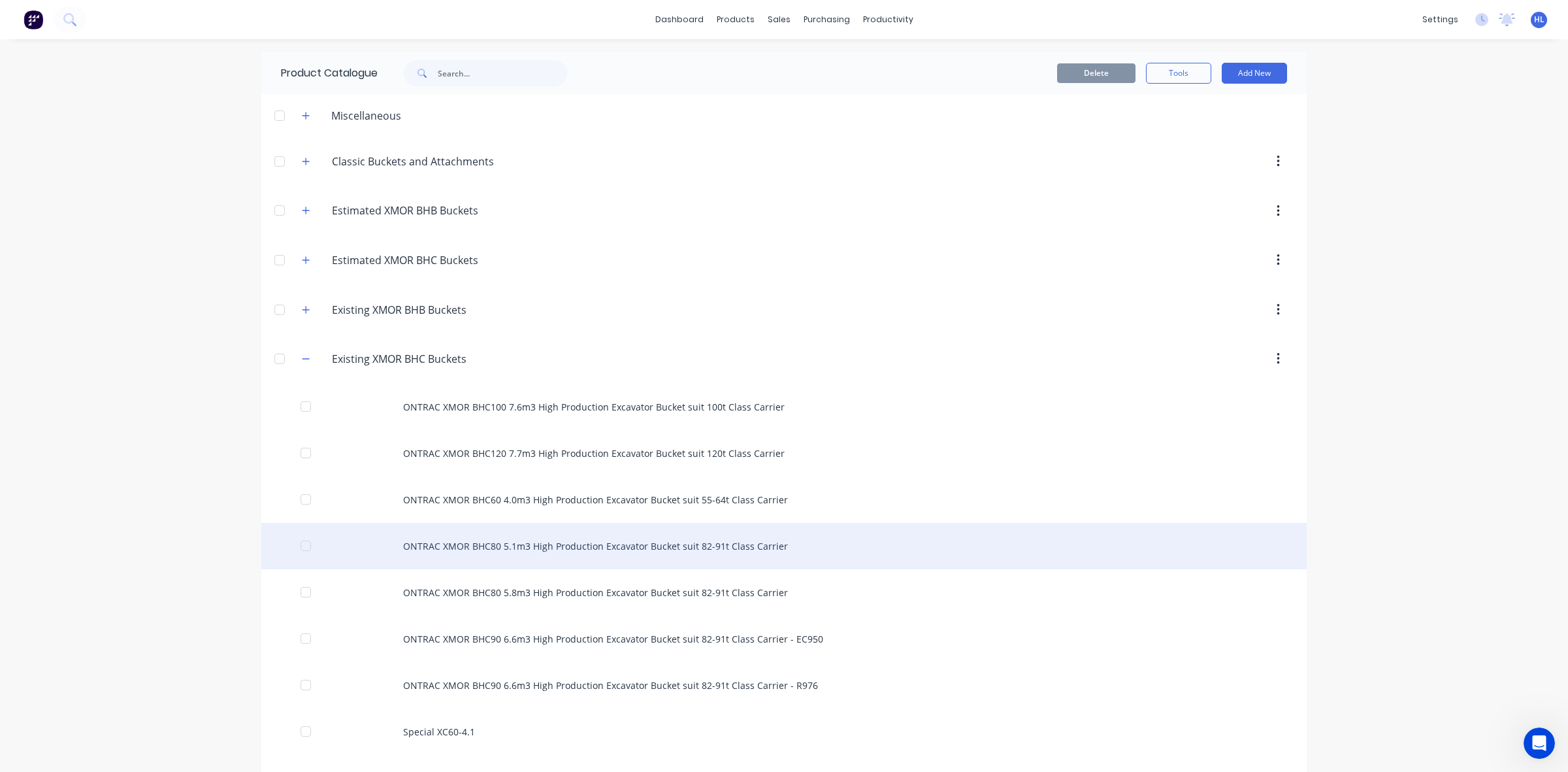
click at [498, 547] on div "ONTRAC XMOR BHC80 5.1m3 High Production Excavator Bucket suit 82-91t Class Carr…" at bounding box center [784, 545] width 1046 height 46
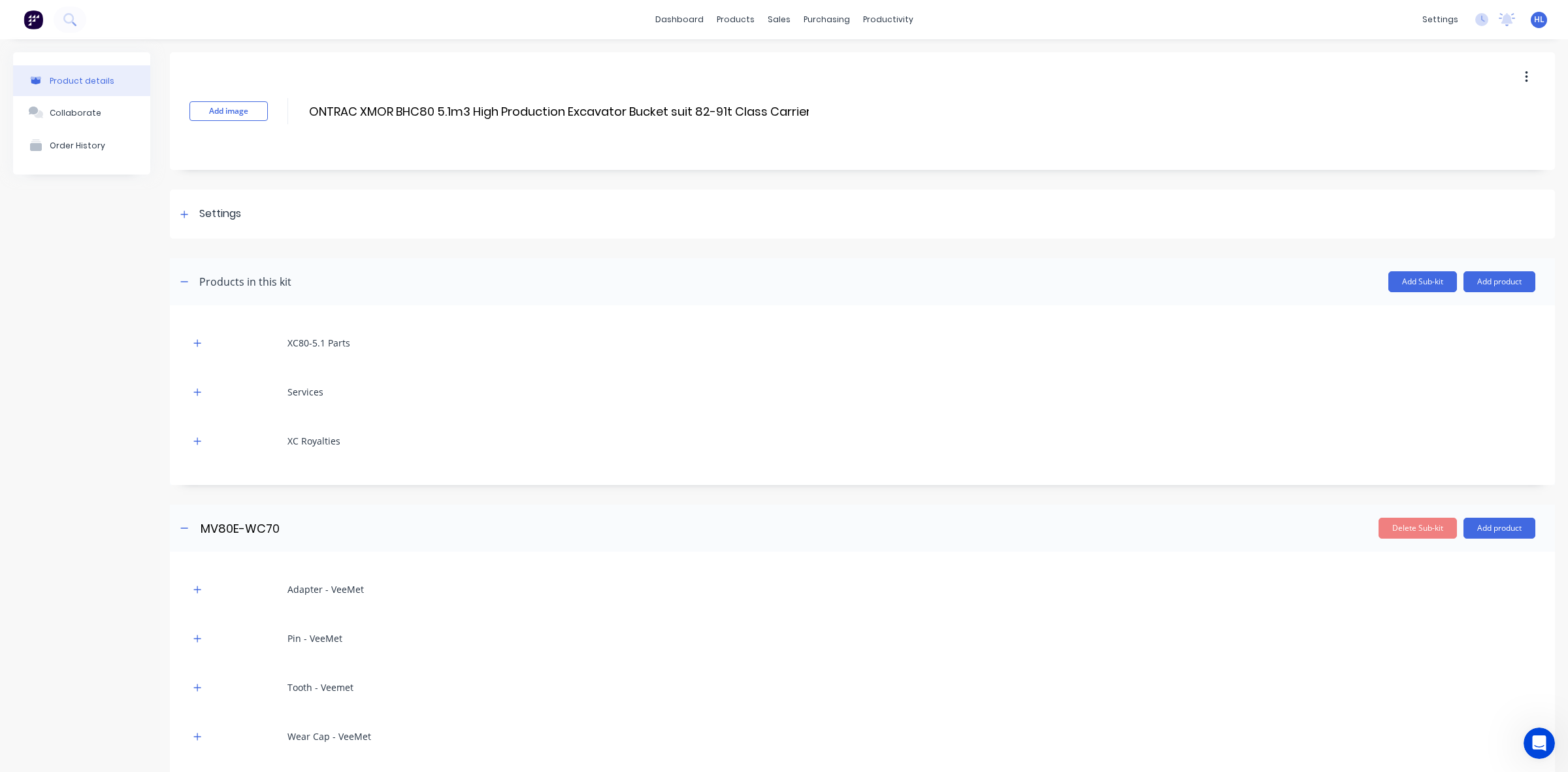
scroll to position [287, 0]
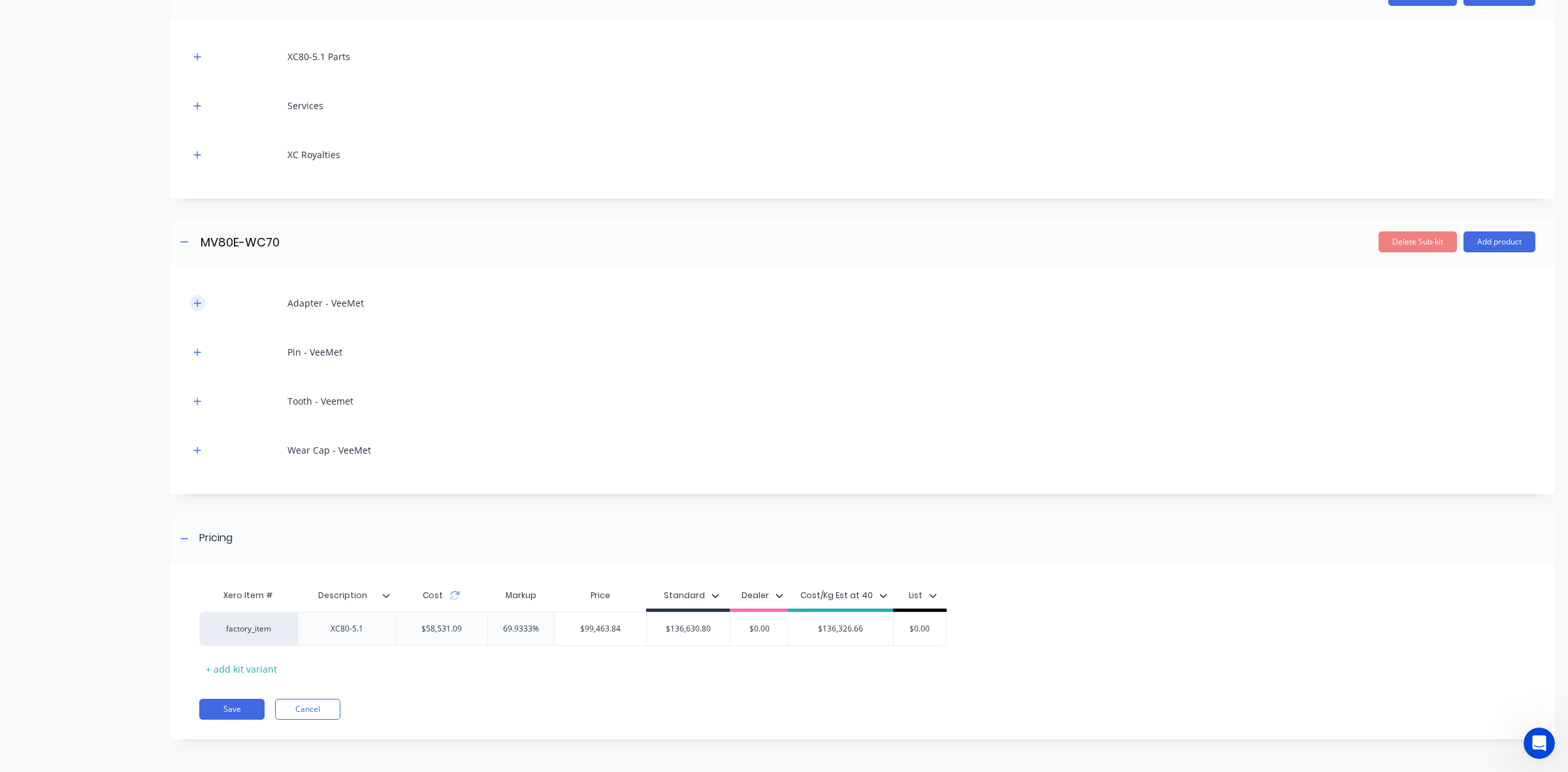
click at [191, 305] on button "button" at bounding box center [197, 303] width 17 height 17
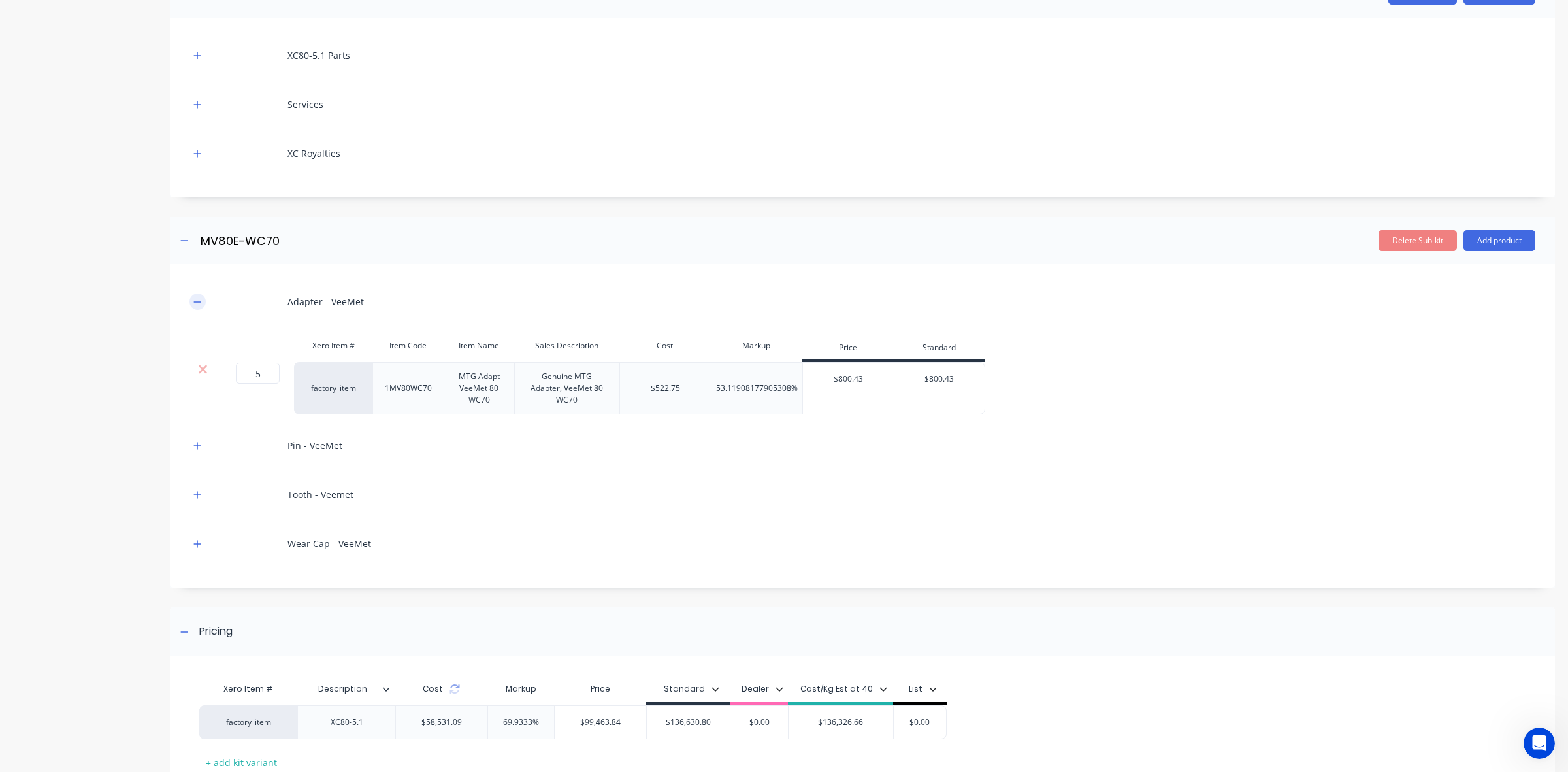
click at [191, 305] on button "button" at bounding box center [197, 301] width 17 height 17
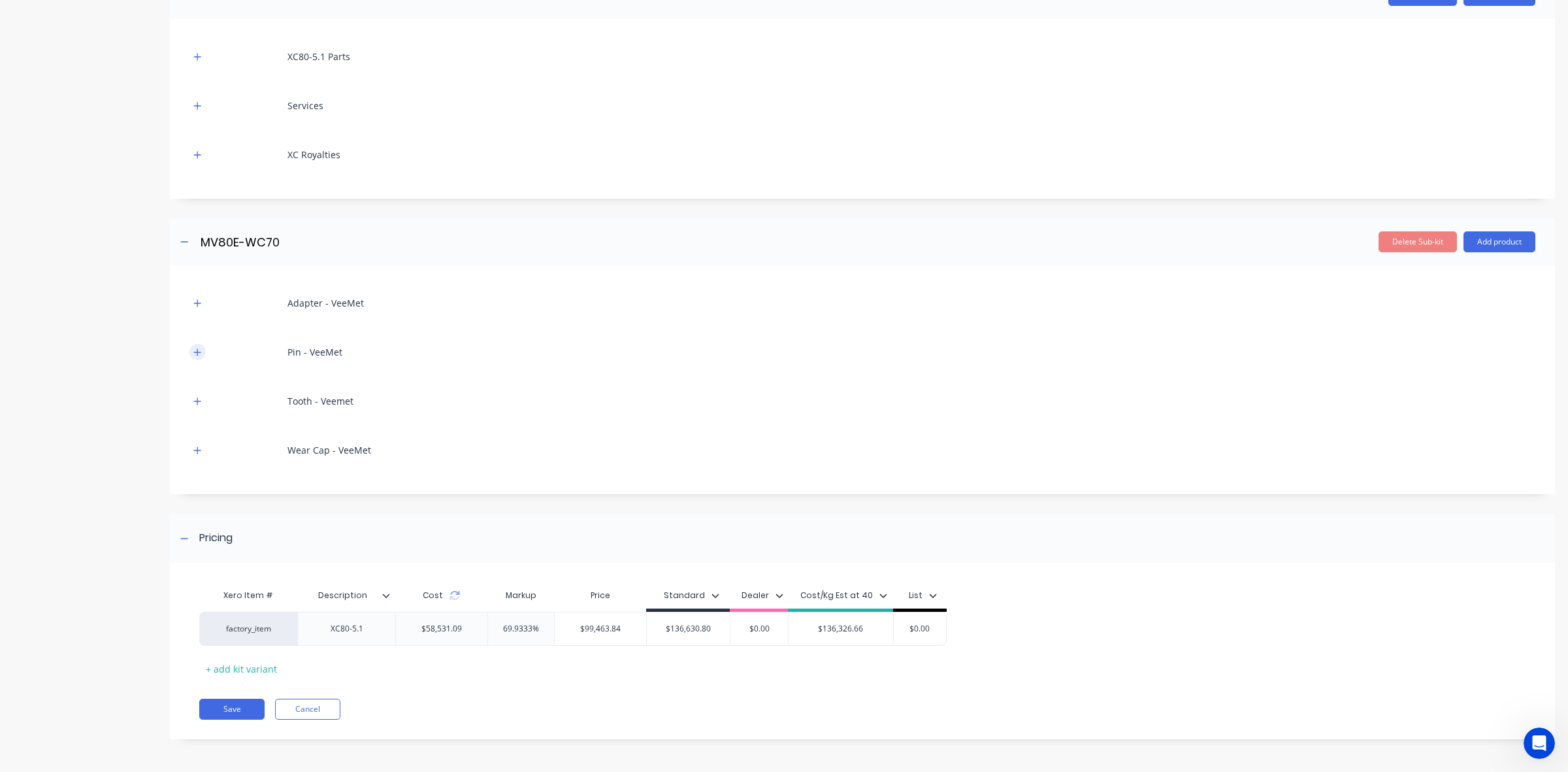
click at [197, 355] on icon "button" at bounding box center [197, 353] width 8 height 9
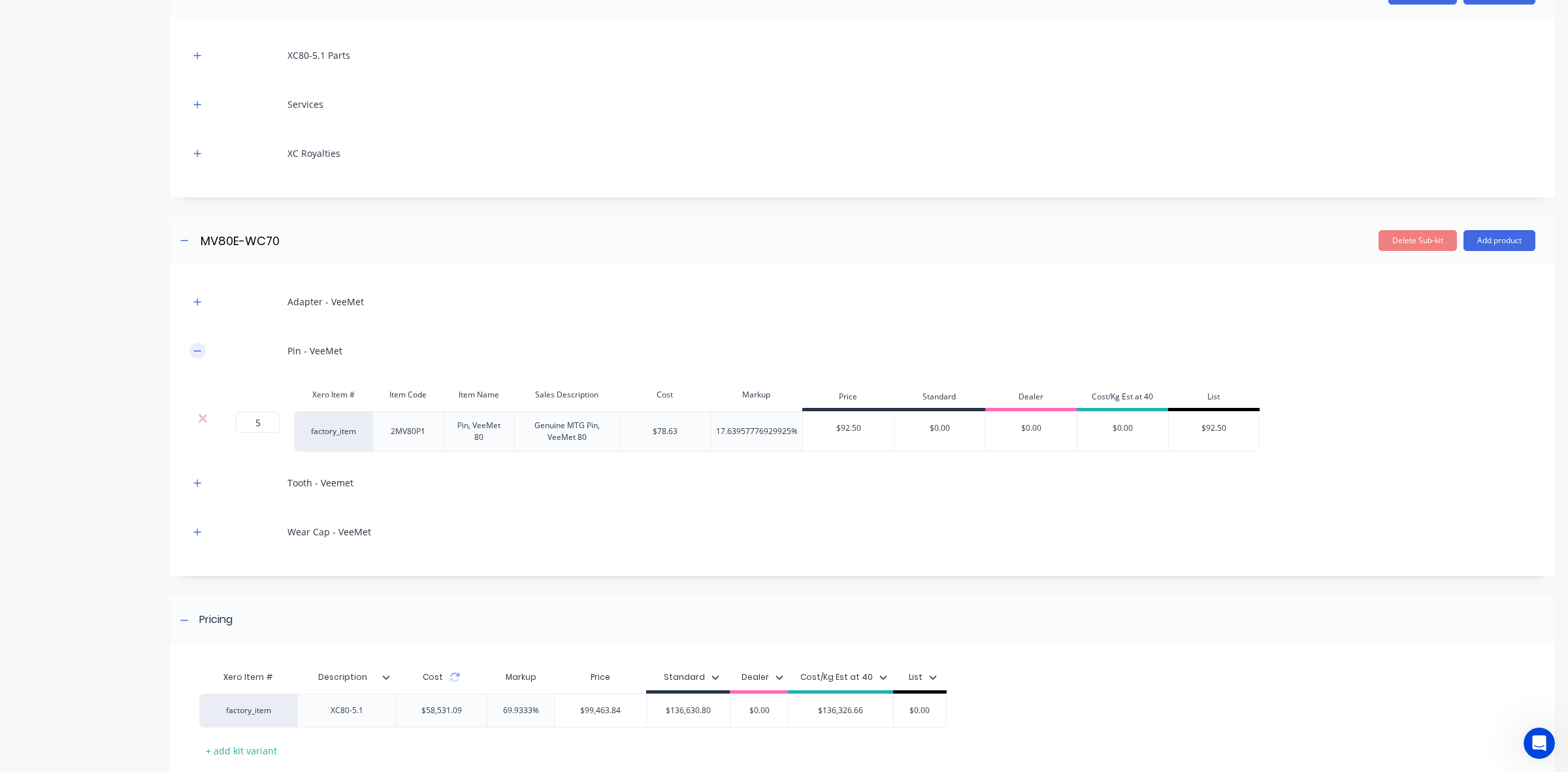
click at [197, 355] on icon "button" at bounding box center [197, 351] width 8 height 9
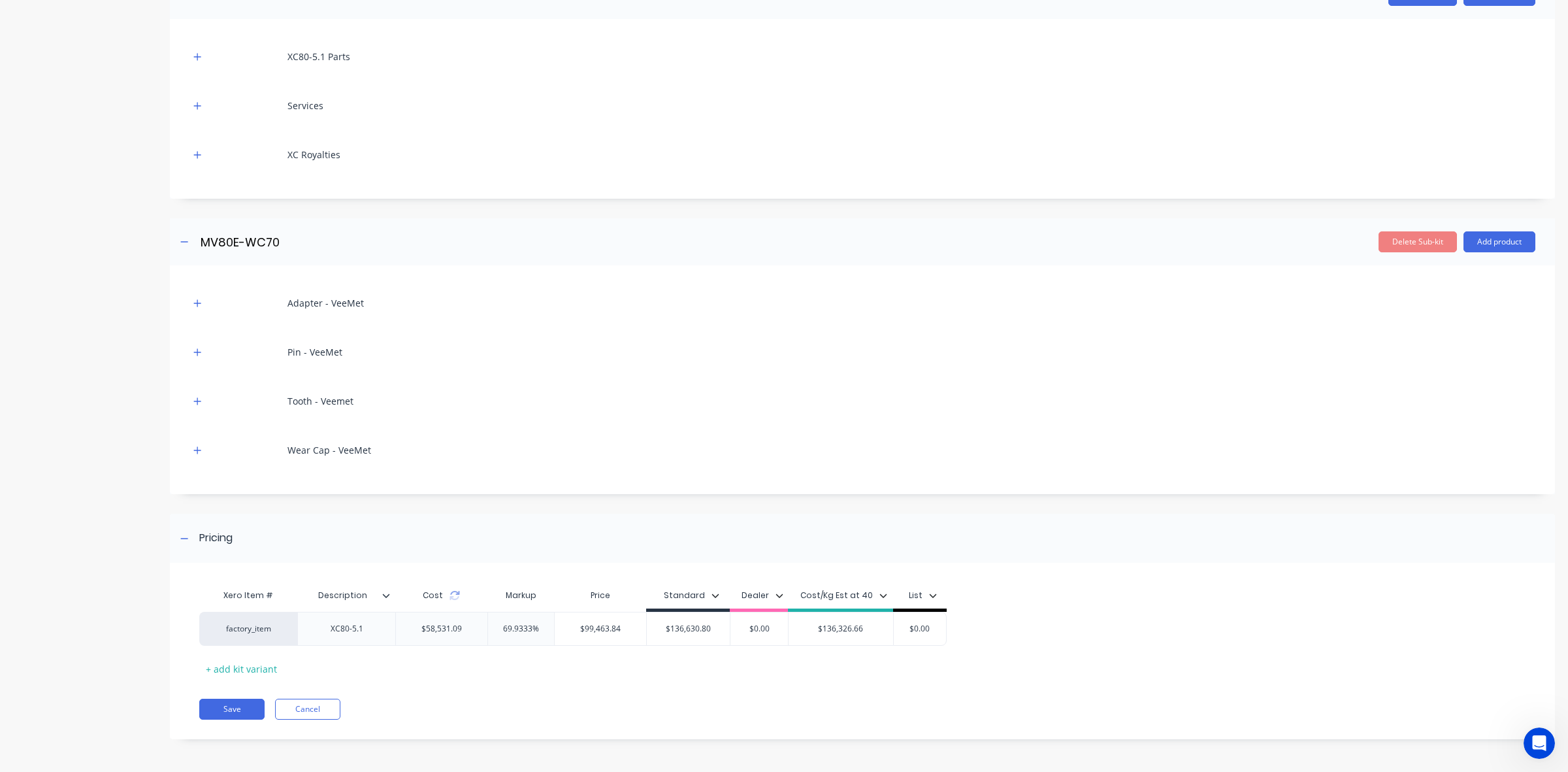
drag, startPoint x: 203, startPoint y: 452, endPoint x: 204, endPoint y: 440, distance: 12.0
click at [204, 452] on button "button" at bounding box center [197, 449] width 17 height 17
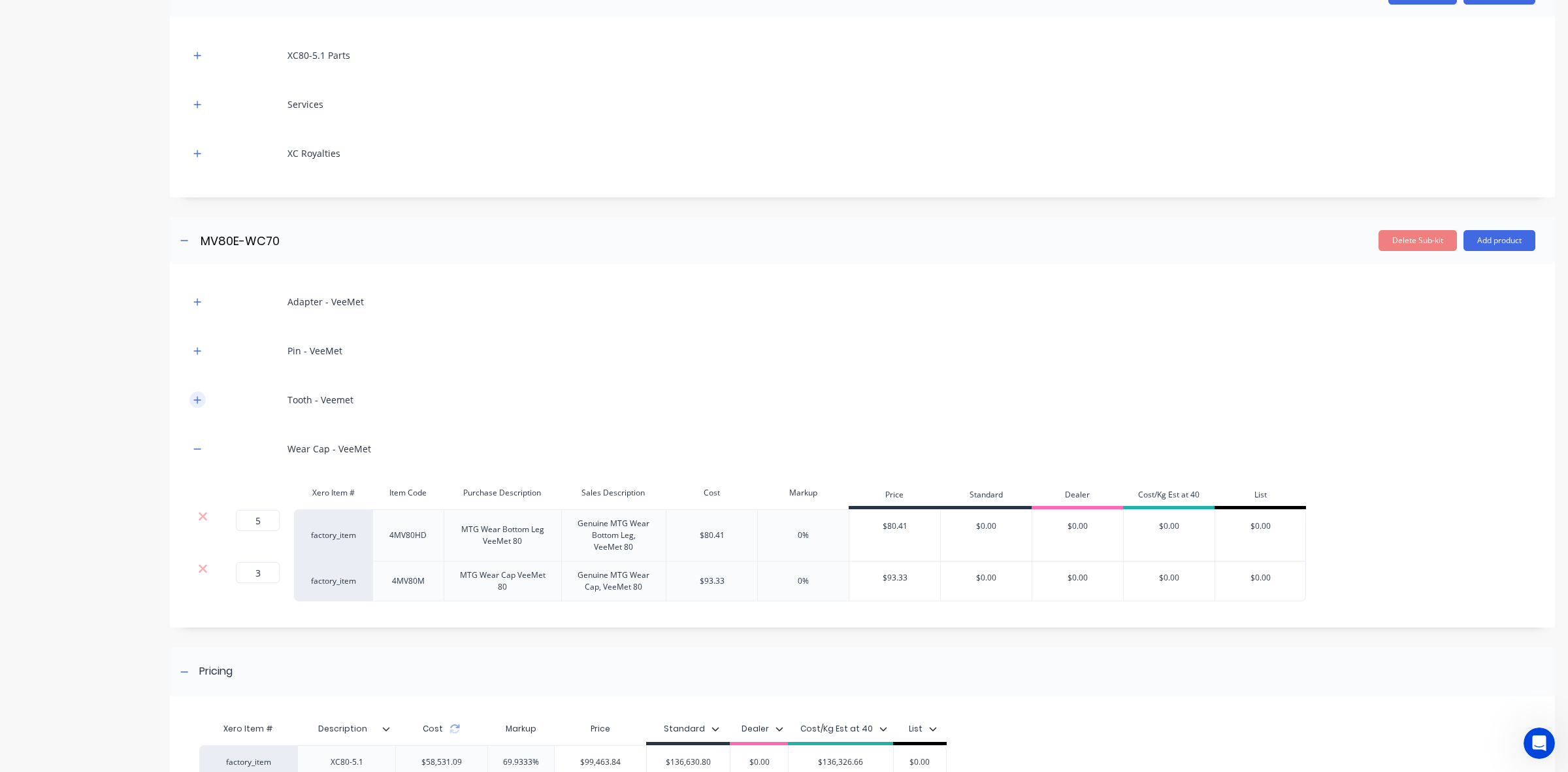
click at [197, 392] on div "Tooth - Veemet" at bounding box center [862, 400] width 1346 height 36
click at [201, 400] on icon "button" at bounding box center [197, 399] width 7 height 7
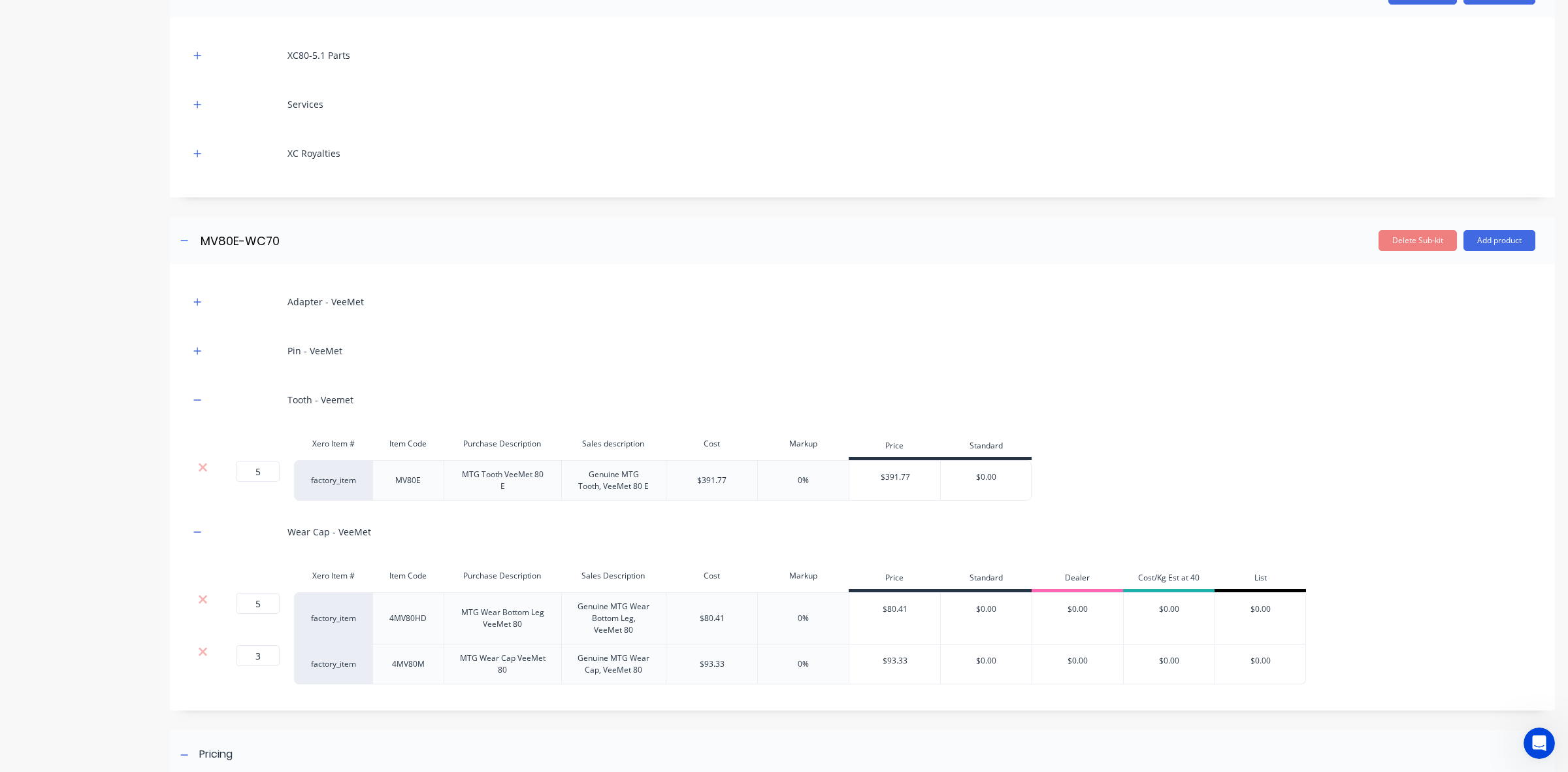
click at [202, 343] on div at bounding box center [197, 350] width 17 height 17
click at [200, 352] on button "button" at bounding box center [197, 350] width 17 height 17
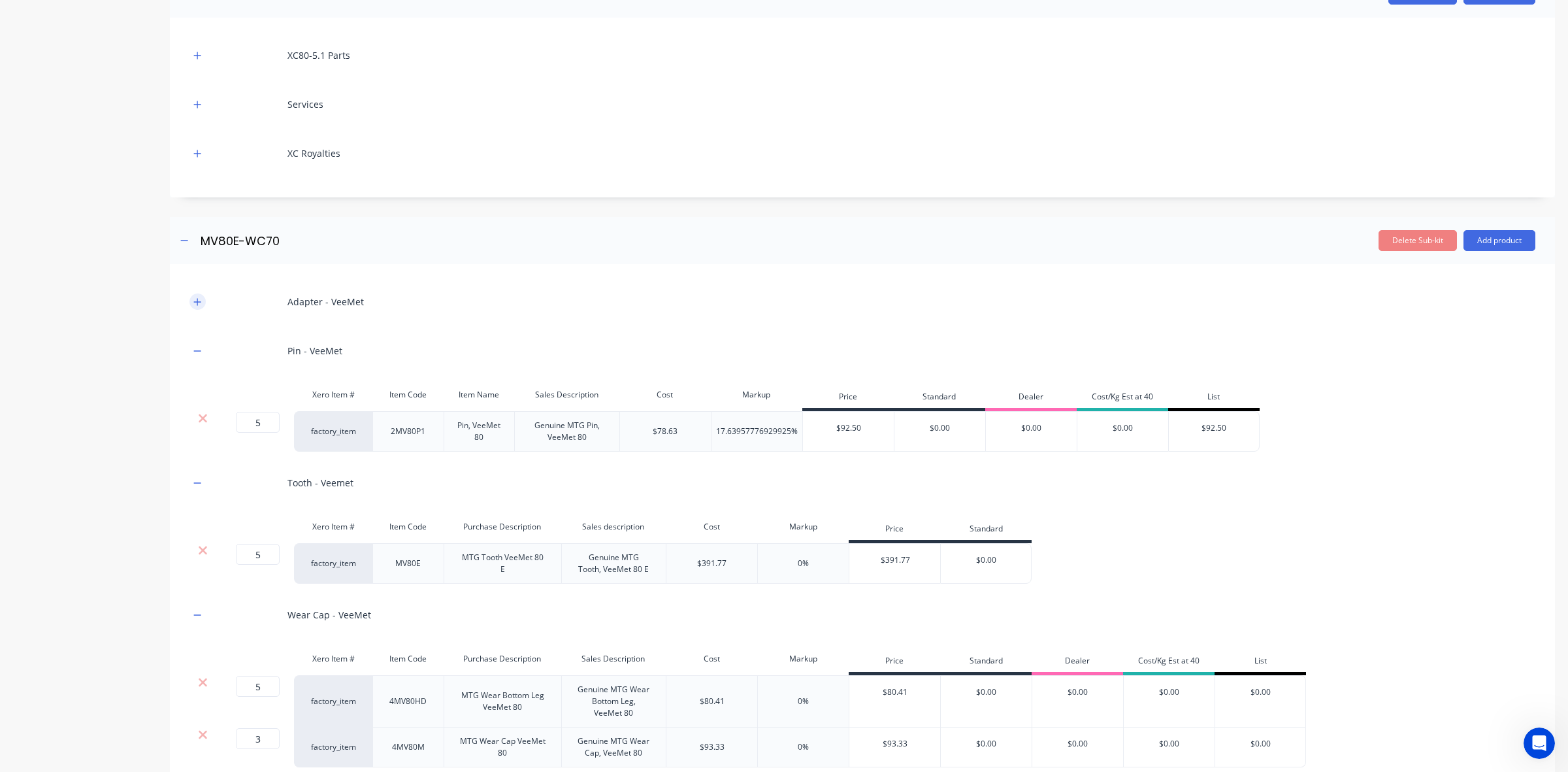
click at [200, 307] on button "button" at bounding box center [197, 301] width 17 height 17
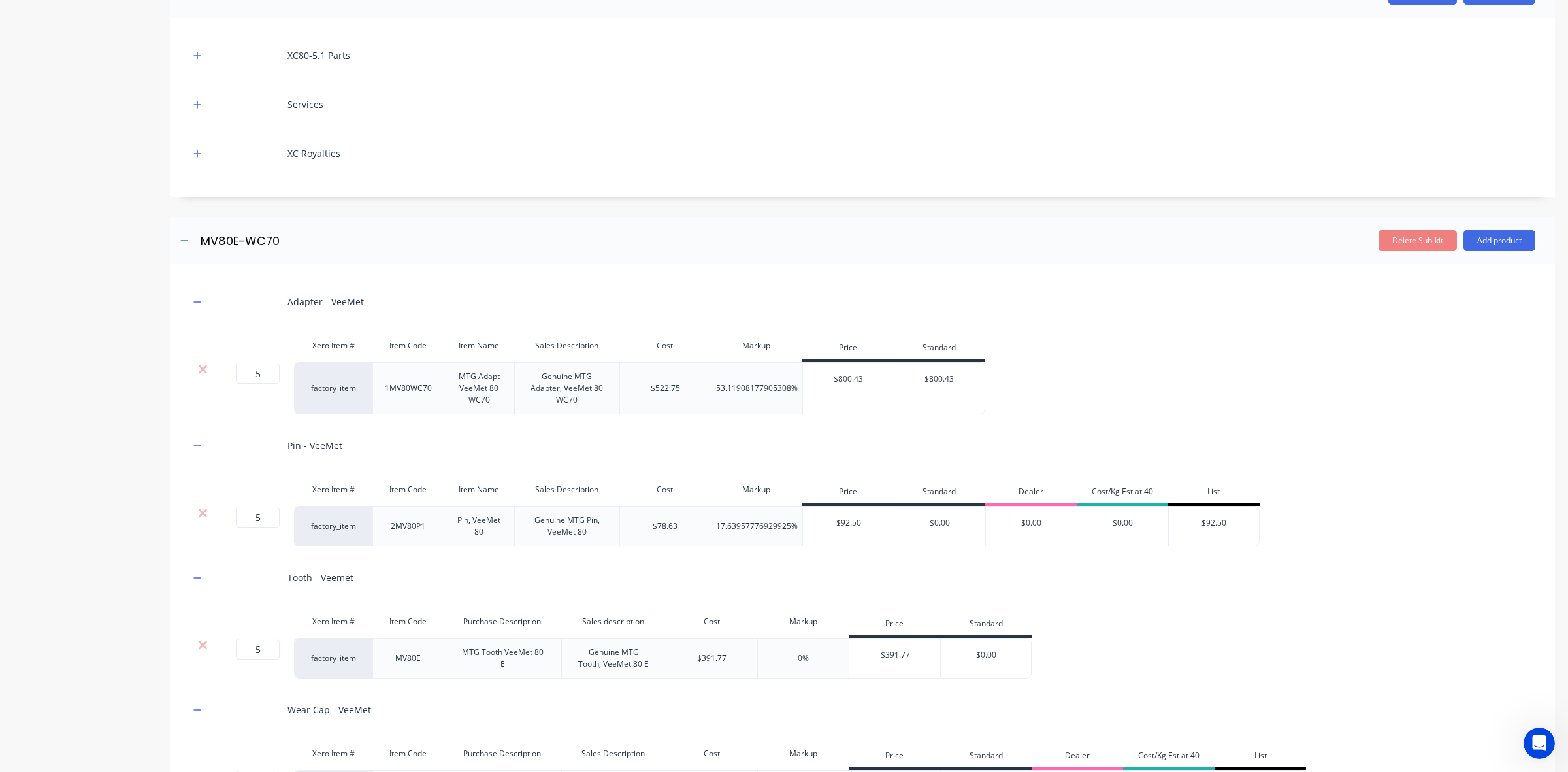
click at [138, 413] on div "Product details Collaborate Order History" at bounding box center [82, 459] width 137 height 1388
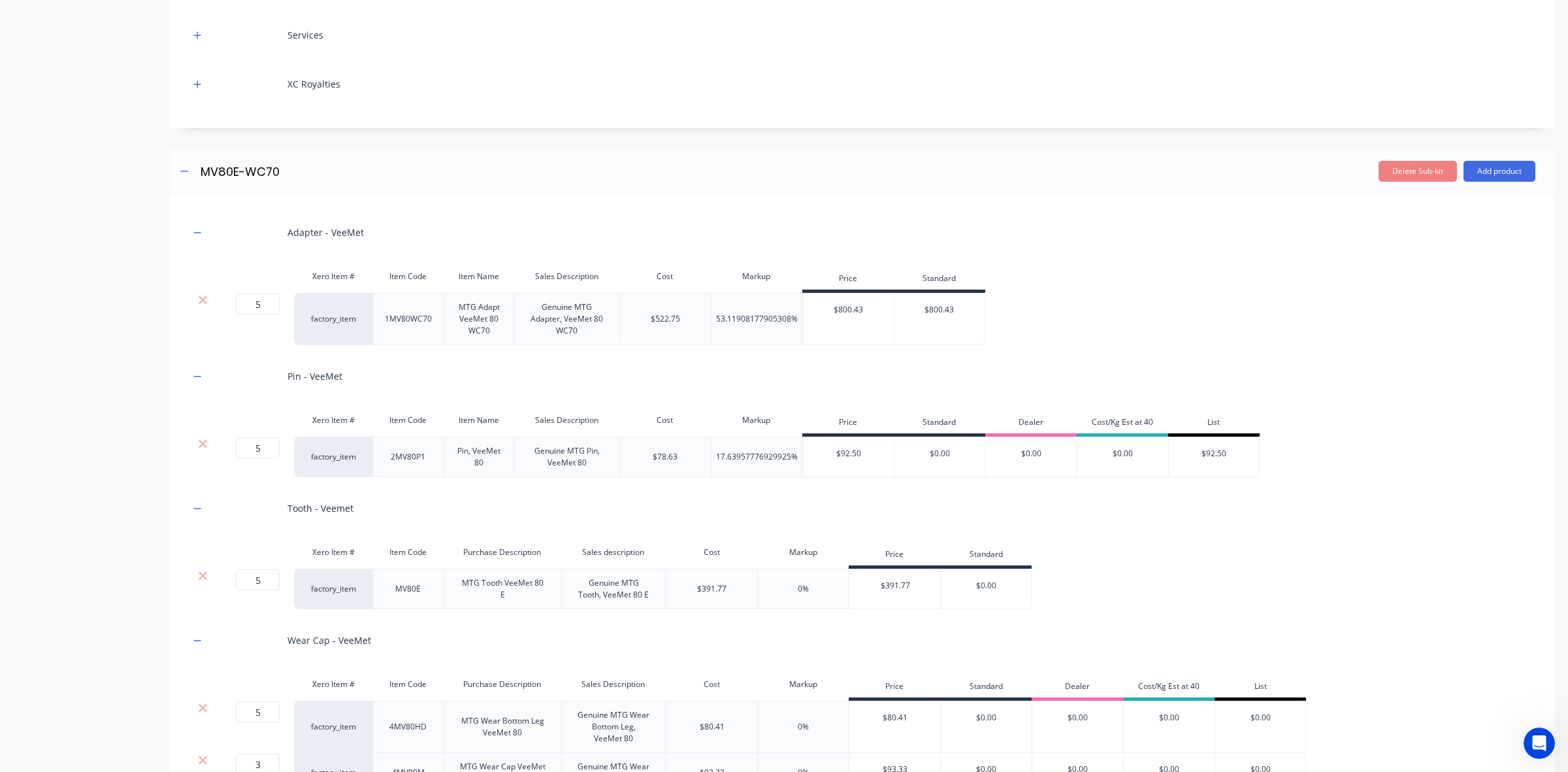
scroll to position [451, 0]
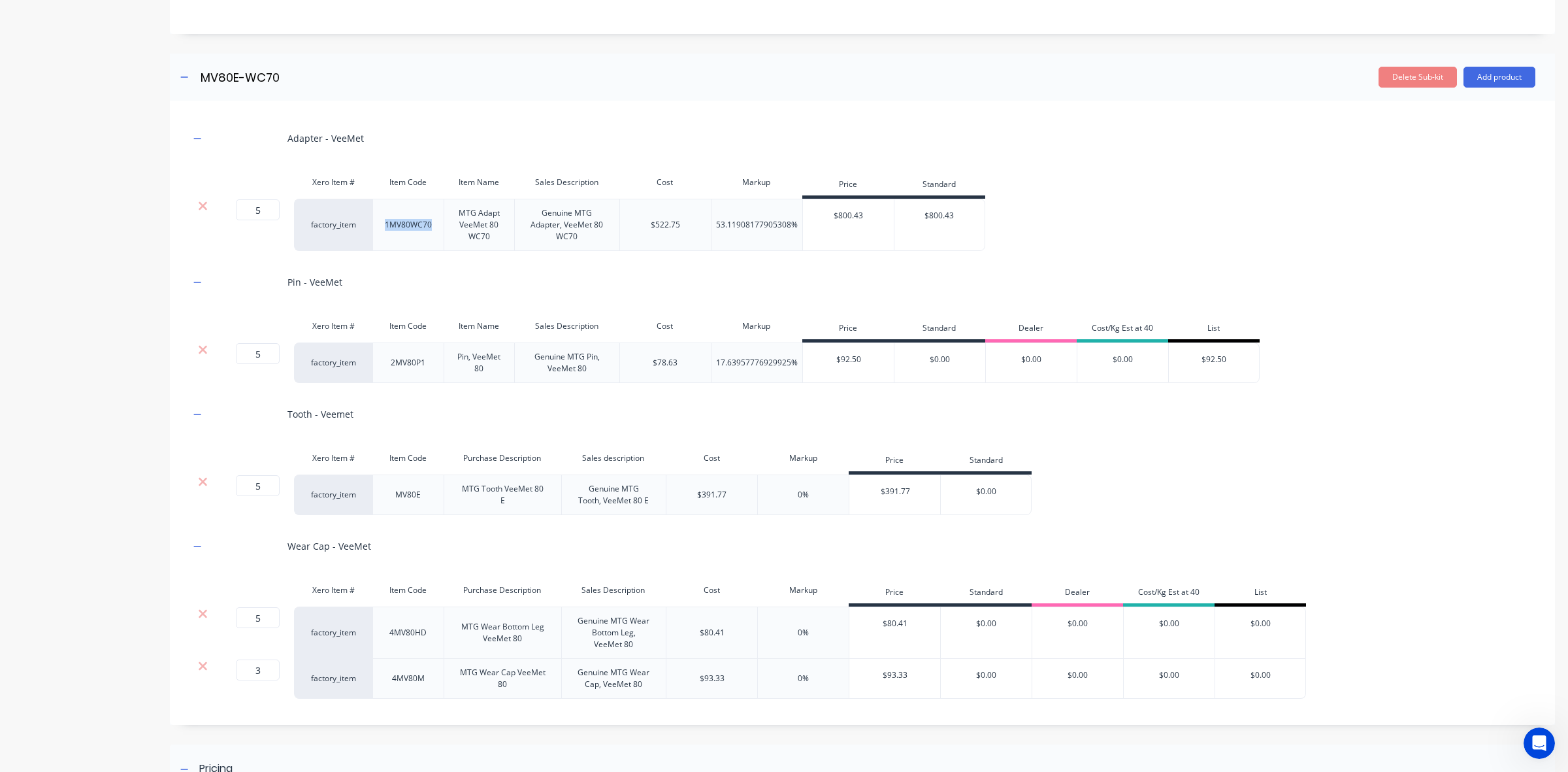
drag, startPoint x: 434, startPoint y: 223, endPoint x: 384, endPoint y: 226, distance: 50.1
click at [384, 226] on div "1MV80WC70" at bounding box center [408, 225] width 68 height 17
copy div "1MV80WC70"
drag, startPoint x: 434, startPoint y: 247, endPoint x: 371, endPoint y: 264, distance: 65.3
click at [433, 247] on div "1MV80WC70" at bounding box center [410, 224] width 76 height 52
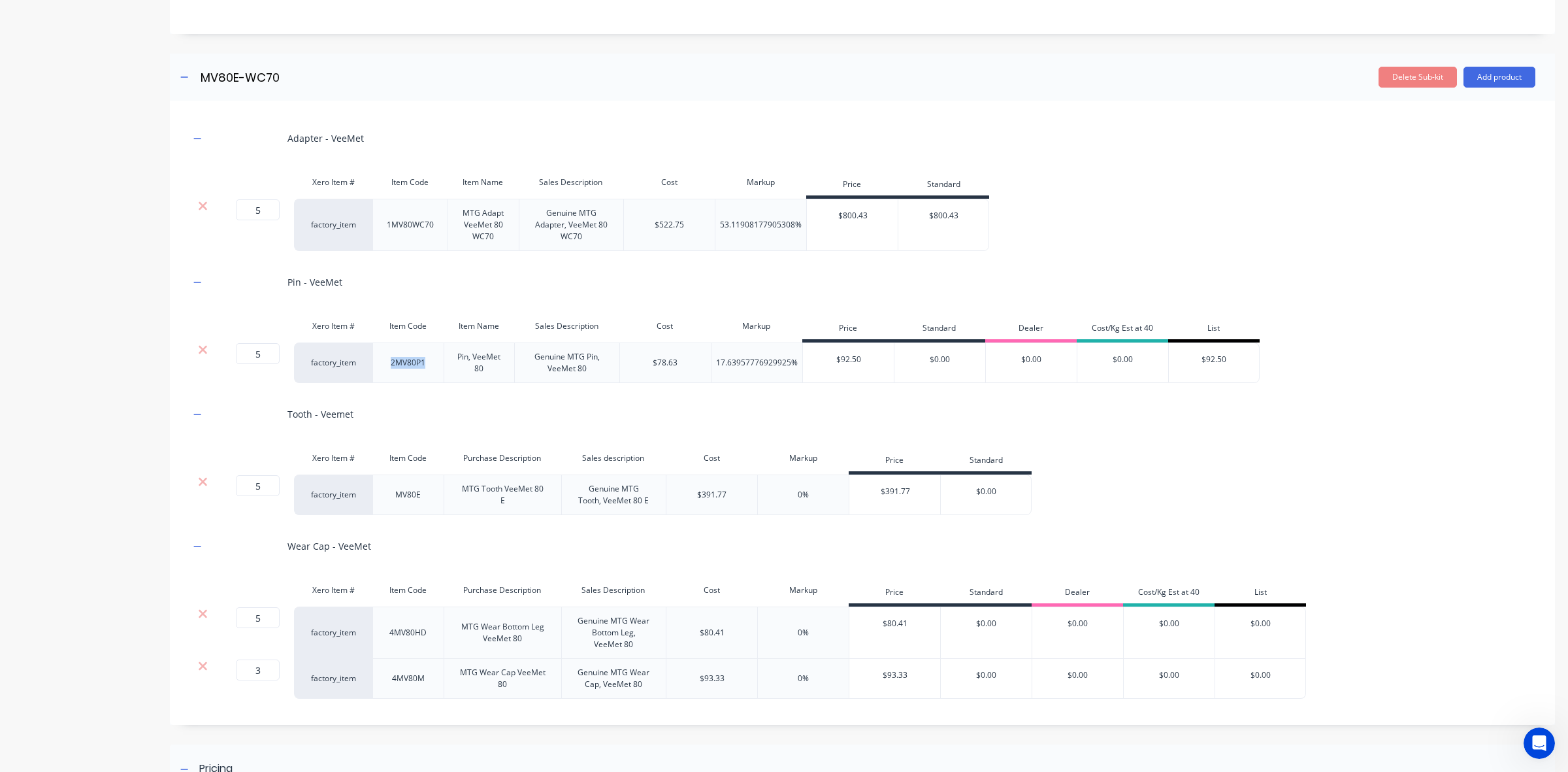
drag, startPoint x: 426, startPoint y: 364, endPoint x: 360, endPoint y: 368, distance: 66.1
click at [360, 368] on div "5 5 ? factory_item 2MV80P1 Pin, VeeMet 80 Genuine MTG Pin, VeeMet 80 $78.63 17.…" at bounding box center [725, 362] width 1070 height 40
copy div "2MV80P1"
click at [371, 334] on div "Xero Item #" at bounding box center [334, 326] width 79 height 26
drag, startPoint x: 426, startPoint y: 498, endPoint x: 356, endPoint y: 504, distance: 70.3
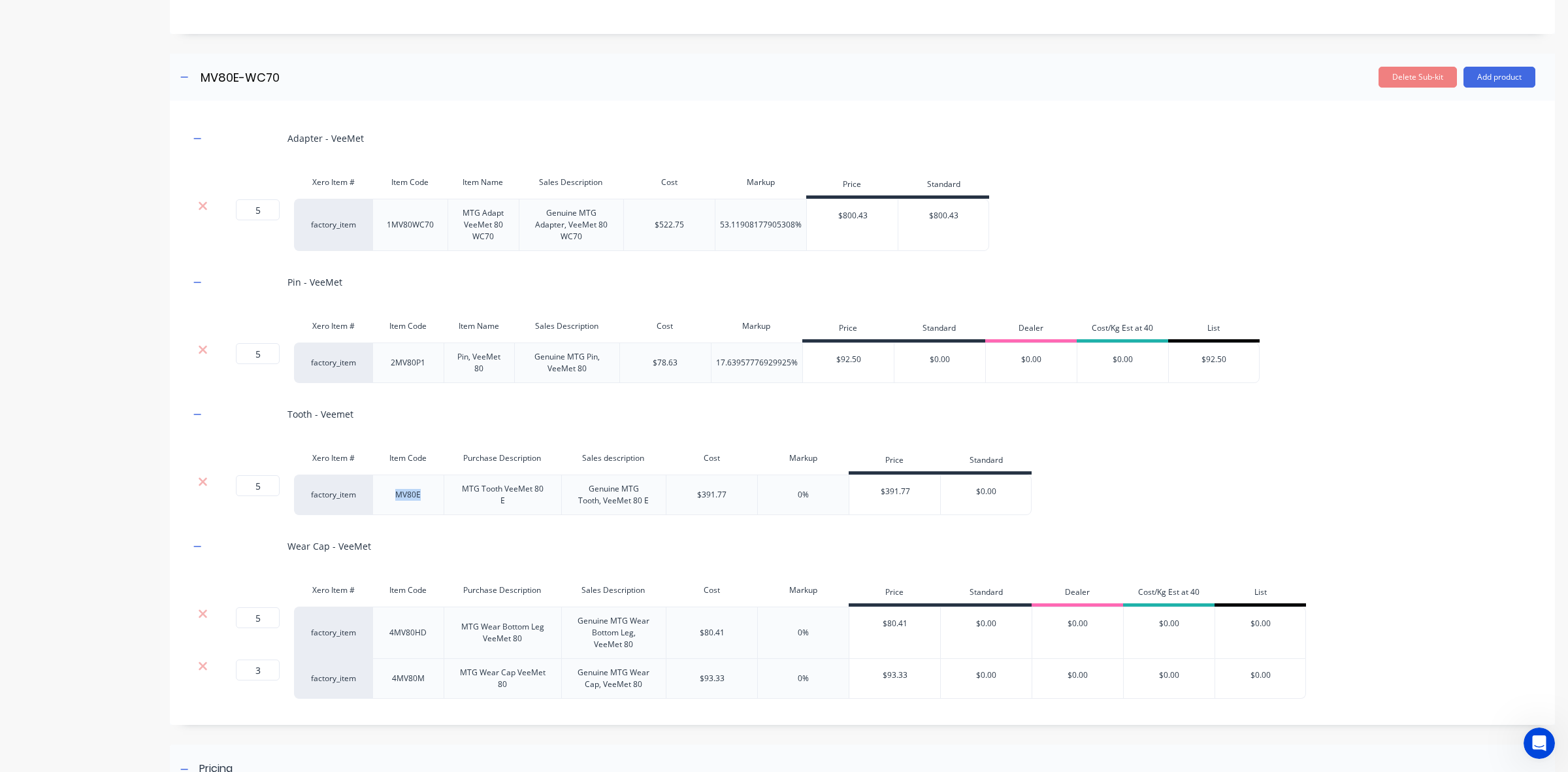
click at [360, 504] on div "5 5 ? factory_item MV80E MTG Tooth VeeMet 80 E Genuine MTG Tooth, VeeMet 80 E $…" at bounding box center [611, 494] width 843 height 40
copy div "MV80E"
click at [390, 436] on div "Adapter - VeeMet Xero Item # Item Code Item Name Sales Description Cost Markup …" at bounding box center [862, 409] width 1346 height 578
drag, startPoint x: 431, startPoint y: 638, endPoint x: 330, endPoint y: 638, distance: 101.0
click at [349, 638] on div "5 5 ? factory_item 4MV80HD MTG Wear Bottom Leg VeeMet 80 Genuine MTG Wear Botto…" at bounding box center [747, 633] width 1116 height 52
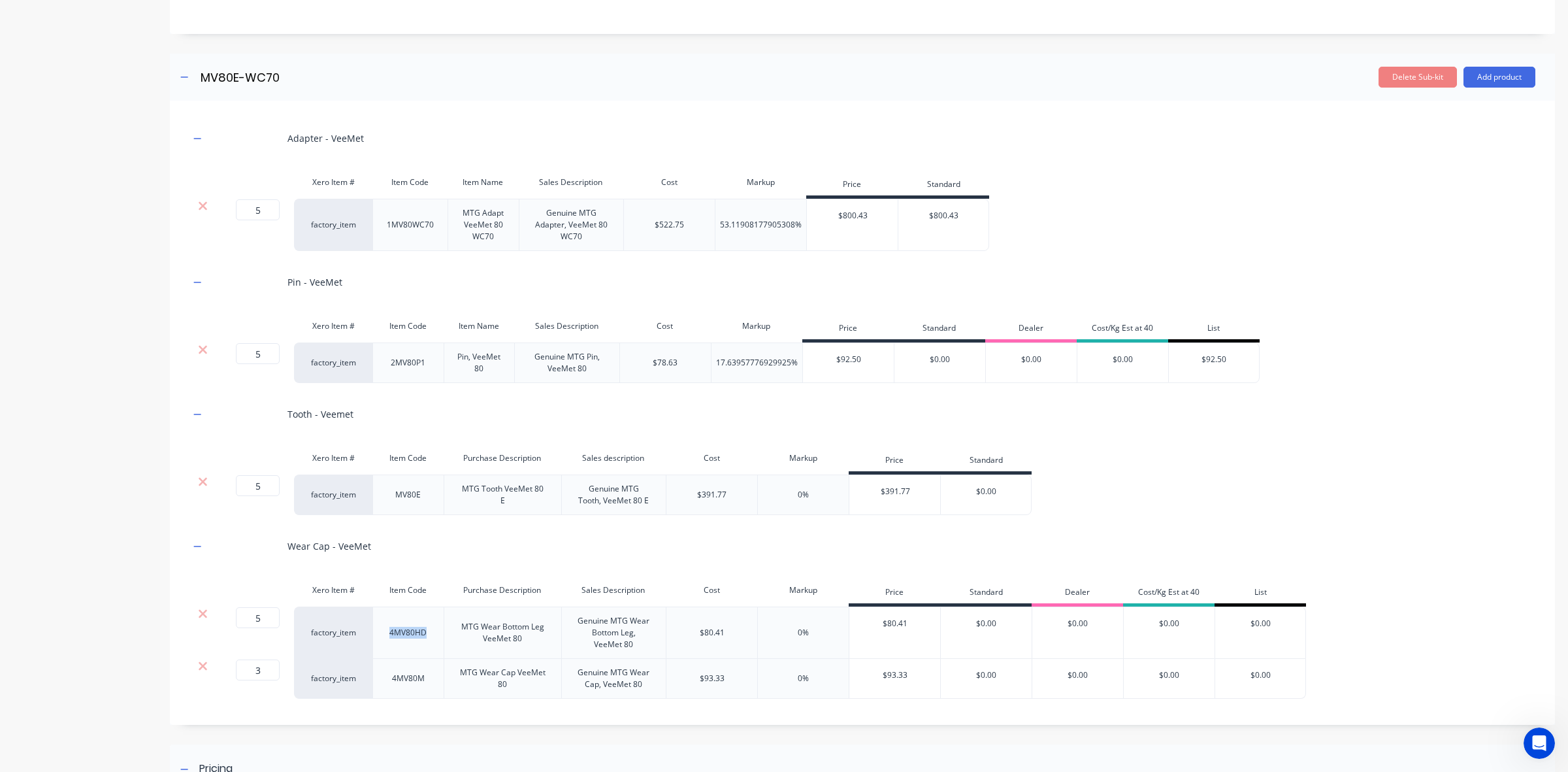
copy div "4MV80HD"
click at [393, 596] on div "Item Code" at bounding box center [408, 589] width 72 height 26
drag, startPoint x: 426, startPoint y: 683, endPoint x: 370, endPoint y: 684, distance: 56.0
click at [370, 684] on div "3 3 ? factory_item 4MV80M MTG Wear Cap VeeMet 80 Genuine MTG Wear Cap, VeeMet 8…" at bounding box center [747, 678] width 1116 height 40
copy div "4MV80M"
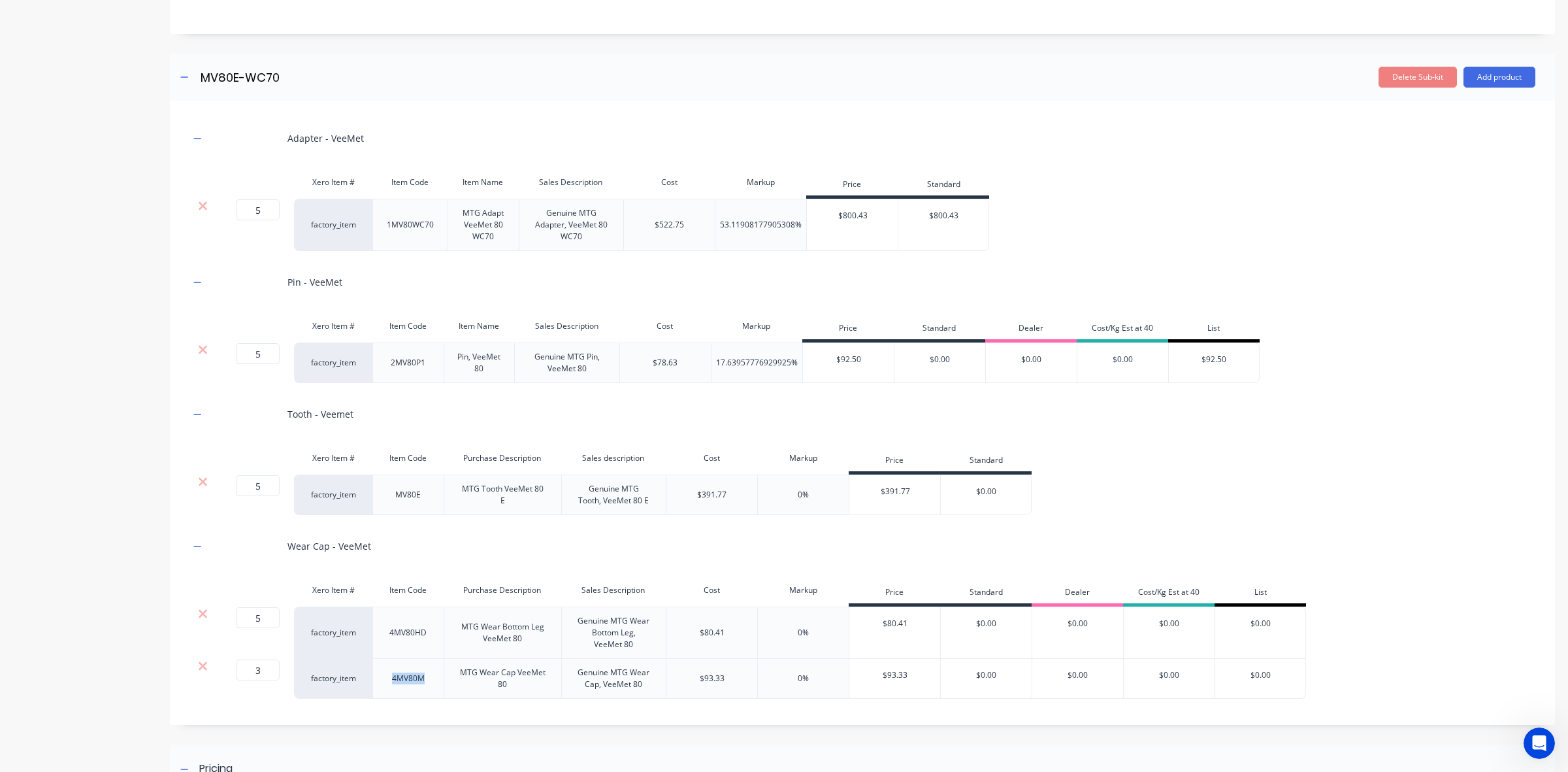
click at [102, 488] on div "Product details Collaborate Order History" at bounding box center [82, 295] width 137 height 1388
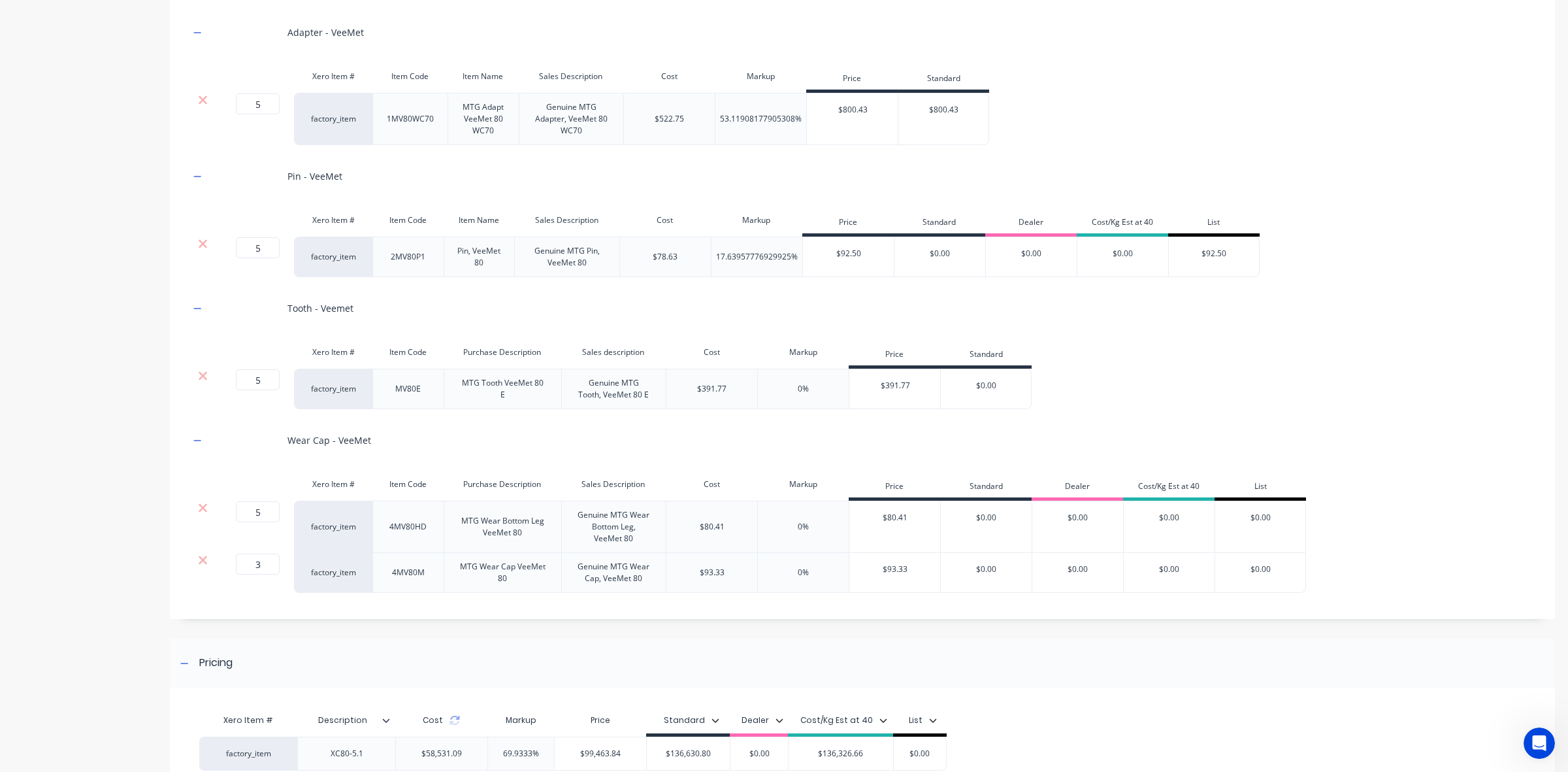
scroll to position [533, 0]
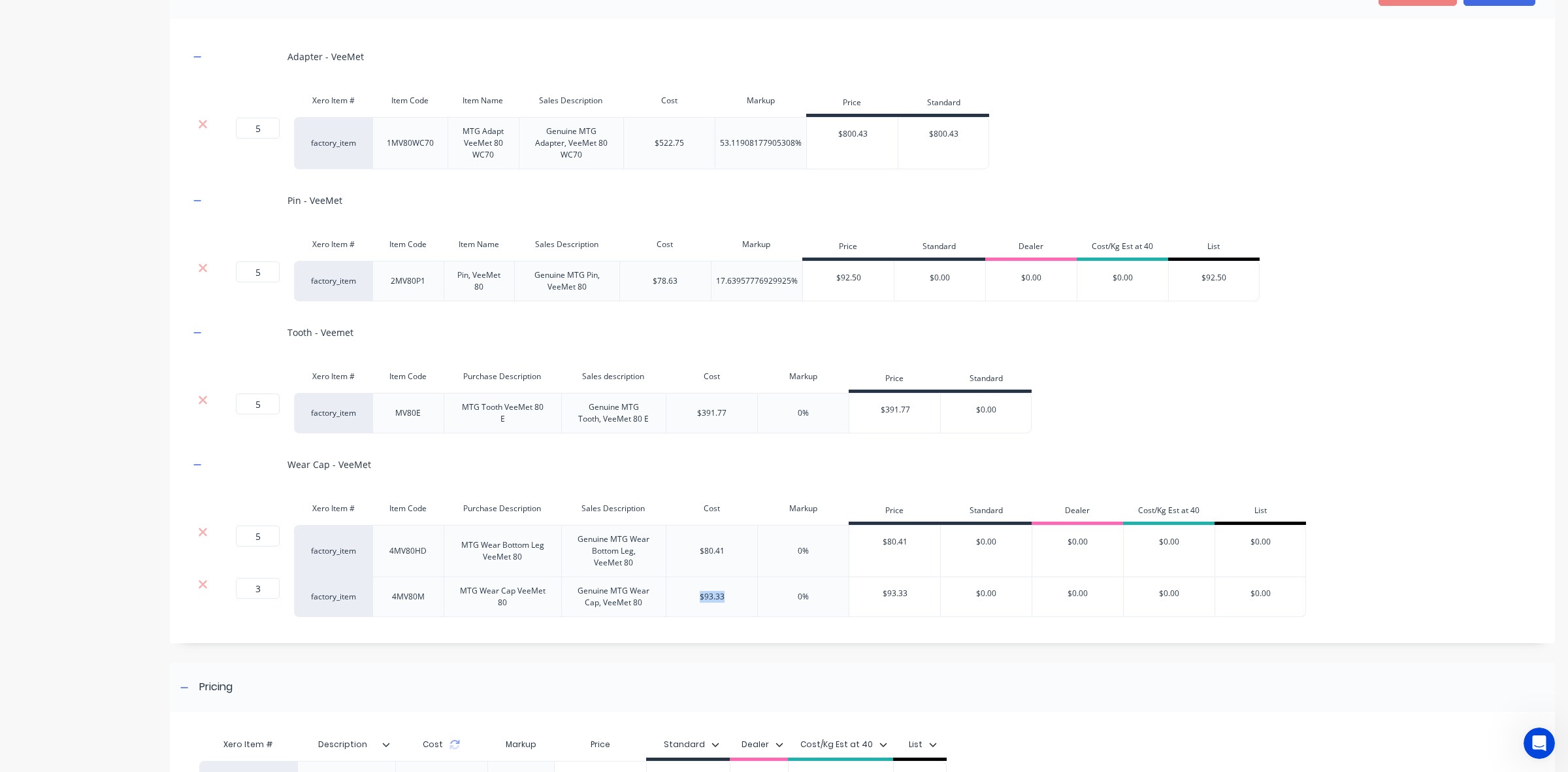
drag, startPoint x: 722, startPoint y: 597, endPoint x: 681, endPoint y: 598, distance: 41.0
click at [681, 598] on div "$93.33" at bounding box center [711, 597] width 91 height 40
copy div "$93.33"
drag, startPoint x: 555, startPoint y: 585, endPoint x: 607, endPoint y: 590, distance: 52.2
click at [555, 585] on div "MTG Wear Cap VeeMet 80" at bounding box center [502, 597] width 117 height 40
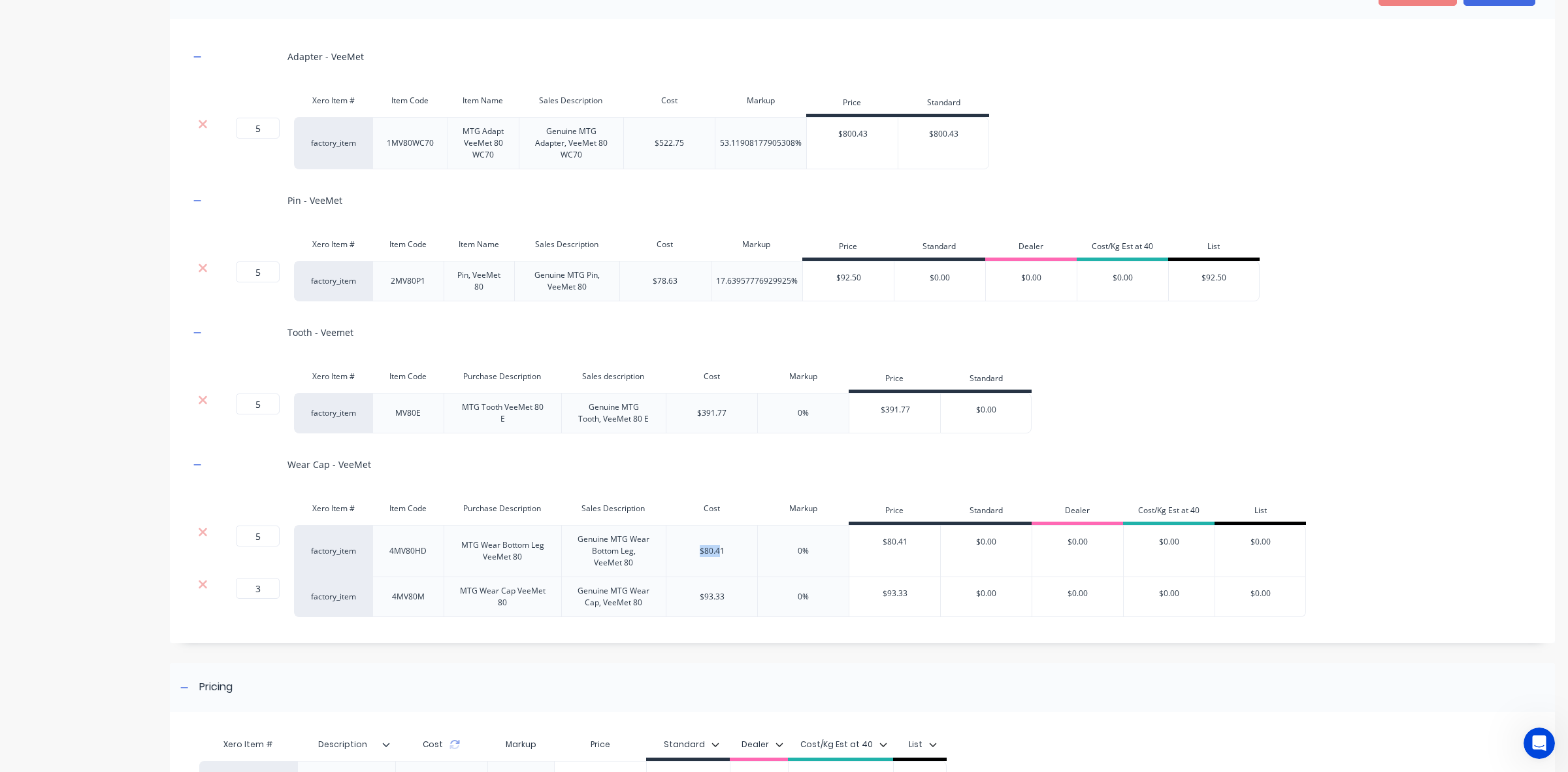
drag, startPoint x: 721, startPoint y: 554, endPoint x: 707, endPoint y: 554, distance: 14.0
click at [671, 552] on div "$80.41" at bounding box center [711, 551] width 91 height 52
click at [723, 553] on div "$80.41" at bounding box center [711, 551] width 91 height 52
drag, startPoint x: 725, startPoint y: 553, endPoint x: 28, endPoint y: 530, distance: 697.4
click at [664, 557] on div "5 5 ? factory_item 4MV80HD MTG Wear Bottom Leg VeeMet 80 Genuine MTG Wear Botto…" at bounding box center [747, 551] width 1116 height 52
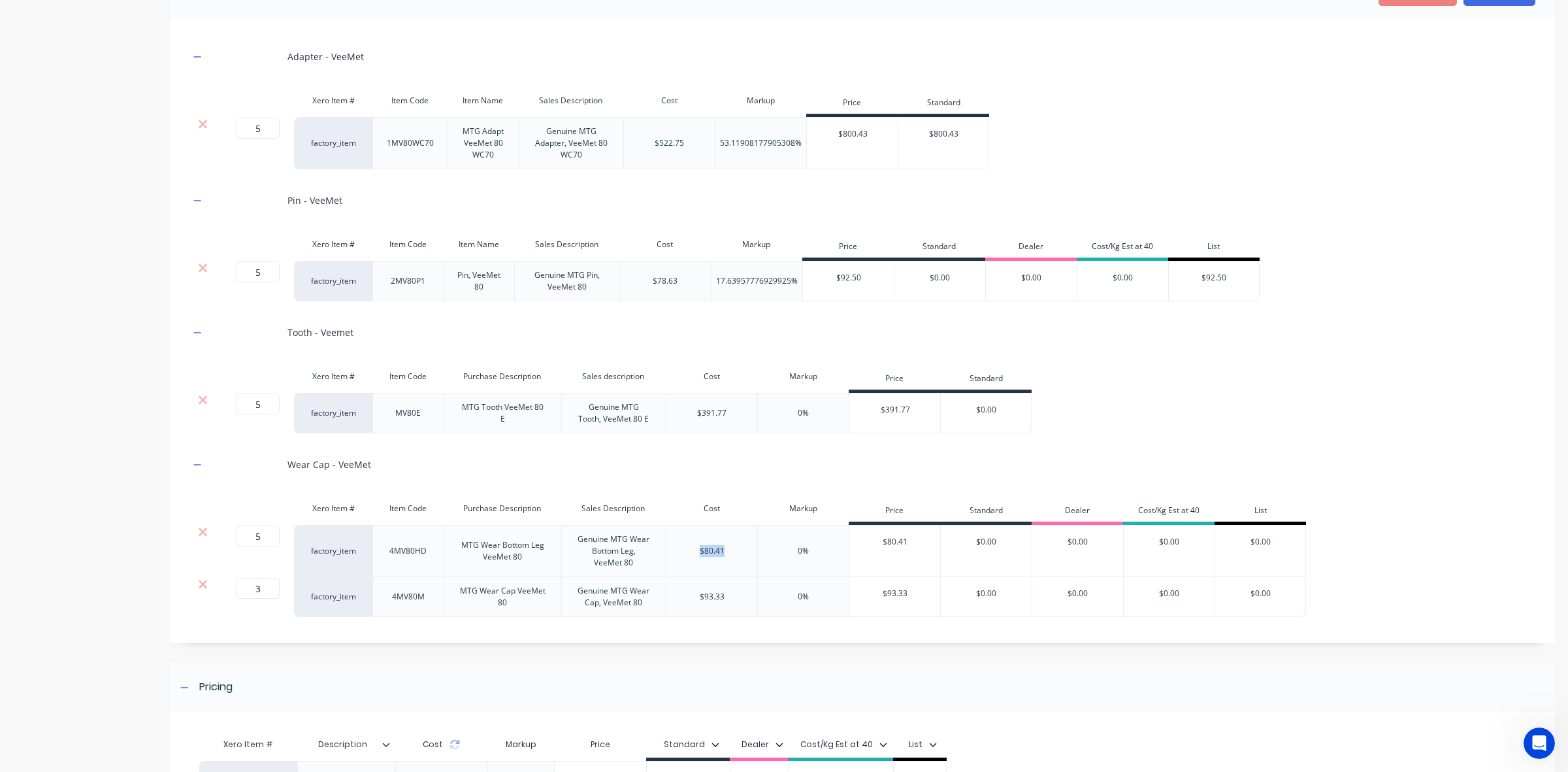
copy div "$80.41"
click at [607, 457] on div "Wear Cap - VeeMet" at bounding box center [862, 464] width 1346 height 36
drag, startPoint x: 726, startPoint y: 409, endPoint x: 116, endPoint y: 422, distance: 610.1
click at [674, 413] on div "$391.77" at bounding box center [711, 412] width 91 height 40
copy div "$391.77"
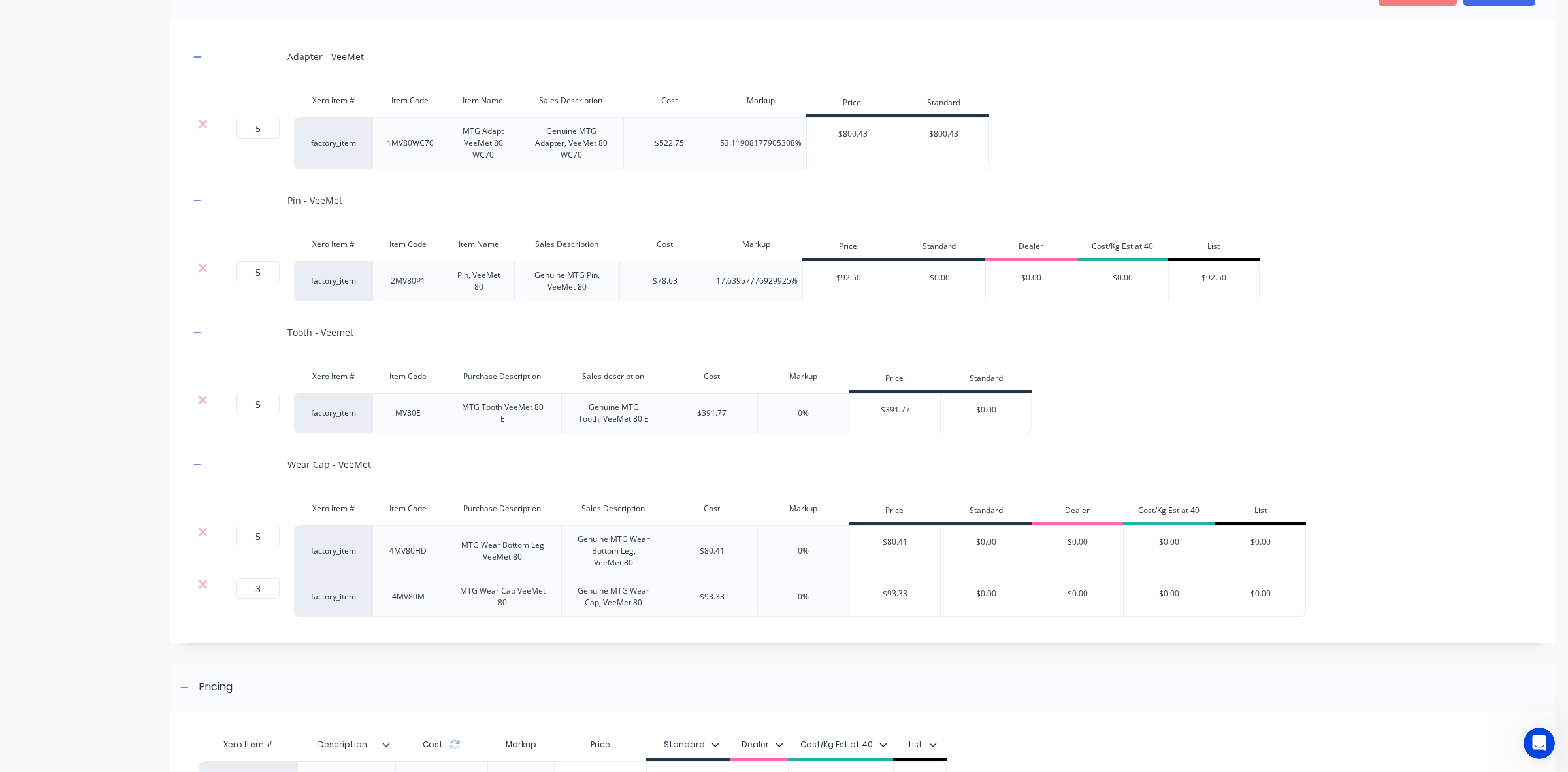
click at [638, 275] on div "$78.63" at bounding box center [665, 280] width 91 height 40
drag, startPoint x: 680, startPoint y: 282, endPoint x: 253, endPoint y: 322, distance: 428.9
click at [642, 282] on div "$78.63" at bounding box center [665, 280] width 91 height 40
drag, startPoint x: 645, startPoint y: 141, endPoint x: 667, endPoint y: 138, distance: 22.2
click at [646, 141] on div "$522.75" at bounding box center [669, 143] width 91 height 52
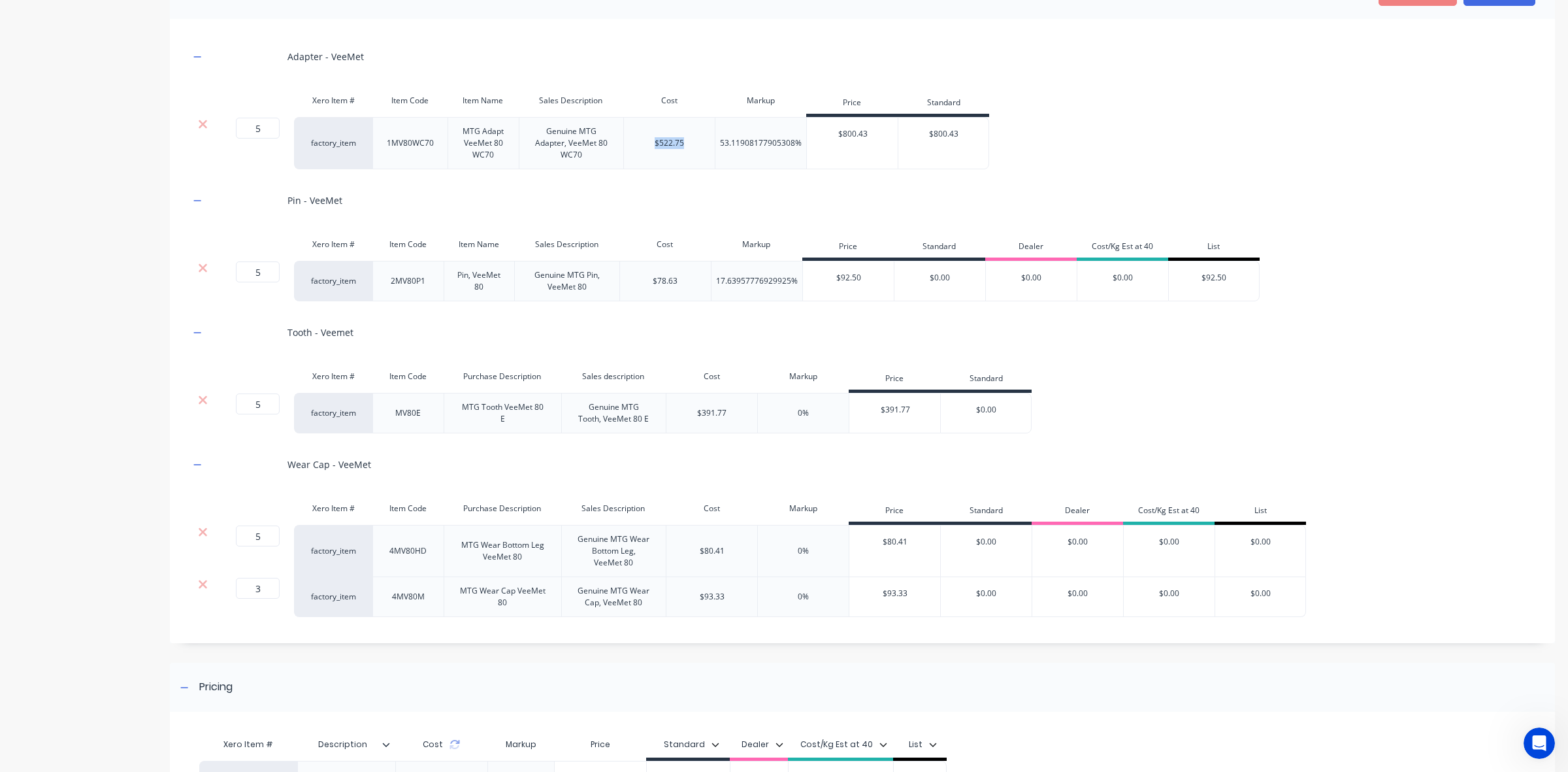
drag, startPoint x: 684, startPoint y: 145, endPoint x: 633, endPoint y: 145, distance: 51.0
click at [633, 145] on div "$522.75" at bounding box center [669, 143] width 91 height 52
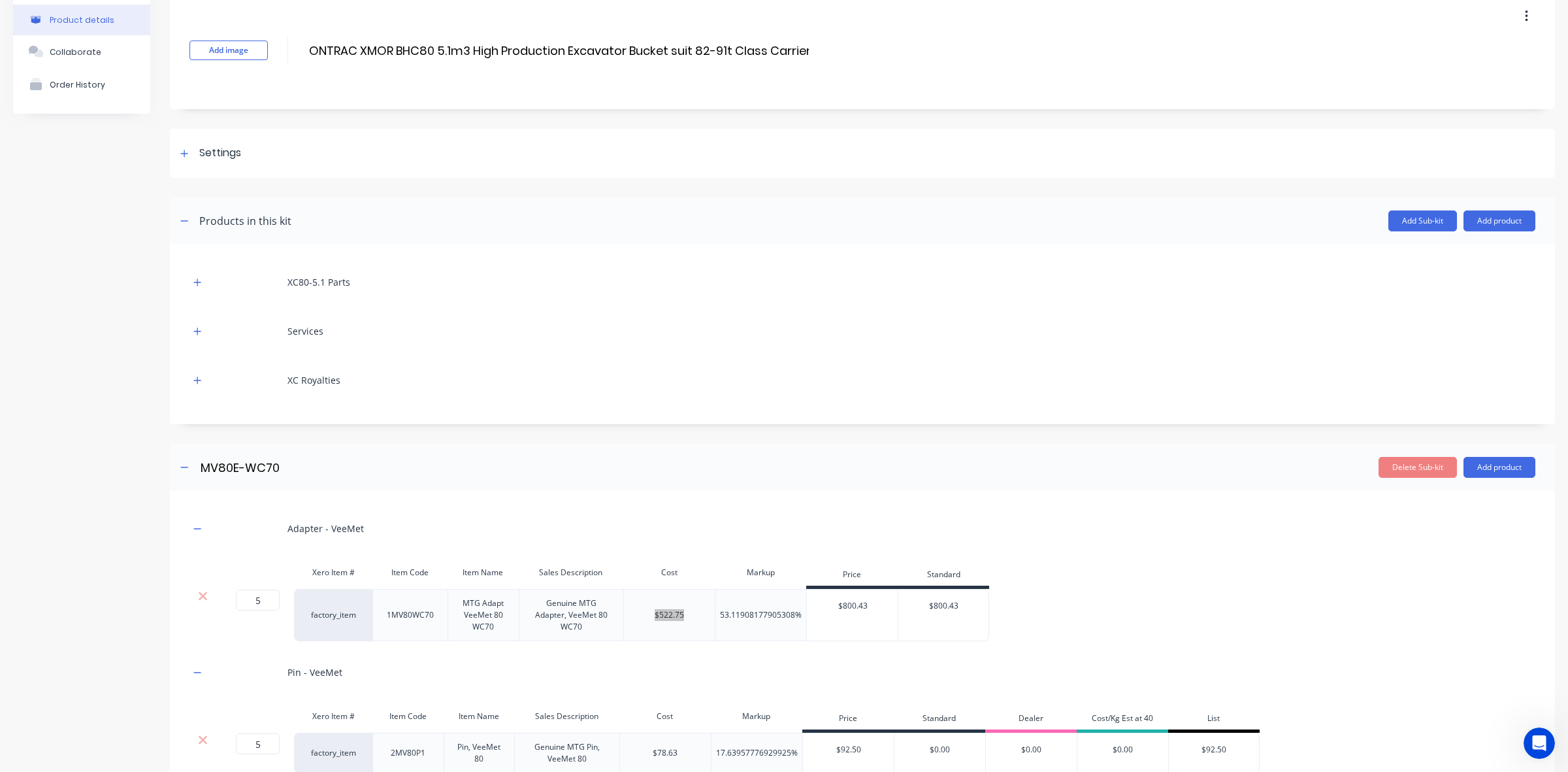
scroll to position [0, 0]
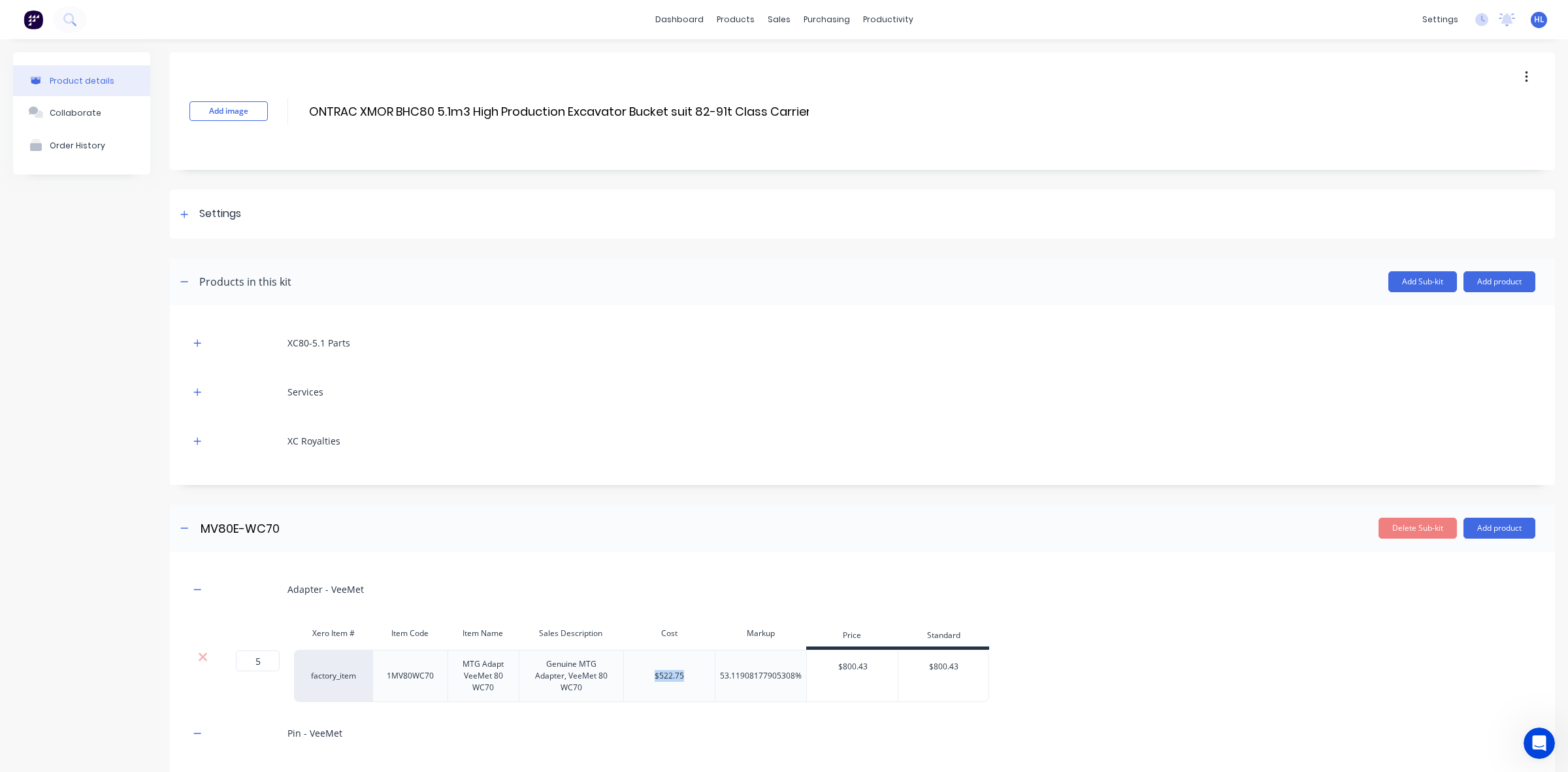
click at [206, 445] on div "XC Royalties" at bounding box center [862, 441] width 1346 height 36
click at [201, 430] on div "XC Royalties" at bounding box center [862, 441] width 1346 height 36
click at [197, 431] on div "XC Royalties" at bounding box center [862, 441] width 1346 height 36
click at [195, 438] on icon "button" at bounding box center [197, 441] width 8 height 9
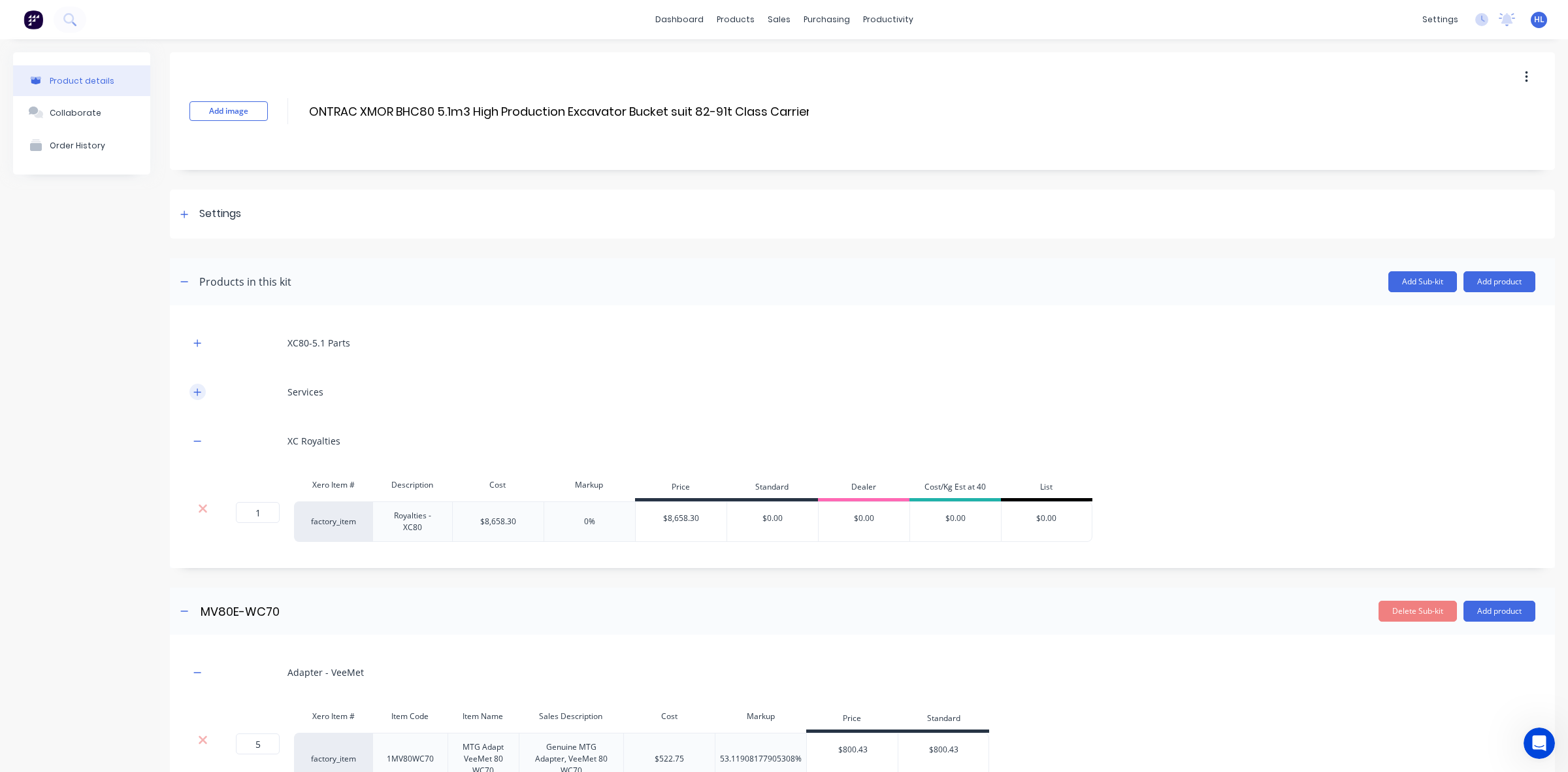
click at [196, 394] on icon "button" at bounding box center [197, 393] width 8 height 9
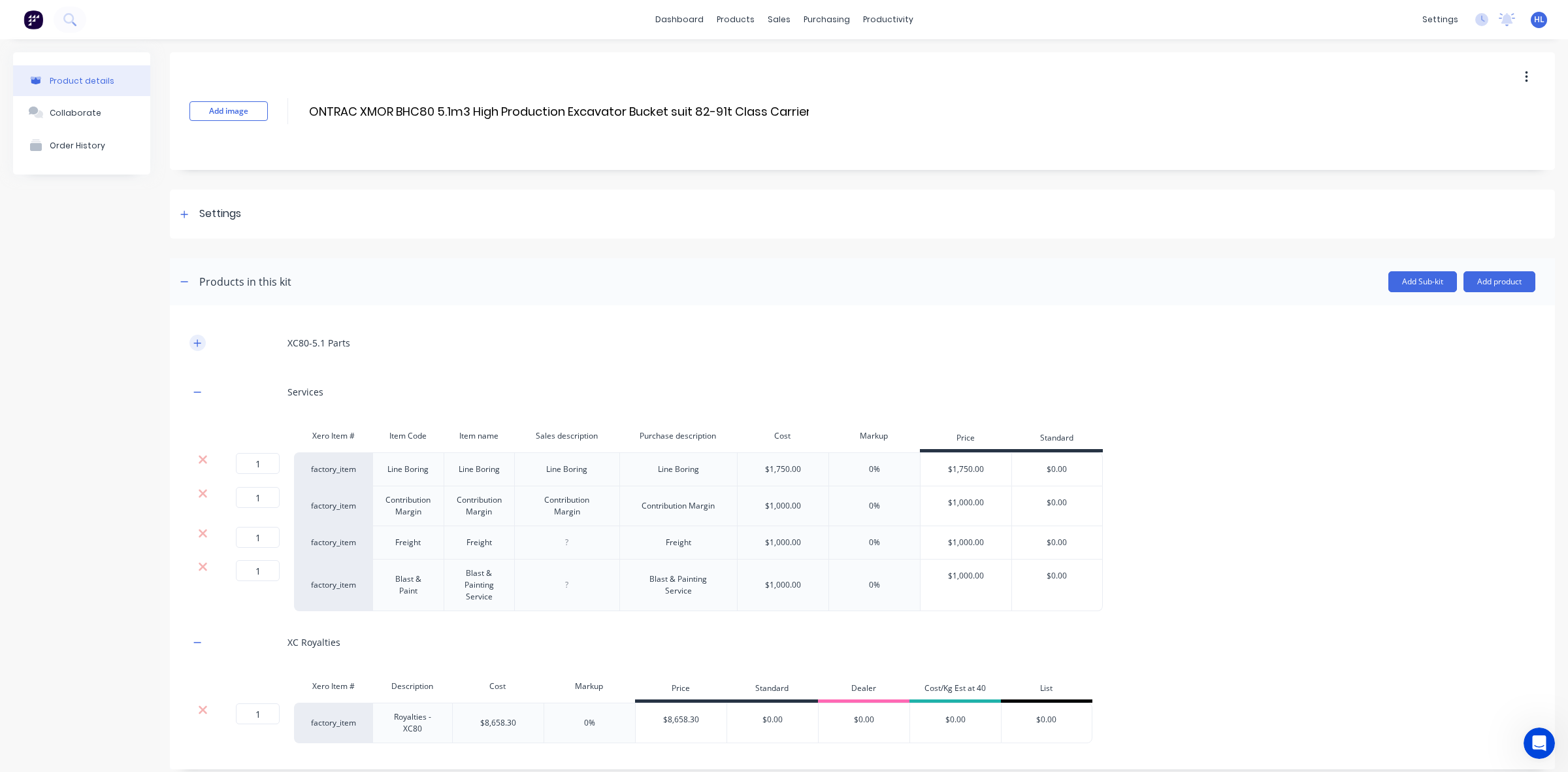
click at [200, 338] on icon "button" at bounding box center [197, 343] width 8 height 9
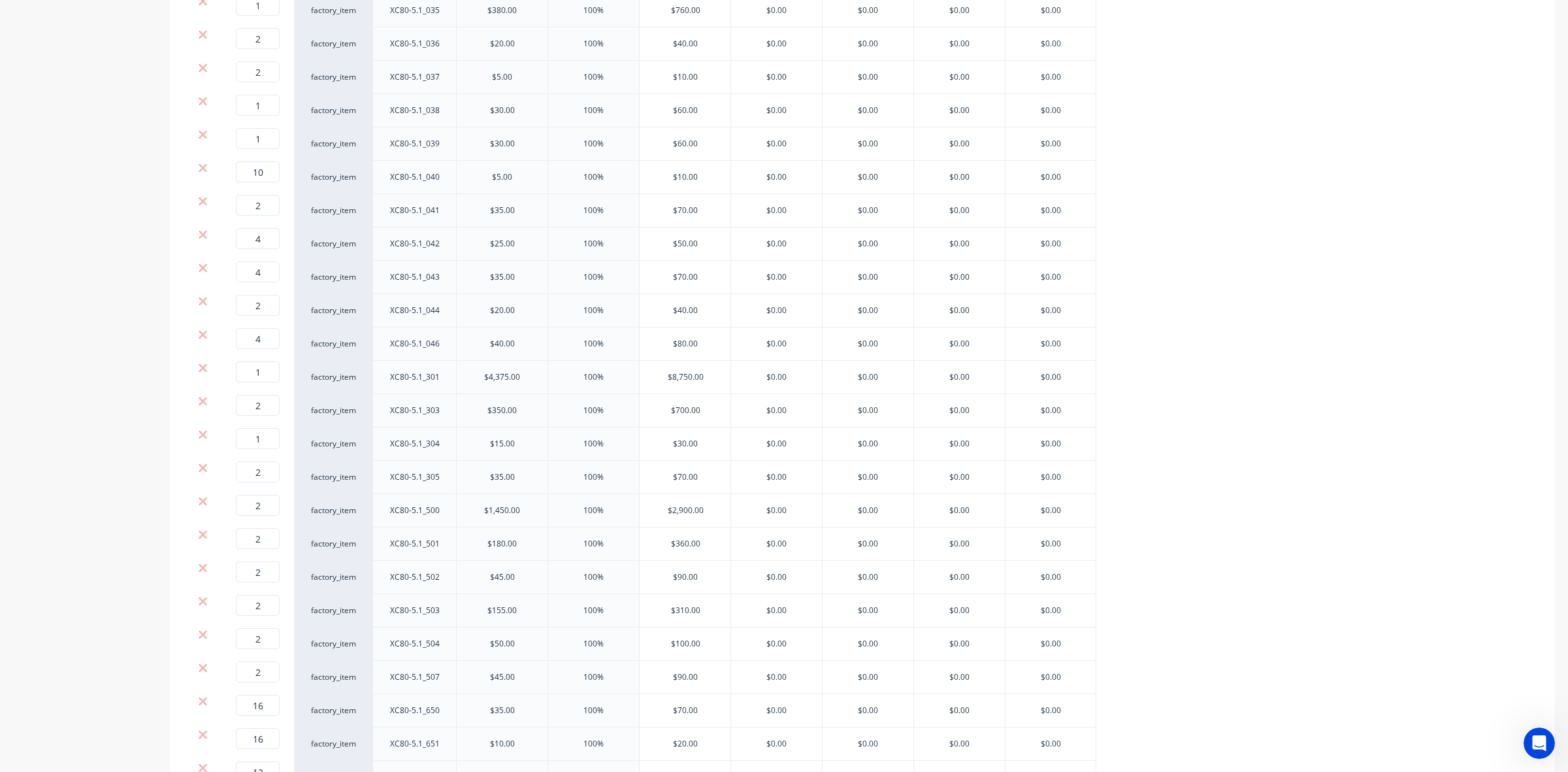
scroll to position [3089, 0]
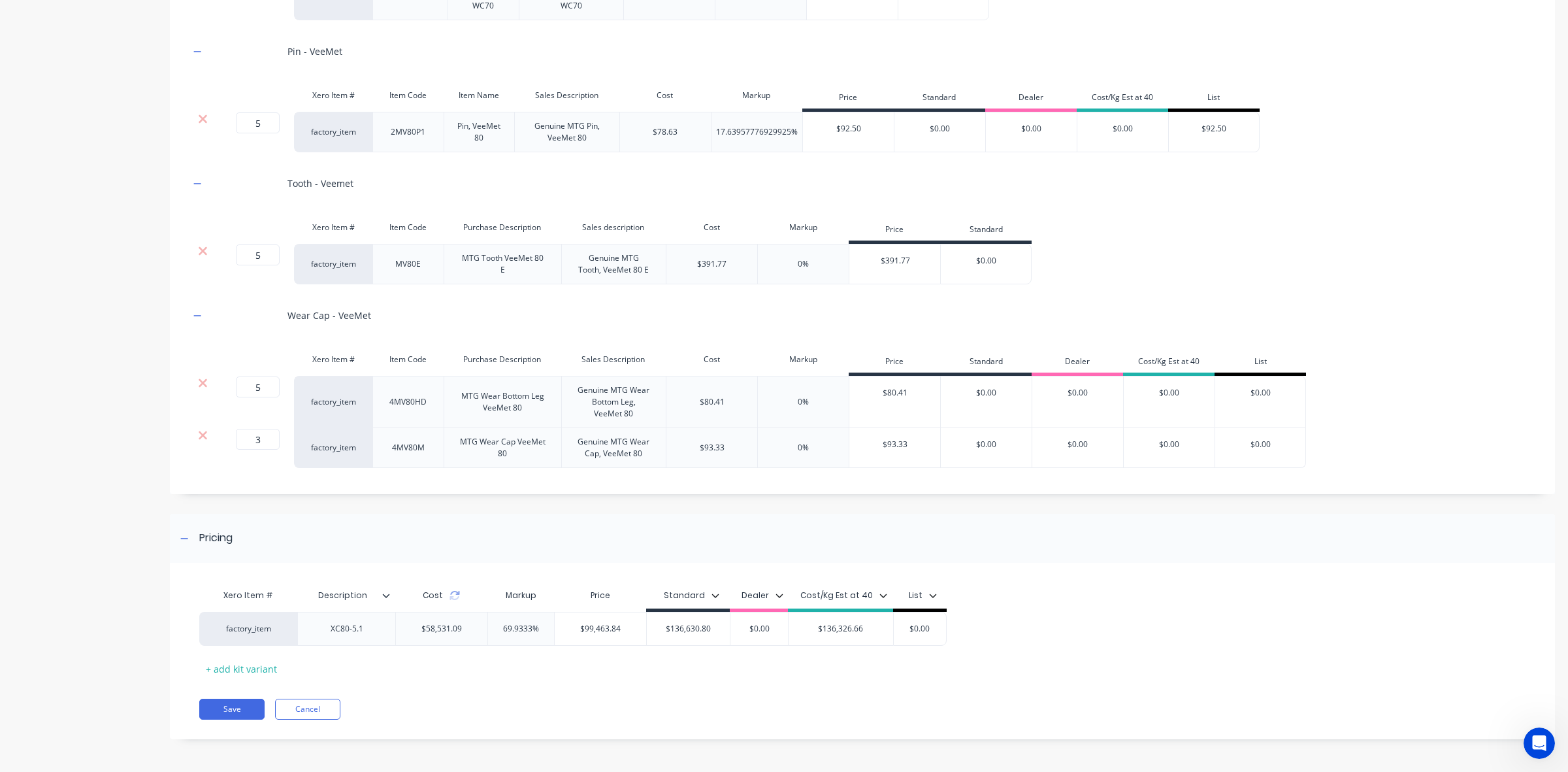
drag, startPoint x: 1563, startPoint y: 57, endPoint x: 13, endPoint y: 17, distance: 1550.5
click at [452, 596] on icon at bounding box center [454, 595] width 10 height 10
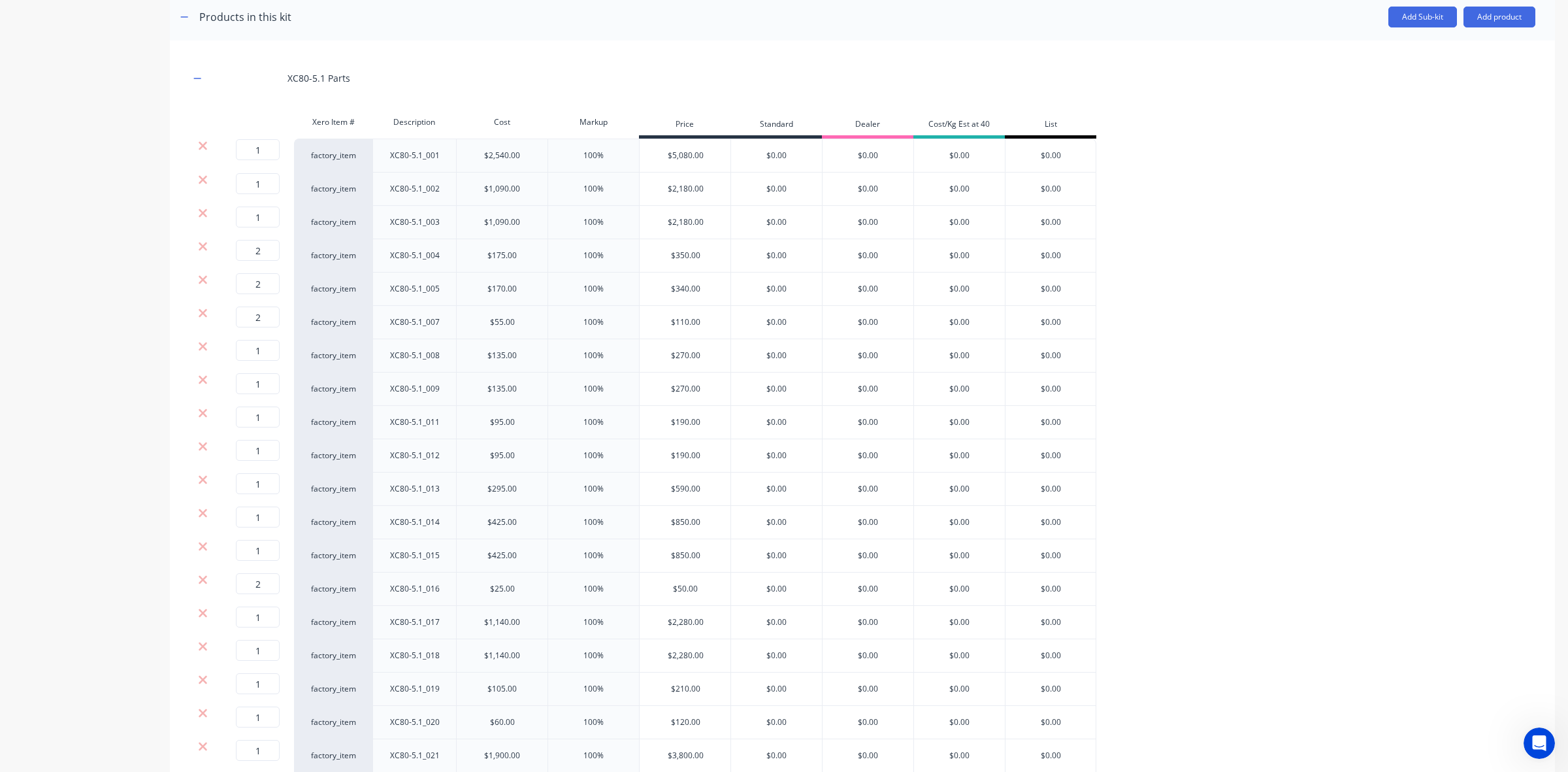
scroll to position [0, 0]
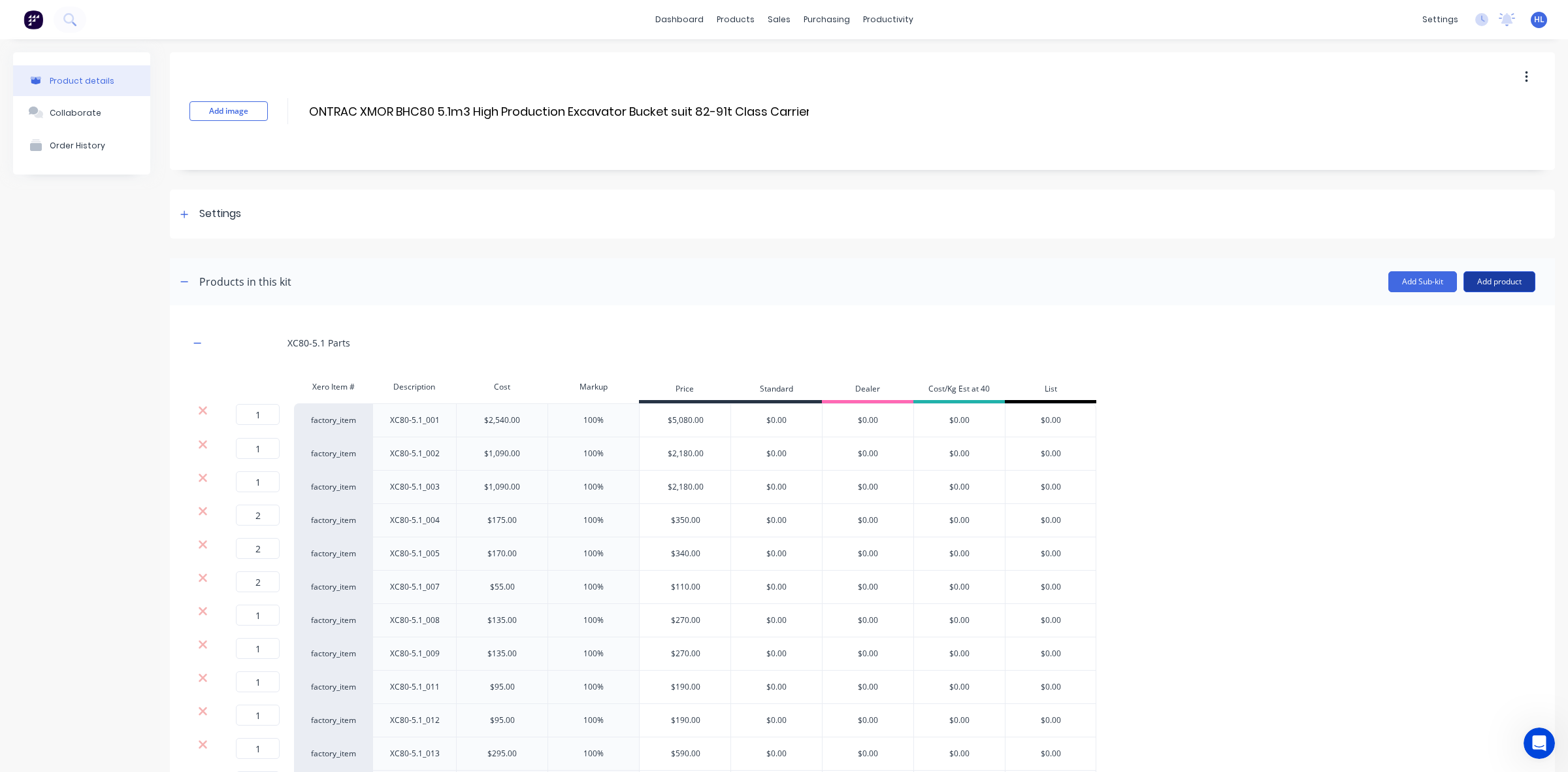
click at [1490, 279] on button "Add product" at bounding box center [1499, 282] width 72 height 21
click at [1467, 348] on div "Labour" at bounding box center [1474, 342] width 101 height 19
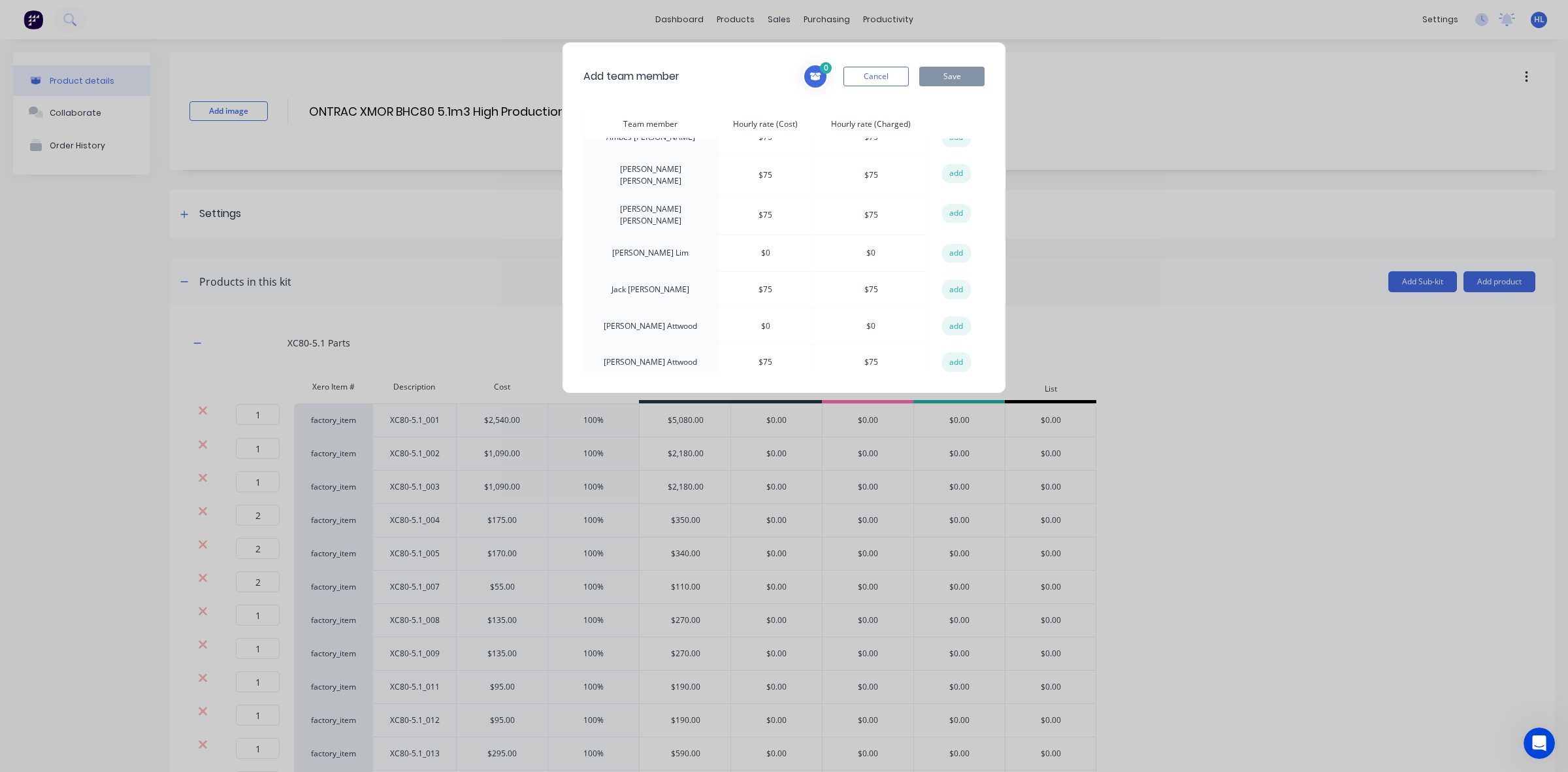
scroll to position [99, 0]
click at [950, 353] on button "add" at bounding box center [957, 355] width 29 height 20
click at [958, 83] on button "Save" at bounding box center [952, 76] width 65 height 20
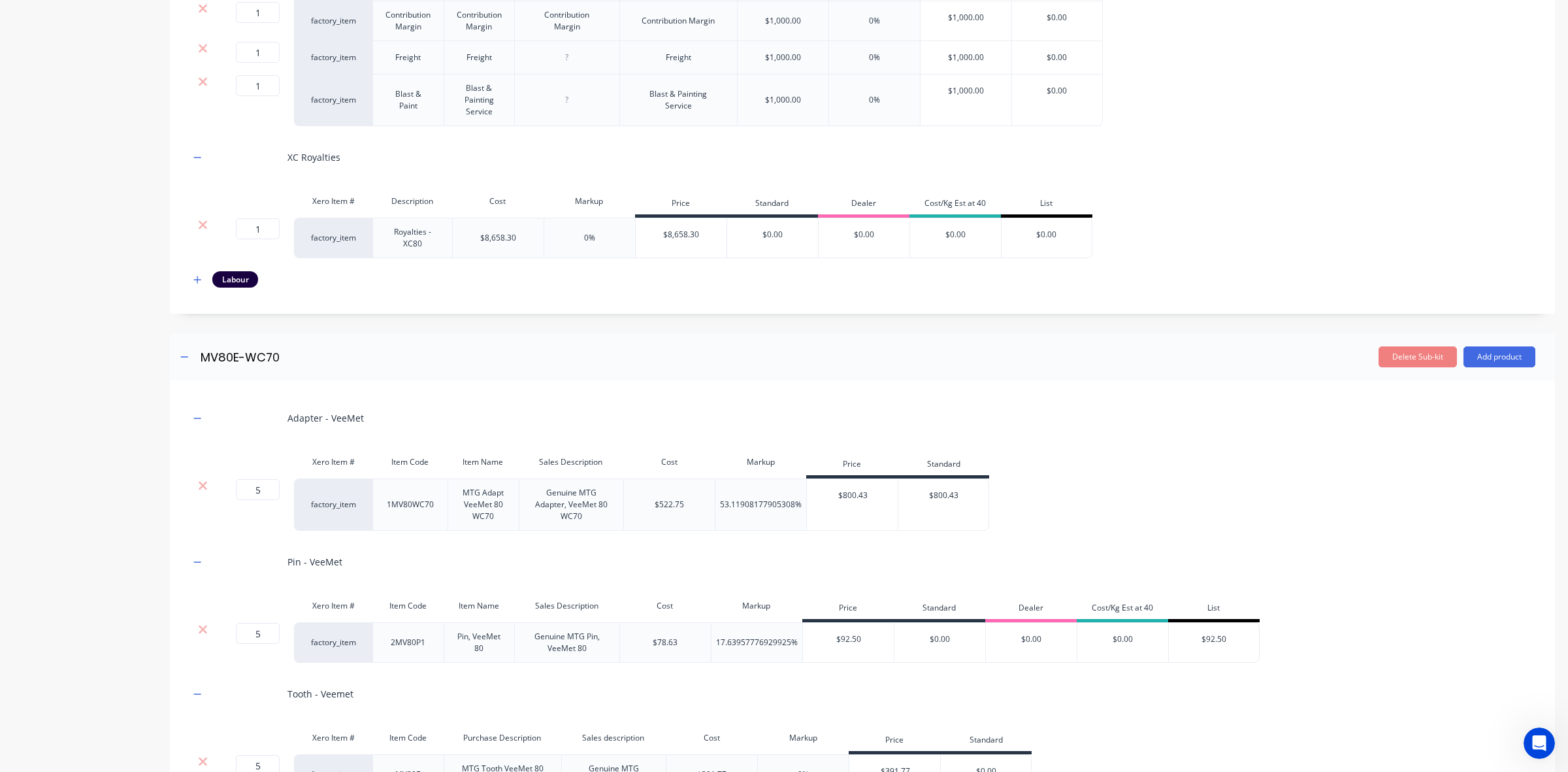
scroll to position [2614, 0]
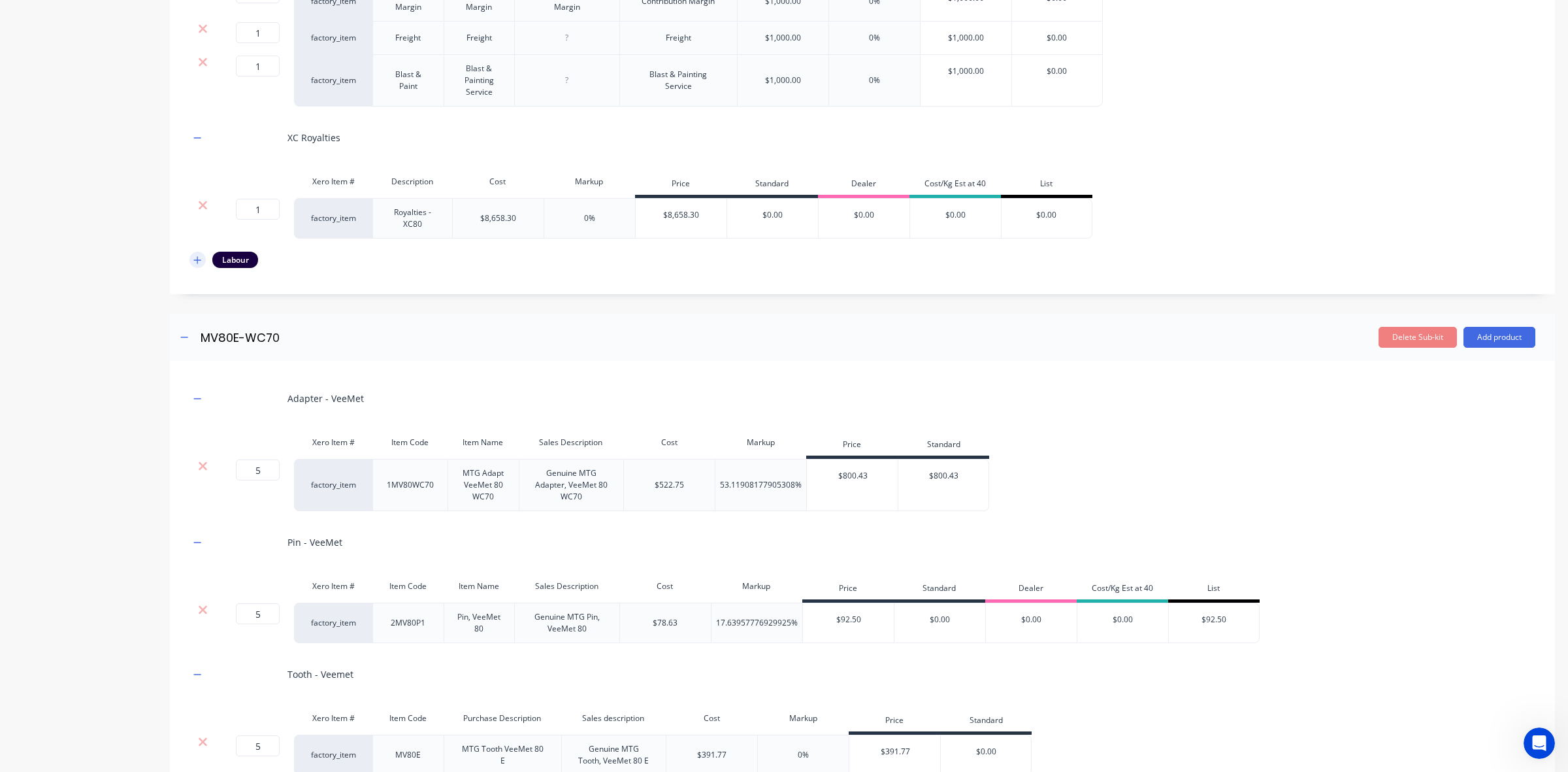
click at [200, 264] on icon "button" at bounding box center [197, 260] width 8 height 9
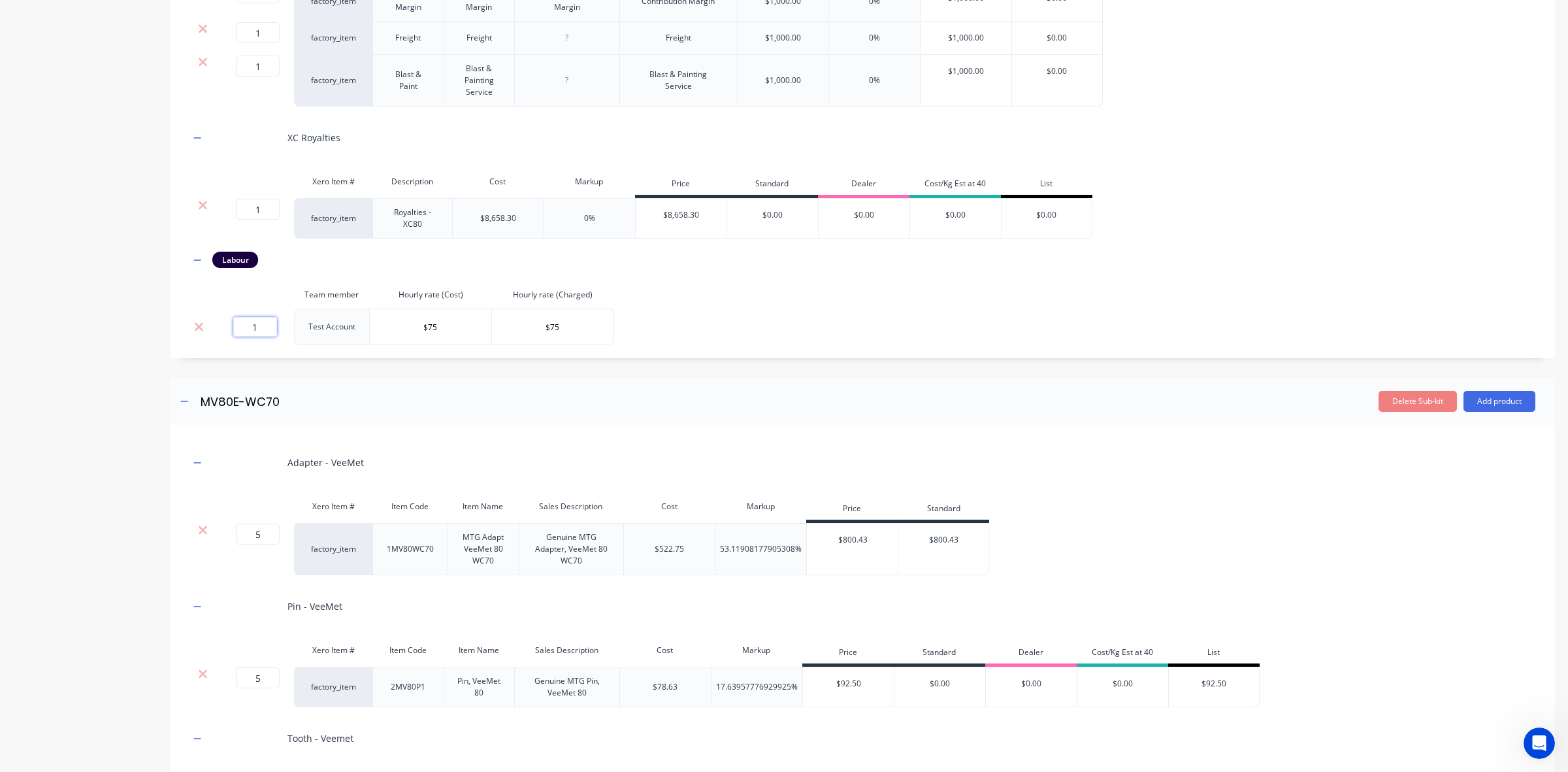
drag, startPoint x: 260, startPoint y: 338, endPoint x: 239, endPoint y: 340, distance: 21.1
click at [241, 337] on input "1" at bounding box center [256, 327] width 44 height 20
type input "322"
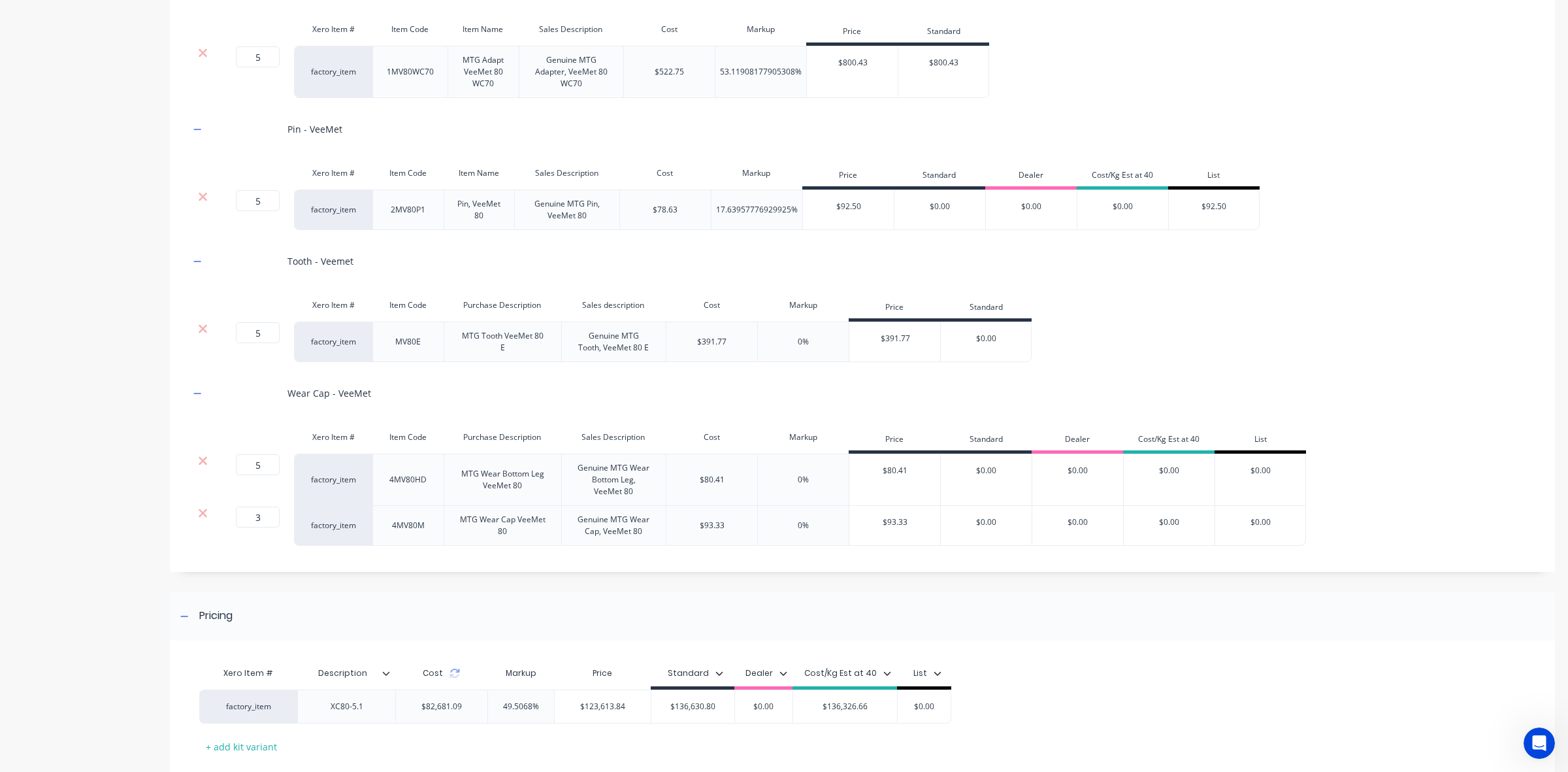
scroll to position [3183, 0]
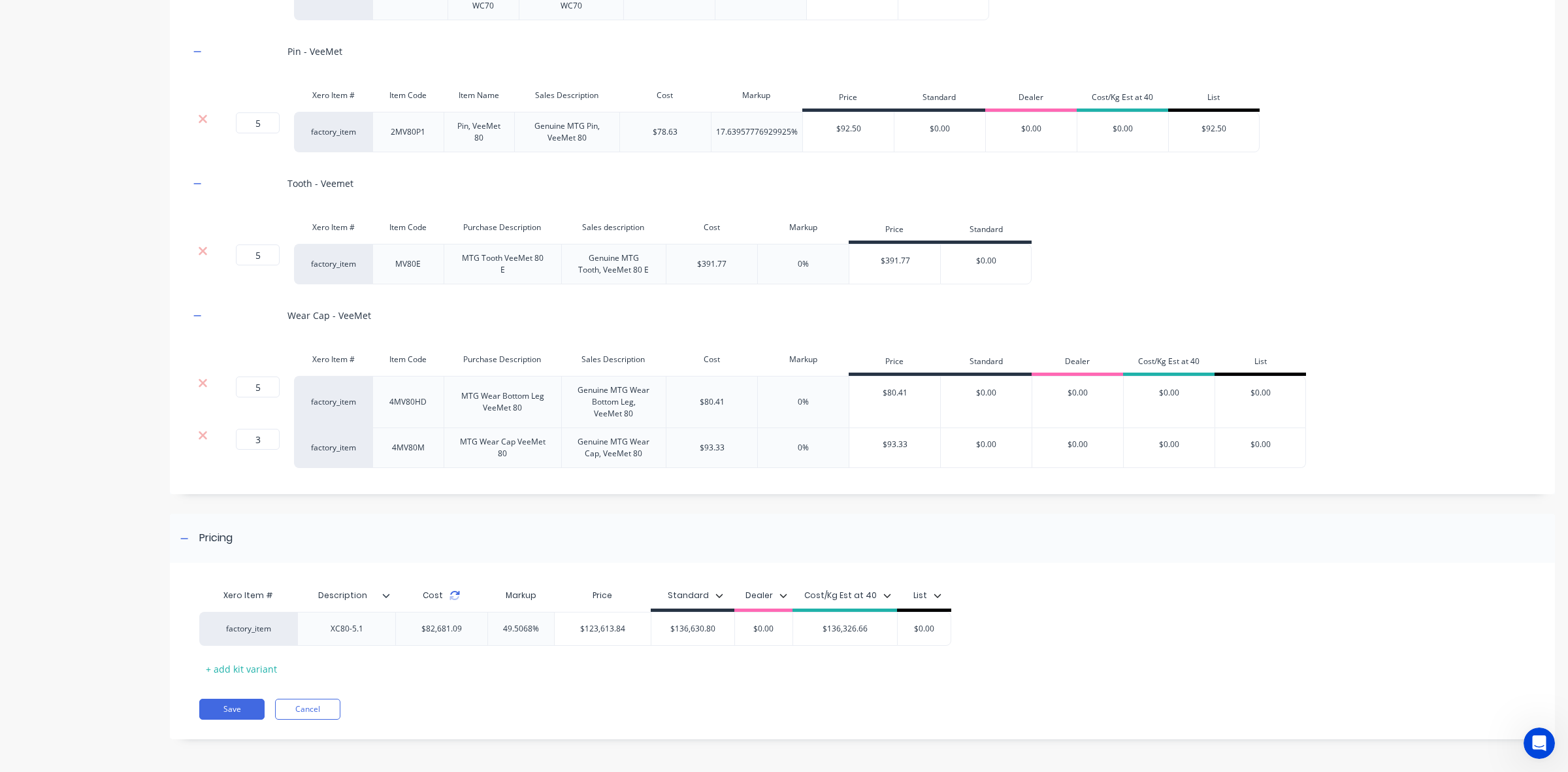
click at [451, 593] on icon at bounding box center [454, 595] width 10 height 10
click at [452, 596] on icon at bounding box center [455, 597] width 9 height 4
click at [453, 596] on icon at bounding box center [454, 595] width 10 height 10
click at [601, 678] on div "Xero Item # Description Cost Markup Price Standard Dealer Cost/Kg Est at 40 Lis…" at bounding box center [855, 630] width 1313 height 97
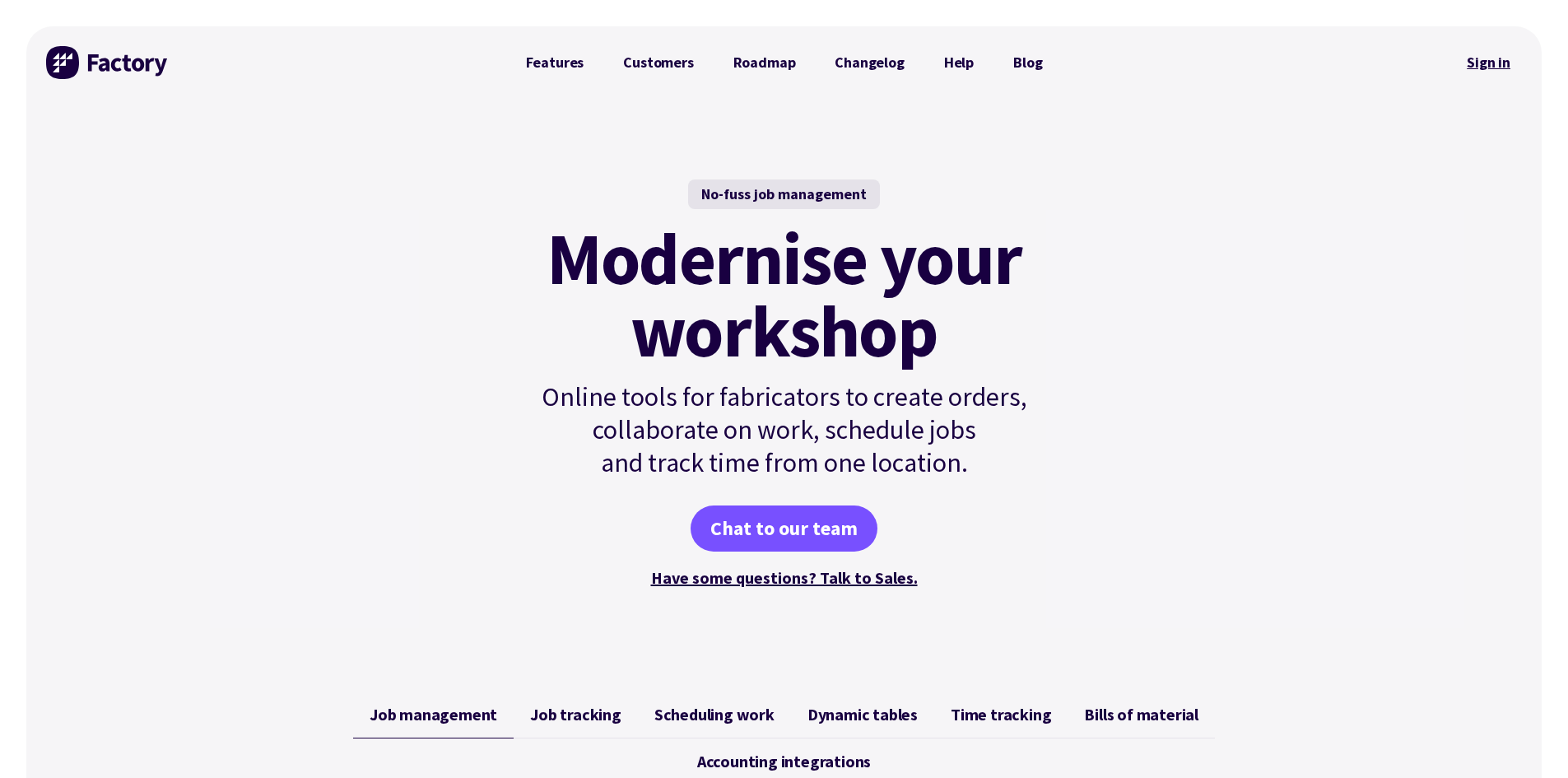
click at [1475, 60] on link "Sign in" at bounding box center [1488, 62] width 66 height 38
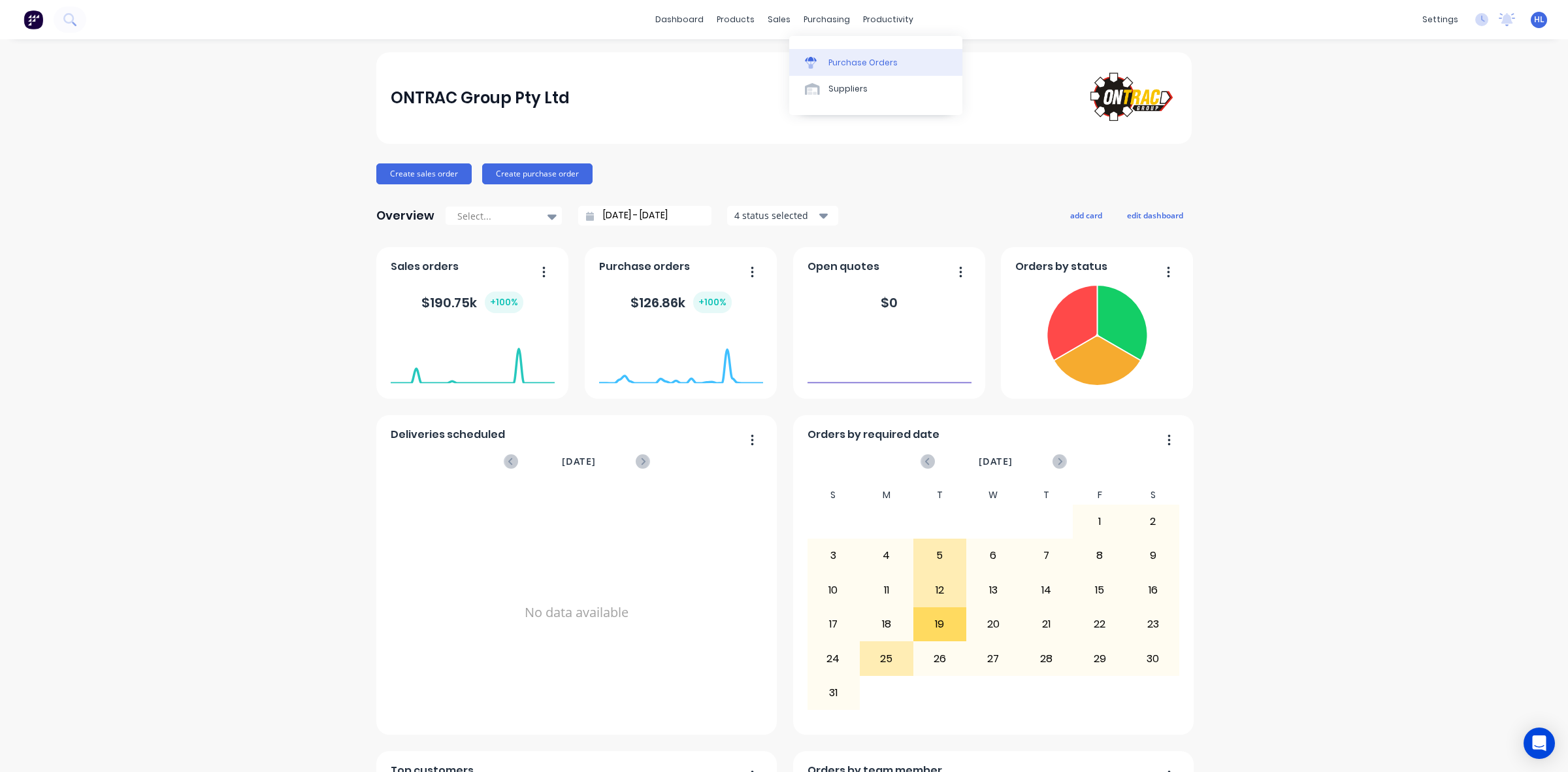
click at [861, 59] on div "Purchase Orders" at bounding box center [863, 62] width 69 height 12
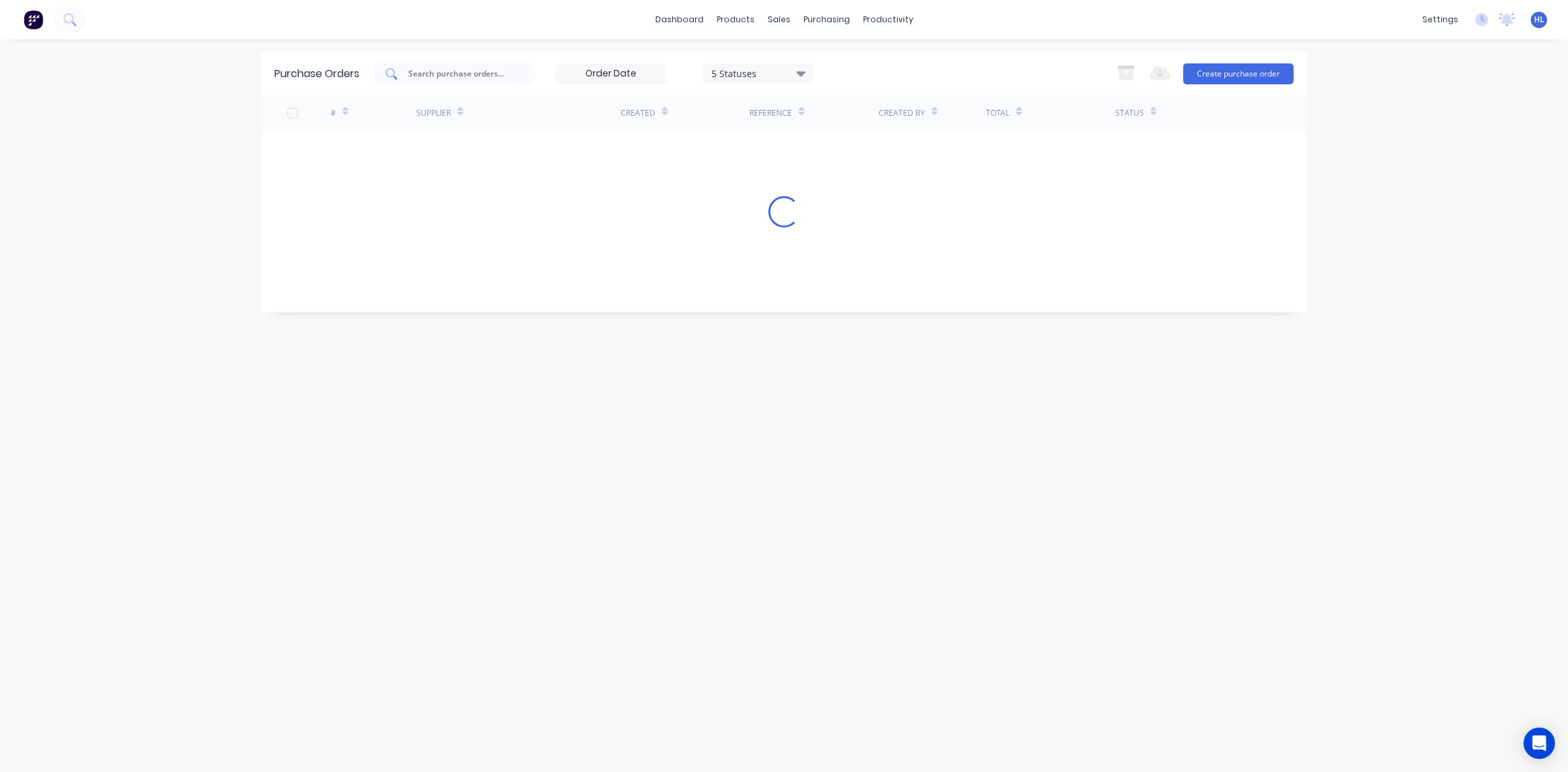
click at [456, 72] on input "text" at bounding box center [461, 74] width 109 height 13
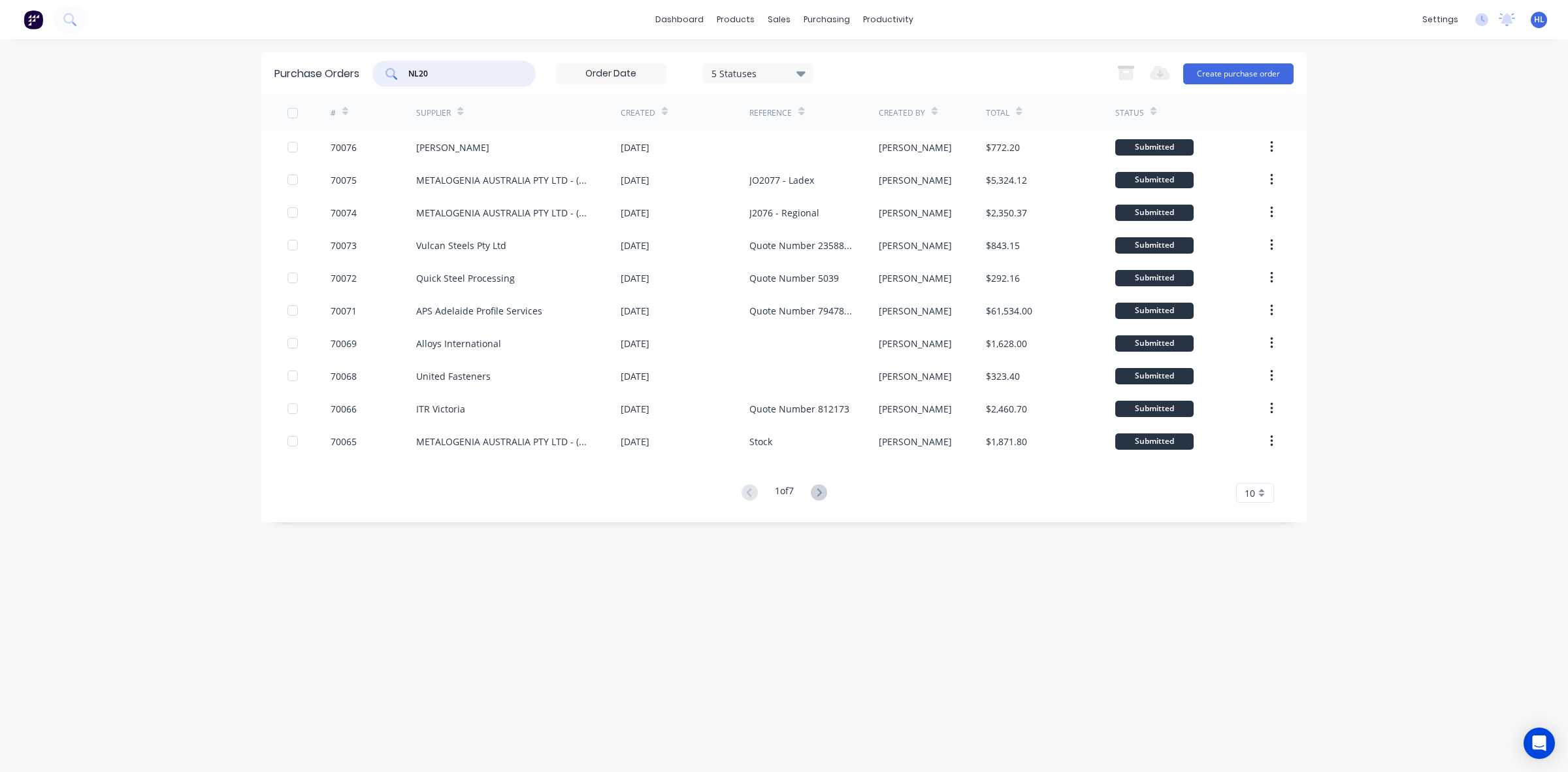
type input "NL20"
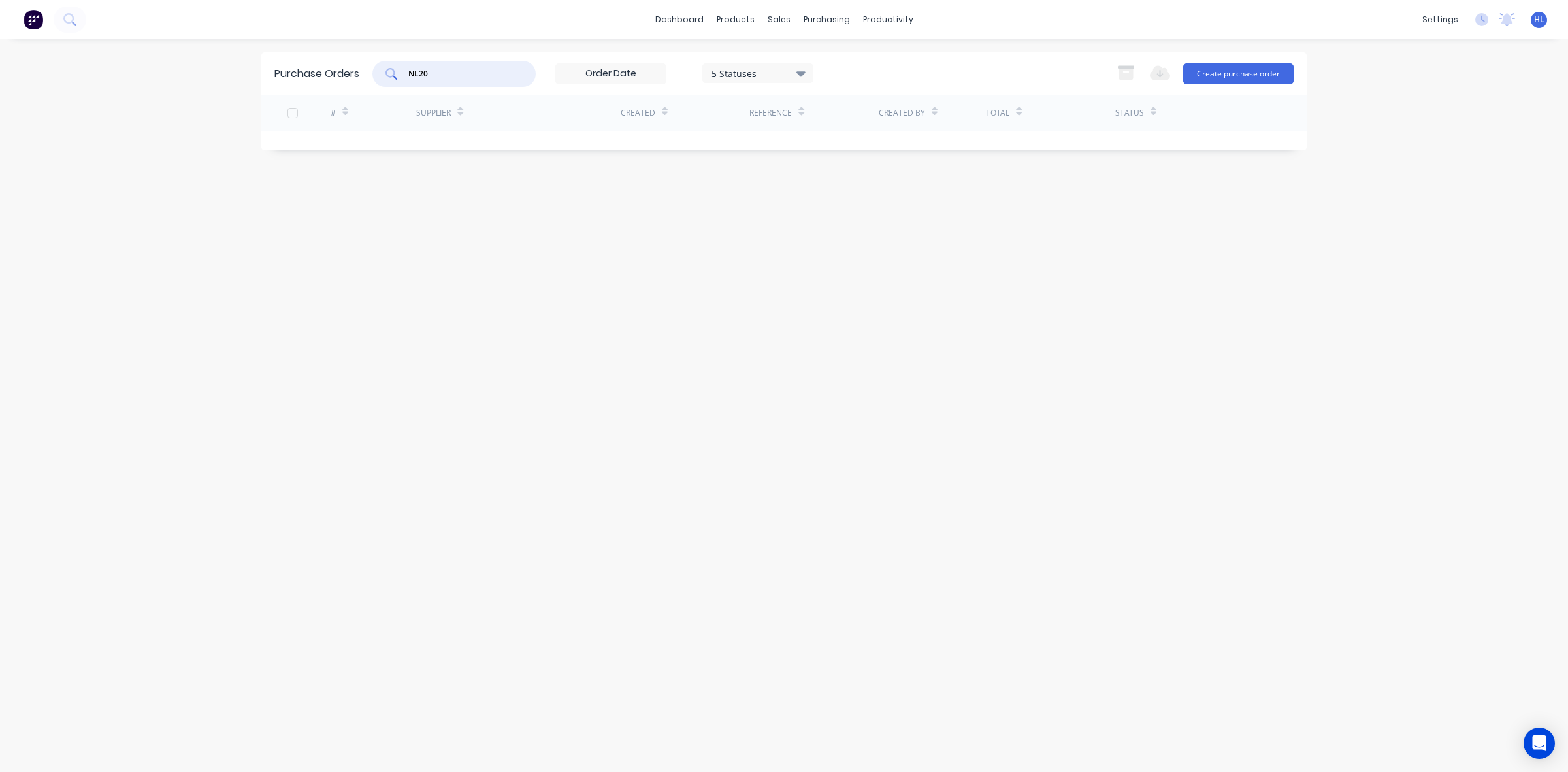
drag, startPoint x: 458, startPoint y: 70, endPoint x: 393, endPoint y: 71, distance: 65.0
click at [393, 71] on div "NL20" at bounding box center [454, 73] width 164 height 26
type input "United"
click at [570, 266] on div "1 of 1 10 5 10 15 20 25 30 35" at bounding box center [784, 264] width 1046 height 19
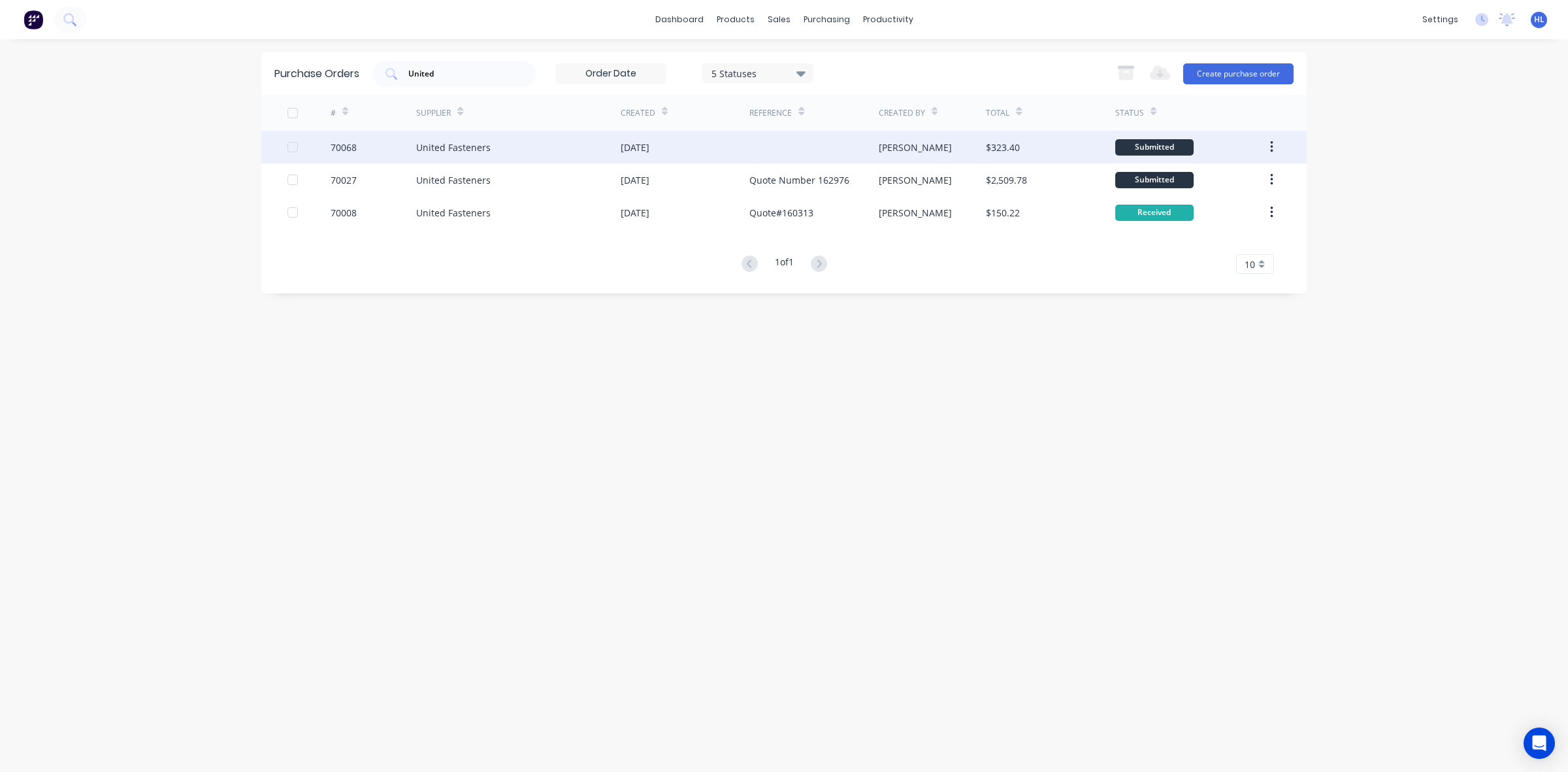
click at [657, 159] on div "[DATE]" at bounding box center [685, 147] width 129 height 33
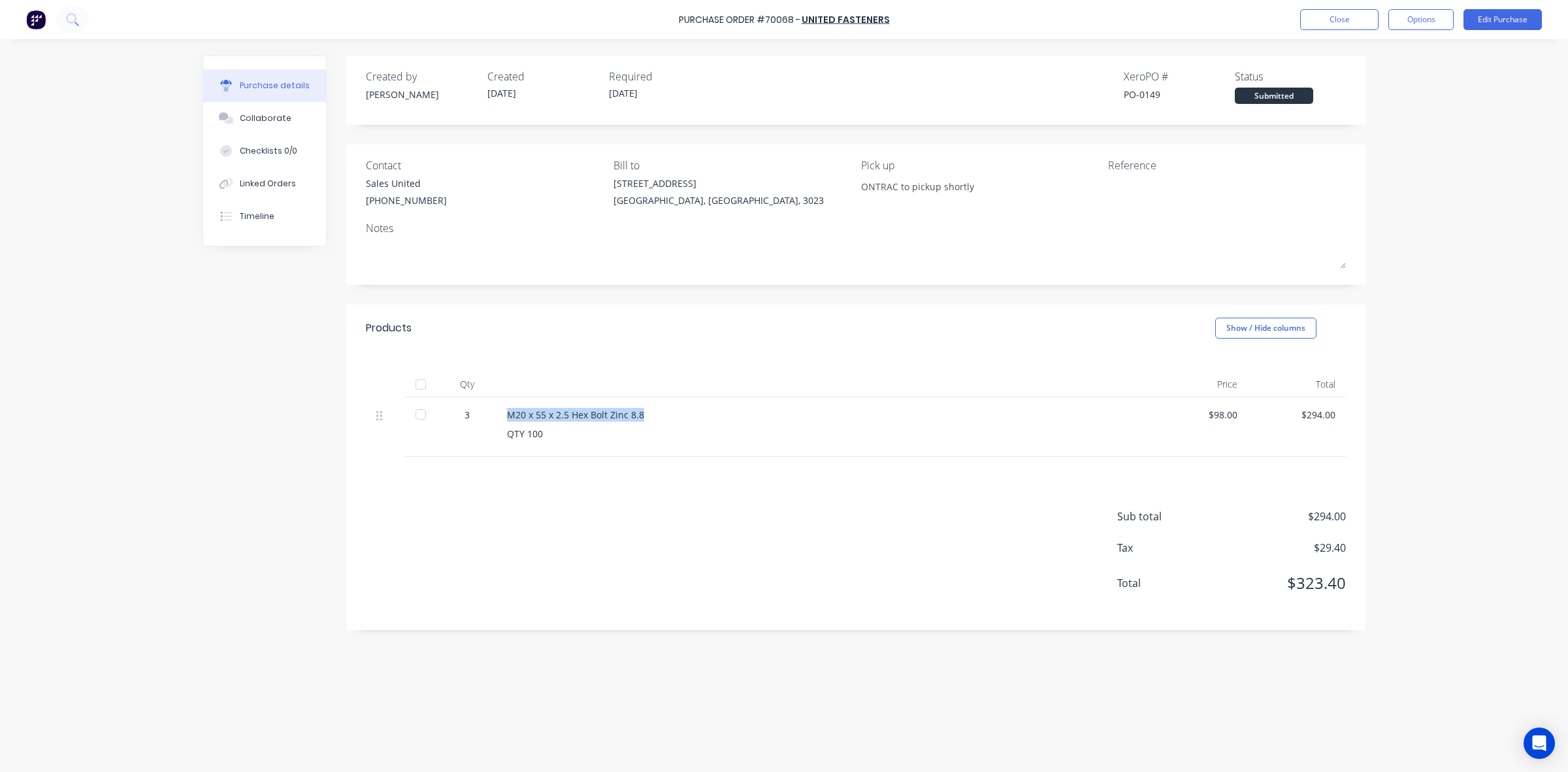
drag, startPoint x: 640, startPoint y: 414, endPoint x: 504, endPoint y: 415, distance: 136.0
click at [504, 415] on div "M20 x 55 x 2.5 Hex Bolt Zinc 8.8 QTY 100" at bounding box center [823, 427] width 654 height 60
copy div "M20 x 55 x 2.5 Hex Bolt Zinc 8.8"
click at [1312, 14] on button "Close" at bounding box center [1340, 20] width 79 height 21
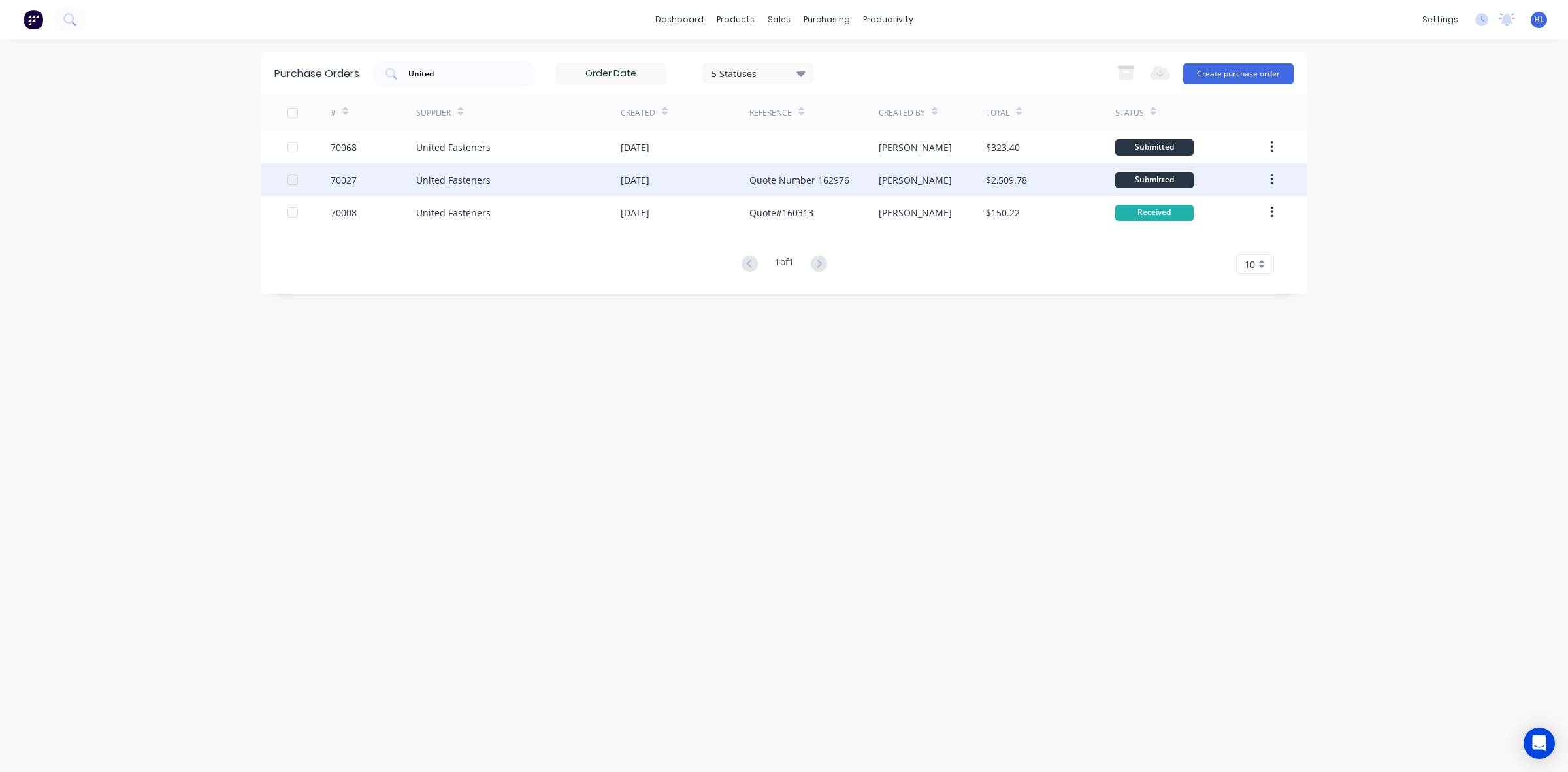
click at [490, 187] on div "United Fasteners" at bounding box center [518, 180] width 205 height 33
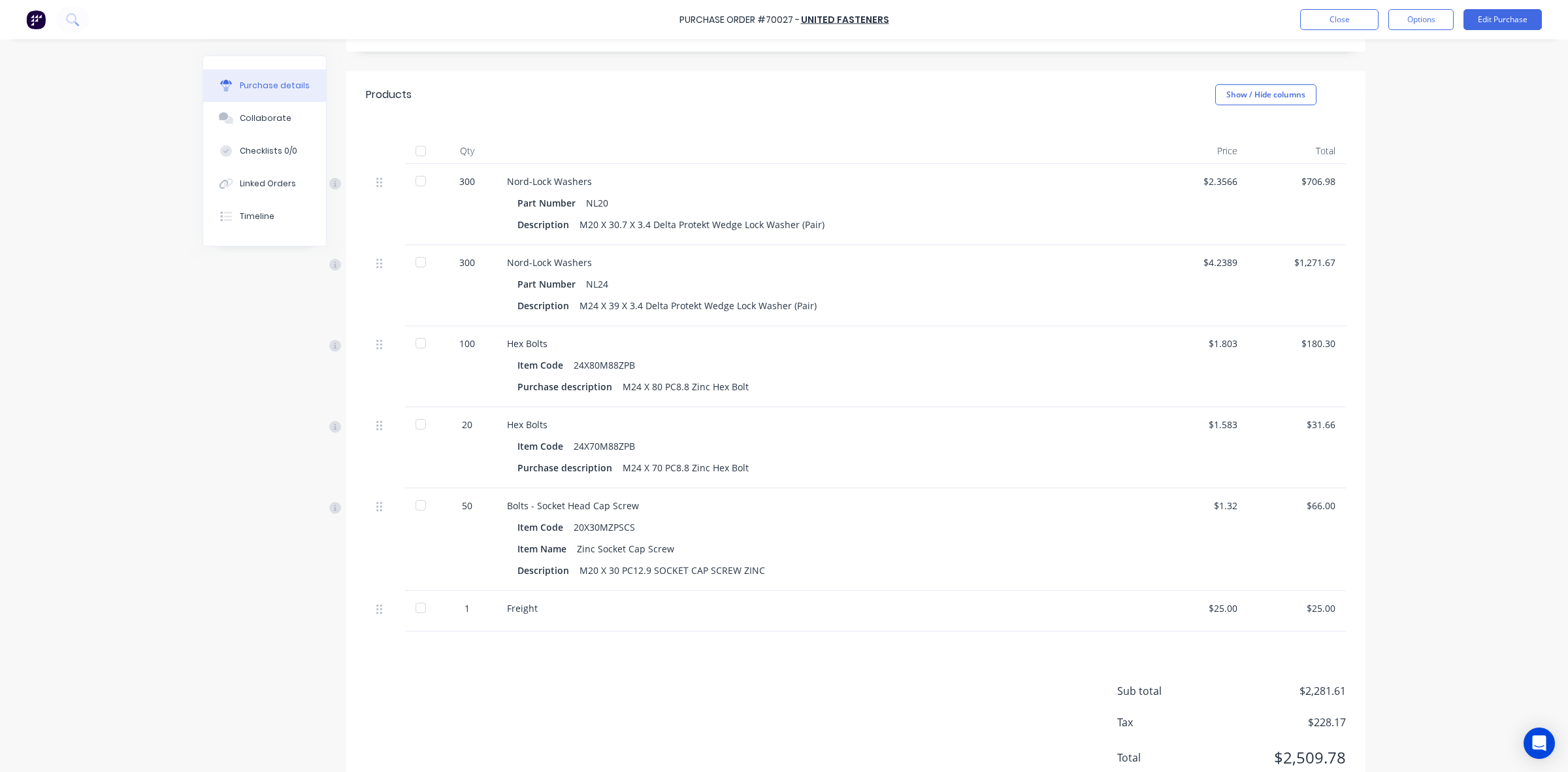
scroll to position [245, 0]
click at [1341, 25] on button "Close" at bounding box center [1340, 20] width 79 height 21
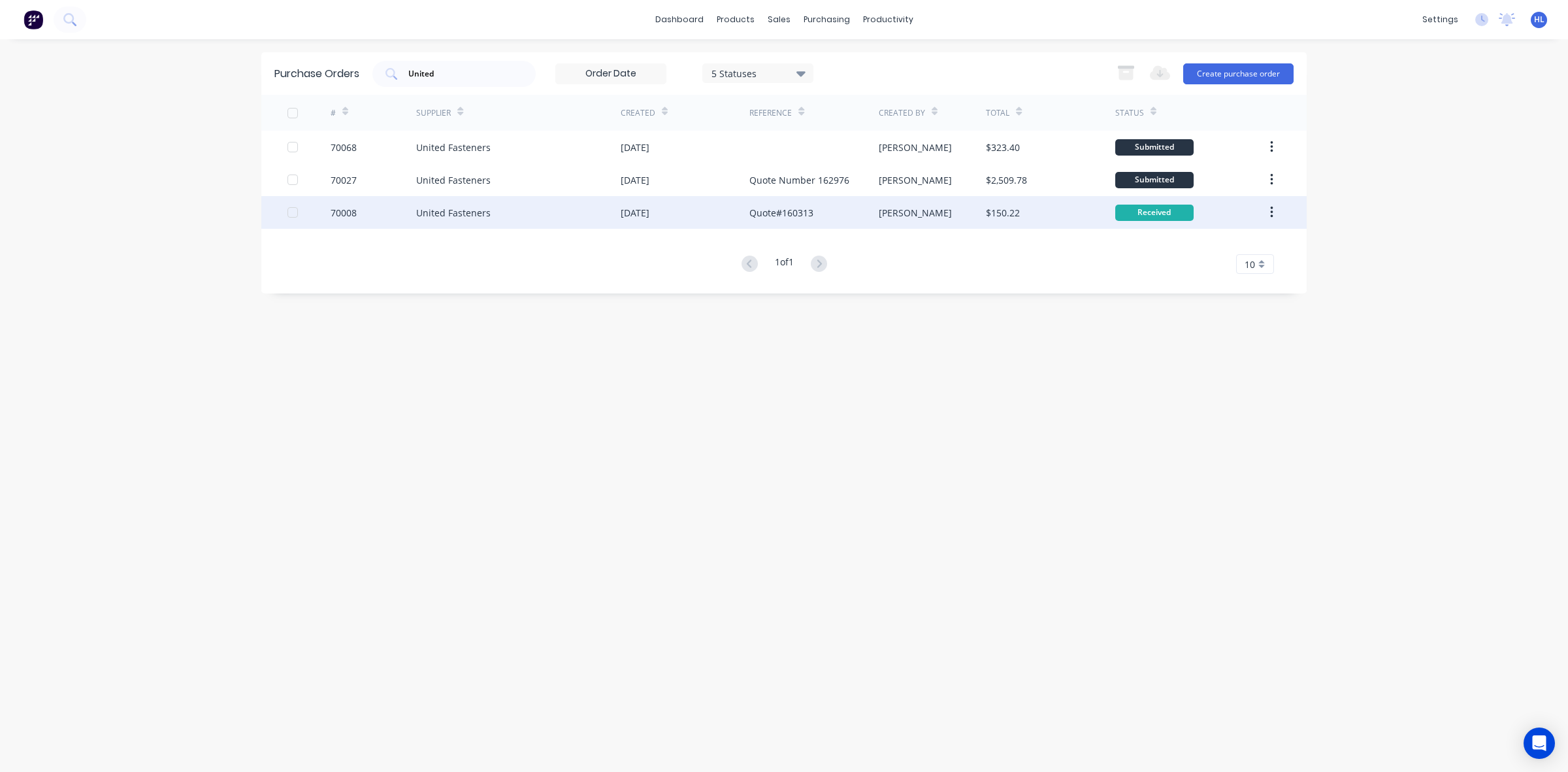
click at [553, 221] on div "United Fasteners" at bounding box center [518, 212] width 205 height 33
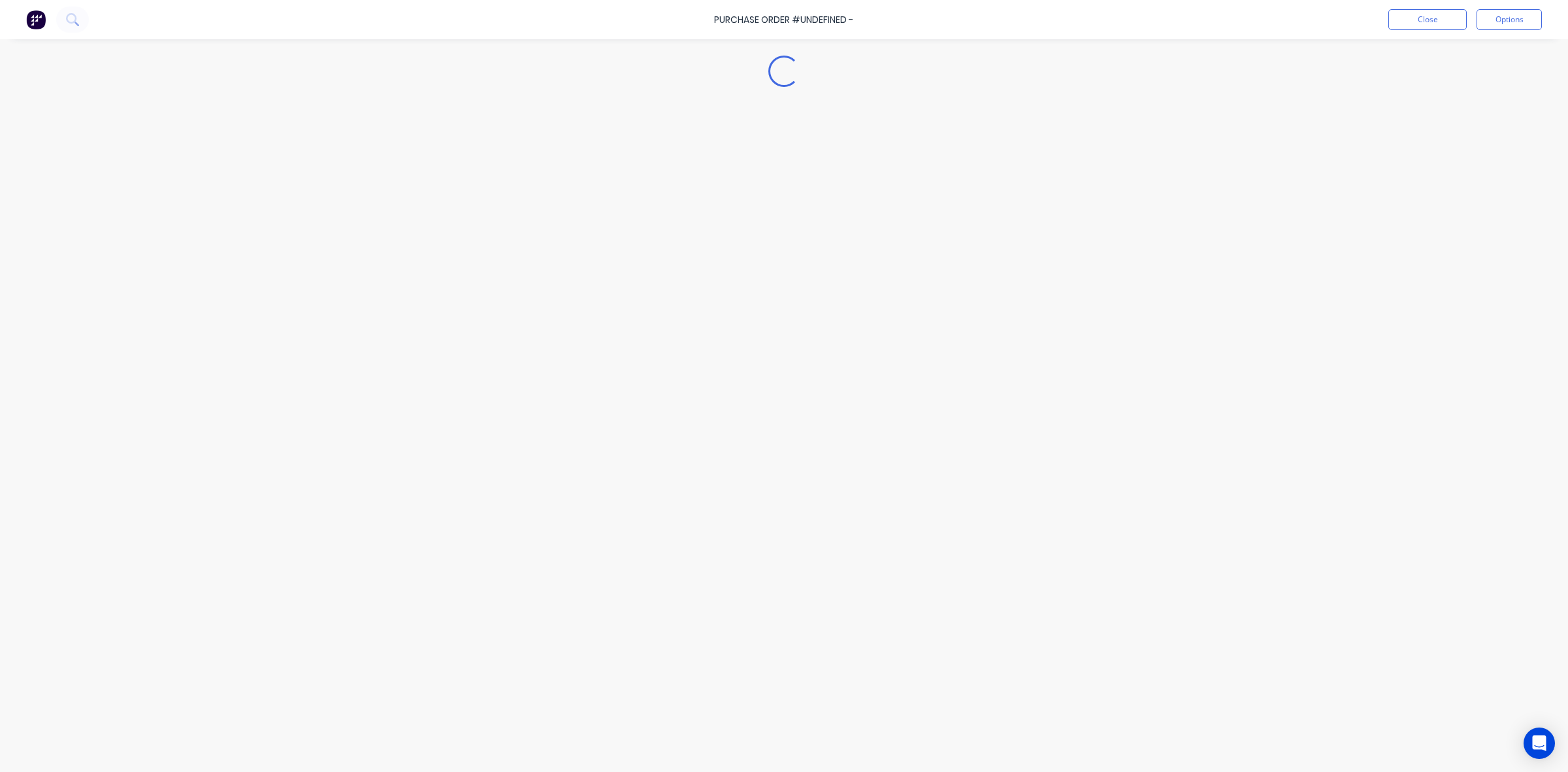
type textarea "x"
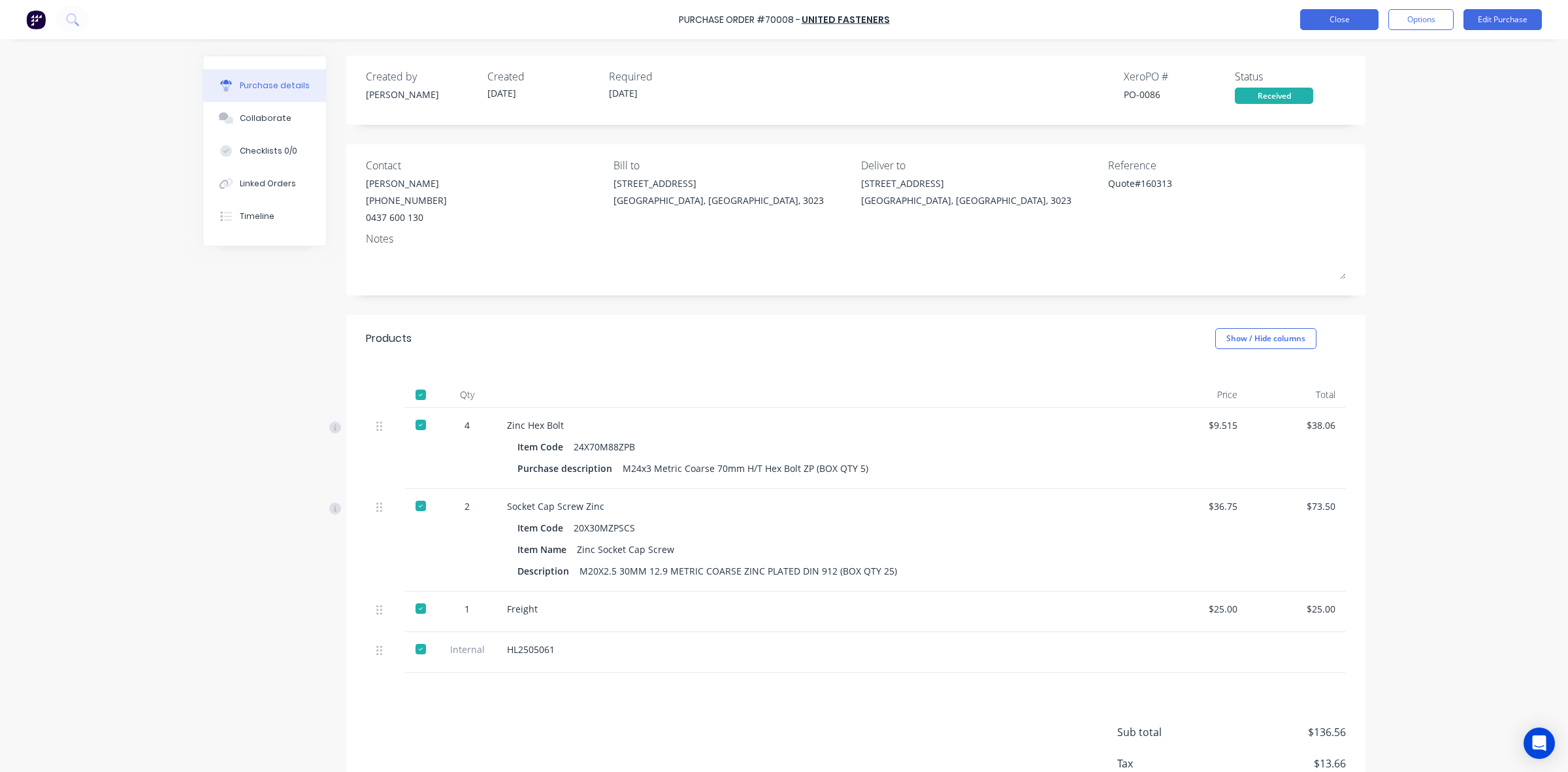
click at [1309, 14] on button "Close" at bounding box center [1340, 20] width 79 height 21
